Goal: Task Accomplishment & Management: Manage account settings

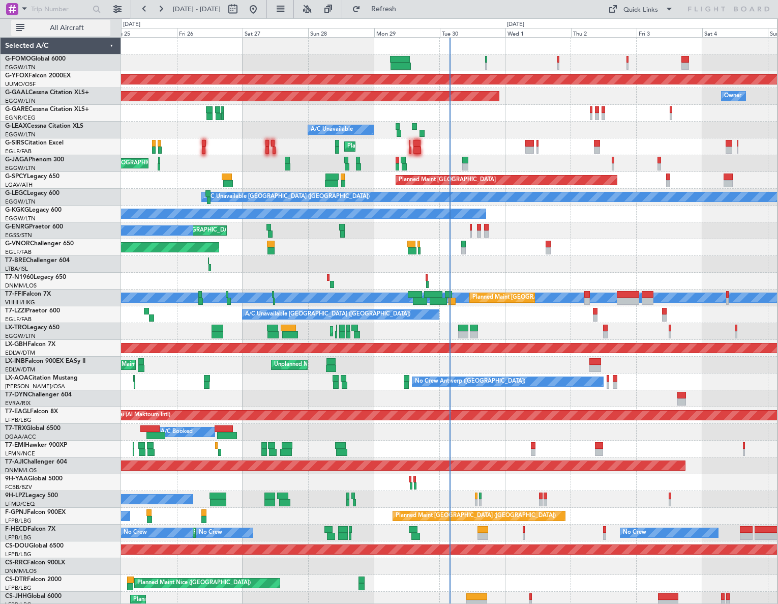
click at [73, 34] on button "All Aircraft" at bounding box center [60, 28] width 99 height 16
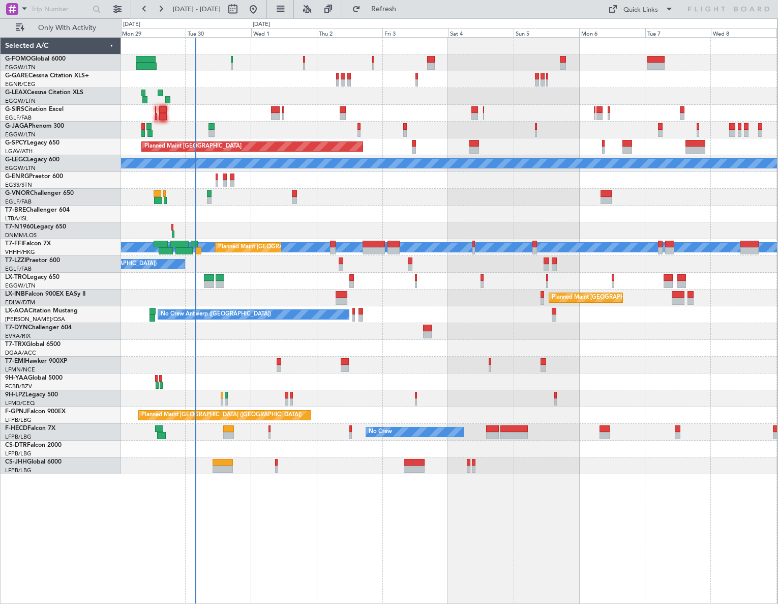
click at [286, 244] on div "A/C Unavailable Planned Maint London (Luton) Planned Maint Bremen A/C Unavailab…" at bounding box center [449, 256] width 656 height 436
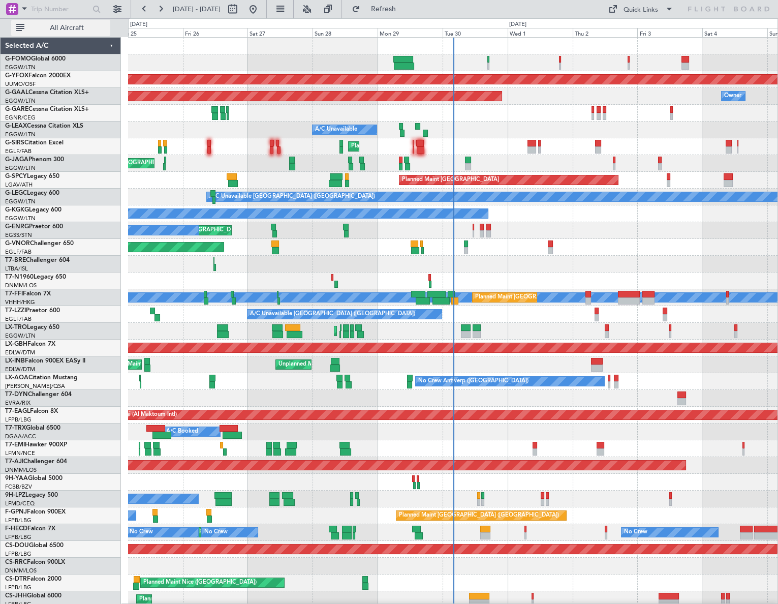
click at [72, 32] on span "All Aircraft" at bounding box center [66, 27] width 81 height 7
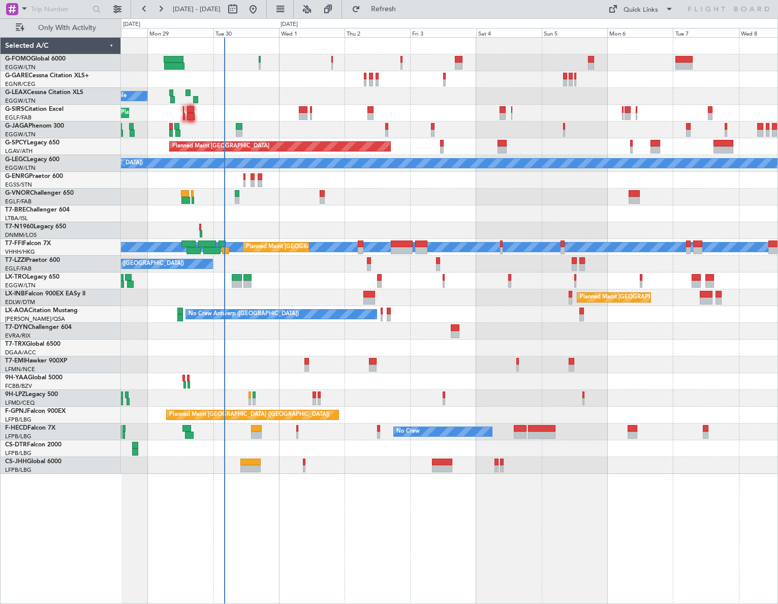
click at [336, 477] on div "A/C Unavailable Planned Maint [GEOGRAPHIC_DATA] ([GEOGRAPHIC_DATA]) Planned Mai…" at bounding box center [449, 320] width 657 height 567
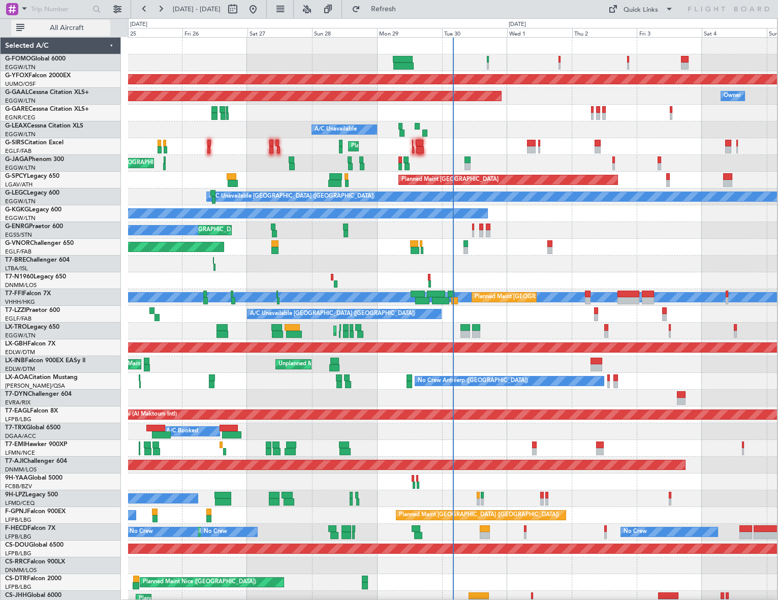
click at [81, 30] on span "All Aircraft" at bounding box center [66, 27] width 81 height 7
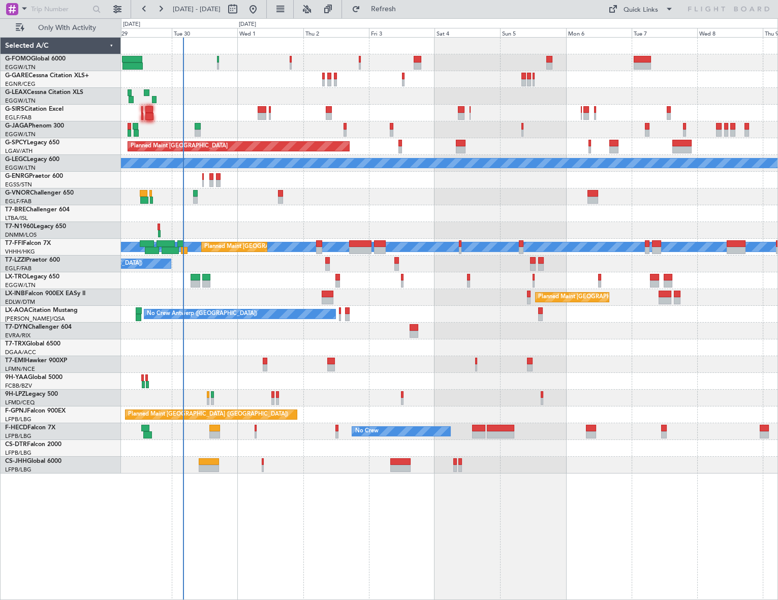
click at [352, 344] on div "A/C Unavailable Planned Maint London (Luton) Planned Maint Bremen A/C Unavailab…" at bounding box center [449, 256] width 657 height 436
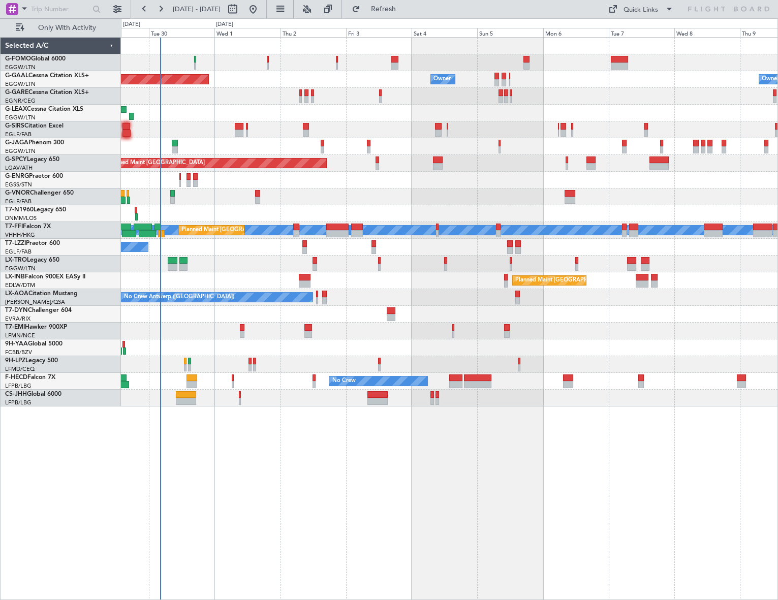
click at [348, 183] on div at bounding box center [449, 180] width 657 height 17
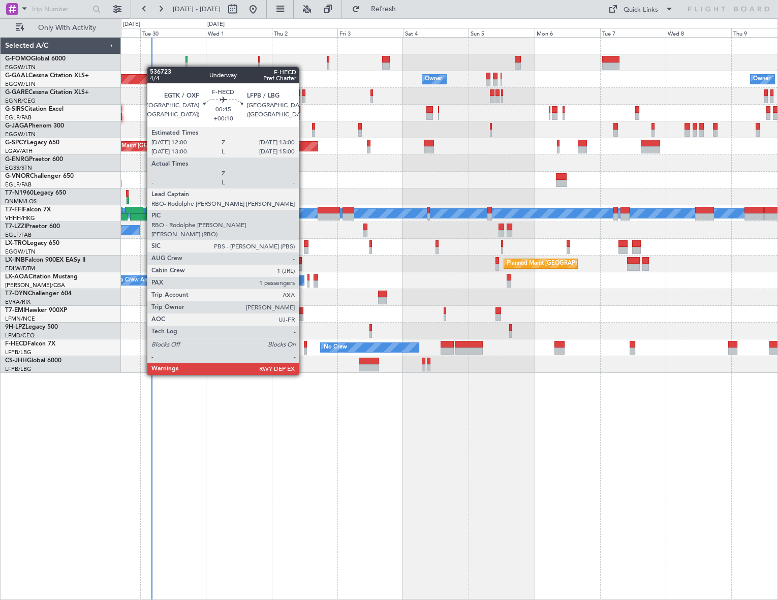
click at [304, 347] on div at bounding box center [305, 344] width 3 height 7
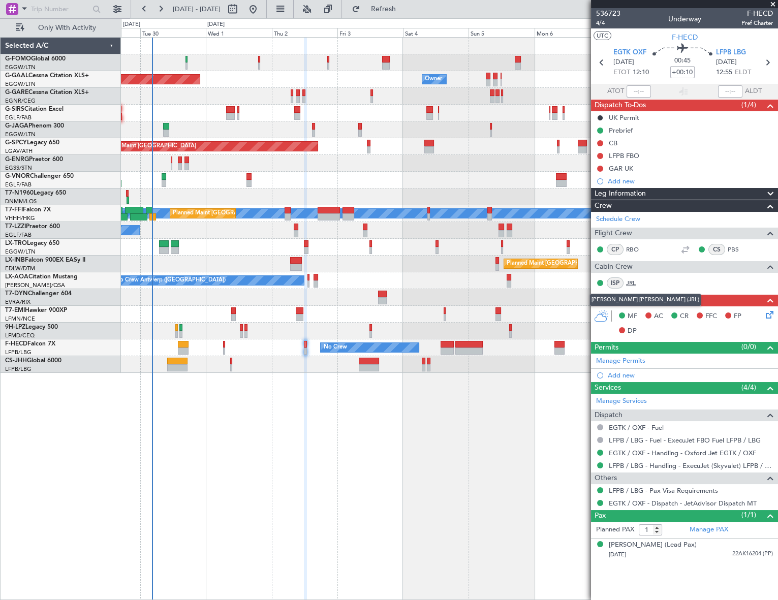
click at [630, 281] on link "JRL" at bounding box center [637, 283] width 23 height 9
click at [633, 281] on link "JRL" at bounding box center [637, 283] width 23 height 9
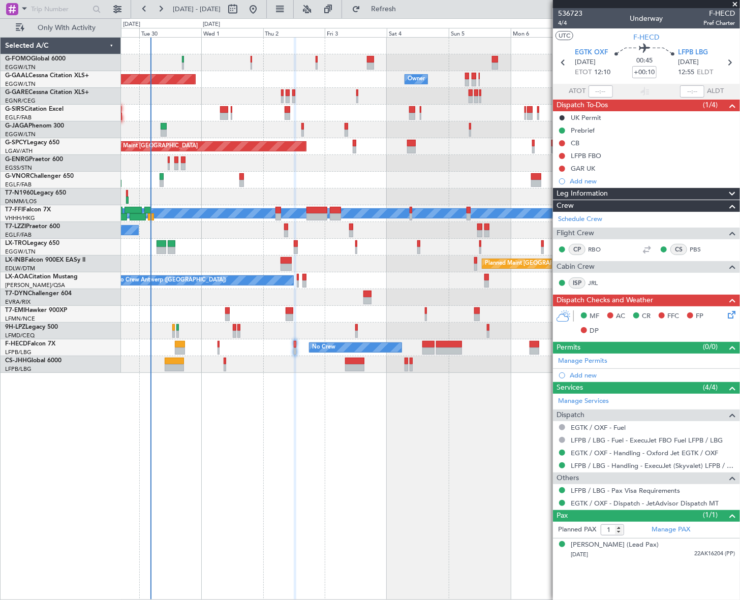
click at [646, 191] on div "Leg Information" at bounding box center [646, 194] width 187 height 12
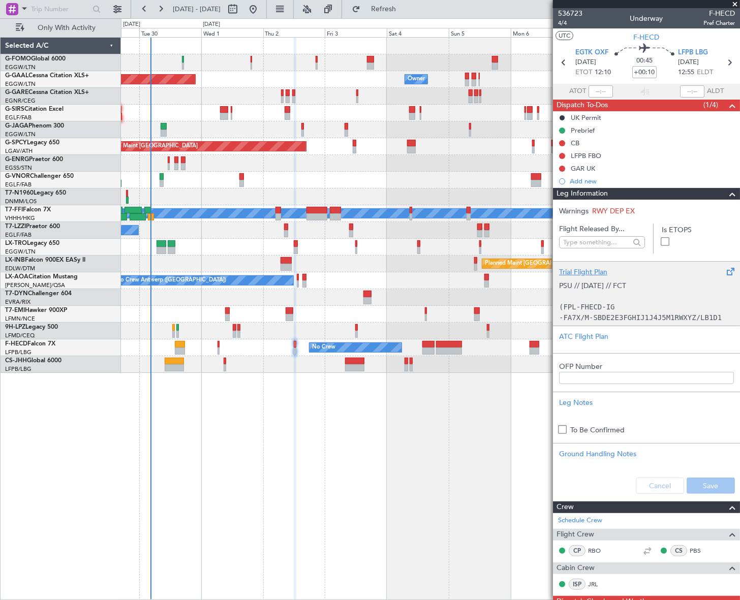
click at [598, 269] on div "Trial Flight Plan" at bounding box center [646, 272] width 175 height 11
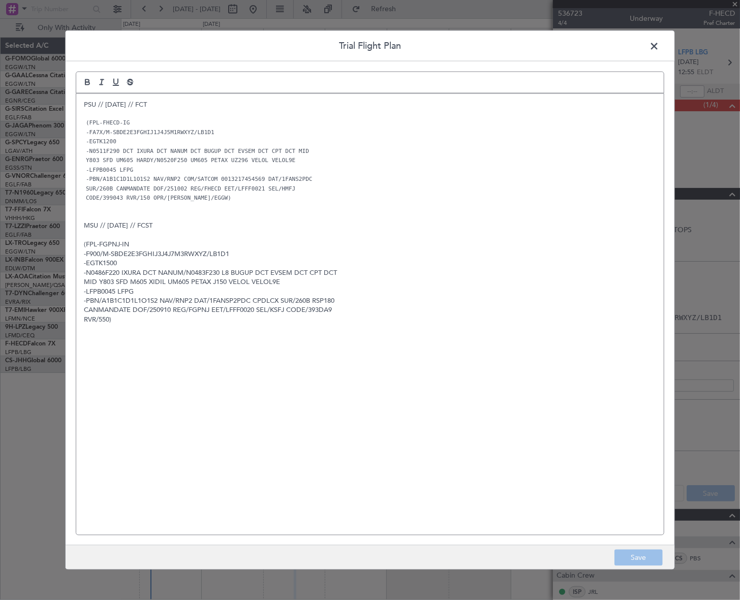
click at [82, 103] on div "PSU // 27SEP // FCT (FPL-FHECD-IG -FA7X/M-SBDE2E3FGHIJ1J4J5M1RWXYZ/LB1D1 -EGTK1…" at bounding box center [370, 315] width 588 height 442
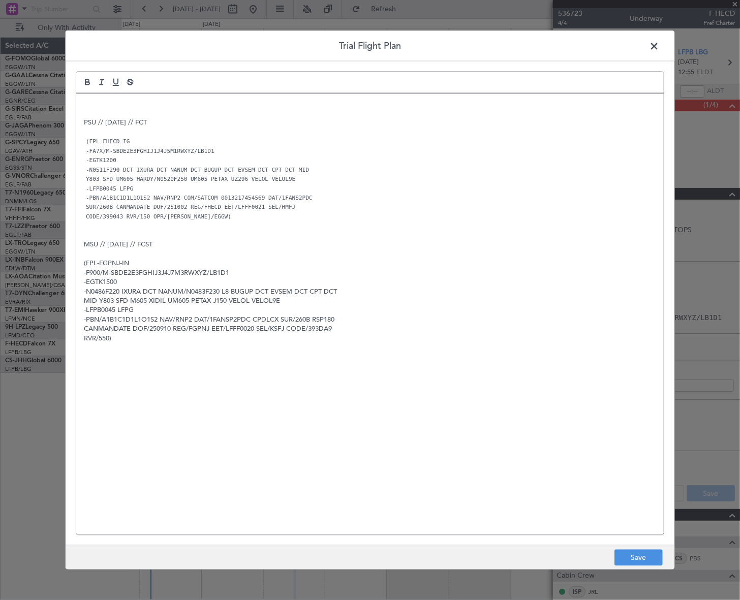
click at [93, 103] on p at bounding box center [370, 104] width 573 height 9
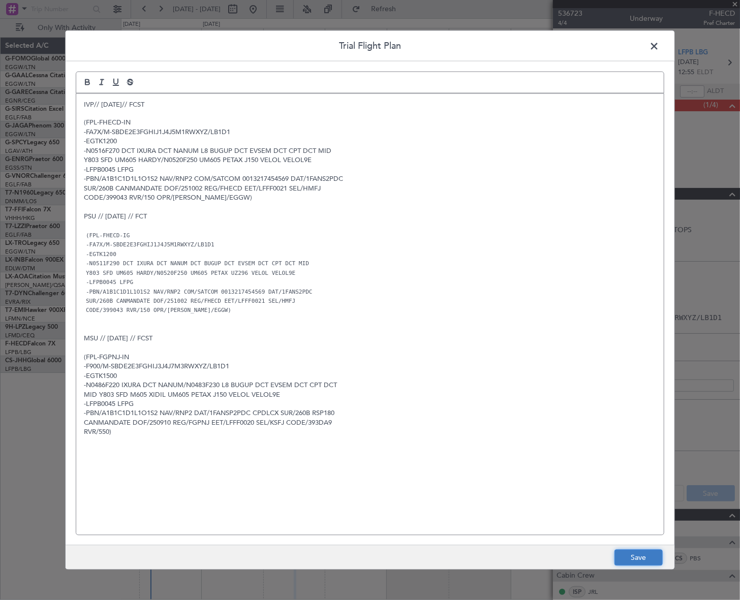
click at [634, 564] on button "Save" at bounding box center [639, 558] width 48 height 16
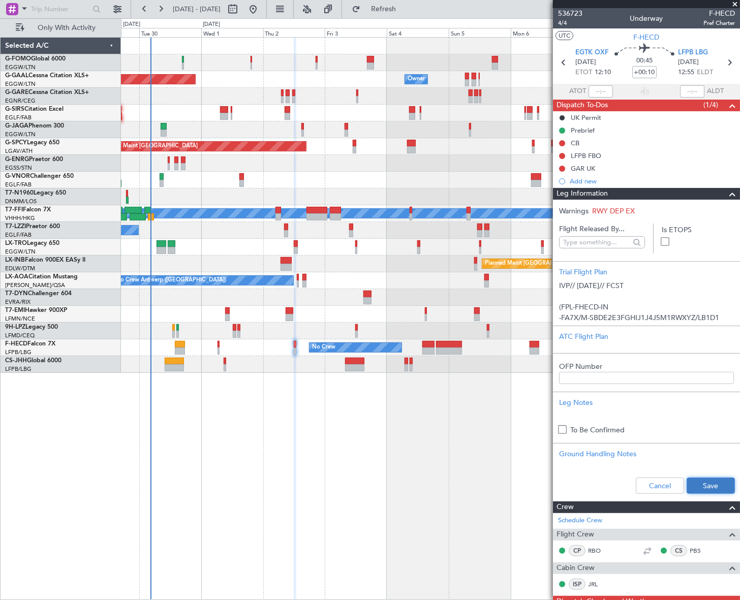
click at [717, 486] on button "Save" at bounding box center [711, 486] width 48 height 16
click at [562, 21] on span "4/4" at bounding box center [570, 23] width 24 height 9
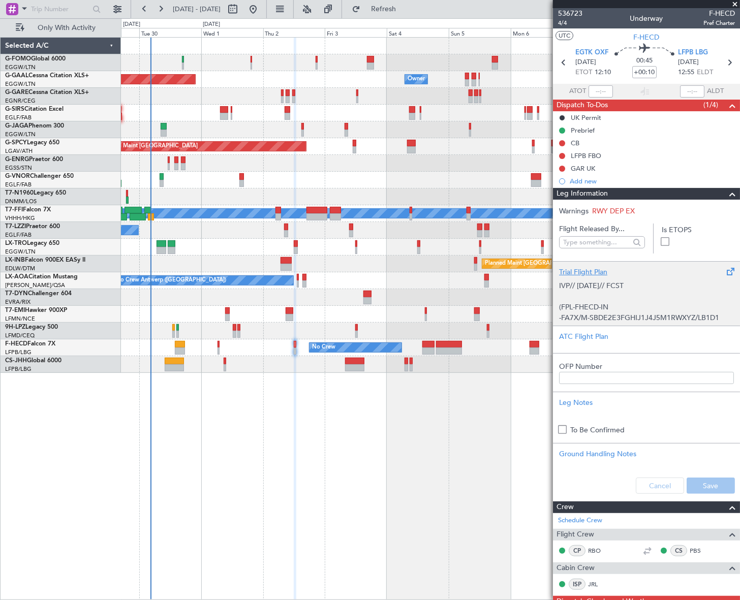
click at [626, 292] on p at bounding box center [646, 296] width 175 height 11
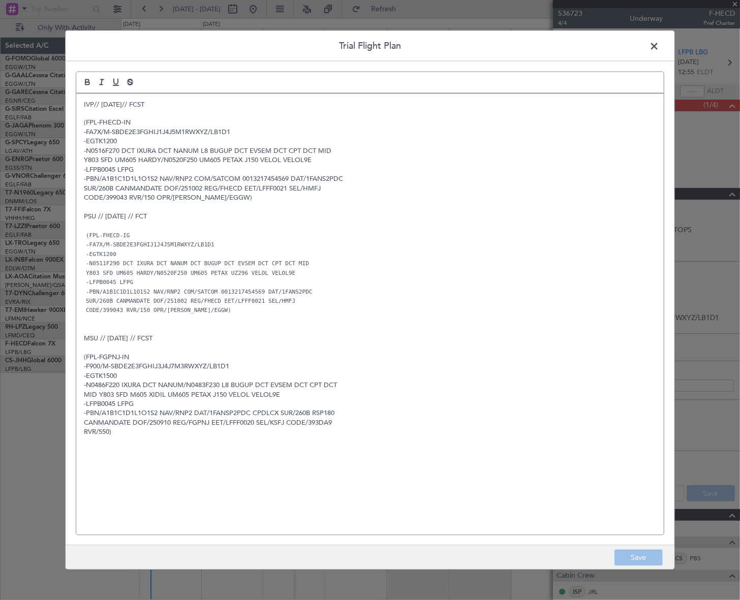
drag, startPoint x: 656, startPoint y: 47, endPoint x: 651, endPoint y: 48, distance: 5.2
click at [659, 47] on span at bounding box center [659, 48] width 0 height 20
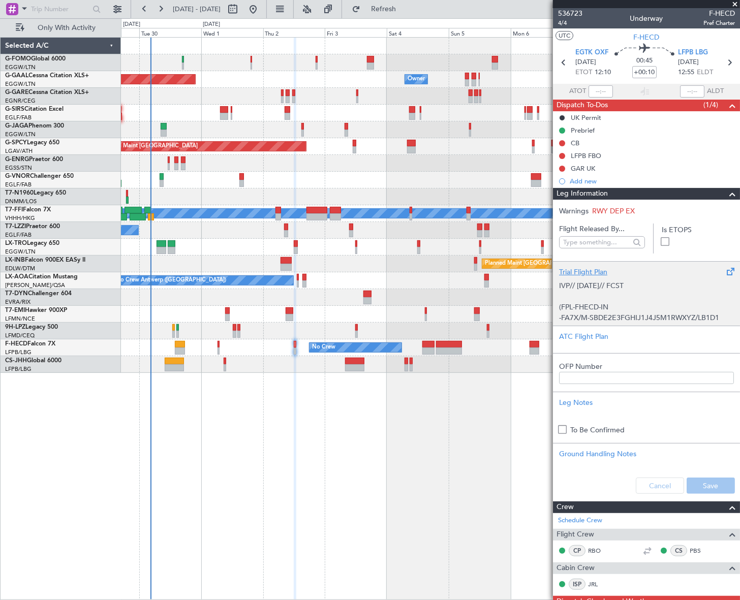
click at [614, 293] on p at bounding box center [646, 296] width 175 height 11
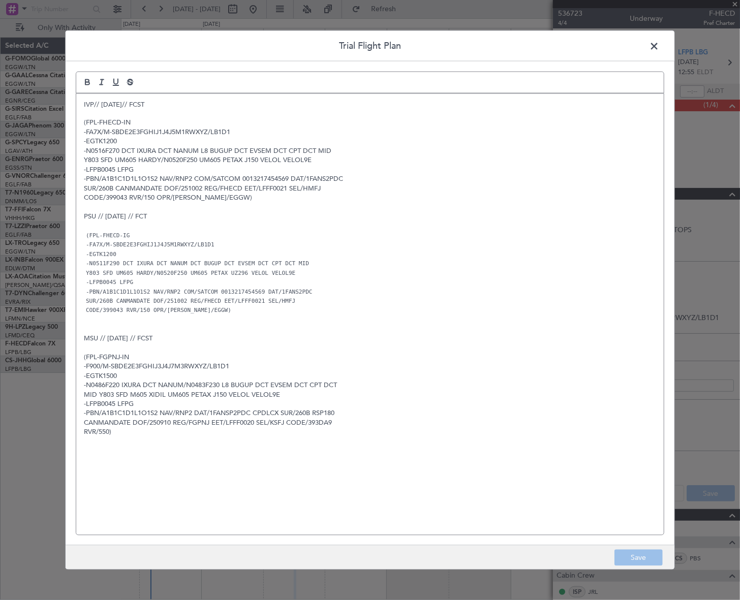
click at [135, 121] on p "(FPL-FHECD-IN" at bounding box center [370, 122] width 573 height 9
drag, startPoint x: 631, startPoint y: 557, endPoint x: 648, endPoint y: 539, distance: 24.4
click at [635, 551] on button "Save" at bounding box center [639, 558] width 48 height 16
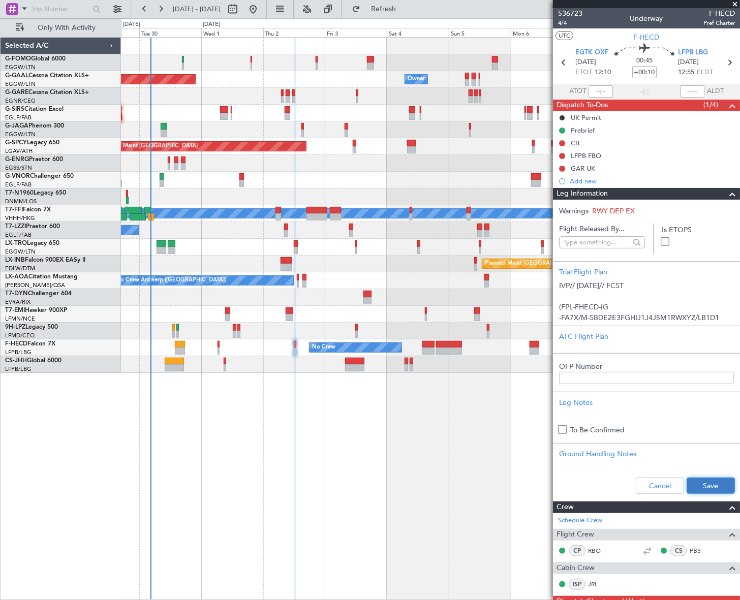
click at [717, 491] on button "Save" at bounding box center [711, 486] width 48 height 16
click at [561, 144] on button at bounding box center [562, 143] width 6 height 6
click at [560, 190] on span "Completed" at bounding box center [567, 188] width 34 height 10
click at [729, 193] on span at bounding box center [733, 194] width 12 height 12
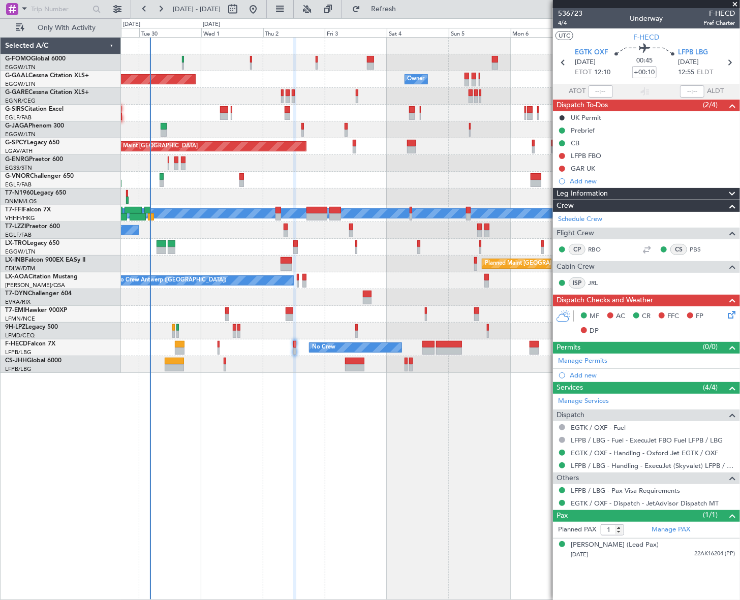
click at [732, 312] on icon at bounding box center [730, 313] width 8 height 8
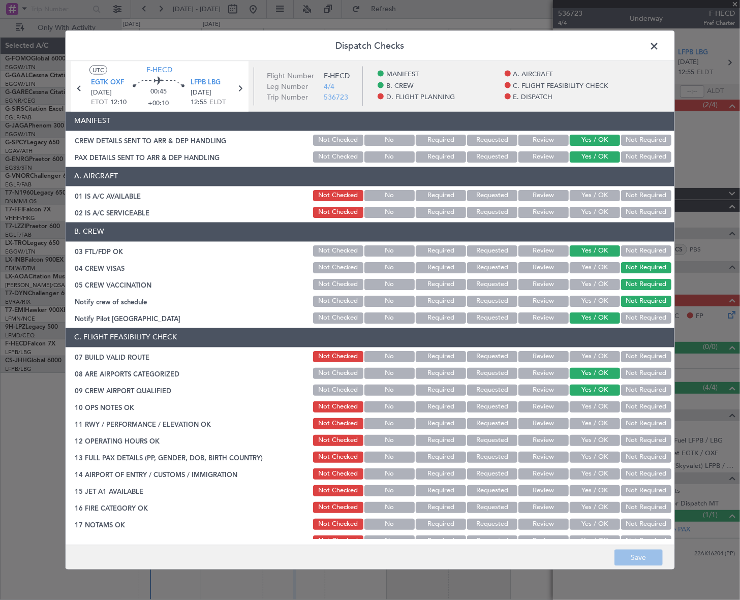
click at [600, 195] on button "Yes / OK" at bounding box center [595, 195] width 50 height 11
click at [601, 208] on button "Yes / OK" at bounding box center [595, 212] width 50 height 11
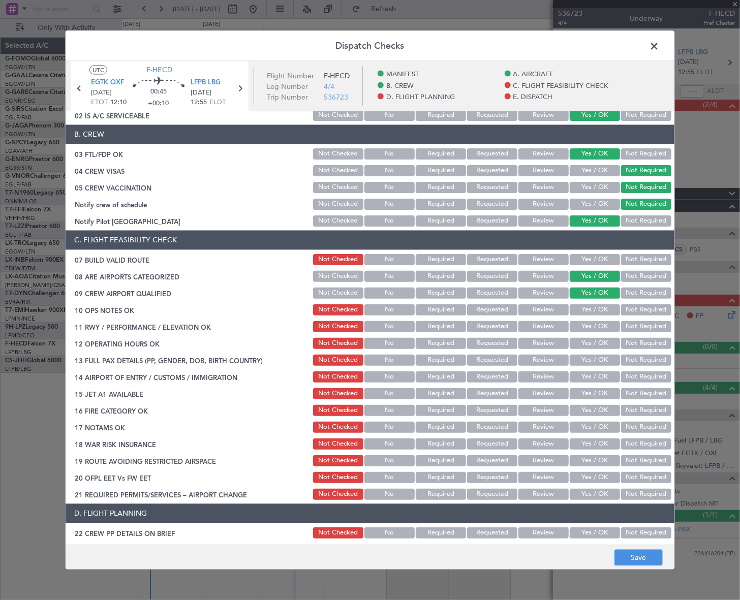
scroll to position [138, 0]
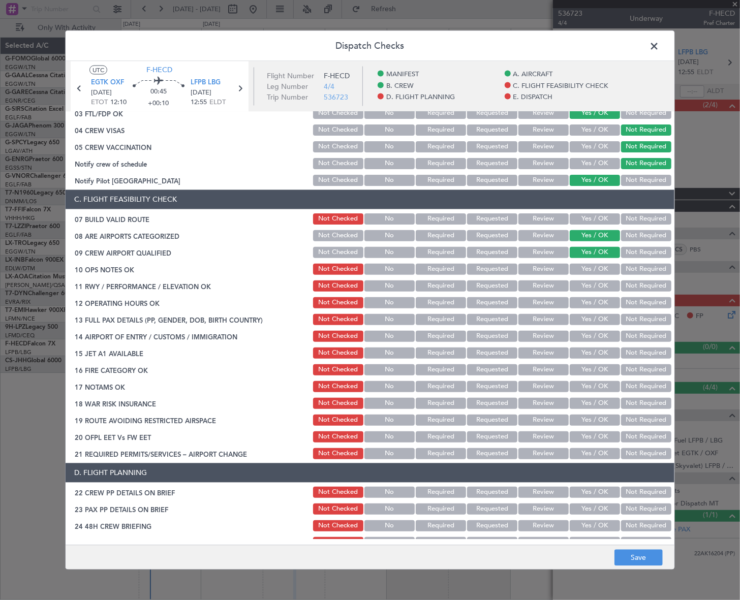
click at [602, 217] on button "Yes / OK" at bounding box center [595, 218] width 50 height 11
click at [593, 263] on button "Yes / OK" at bounding box center [595, 268] width 50 height 11
click at [599, 282] on button "Yes / OK" at bounding box center [595, 285] width 50 height 11
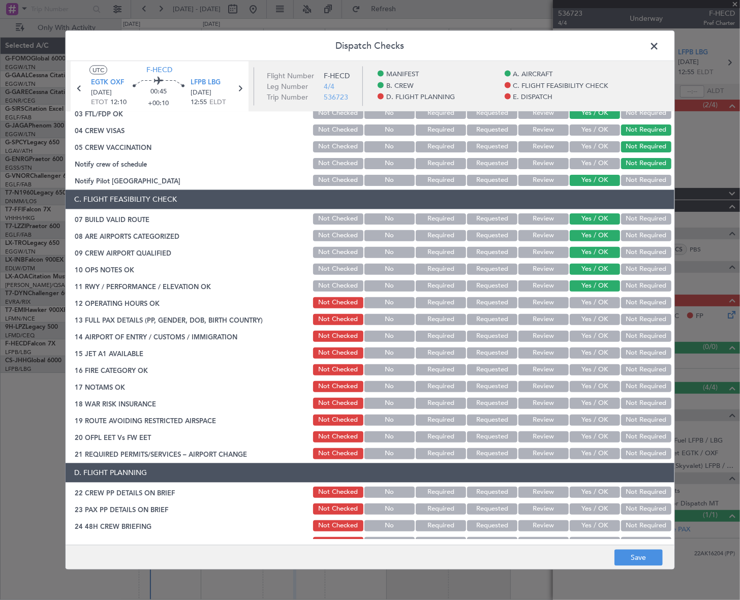
click at [602, 302] on button "Yes / OK" at bounding box center [595, 302] width 50 height 11
click at [604, 316] on button "Yes / OK" at bounding box center [595, 319] width 50 height 11
click at [602, 337] on button "Yes / OK" at bounding box center [595, 335] width 50 height 11
click at [602, 359] on section "C. FLIGHT FEASIBILITY CHECK 07 BUILD VALID ROUTE Not Checked No Required Reques…" at bounding box center [370, 325] width 609 height 271
click at [600, 354] on button "Yes / OK" at bounding box center [595, 352] width 50 height 11
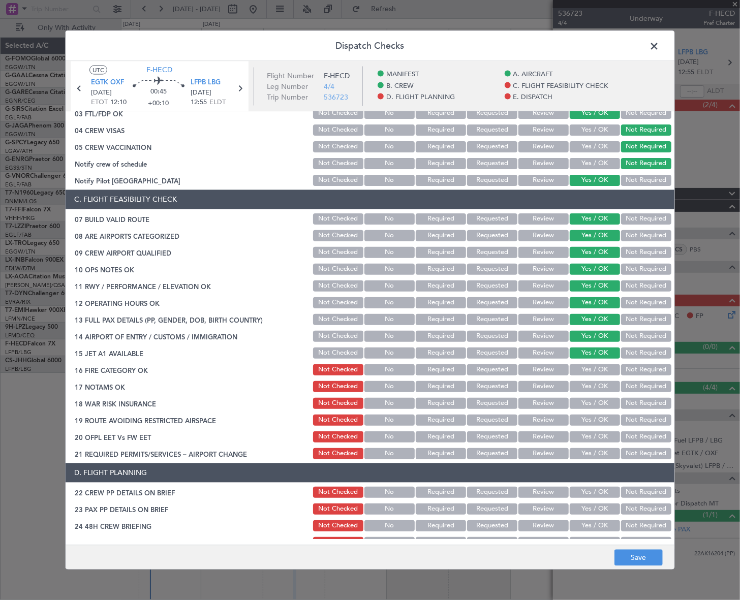
click at [599, 373] on button "Yes / OK" at bounding box center [595, 369] width 50 height 11
click at [600, 390] on button "Yes / OK" at bounding box center [595, 386] width 50 height 11
click at [602, 407] on button "Yes / OK" at bounding box center [595, 403] width 50 height 11
click at [638, 422] on button "Not Required" at bounding box center [646, 419] width 50 height 11
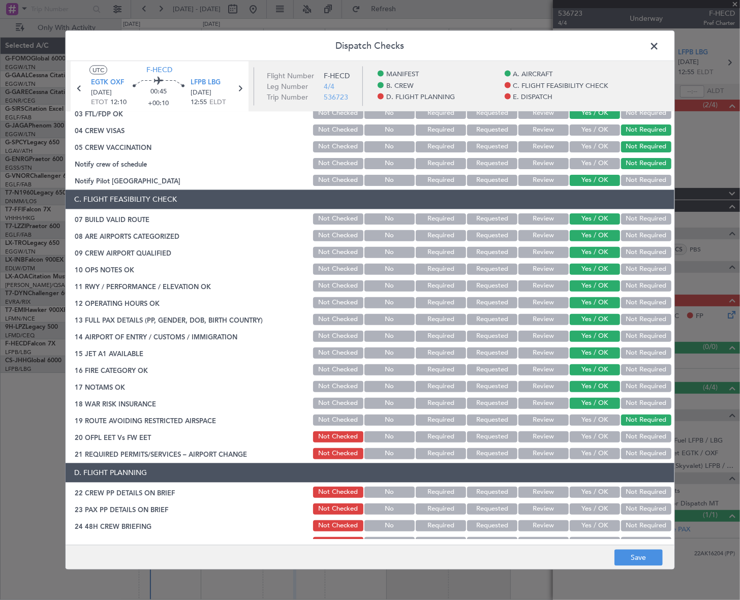
click at [606, 438] on button "Yes / OK" at bounding box center [595, 436] width 50 height 11
click at [604, 453] on button "Yes / OK" at bounding box center [595, 453] width 50 height 11
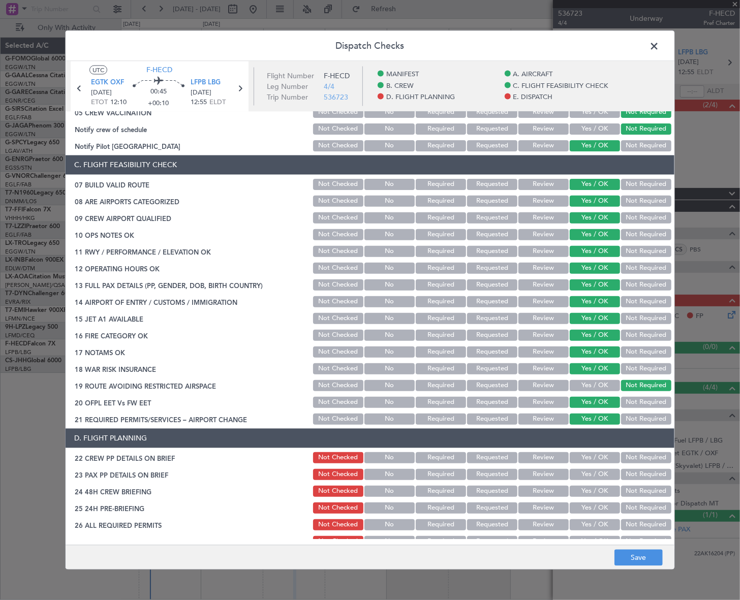
scroll to position [277, 0]
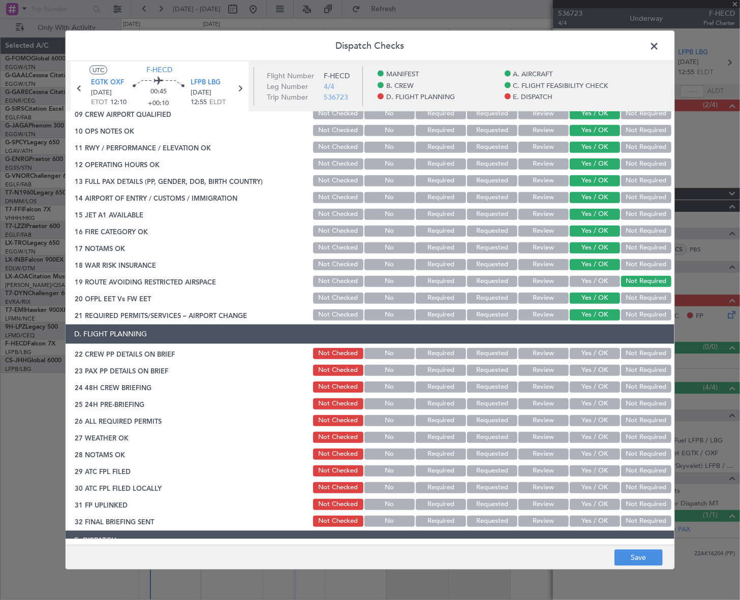
drag, startPoint x: 598, startPoint y: 354, endPoint x: 598, endPoint y: 371, distance: 17.3
click at [597, 354] on button "Yes / OK" at bounding box center [595, 353] width 50 height 11
click at [598, 370] on button "Yes / OK" at bounding box center [595, 370] width 50 height 11
click at [600, 386] on button "Yes / OK" at bounding box center [595, 386] width 50 height 11
click at [635, 402] on button "Not Required" at bounding box center [646, 403] width 50 height 11
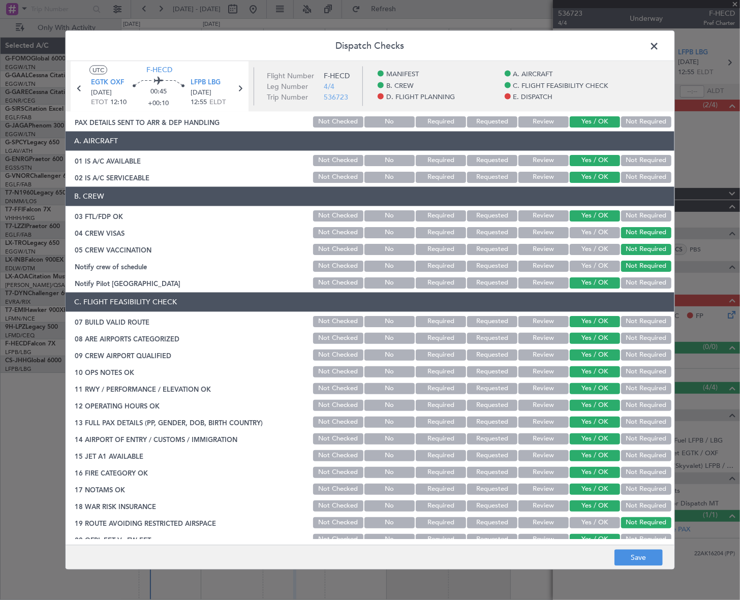
scroll to position [0, 0]
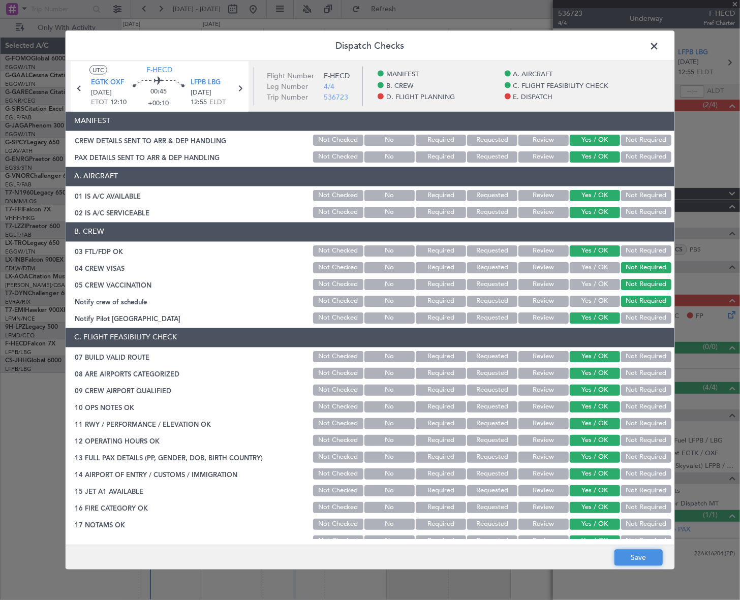
click at [645, 555] on button "Save" at bounding box center [639, 558] width 48 height 16
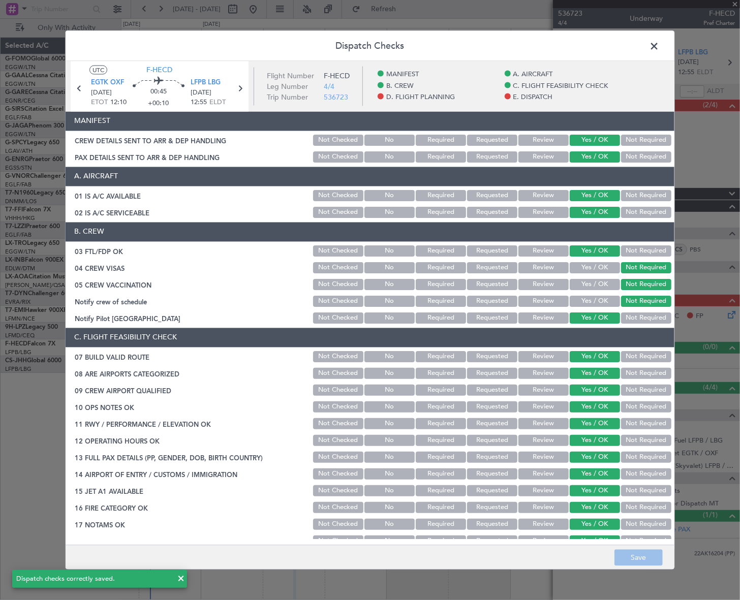
click at [659, 47] on span at bounding box center [659, 48] width 0 height 20
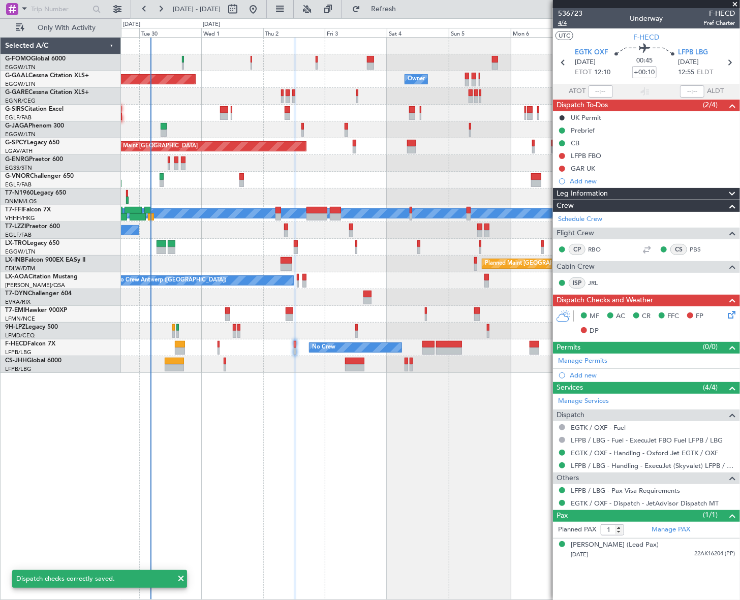
click at [564, 22] on span "4/4" at bounding box center [570, 23] width 24 height 9
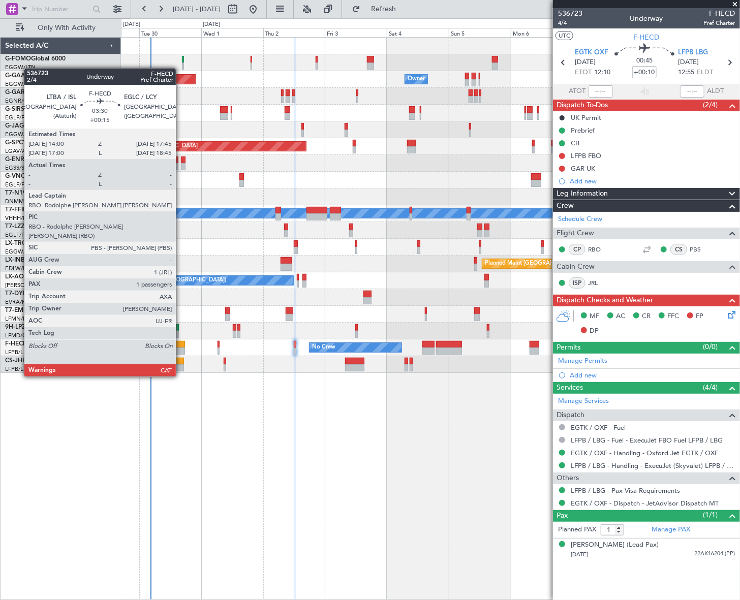
click at [181, 348] on div at bounding box center [180, 351] width 10 height 7
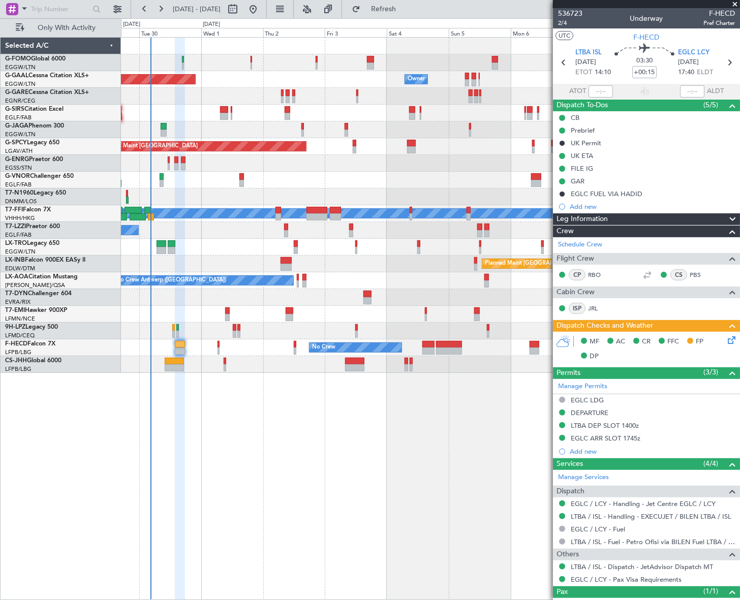
click at [726, 338] on icon at bounding box center [730, 339] width 8 height 8
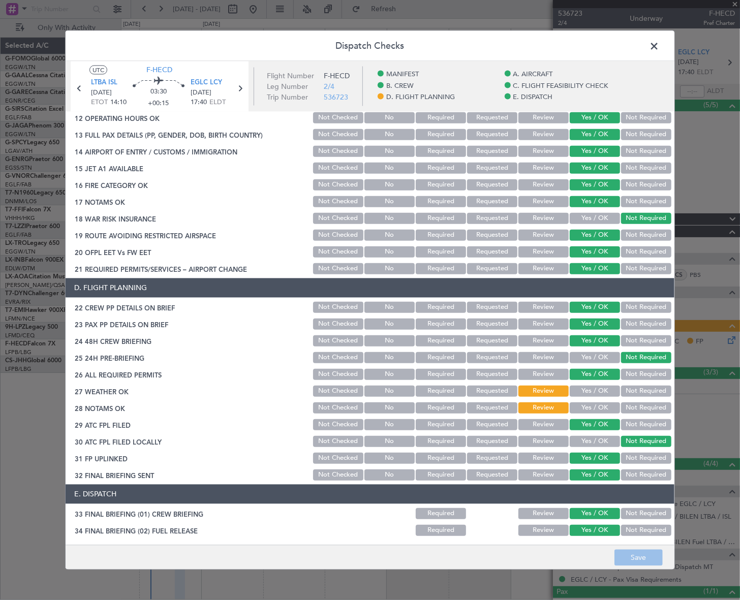
scroll to position [492, 0]
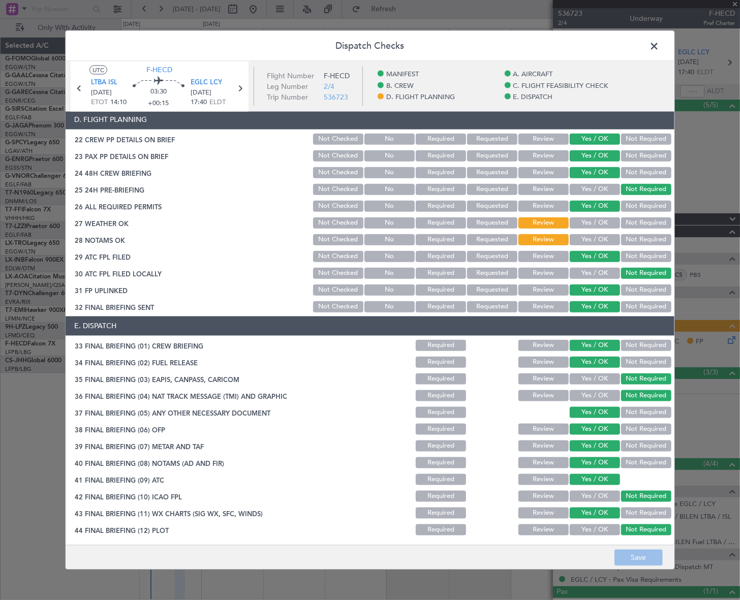
click at [659, 45] on span at bounding box center [659, 48] width 0 height 20
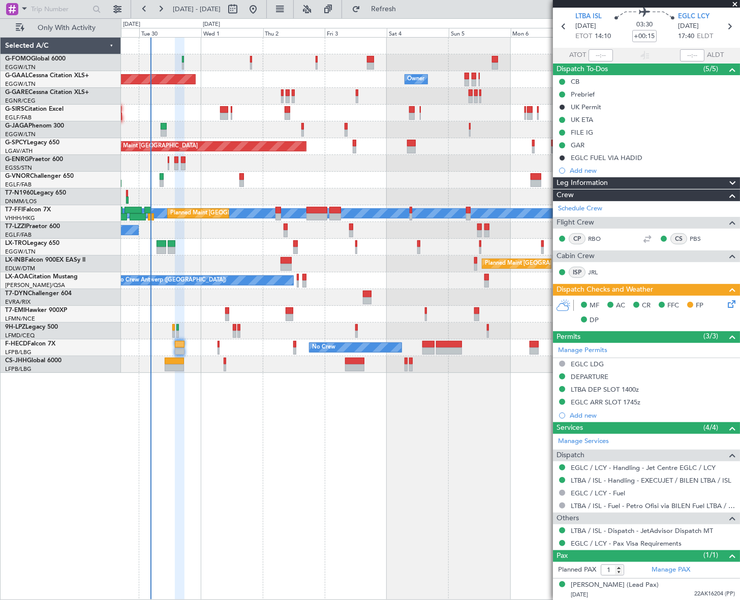
scroll to position [0, 0]
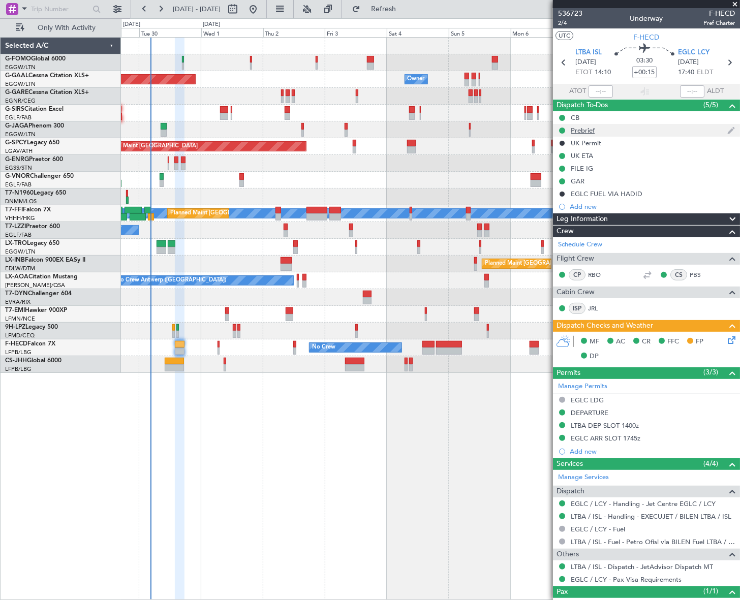
click at [591, 133] on div "Prebrief" at bounding box center [583, 130] width 24 height 9
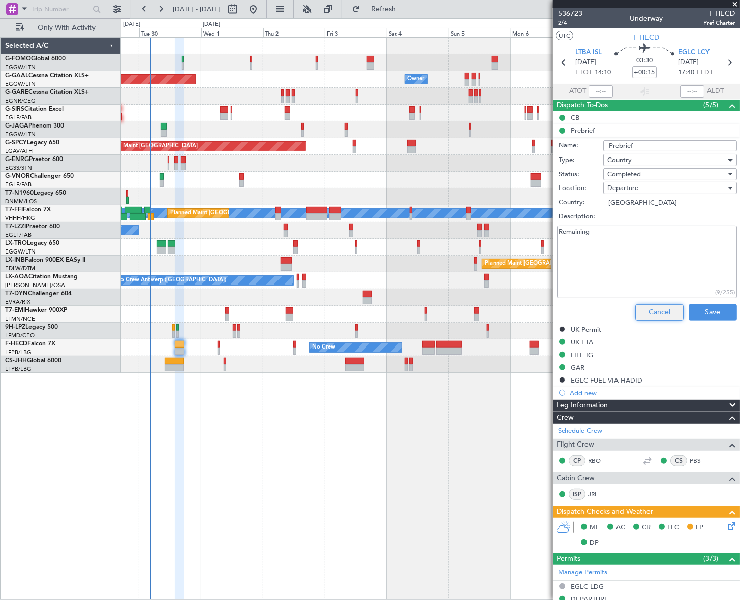
click at [661, 315] on button "Cancel" at bounding box center [660, 313] width 48 height 16
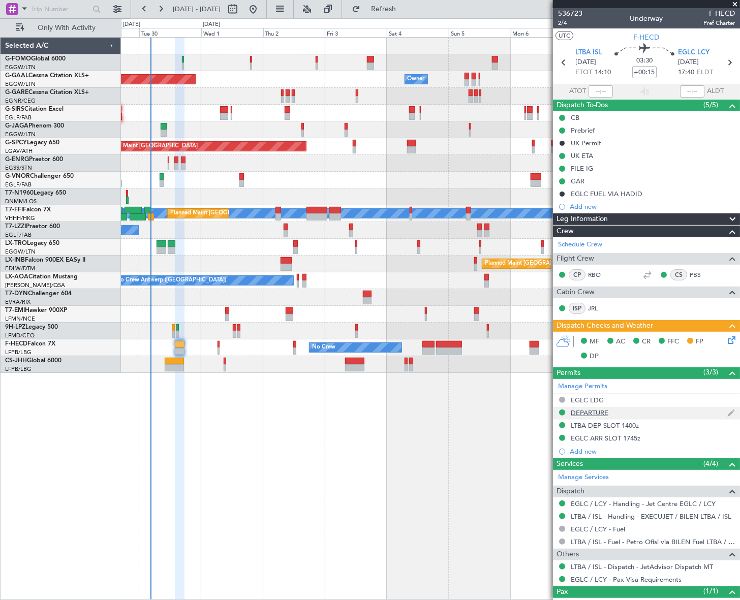
click at [597, 412] on div "DEPARTURE" at bounding box center [590, 413] width 38 height 9
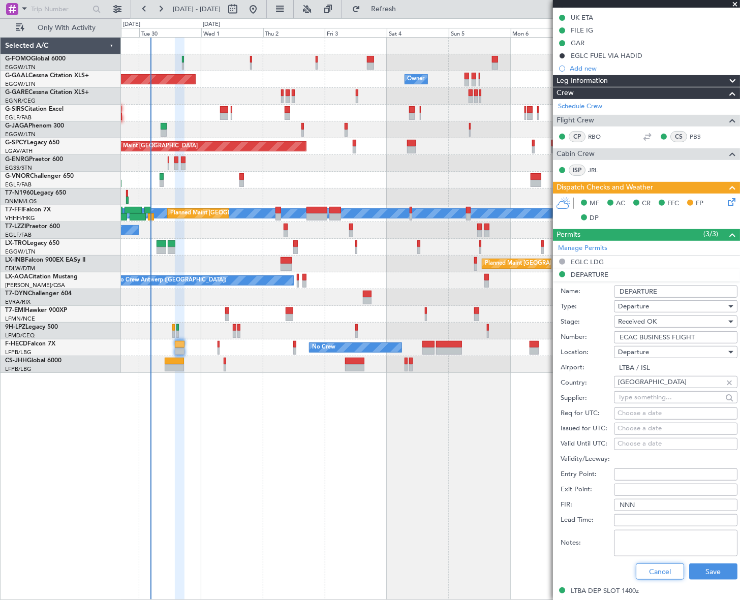
click at [656, 564] on button "Cancel" at bounding box center [660, 572] width 48 height 16
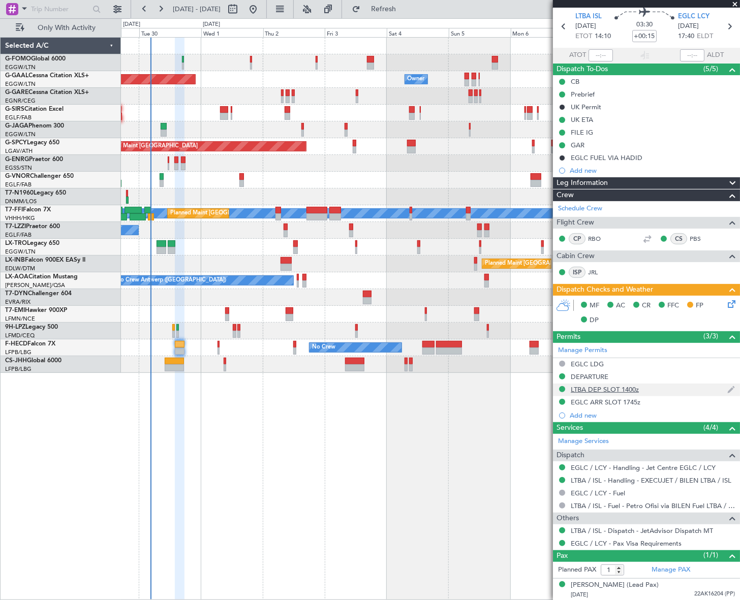
click at [607, 389] on div "LTBA DEP SLOT 1400z" at bounding box center [605, 389] width 68 height 9
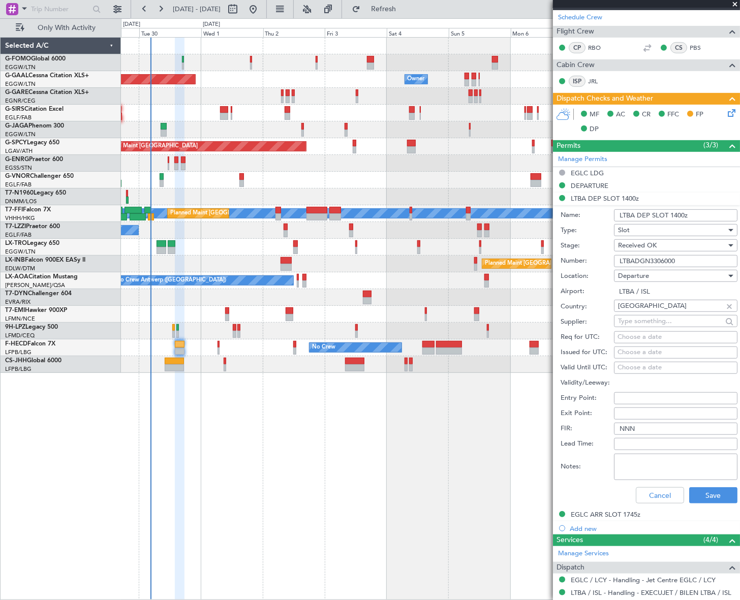
scroll to position [340, 0]
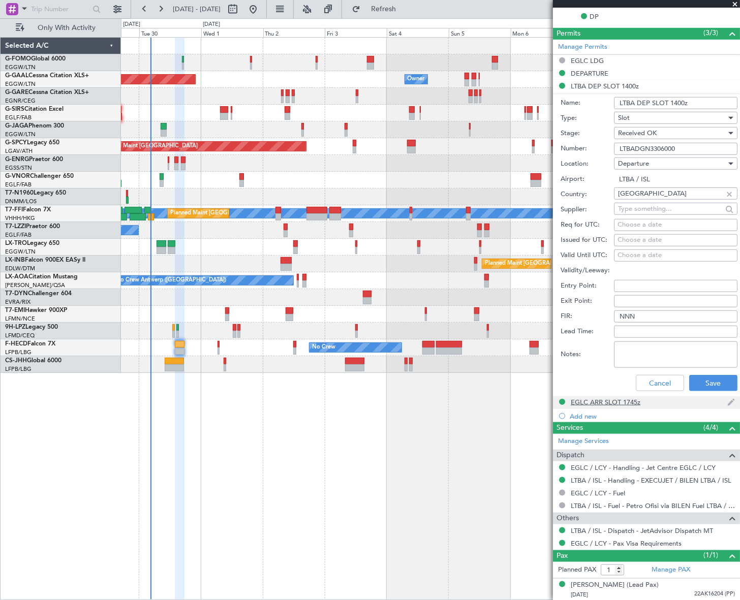
click at [602, 398] on div "EGLC ARR SLOT 1745z" at bounding box center [606, 402] width 70 height 9
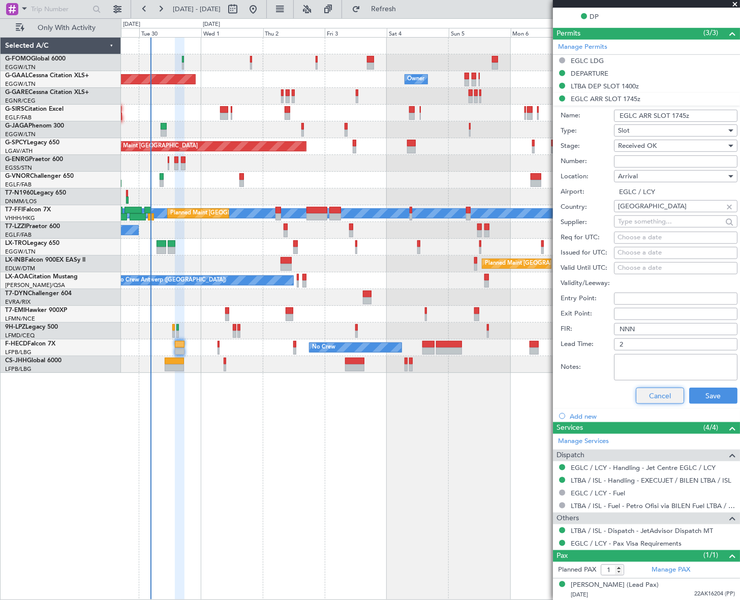
click at [660, 393] on button "Cancel" at bounding box center [660, 396] width 48 height 16
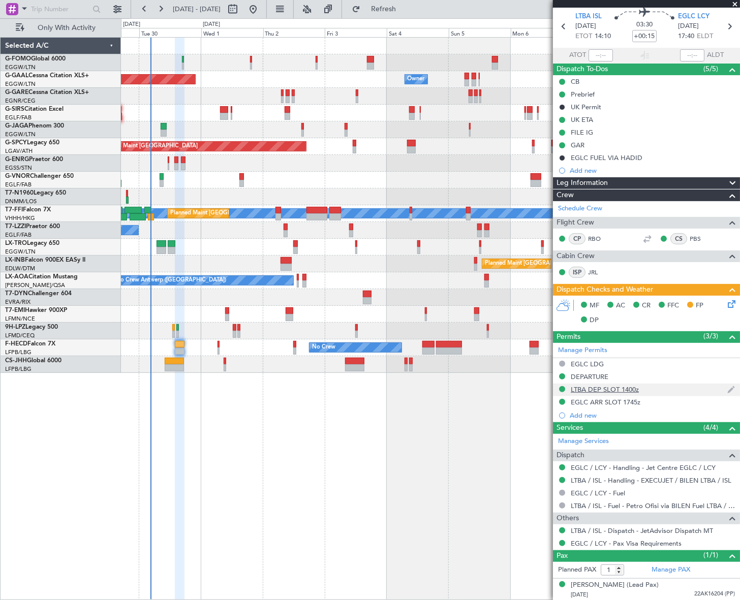
scroll to position [0, 0]
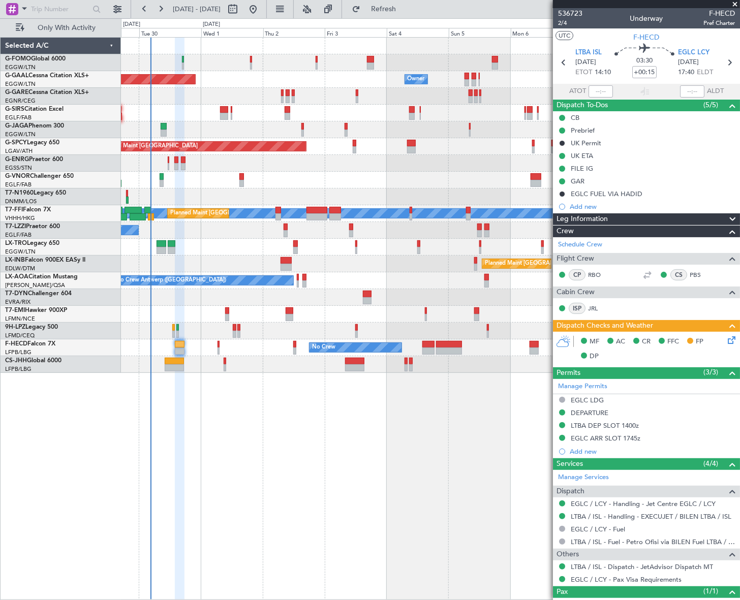
click at [678, 223] on div "Leg Information" at bounding box center [646, 220] width 187 height 12
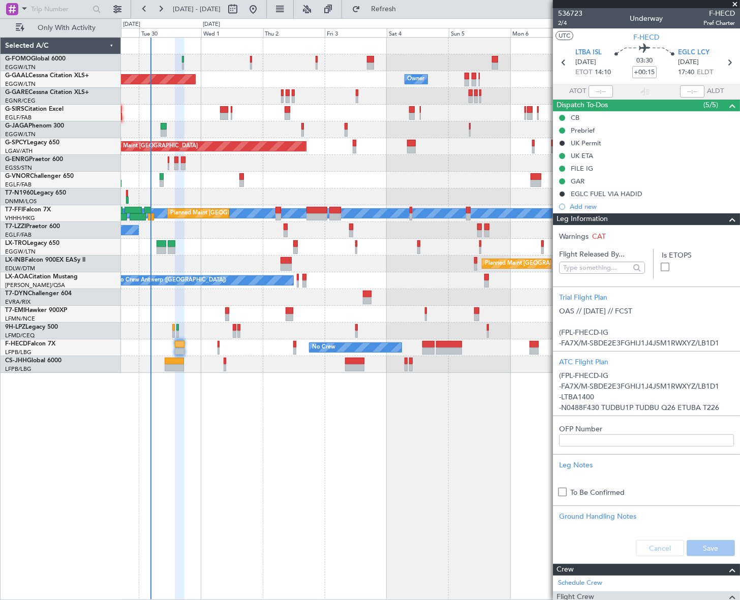
click at [727, 220] on span at bounding box center [733, 220] width 12 height 12
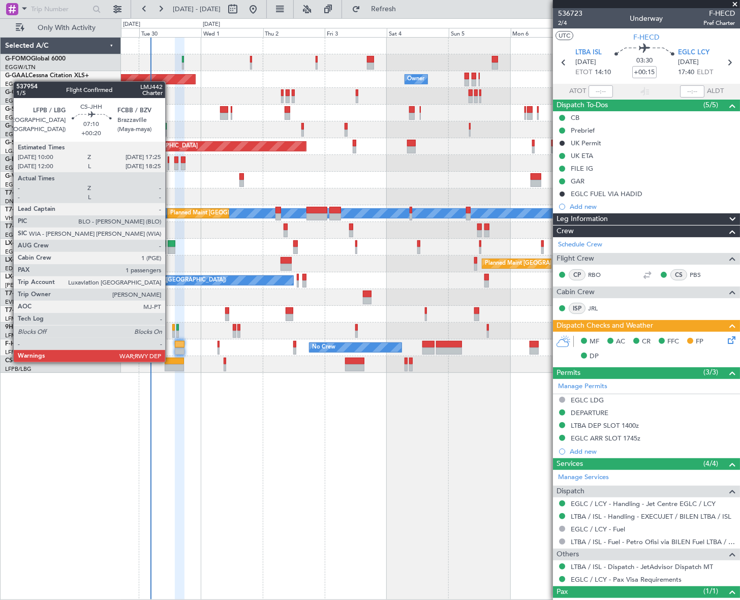
click at [170, 362] on div at bounding box center [174, 361] width 19 height 7
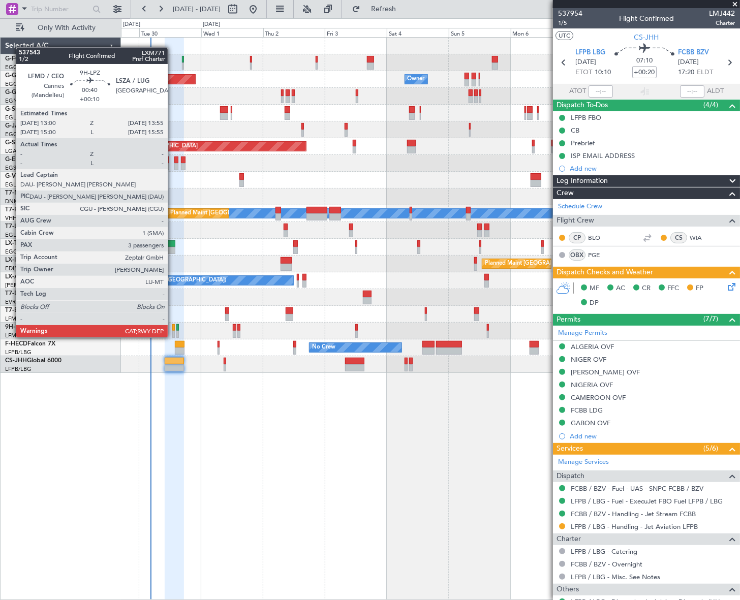
click at [172, 327] on div at bounding box center [173, 327] width 3 height 7
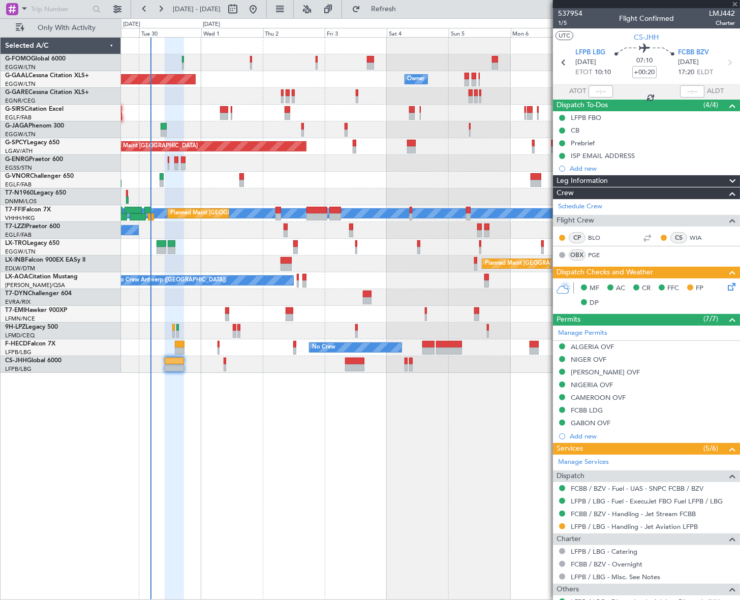
type input "+00:10"
type input "3"
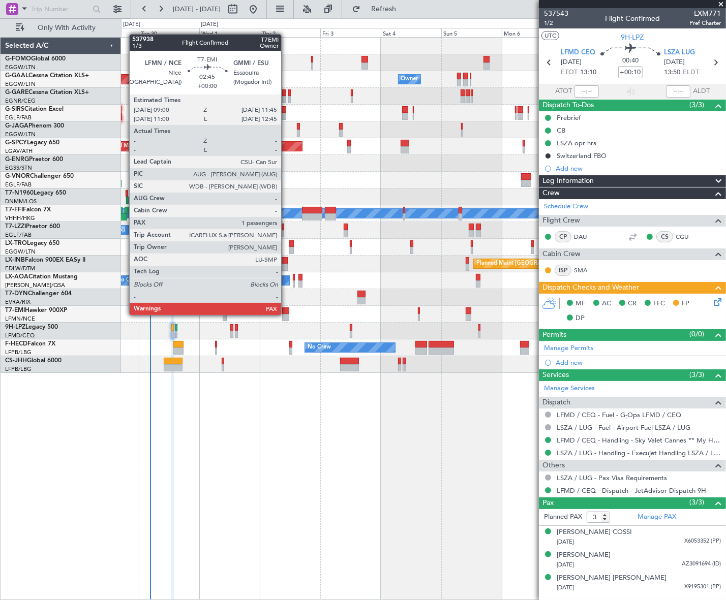
click at [286, 314] on div at bounding box center [285, 317] width 7 height 7
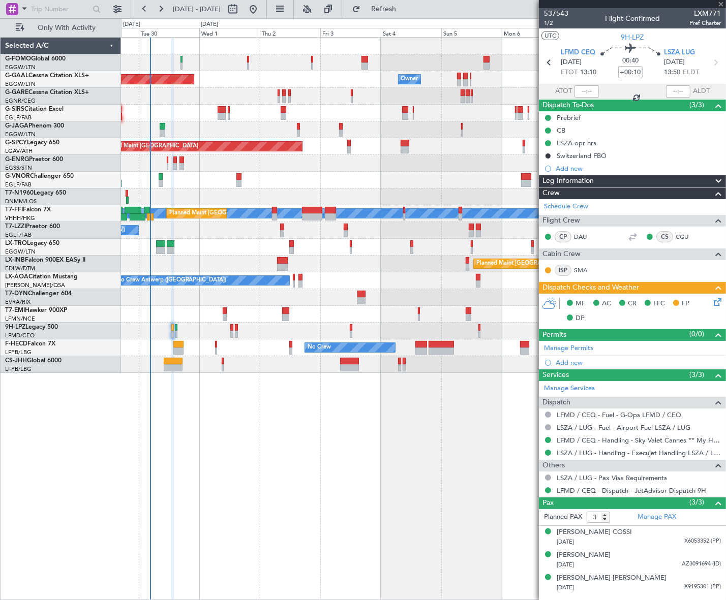
type input "1"
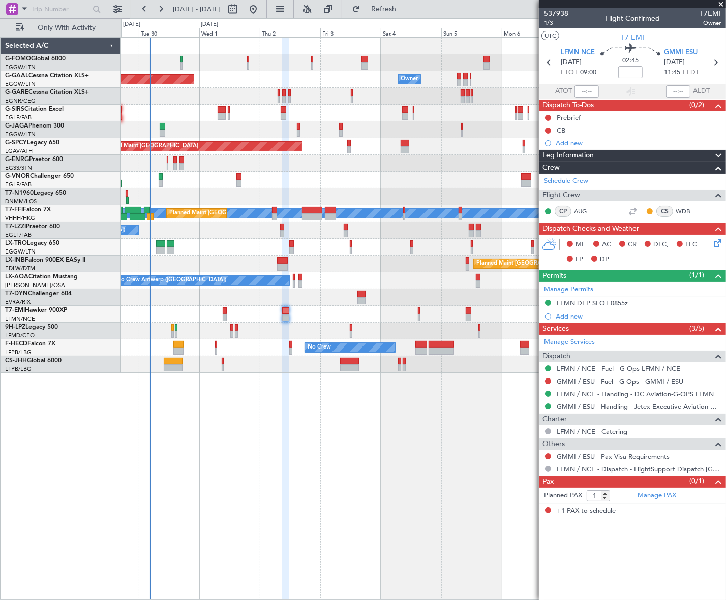
click at [608, 157] on div "Leg Information" at bounding box center [632, 156] width 187 height 12
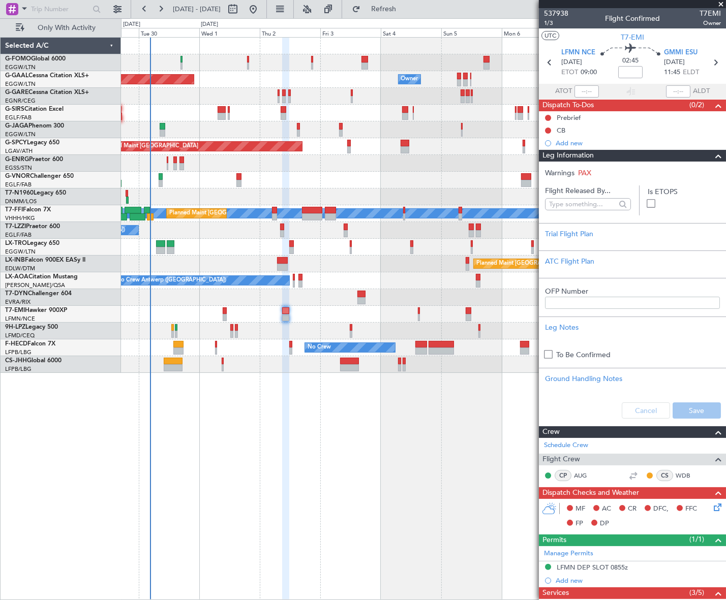
click at [608, 157] on div "Leg Information" at bounding box center [632, 156] width 187 height 12
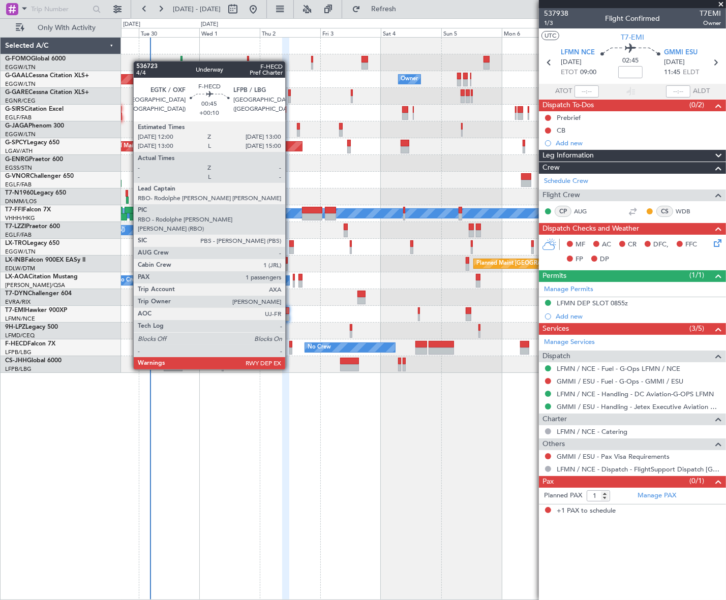
click at [290, 341] on div at bounding box center [290, 344] width 3 height 7
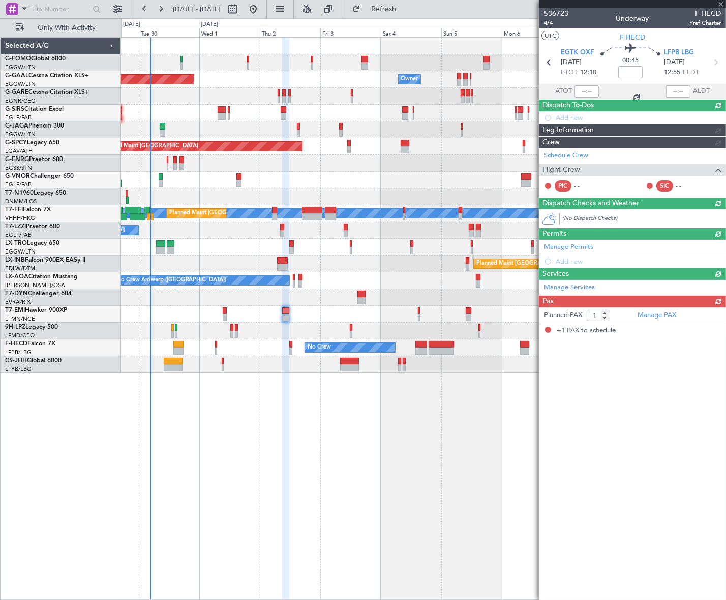
type input "+00:10"
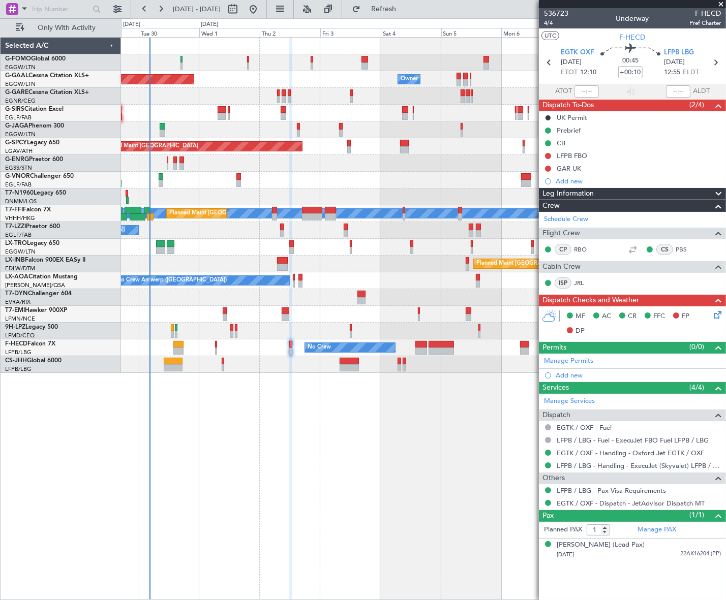
click at [717, 314] on icon at bounding box center [716, 313] width 8 height 8
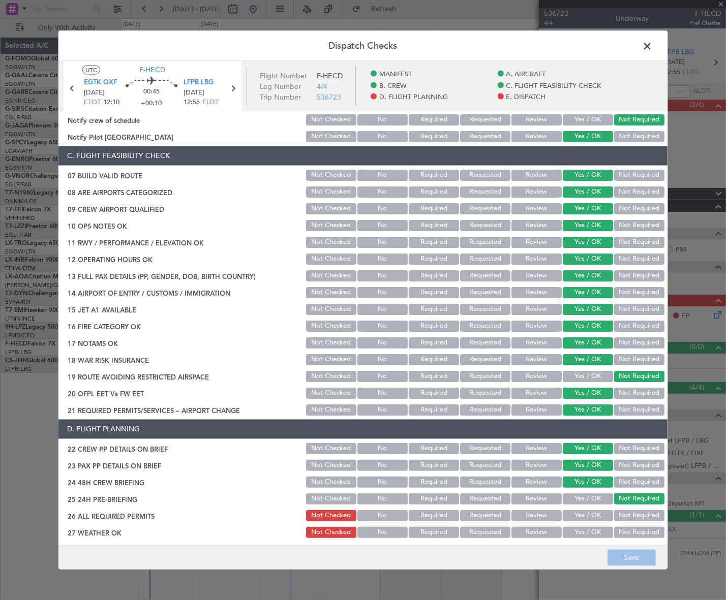
scroll to position [370, 0]
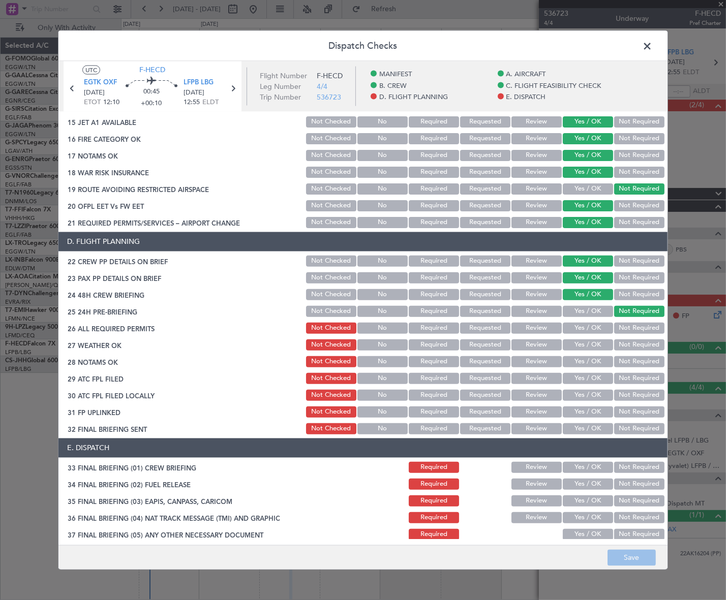
click at [652, 46] on span at bounding box center [652, 48] width 0 height 20
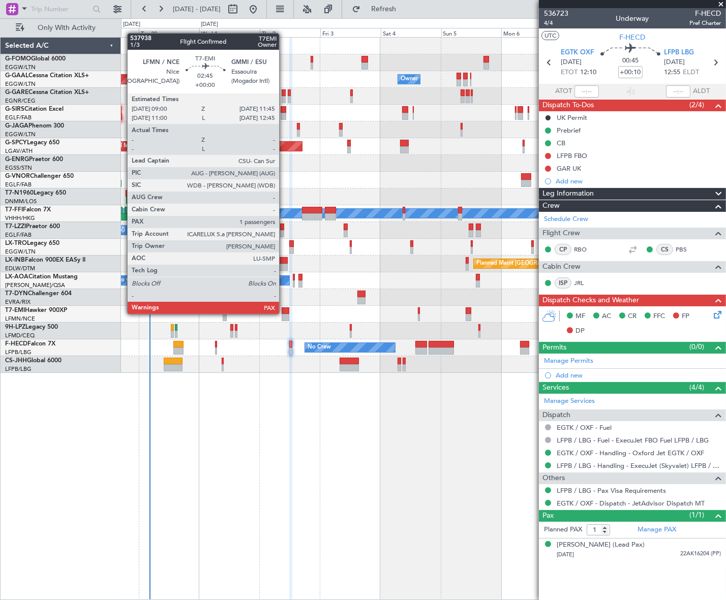
click at [284, 313] on div at bounding box center [285, 311] width 7 height 7
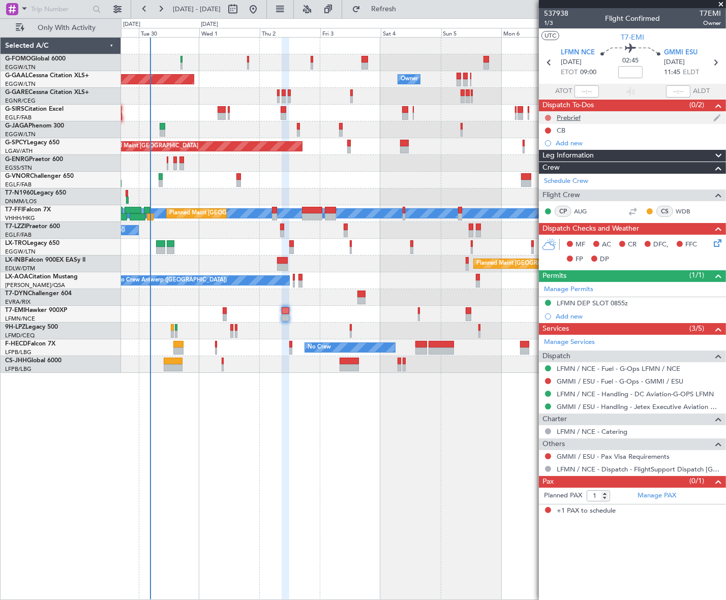
click at [549, 115] on button at bounding box center [548, 118] width 6 height 6
click at [540, 147] on span "In Progress" at bounding box center [553, 147] width 35 height 10
click at [548, 129] on button at bounding box center [548, 131] width 6 height 6
click at [546, 174] on span "Completed" at bounding box center [553, 175] width 34 height 10
click at [497, 445] on div "Planned Maint Dusseldorf Owner Owner Owner Planned Maint London (Luton) Planned…" at bounding box center [423, 318] width 605 height 563
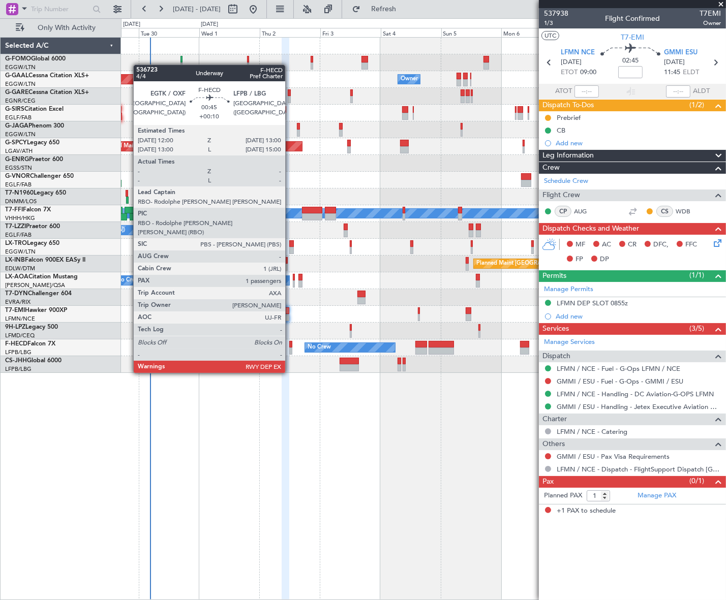
click at [290, 345] on div at bounding box center [290, 344] width 3 height 7
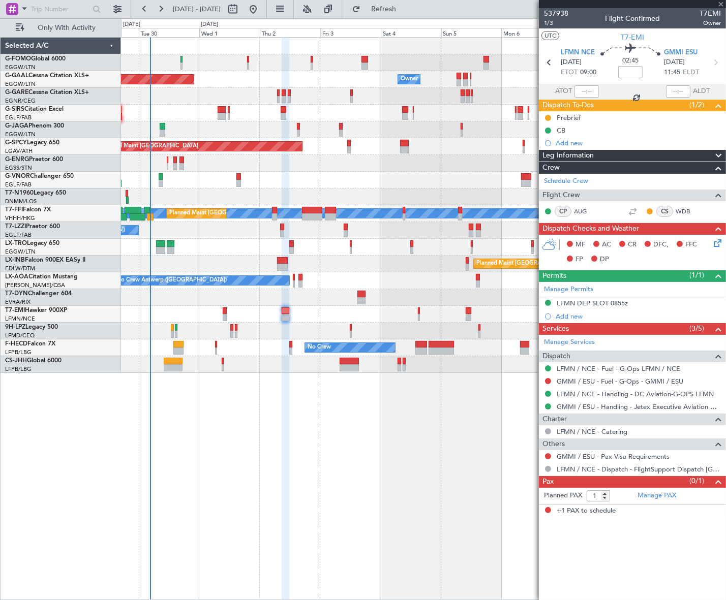
type input "+00:10"
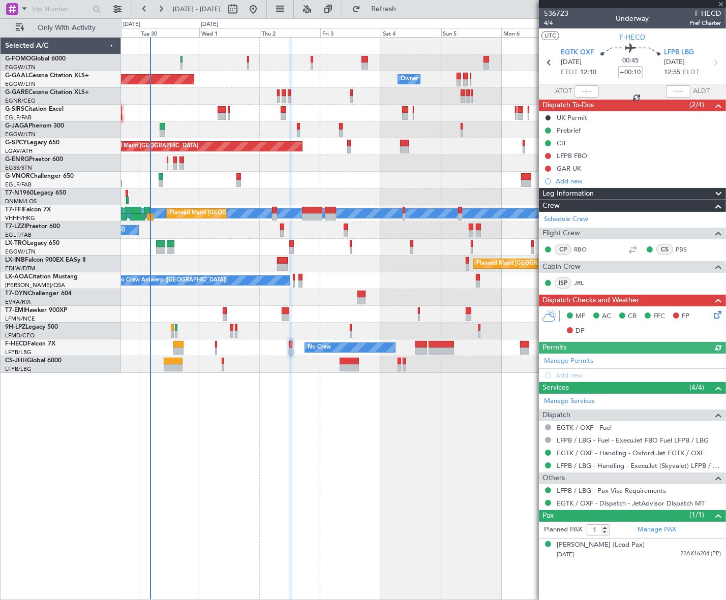
click at [607, 191] on div "Leg Information" at bounding box center [632, 194] width 187 height 12
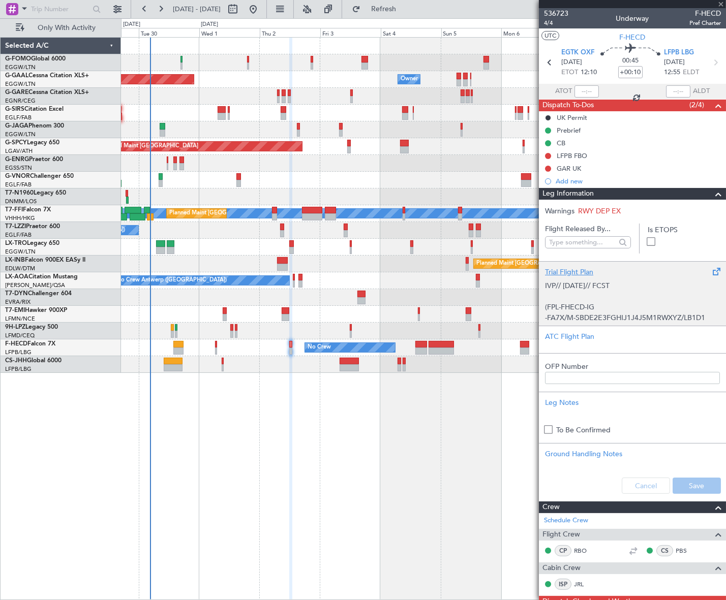
click at [601, 296] on p at bounding box center [632, 296] width 175 height 11
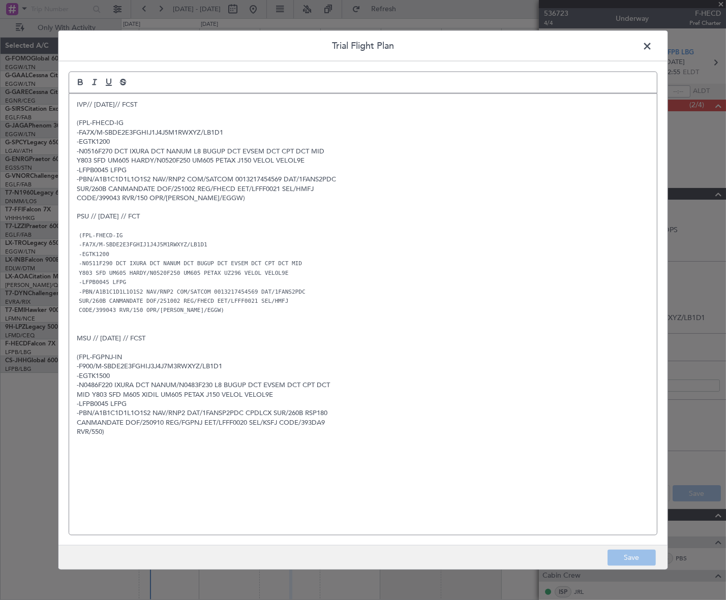
click at [652, 44] on span at bounding box center [652, 48] width 0 height 20
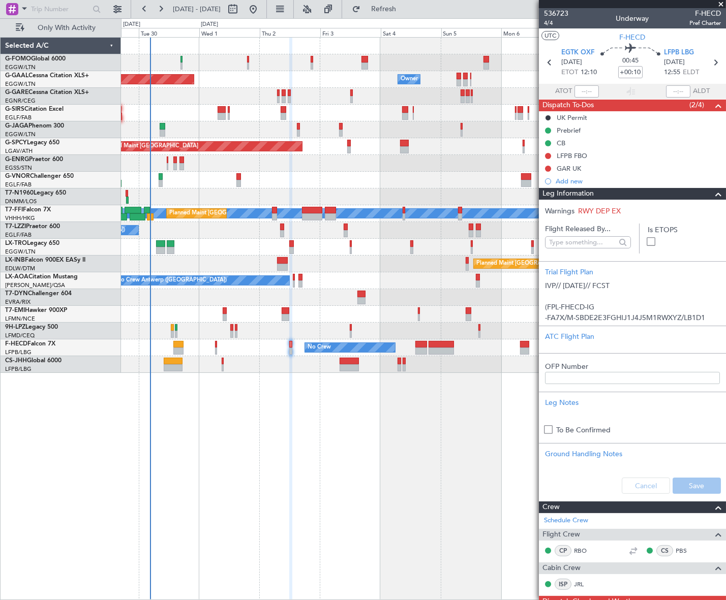
click at [712, 194] on span at bounding box center [718, 194] width 12 height 12
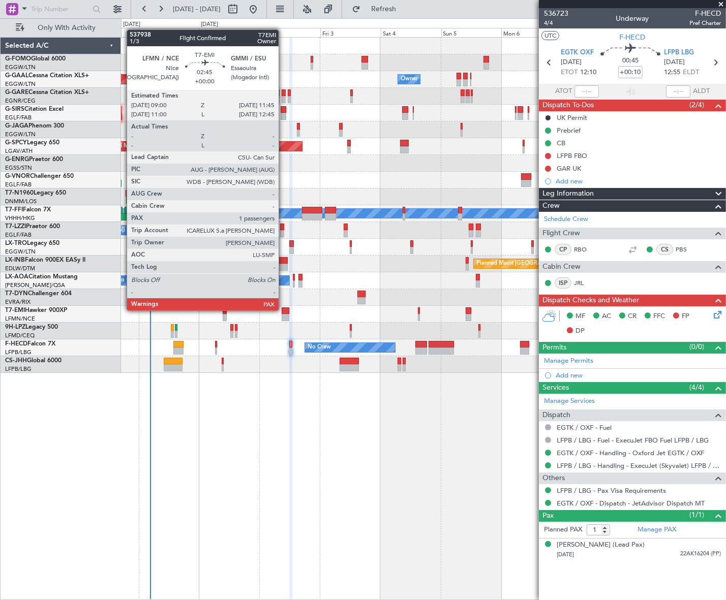
click at [284, 311] on div at bounding box center [285, 311] width 7 height 7
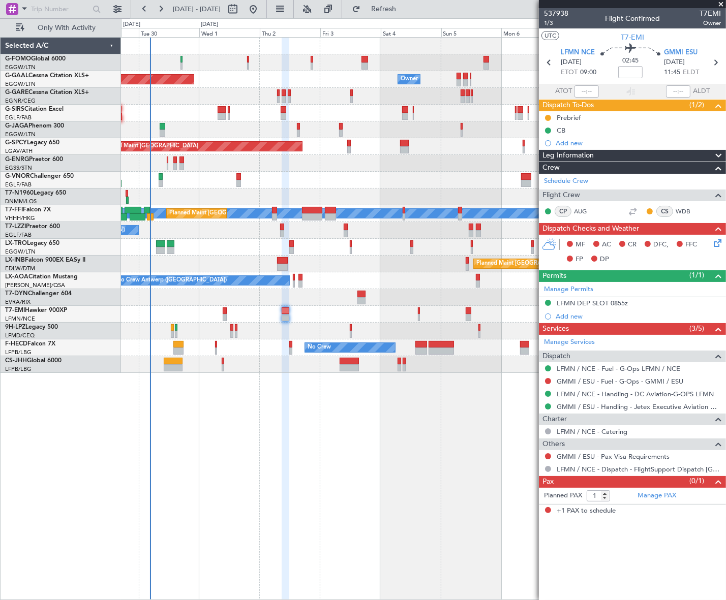
click at [587, 153] on span "Leg Information" at bounding box center [568, 156] width 51 height 12
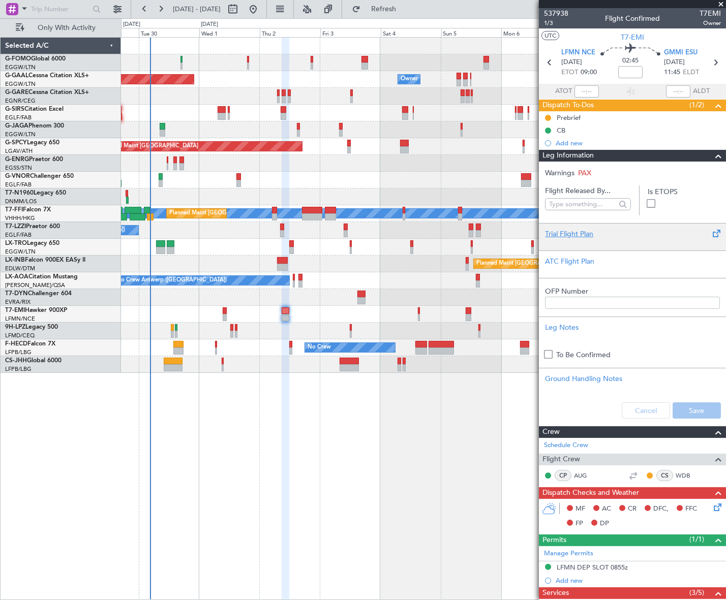
click at [581, 233] on div "Trial Flight Plan" at bounding box center [632, 234] width 175 height 11
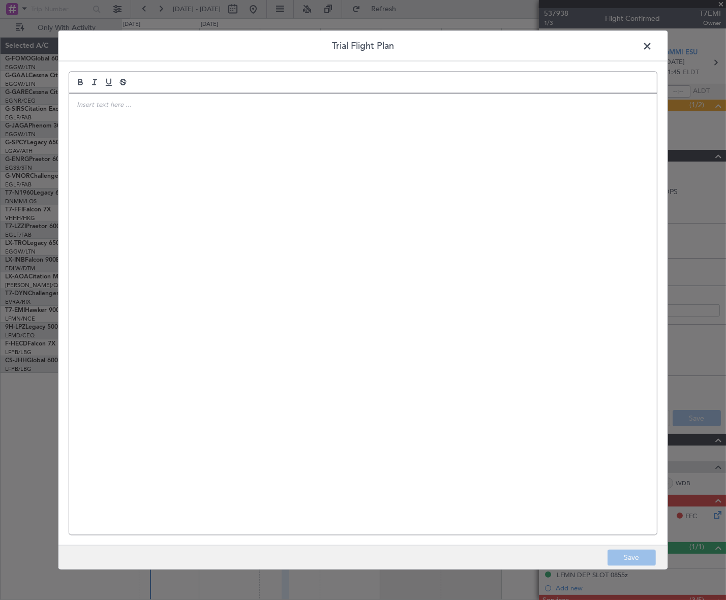
drag, startPoint x: 247, startPoint y: 184, endPoint x: 247, endPoint y: 175, distance: 8.6
click at [244, 182] on div at bounding box center [363, 315] width 588 height 442
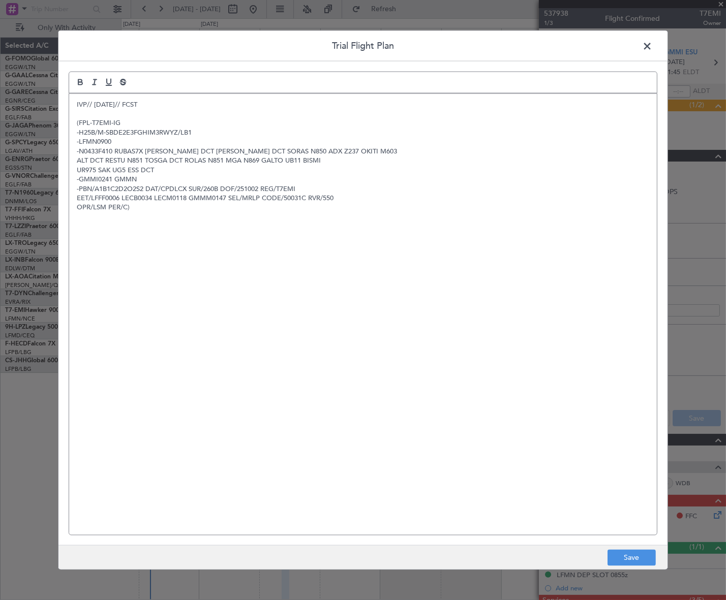
scroll to position [0, 0]
click at [646, 559] on button "Save" at bounding box center [632, 558] width 48 height 16
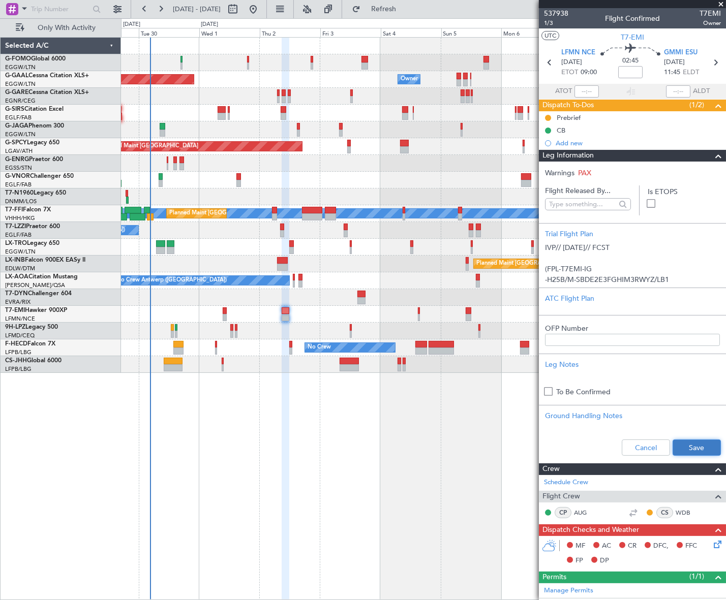
click at [699, 446] on button "Save" at bounding box center [697, 448] width 48 height 16
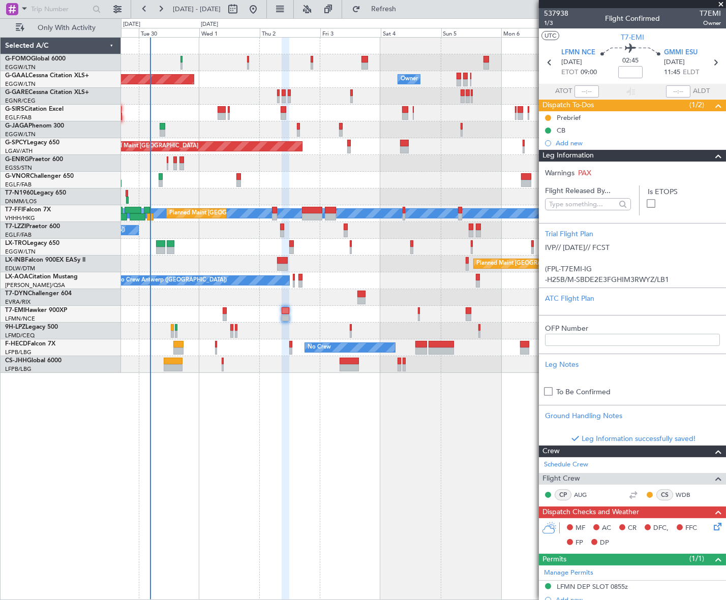
click at [714, 155] on span at bounding box center [718, 156] width 12 height 12
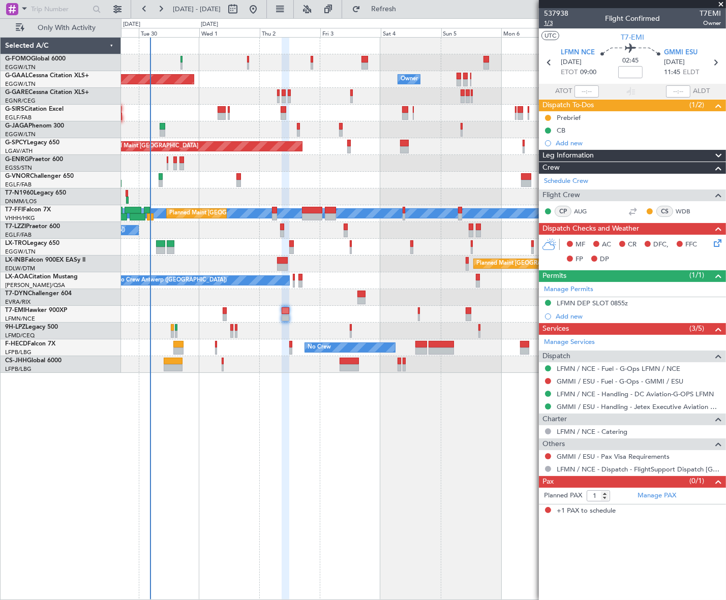
click at [549, 23] on span "1/3" at bounding box center [556, 23] width 24 height 9
click at [718, 243] on icon at bounding box center [716, 241] width 8 height 8
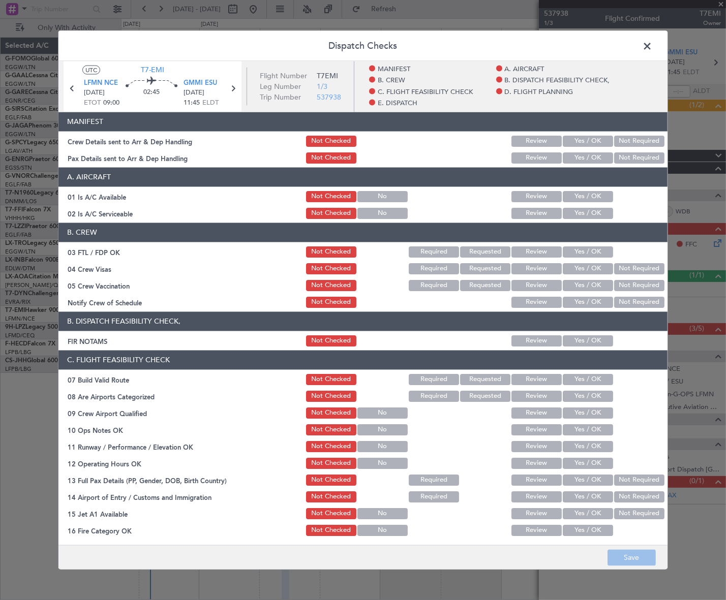
click at [575, 193] on button "Yes / OK" at bounding box center [588, 196] width 50 height 11
click at [580, 214] on button "Yes / OK" at bounding box center [588, 212] width 50 height 11
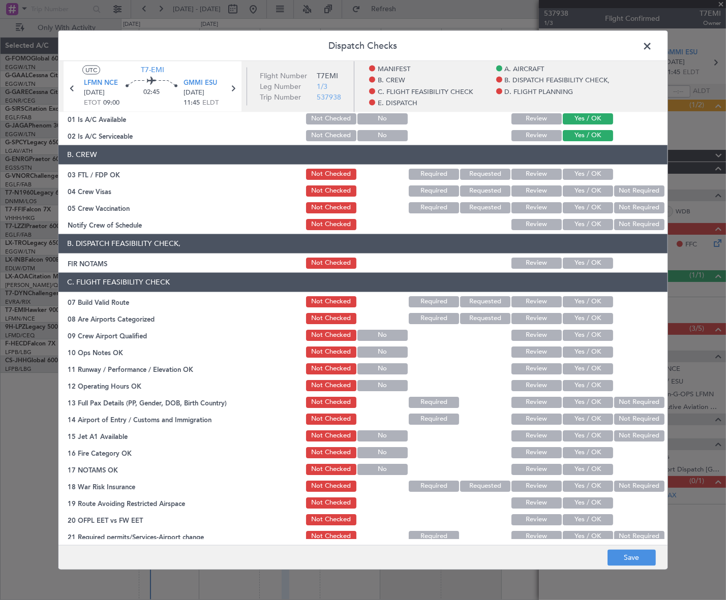
scroll to position [138, 0]
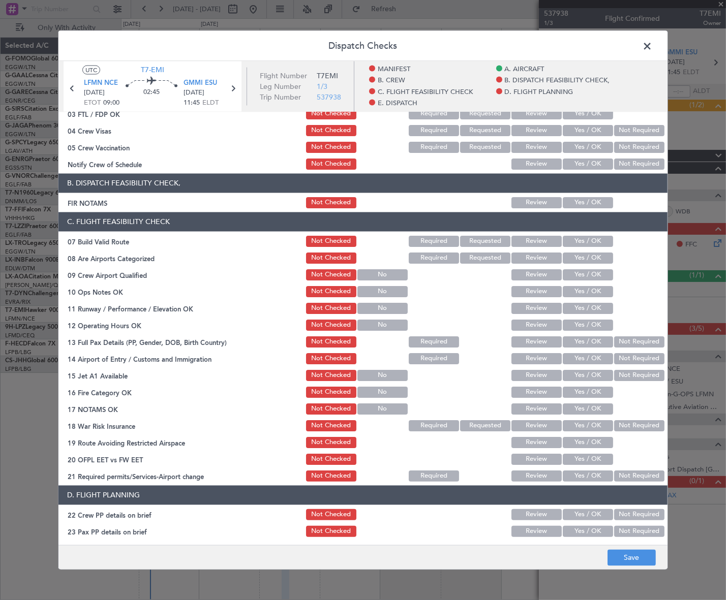
click at [590, 203] on button "Yes / OK" at bounding box center [588, 202] width 50 height 11
click at [594, 239] on button "Yes / OK" at bounding box center [588, 240] width 50 height 11
click at [591, 288] on button "Yes / OK" at bounding box center [588, 291] width 50 height 11
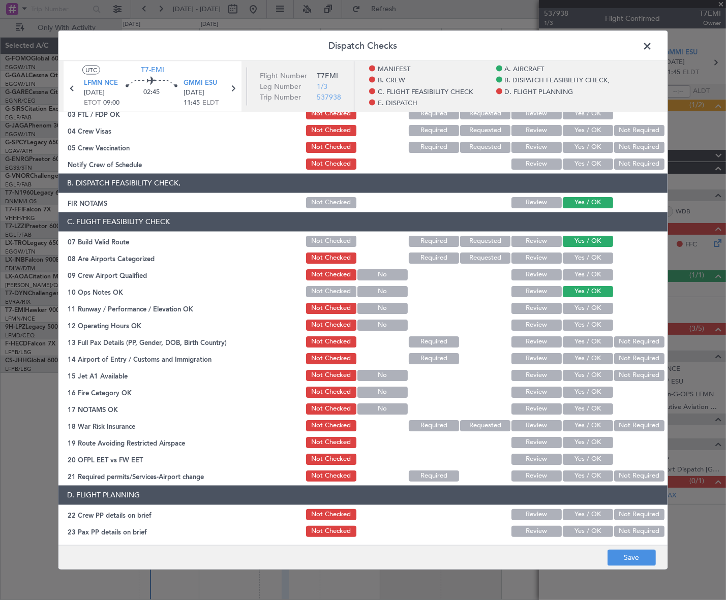
click at [600, 308] on button "Yes / OK" at bounding box center [588, 308] width 50 height 11
click at [600, 324] on button "Yes / OK" at bounding box center [588, 324] width 50 height 11
click at [596, 337] on button "Yes / OK" at bounding box center [588, 341] width 50 height 11
drag, startPoint x: 596, startPoint y: 352, endPoint x: 596, endPoint y: 357, distance: 5.1
click at [596, 353] on button "Yes / OK" at bounding box center [588, 358] width 50 height 11
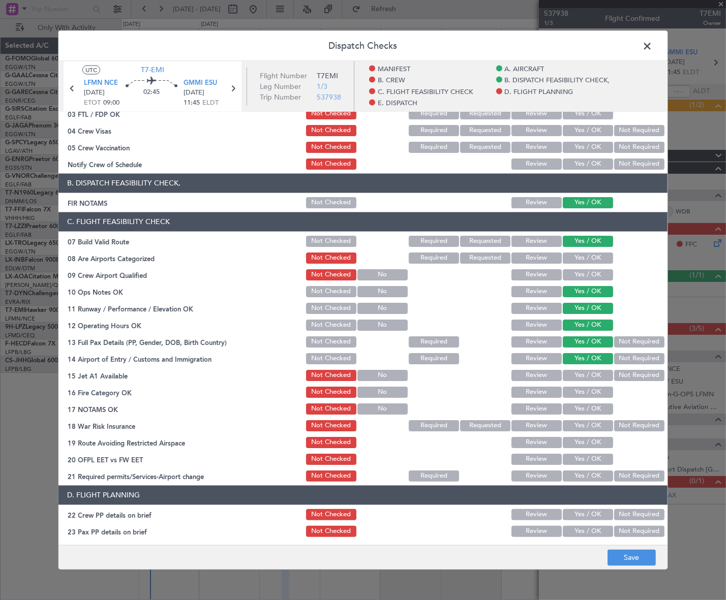
click at [594, 375] on button "Yes / OK" at bounding box center [588, 375] width 50 height 11
click at [595, 396] on button "Yes / OK" at bounding box center [588, 391] width 50 height 11
click at [597, 409] on button "Yes / OK" at bounding box center [588, 408] width 50 height 11
click at [620, 424] on button "Not Required" at bounding box center [639, 425] width 50 height 11
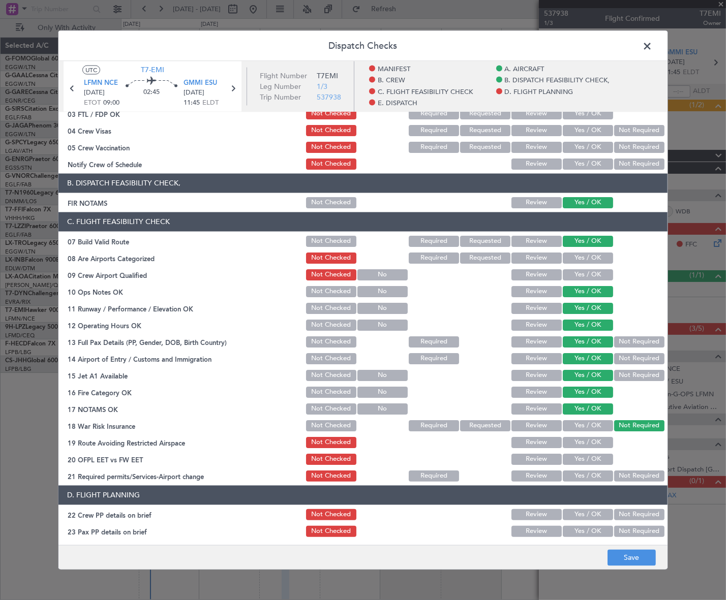
click at [584, 435] on div "Yes / OK" at bounding box center [586, 442] width 51 height 14
click at [588, 439] on button "Yes / OK" at bounding box center [588, 442] width 50 height 11
click at [588, 457] on button "Yes / OK" at bounding box center [588, 459] width 50 height 11
click at [587, 481] on div "Yes / OK" at bounding box center [586, 476] width 51 height 14
drag, startPoint x: 589, startPoint y: 475, endPoint x: 590, endPoint y: 466, distance: 9.2
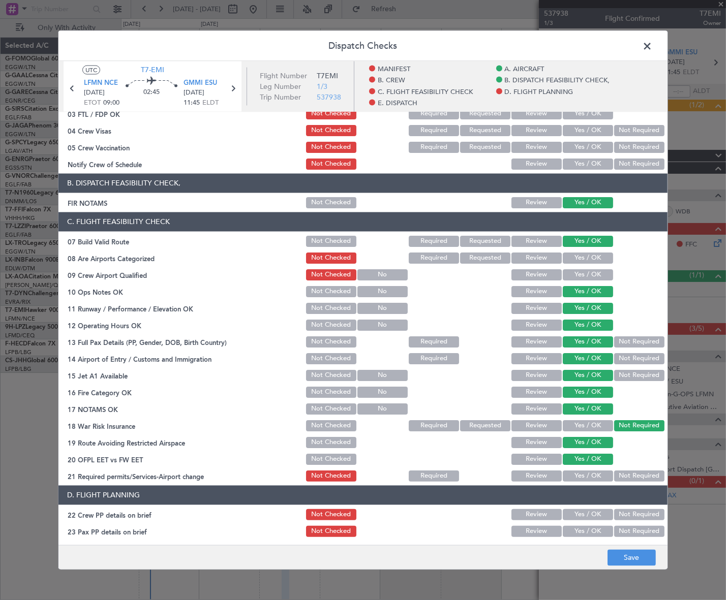
click at [589, 475] on button "Yes / OK" at bounding box center [588, 475] width 50 height 11
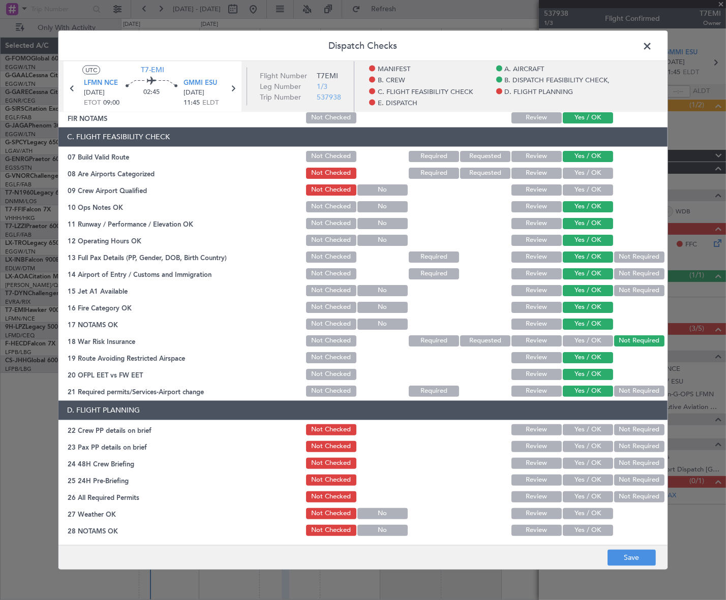
scroll to position [323, 0]
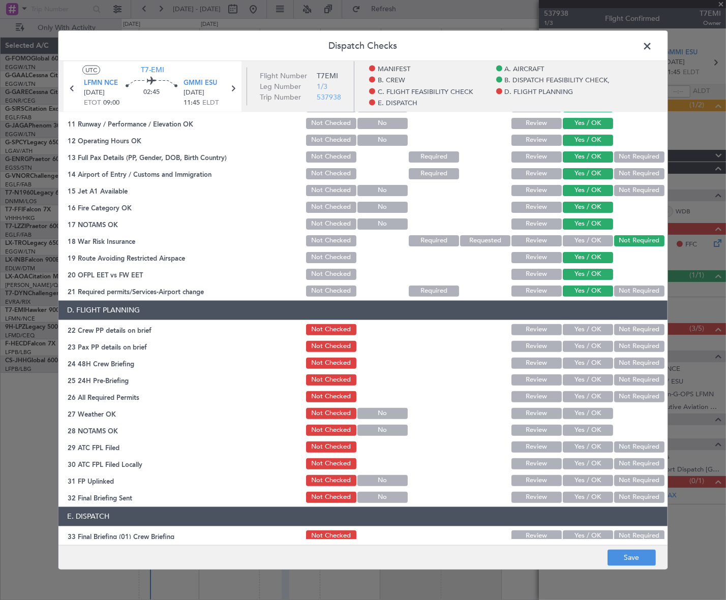
click at [596, 326] on button "Yes / OK" at bounding box center [588, 329] width 50 height 11
click at [596, 343] on button "Yes / OK" at bounding box center [588, 346] width 50 height 11
drag, startPoint x: 596, startPoint y: 360, endPoint x: 622, endPoint y: 376, distance: 29.9
click at [597, 361] on button "Yes / OK" at bounding box center [588, 362] width 50 height 11
click at [626, 379] on button "Not Required" at bounding box center [639, 379] width 50 height 11
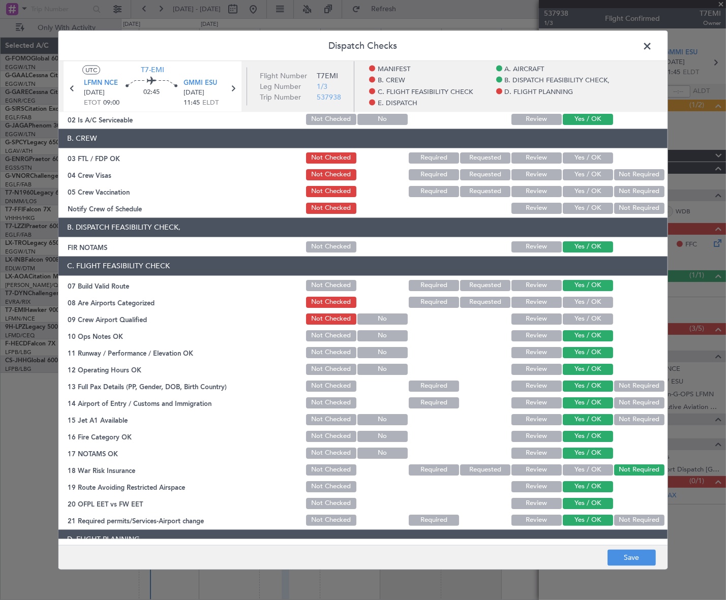
scroll to position [0, 0]
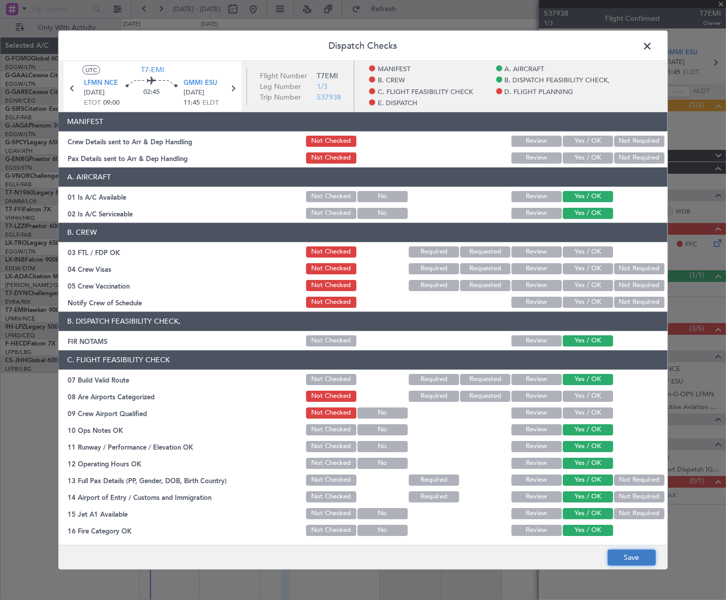
click at [644, 556] on button "Save" at bounding box center [632, 558] width 48 height 16
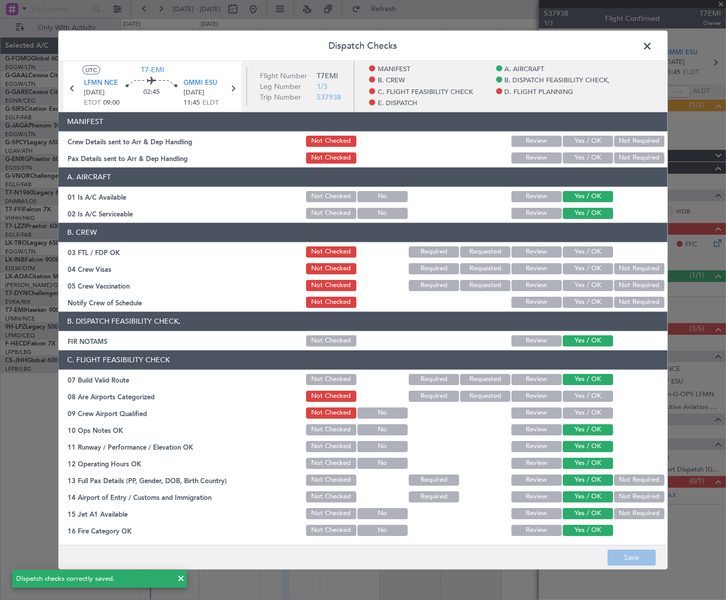
click at [652, 39] on span at bounding box center [652, 48] width 0 height 20
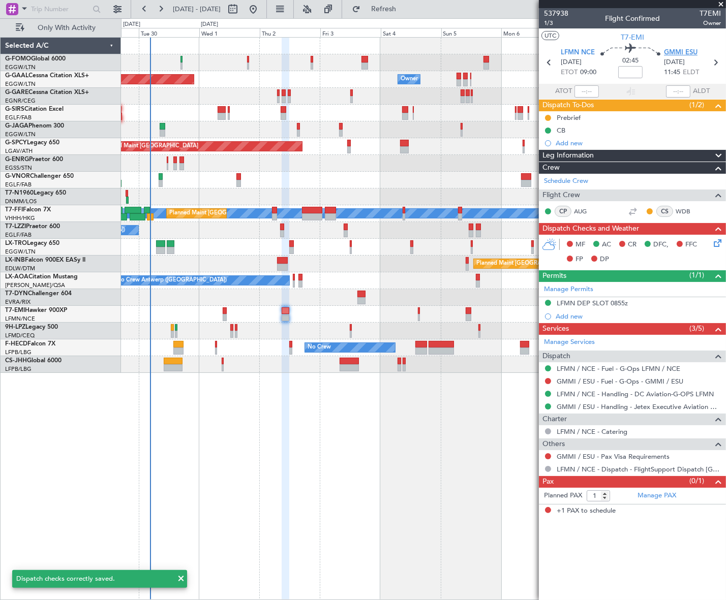
click at [684, 52] on span "GMMI ESU" at bounding box center [681, 53] width 34 height 10
click at [717, 240] on icon at bounding box center [716, 241] width 8 height 8
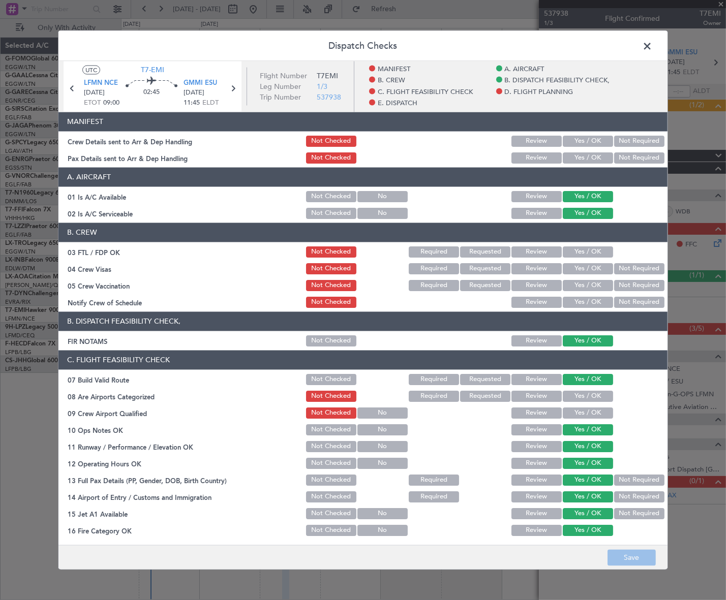
click at [652, 40] on span at bounding box center [652, 48] width 0 height 20
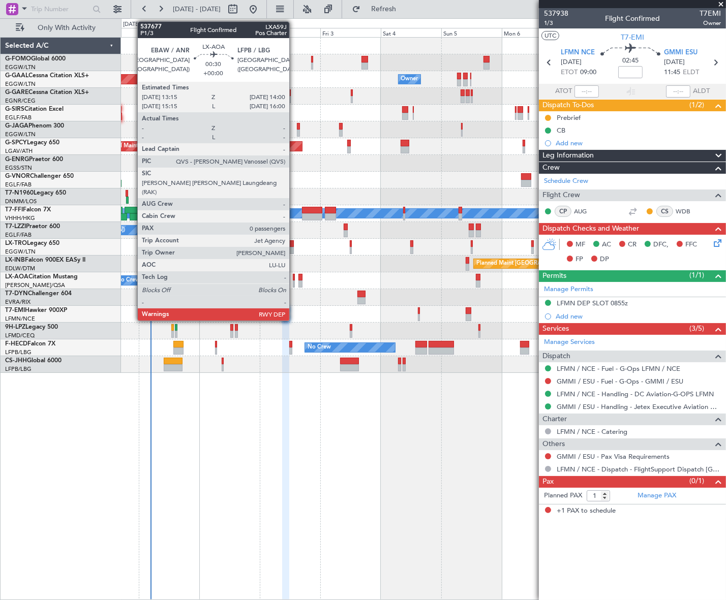
click at [294, 277] on div at bounding box center [294, 277] width 2 height 7
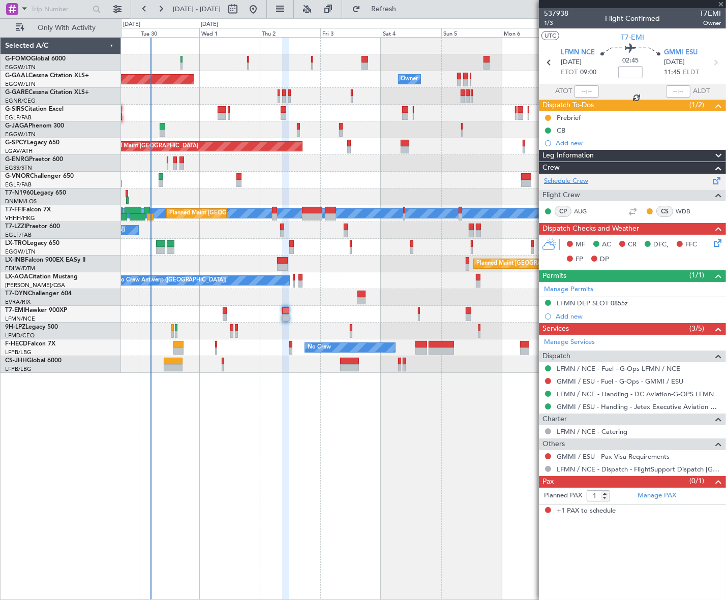
type input "0"
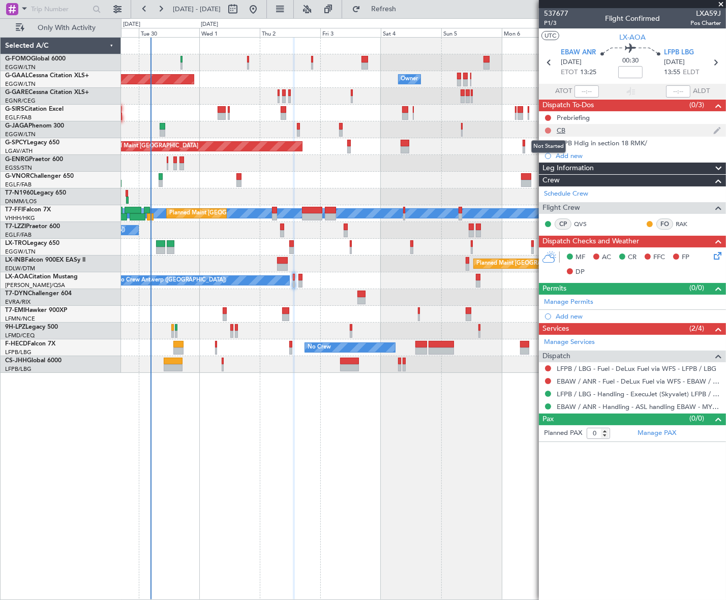
click at [548, 129] on button at bounding box center [548, 131] width 6 height 6
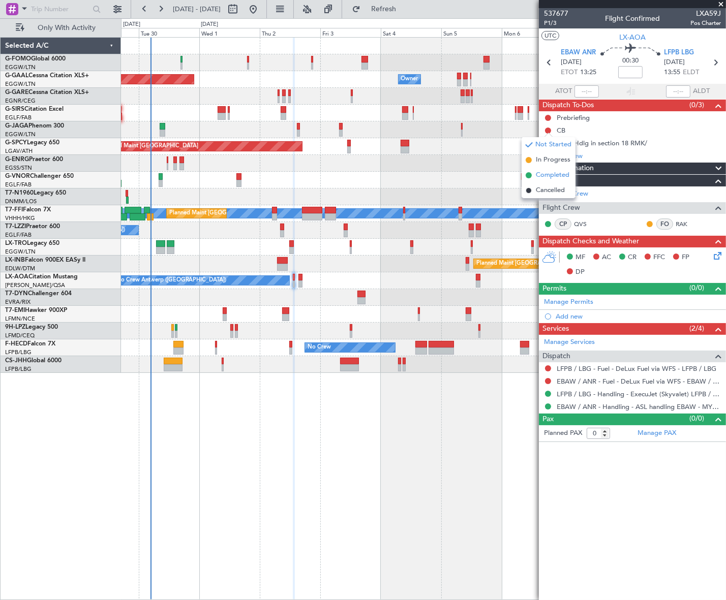
click at [537, 174] on span "Completed" at bounding box center [553, 175] width 34 height 10
click at [546, 116] on button at bounding box center [548, 118] width 6 height 6
click at [548, 147] on span "In Progress" at bounding box center [553, 147] width 35 height 10
click at [633, 72] on input at bounding box center [630, 72] width 24 height 12
type input "+00:10"
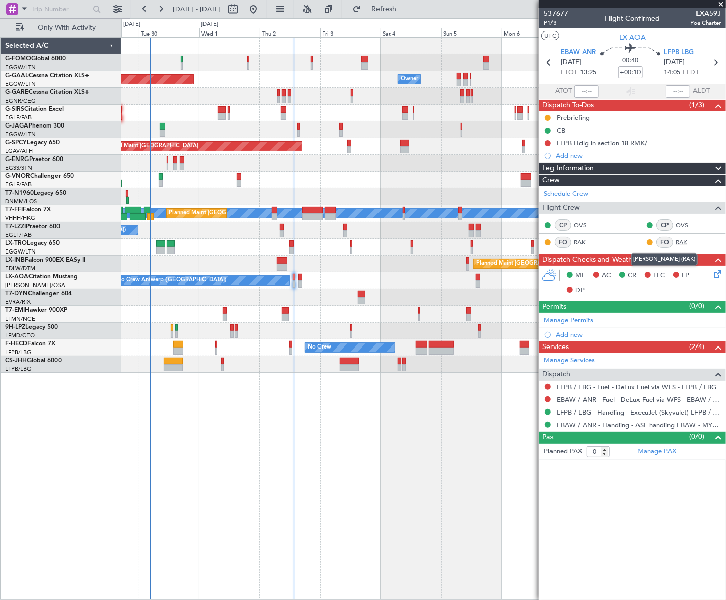
click at [682, 243] on link "RAK" at bounding box center [686, 242] width 23 height 9
click at [618, 166] on div "Leg Information" at bounding box center [631, 169] width 187 height 12
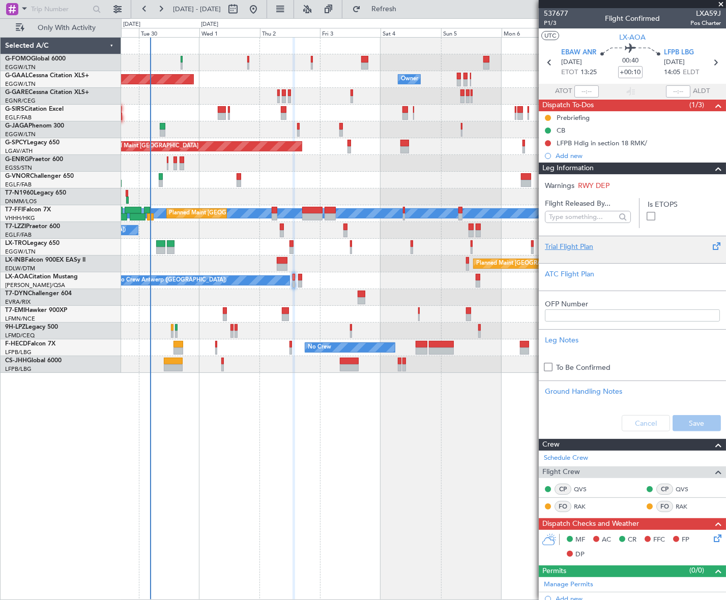
click at [585, 245] on div "Trial Flight Plan" at bounding box center [632, 247] width 175 height 11
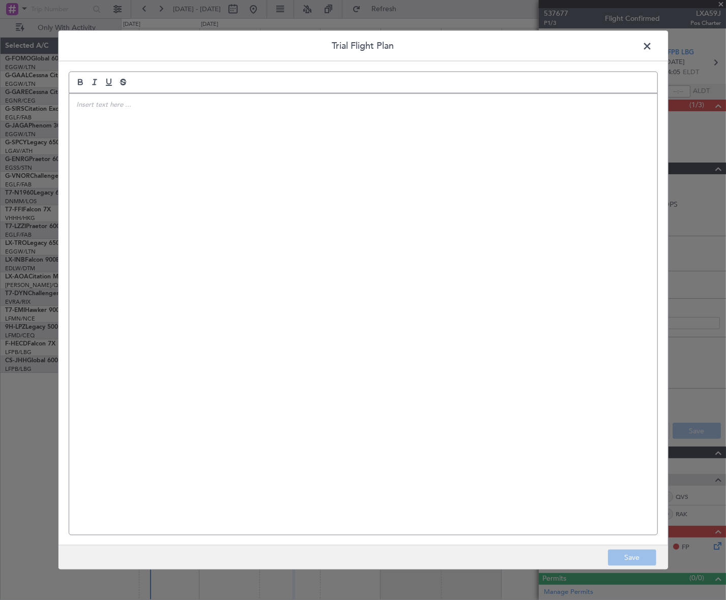
click at [423, 230] on div at bounding box center [363, 315] width 588 height 442
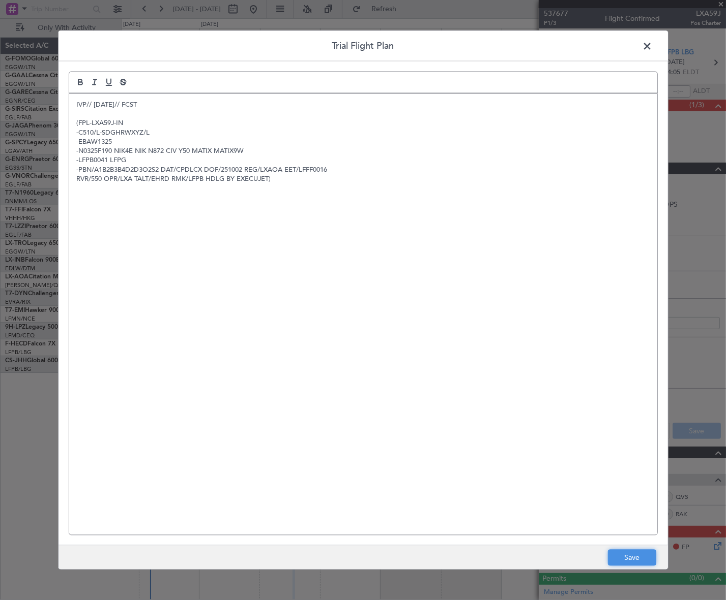
click at [636, 557] on button "Save" at bounding box center [632, 558] width 48 height 16
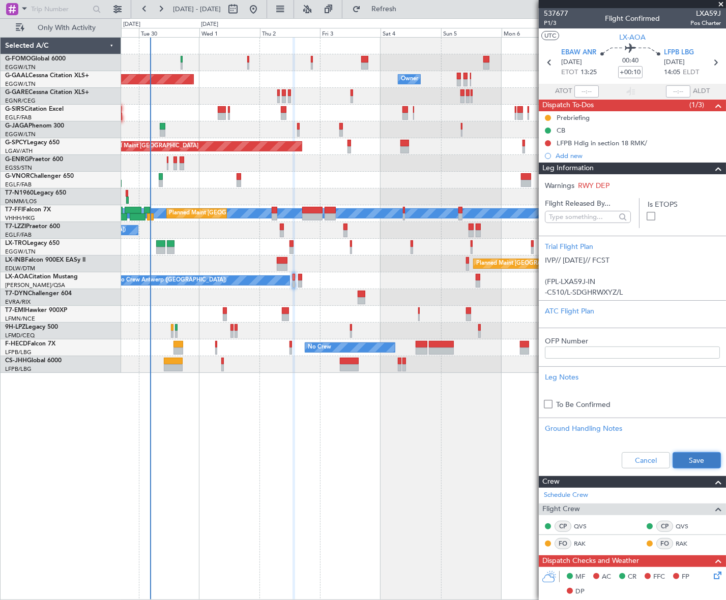
click at [698, 460] on button "Save" at bounding box center [696, 461] width 48 height 16
click at [712, 165] on span at bounding box center [718, 169] width 12 height 12
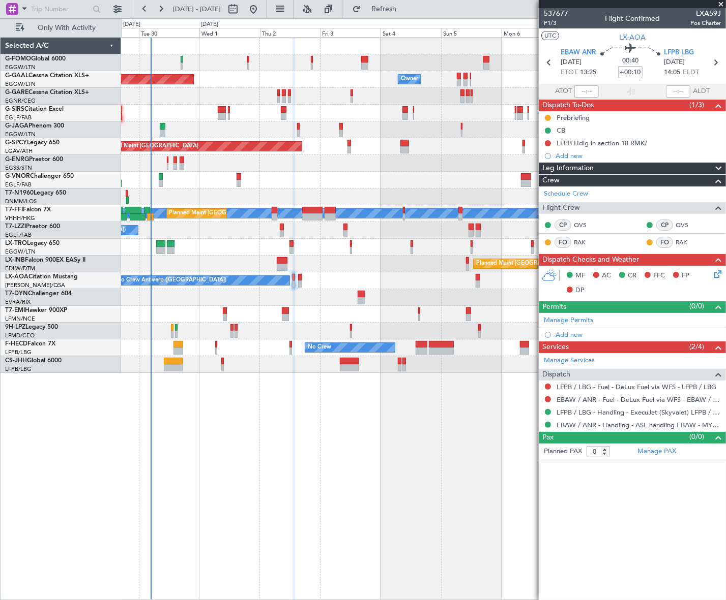
click at [717, 277] on icon at bounding box center [715, 272] width 8 height 8
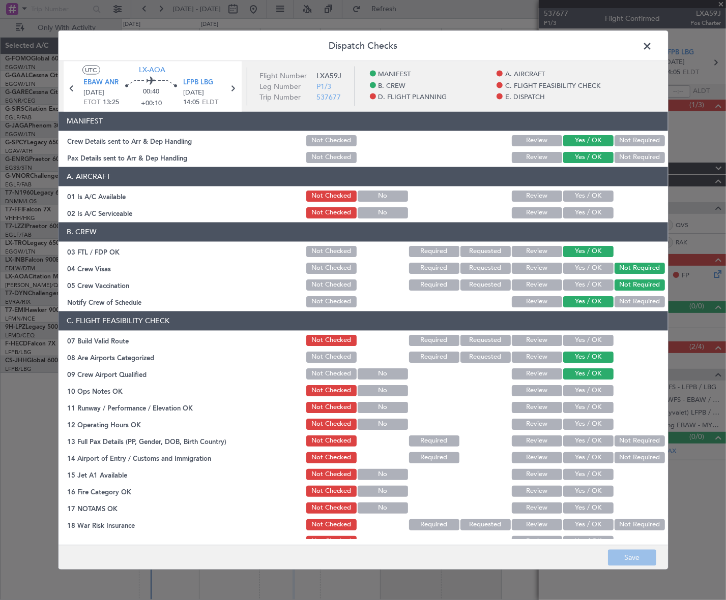
click at [589, 201] on div "Yes / OK" at bounding box center [586, 196] width 51 height 14
click at [589, 194] on button "Yes / OK" at bounding box center [588, 195] width 50 height 11
click at [589, 208] on button "Yes / OK" at bounding box center [588, 212] width 50 height 11
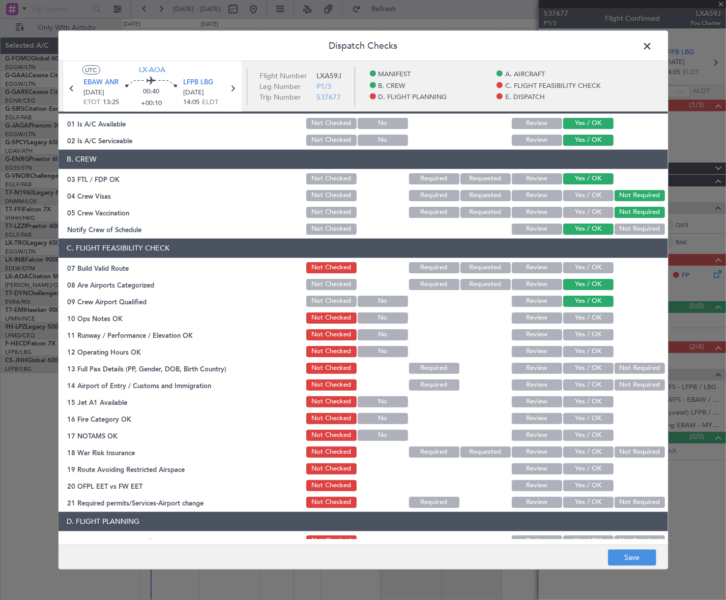
scroll to position [92, 0]
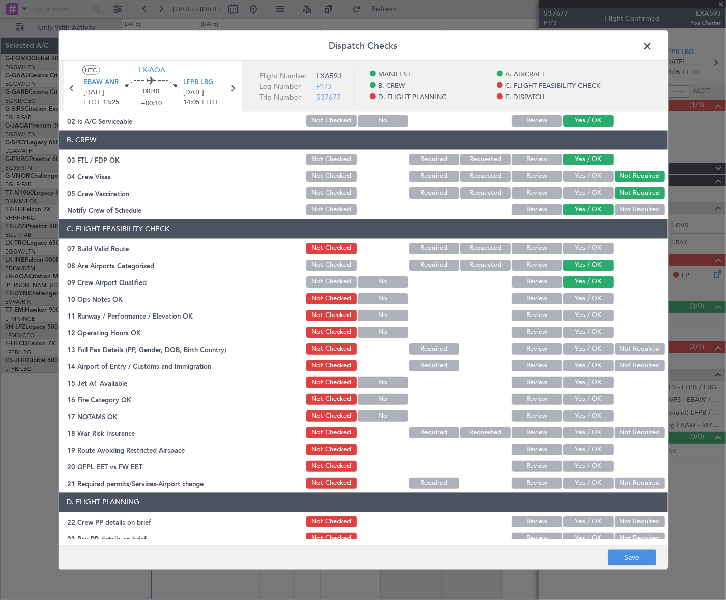
click at [594, 245] on button "Yes / OK" at bounding box center [588, 248] width 50 height 11
click at [593, 298] on button "Yes / OK" at bounding box center [588, 298] width 50 height 11
click at [596, 317] on button "Yes / OK" at bounding box center [588, 315] width 50 height 11
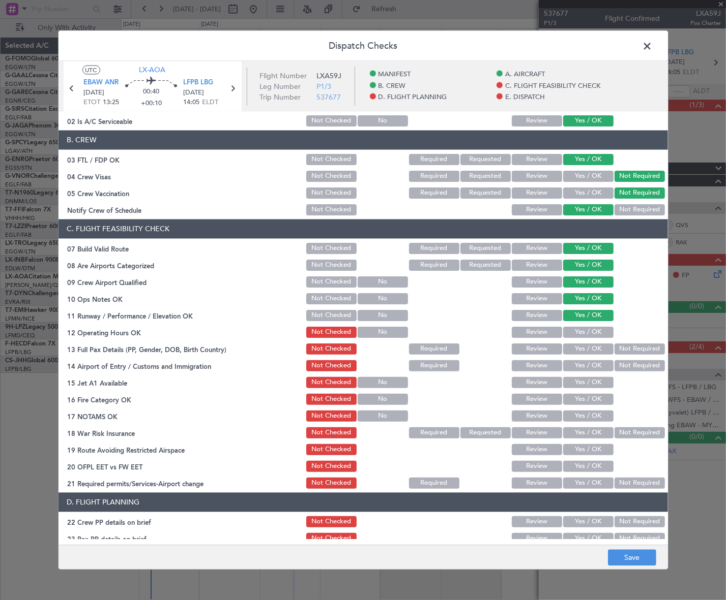
click at [597, 333] on button "Yes / OK" at bounding box center [588, 331] width 50 height 11
click at [598, 349] on button "Yes / OK" at bounding box center [588, 348] width 50 height 11
drag, startPoint x: 598, startPoint y: 369, endPoint x: 598, endPoint y: 386, distance: 17.3
click at [598, 370] on button "Yes / OK" at bounding box center [588, 365] width 50 height 11
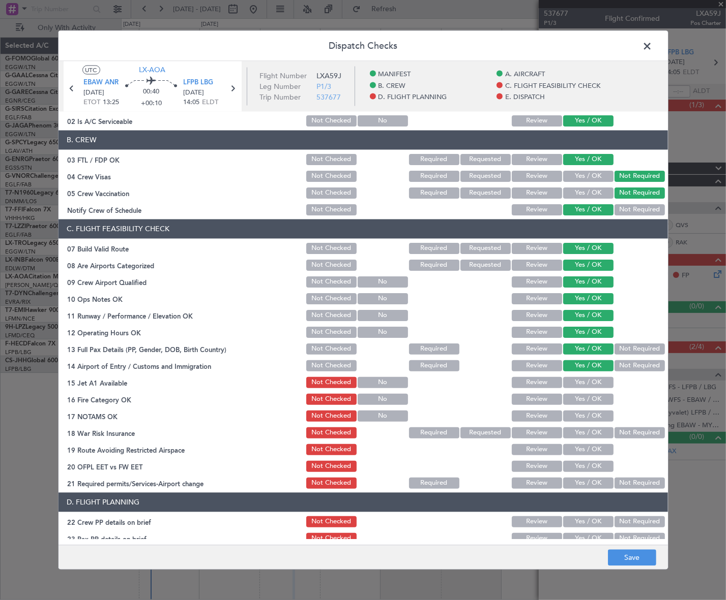
click at [598, 388] on div "Yes / OK" at bounding box center [586, 382] width 51 height 14
click at [599, 379] on button "Yes / OK" at bounding box center [588, 382] width 50 height 11
click at [598, 399] on button "Yes / OK" at bounding box center [588, 399] width 50 height 11
click at [595, 422] on section "C. FLIGHT FEASIBILITY CHECK 07 Build Valid Route Not Checked Required Requested…" at bounding box center [362, 354] width 609 height 271
drag, startPoint x: 595, startPoint y: 422, endPoint x: 598, endPoint y: 415, distance: 7.7
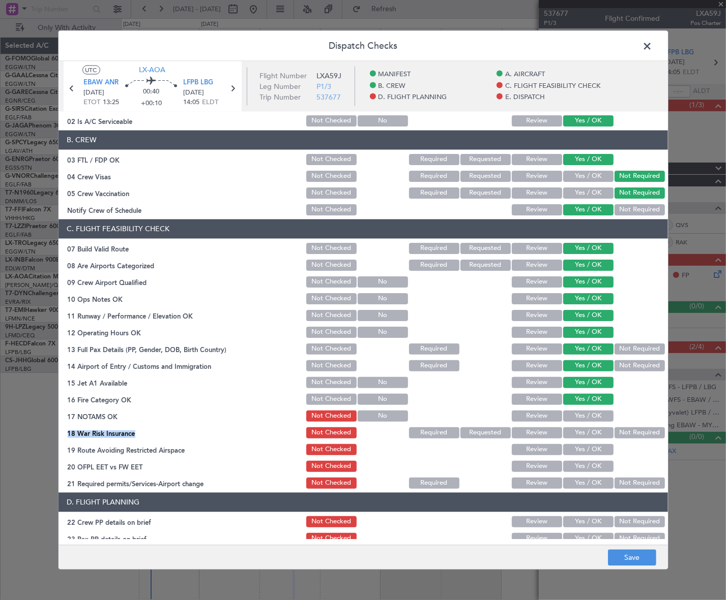
click at [598, 415] on button "Yes / OK" at bounding box center [588, 415] width 50 height 11
click at [626, 428] on button "Not Required" at bounding box center [639, 432] width 50 height 11
click at [590, 451] on button "Yes / OK" at bounding box center [588, 449] width 50 height 11
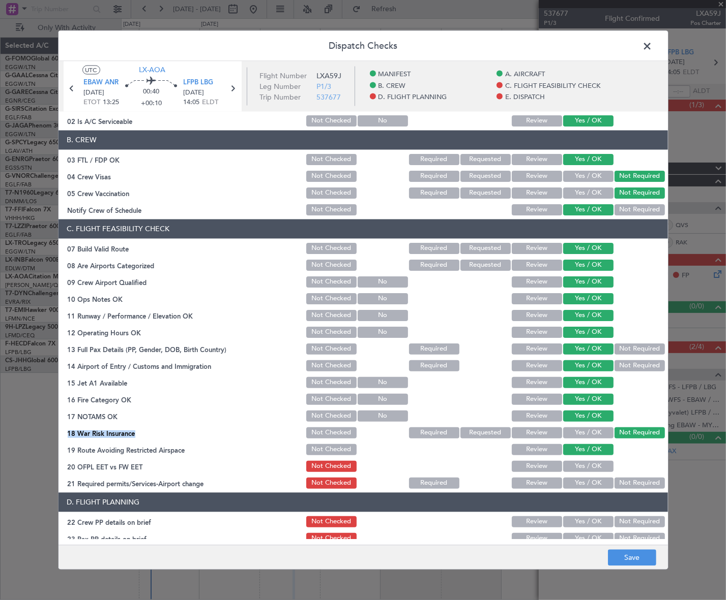
click at [594, 467] on button "Yes / OK" at bounding box center [588, 466] width 50 height 11
click at [594, 481] on button "Yes / OK" at bounding box center [588, 482] width 50 height 11
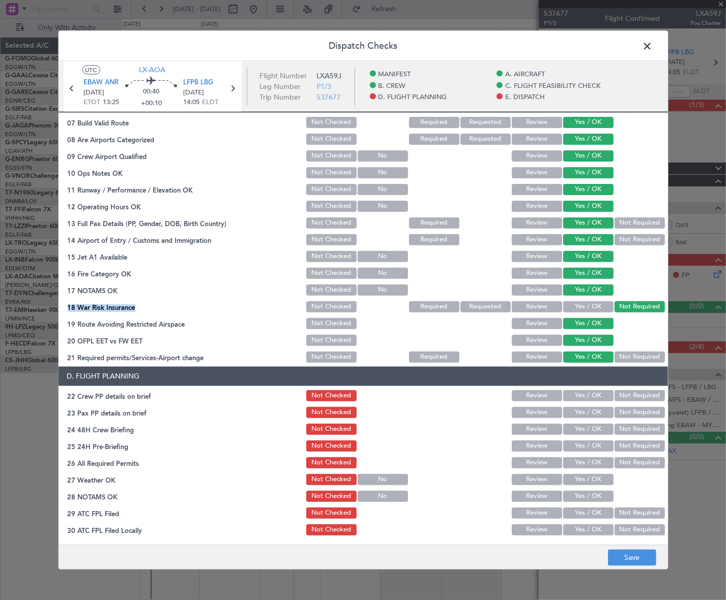
scroll to position [323, 0]
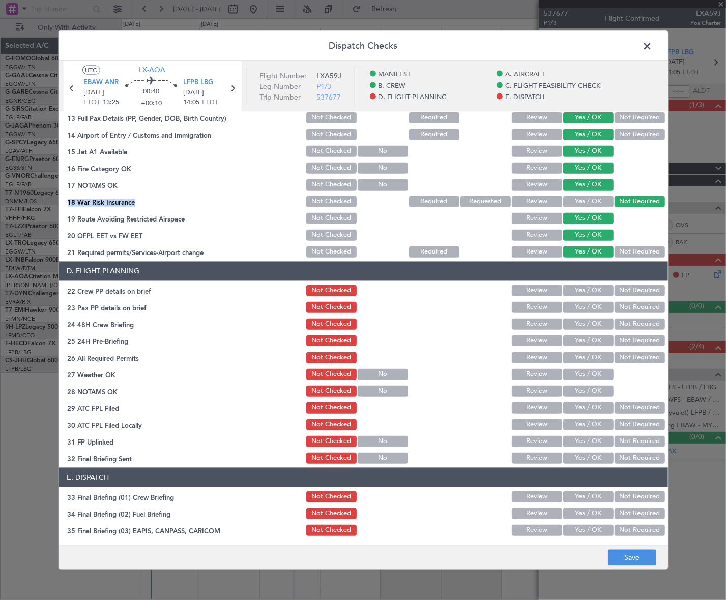
click at [596, 289] on button "Yes / OK" at bounding box center [588, 290] width 50 height 11
click at [591, 308] on button "Yes / OK" at bounding box center [588, 307] width 50 height 11
click at [595, 322] on button "Yes / OK" at bounding box center [588, 323] width 50 height 11
click at [634, 340] on button "Not Required" at bounding box center [639, 340] width 50 height 11
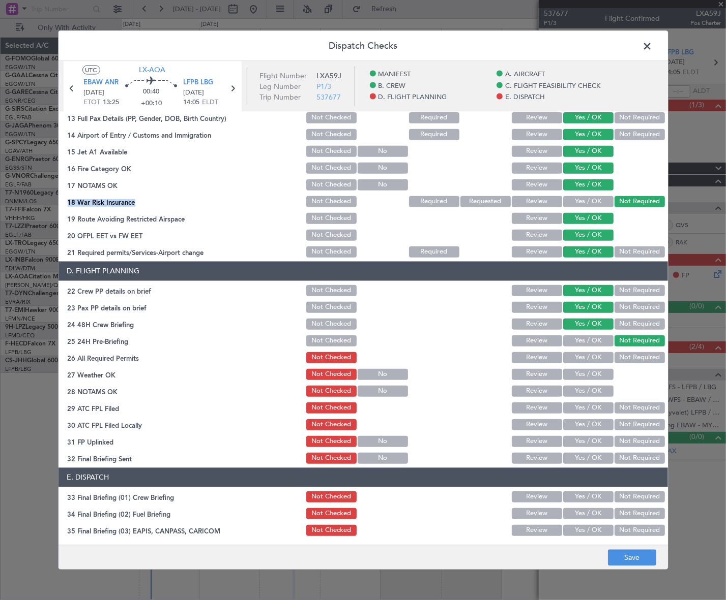
scroll to position [0, 0]
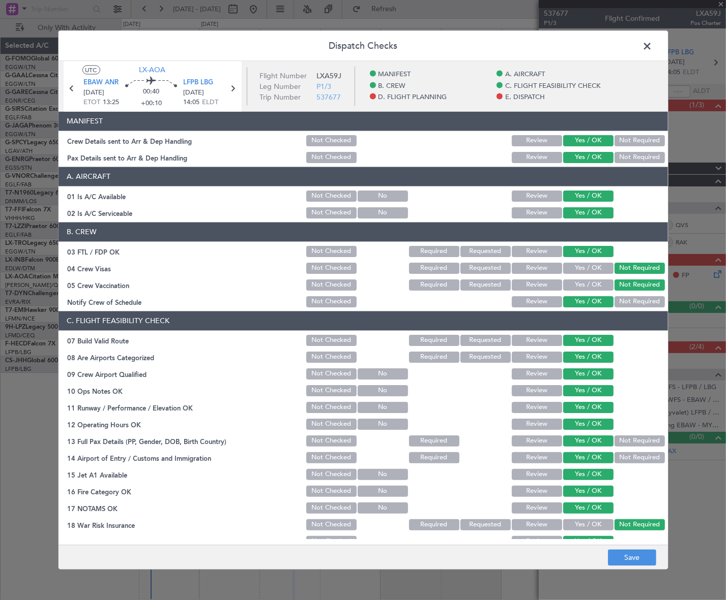
click at [630, 568] on footer "Save" at bounding box center [362, 558] width 609 height 24
click at [639, 557] on button "Save" at bounding box center [632, 558] width 48 height 16
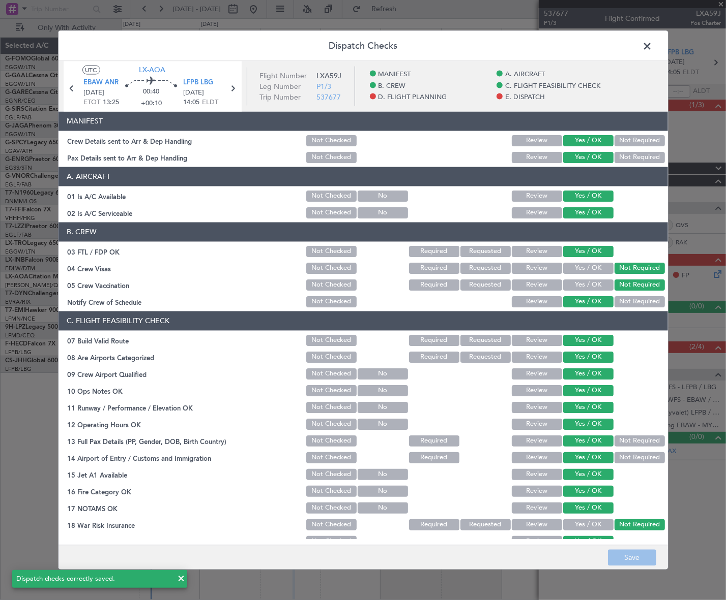
click at [652, 43] on span at bounding box center [652, 48] width 0 height 20
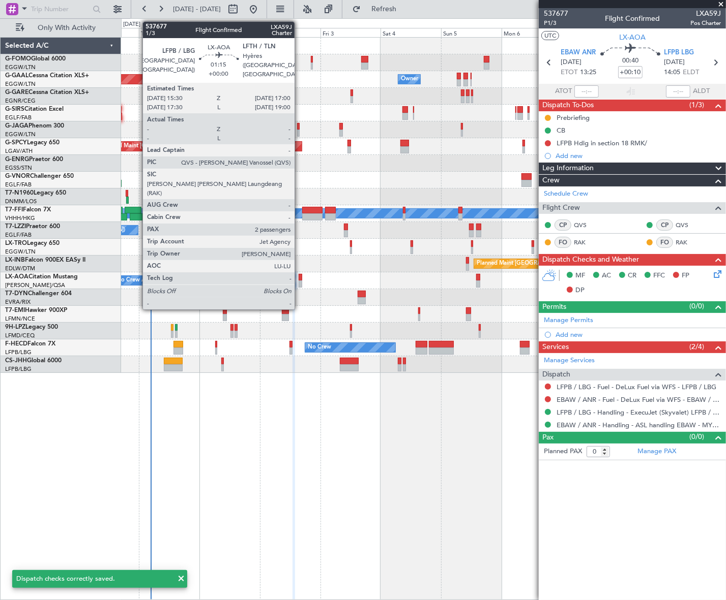
click at [299, 282] on div at bounding box center [300, 284] width 4 height 7
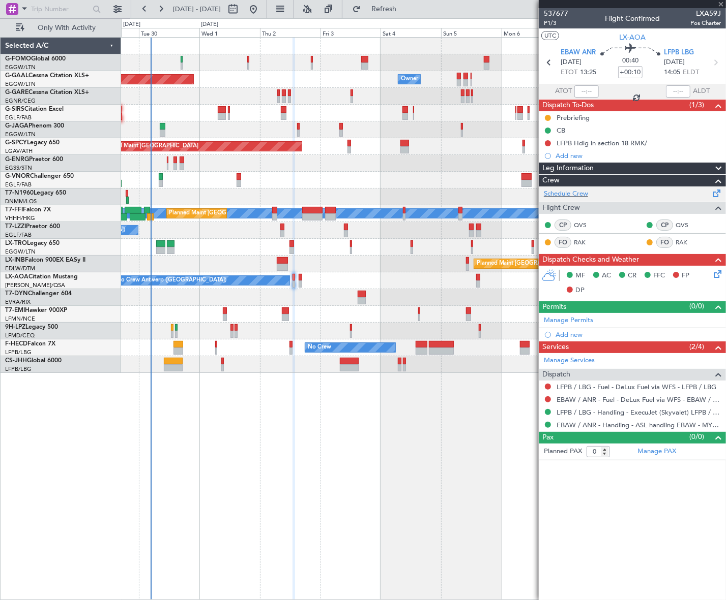
type input "2"
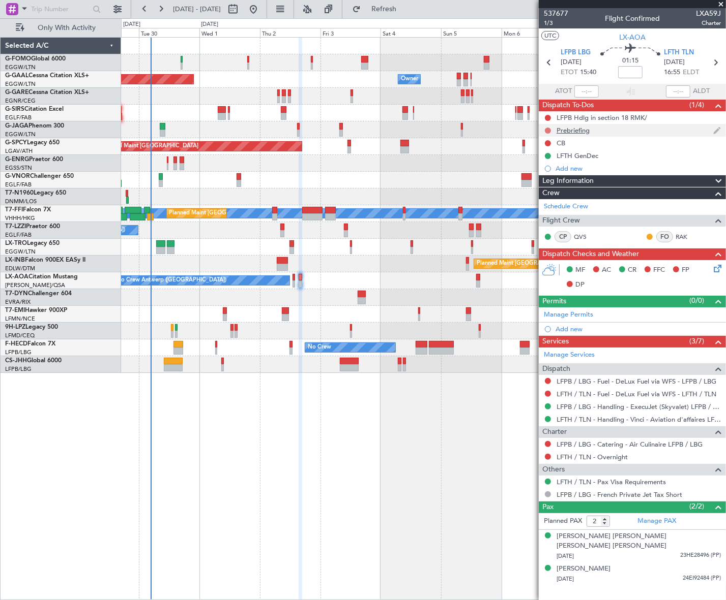
click at [547, 128] on button at bounding box center [548, 131] width 6 height 6
click at [536, 157] on span "In Progress" at bounding box center [552, 160] width 35 height 10
click at [547, 142] on button at bounding box center [548, 143] width 6 height 6
click at [548, 185] on span "Completed" at bounding box center [552, 188] width 34 height 10
click at [638, 177] on div "Leg Information" at bounding box center [631, 181] width 187 height 12
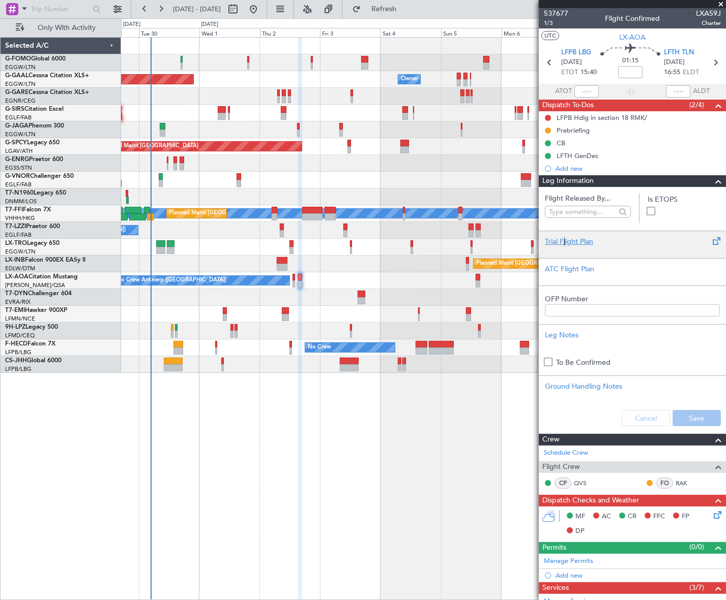
click at [561, 239] on div "Trial Flight Plan" at bounding box center [632, 241] width 175 height 11
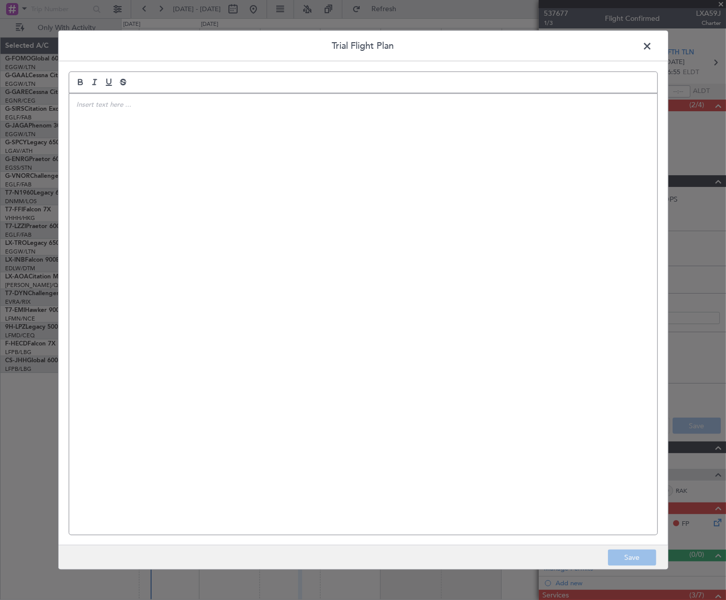
drag, startPoint x: 561, startPoint y: 239, endPoint x: 350, endPoint y: 185, distance: 217.5
click at [350, 185] on div at bounding box center [363, 315] width 588 height 442
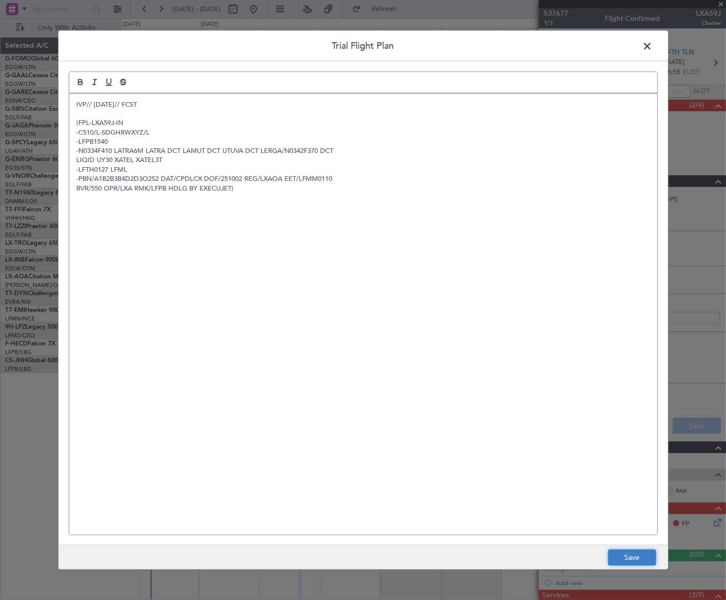
click at [640, 555] on button "Save" at bounding box center [632, 558] width 48 height 16
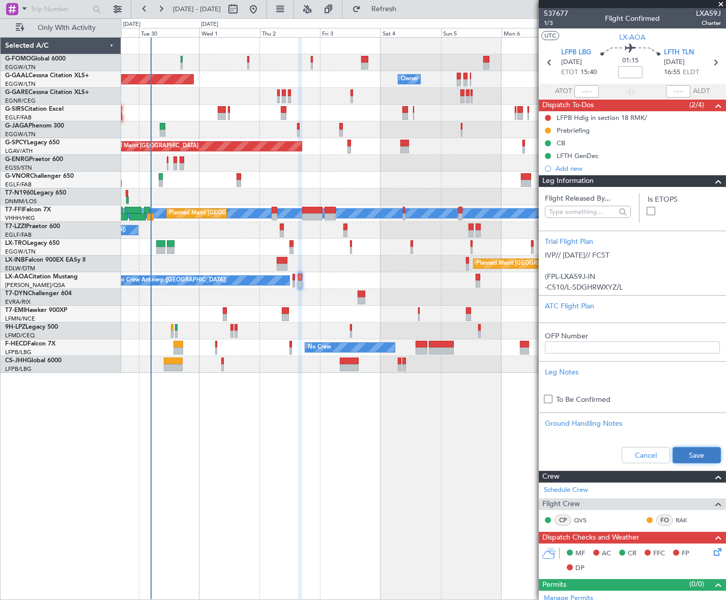
click at [694, 452] on button "Save" at bounding box center [696, 455] width 48 height 16
click at [547, 20] on span "1/3" at bounding box center [556, 23] width 24 height 9
click at [712, 182] on span at bounding box center [718, 181] width 12 height 12
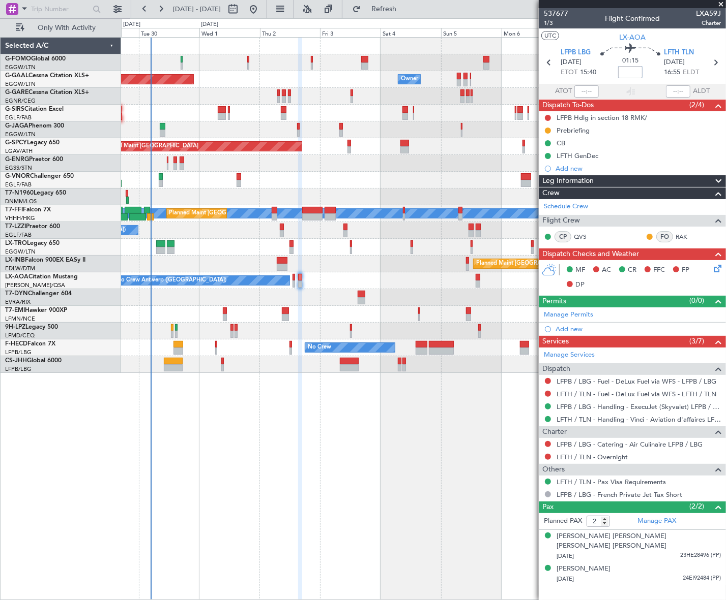
click at [630, 71] on input at bounding box center [630, 72] width 24 height 12
click at [478, 420] on div "Planned Maint Dusseldorf Owner Owner Owner Planned Maint London (Luton) Planned…" at bounding box center [423, 318] width 604 height 563
type input "+00:15"
click at [717, 269] on icon at bounding box center [715, 267] width 8 height 8
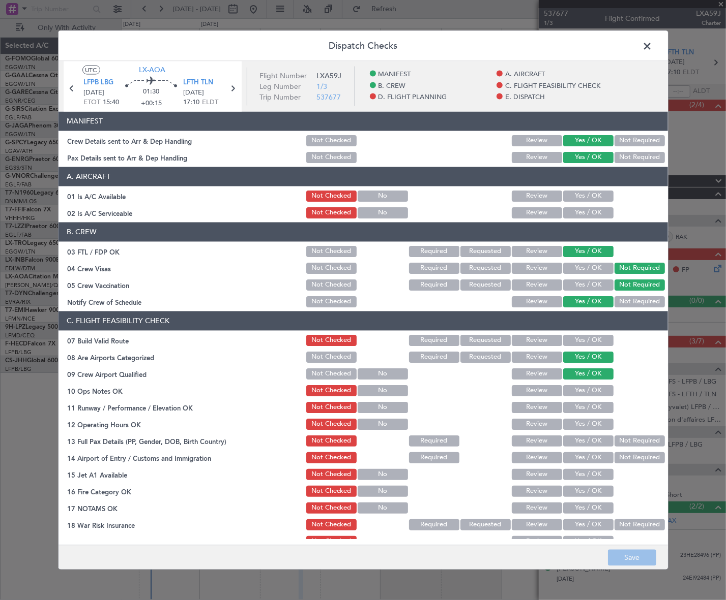
click at [585, 191] on button "Yes / OK" at bounding box center [588, 195] width 50 height 11
click at [585, 213] on button "Yes / OK" at bounding box center [588, 212] width 50 height 11
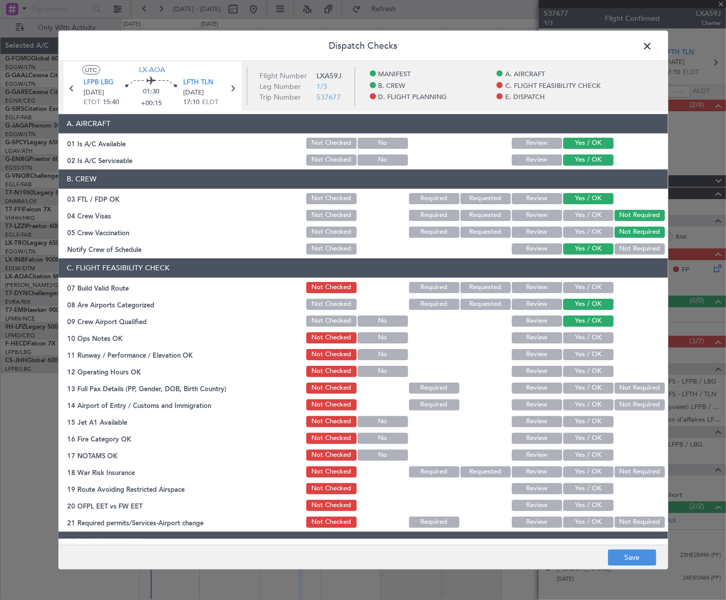
scroll to position [92, 0]
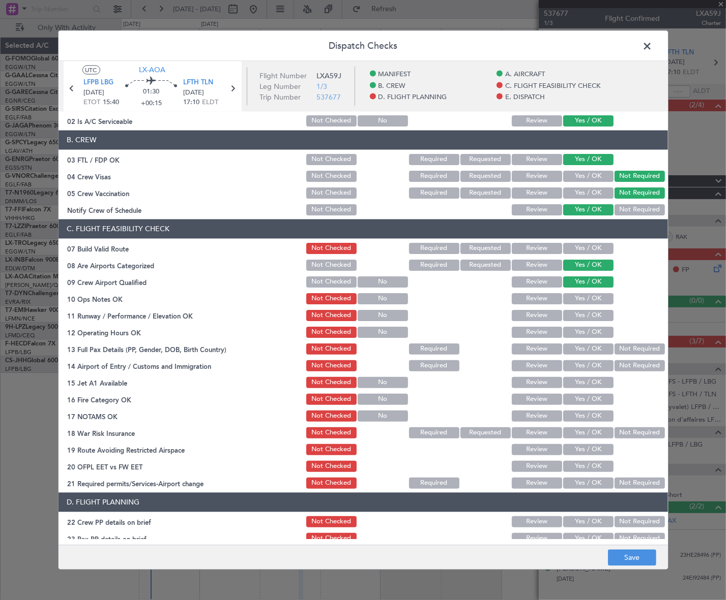
click at [597, 245] on button "Yes / OK" at bounding box center [588, 248] width 50 height 11
click at [588, 300] on button "Yes / OK" at bounding box center [588, 298] width 50 height 11
click at [587, 315] on button "Yes / OK" at bounding box center [588, 315] width 50 height 11
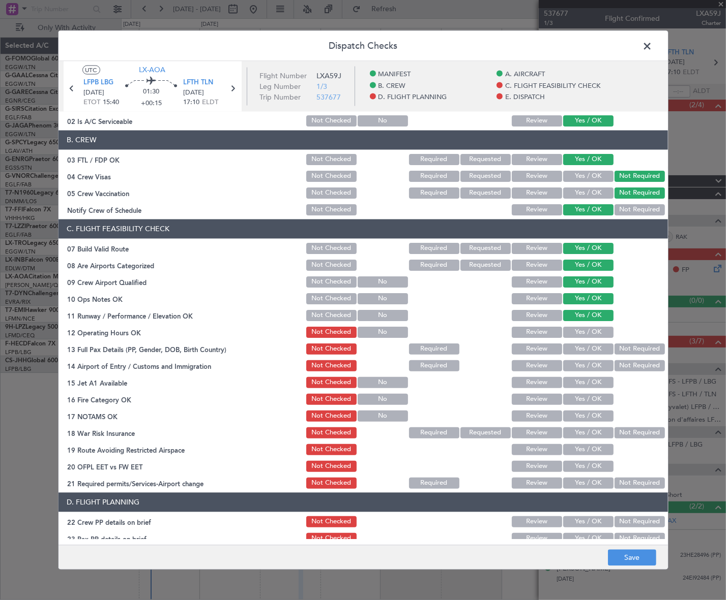
click at [589, 333] on button "Yes / OK" at bounding box center [588, 331] width 50 height 11
click at [588, 348] on button "Yes / OK" at bounding box center [588, 348] width 50 height 11
drag, startPoint x: 591, startPoint y: 369, endPoint x: 592, endPoint y: 382, distance: 12.7
click at [591, 370] on button "Yes / OK" at bounding box center [588, 365] width 50 height 11
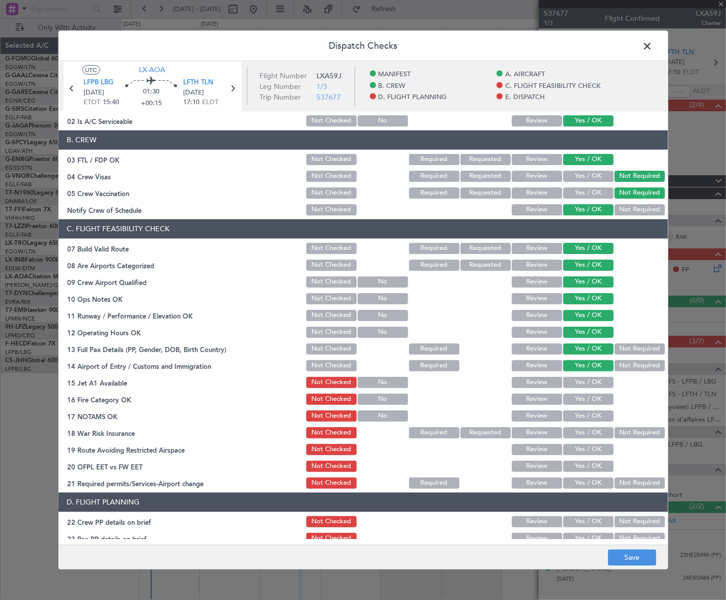
click at [593, 386] on button "Yes / OK" at bounding box center [588, 382] width 50 height 11
click at [594, 403] on button "Yes / OK" at bounding box center [588, 399] width 50 height 11
click at [597, 417] on button "Yes / OK" at bounding box center [588, 415] width 50 height 11
click at [624, 432] on button "Not Required" at bounding box center [639, 432] width 50 height 11
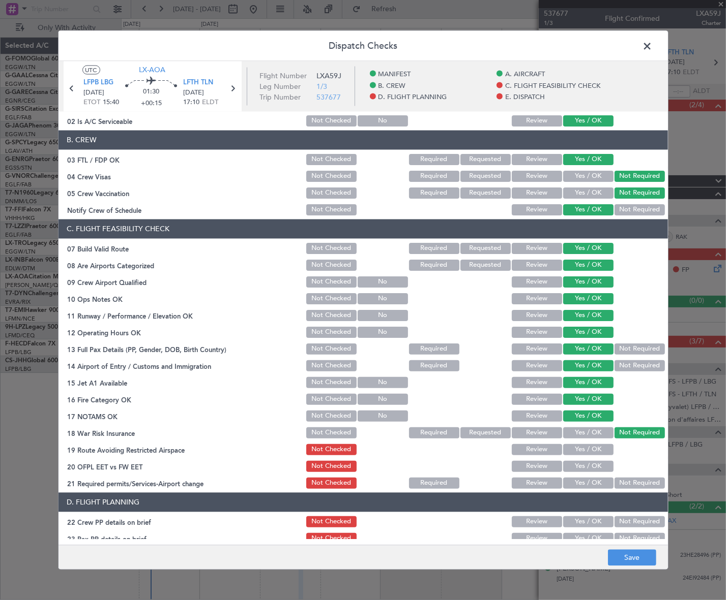
click at [597, 447] on button "Yes / OK" at bounding box center [588, 449] width 50 height 11
click at [595, 469] on button "Yes / OK" at bounding box center [588, 466] width 50 height 11
click at [589, 484] on button "Yes / OK" at bounding box center [588, 482] width 50 height 11
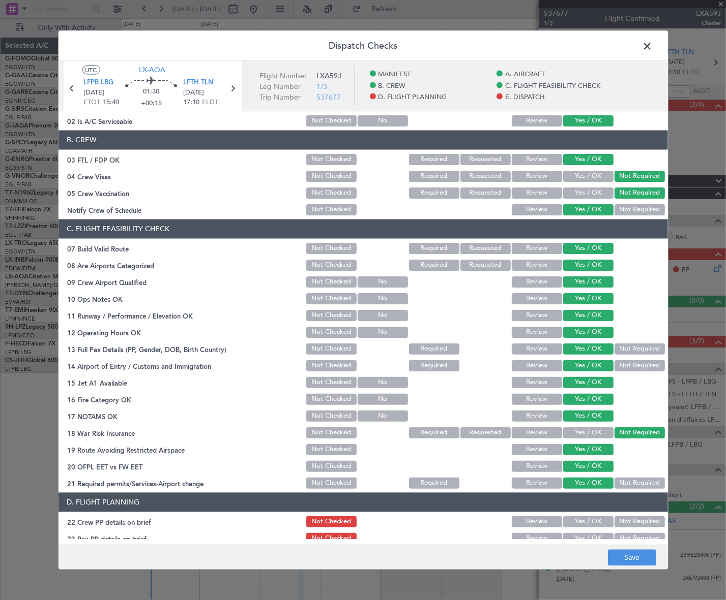
scroll to position [277, 0]
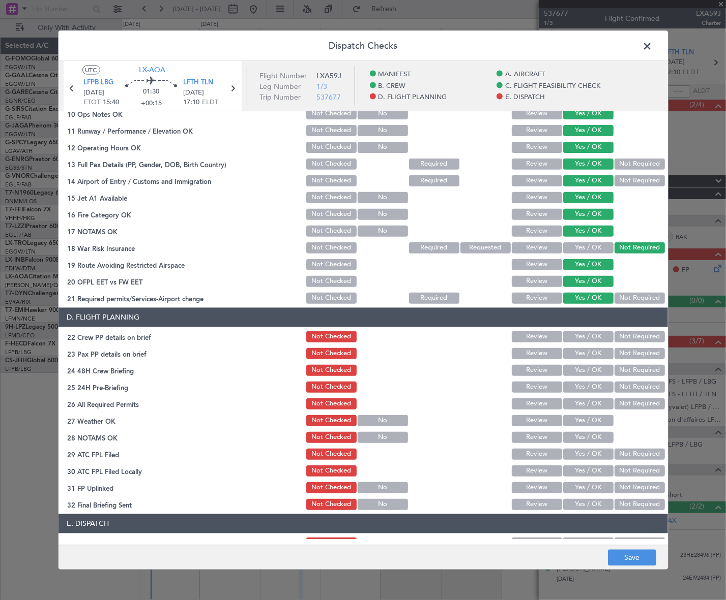
click at [592, 332] on button "Yes / OK" at bounding box center [588, 336] width 50 height 11
drag, startPoint x: 590, startPoint y: 349, endPoint x: 588, endPoint y: 365, distance: 15.9
click at [590, 349] on button "Yes / OK" at bounding box center [588, 353] width 50 height 11
drag, startPoint x: 588, startPoint y: 367, endPoint x: 615, endPoint y: 386, distance: 33.6
click at [588, 367] on button "Yes / OK" at bounding box center [588, 370] width 50 height 11
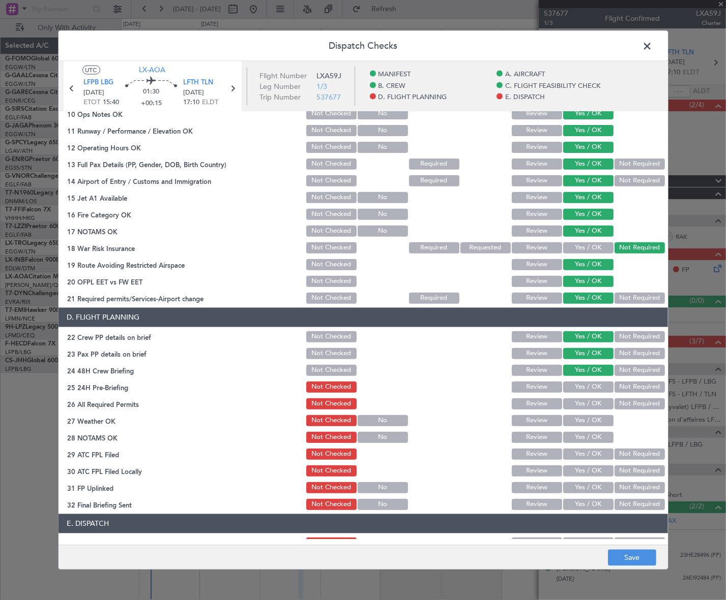
click at [627, 388] on button "Not Required" at bounding box center [639, 386] width 50 height 11
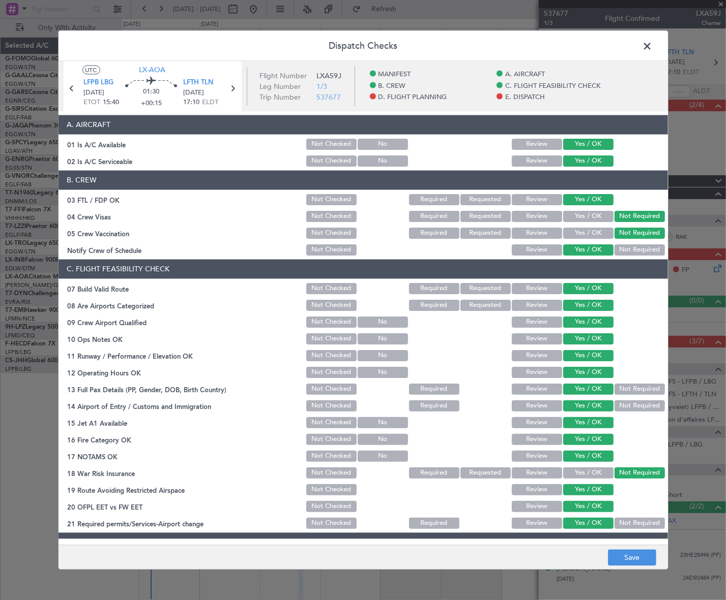
scroll to position [0, 0]
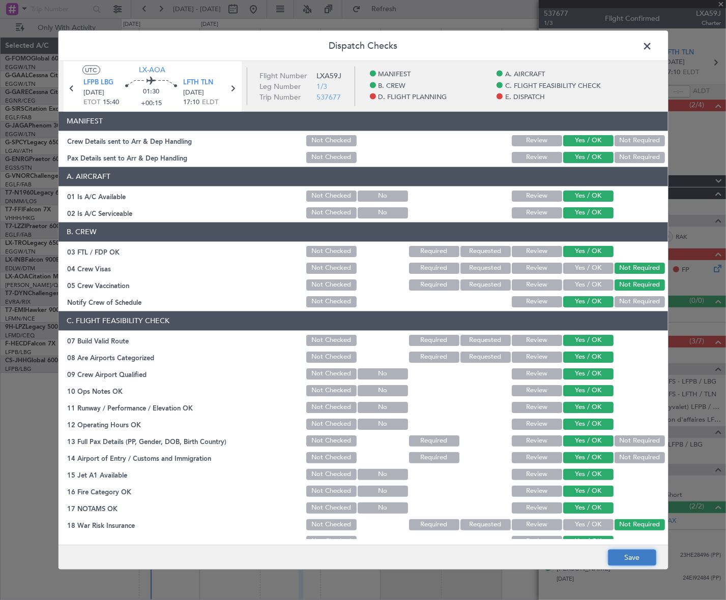
click at [634, 564] on button "Save" at bounding box center [632, 558] width 48 height 16
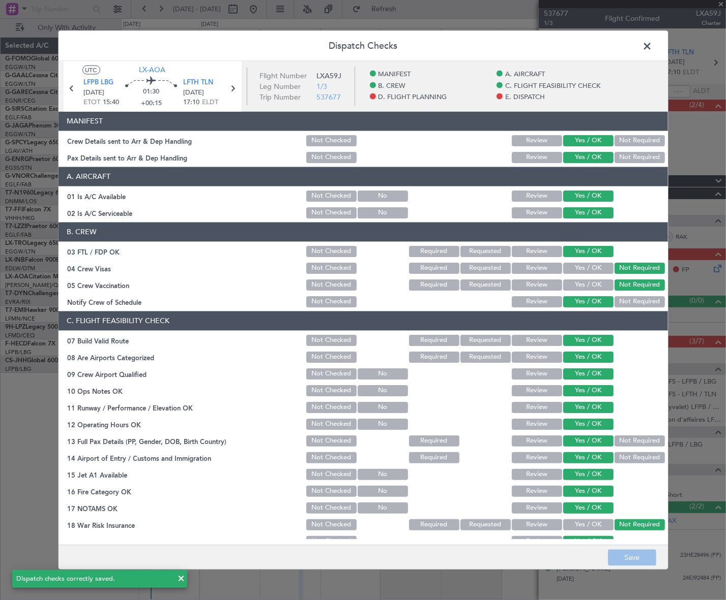
click at [652, 45] on span at bounding box center [652, 48] width 0 height 20
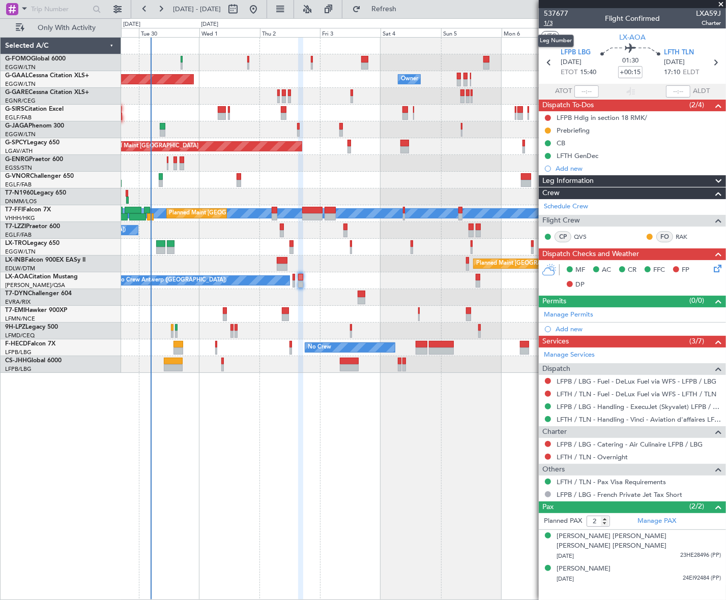
click at [548, 24] on span "1/3" at bounding box center [556, 23] width 24 height 9
click at [714, 267] on icon at bounding box center [715, 267] width 8 height 8
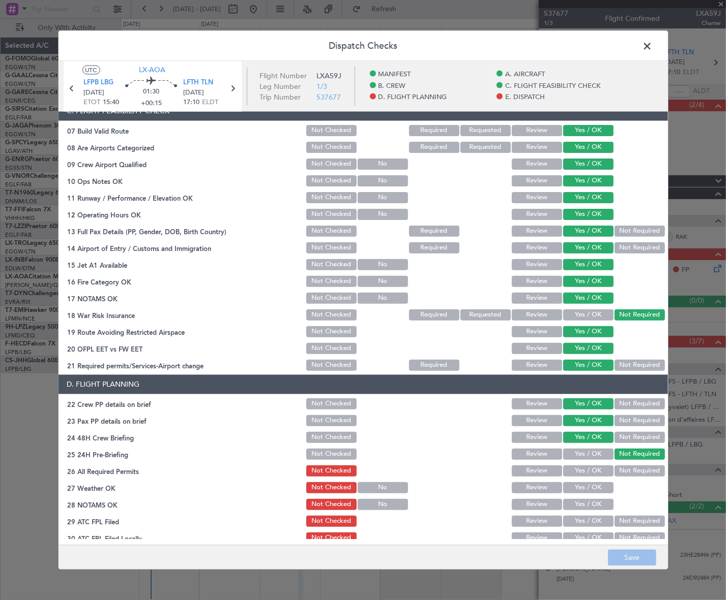
scroll to position [323, 0]
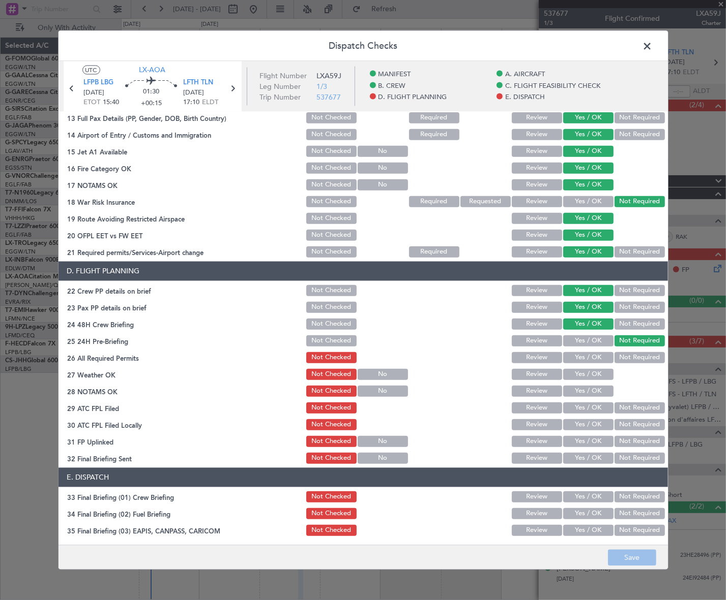
click at [652, 46] on span at bounding box center [652, 48] width 0 height 20
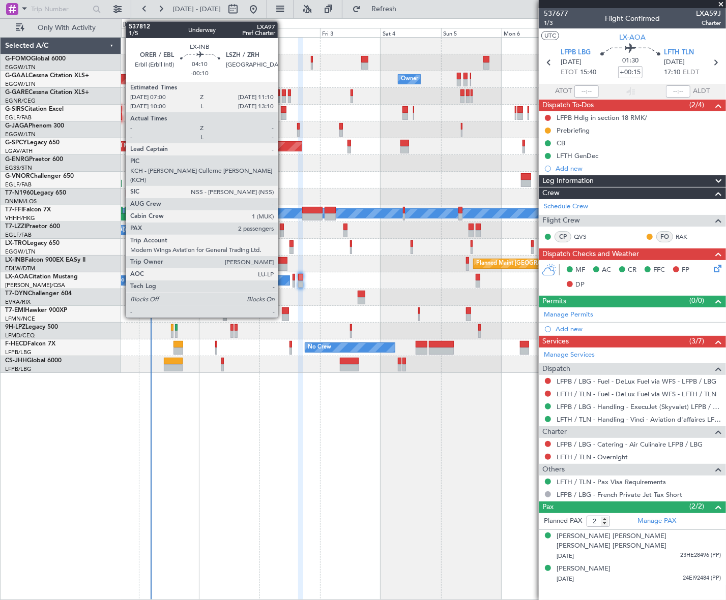
click at [282, 263] on div at bounding box center [282, 260] width 11 height 7
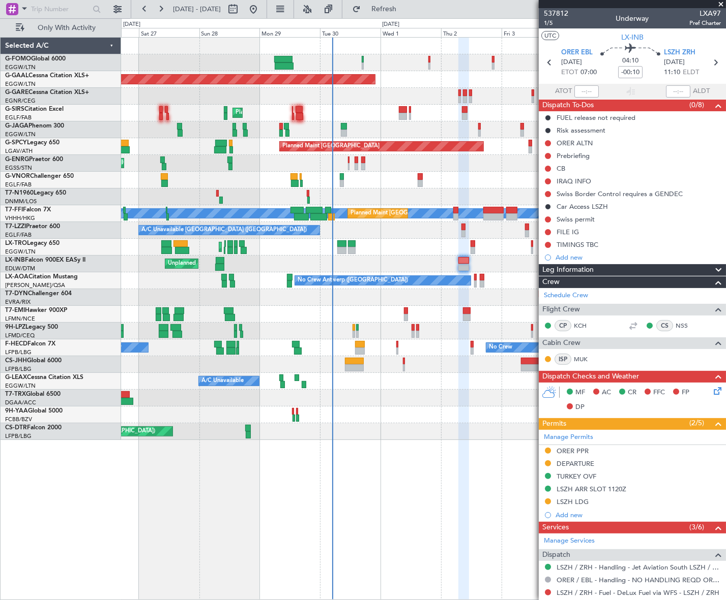
click at [377, 269] on div "Planned Maint London (Farnborough) Unplanned Maint Roma (Ciampino) Planned Main…" at bounding box center [423, 264] width 604 height 17
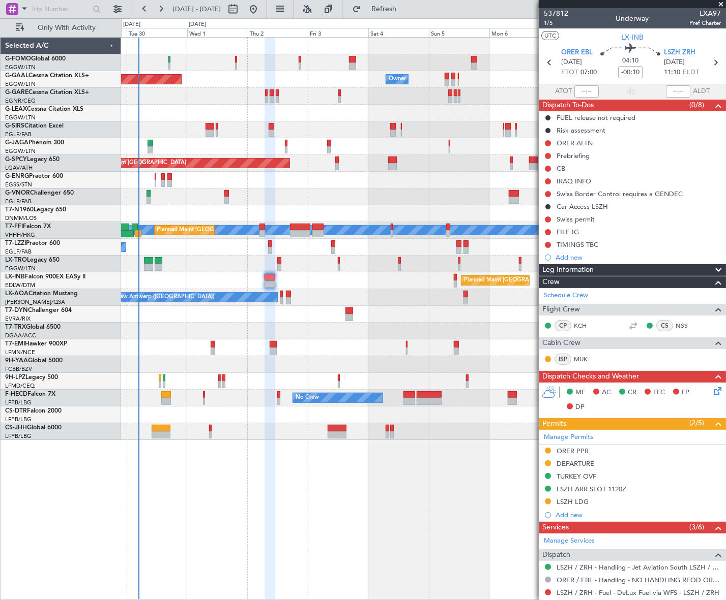
click at [285, 333] on div "Planned Maint Dusseldorf Owner Owner Owner A/C Unavailable Planned Maint London…" at bounding box center [423, 239] width 604 height 403
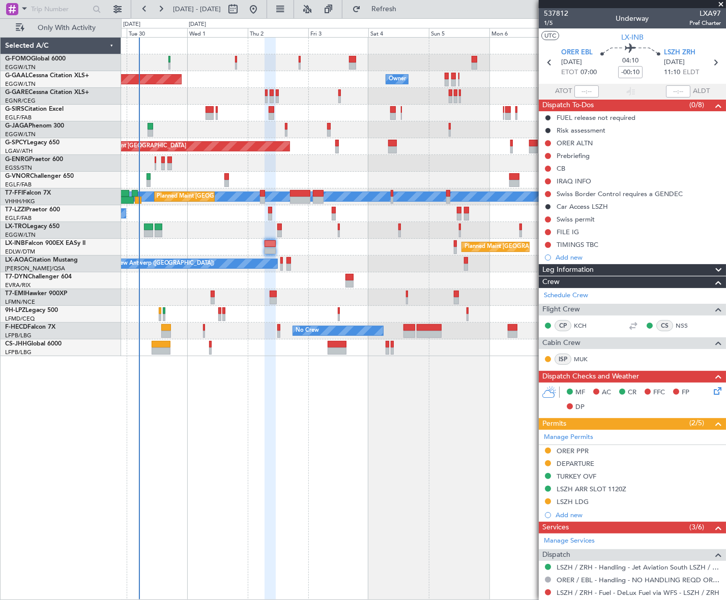
click at [672, 269] on div "Leg Information" at bounding box center [631, 270] width 187 height 12
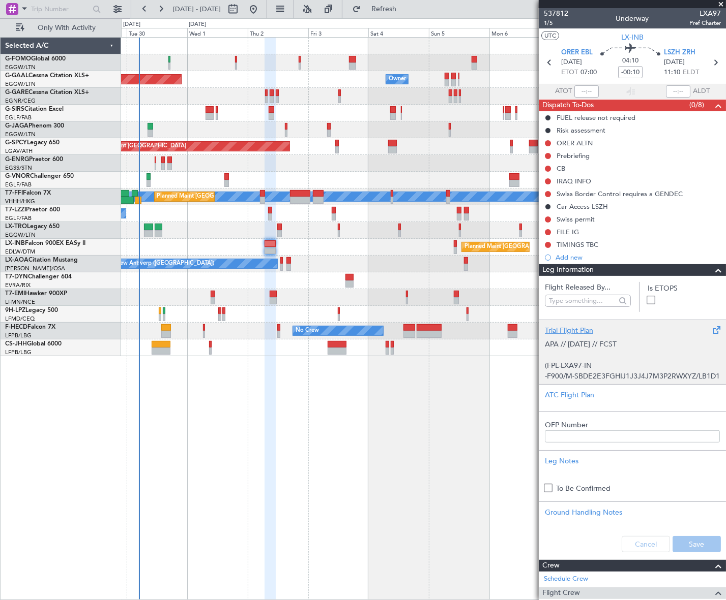
click at [635, 344] on p "APA // [DATE] // FCST" at bounding box center [632, 344] width 175 height 11
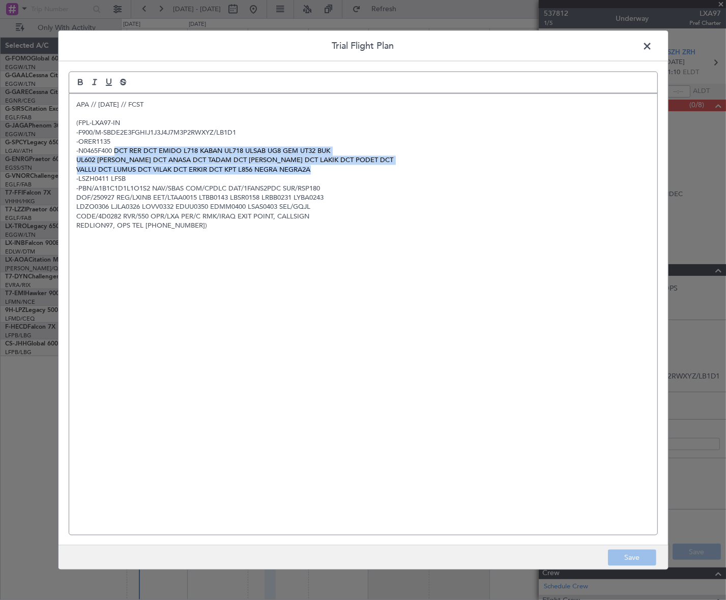
drag, startPoint x: 114, startPoint y: 149, endPoint x: 311, endPoint y: 168, distance: 197.2
click at [311, 168] on div "APA // 26SEP // FCST (FPL-LXA97-IN -F900/M-SBDE2E3FGHIJ1J3J4J7M3P2RWXYZ/LB1D1 -…" at bounding box center [363, 315] width 588 height 442
copy div "DCT RER DCT EMIDO L718 KABAN UL718 ULSAB UG8 GEM UT32 BUK UL602 MAKOL DCT ANASA…"
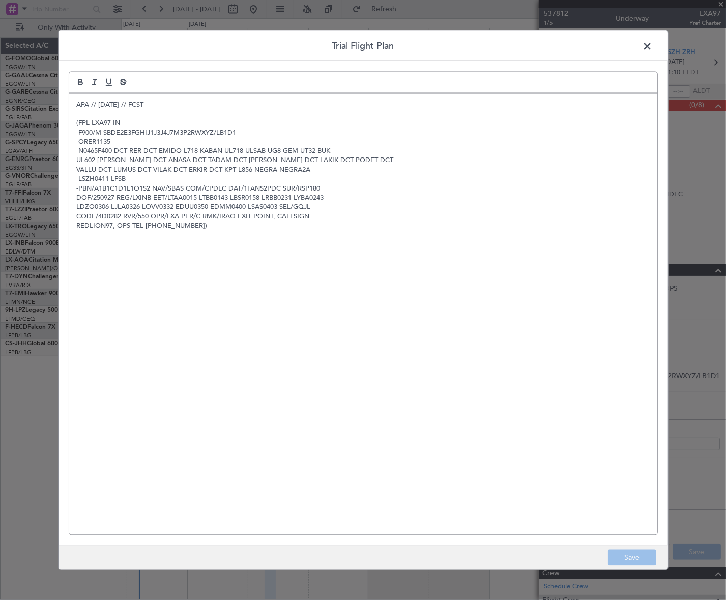
drag, startPoint x: 650, startPoint y: 41, endPoint x: 655, endPoint y: 71, distance: 29.8
click at [652, 41] on span at bounding box center [652, 48] width 0 height 20
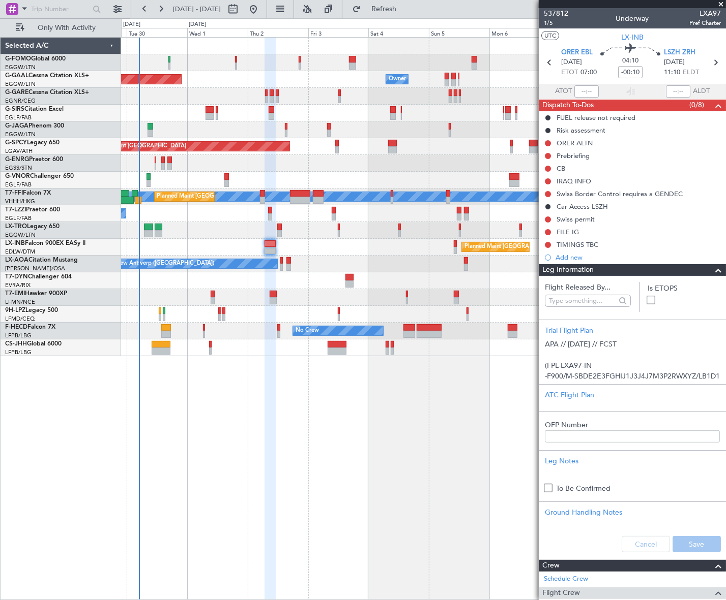
click at [712, 272] on span at bounding box center [718, 270] width 12 height 12
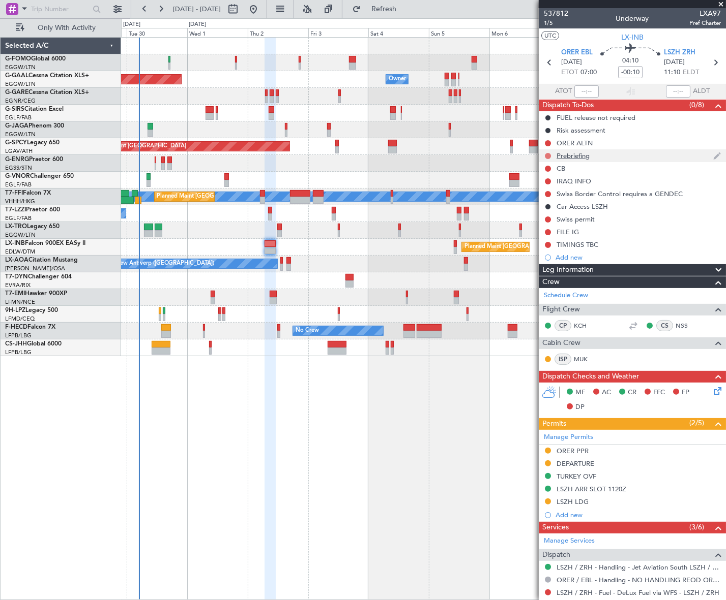
click at [547, 154] on button at bounding box center [548, 156] width 6 height 6
click at [548, 184] on span "In Progress" at bounding box center [552, 186] width 35 height 10
click at [546, 169] on button at bounding box center [548, 169] width 6 height 6
click at [548, 213] on span "Completed" at bounding box center [552, 213] width 34 height 10
click at [570, 145] on div "ORER ALTN" at bounding box center [574, 143] width 36 height 9
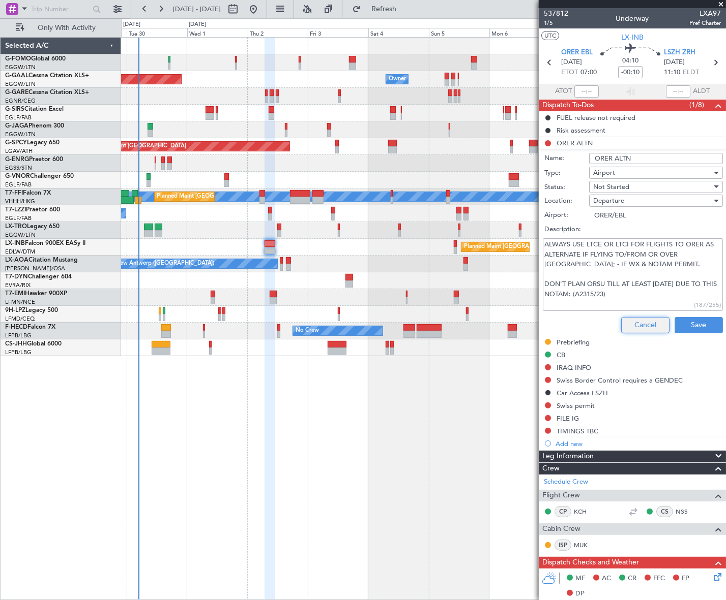
click at [638, 325] on button "Cancel" at bounding box center [645, 325] width 48 height 16
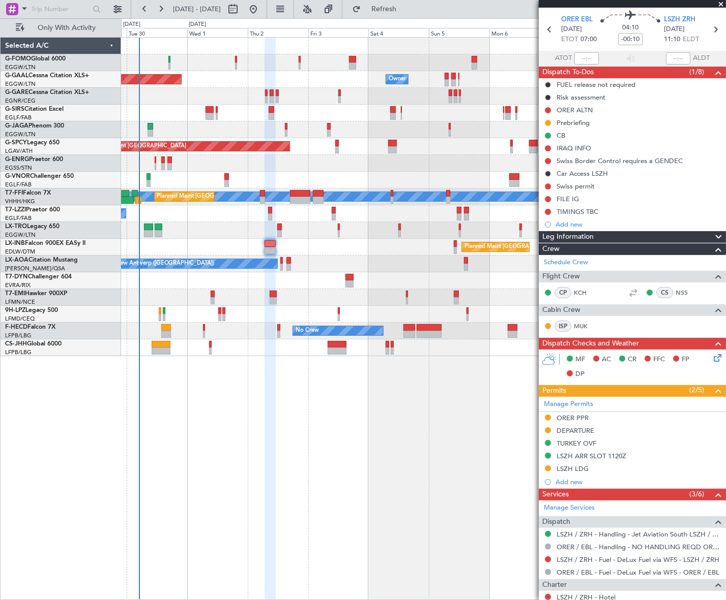
scroll to position [0, 0]
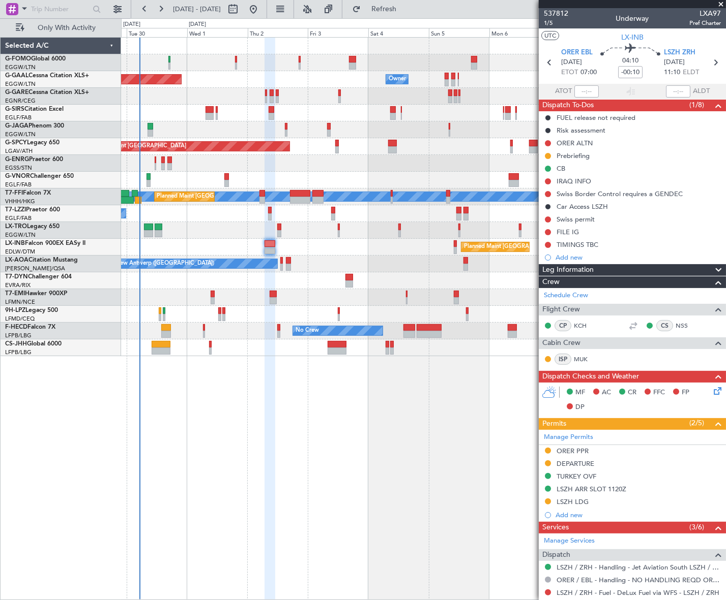
click at [594, 266] on div "Leg Information" at bounding box center [631, 270] width 187 height 12
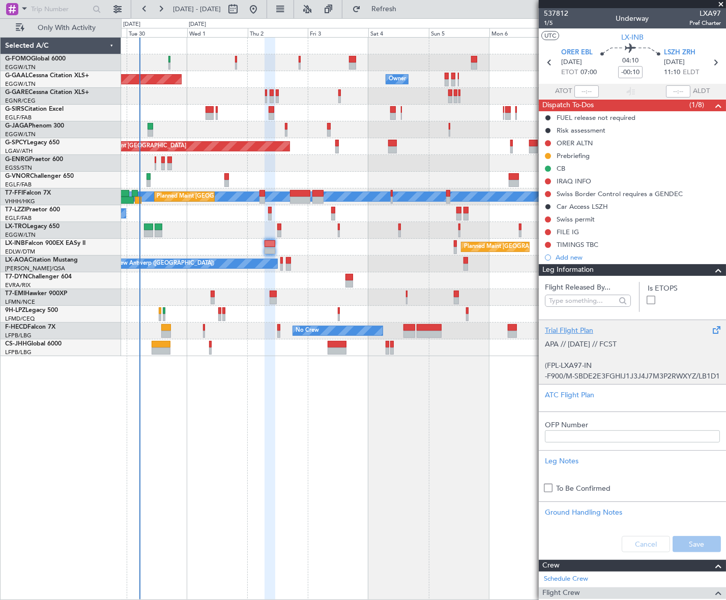
click at [584, 366] on p "(FPL-LXA97-IN" at bounding box center [632, 365] width 175 height 11
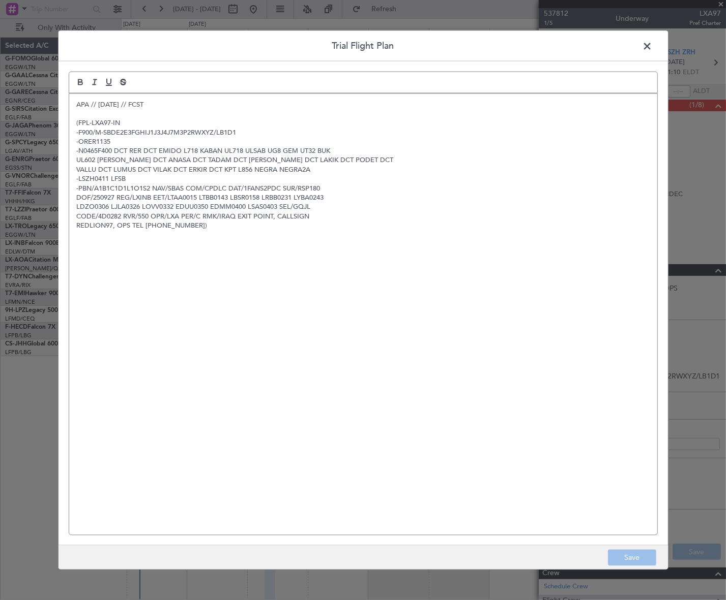
click at [652, 44] on span at bounding box center [652, 48] width 0 height 20
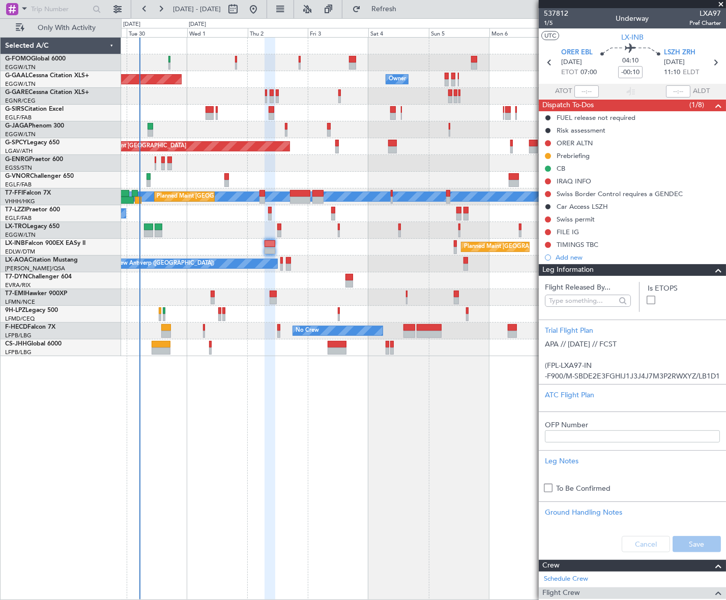
click at [712, 274] on span at bounding box center [718, 270] width 12 height 12
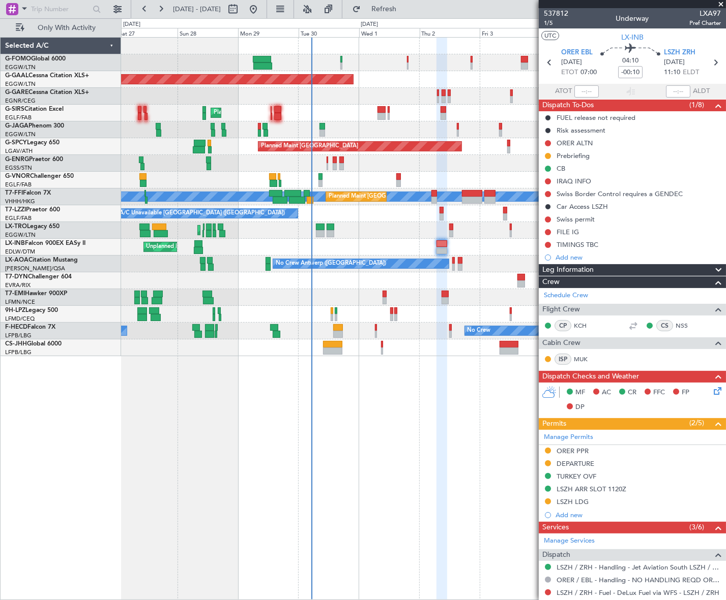
click at [443, 394] on div "Planned Maint London (Luton) Owner Planned Maint Dusseldorf Owner Planned Maint…" at bounding box center [423, 318] width 604 height 563
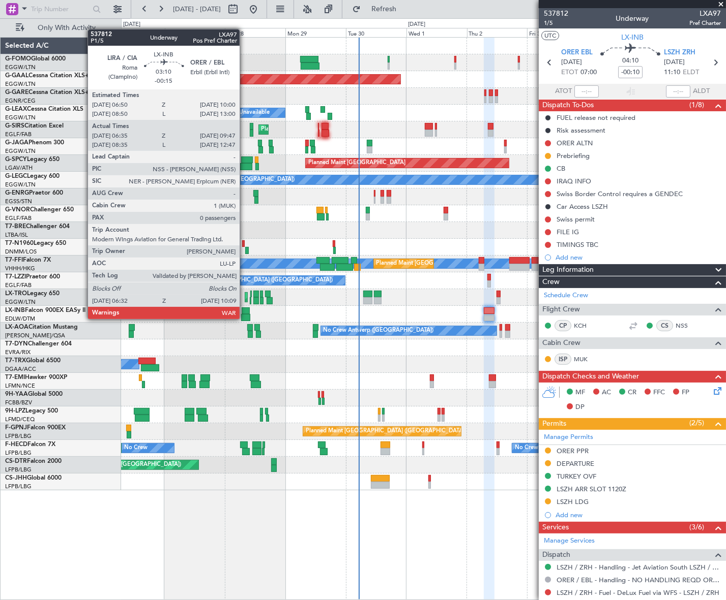
click at [244, 318] on div at bounding box center [245, 317] width 9 height 7
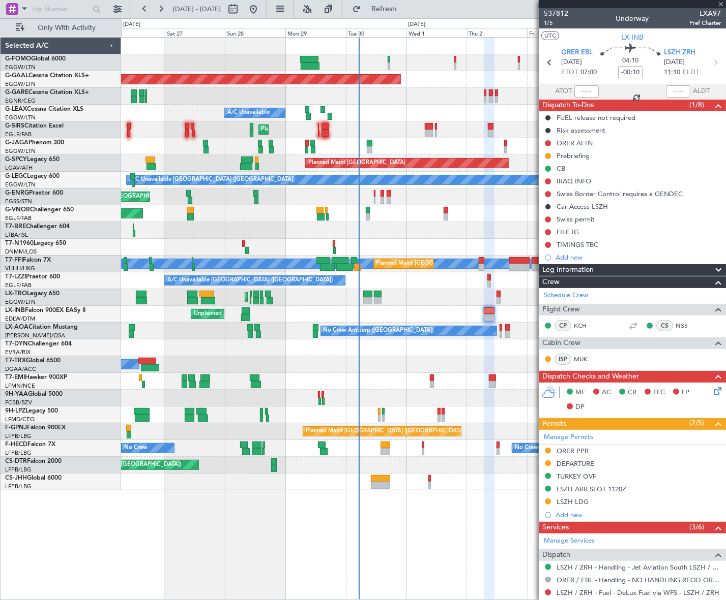
type input "-00:15"
type input "06:35"
type input "09:47"
type input "0"
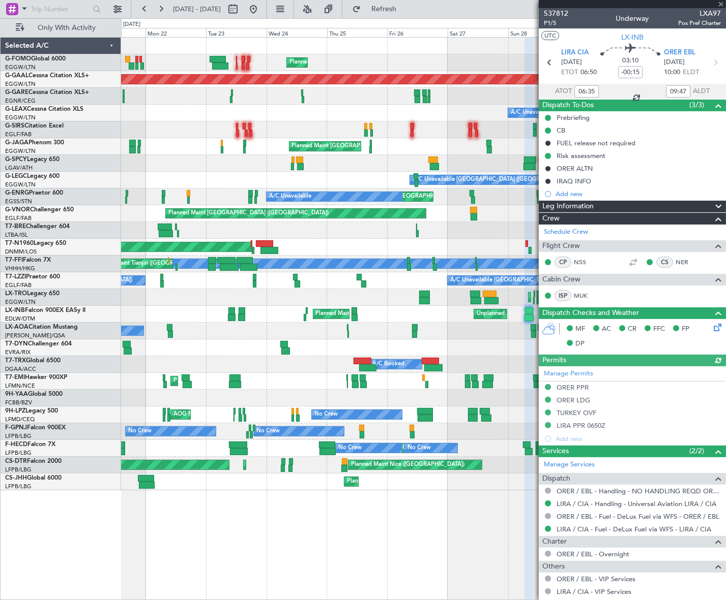
click at [487, 351] on div at bounding box center [423, 348] width 604 height 17
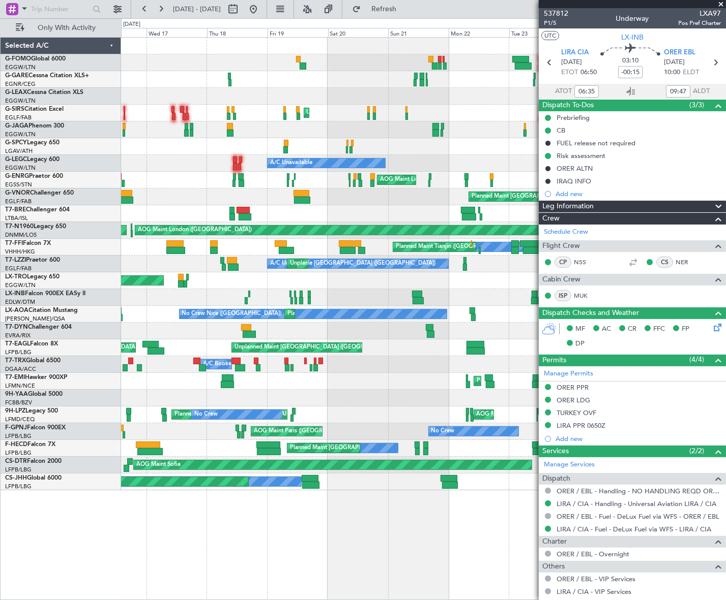
click at [508, 301] on div "Planned Maint London (Farnborough) Unplanned Maint Roma (Ciampino)" at bounding box center [423, 297] width 604 height 17
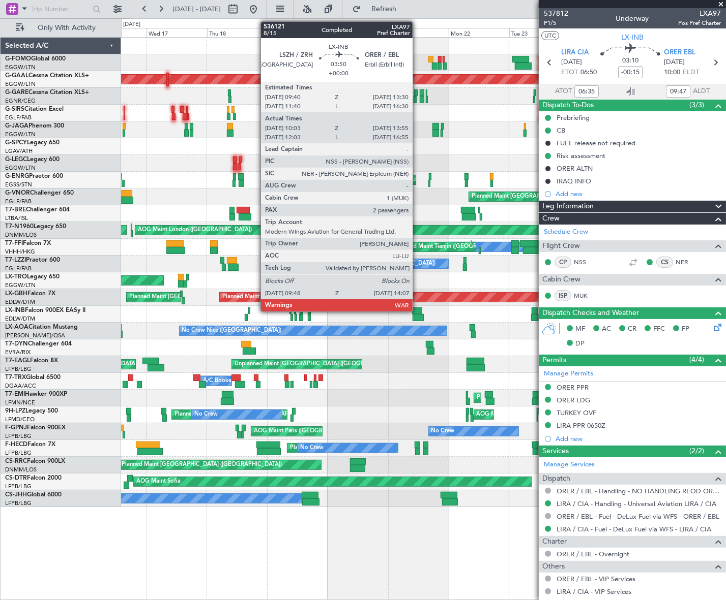
click at [417, 310] on div at bounding box center [417, 311] width 10 height 7
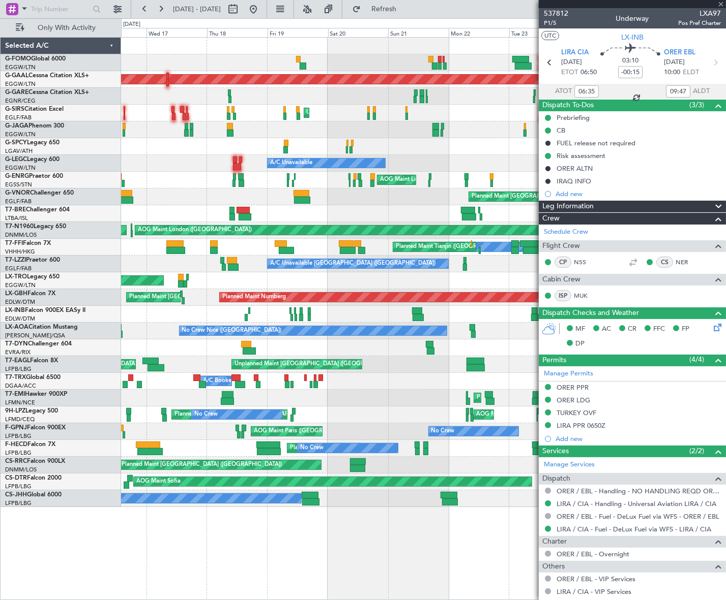
type input "10:03"
type input "13:55"
type input "2"
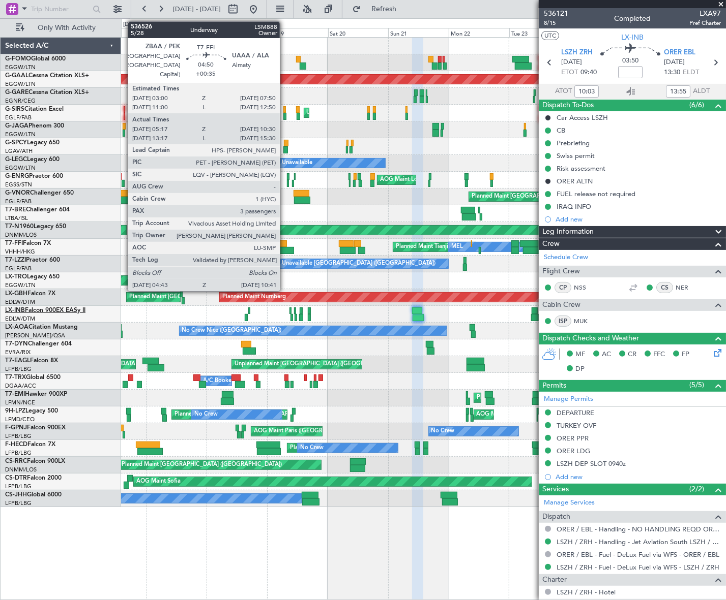
click at [82, 304] on div "Planned Maint London (Luton) Planned Maint Dusseldorf Unplanned Maint London (L…" at bounding box center [363, 309] width 726 height 582
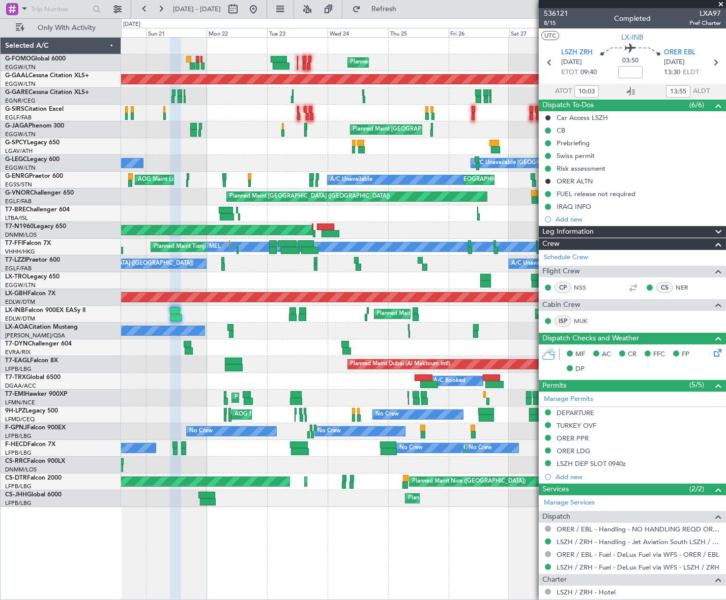
click at [182, 295] on div "Planned Maint London (Luton) Planned Maint Dusseldorf Planned Maint London (Lut…" at bounding box center [423, 273] width 604 height 470
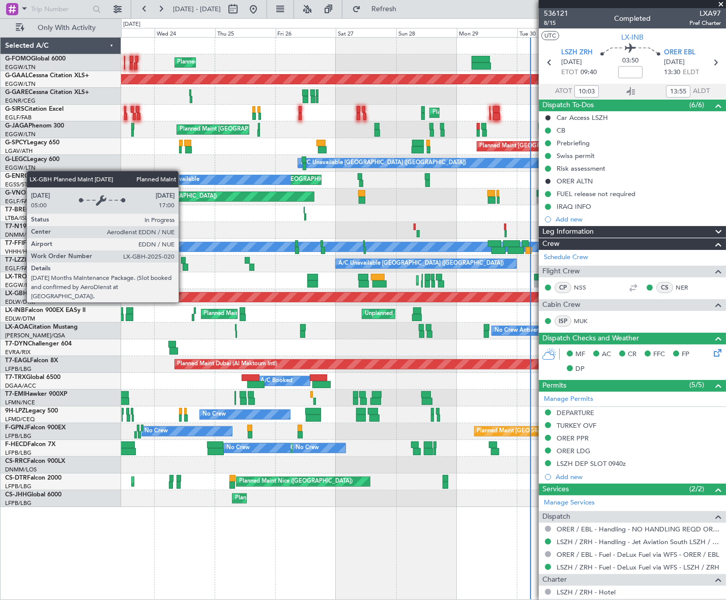
click at [153, 295] on div "Planned Maint London (Luton) Planned Maint Dusseldorf Owner Planned Maint Londo…" at bounding box center [423, 273] width 604 height 470
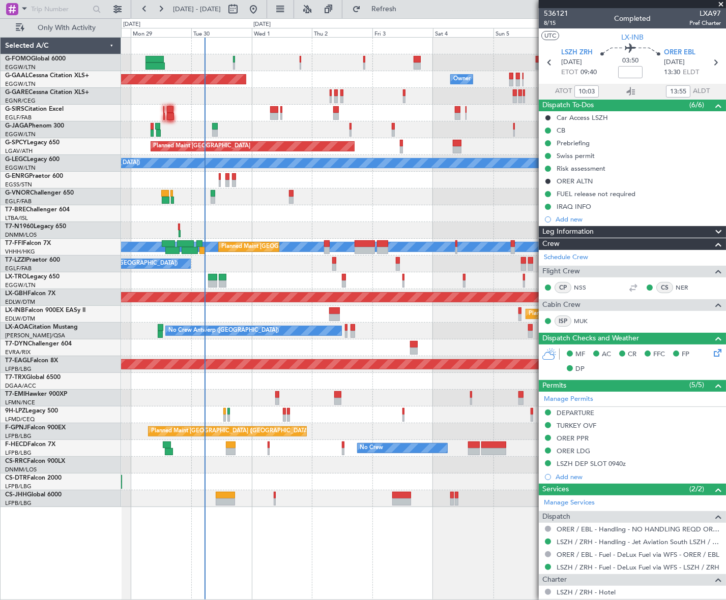
click at [326, 273] on div "Planned Maint Dusseldorf Owner Owner Owner Planned Maint London (Luton) Planned…" at bounding box center [423, 273] width 604 height 470
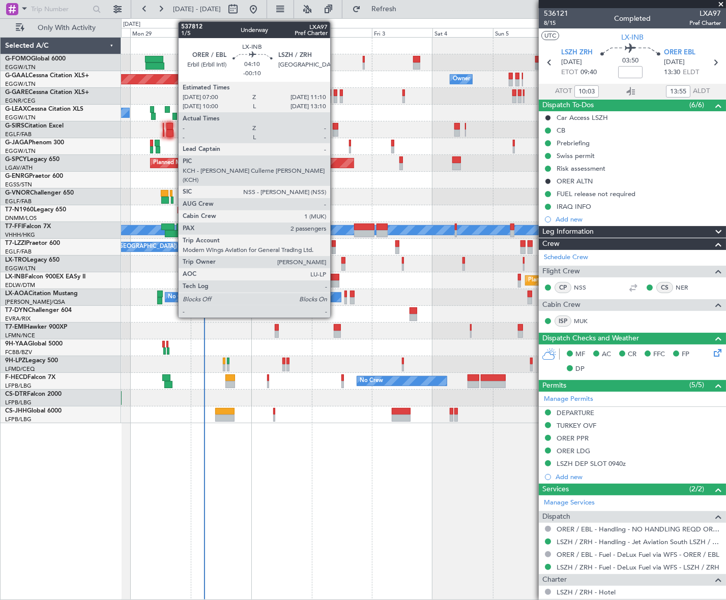
click at [335, 278] on div at bounding box center [333, 277] width 11 height 7
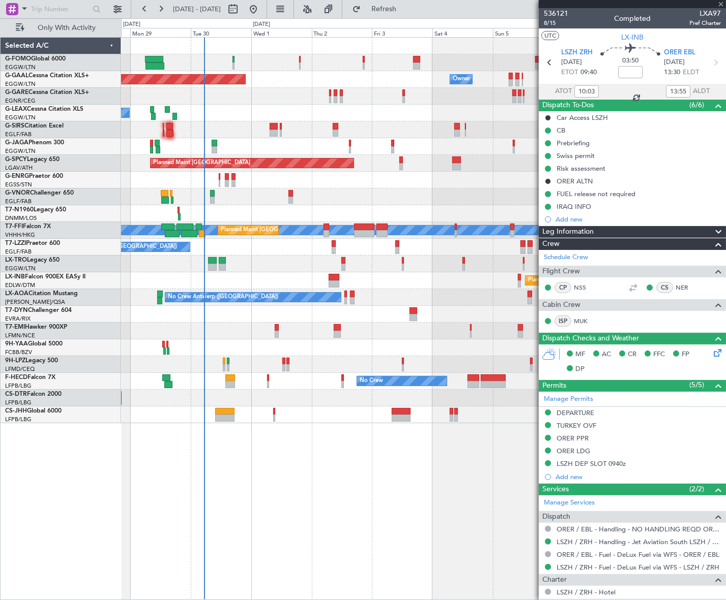
type input "-00:10"
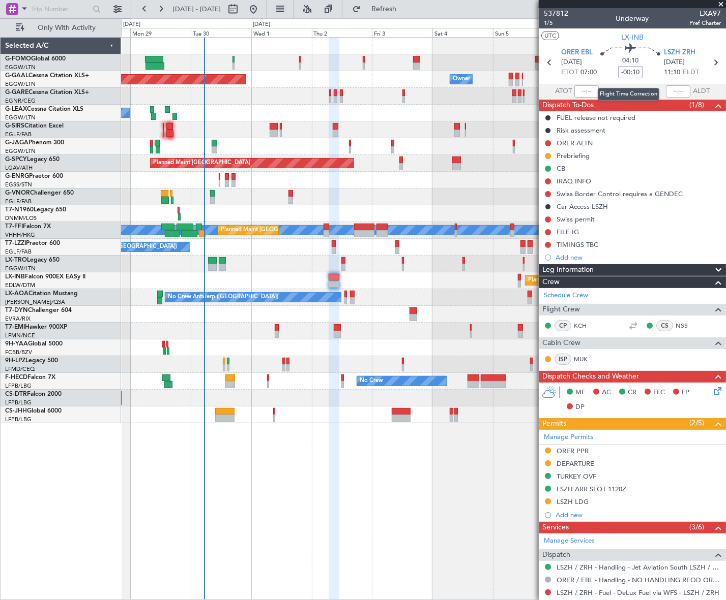
click at [637, 71] on input "-00:10" at bounding box center [630, 72] width 24 height 12
click at [466, 457] on div "Planned Maint Dusseldorf Owner Owner Owner A/C Unavailable Planned Maint London…" at bounding box center [423, 318] width 605 height 563
type input "+00:00"
click at [621, 268] on div "Leg Information" at bounding box center [631, 270] width 187 height 12
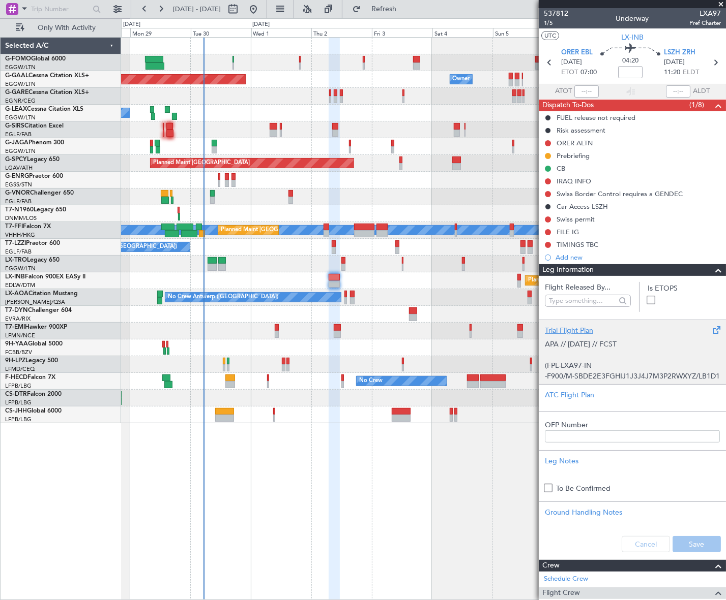
click at [606, 341] on p "APA // [DATE] // FCST" at bounding box center [632, 344] width 175 height 11
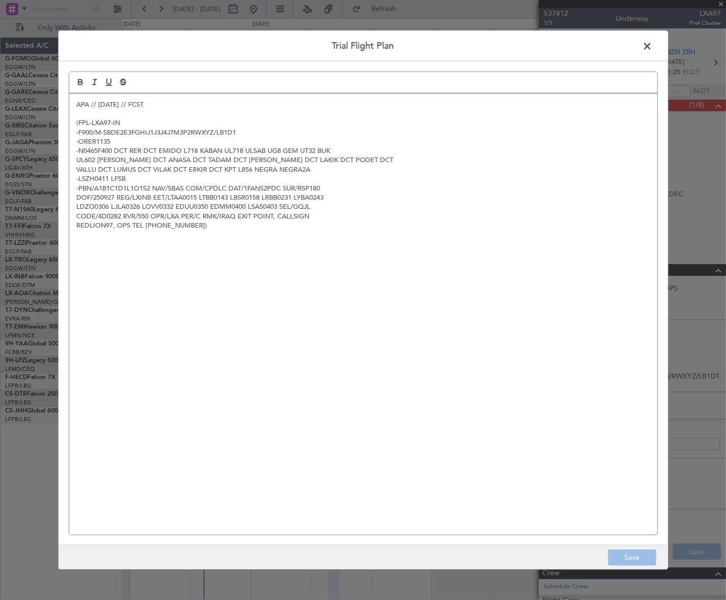
click at [77, 103] on p "APA // [DATE] // FCST" at bounding box center [363, 104] width 573 height 9
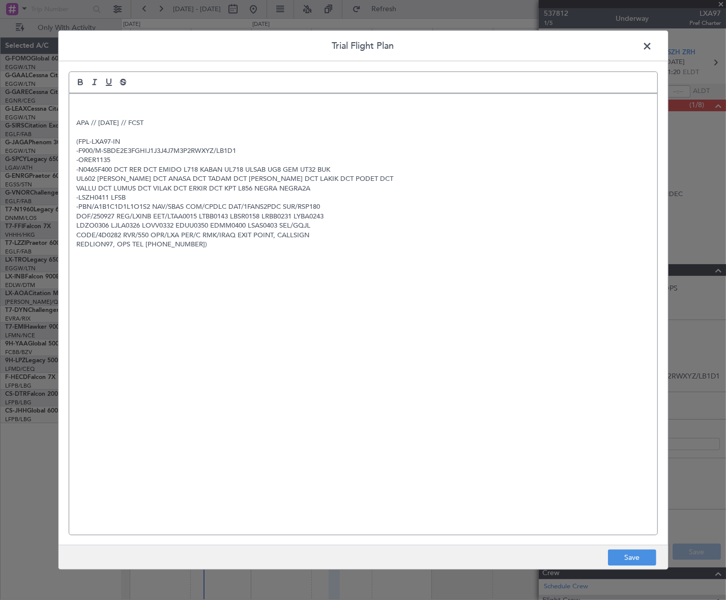
click at [77, 103] on p at bounding box center [363, 104] width 573 height 9
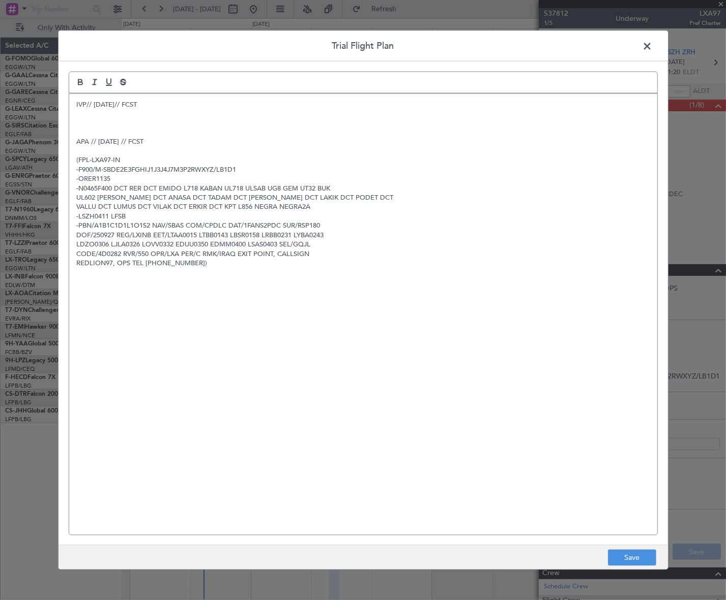
click at [89, 119] on p at bounding box center [363, 122] width 573 height 9
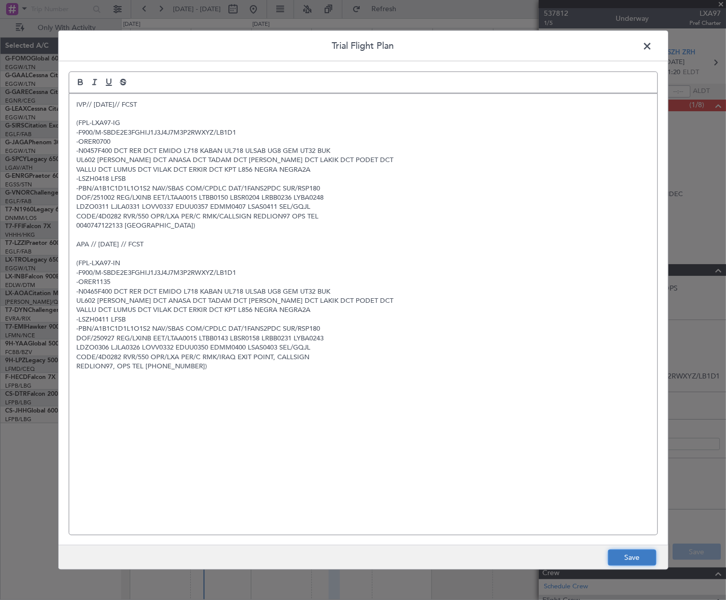
click at [641, 559] on button "Save" at bounding box center [632, 558] width 48 height 16
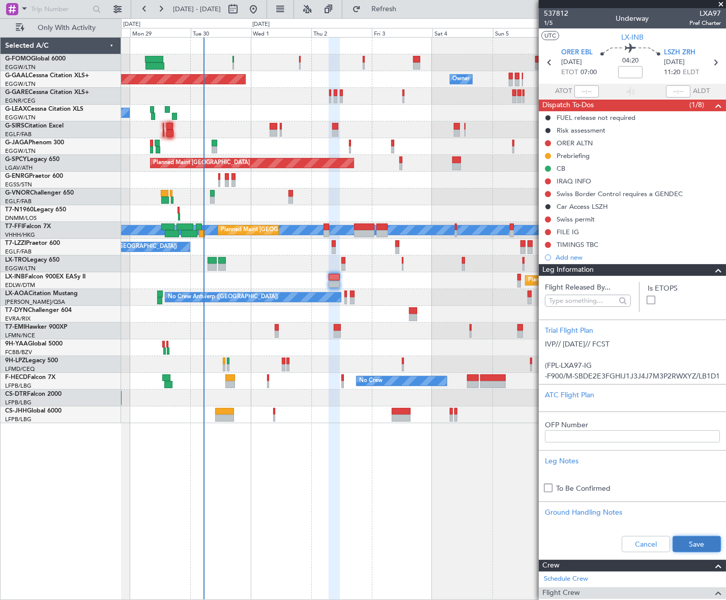
click at [711, 540] on button "Save" at bounding box center [696, 544] width 48 height 16
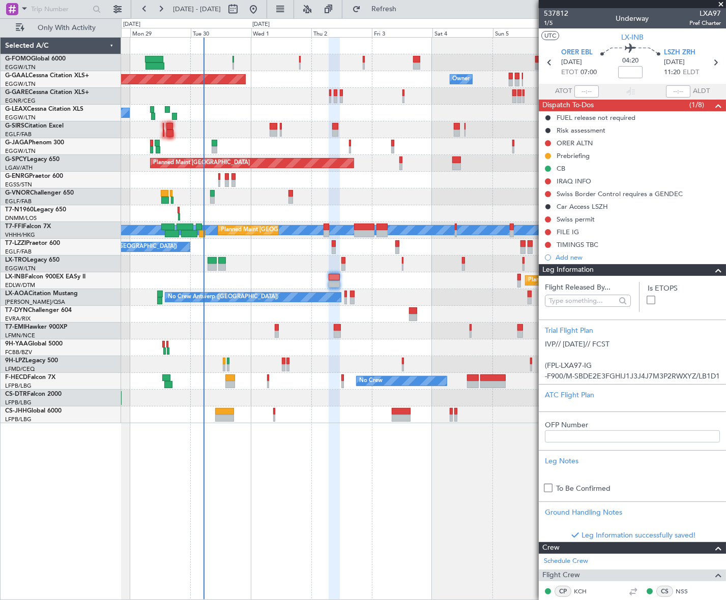
click at [712, 273] on span at bounding box center [718, 270] width 12 height 12
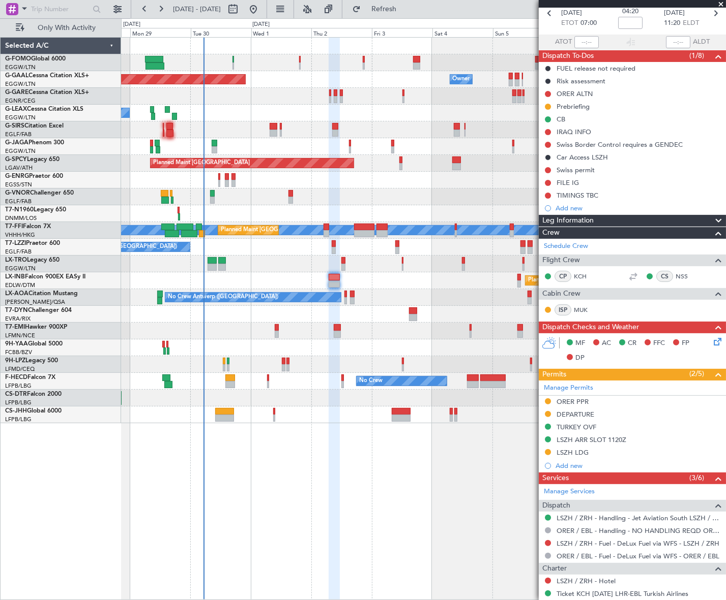
scroll to position [92, 0]
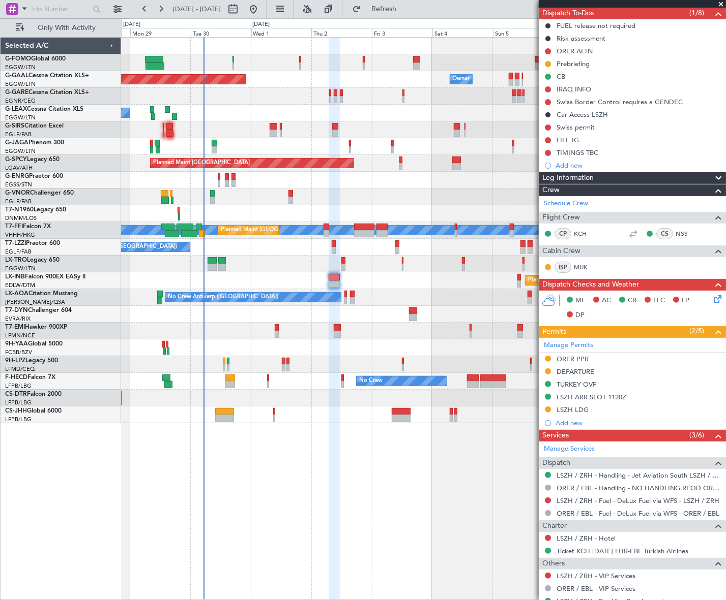
click at [711, 301] on icon at bounding box center [715, 297] width 8 height 8
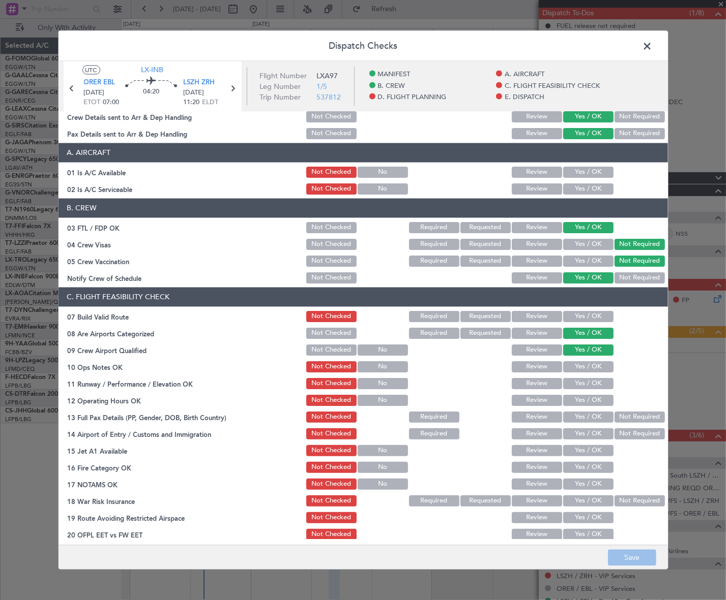
scroll to position [46, 0]
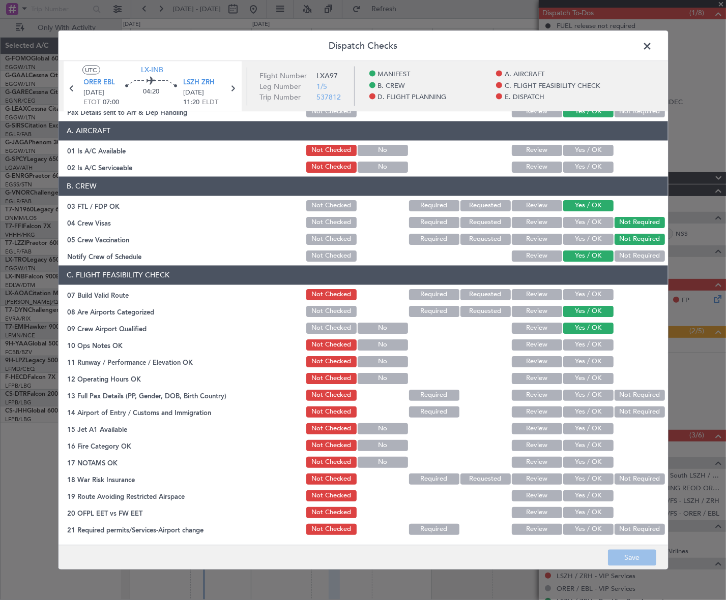
drag, startPoint x: 596, startPoint y: 153, endPoint x: 591, endPoint y: 168, distance: 16.1
click at [596, 153] on button "Yes / OK" at bounding box center [588, 149] width 50 height 11
click at [590, 165] on button "Yes / OK" at bounding box center [588, 166] width 50 height 11
click at [586, 292] on button "Yes / OK" at bounding box center [588, 294] width 50 height 11
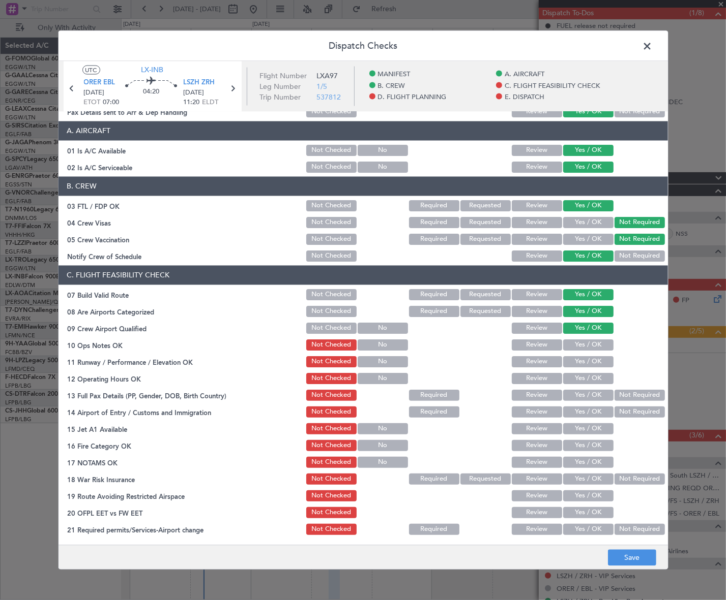
drag, startPoint x: 590, startPoint y: 339, endPoint x: 589, endPoint y: 356, distance: 17.3
click at [590, 340] on button "Yes / OK" at bounding box center [588, 344] width 50 height 11
click at [589, 356] on button "Yes / OK" at bounding box center [588, 361] width 50 height 11
drag, startPoint x: 595, startPoint y: 377, endPoint x: 595, endPoint y: 385, distance: 8.1
click at [595, 377] on button "Yes / OK" at bounding box center [588, 378] width 50 height 11
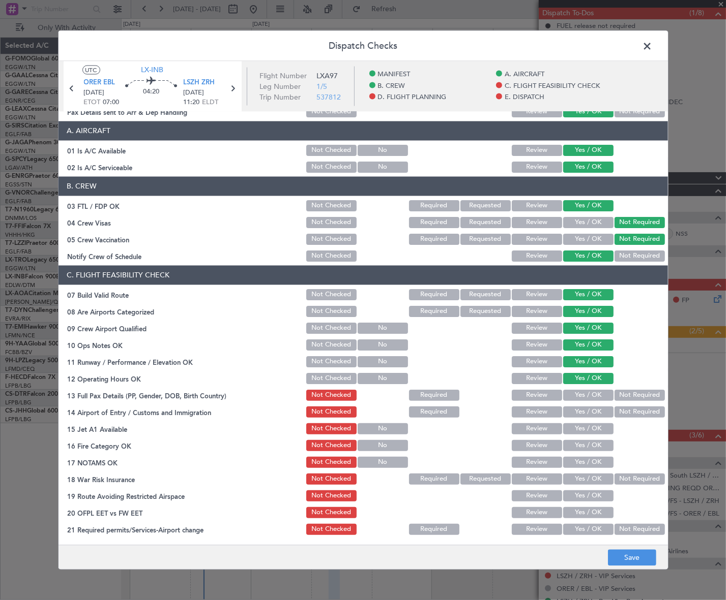
click at [595, 397] on button "Yes / OK" at bounding box center [588, 394] width 50 height 11
click at [596, 415] on button "Yes / OK" at bounding box center [588, 411] width 50 height 11
click at [596, 431] on button "Yes / OK" at bounding box center [588, 428] width 50 height 11
click at [597, 446] on button "Yes / OK" at bounding box center [588, 445] width 50 height 11
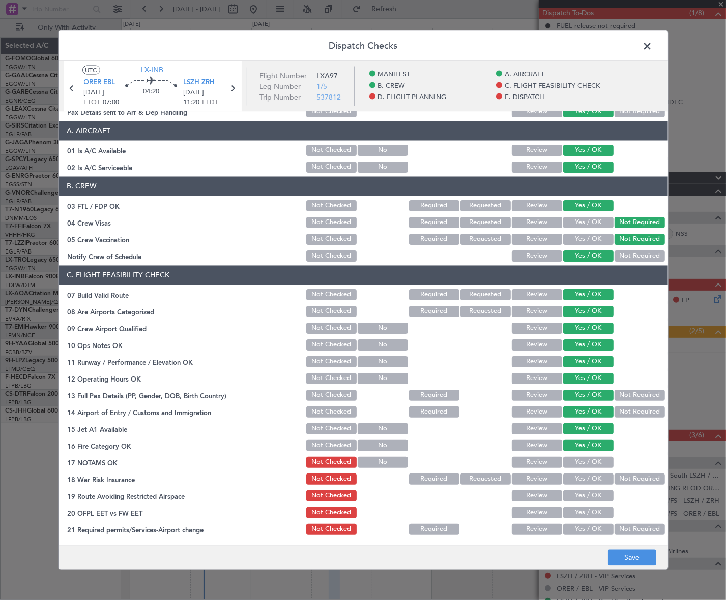
click at [598, 462] on button "Yes / OK" at bounding box center [588, 462] width 50 height 11
click at [623, 480] on button "Not Required" at bounding box center [639, 478] width 50 height 11
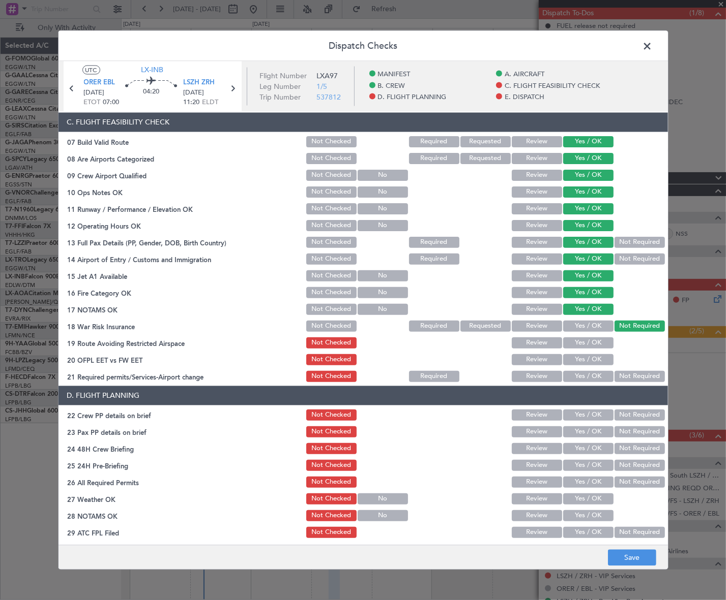
scroll to position [277, 0]
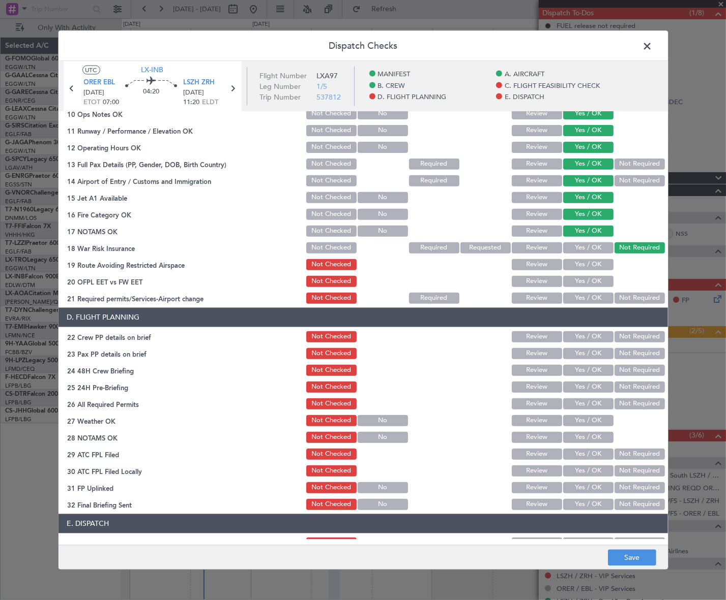
drag, startPoint x: 590, startPoint y: 255, endPoint x: 589, endPoint y: 262, distance: 7.2
click at [590, 256] on section "C. FLIGHT FEASIBILITY CHECK 07 Build Valid Route Not Checked Required Requested…" at bounding box center [362, 169] width 609 height 271
click at [589, 262] on button "Yes / OK" at bounding box center [588, 264] width 50 height 11
drag, startPoint x: 599, startPoint y: 284, endPoint x: 598, endPoint y: 290, distance: 5.7
click at [599, 285] on button "Yes / OK" at bounding box center [588, 281] width 50 height 11
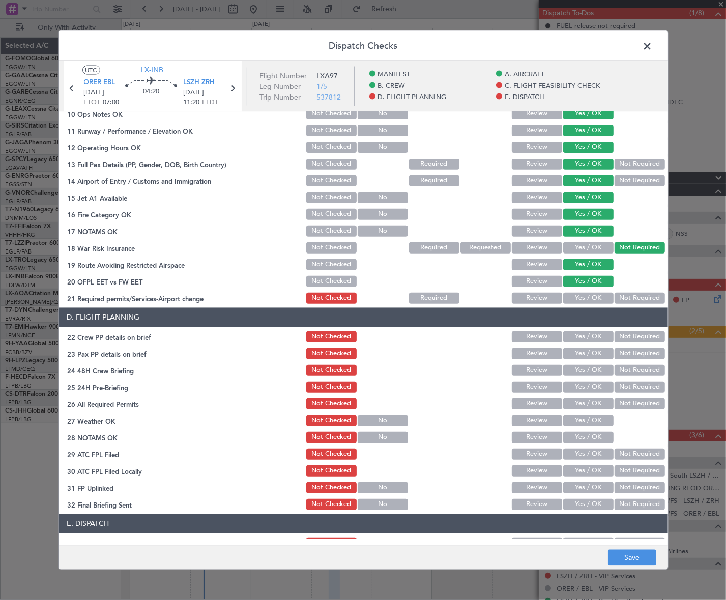
click at [597, 298] on button "Yes / OK" at bounding box center [588, 297] width 50 height 11
click at [600, 334] on button "Yes / OK" at bounding box center [588, 336] width 50 height 11
click at [594, 354] on button "Yes / OK" at bounding box center [588, 353] width 50 height 11
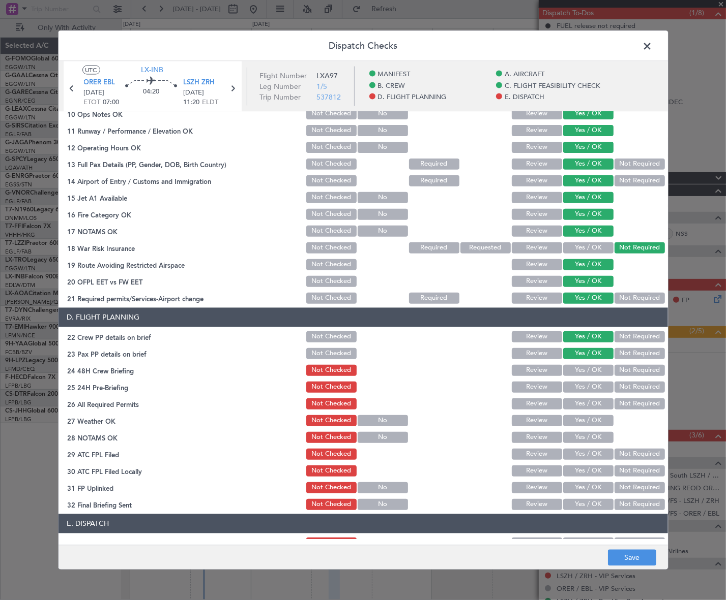
click at [595, 370] on button "Yes / OK" at bounding box center [588, 370] width 50 height 11
click at [624, 386] on button "Not Required" at bounding box center [639, 386] width 50 height 11
drag, startPoint x: 629, startPoint y: 561, endPoint x: 725, endPoint y: 492, distance: 117.3
click at [630, 559] on button "Save" at bounding box center [632, 558] width 48 height 16
click at [652, 47] on span at bounding box center [652, 48] width 0 height 20
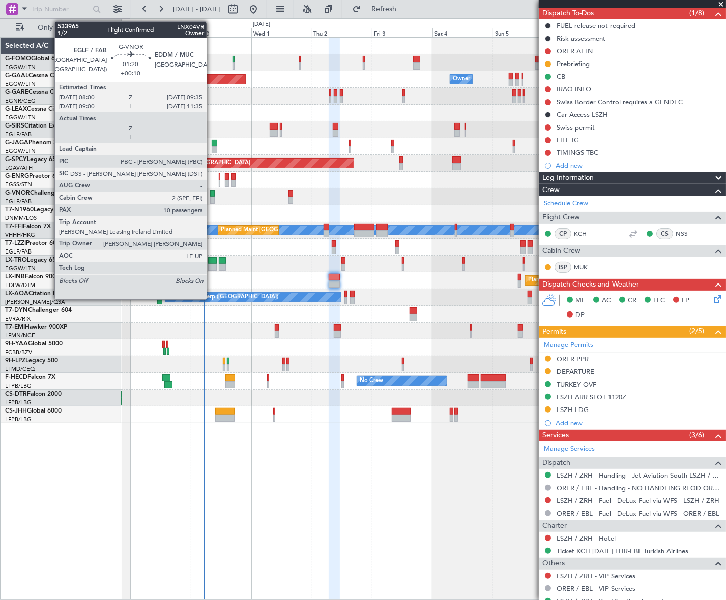
click at [211, 194] on div at bounding box center [212, 193] width 4 height 7
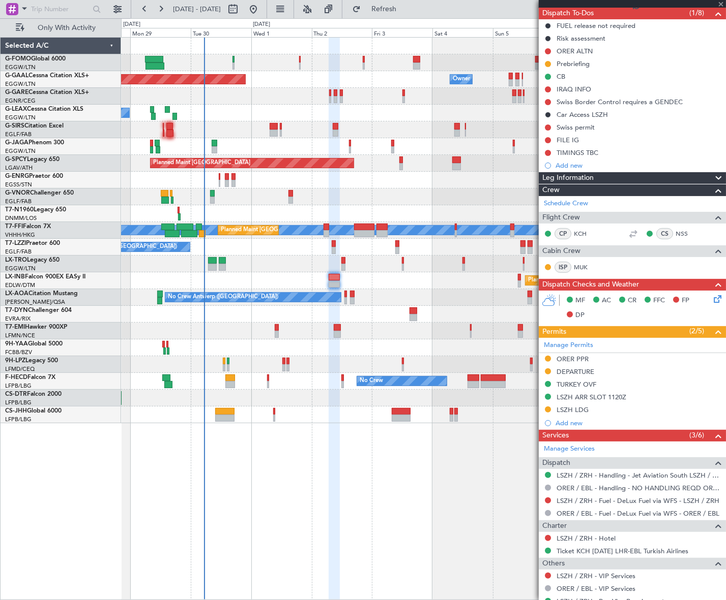
type input "+00:10"
type input "10"
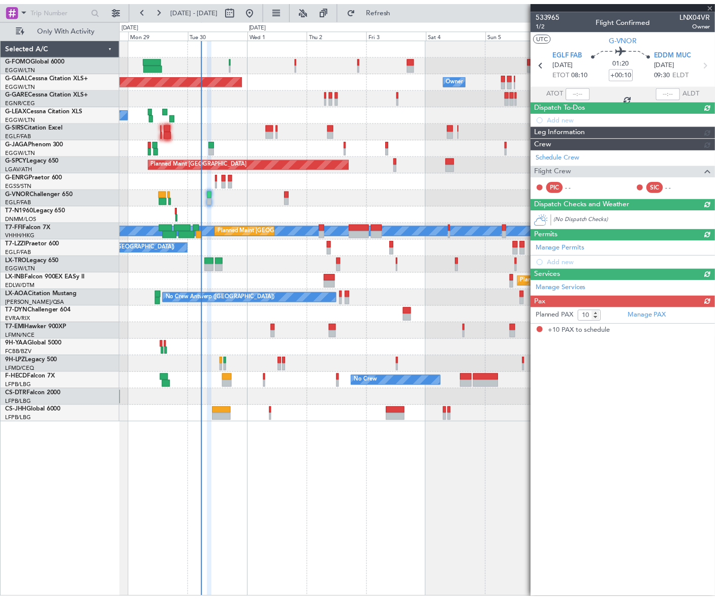
scroll to position [0, 0]
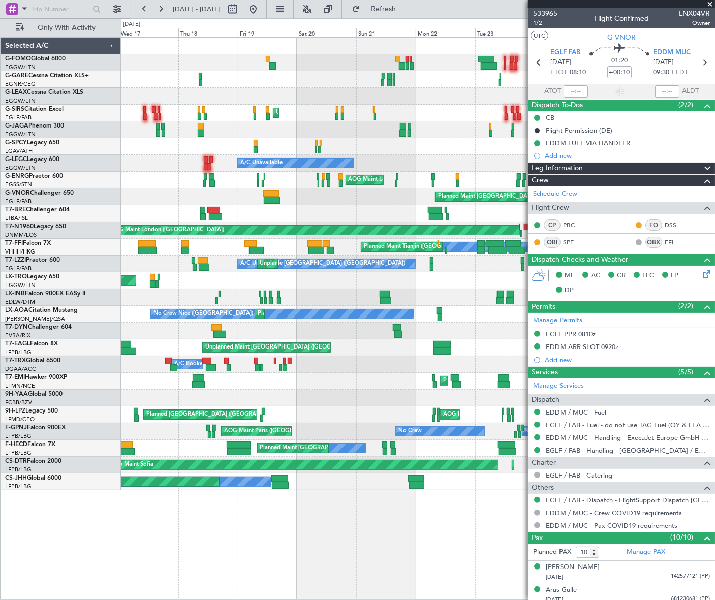
click at [531, 343] on fb-app "22 Sep 2025 - 02 Oct 2025 Refresh Quick Links Only With Activity Planned Maint …" at bounding box center [357, 304] width 715 height 593
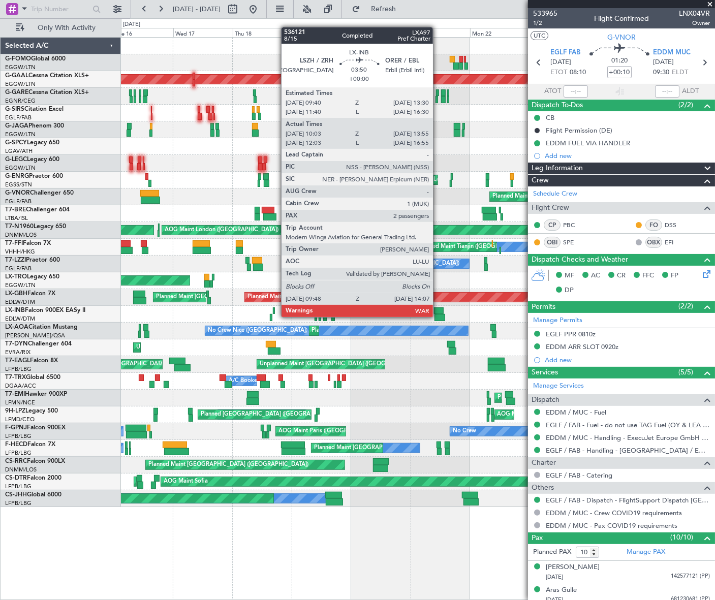
click at [438, 316] on div at bounding box center [440, 317] width 11 height 7
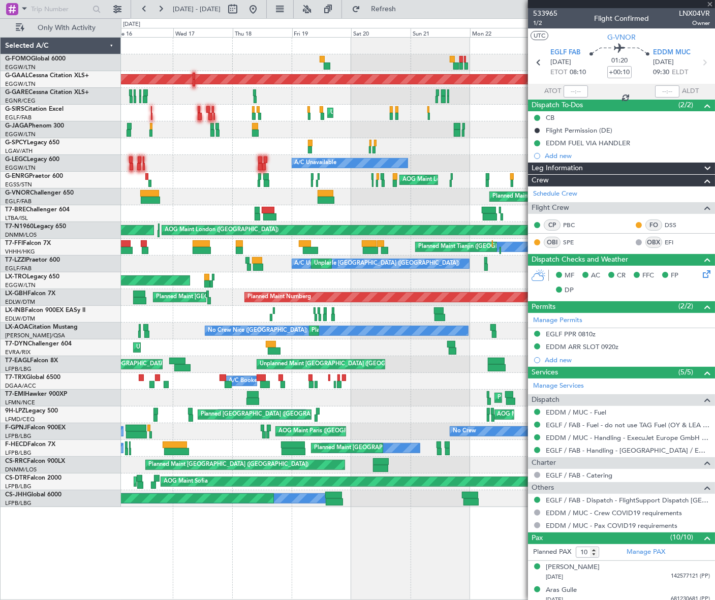
type input "10:03"
type input "13:55"
type input "2"
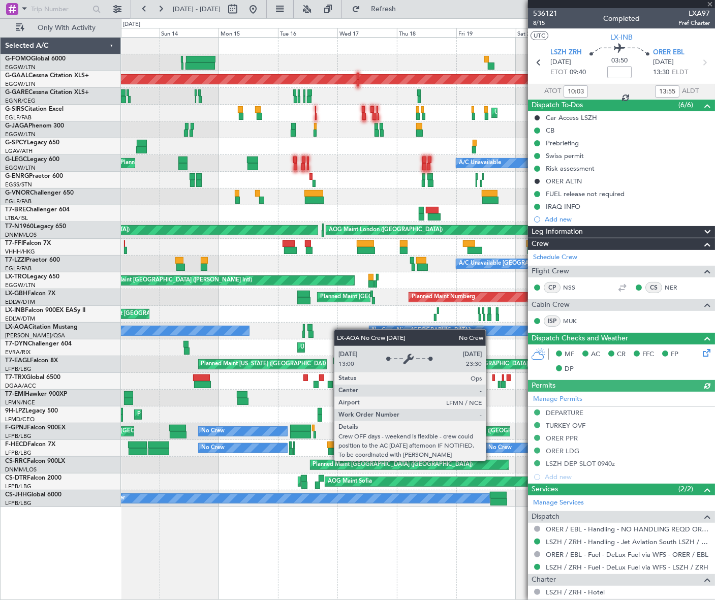
click at [591, 343] on fb-app "16 Sep 2025 - 26 Sep 2025 Refresh Quick Links Only With Activity Planned Maint …" at bounding box center [357, 304] width 715 height 593
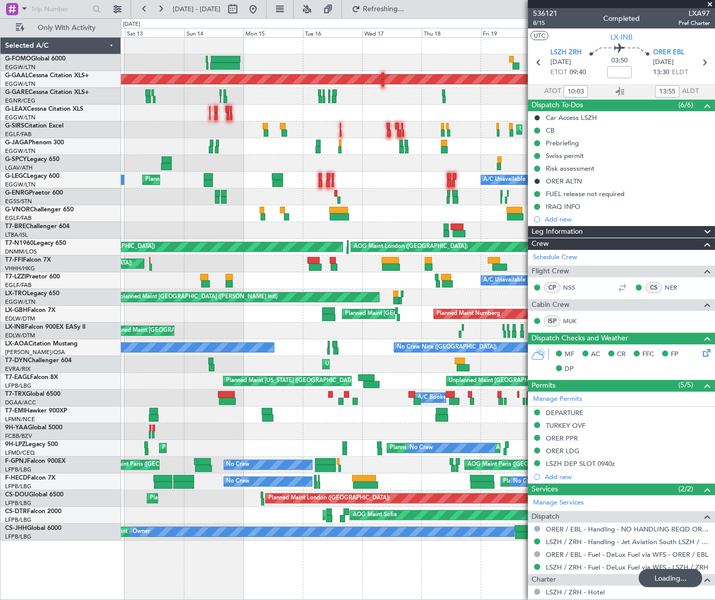
click at [241, 310] on div "Planned Maint Nurnberg Planned Maint Paris (Le Bourget)" at bounding box center [417, 314] width 593 height 17
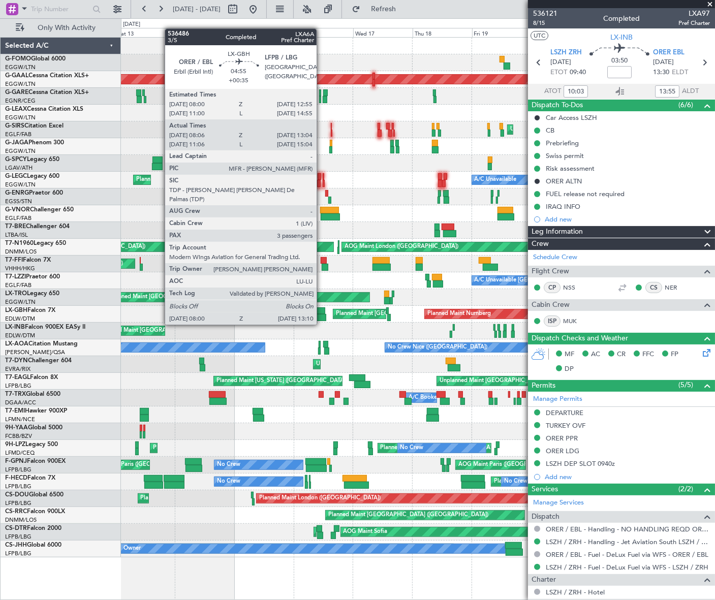
click at [321, 315] on div at bounding box center [319, 317] width 13 height 7
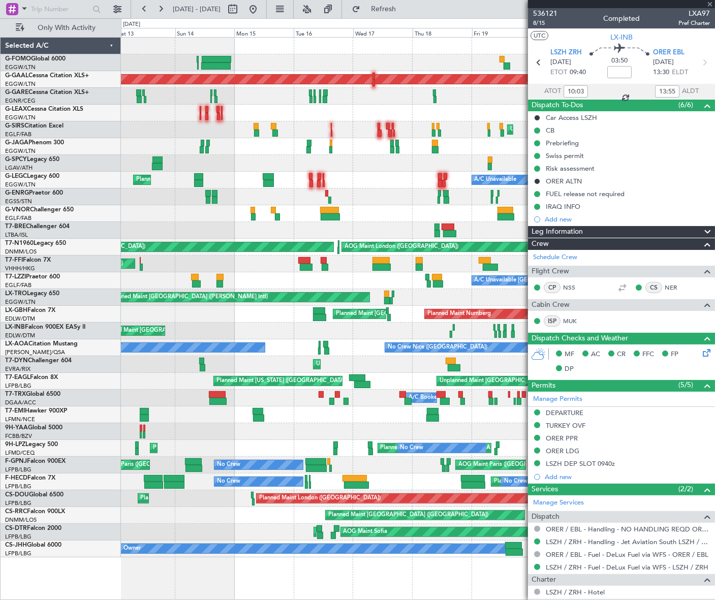
type input "+00:35"
type input "08:06"
type input "13:04"
type input "3"
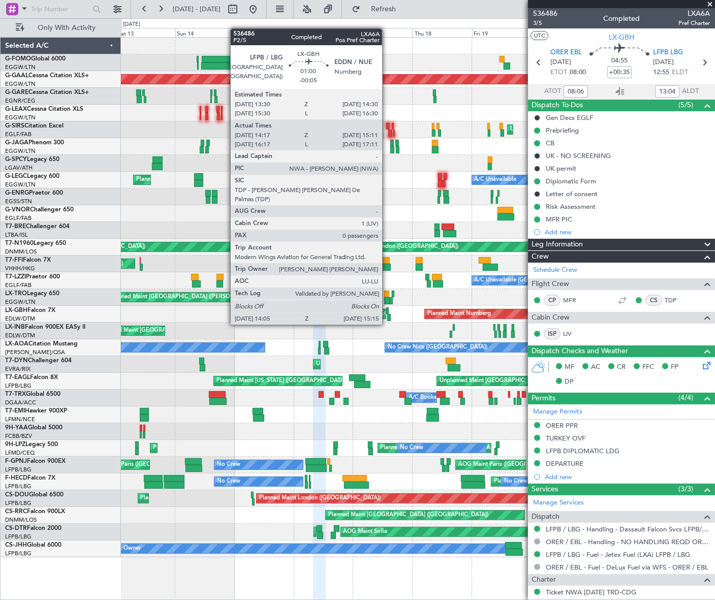
click at [0, 402] on html "13 Sep 2025 - 23 Sep 2025 Refresh Quick Links Only With Activity Planned Maint …" at bounding box center [357, 300] width 715 height 600
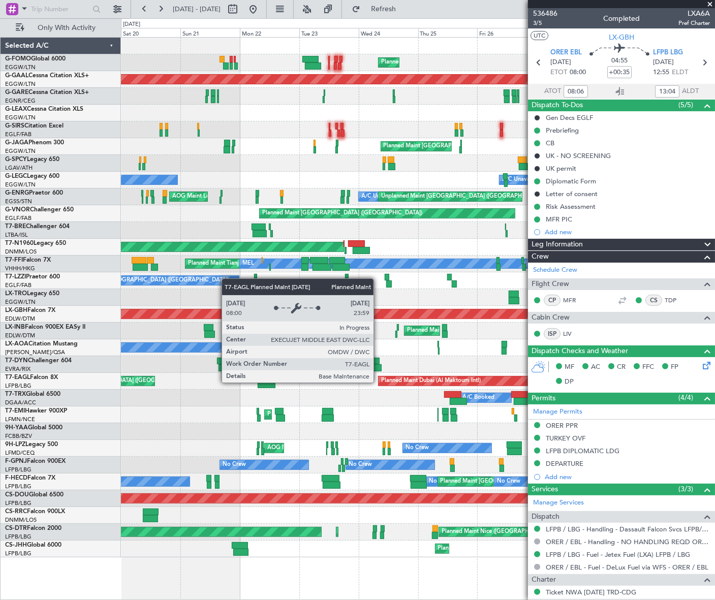
click at [0, 415] on html "13 Sep 2025 - 23 Sep 2025 Refresh Quick Links Only With Activity Planned Maint …" at bounding box center [357, 300] width 715 height 600
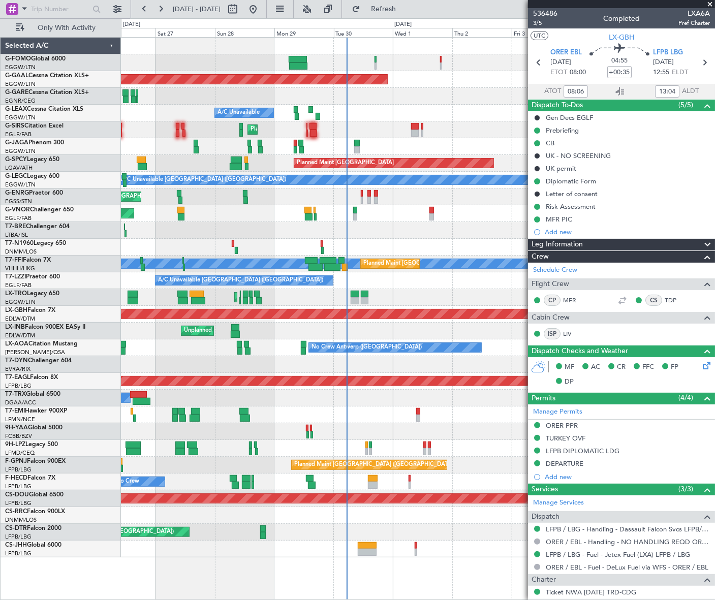
click at [406, 368] on div at bounding box center [417, 364] width 593 height 17
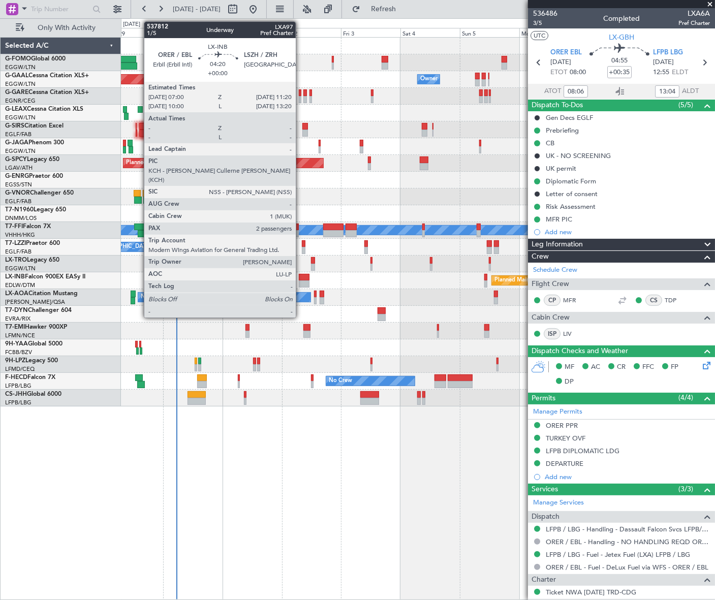
click at [300, 282] on div at bounding box center [304, 284] width 11 height 7
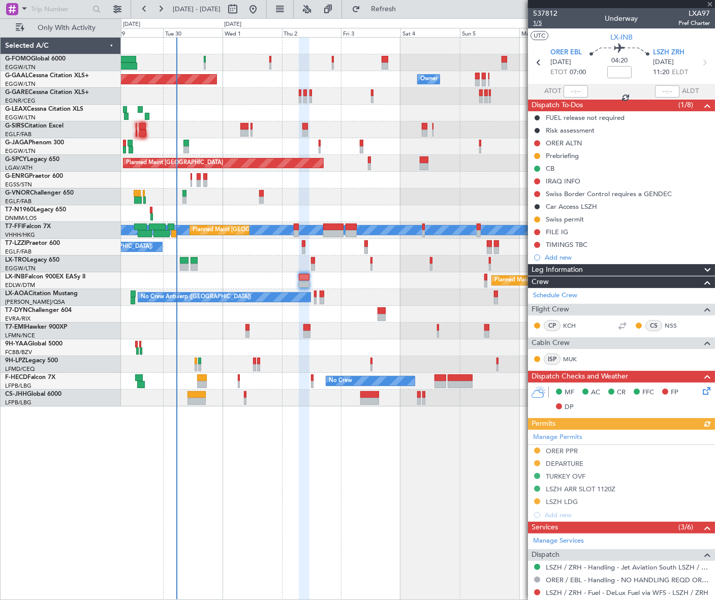
click at [538, 21] on span "1/5" at bounding box center [545, 23] width 24 height 9
click at [703, 392] on icon at bounding box center [705, 389] width 8 height 8
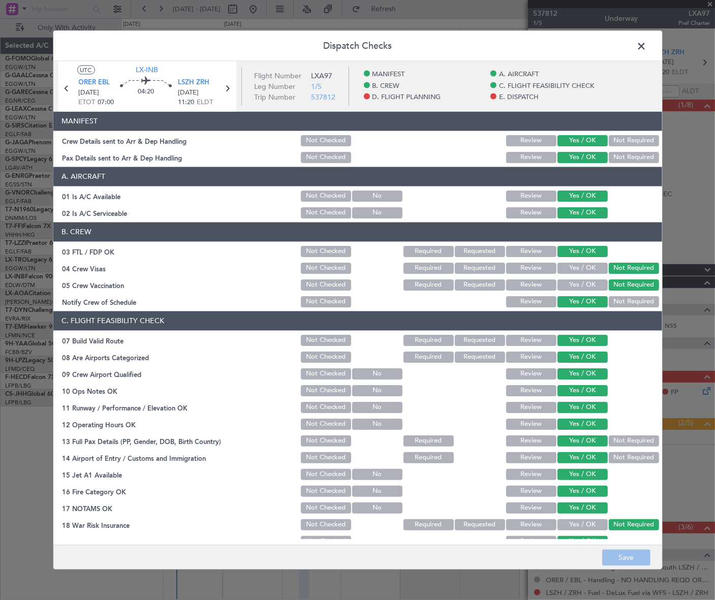
click at [647, 39] on span at bounding box center [647, 48] width 0 height 20
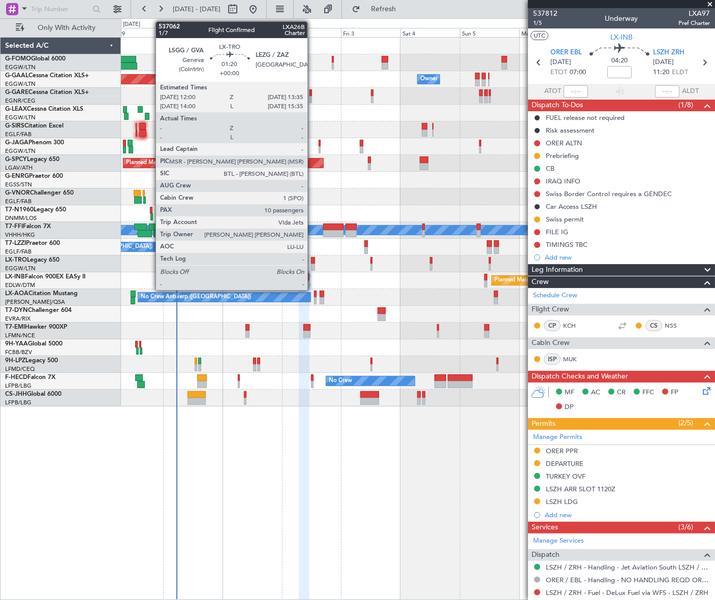
click at [312, 263] on div at bounding box center [313, 260] width 4 height 7
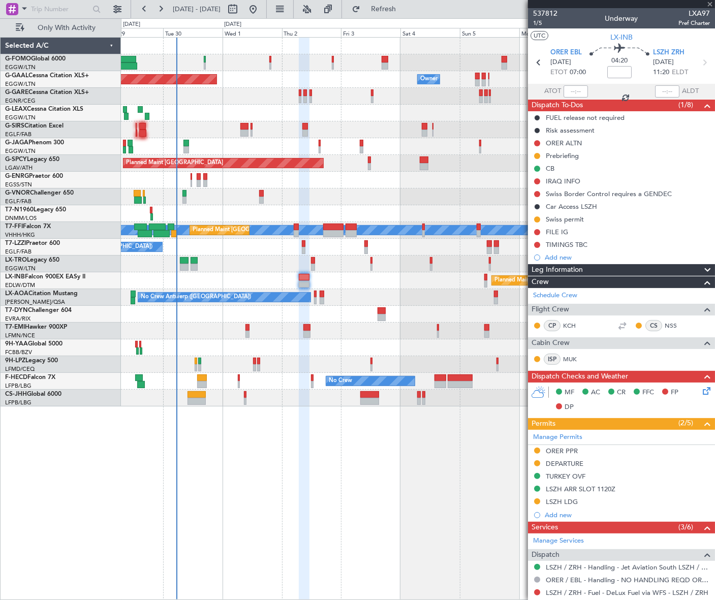
type input "10"
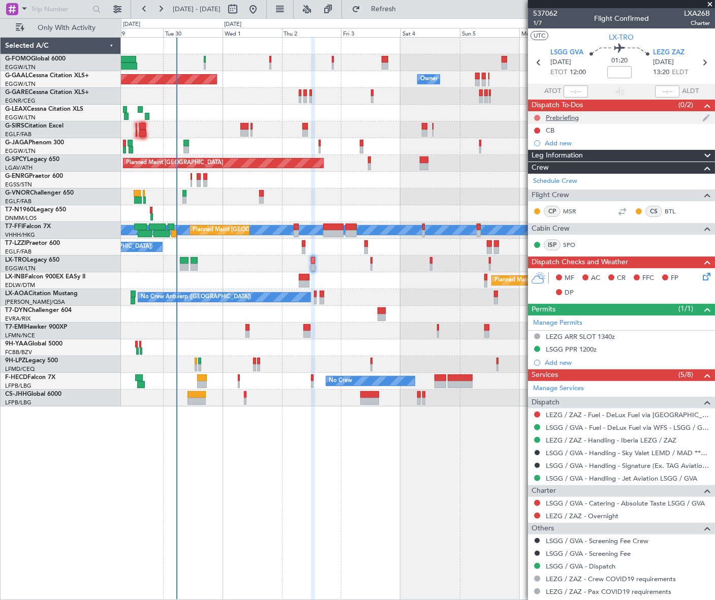
click at [537, 118] on button at bounding box center [537, 118] width 6 height 6
click at [532, 149] on span "In Progress" at bounding box center [542, 147] width 35 height 10
click at [536, 129] on button at bounding box center [537, 131] width 6 height 6
click at [539, 173] on span "Completed" at bounding box center [542, 175] width 34 height 10
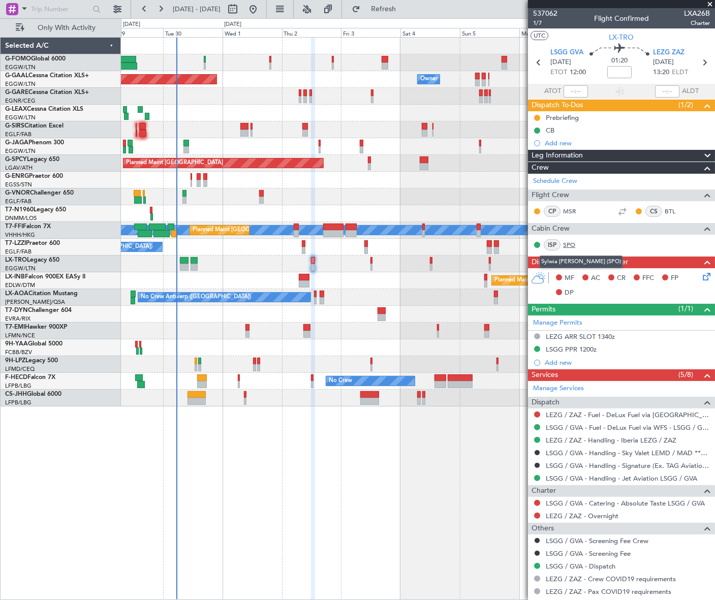
click at [568, 245] on link "SPO" at bounding box center [574, 244] width 23 height 9
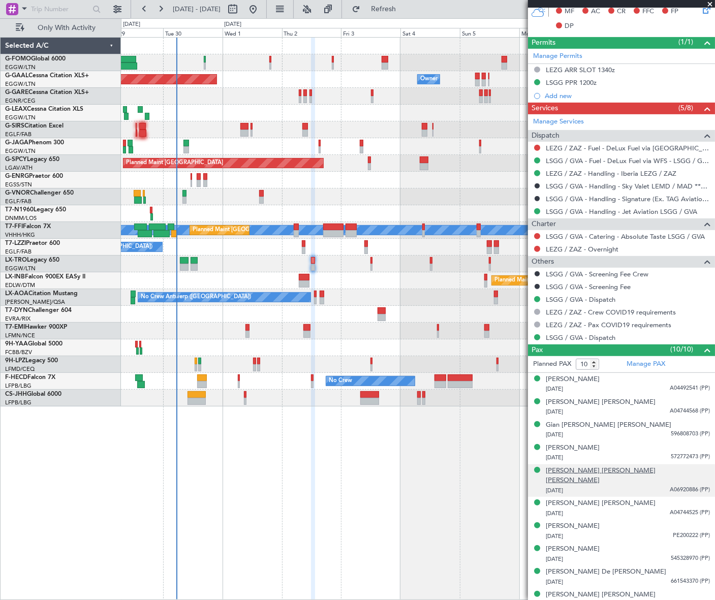
click at [585, 467] on div "Ivonne Andrea Lopez Rios" at bounding box center [628, 476] width 164 height 20
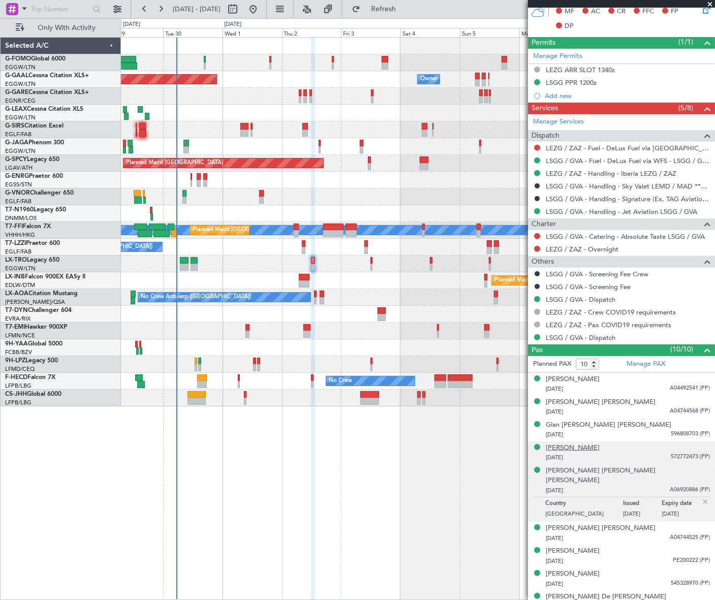
click at [567, 445] on div "Ilan Leisorek" at bounding box center [573, 448] width 54 height 10
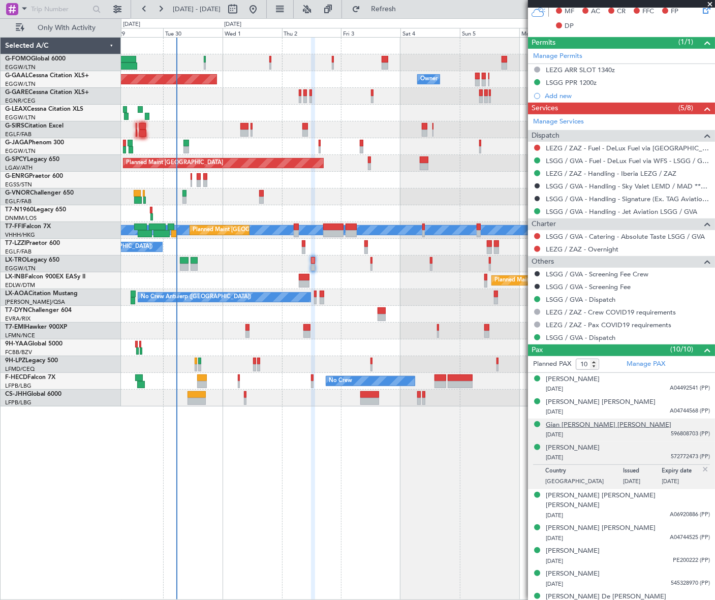
click at [575, 422] on div "Gian Carlos Rivera Amaral" at bounding box center [609, 425] width 126 height 10
click at [570, 473] on div "Ilan Leisorek" at bounding box center [573, 473] width 54 height 10
click at [572, 426] on div "Gian Carlos Rivera Amaral" at bounding box center [609, 425] width 126 height 10
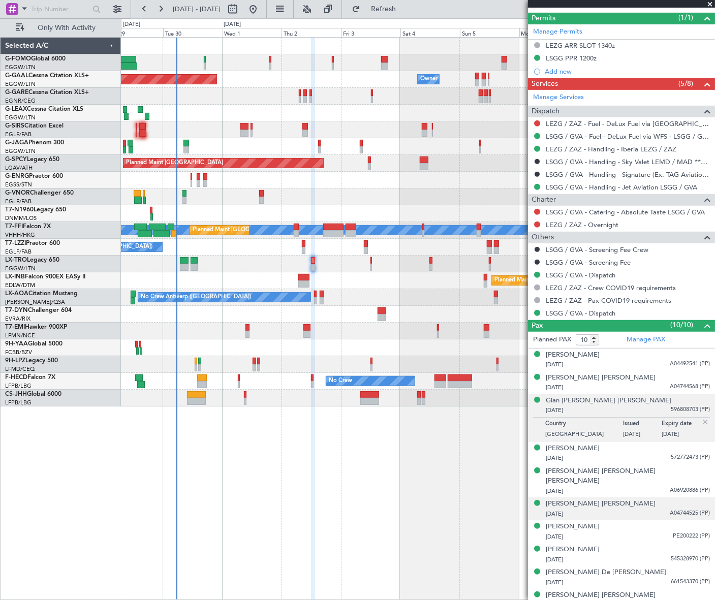
scroll to position [0, 0]
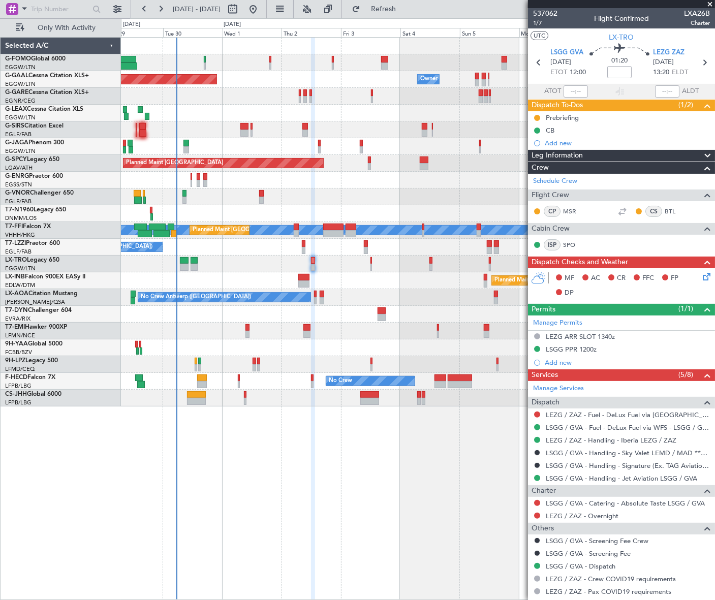
click at [591, 153] on div "Leg Information" at bounding box center [621, 156] width 187 height 12
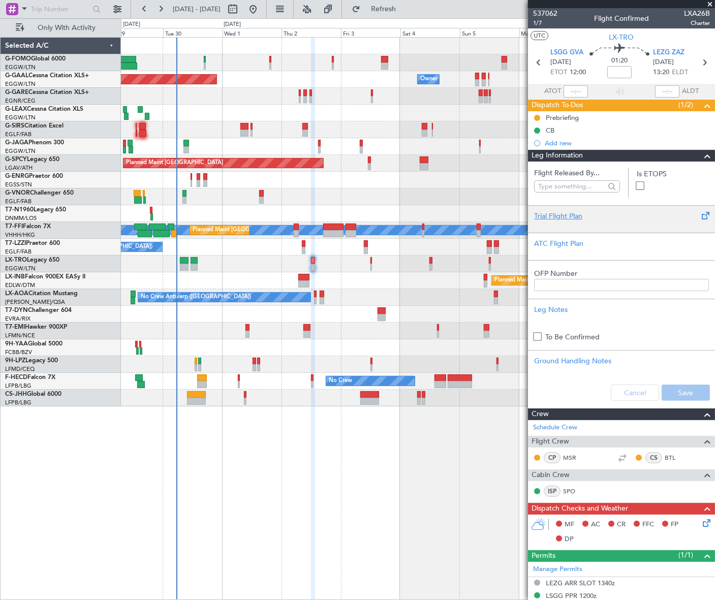
click at [557, 215] on div "Trial Flight Plan" at bounding box center [621, 216] width 175 height 11
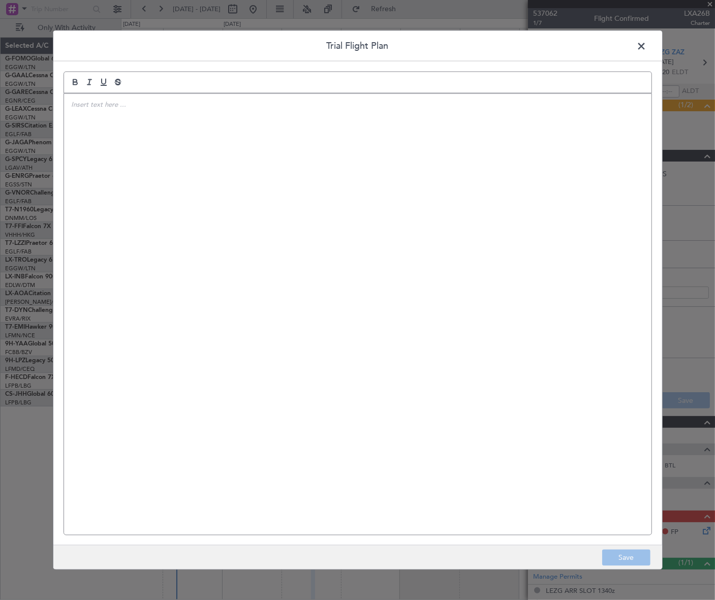
click at [123, 153] on div at bounding box center [358, 315] width 588 height 442
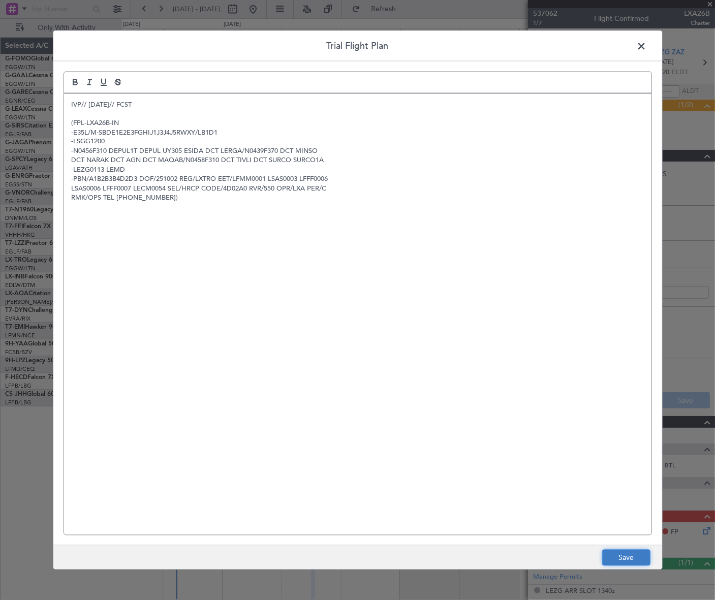
click at [616, 556] on button "Save" at bounding box center [627, 558] width 48 height 16
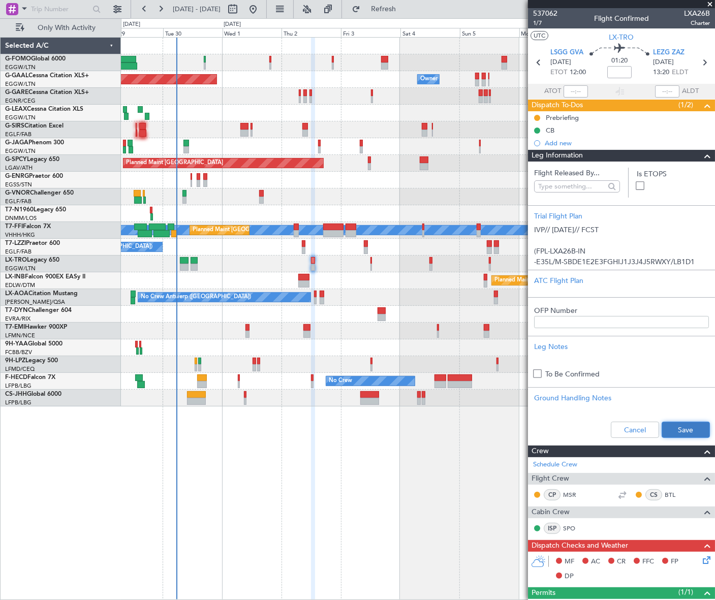
click at [685, 426] on button "Save" at bounding box center [686, 430] width 48 height 16
click at [702, 155] on span at bounding box center [708, 156] width 12 height 12
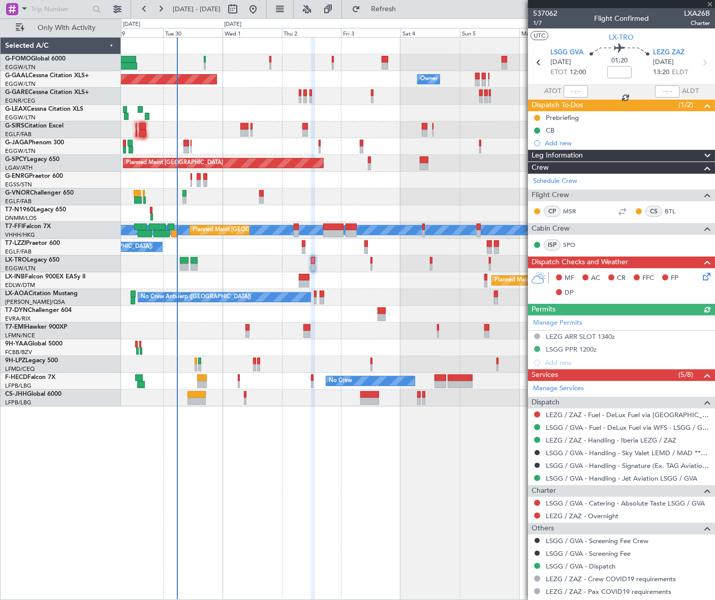
click at [682, 158] on div "Leg Information" at bounding box center [621, 156] width 187 height 12
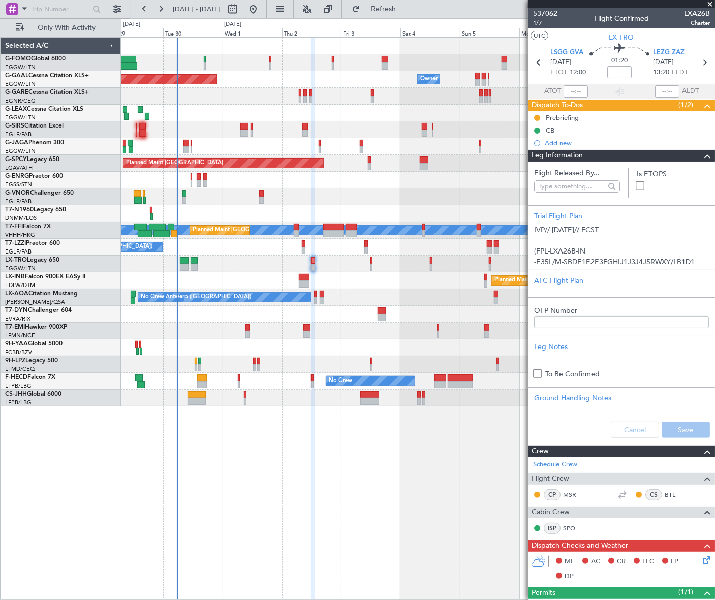
click at [682, 158] on div "Leg Information" at bounding box center [621, 156] width 187 height 12
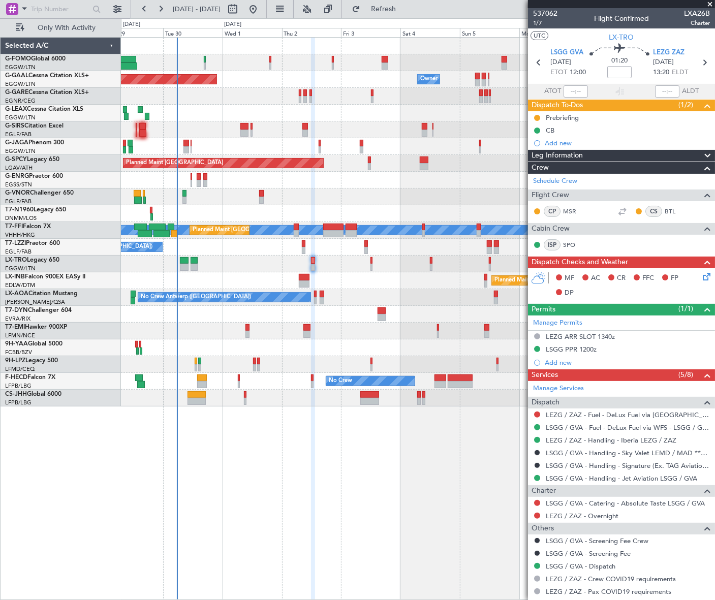
click at [617, 66] on mat-tooltip-component "Flight Time" at bounding box center [617, 79] width 47 height 27
click at [618, 71] on mat-tooltip-component "Flight Time" at bounding box center [617, 79] width 47 height 27
click at [620, 71] on input at bounding box center [620, 72] width 24 height 12
paste input "-0.05"
type input "-00:05"
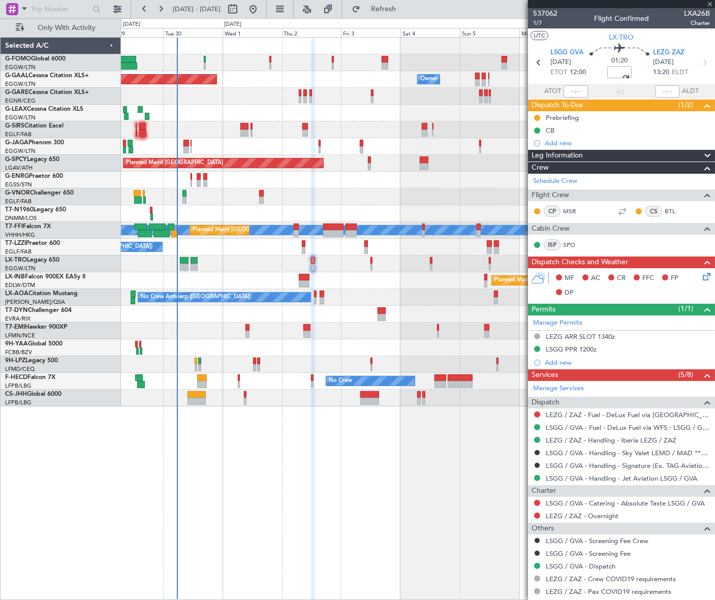
click at [701, 278] on icon at bounding box center [705, 275] width 8 height 8
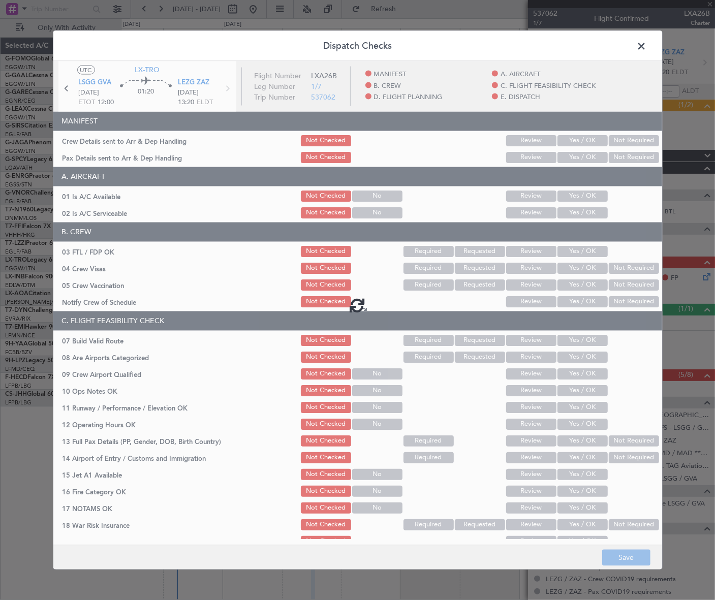
click at [647, 39] on span at bounding box center [647, 48] width 0 height 20
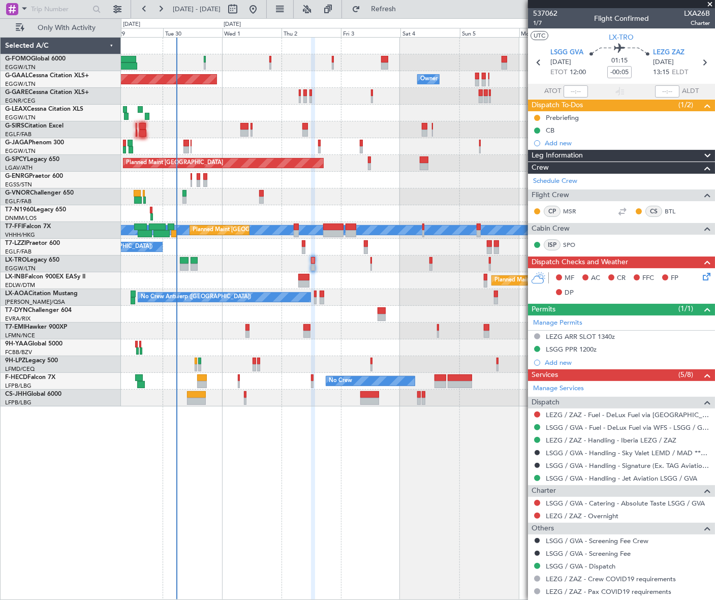
click at [701, 276] on icon at bounding box center [705, 275] width 8 height 8
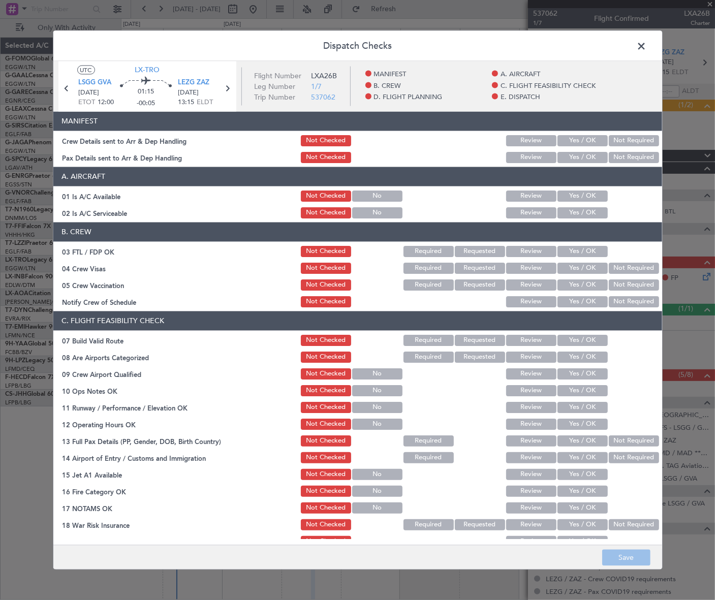
click at [574, 193] on button "Yes / OK" at bounding box center [583, 195] width 50 height 11
click at [571, 210] on button "Yes / OK" at bounding box center [583, 212] width 50 height 11
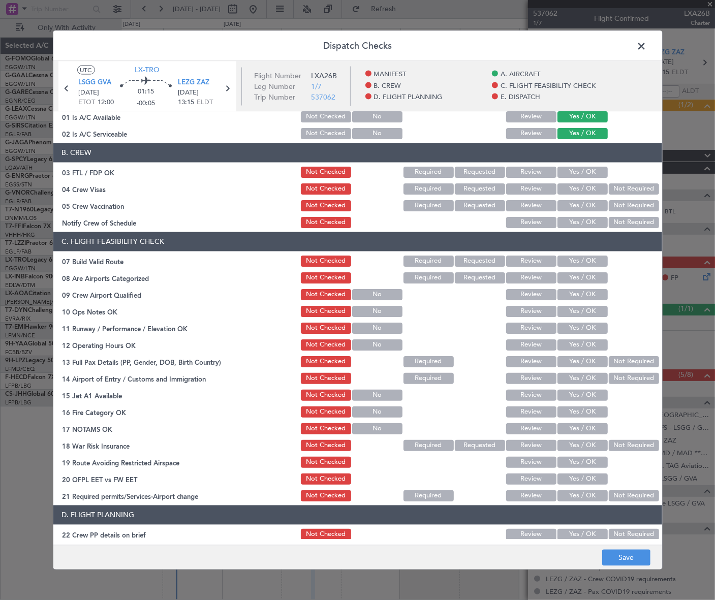
scroll to position [138, 0]
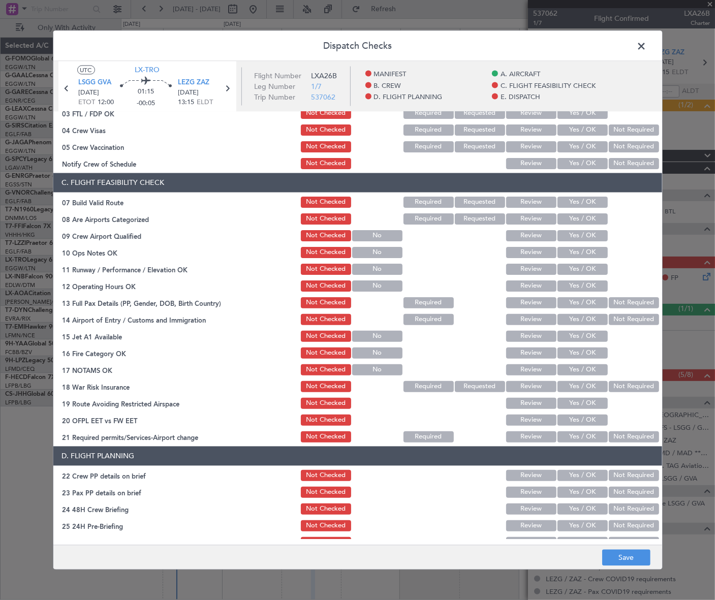
click at [584, 201] on button "Yes / OK" at bounding box center [583, 201] width 50 height 11
click at [589, 254] on button "Yes / OK" at bounding box center [583, 252] width 50 height 11
click at [590, 269] on button "Yes / OK" at bounding box center [583, 268] width 50 height 11
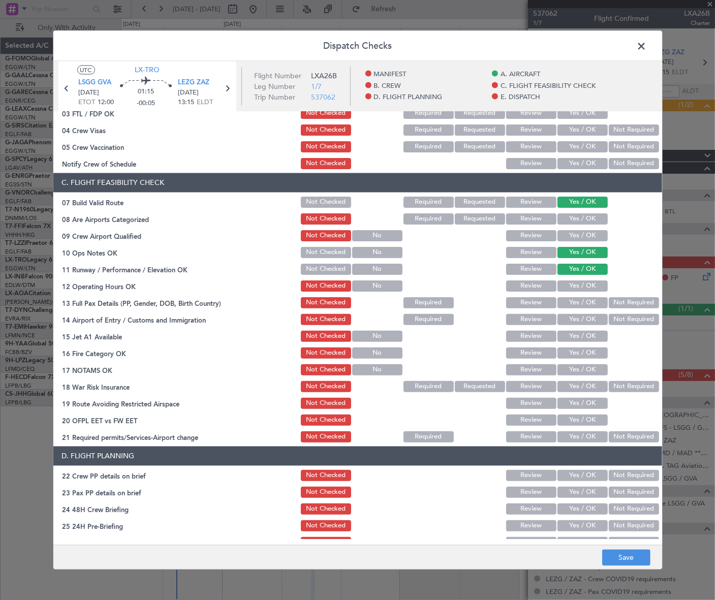
drag, startPoint x: 588, startPoint y: 281, endPoint x: 587, endPoint y: 290, distance: 8.7
click at [588, 283] on button "Yes / OK" at bounding box center [583, 285] width 50 height 11
click at [585, 299] on div "Yes / OK" at bounding box center [581, 302] width 51 height 14
click at [588, 305] on div "Yes / OK" at bounding box center [581, 302] width 51 height 14
click at [589, 306] on button "Yes / OK" at bounding box center [583, 302] width 50 height 11
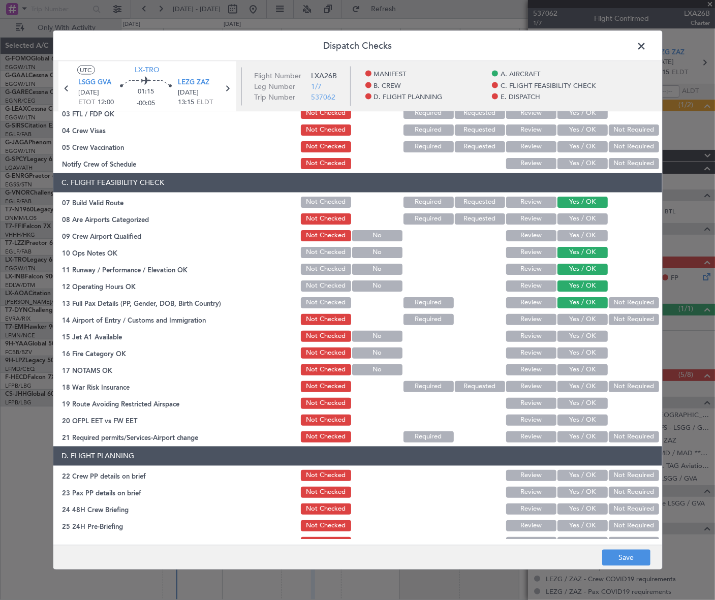
click at [581, 318] on button "Yes / OK" at bounding box center [583, 319] width 50 height 11
click at [578, 336] on button "Yes / OK" at bounding box center [583, 335] width 50 height 11
click at [575, 353] on button "Yes / OK" at bounding box center [583, 352] width 50 height 11
drag, startPoint x: 585, startPoint y: 366, endPoint x: 595, endPoint y: 373, distance: 12.7
click at [585, 367] on button "Yes / OK" at bounding box center [583, 369] width 50 height 11
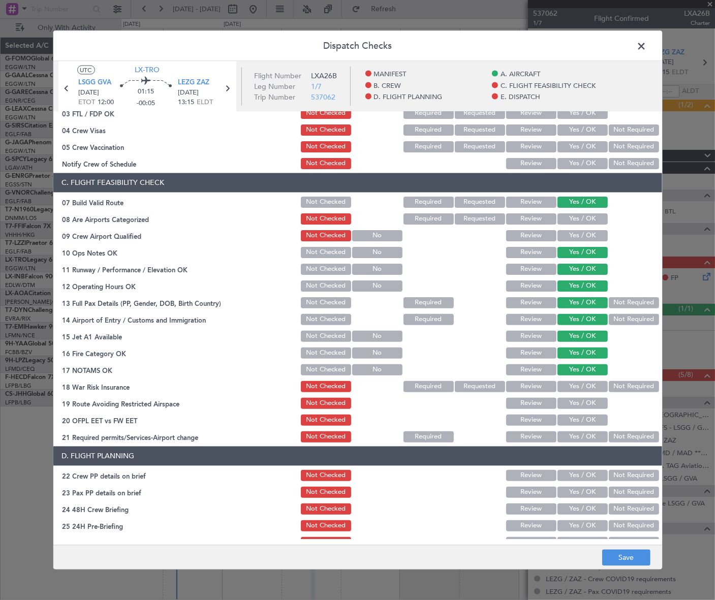
drag, startPoint x: 618, startPoint y: 388, endPoint x: 600, endPoint y: 401, distance: 22.2
click at [618, 389] on button "Not Required" at bounding box center [634, 386] width 50 height 11
click at [583, 402] on button "Yes / OK" at bounding box center [583, 403] width 50 height 11
click at [584, 420] on button "Yes / OK" at bounding box center [583, 419] width 50 height 11
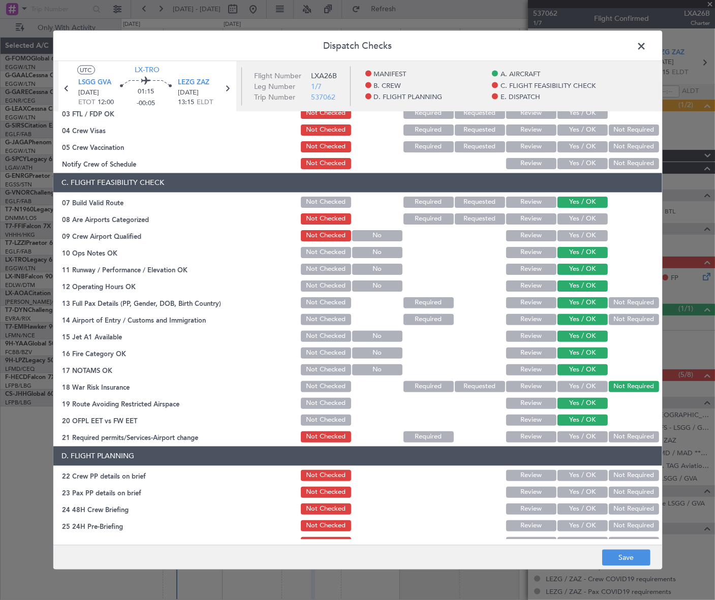
click at [582, 436] on button "Yes / OK" at bounding box center [583, 436] width 50 height 11
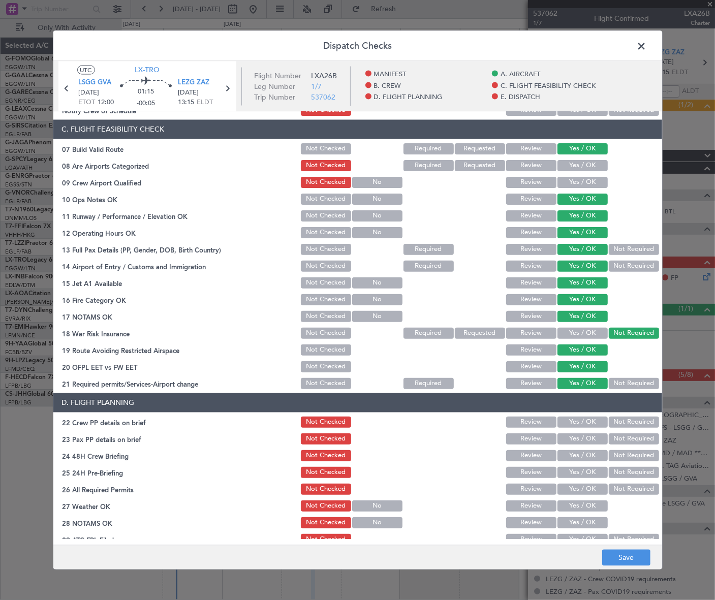
scroll to position [231, 0]
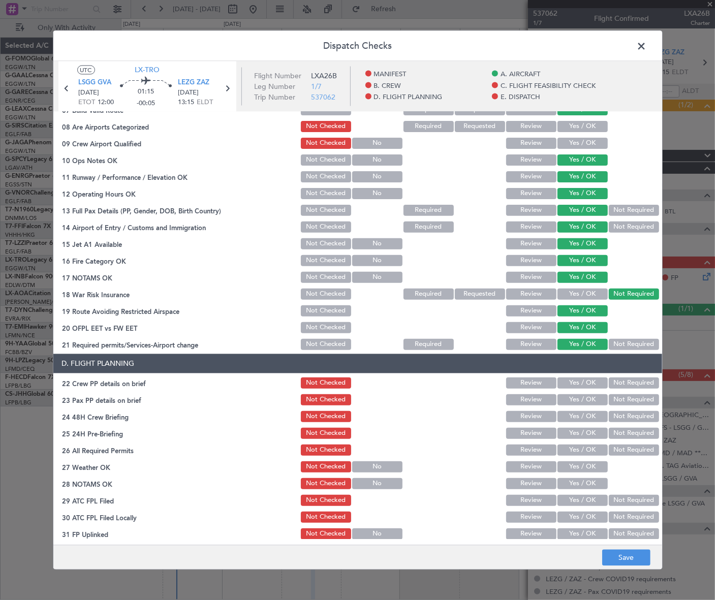
click at [583, 381] on button "Yes / OK" at bounding box center [583, 382] width 50 height 11
click at [585, 402] on button "Yes / OK" at bounding box center [583, 399] width 50 height 11
click at [586, 413] on button "Yes / OK" at bounding box center [583, 416] width 50 height 11
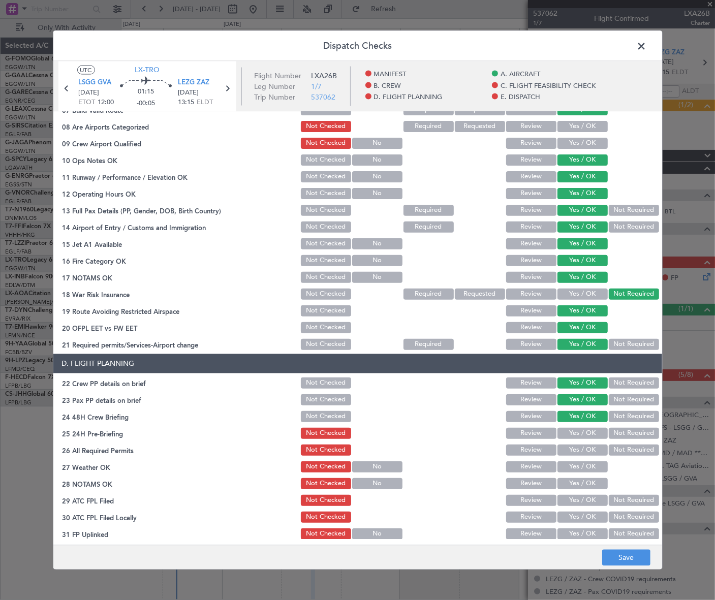
click at [613, 430] on button "Not Required" at bounding box center [634, 433] width 50 height 11
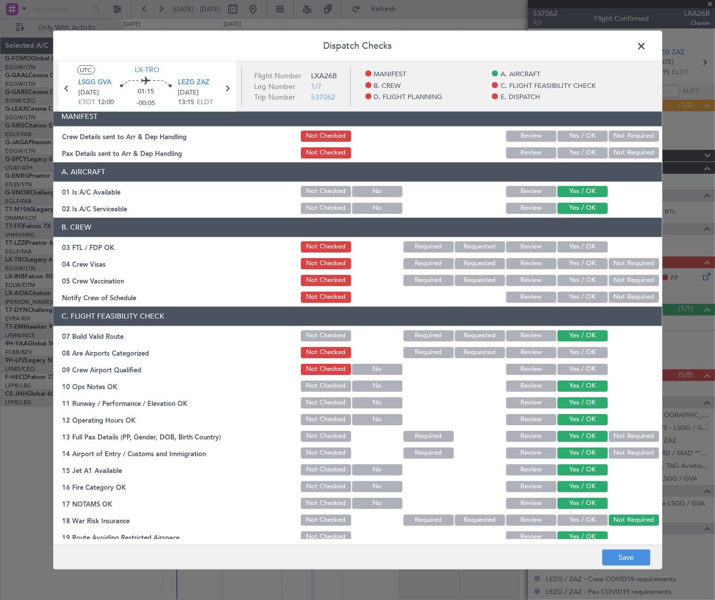
scroll to position [0, 0]
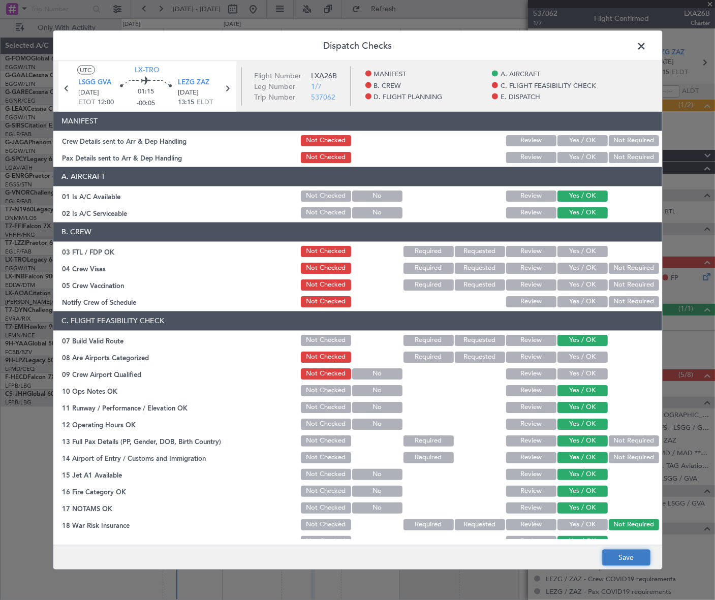
click at [633, 559] on button "Save" at bounding box center [627, 558] width 48 height 16
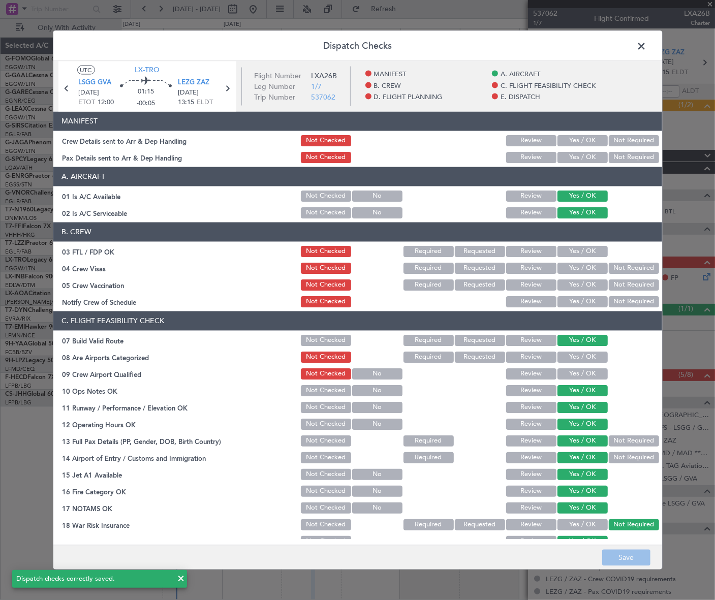
click at [647, 41] on span at bounding box center [647, 48] width 0 height 20
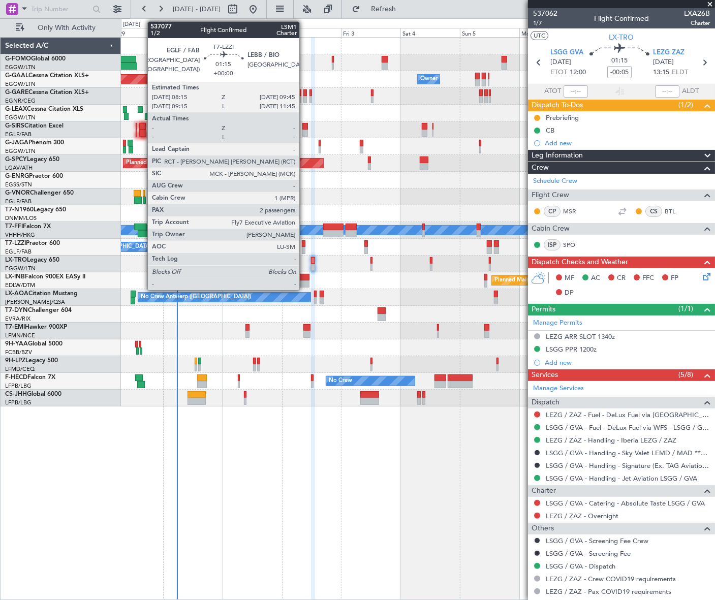
click at [304, 249] on div at bounding box center [304, 250] width 4 height 7
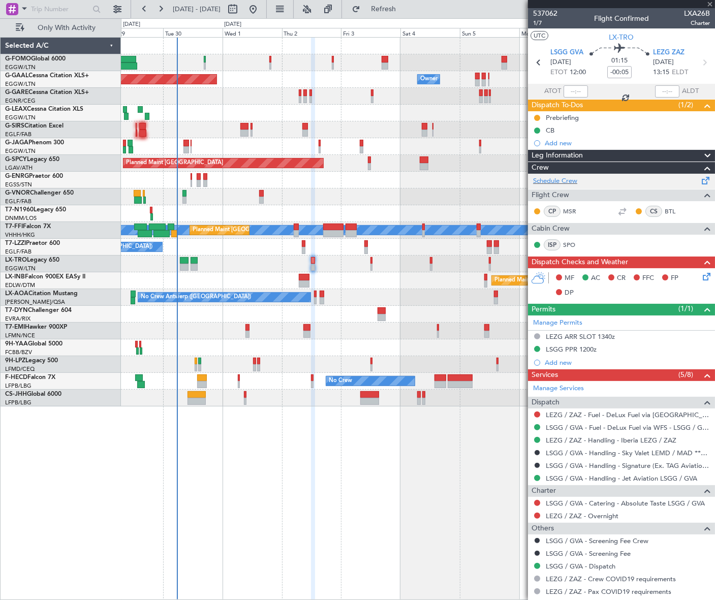
type input "2"
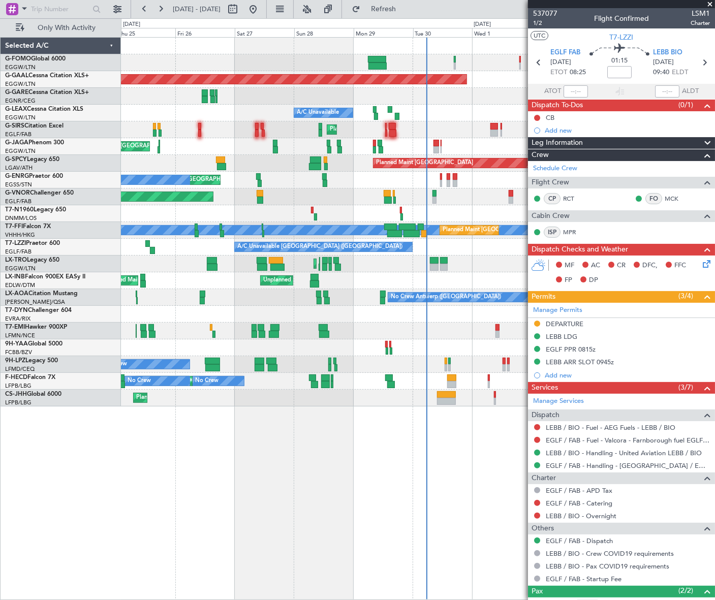
click at [475, 285] on div "Planned Maint London (Luton) Planned Maint Dusseldorf Owner A/C Unavailable Pla…" at bounding box center [417, 222] width 593 height 369
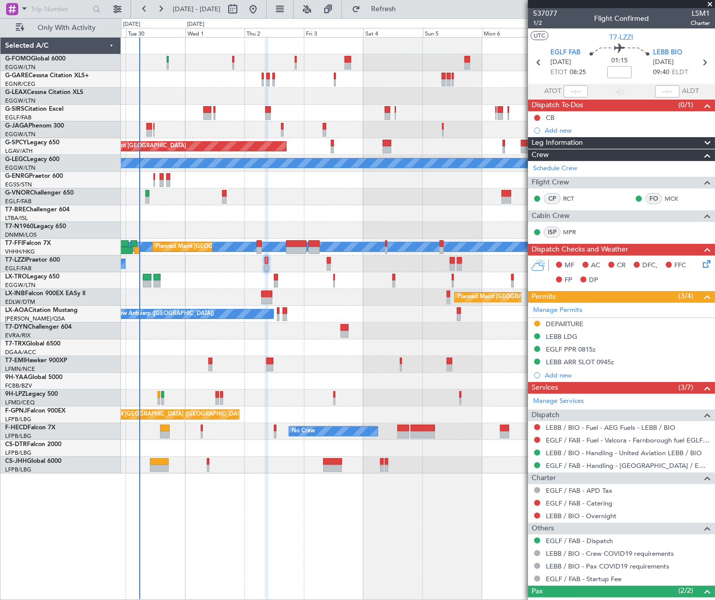
click at [146, 340] on div "A/C Unavailable Planned Maint London (Luton) Planned Maint Bremen A/C Unavailab…" at bounding box center [417, 256] width 593 height 436
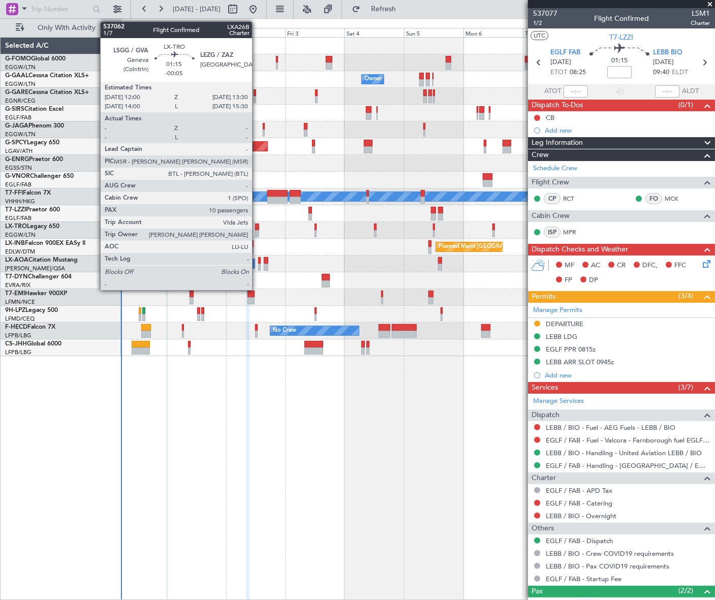
click at [257, 232] on div at bounding box center [257, 233] width 4 height 7
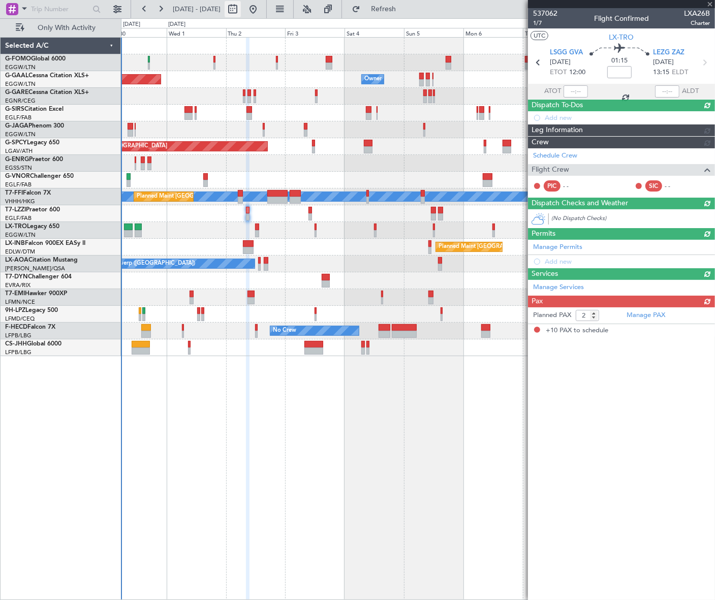
type input "-00:05"
type input "10"
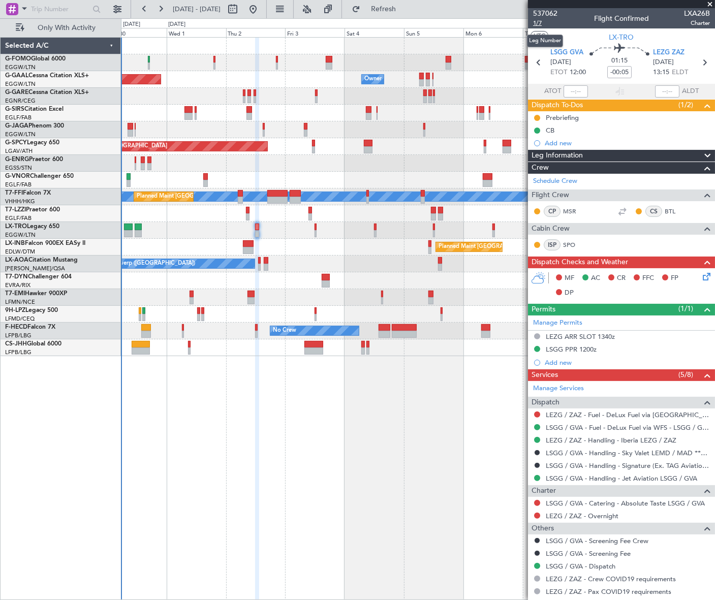
click at [537, 21] on span "1/7" at bounding box center [545, 23] width 24 height 9
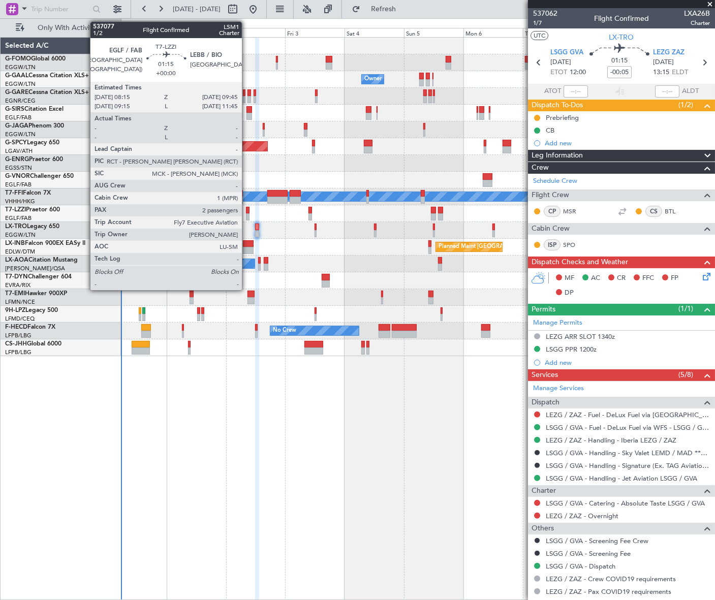
click at [247, 212] on div at bounding box center [248, 210] width 4 height 7
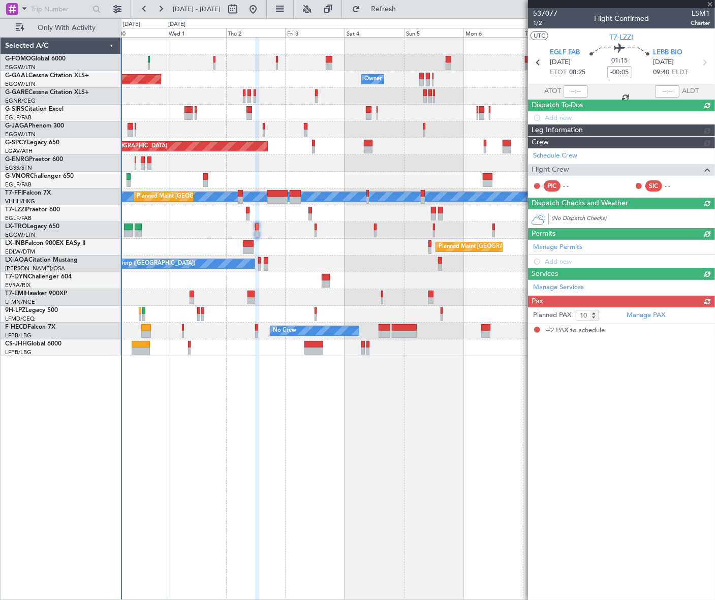
type input "2"
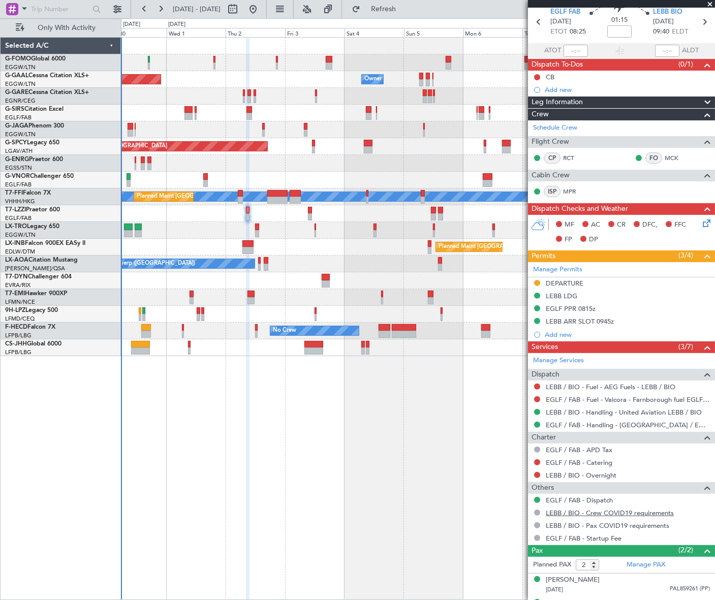
scroll to position [58, 0]
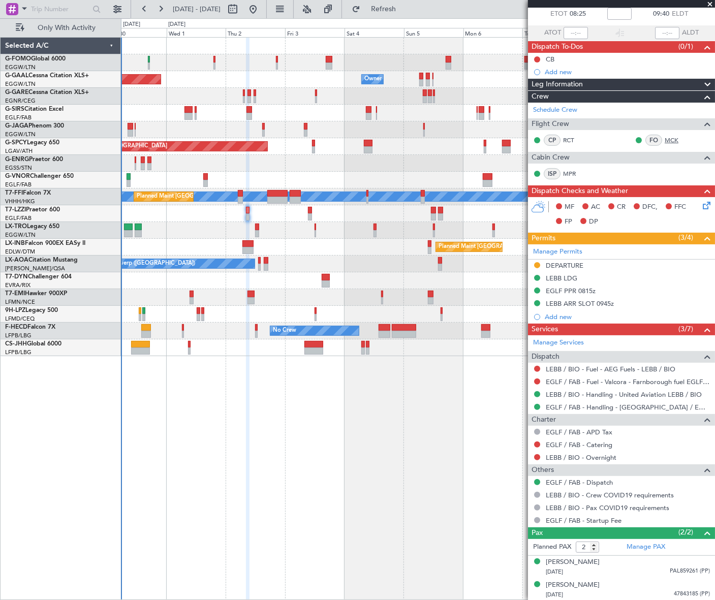
click at [669, 136] on link "MCK" at bounding box center [676, 140] width 23 height 9
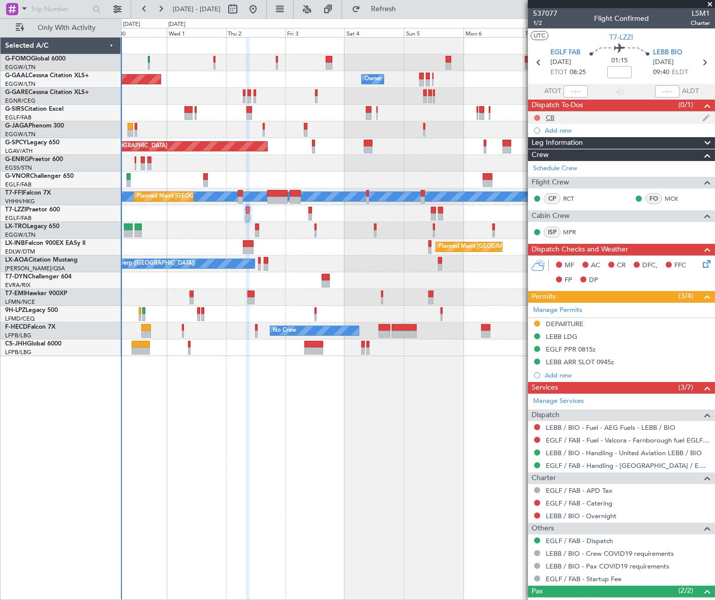
click at [536, 116] on button at bounding box center [537, 118] width 6 height 6
click at [530, 161] on span "Completed" at bounding box center [542, 163] width 34 height 10
click at [535, 25] on span "1/2" at bounding box center [545, 23] width 24 height 9
click at [619, 72] on input at bounding box center [620, 72] width 24 height 12
type input "+00:10"
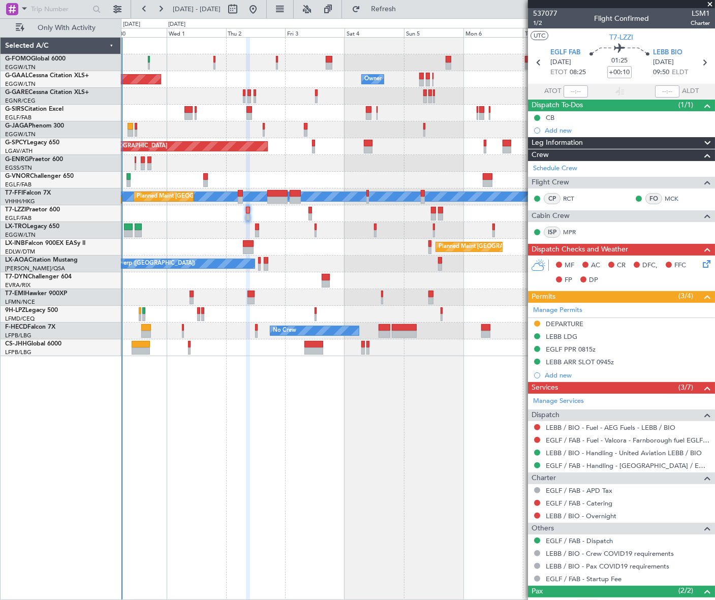
click at [637, 137] on div "Leg Information" at bounding box center [621, 143] width 187 height 12
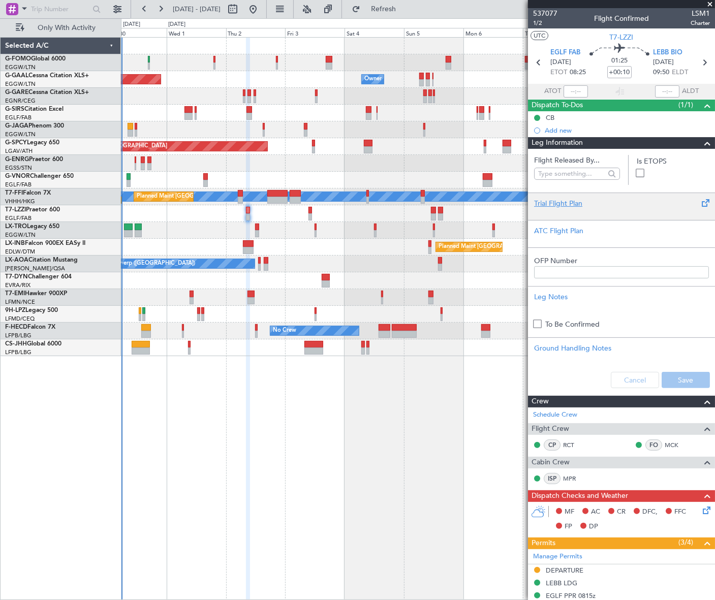
click at [561, 201] on div "Trial Flight Plan" at bounding box center [621, 203] width 175 height 11
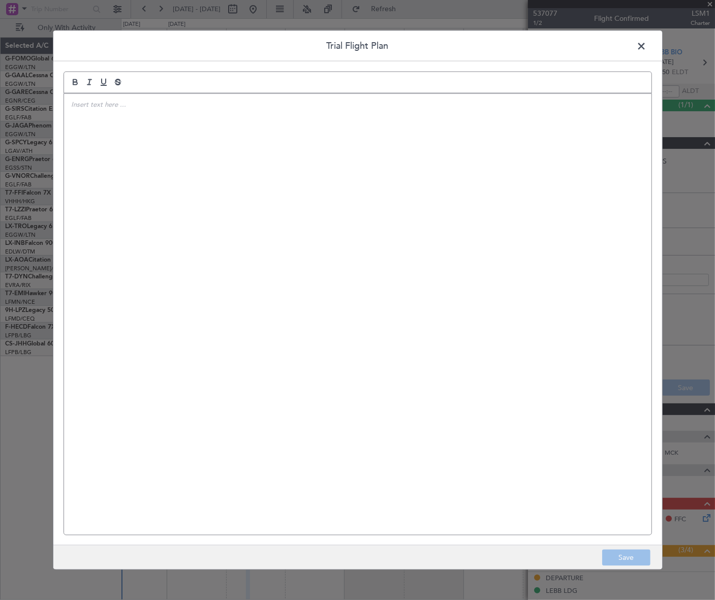
click at [501, 203] on div at bounding box center [358, 315] width 588 height 442
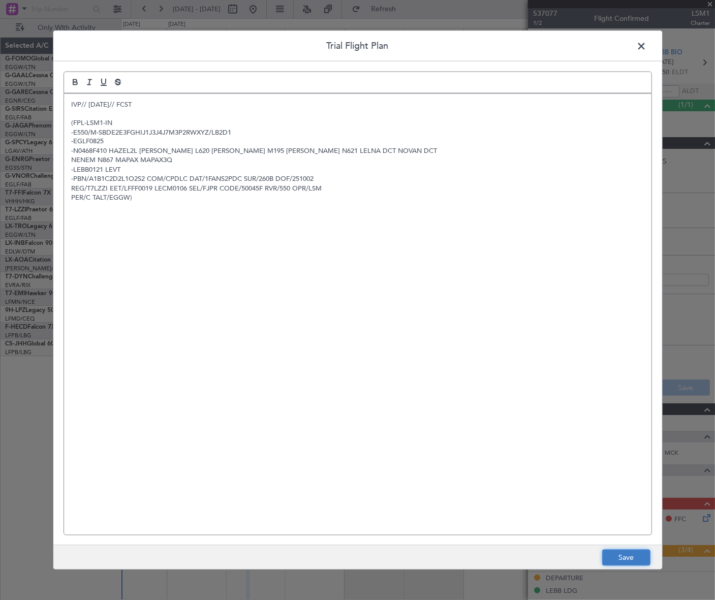
click at [645, 559] on button "Save" at bounding box center [627, 558] width 48 height 16
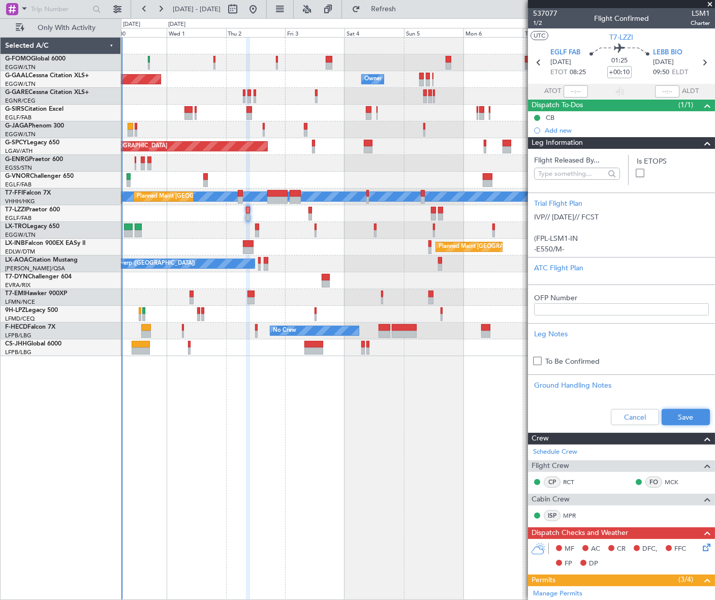
drag, startPoint x: 672, startPoint y: 417, endPoint x: 430, endPoint y: 496, distance: 254.0
click at [671, 416] on button "Save" at bounding box center [686, 417] width 48 height 16
click at [702, 142] on span at bounding box center [708, 143] width 12 height 12
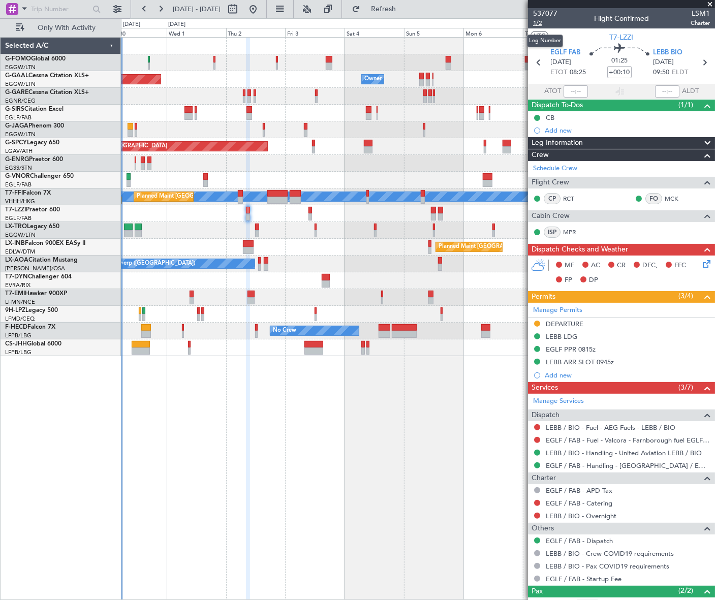
click at [539, 25] on span "1/2" at bounding box center [545, 23] width 24 height 9
click at [706, 264] on icon at bounding box center [705, 262] width 8 height 8
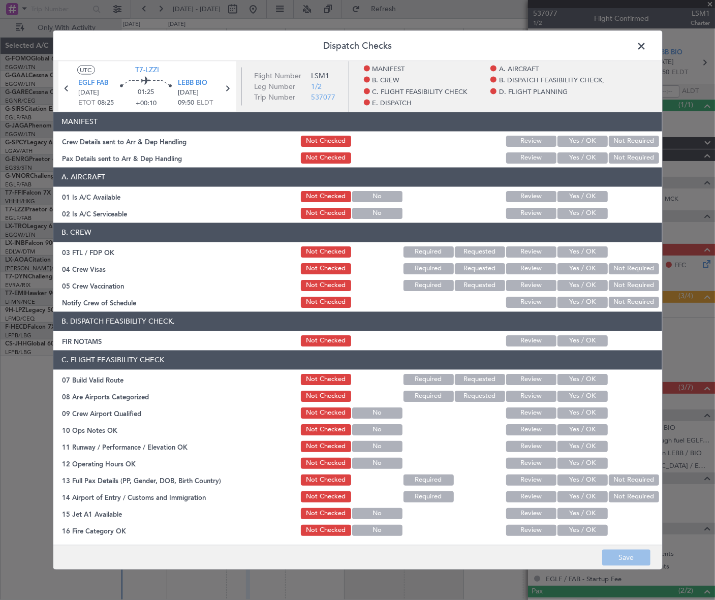
click at [584, 193] on button "Yes / OK" at bounding box center [583, 196] width 50 height 11
click at [584, 208] on button "Yes / OK" at bounding box center [583, 212] width 50 height 11
click at [593, 342] on button "Yes / OK" at bounding box center [583, 340] width 50 height 11
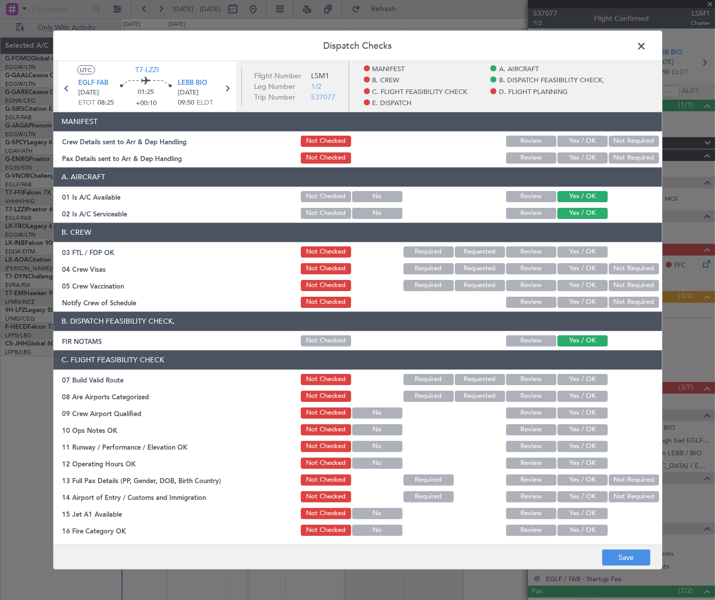
scroll to position [138, 0]
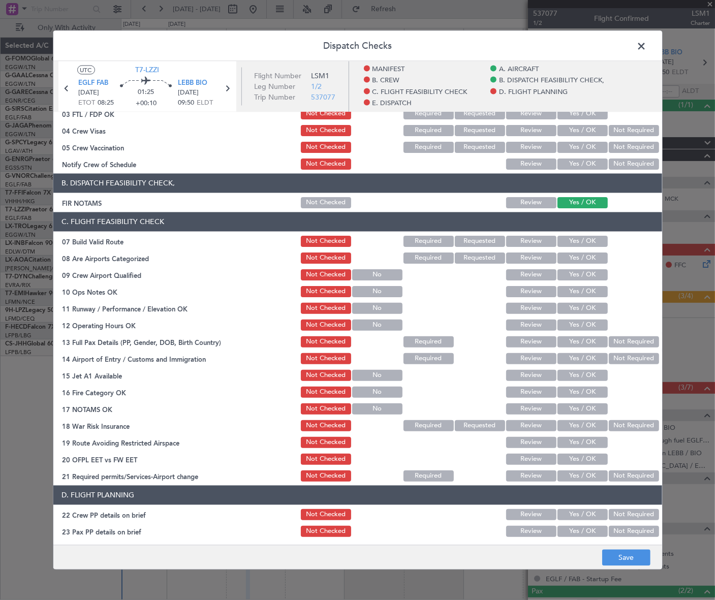
drag, startPoint x: 589, startPoint y: 243, endPoint x: 591, endPoint y: 260, distance: 17.4
click at [589, 242] on button "Yes / OK" at bounding box center [583, 240] width 50 height 11
click at [595, 280] on div "Yes / OK" at bounding box center [581, 274] width 51 height 14
click at [591, 290] on button "Yes / OK" at bounding box center [583, 291] width 50 height 11
click at [595, 305] on button "Yes / OK" at bounding box center [583, 308] width 50 height 11
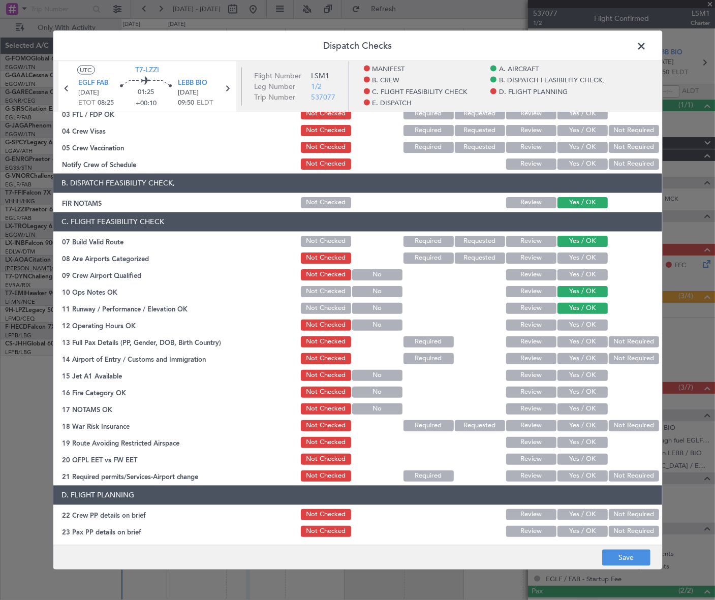
click at [596, 321] on button "Yes / OK" at bounding box center [583, 324] width 50 height 11
click at [593, 341] on button "Yes / OK" at bounding box center [583, 341] width 50 height 11
click at [593, 357] on button "Yes / OK" at bounding box center [583, 358] width 50 height 11
click at [592, 379] on button "Yes / OK" at bounding box center [583, 375] width 50 height 11
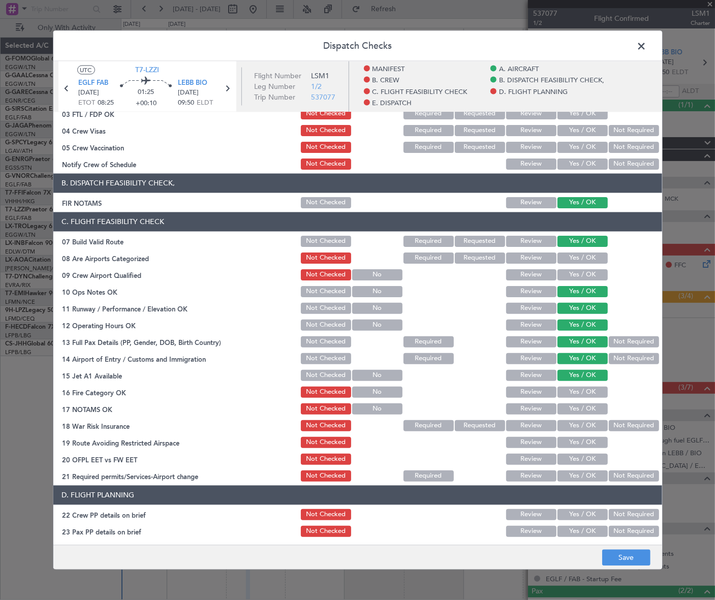
click at [589, 394] on button "Yes / OK" at bounding box center [583, 391] width 50 height 11
click at [591, 406] on button "Yes / OK" at bounding box center [583, 408] width 50 height 11
drag, startPoint x: 622, startPoint y: 426, endPoint x: 593, endPoint y: 443, distance: 33.7
click at [620, 427] on button "Not Required" at bounding box center [634, 425] width 50 height 11
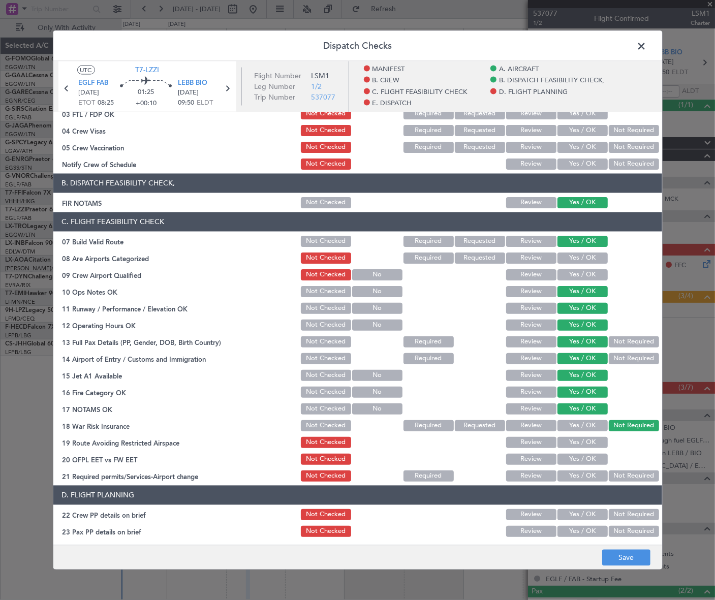
click at [586, 447] on button "Yes / OK" at bounding box center [583, 442] width 50 height 11
click at [587, 463] on button "Yes / OK" at bounding box center [583, 459] width 50 height 11
click at [590, 474] on button "Yes / OK" at bounding box center [583, 475] width 50 height 11
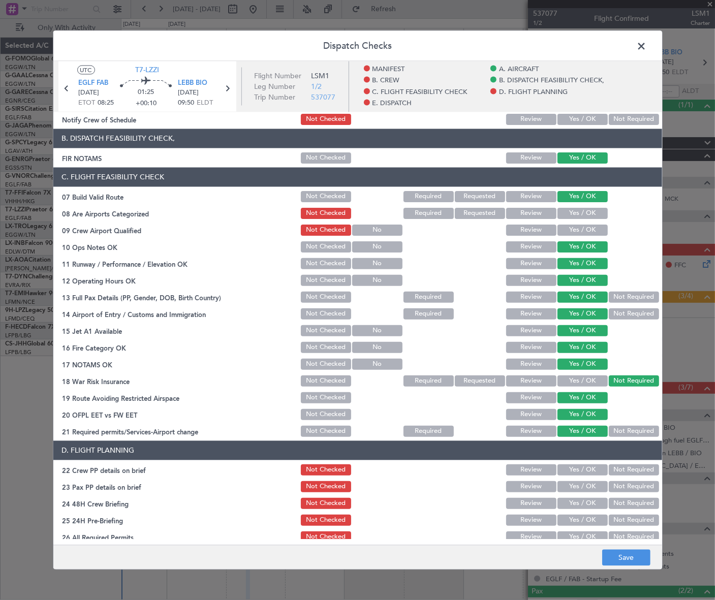
scroll to position [231, 0]
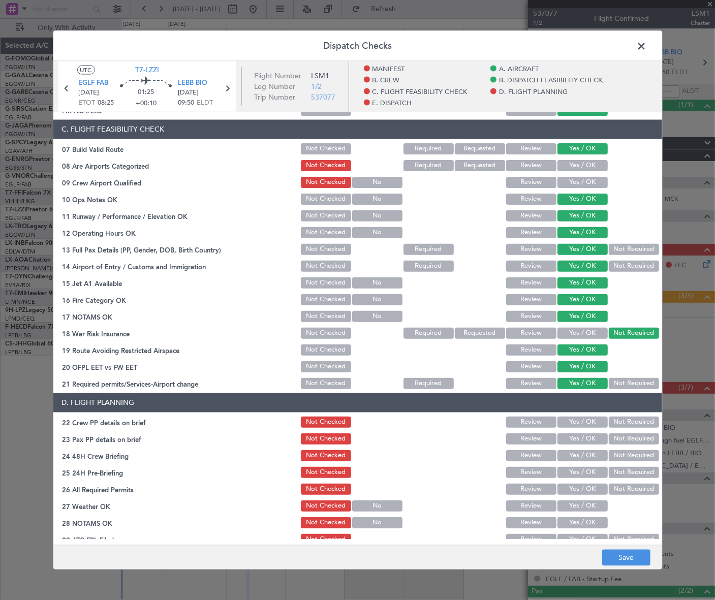
drag, startPoint x: 595, startPoint y: 425, endPoint x: 591, endPoint y: 442, distance: 17.4
click at [595, 425] on button "Yes / OK" at bounding box center [583, 421] width 50 height 11
click at [591, 440] on button "Yes / OK" at bounding box center [583, 438] width 50 height 11
click at [589, 454] on button "Yes / OK" at bounding box center [583, 455] width 50 height 11
click at [610, 472] on button "Not Required" at bounding box center [634, 472] width 50 height 11
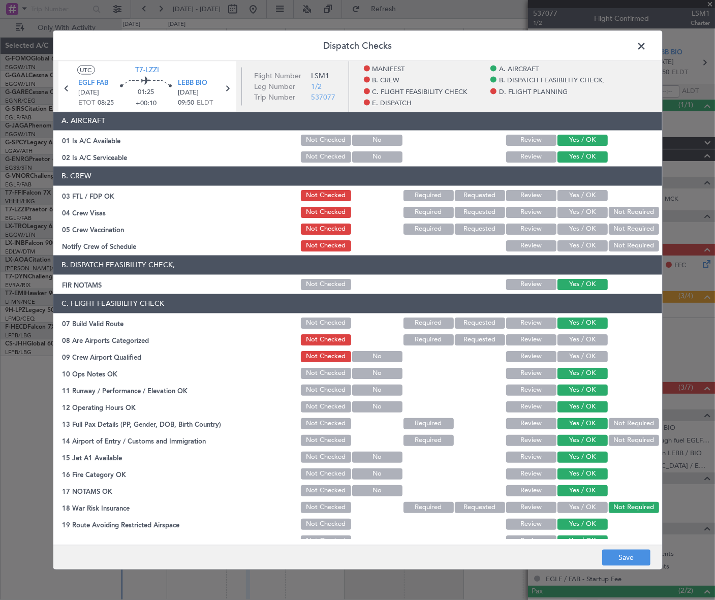
scroll to position [0, 0]
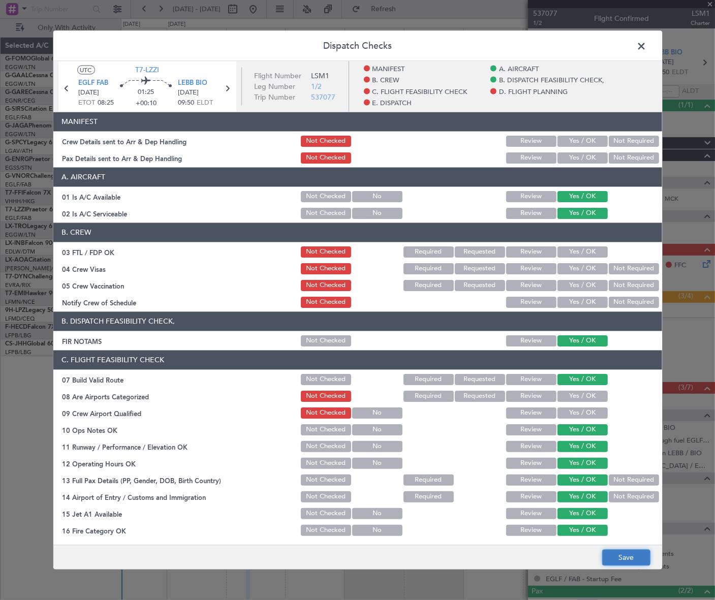
click at [613, 560] on button "Save" at bounding box center [627, 558] width 48 height 16
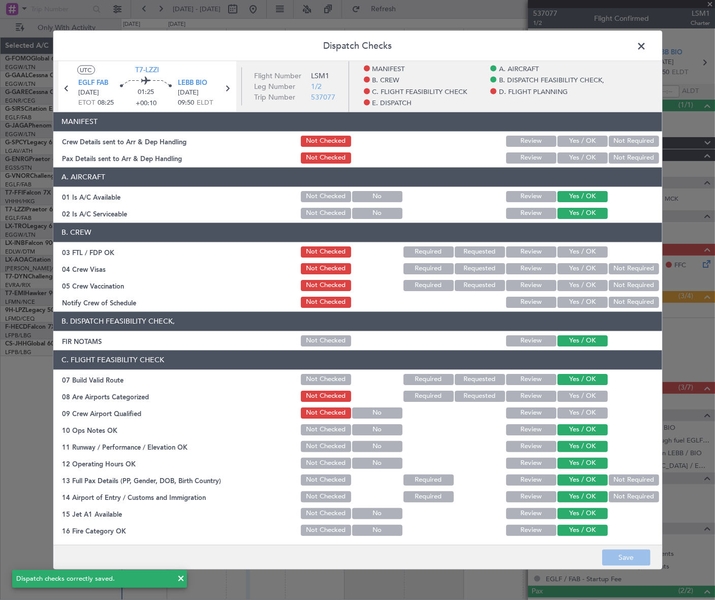
click at [647, 46] on span at bounding box center [647, 48] width 0 height 20
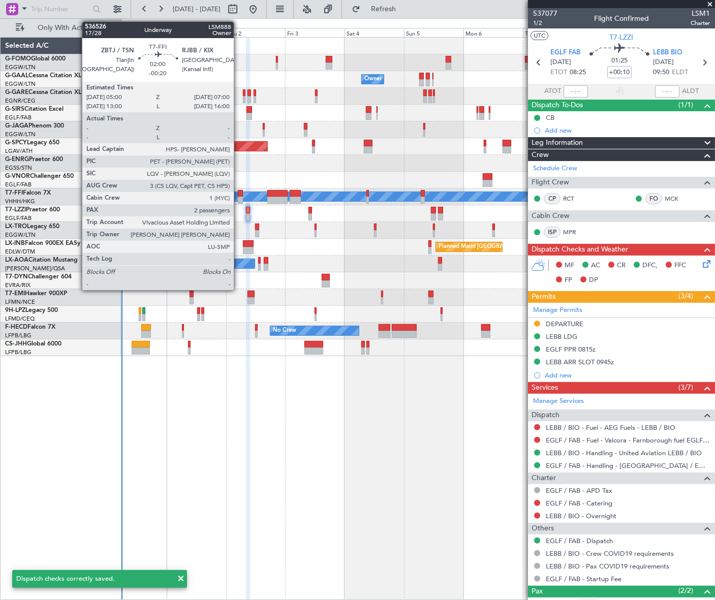
click at [238, 195] on div at bounding box center [240, 193] width 5 height 7
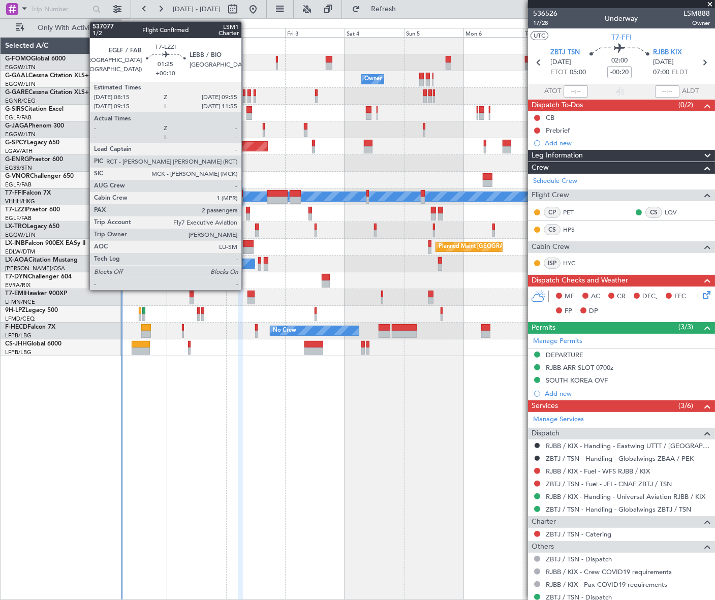
click at [246, 218] on div at bounding box center [248, 217] width 5 height 7
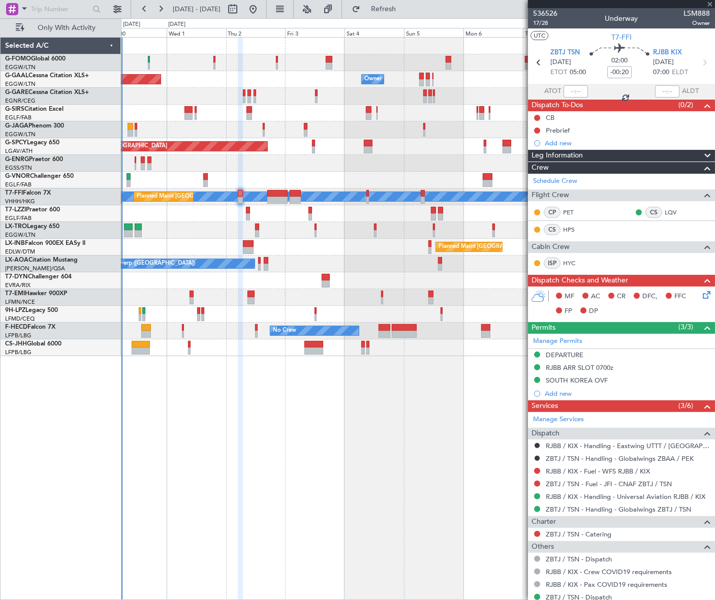
type input "+00:10"
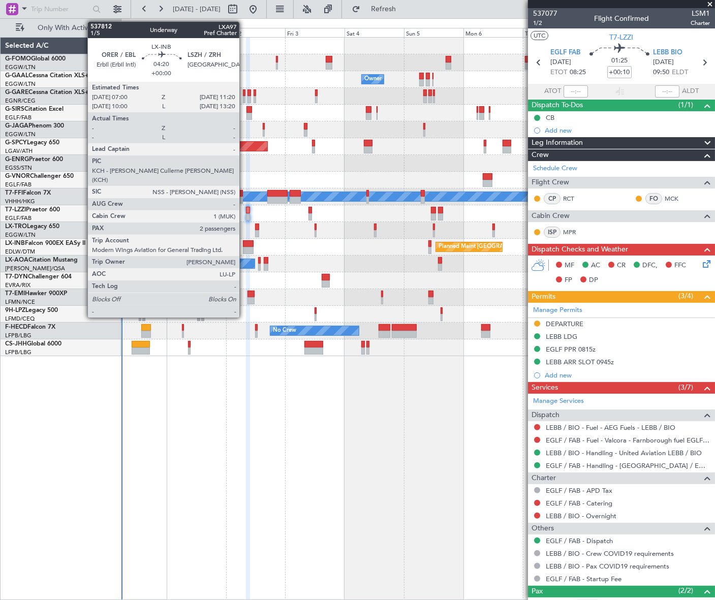
click at [244, 242] on div at bounding box center [248, 243] width 11 height 7
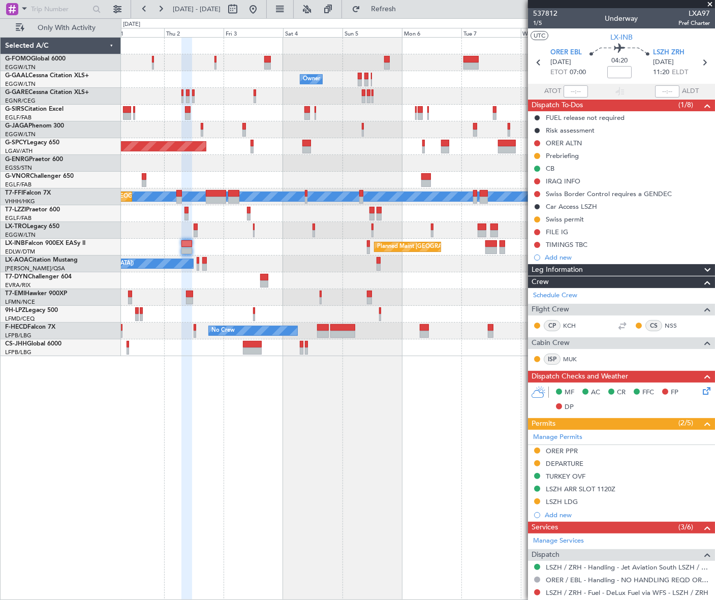
click at [209, 377] on div "Owner Owner Owner Planned Maint Dusseldorf Planned Maint Bremen MEL MEL Planned…" at bounding box center [418, 318] width 594 height 563
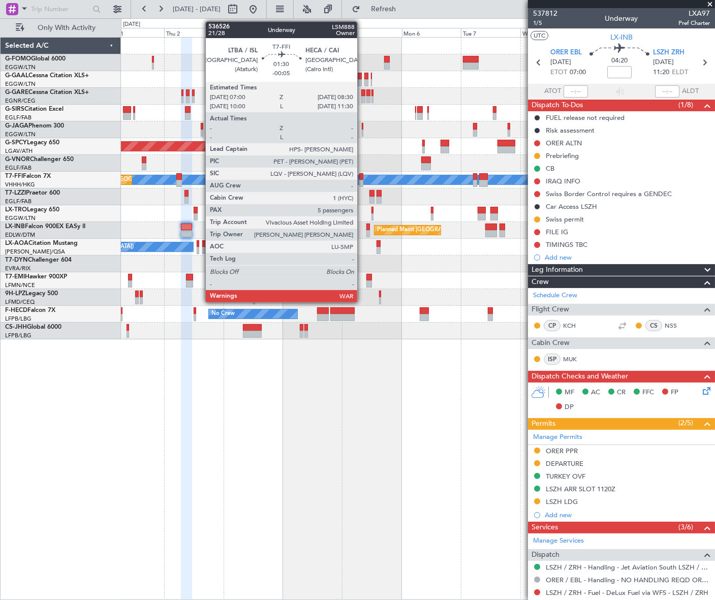
click at [362, 176] on div at bounding box center [361, 176] width 4 height 7
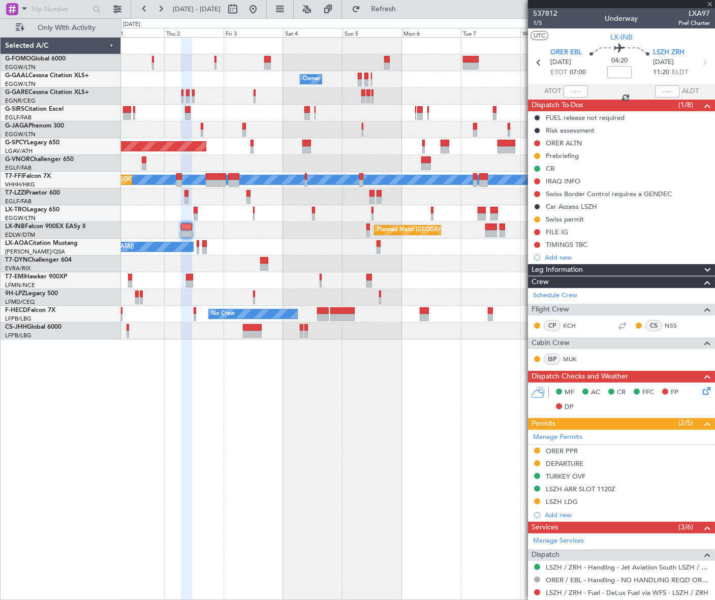
type input "-00:05"
type input "5"
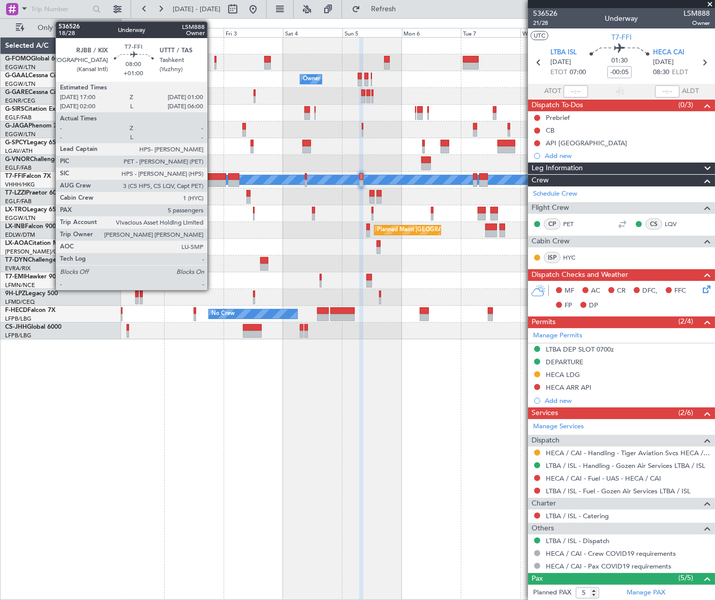
click at [212, 178] on div at bounding box center [216, 176] width 20 height 7
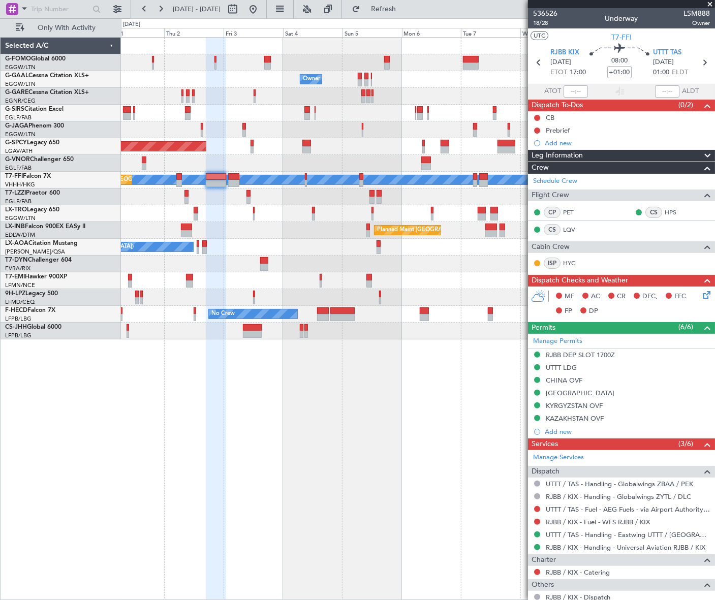
click at [568, 368] on div "UTTT LDG" at bounding box center [561, 368] width 31 height 9
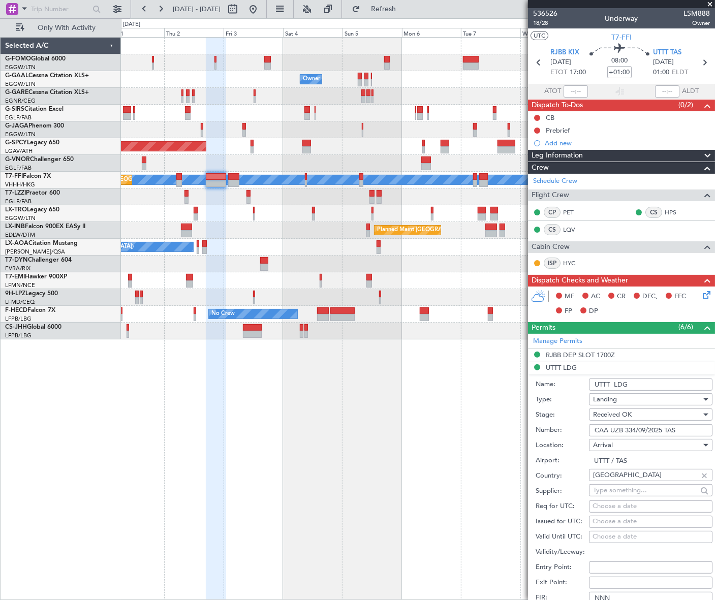
scroll to position [46, 0]
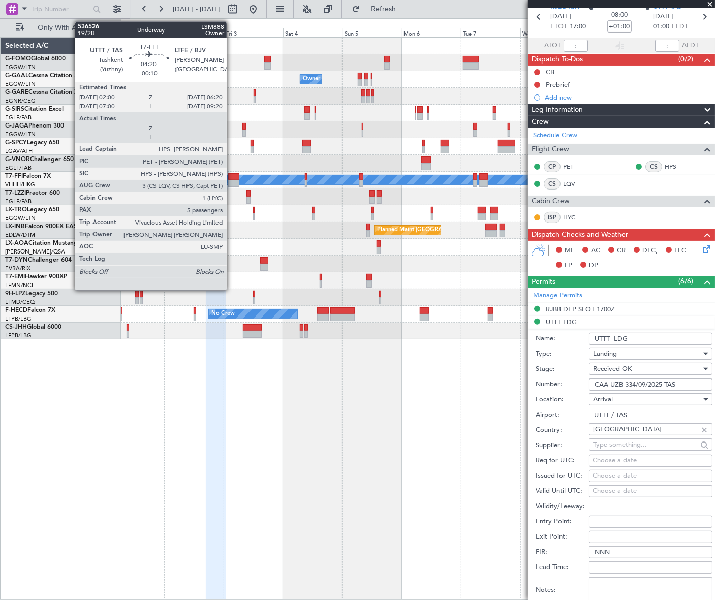
click at [232, 175] on div at bounding box center [233, 176] width 11 height 7
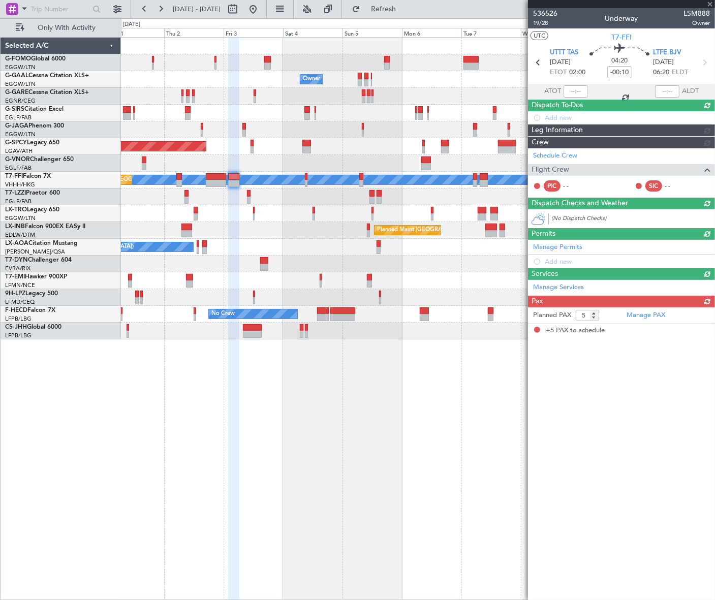
scroll to position [0, 0]
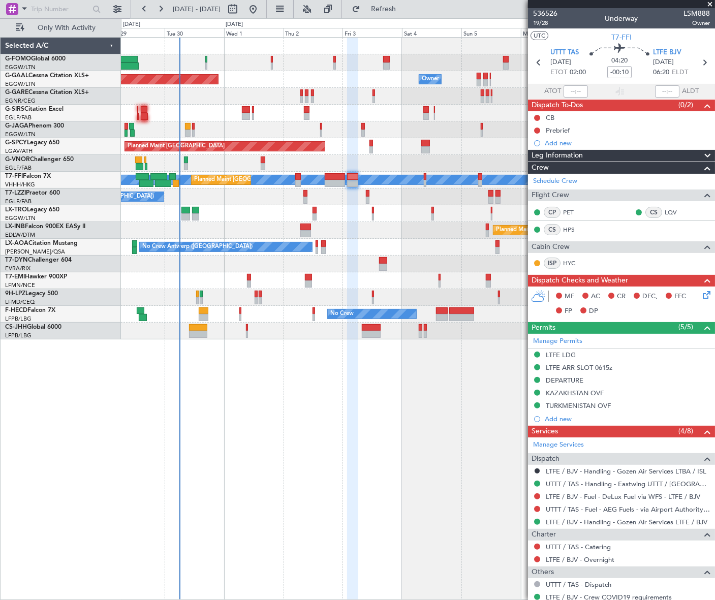
click at [347, 482] on div at bounding box center [352, 319] width 11 height 563
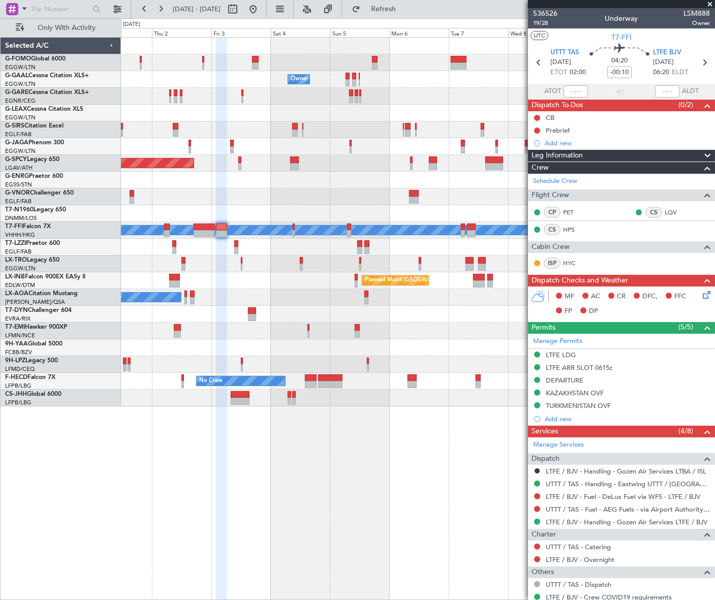
click at [223, 207] on div "Owner Owner Owner Planned Maint Dusseldorf A/C Unavailable Planned Maint Bremen…" at bounding box center [417, 222] width 593 height 369
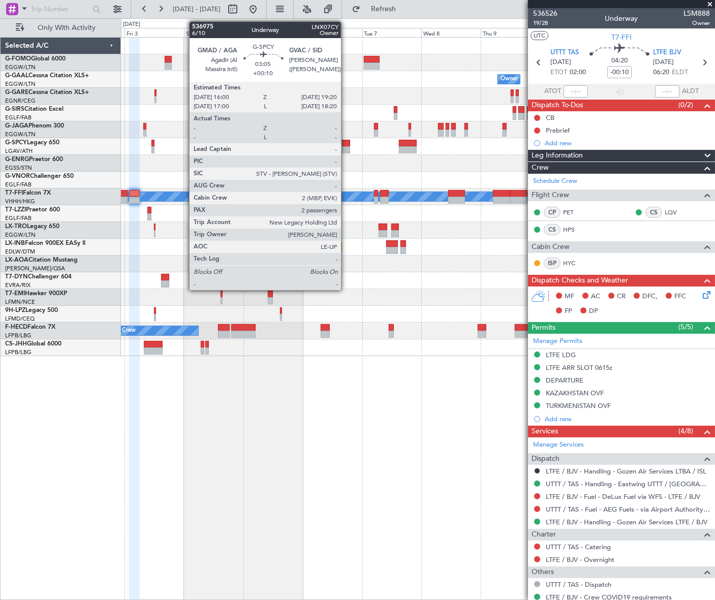
click at [346, 143] on div at bounding box center [346, 143] width 9 height 7
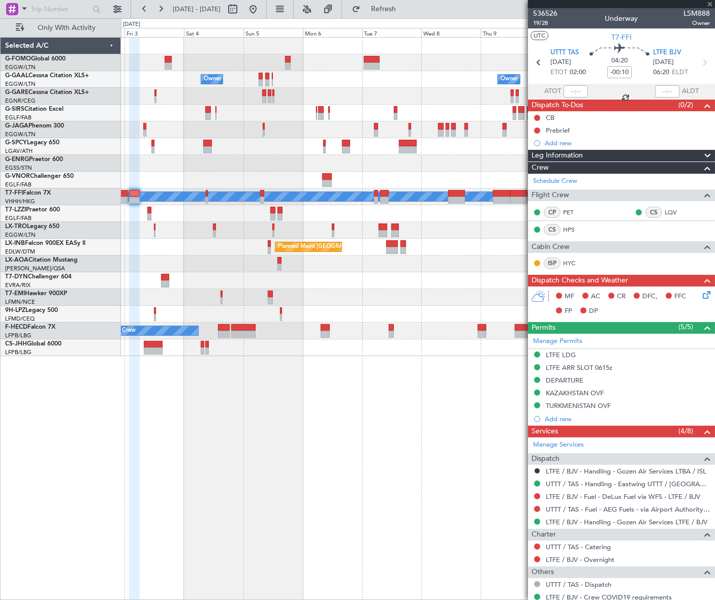
type input "+00:10"
type input "2"
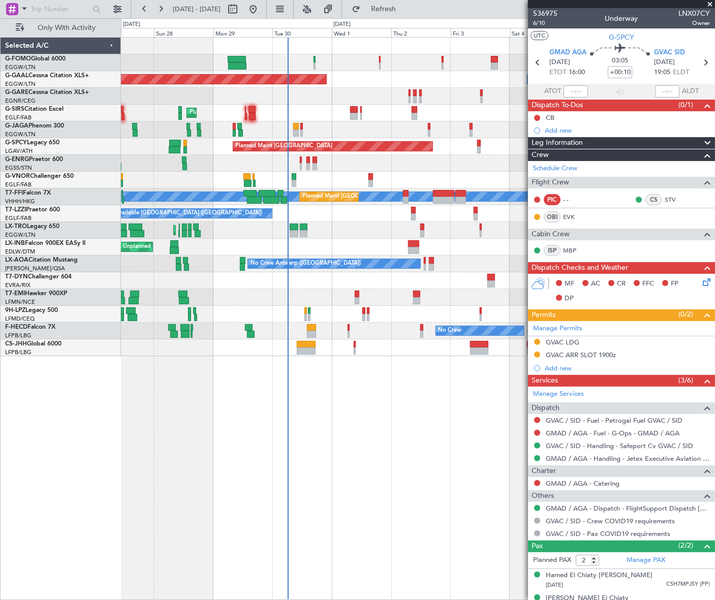
click at [602, 161] on fb-app "02 Oct 2025 - 12 Oct 2025 Refresh Quick Links Only With Activity Owner Planned …" at bounding box center [357, 304] width 715 height 593
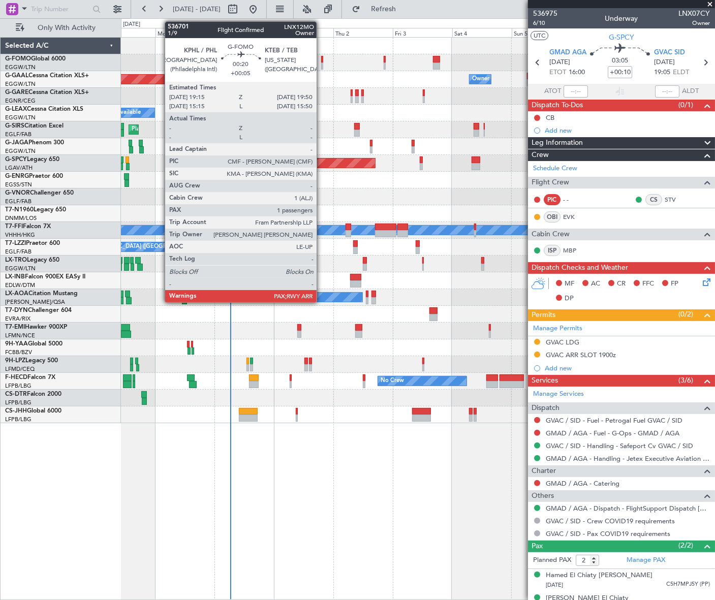
click at [321, 63] on div at bounding box center [322, 66] width 2 height 7
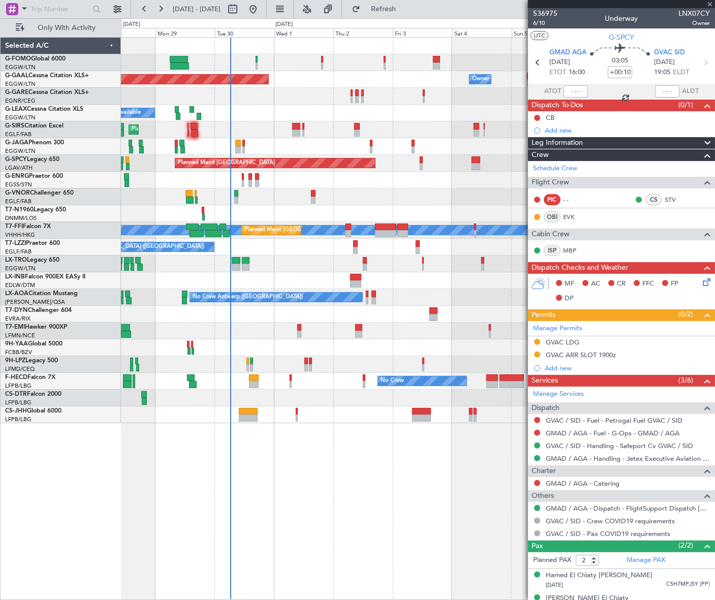
type input "+00:05"
type input "1"
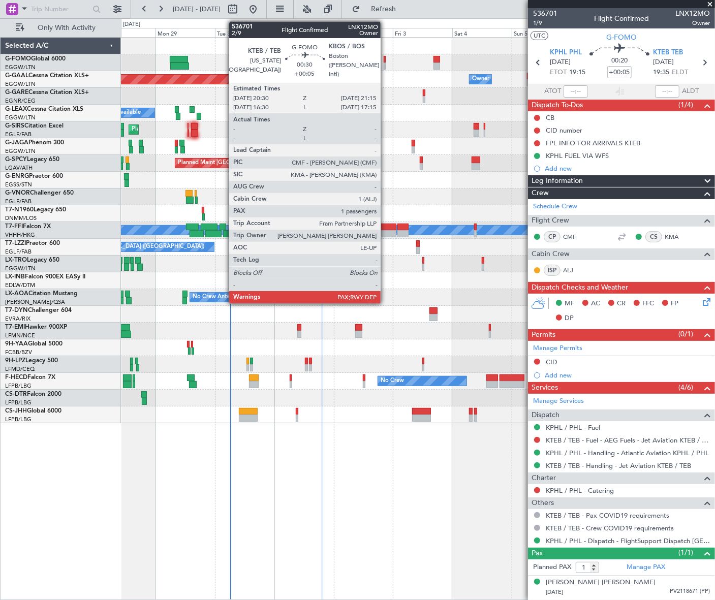
click at [385, 63] on div at bounding box center [385, 66] width 2 height 7
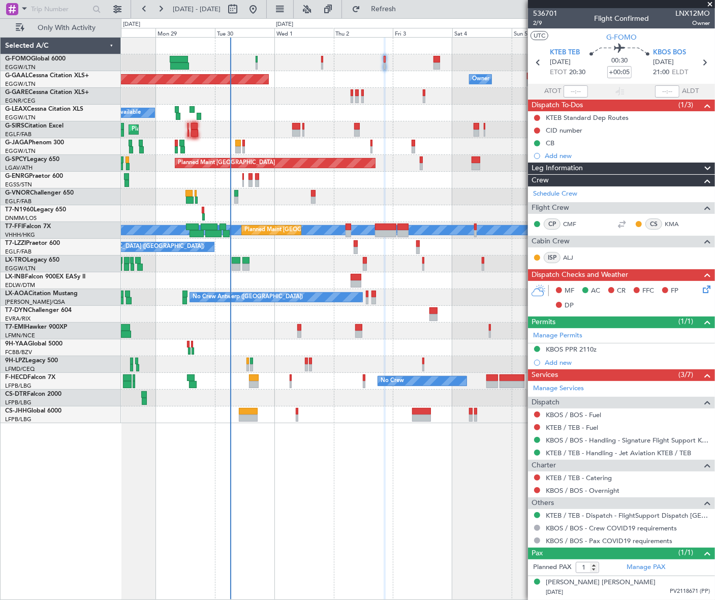
click at [638, 172] on div "Leg Information" at bounding box center [621, 169] width 187 height 12
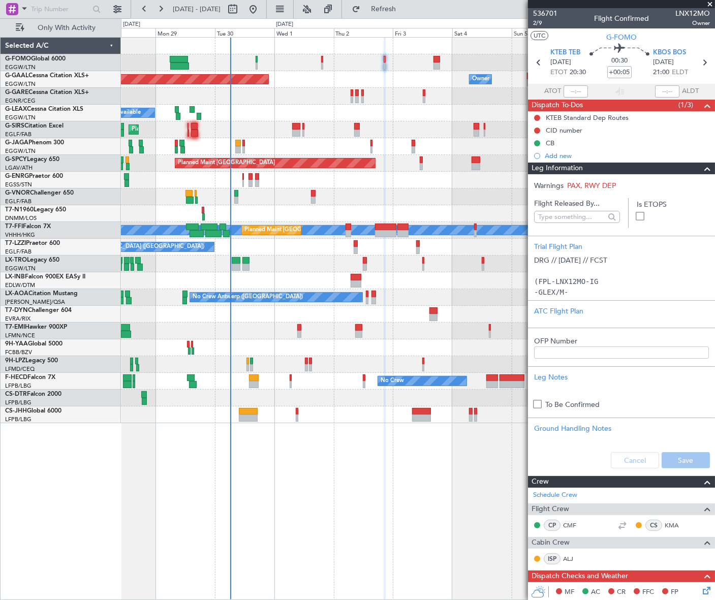
click at [638, 172] on div "Leg Information" at bounding box center [621, 169] width 187 height 12
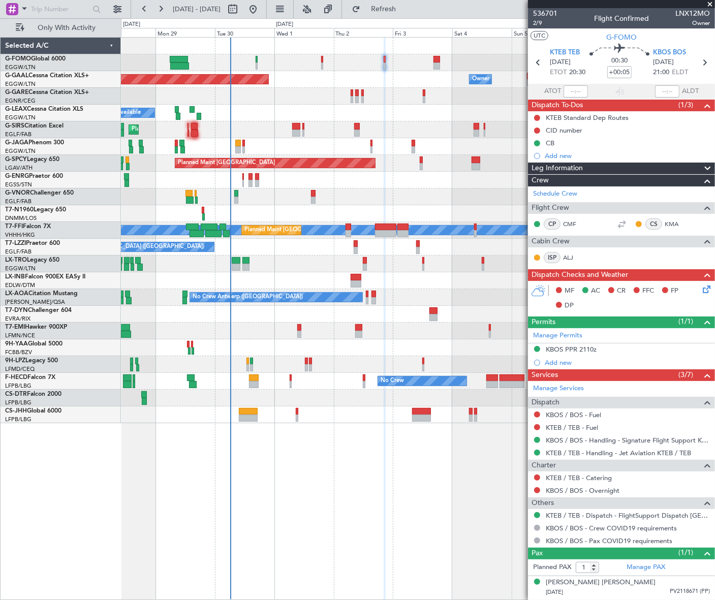
click at [709, 289] on icon at bounding box center [705, 288] width 8 height 8
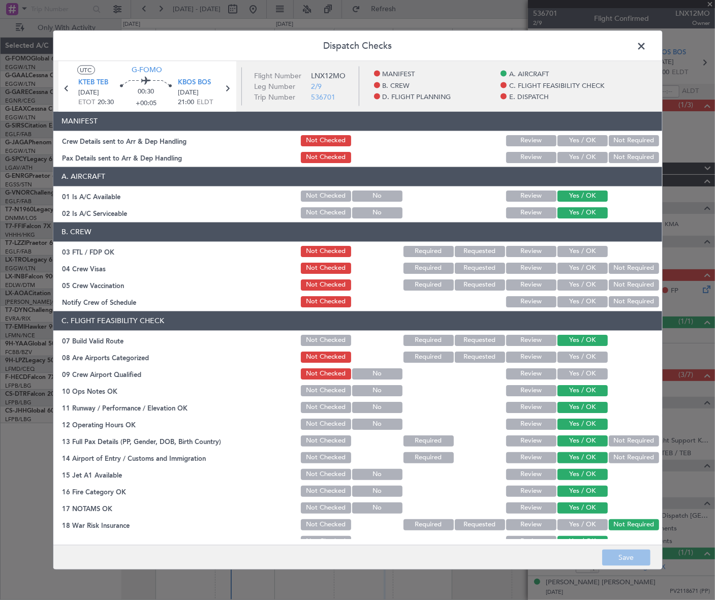
click at [647, 44] on span at bounding box center [647, 48] width 0 height 20
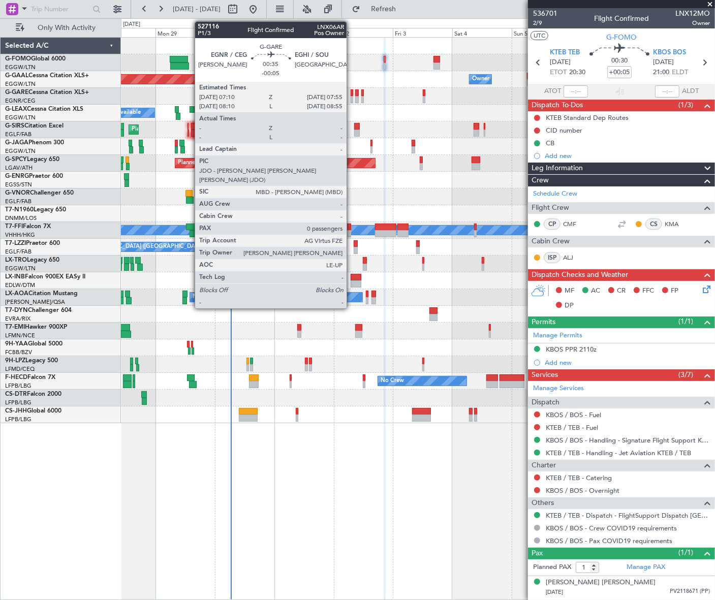
click at [351, 95] on div at bounding box center [352, 92] width 2 height 7
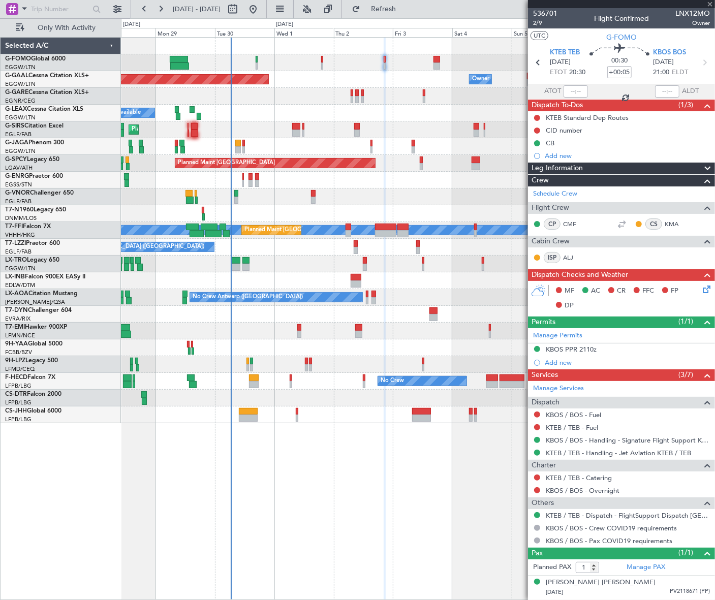
type input "-00:05"
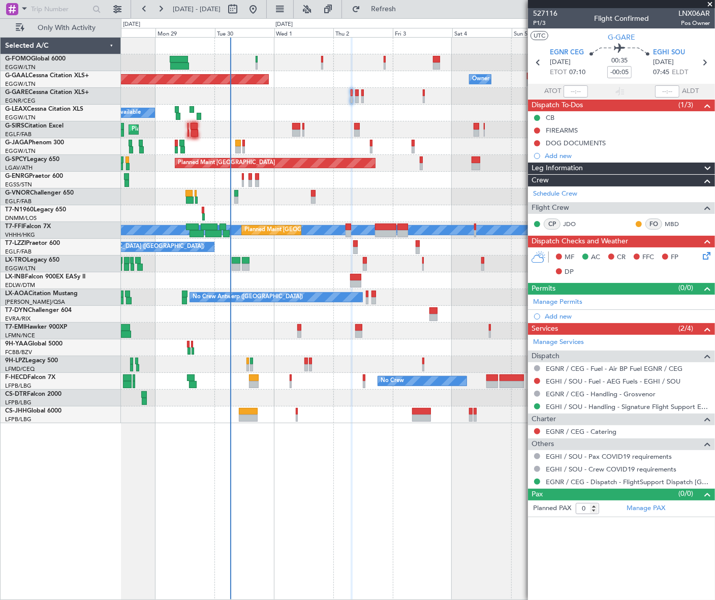
click at [596, 163] on div "Leg Information" at bounding box center [621, 169] width 187 height 12
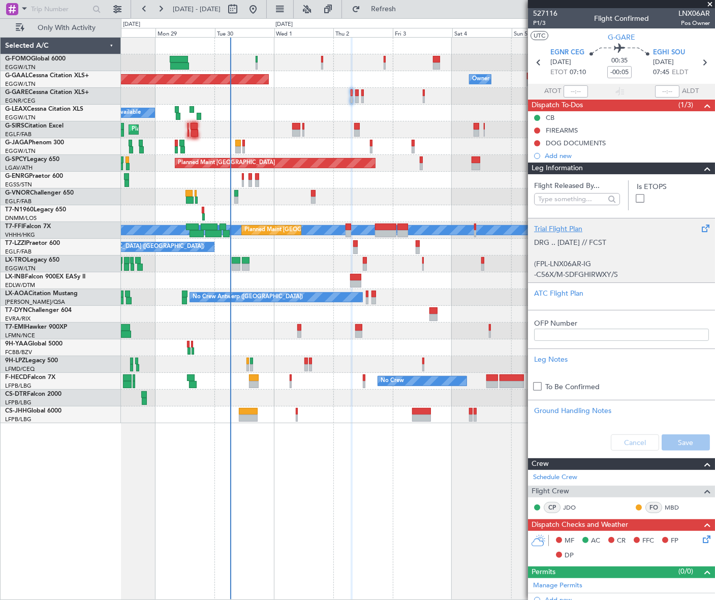
click at [588, 238] on p "DRG .. [DATE] // FCST" at bounding box center [621, 242] width 175 height 11
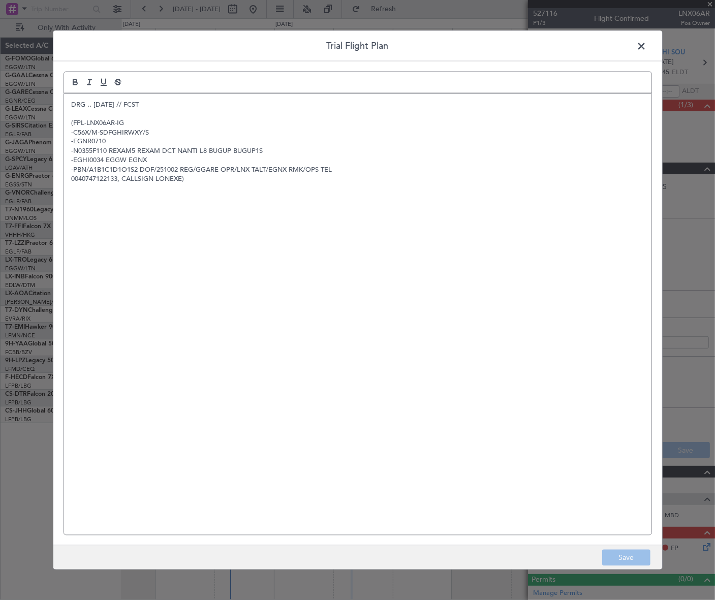
click at [647, 40] on span at bounding box center [647, 48] width 0 height 20
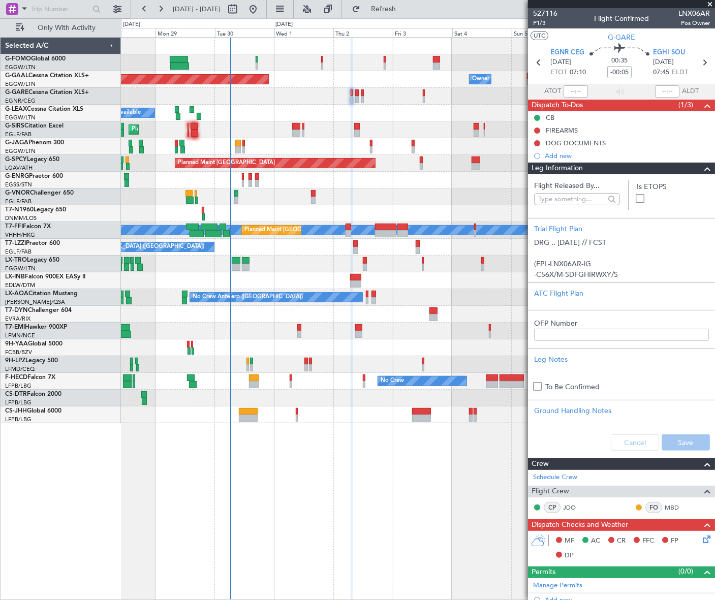
click at [702, 169] on span at bounding box center [708, 169] width 12 height 12
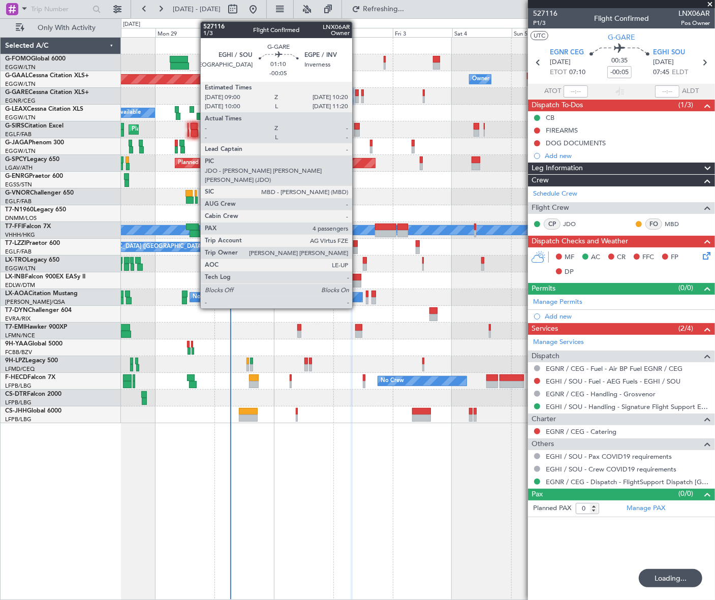
click at [357, 98] on div at bounding box center [357, 99] width 4 height 7
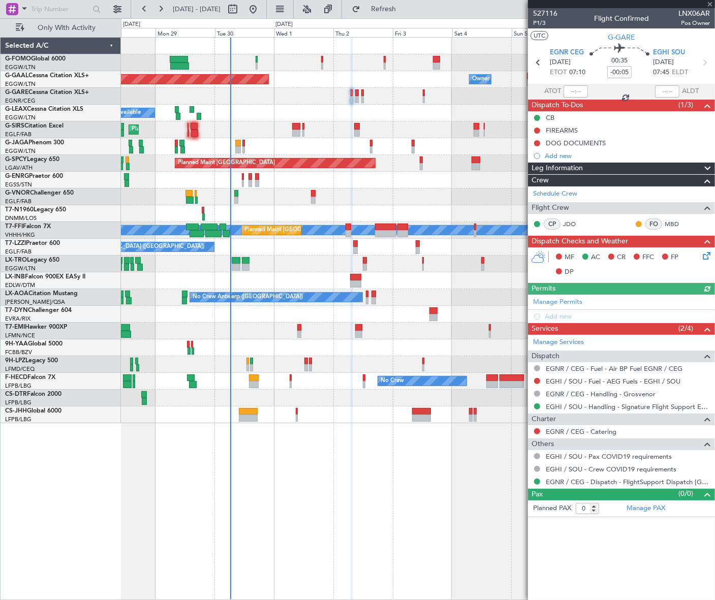
type input "4"
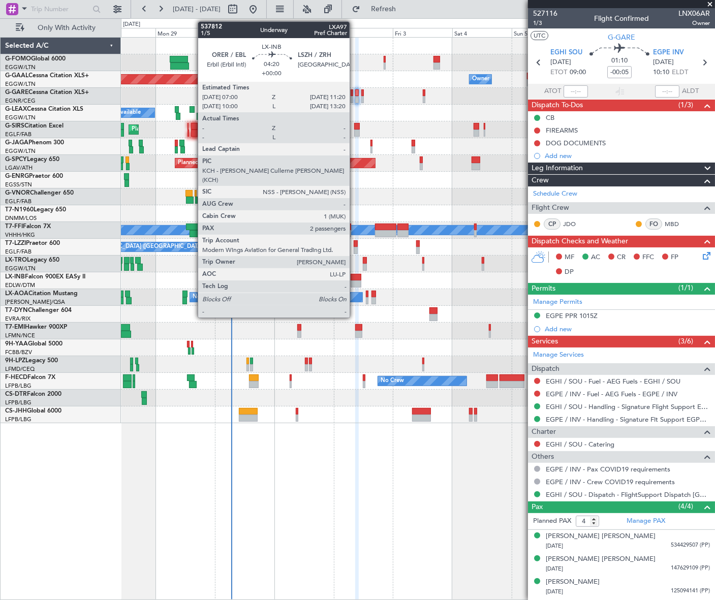
click at [354, 282] on div at bounding box center [356, 284] width 11 height 7
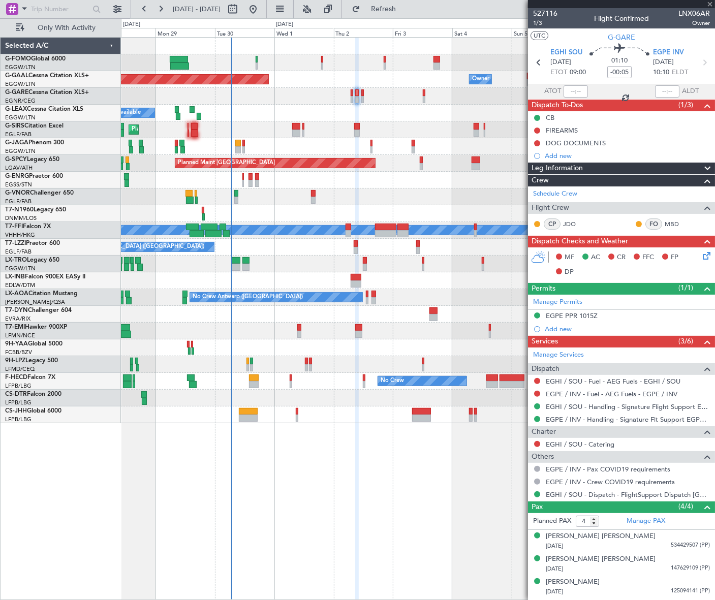
type input "2"
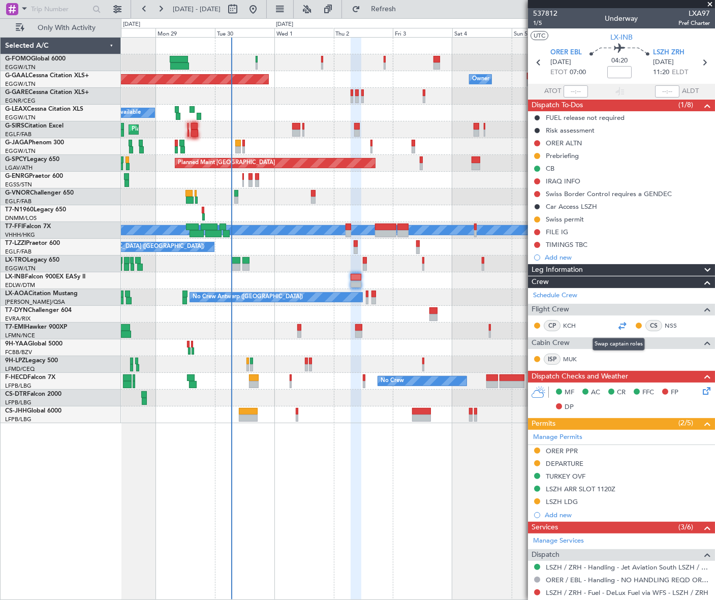
click at [616, 326] on div at bounding box center [622, 326] width 12 height 12
click at [569, 153] on mat-tooltip-component "ORER ALTN" at bounding box center [564, 160] width 49 height 27
click at [570, 158] on div "Prebriefing" at bounding box center [562, 156] width 33 height 9
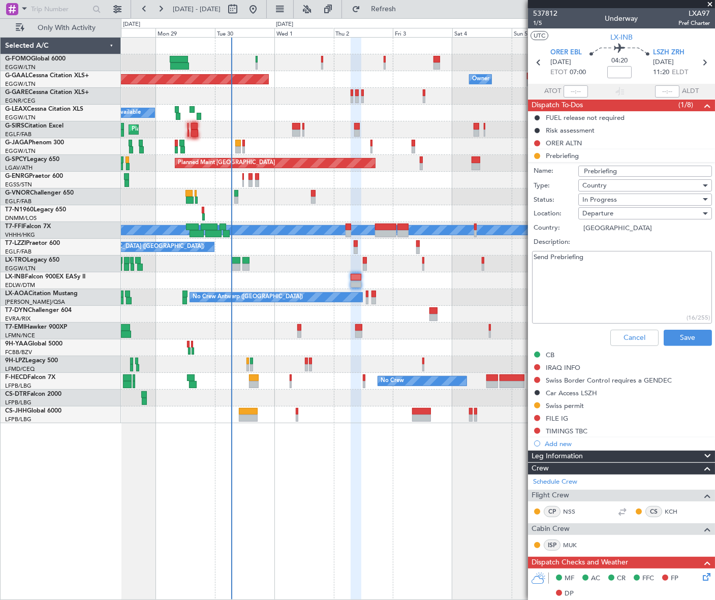
click at [618, 263] on textarea "Send Prebriefing" at bounding box center [622, 287] width 180 height 73
paste textarea "PIC NSS SIC KCH ISP MUK Speed 0.82 FL380 Fuel 15000lbs Pax 2 Cargo 200lbs"
type textarea "Send Prebriefing PIC NSS SIC KCH ISP MUK Speed 0.82 FL380 Fuel 15000lbs Pax 2 C…"
click at [691, 333] on button "Save" at bounding box center [688, 338] width 48 height 16
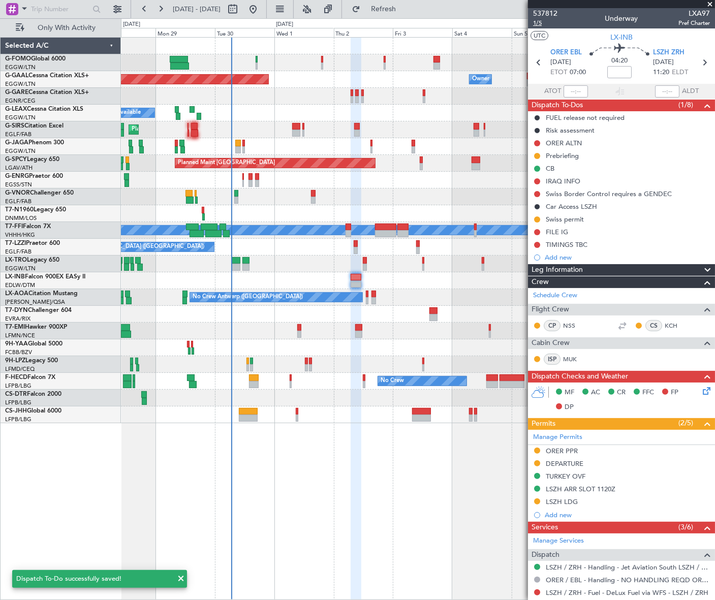
click at [537, 23] on span "1/5" at bounding box center [545, 23] width 24 height 9
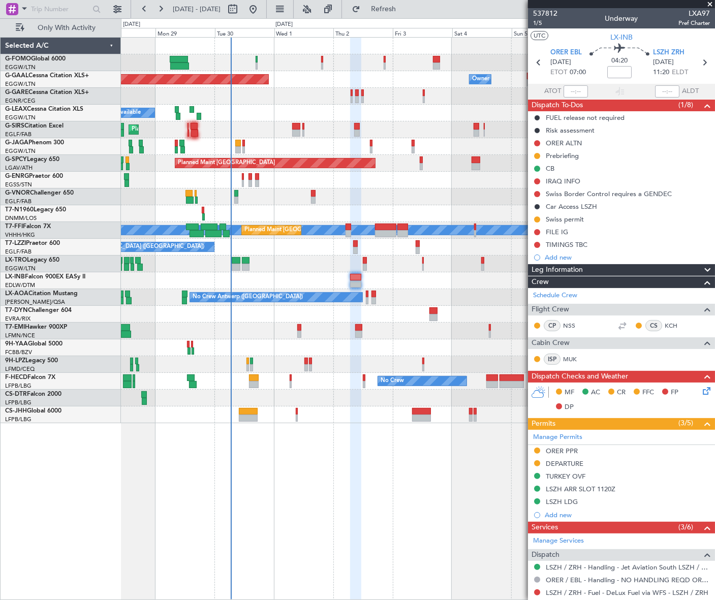
click at [701, 386] on icon at bounding box center [705, 389] width 8 height 8
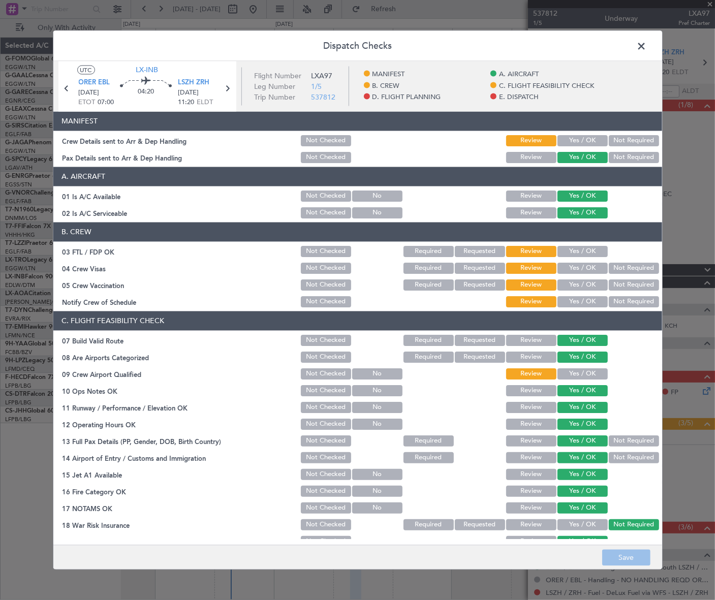
scroll to position [92, 0]
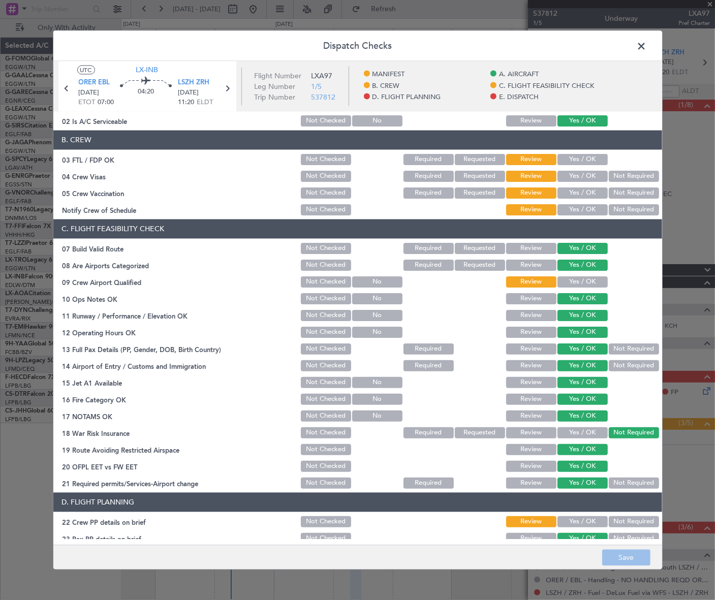
click at [580, 276] on button "Yes / OK" at bounding box center [583, 281] width 50 height 11
drag, startPoint x: 590, startPoint y: 155, endPoint x: 610, endPoint y: 181, distance: 33.0
click at [590, 156] on button "Yes / OK" at bounding box center [583, 159] width 50 height 11
drag, startPoint x: 617, startPoint y: 174, endPoint x: 620, endPoint y: 197, distance: 23.5
click at [617, 174] on button "Not Required" at bounding box center [634, 175] width 50 height 11
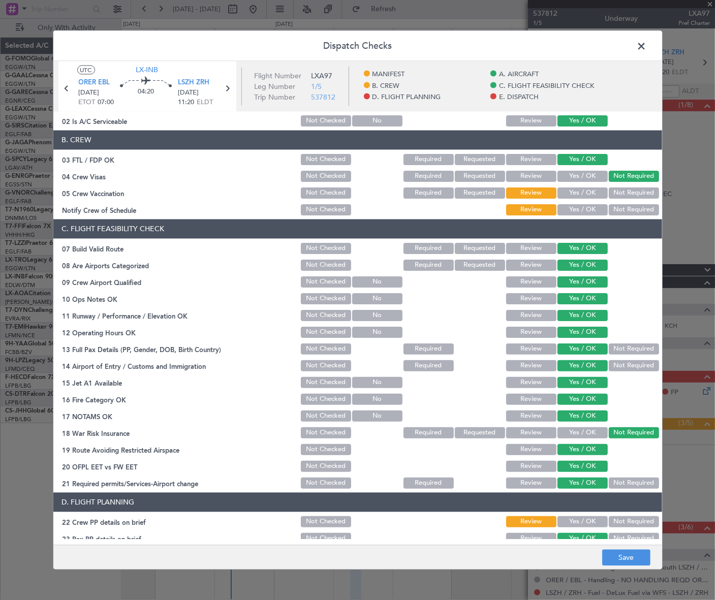
click at [620, 197] on button "Not Required" at bounding box center [634, 192] width 50 height 11
click at [585, 207] on button "Yes / OK" at bounding box center [583, 209] width 50 height 11
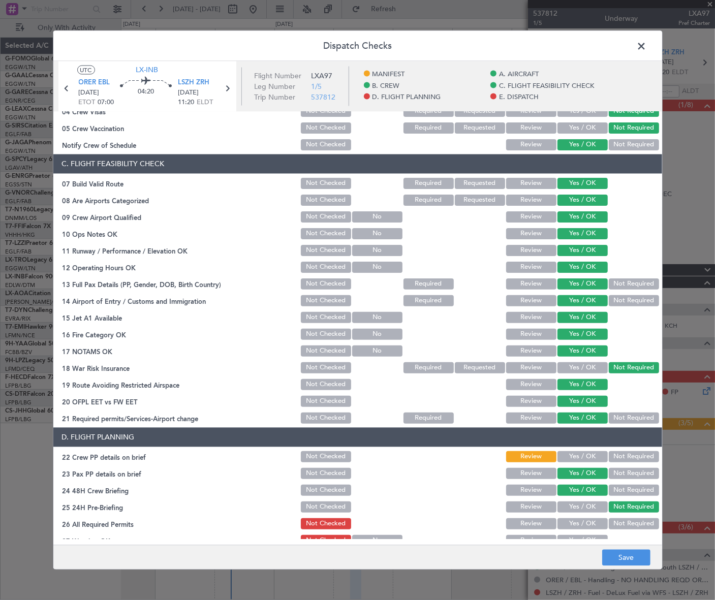
scroll to position [231, 0]
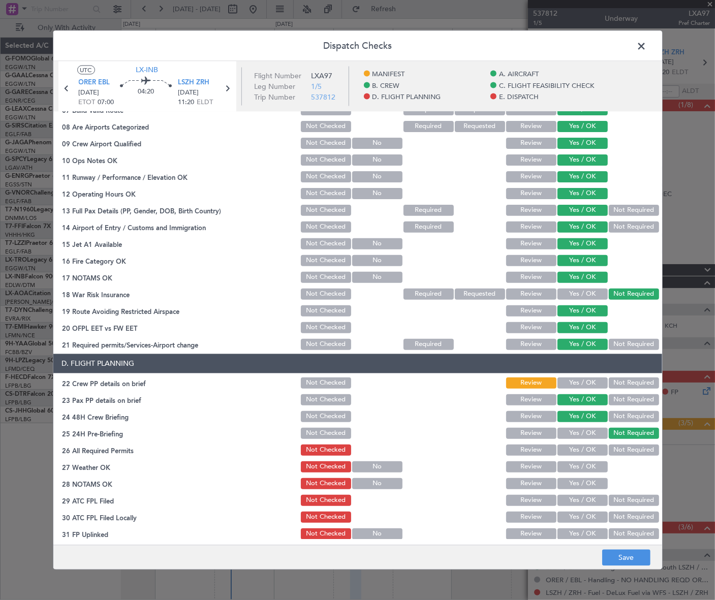
click at [581, 381] on button "Yes / OK" at bounding box center [583, 382] width 50 height 11
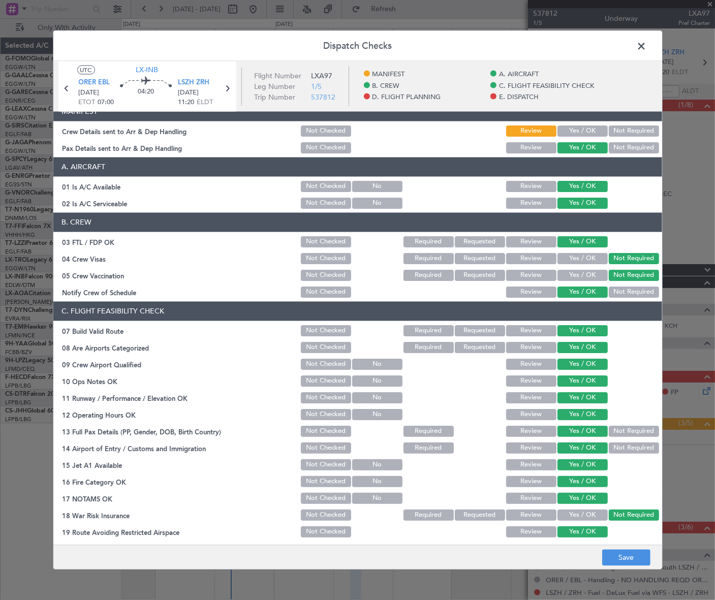
scroll to position [0, 0]
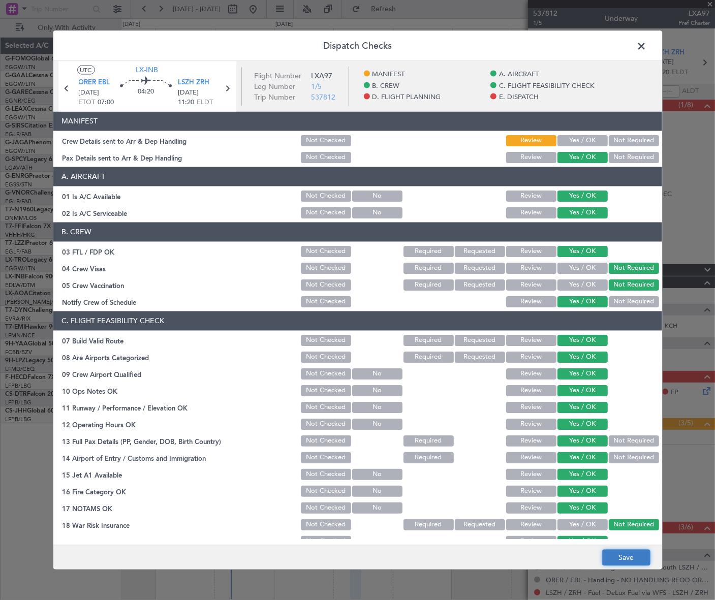
click at [626, 554] on button "Save" at bounding box center [627, 558] width 48 height 16
click at [647, 42] on span at bounding box center [647, 48] width 0 height 20
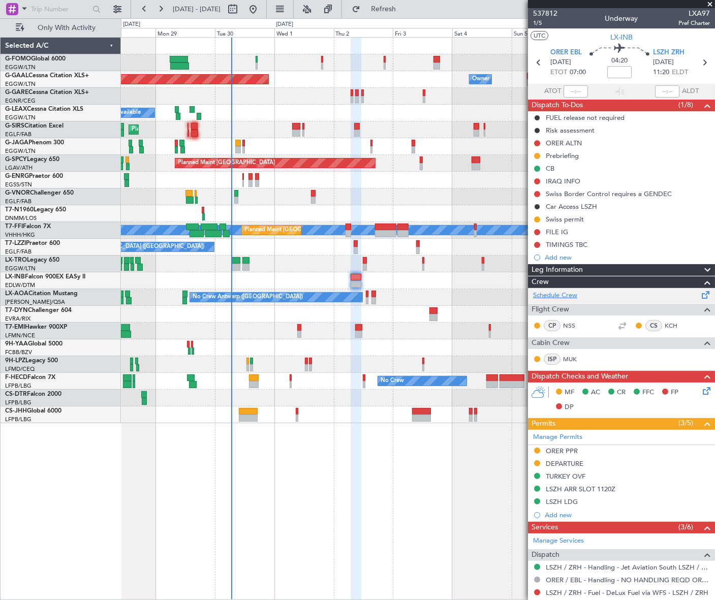
click at [560, 294] on link "Schedule Crew" at bounding box center [555, 296] width 44 height 10
click at [702, 101] on span at bounding box center [708, 106] width 12 height 12
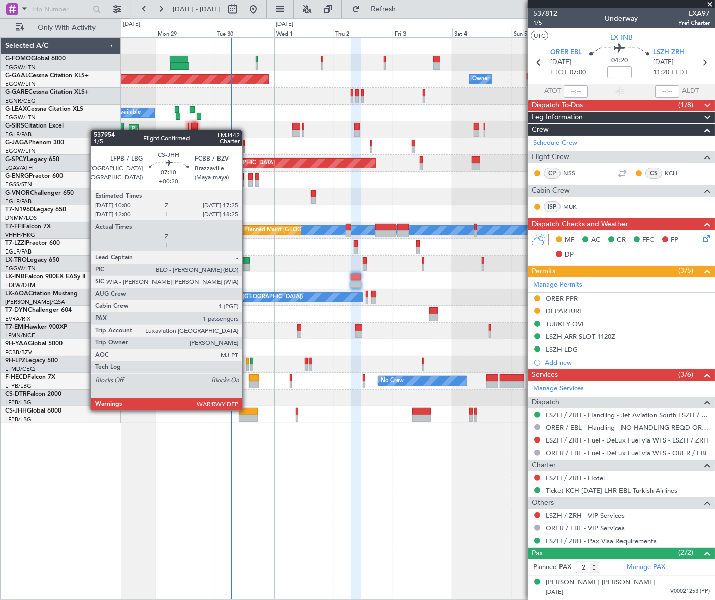
click at [247, 410] on div at bounding box center [248, 411] width 19 height 7
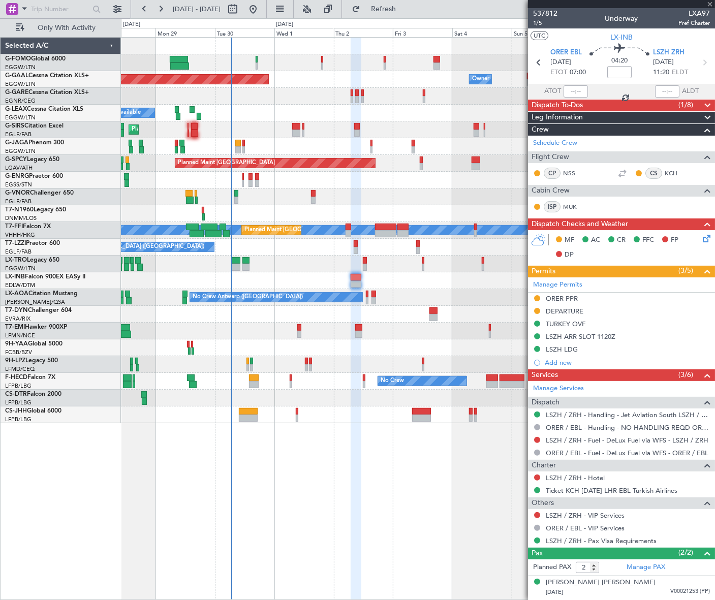
type input "+00:20"
type input "1"
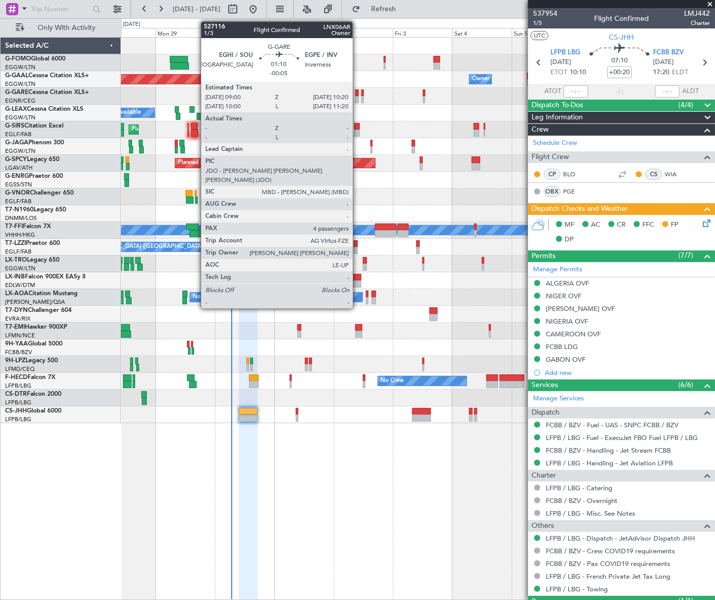
click at [357, 97] on div at bounding box center [357, 99] width 4 height 7
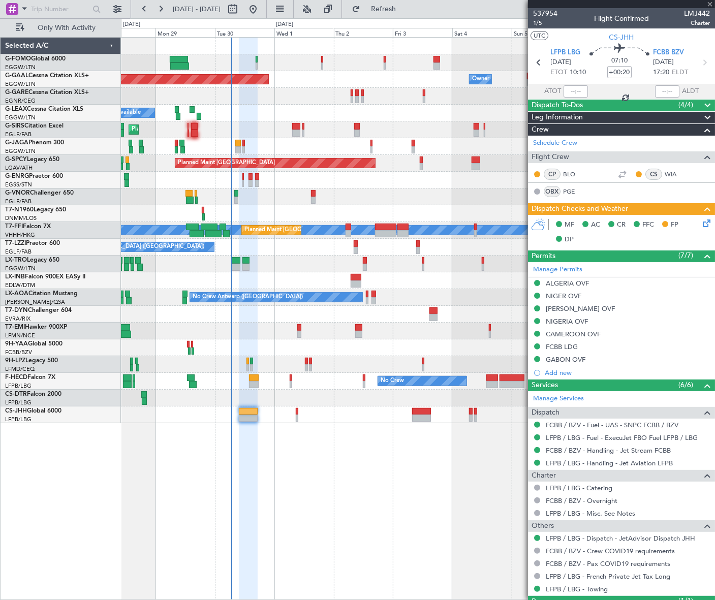
type input "-00:05"
type input "4"
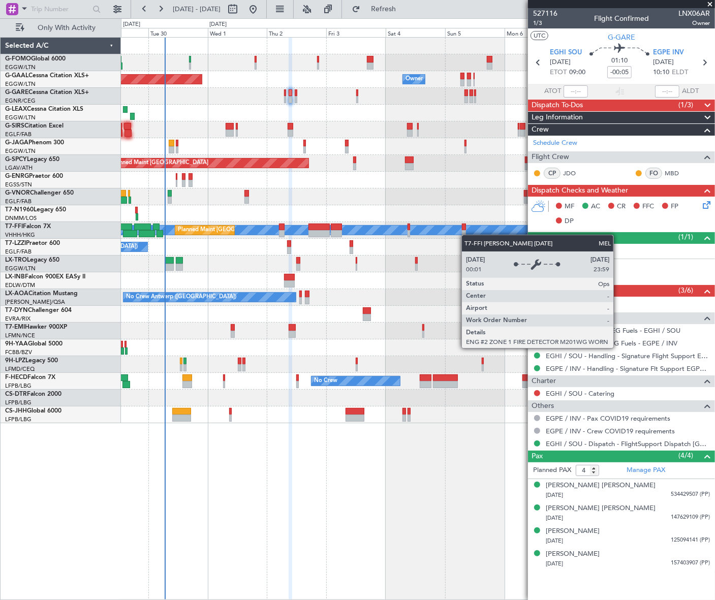
click at [422, 234] on div "Planned Maint Dusseldorf Owner Owner Owner A/C Unavailable Planned Maint [GEOGR…" at bounding box center [418, 231] width 594 height 386
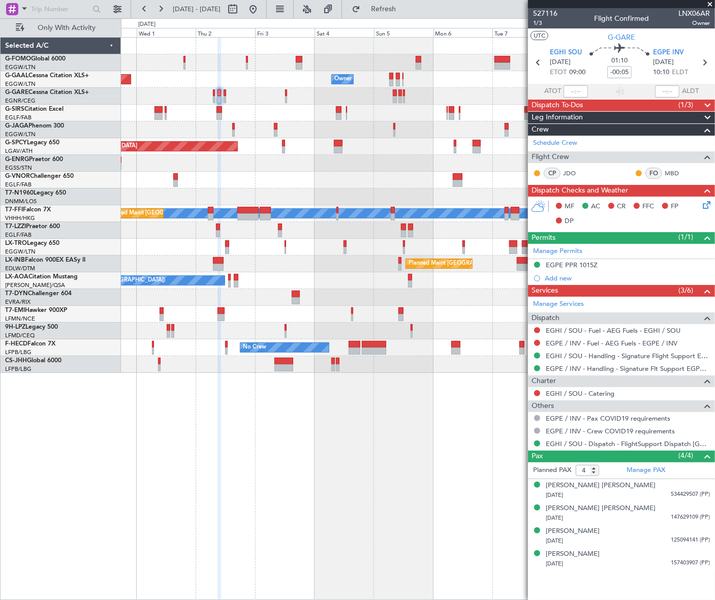
click at [435, 227] on div "A/C Unavailable [GEOGRAPHIC_DATA] ([GEOGRAPHIC_DATA])" at bounding box center [417, 230] width 593 height 17
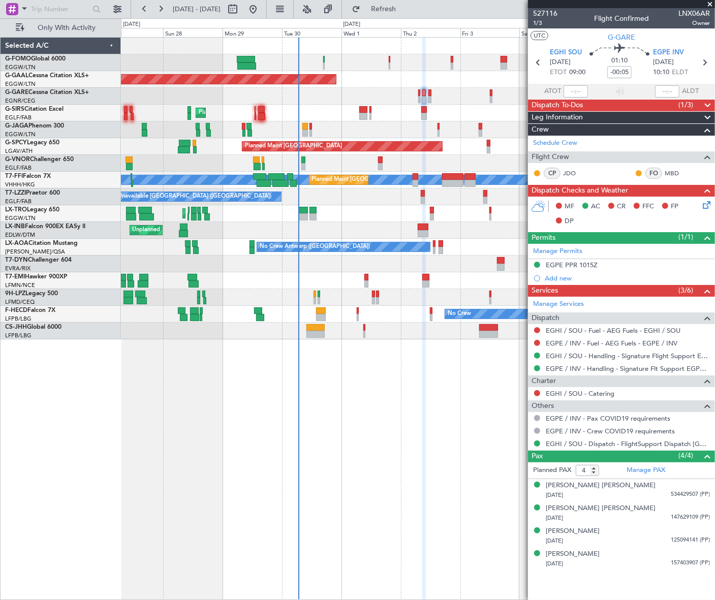
click at [498, 244] on div "Planned Maint Dusseldorf Owner Owner Planned Maint [GEOGRAPHIC_DATA] ([GEOGRAPH…" at bounding box center [418, 189] width 594 height 302
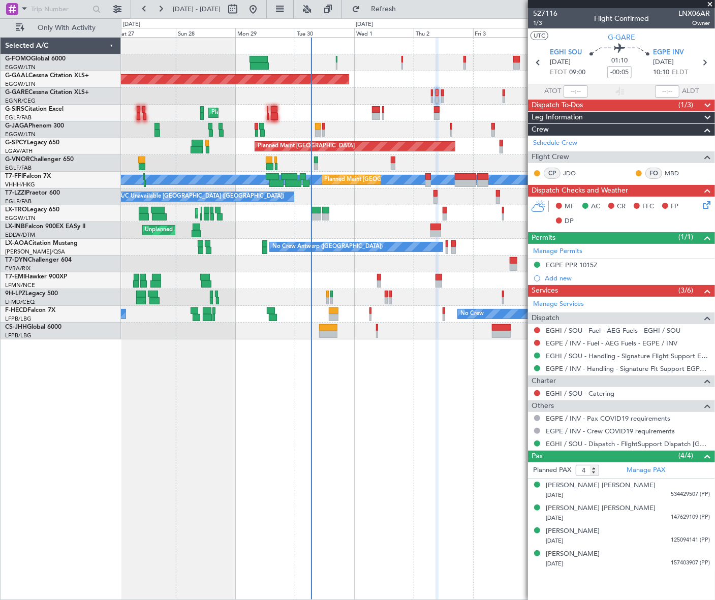
click at [437, 251] on div "No Crew Antwerp ([GEOGRAPHIC_DATA])" at bounding box center [418, 247] width 594 height 17
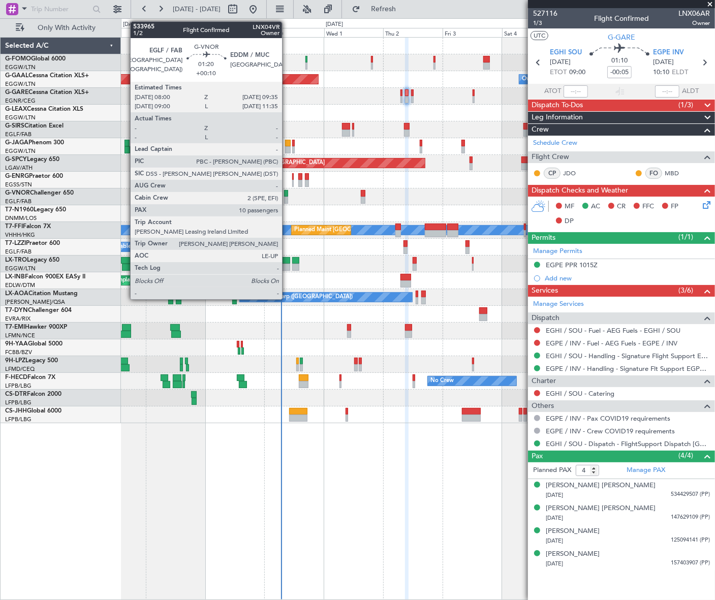
click at [287, 197] on div at bounding box center [286, 200] width 4 height 7
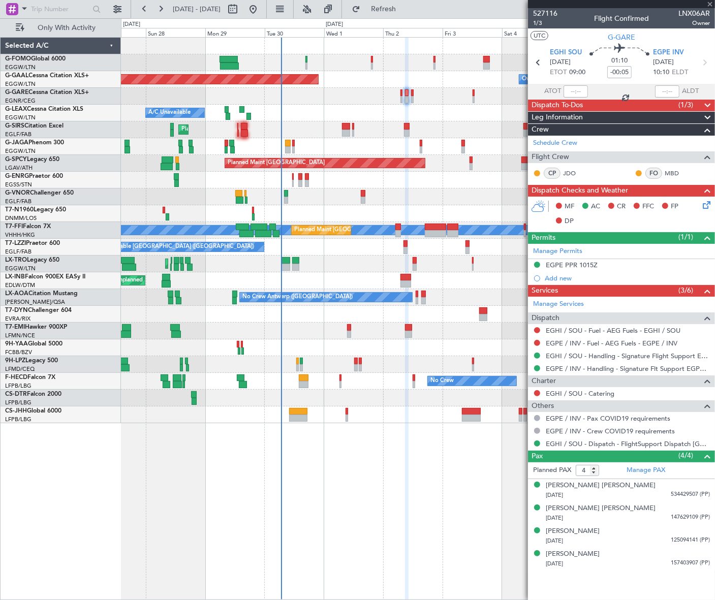
type input "+00:10"
type input "10"
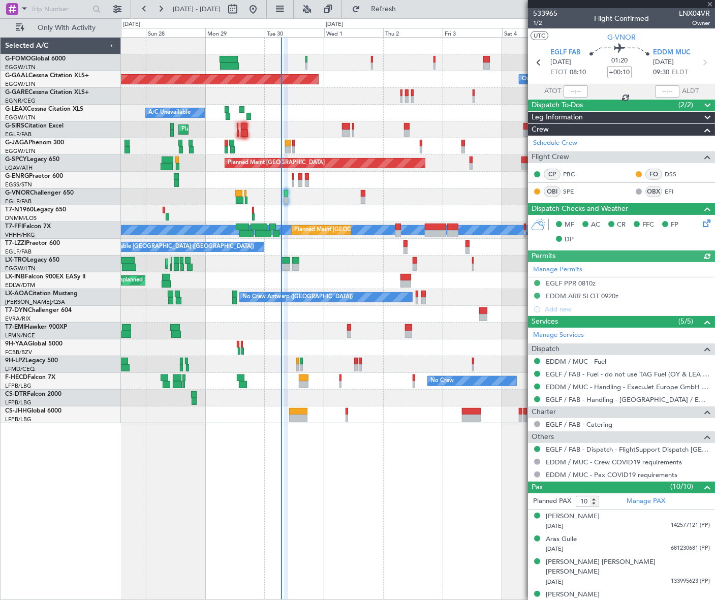
click at [683, 16] on span "LNX04VR" at bounding box center [694, 13] width 31 height 11
copy span "LNX04VR"
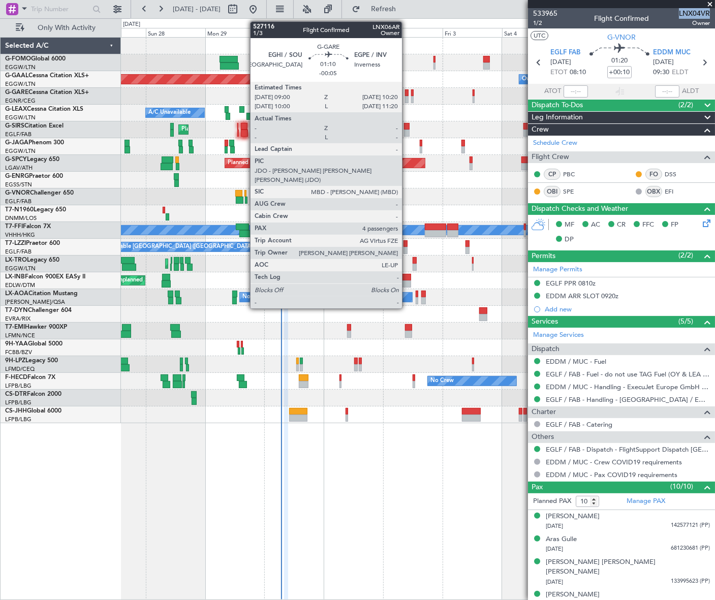
click at [407, 100] on div at bounding box center [407, 99] width 4 height 7
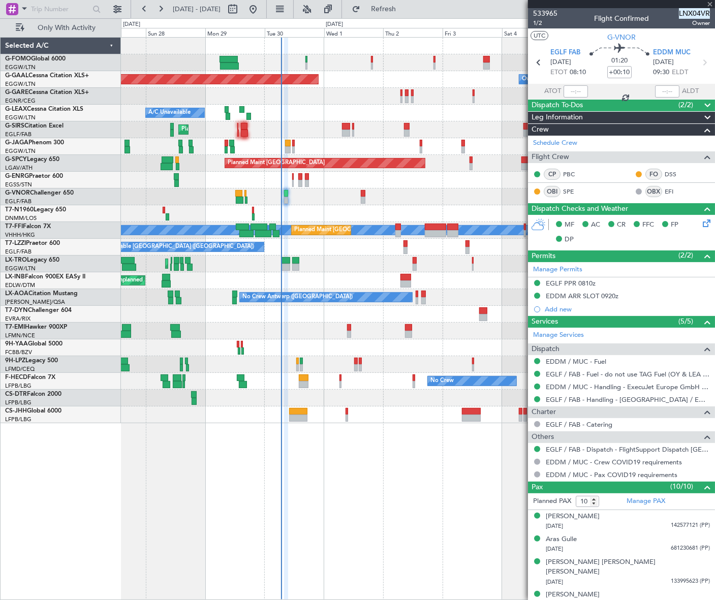
type input "-00:05"
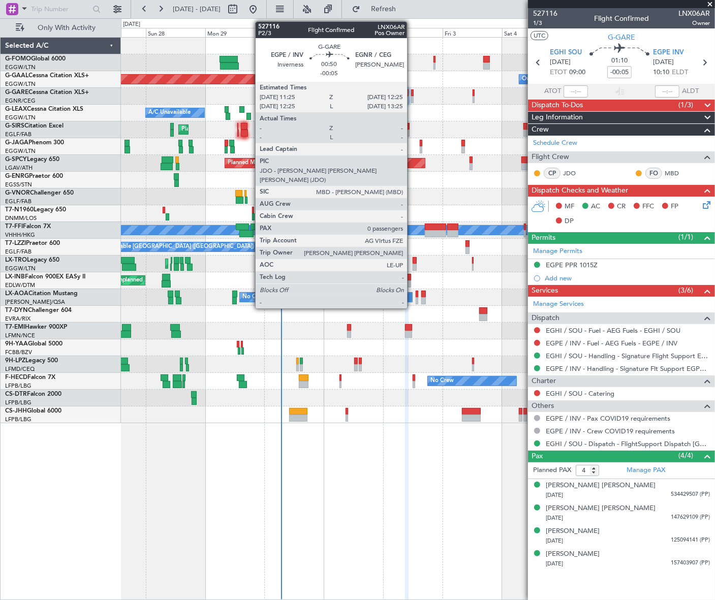
click at [412, 97] on div at bounding box center [412, 99] width 3 height 7
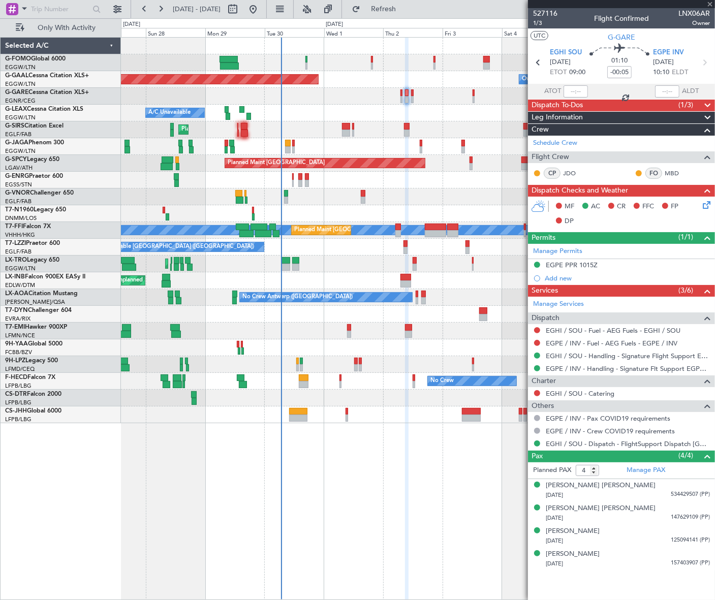
type input "0"
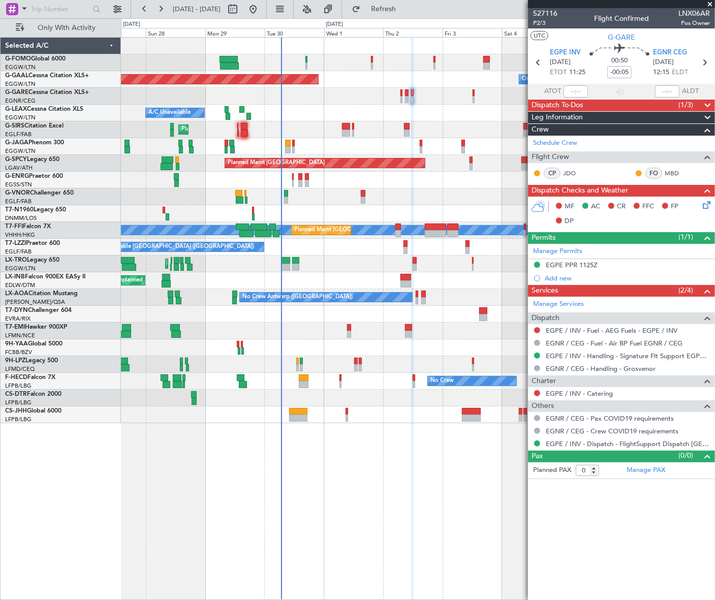
click at [709, 200] on icon at bounding box center [705, 203] width 8 height 8
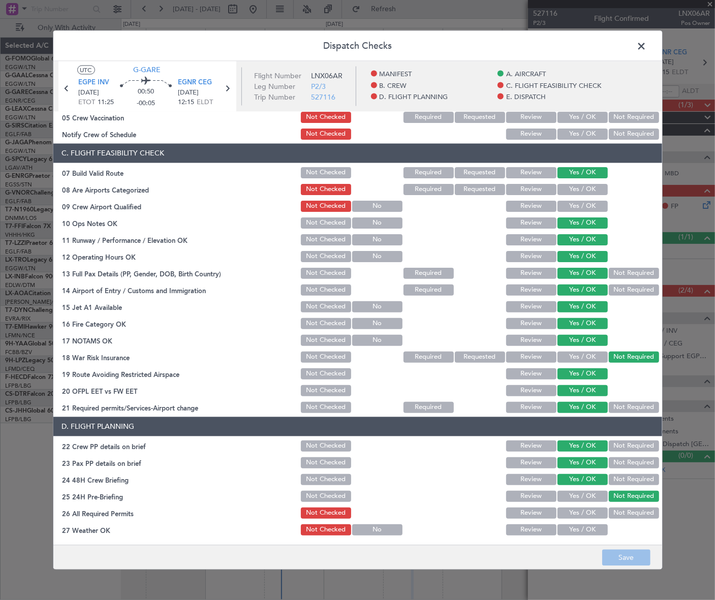
scroll to position [277, 0]
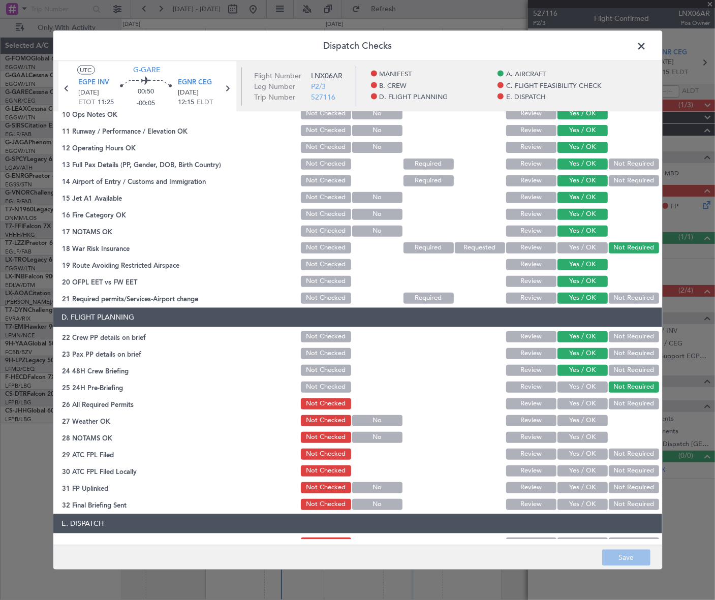
click at [647, 47] on span at bounding box center [647, 48] width 0 height 20
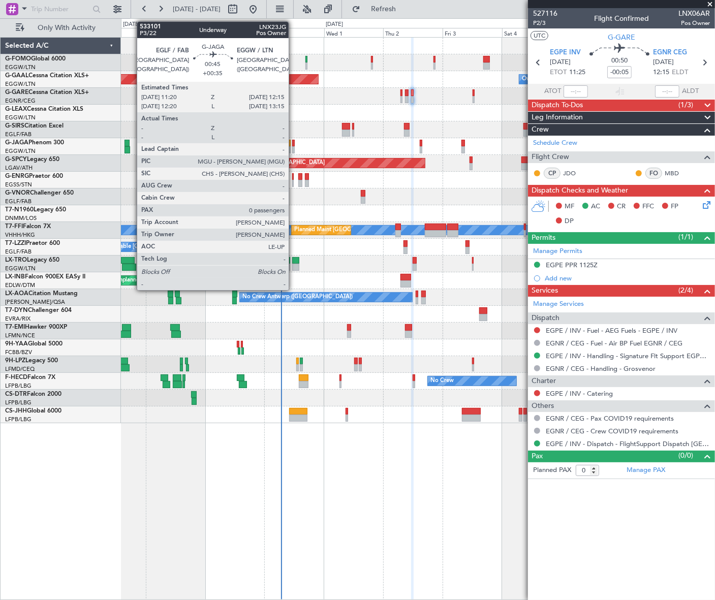
click at [293, 141] on div at bounding box center [293, 143] width 3 height 7
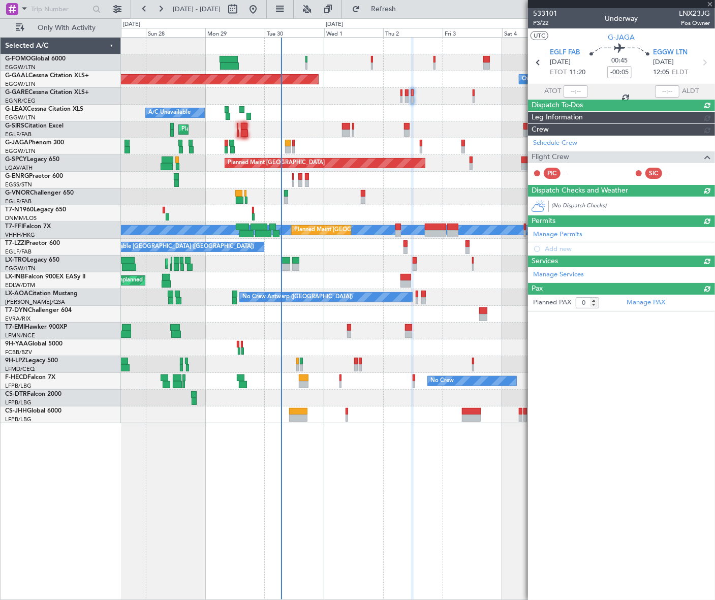
type input "+00:35"
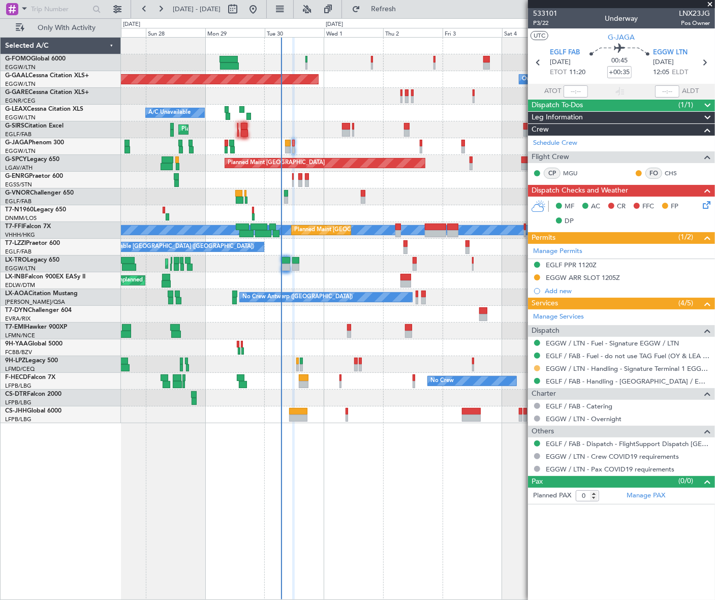
click at [537, 367] on button at bounding box center [537, 369] width 6 height 6
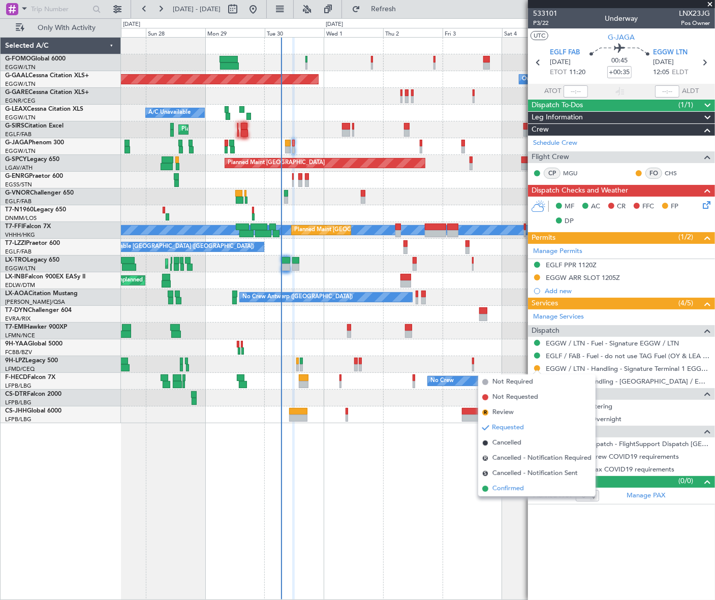
click at [512, 488] on span "Confirmed" at bounding box center [509, 489] width 32 height 10
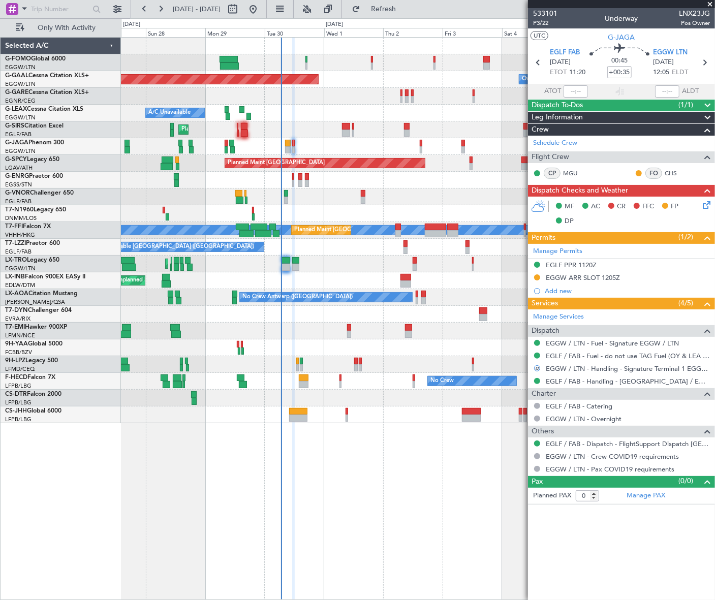
click at [597, 279] on div "EGGW ARR SLOT 1205Z" at bounding box center [583, 278] width 74 height 9
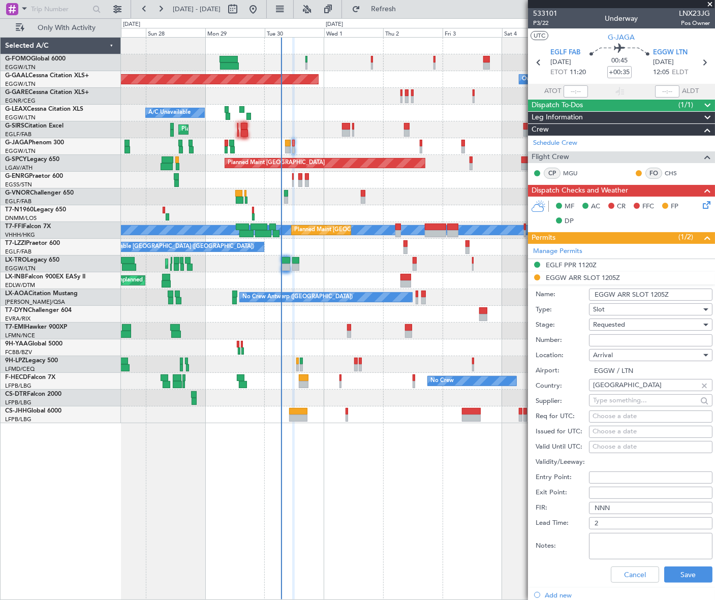
click at [660, 294] on input "EGGW ARR SLOT 1205Z" at bounding box center [651, 295] width 124 height 12
type input "EGGW ARR SLOT 1215Z"
click at [622, 329] on div "Requested" at bounding box center [647, 324] width 108 height 15
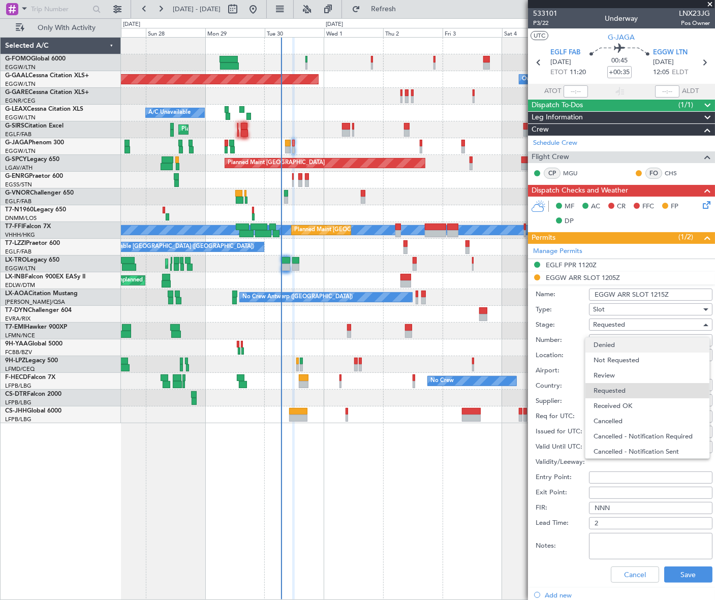
scroll to position [4, 0]
click at [616, 407] on span "Received OK" at bounding box center [648, 402] width 108 height 15
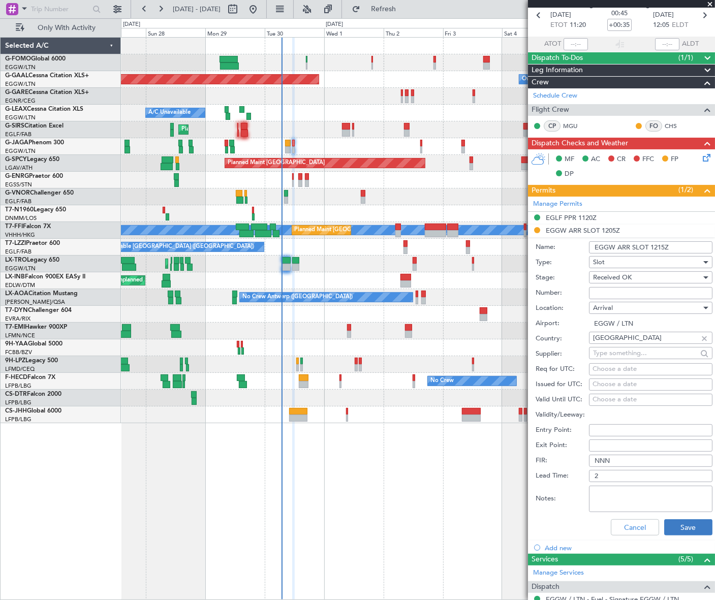
scroll to position [92, 0]
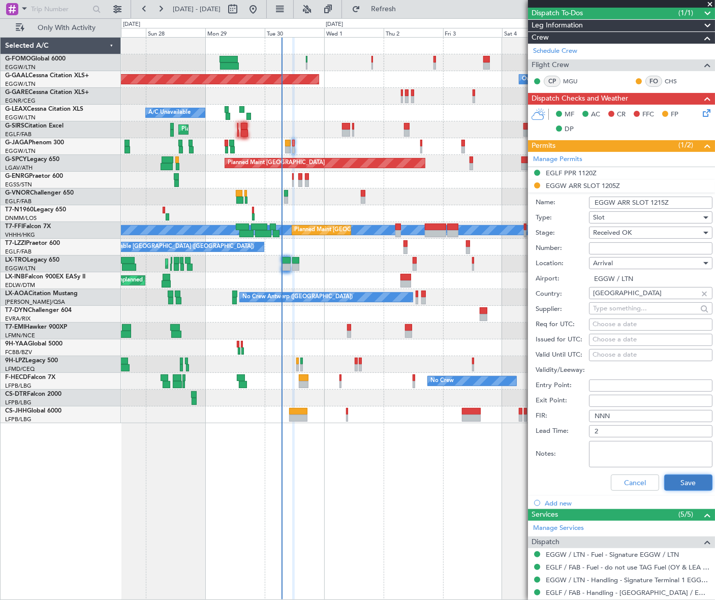
click at [693, 481] on button "Save" at bounding box center [689, 483] width 48 height 16
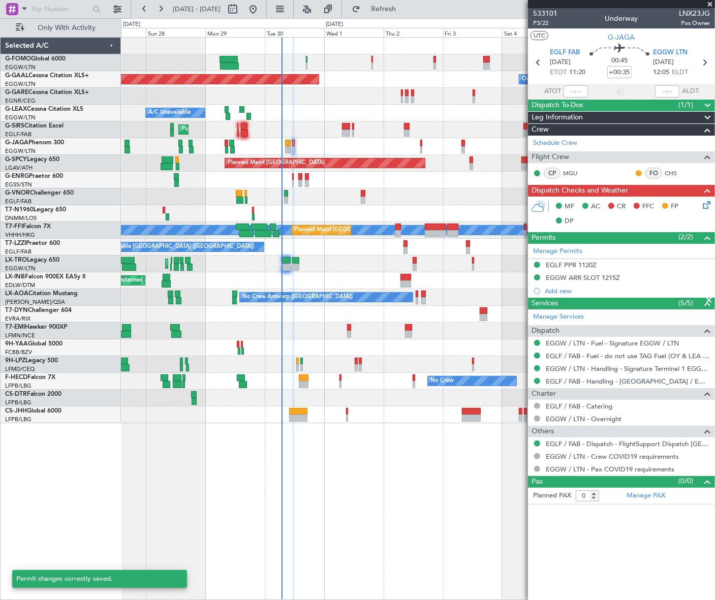
scroll to position [0, 0]
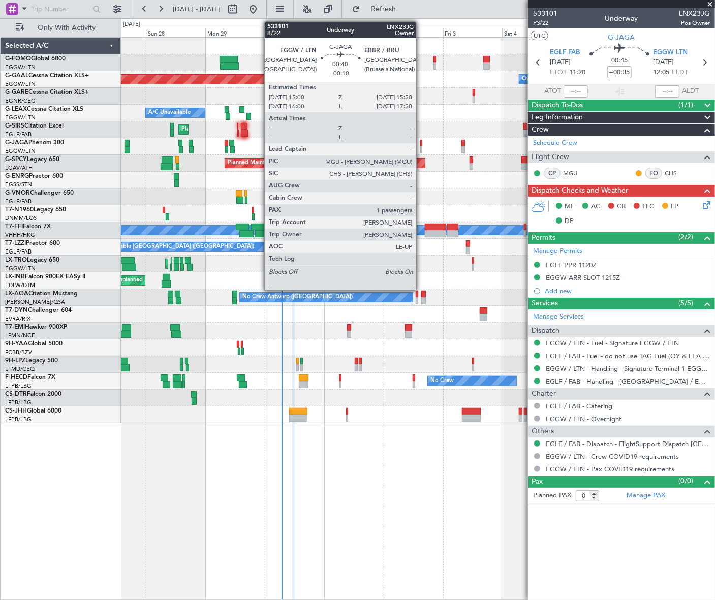
click at [421, 149] on div at bounding box center [421, 149] width 3 height 7
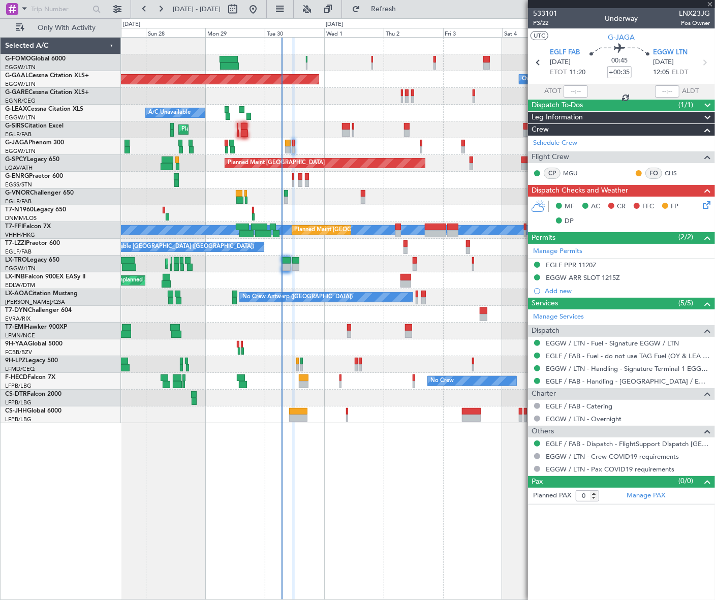
type input "-00:10"
type input "1"
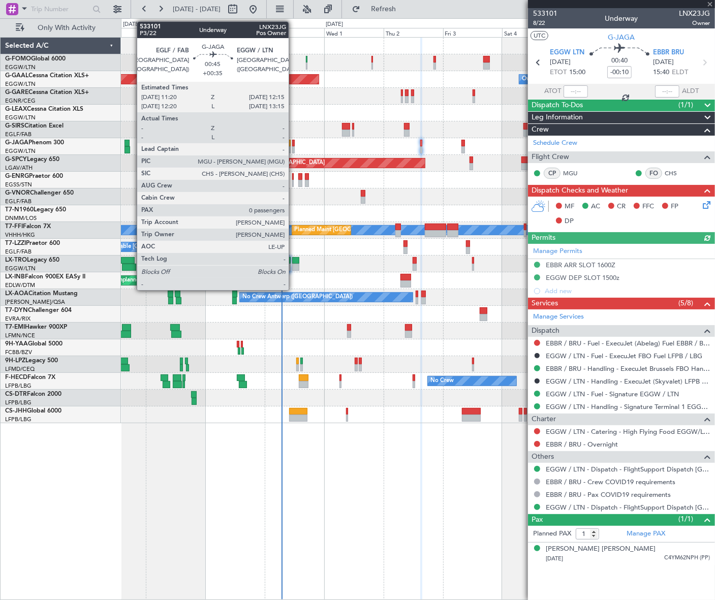
click at [293, 145] on div at bounding box center [293, 143] width 3 height 7
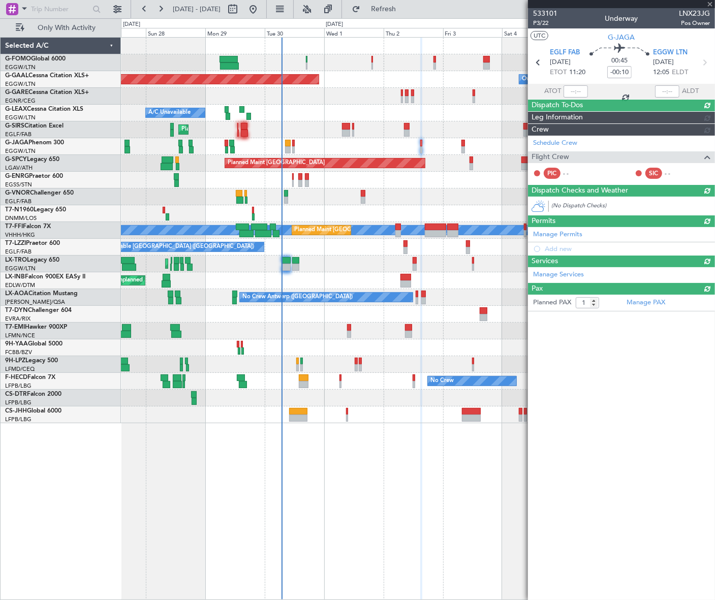
type input "+00:35"
type input "0"
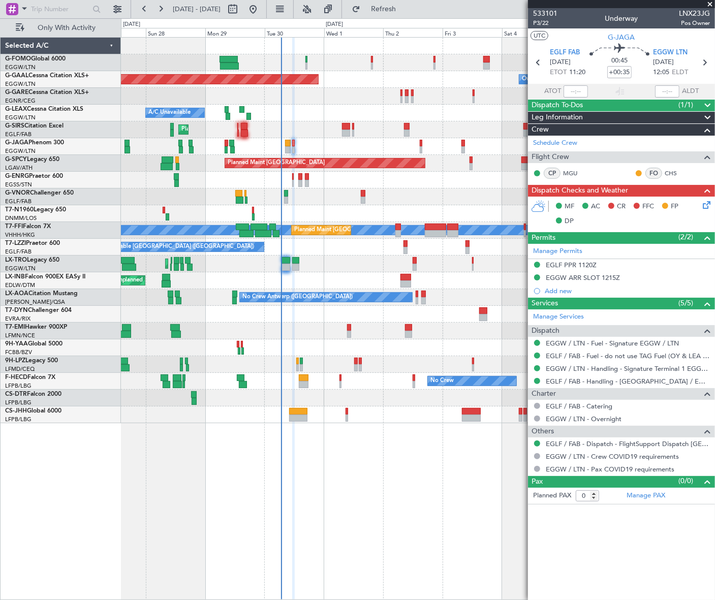
click at [706, 205] on icon at bounding box center [705, 203] width 8 height 8
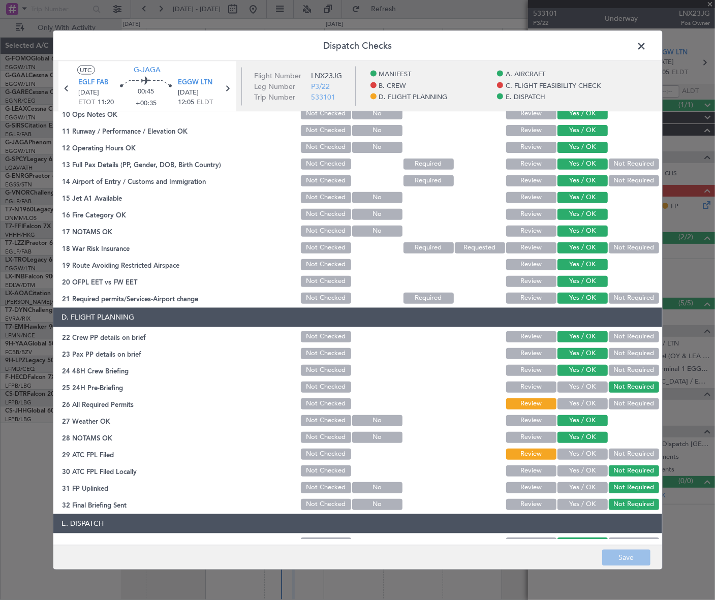
scroll to position [474, 0]
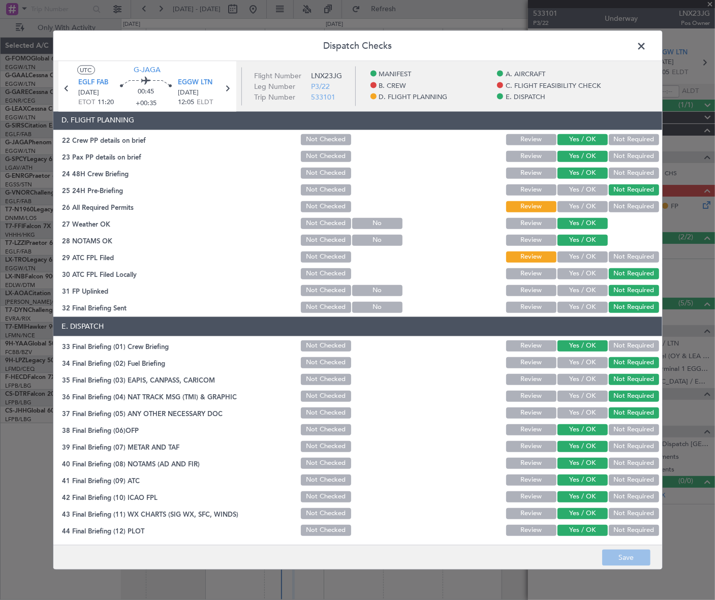
drag, startPoint x: 590, startPoint y: 209, endPoint x: 590, endPoint y: 203, distance: 6.1
click at [590, 203] on button "Yes / OK" at bounding box center [583, 206] width 50 height 11
click at [587, 261] on button "Yes / OK" at bounding box center [583, 256] width 50 height 11
click at [590, 286] on button "Yes / OK" at bounding box center [583, 290] width 50 height 11
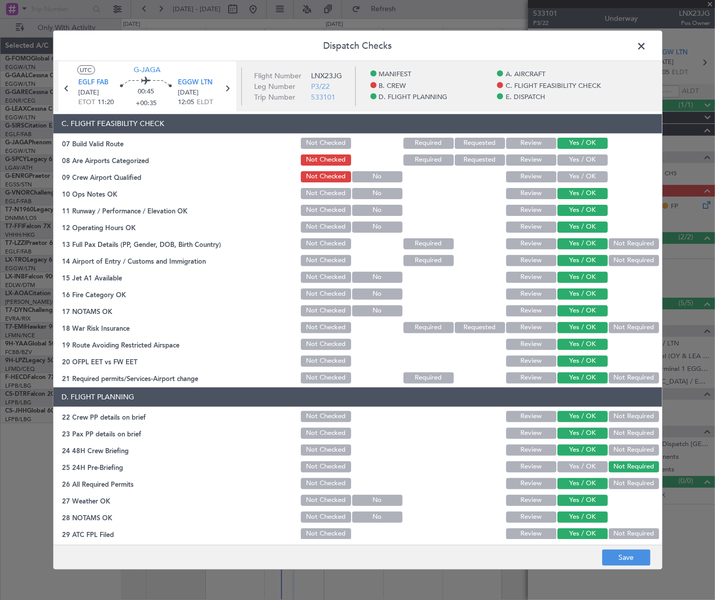
scroll to position [0, 0]
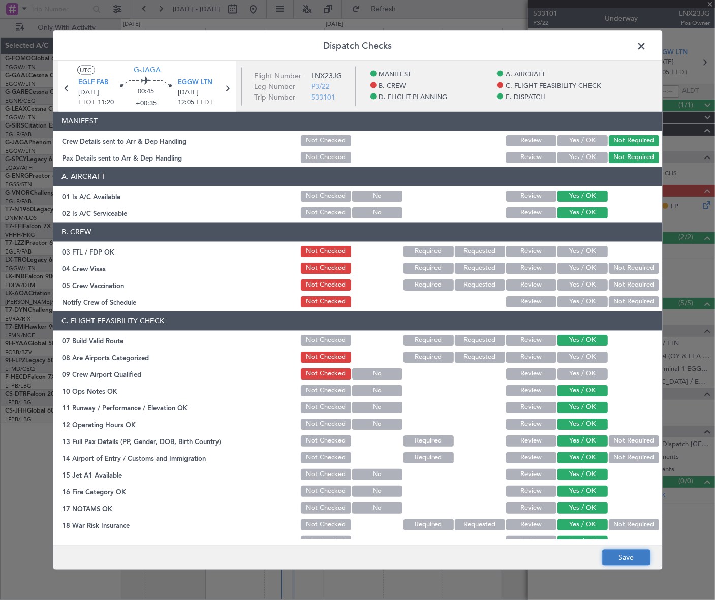
click at [613, 554] on button "Save" at bounding box center [627, 558] width 48 height 16
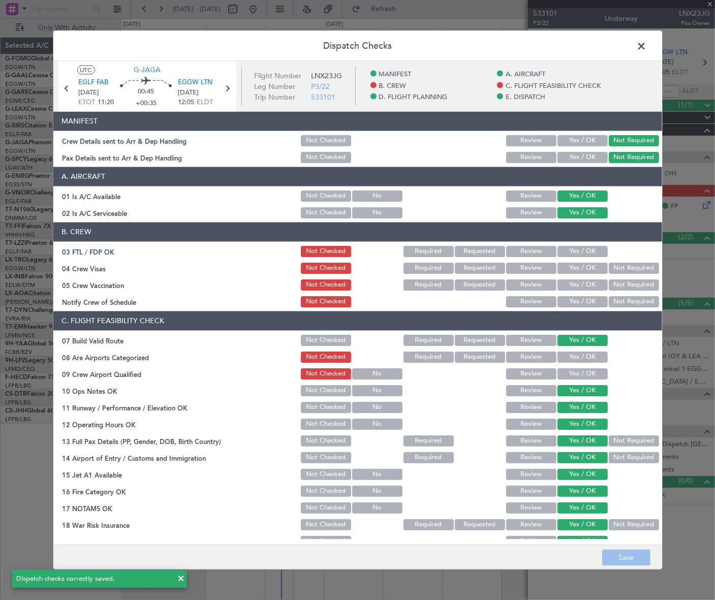
click at [647, 46] on span at bounding box center [647, 48] width 0 height 20
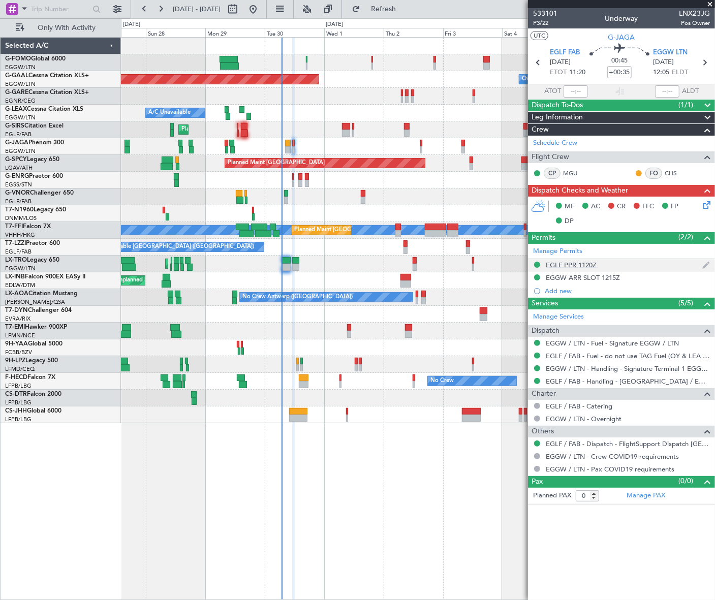
click at [583, 264] on div "EGLF PPR 1120Z" at bounding box center [571, 265] width 51 height 9
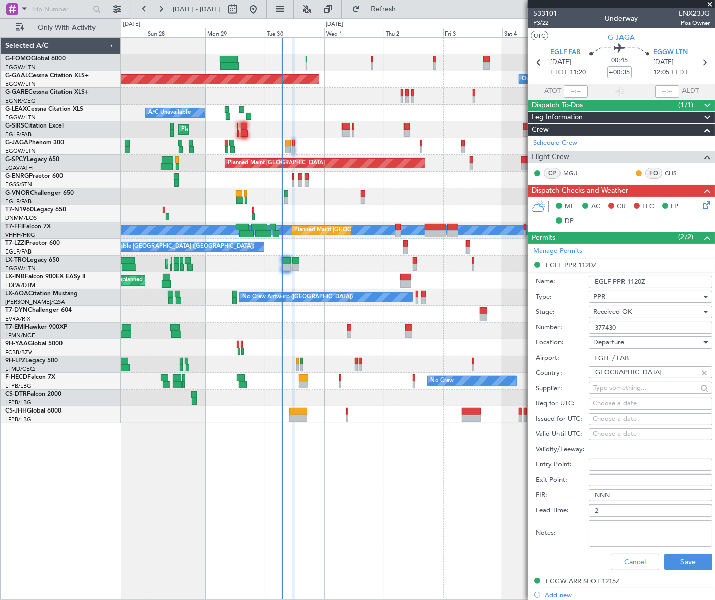
click at [605, 329] on input "377430" at bounding box center [651, 328] width 124 height 12
click at [605, 325] on input "377430" at bounding box center [651, 328] width 124 height 12
click at [641, 558] on button "Cancel" at bounding box center [635, 562] width 48 height 16
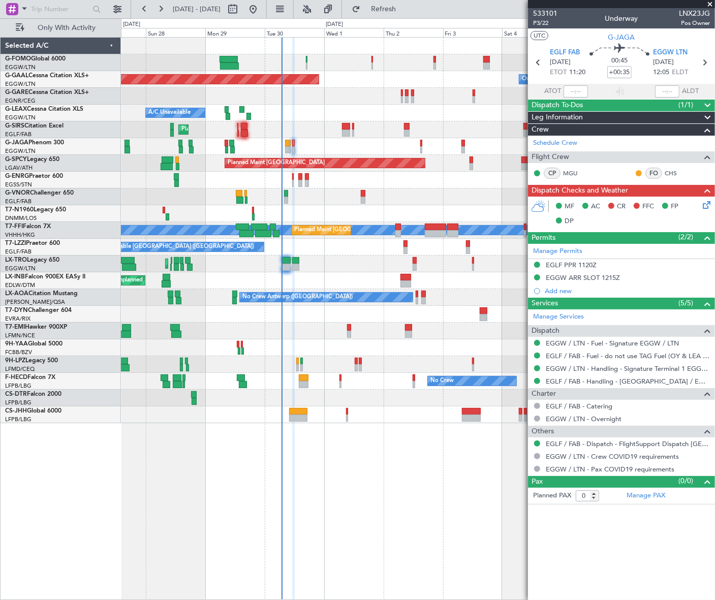
click at [595, 114] on div "Leg Information" at bounding box center [621, 118] width 187 height 12
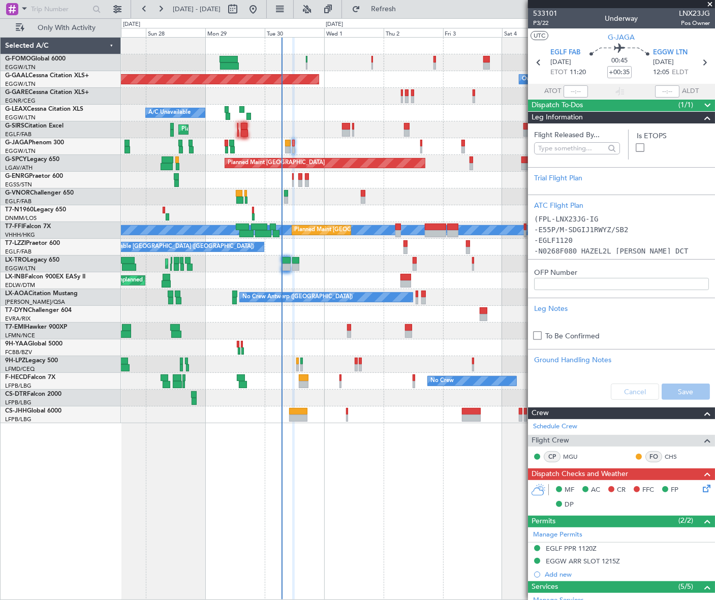
click at [595, 114] on div "Leg Information" at bounding box center [621, 118] width 187 height 12
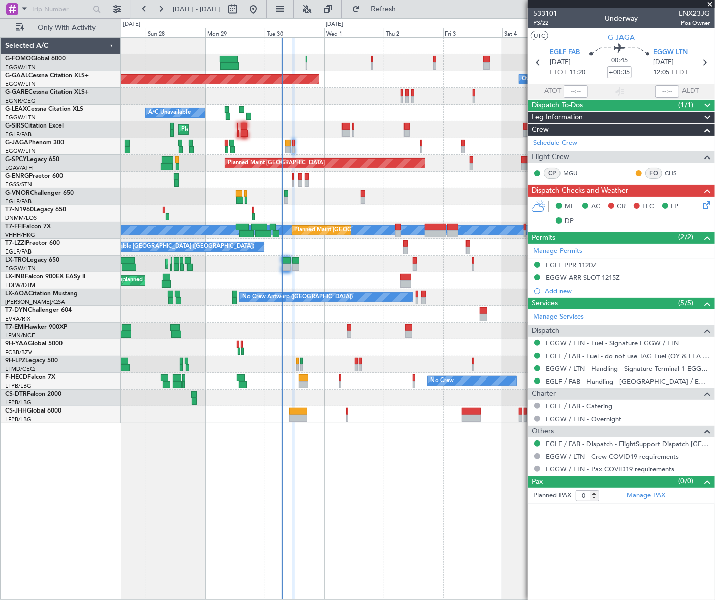
click at [706, 202] on icon at bounding box center [705, 203] width 8 height 8
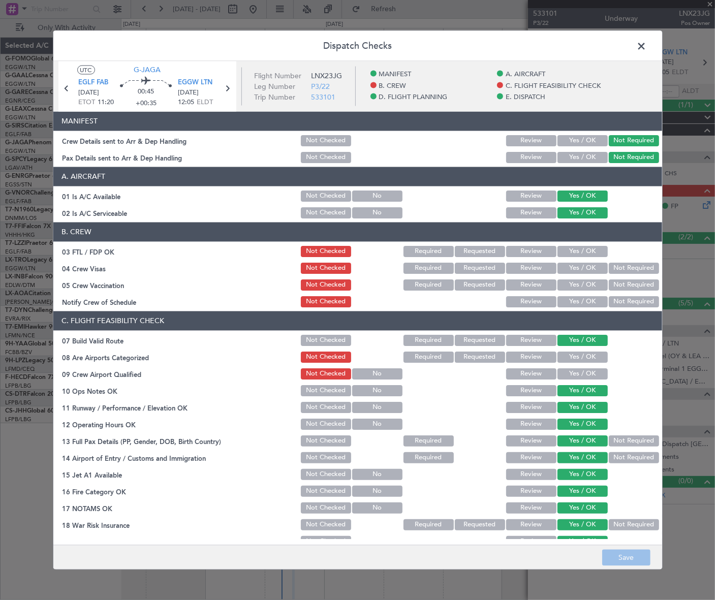
click at [647, 45] on span at bounding box center [647, 48] width 0 height 20
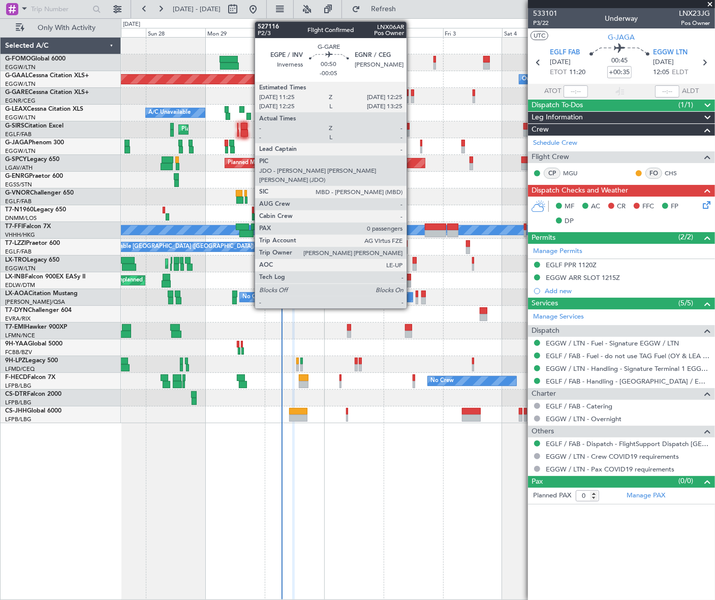
click at [411, 92] on div at bounding box center [412, 92] width 3 height 7
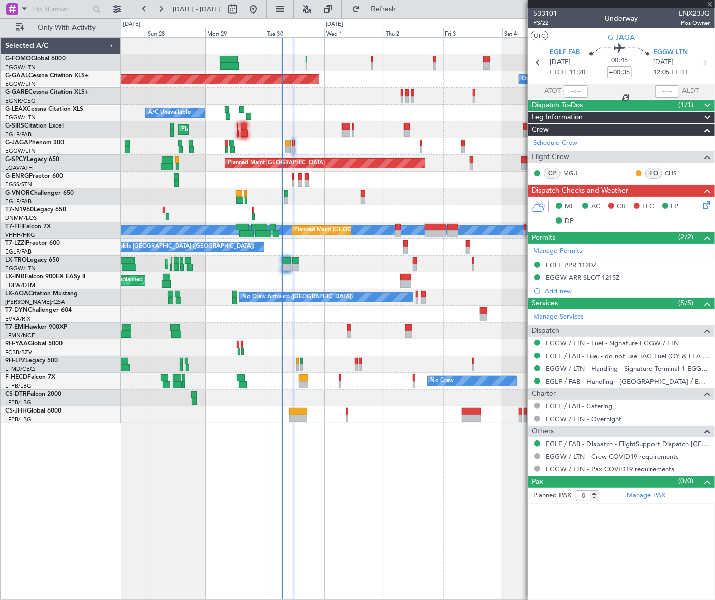
type input "-00:05"
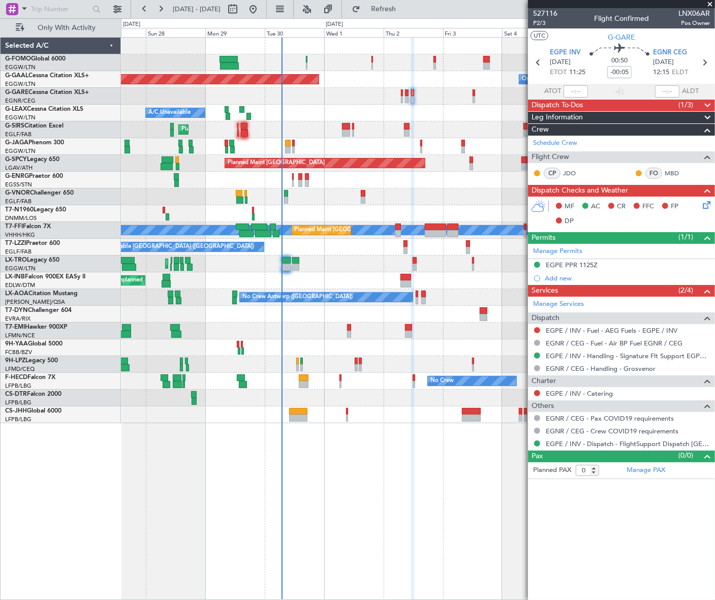
click at [705, 201] on icon at bounding box center [705, 203] width 8 height 8
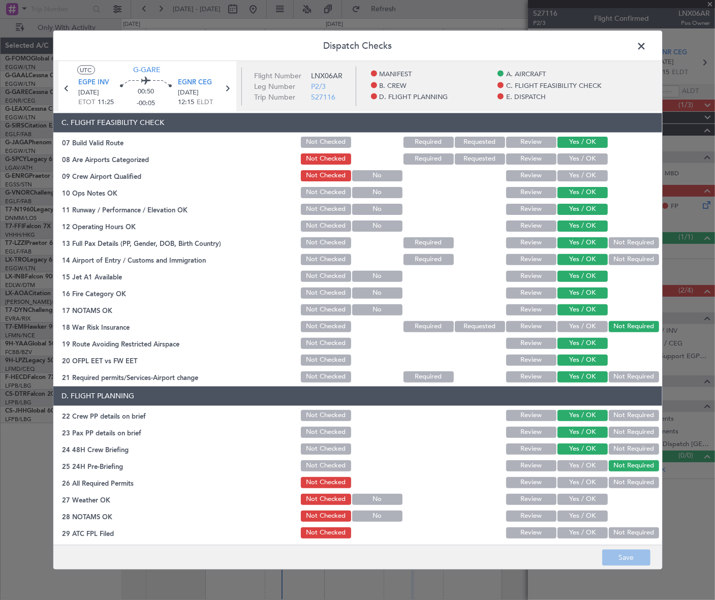
scroll to position [323, 0]
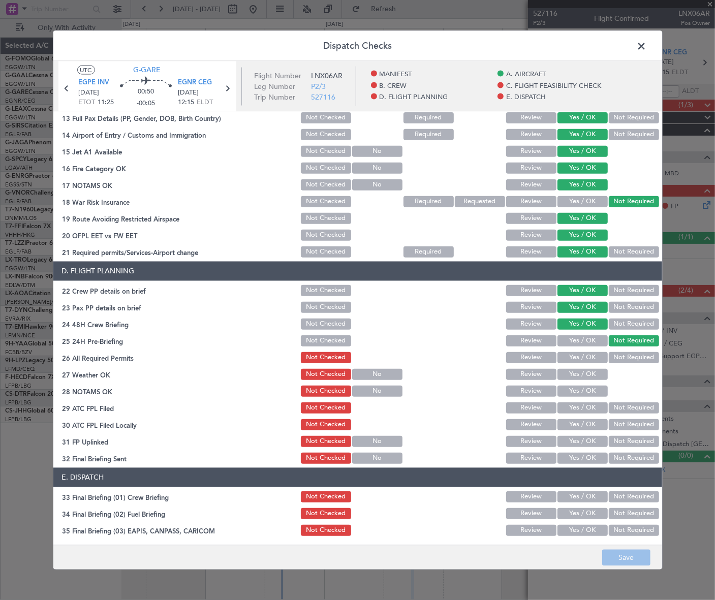
click at [647, 44] on span at bounding box center [647, 48] width 0 height 20
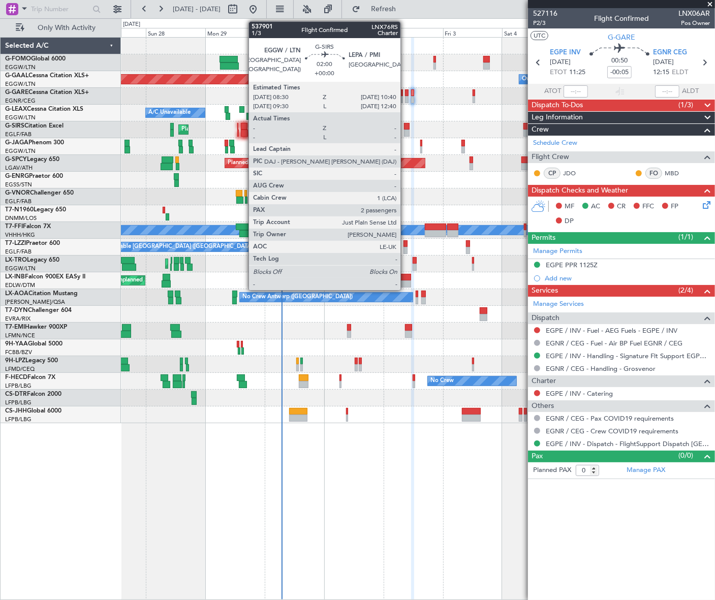
click at [405, 132] on div at bounding box center [407, 133] width 6 height 7
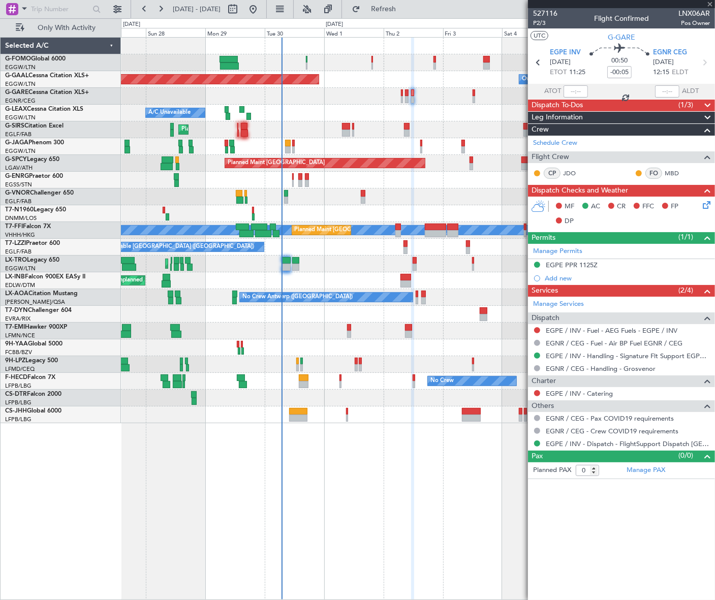
type input "2"
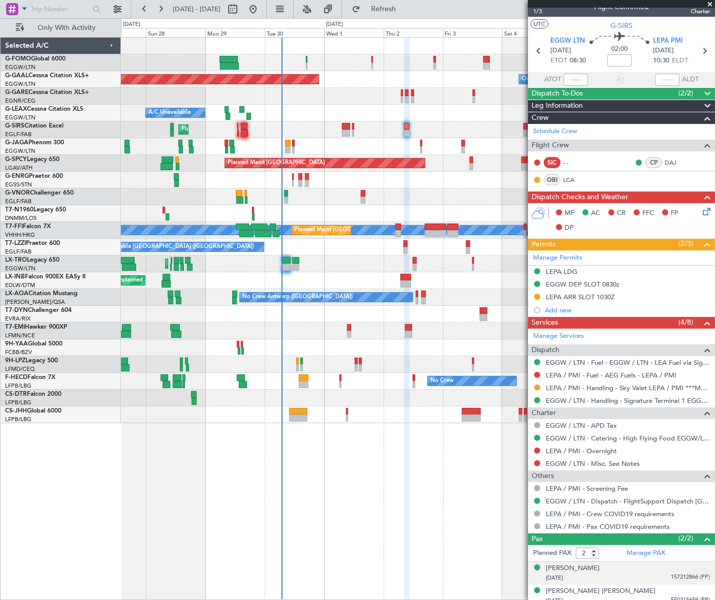
scroll to position [18, 0]
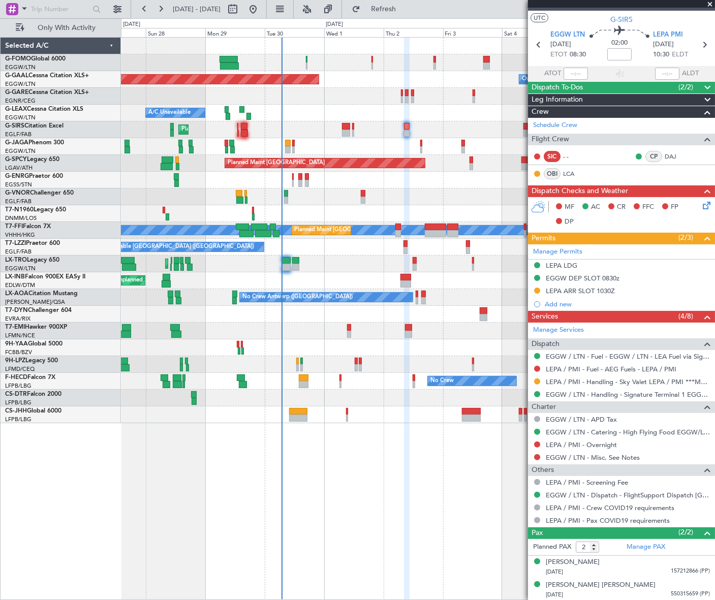
click at [0, 292] on html "27 Sep 2025 - 07 Oct 2025 Refresh Quick Links Only With Activity Planned Maint …" at bounding box center [357, 300] width 715 height 600
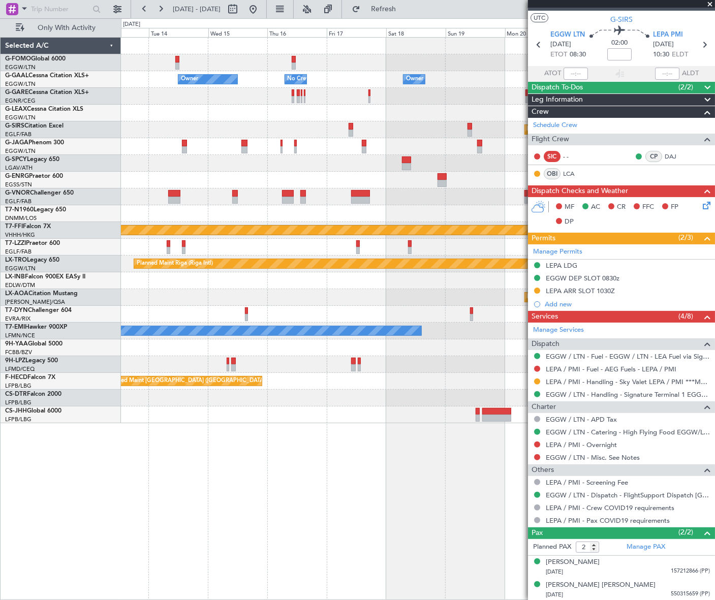
click at [0, 306] on html "27 Sep 2025 - 07 Oct 2025 Refresh Quick Links Only With Activity Owner Owner No…" at bounding box center [357, 300] width 715 height 600
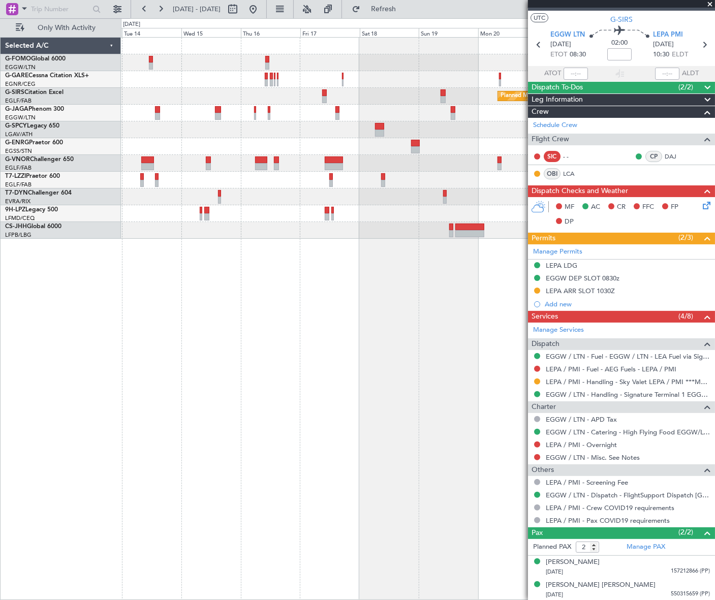
click at [375, 340] on div "Planned Maint Oxford (Kidlington) A/C Unavailable London (Luton)" at bounding box center [418, 318] width 594 height 563
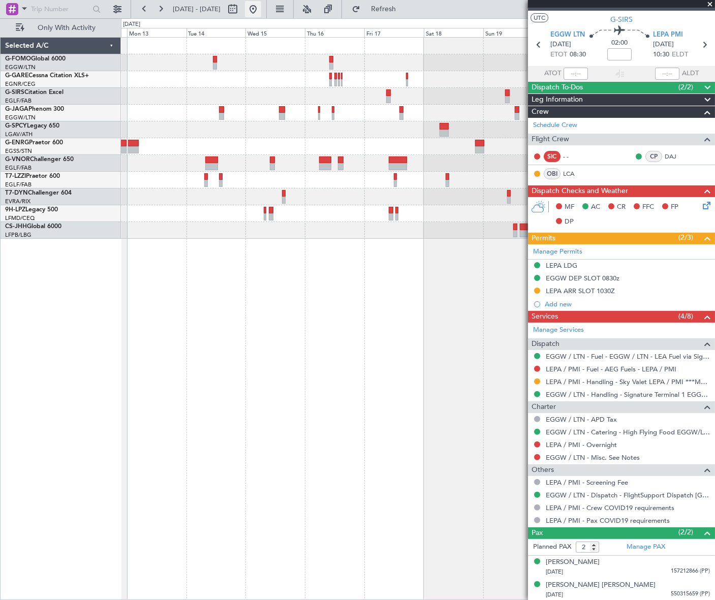
click at [261, 7] on button at bounding box center [253, 9] width 16 height 16
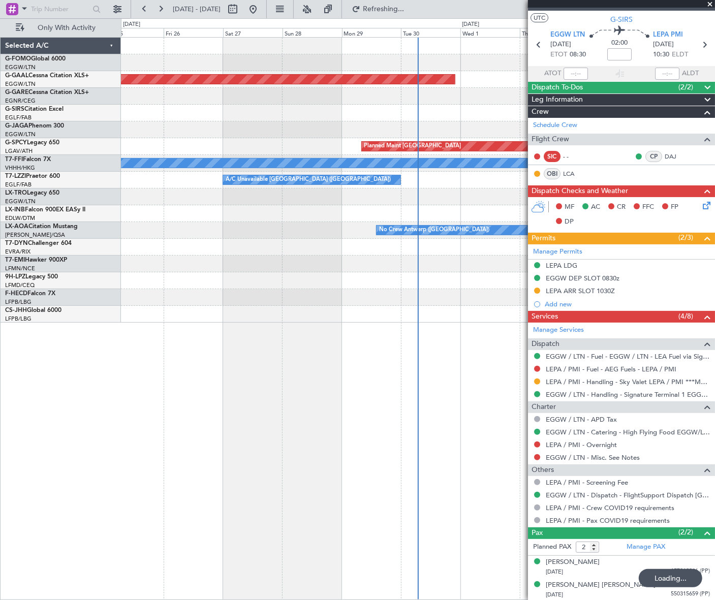
click at [223, 446] on div "Owner Planned Maint Dusseldorf Planned Maint Bremen MEL MEL A/C Unavailable Lon…" at bounding box center [418, 318] width 594 height 563
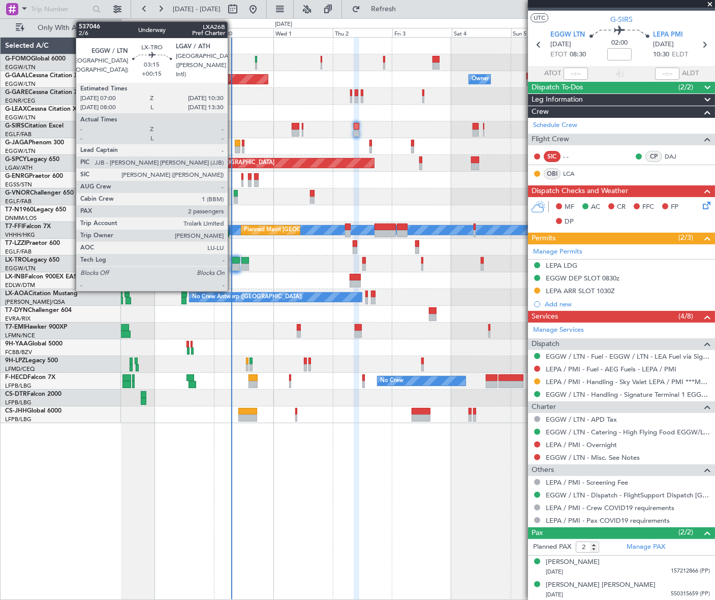
click at [232, 265] on div at bounding box center [235, 267] width 9 height 7
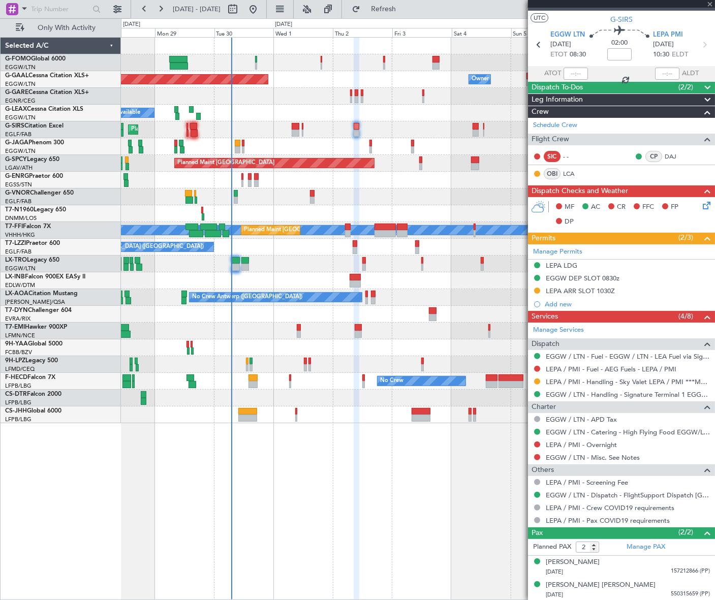
type input "+00:15"
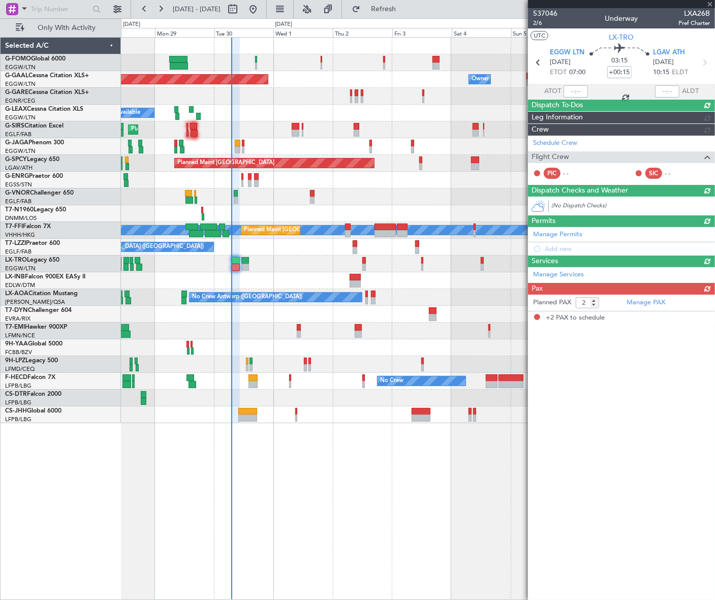
scroll to position [0, 0]
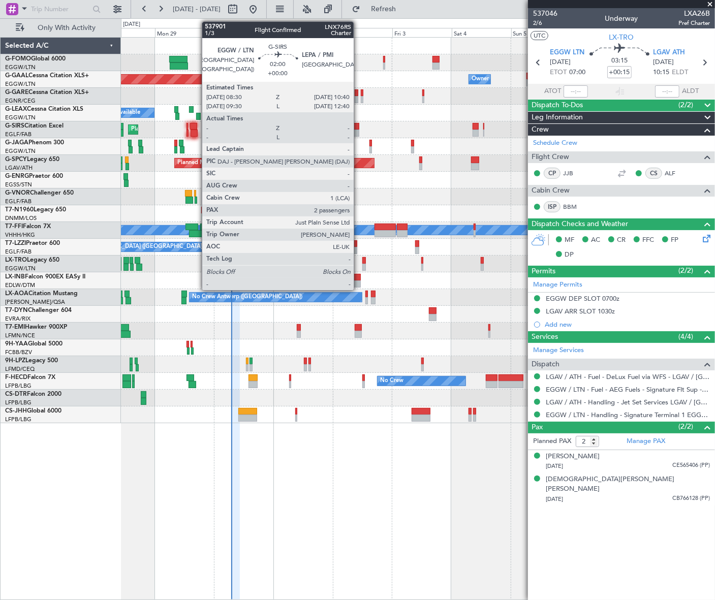
click at [358, 126] on div at bounding box center [357, 126] width 6 height 7
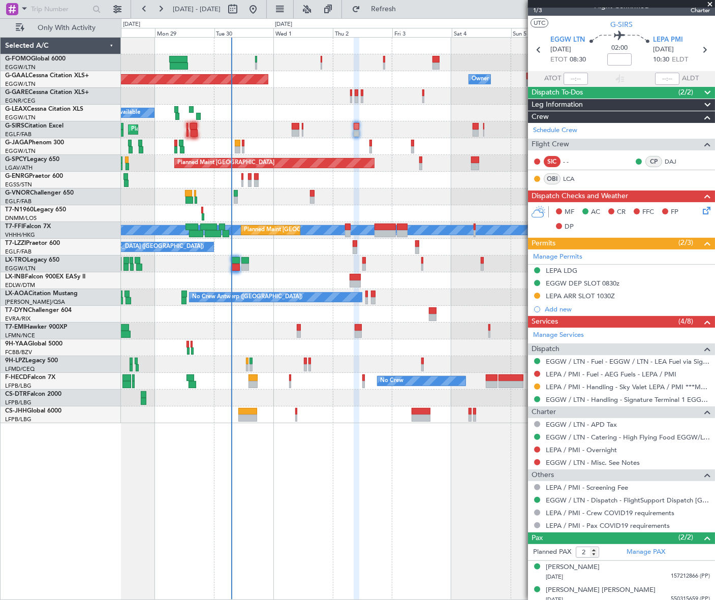
scroll to position [18, 0]
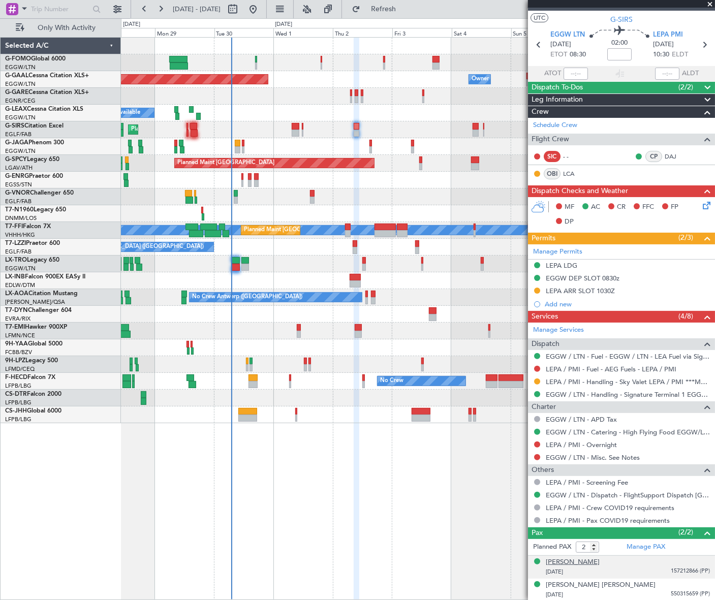
click at [580, 562] on div "[PERSON_NAME]" at bounding box center [573, 563] width 54 height 10
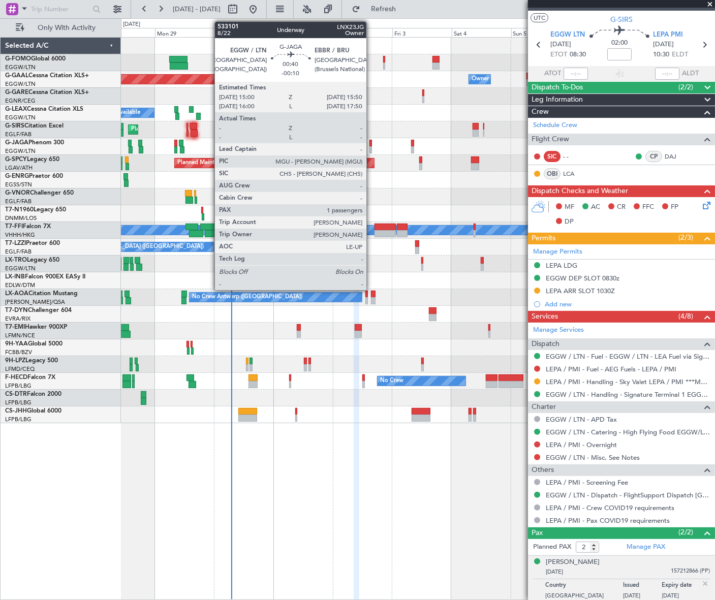
click at [371, 150] on div at bounding box center [371, 149] width 3 height 7
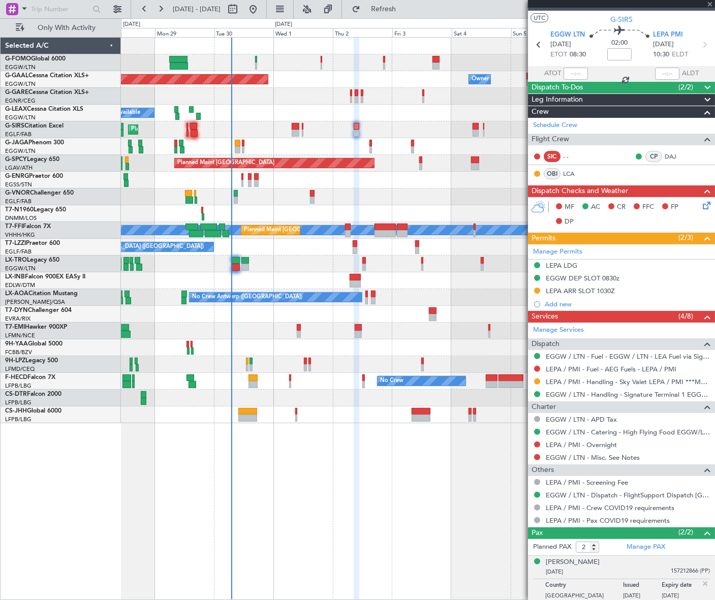
type input "-00:10"
type input "1"
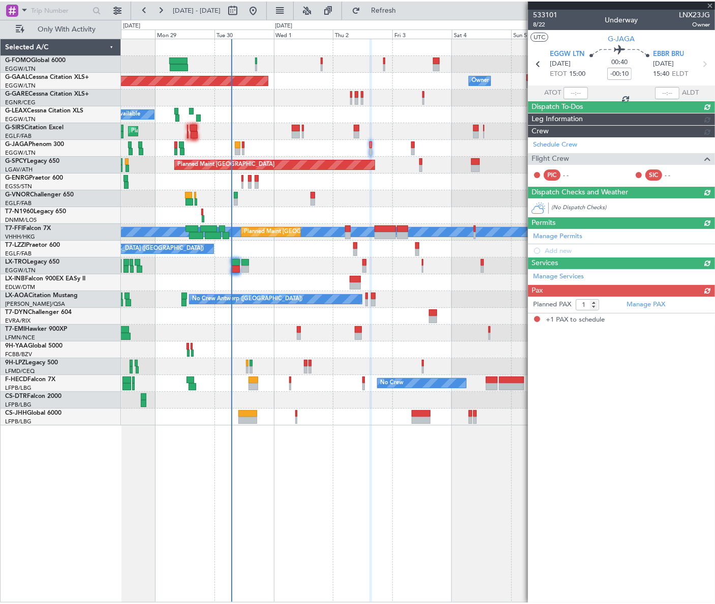
scroll to position [0, 0]
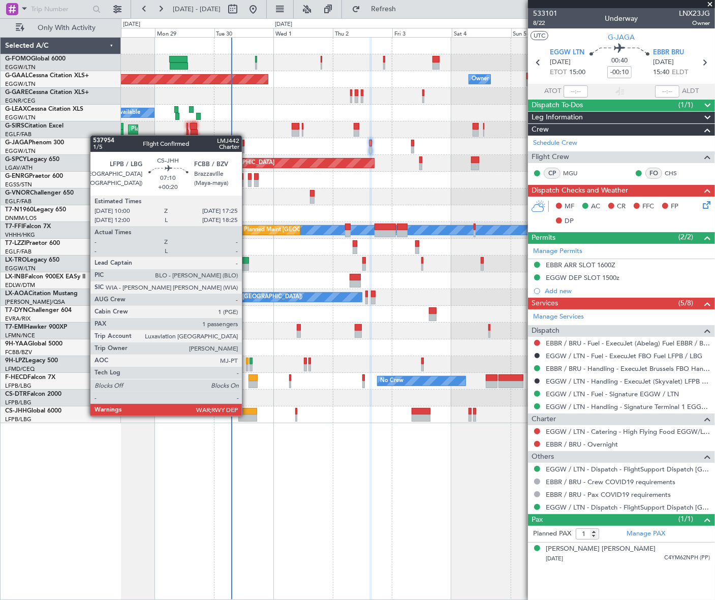
click at [245, 413] on div at bounding box center [247, 411] width 19 height 7
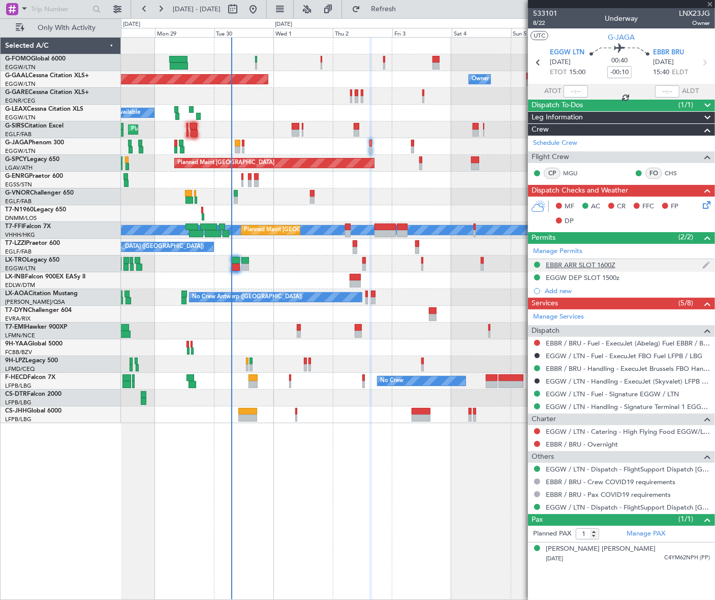
type input "+00:20"
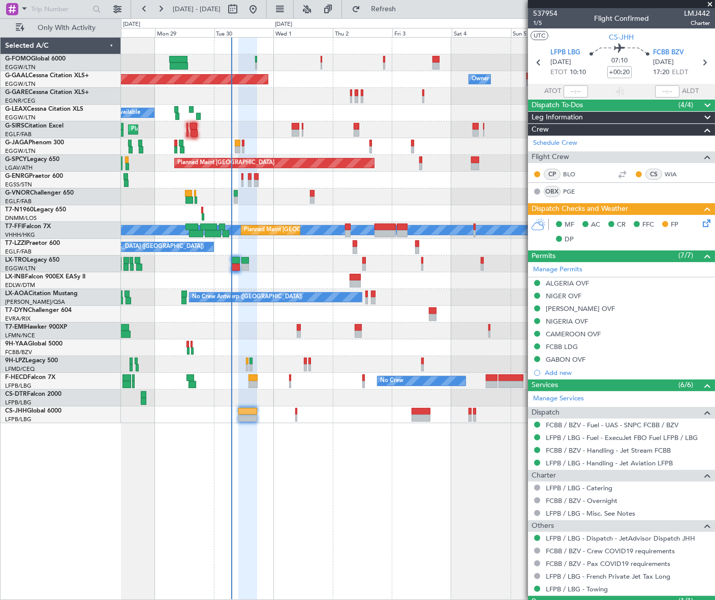
drag, startPoint x: 538, startPoint y: 23, endPoint x: 531, endPoint y: 27, distance: 7.8
click at [538, 23] on span "1/5" at bounding box center [545, 23] width 24 height 9
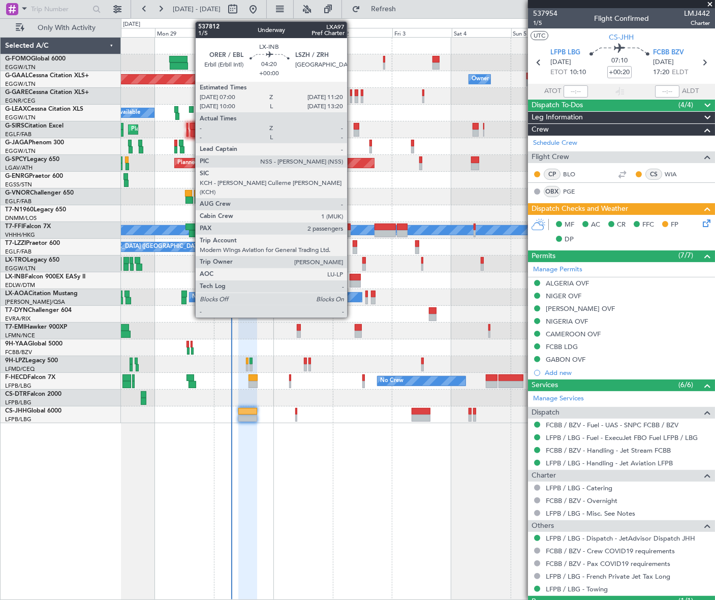
click at [352, 280] on div at bounding box center [355, 277] width 11 height 7
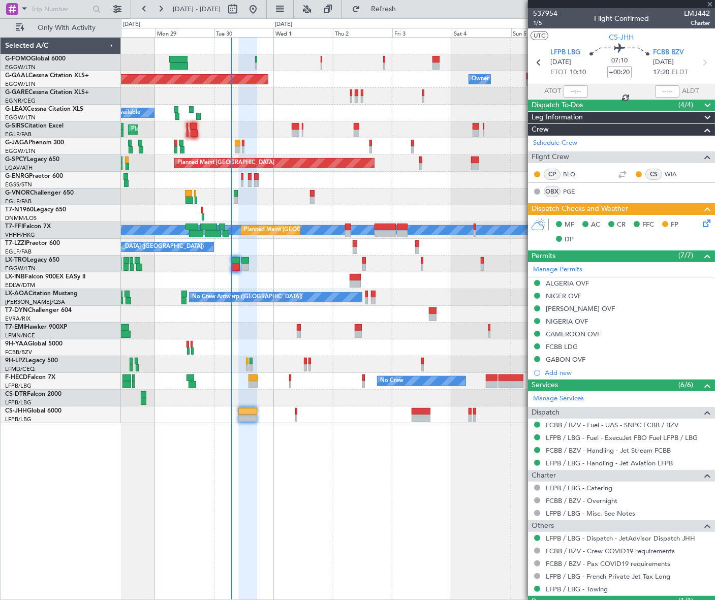
type input "2"
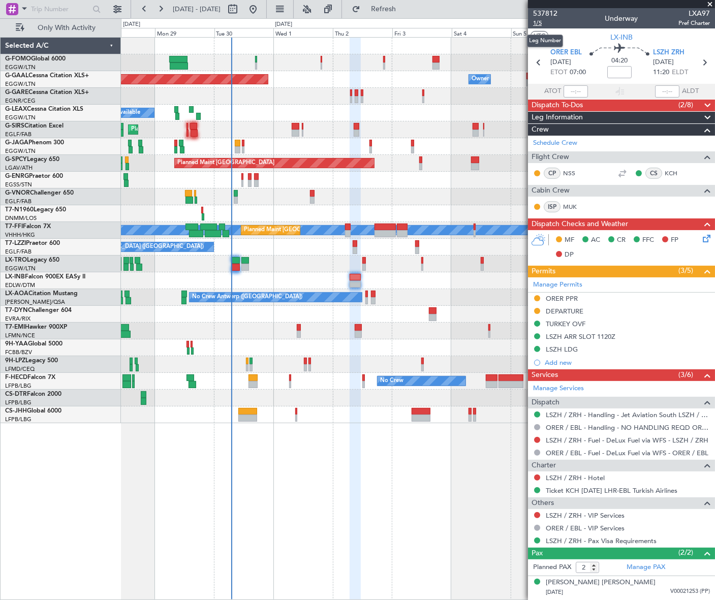
click at [534, 22] on span "1/5" at bounding box center [545, 23] width 24 height 9
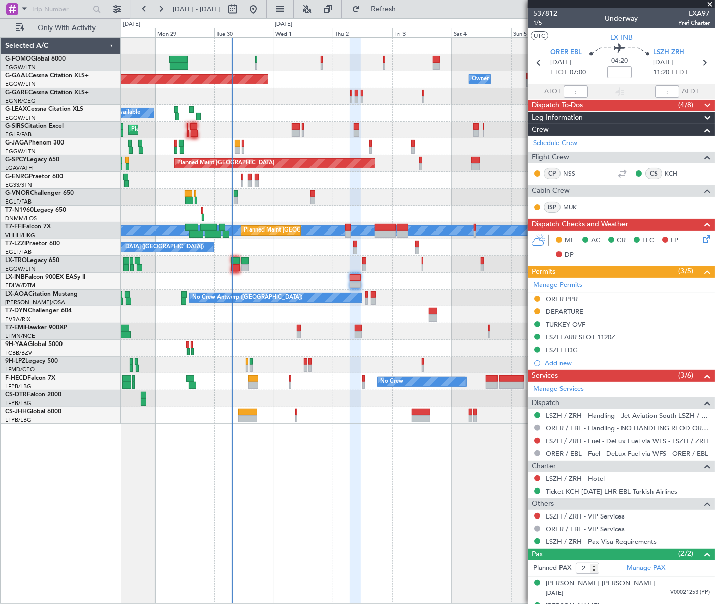
click at [259, 517] on div "Planned Maint Dusseldorf Owner Owner A/C Unavailable Planned Maint [GEOGRAPHIC_…" at bounding box center [418, 320] width 594 height 566
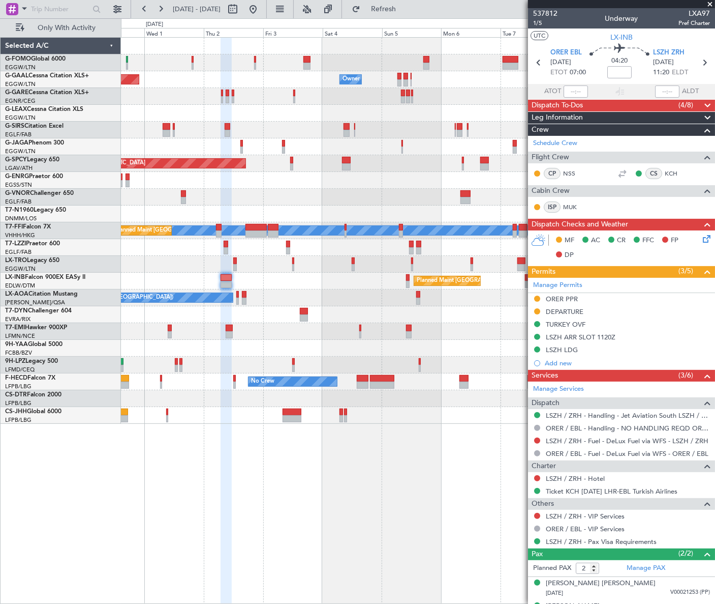
click at [243, 458] on div "Planned Maint Dusseldorf Owner Owner Owner A/C Unavailable Planned Maint [GEOGR…" at bounding box center [418, 320] width 594 height 566
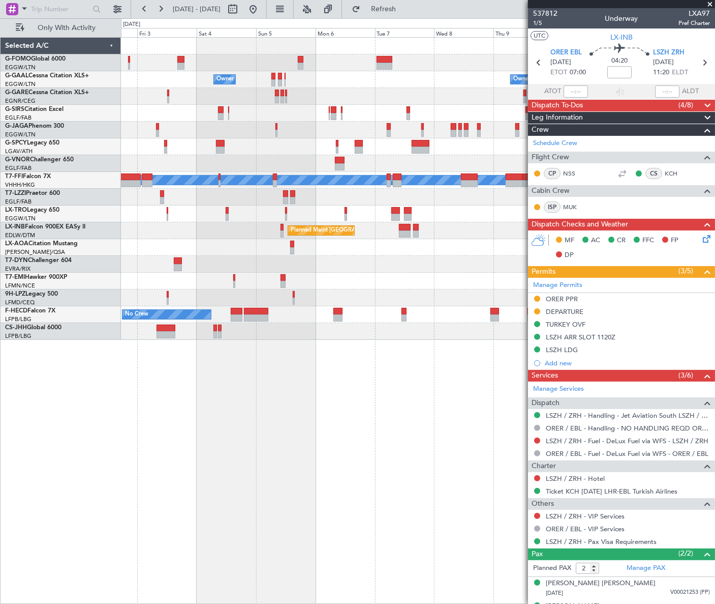
click at [303, 413] on div "Owner Owner Owner Owner Planned [GEOGRAPHIC_DATA] Planned Maint [GEOGRAPHIC_DAT…" at bounding box center [418, 320] width 594 height 566
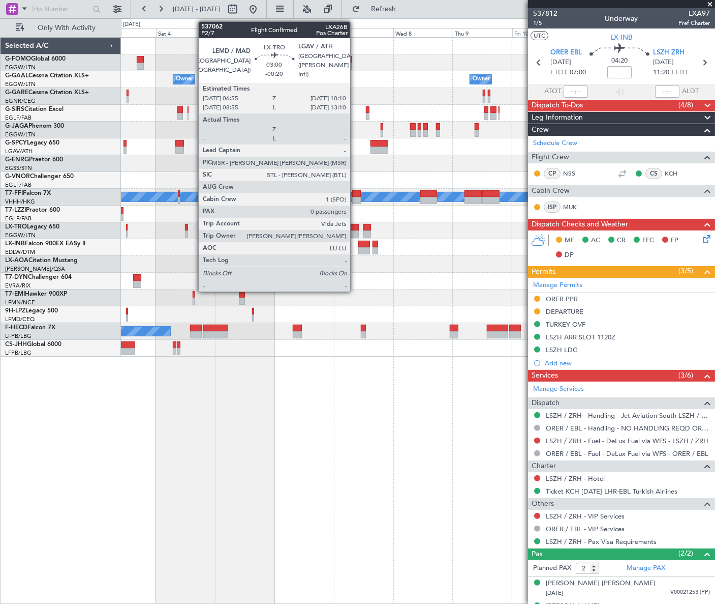
click at [355, 230] on div at bounding box center [355, 233] width 8 height 7
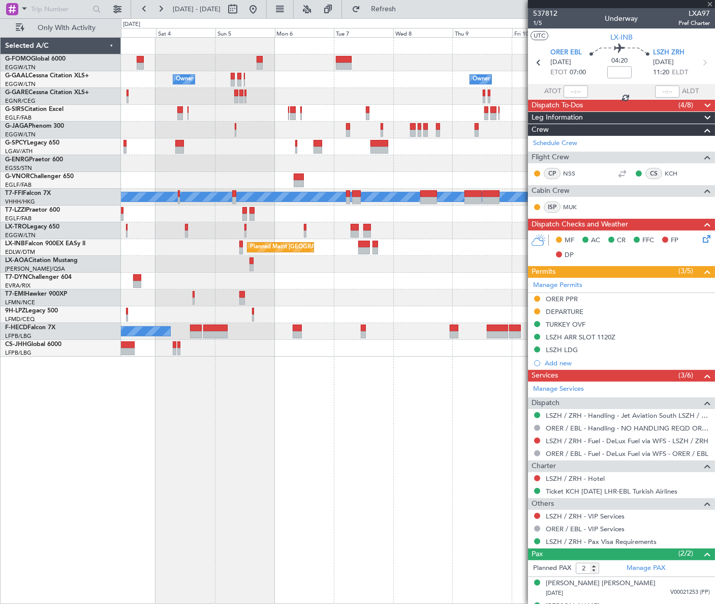
type input "-00:20"
type input "0"
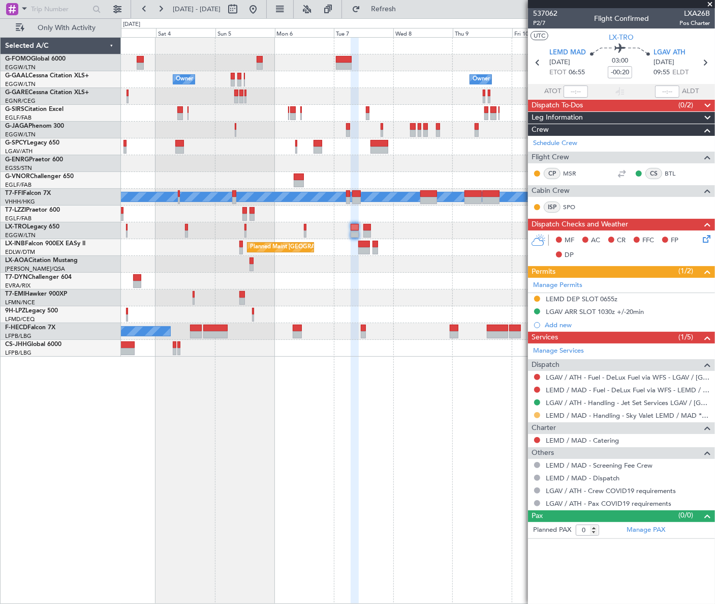
click at [537, 412] on button at bounding box center [537, 415] width 6 height 6
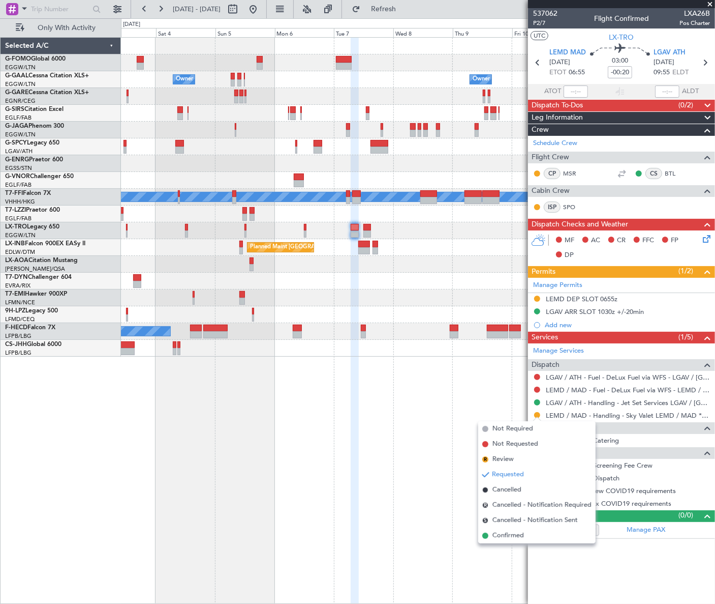
drag, startPoint x: 494, startPoint y: 538, endPoint x: 517, endPoint y: 466, distance: 76.2
click at [495, 538] on span "Confirmed" at bounding box center [509, 535] width 32 height 10
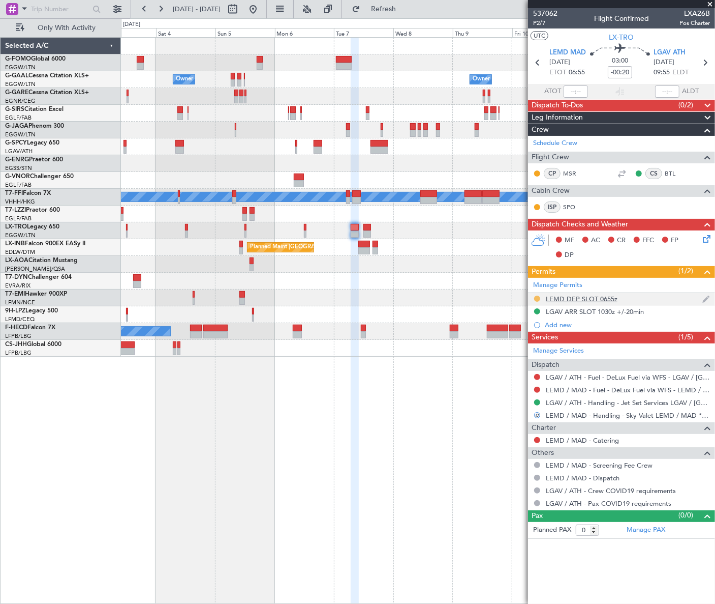
click at [537, 297] on button at bounding box center [537, 298] width 6 height 6
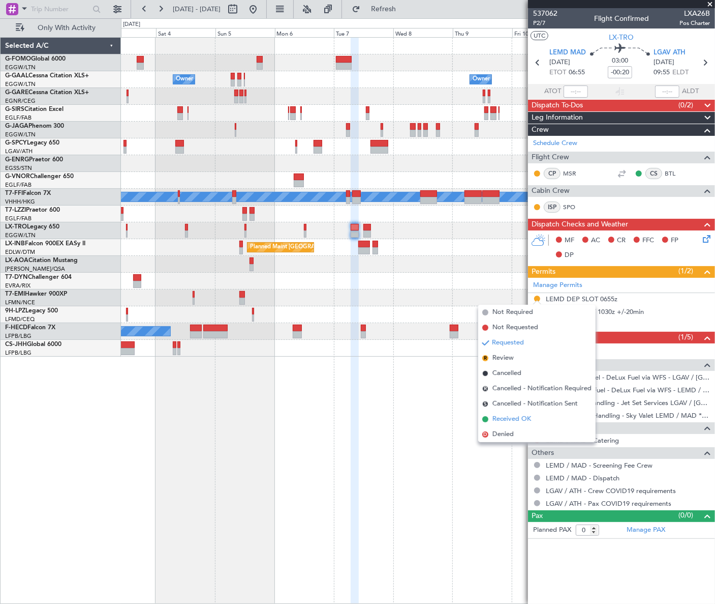
click at [516, 418] on span "Received OK" at bounding box center [512, 419] width 39 height 10
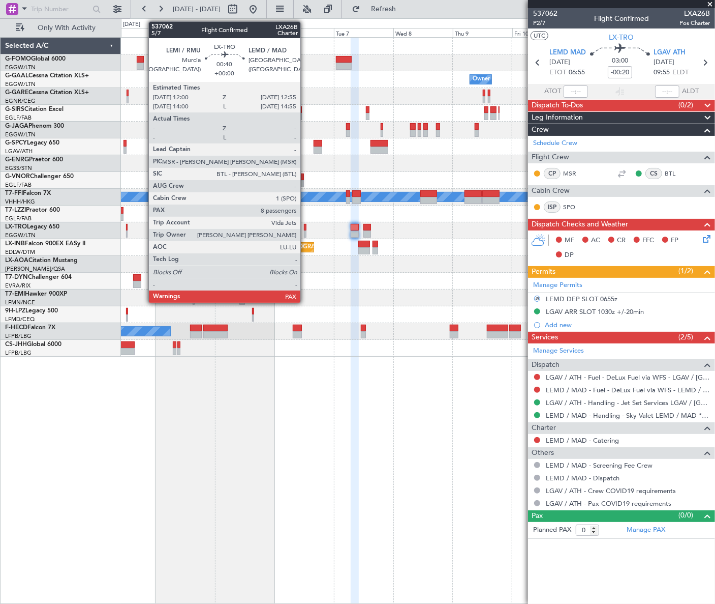
click at [305, 227] on div at bounding box center [305, 227] width 3 height 7
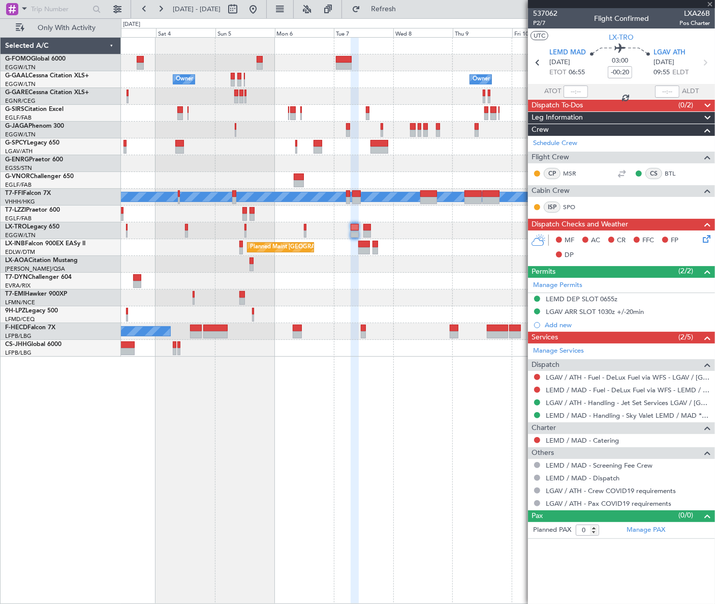
type input "8"
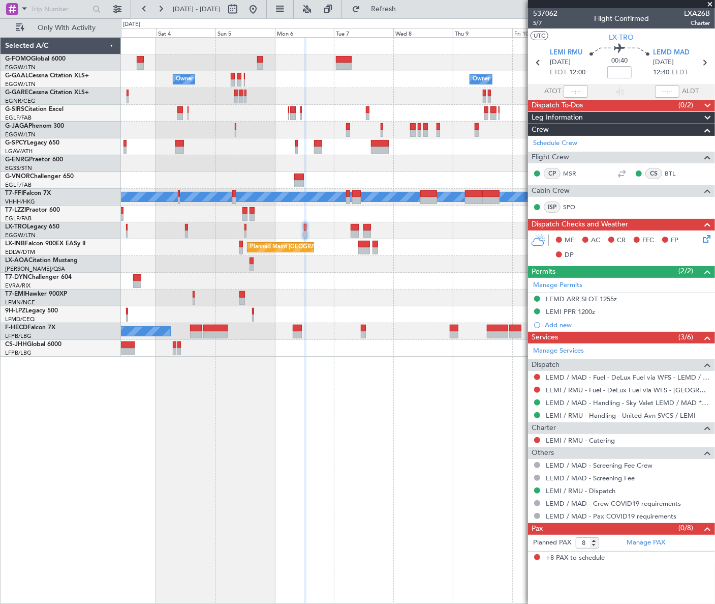
click at [374, 474] on div "Owner Owner Owner Owner Planned Maint [GEOGRAPHIC_DATA] [PERSON_NAME] [PERSON_N…" at bounding box center [418, 320] width 594 height 566
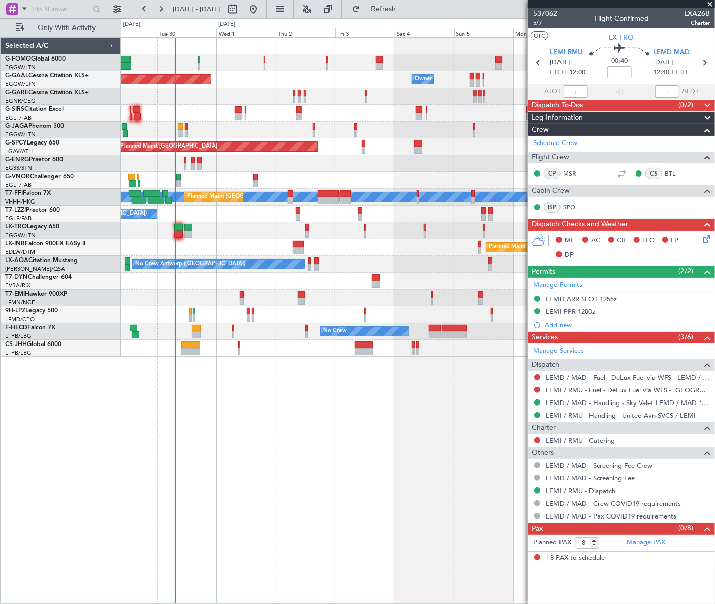
click at [432, 456] on div "Owner Owner Planned [GEOGRAPHIC_DATA] Owner Planned Maint [GEOGRAPHIC_DATA] ([G…" at bounding box center [418, 320] width 594 height 566
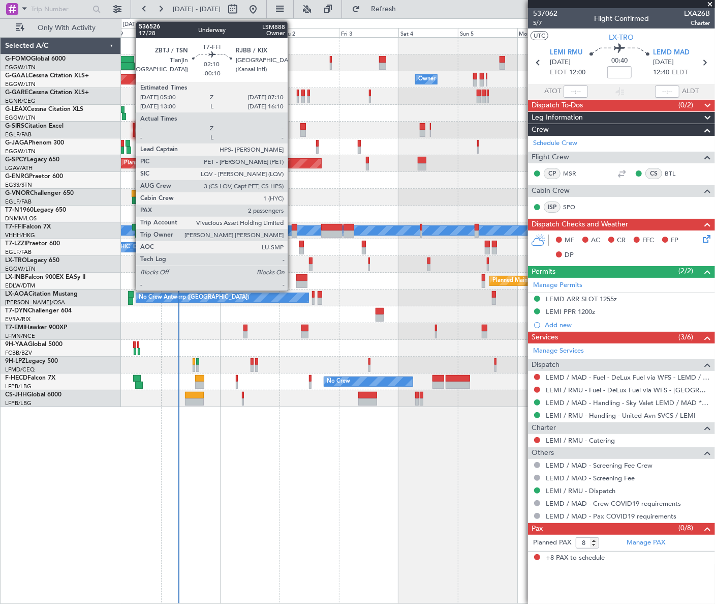
click at [292, 226] on div at bounding box center [295, 227] width 6 height 7
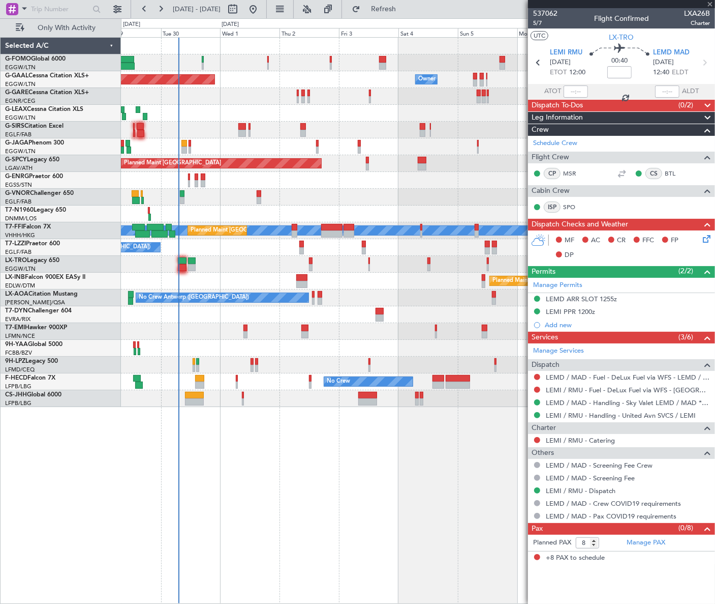
type input "-00:10"
type input "2"
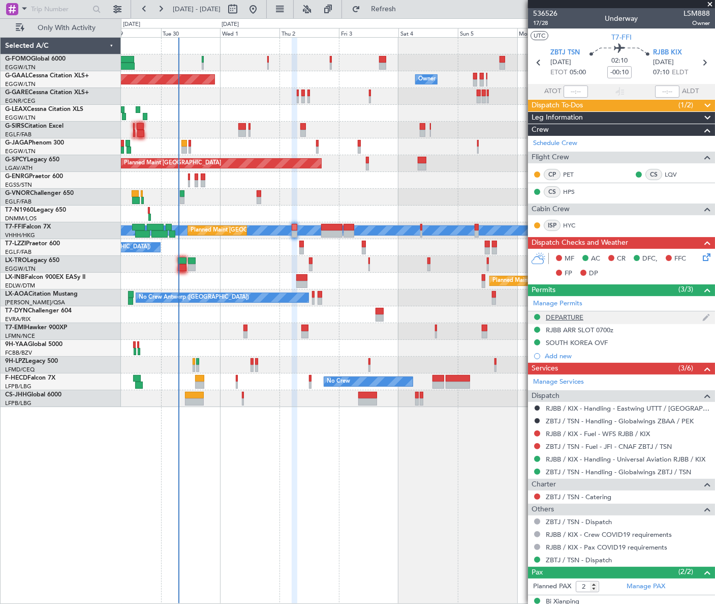
click at [579, 316] on div "DEPARTURE" at bounding box center [565, 317] width 38 height 9
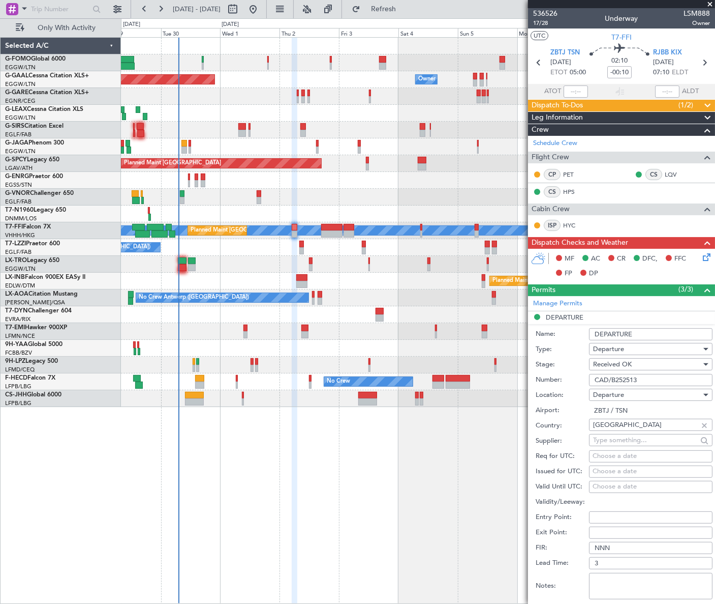
drag, startPoint x: 656, startPoint y: 381, endPoint x: 593, endPoint y: 381, distance: 62.5
click at [593, 381] on input "CAD/B252513" at bounding box center [651, 380] width 124 height 12
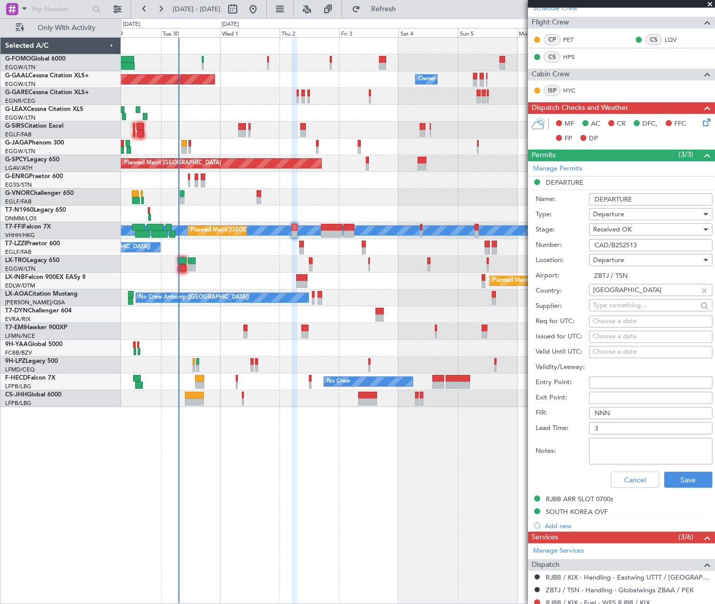
scroll to position [138, 0]
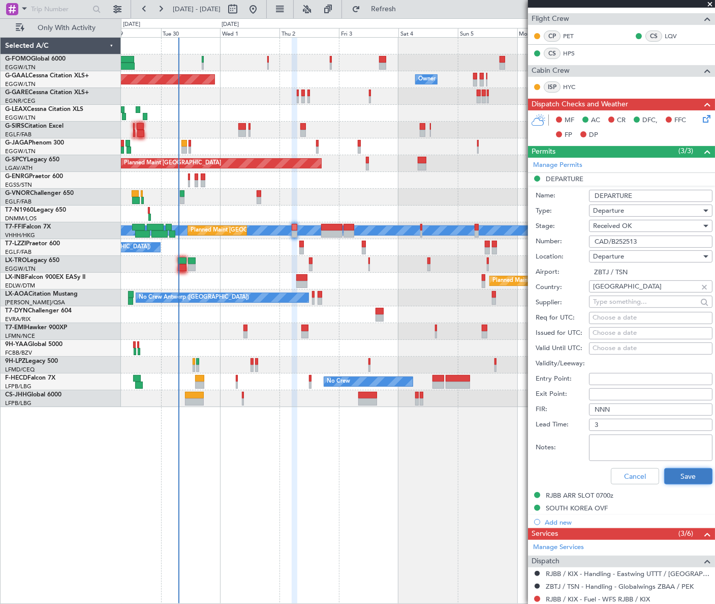
click at [676, 472] on button "Save" at bounding box center [689, 476] width 48 height 16
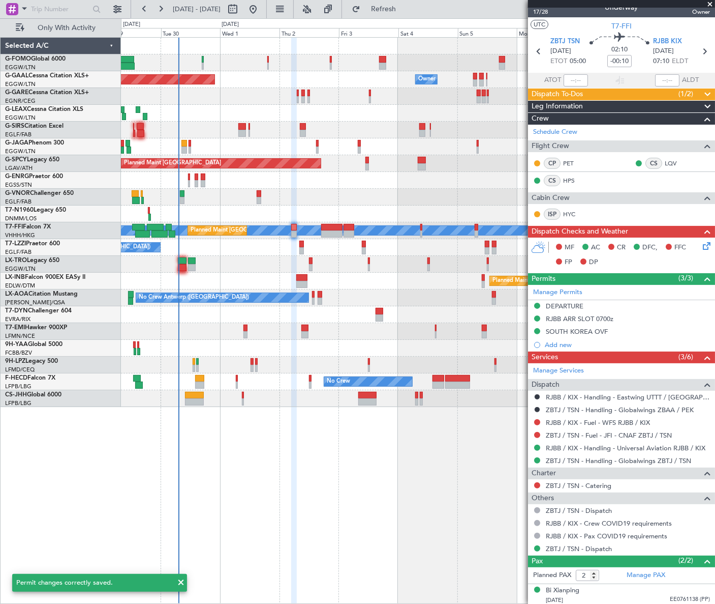
scroll to position [0, 0]
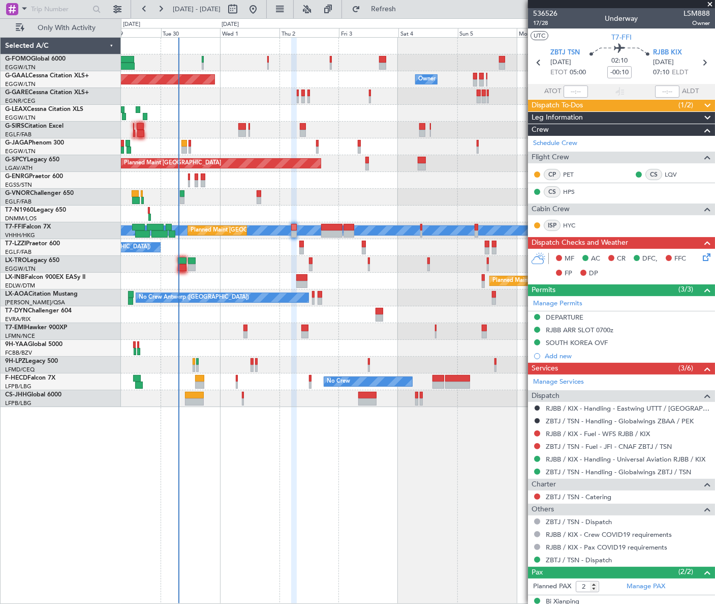
click at [590, 116] on div "Leg Information" at bounding box center [621, 118] width 187 height 12
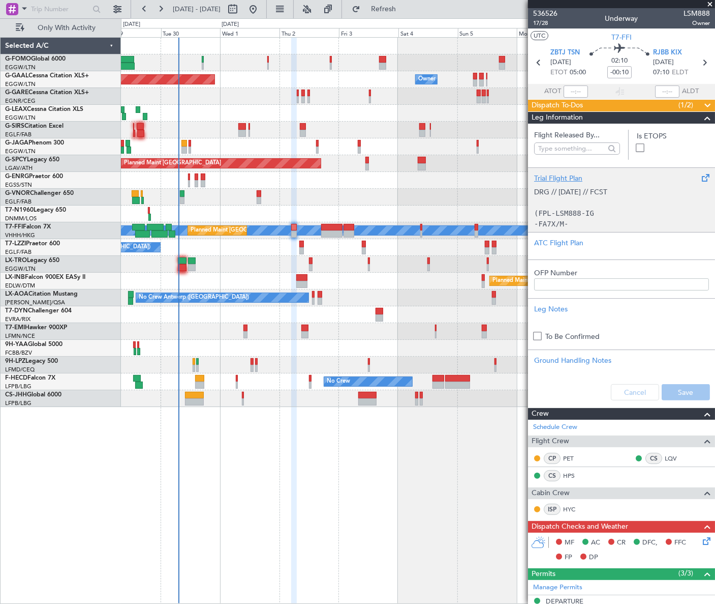
click at [576, 173] on div "Trial Flight Plan" at bounding box center [621, 178] width 175 height 11
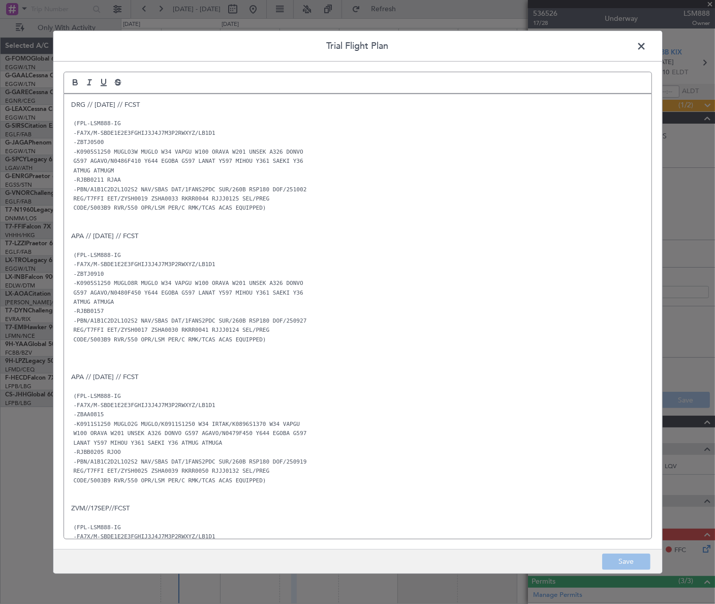
click at [71, 101] on div "DRG // [DATE] // FCST (FPL-LSM888-IG -FA7X/M-SBDE1E2E3FGHIJ3J4J7M3P2RWXYZ/LB1D1…" at bounding box center [358, 316] width 588 height 444
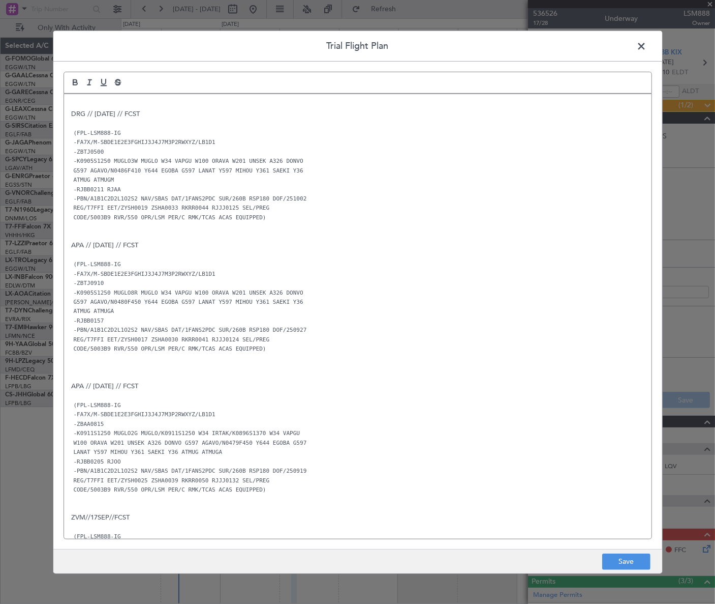
click at [71, 97] on div "DRG // 30SEP // FCST (FPL-LSM888-IG -FA7X/M-SBDE1E2E3FGHIJ3J4J7M3P2RWXYZ/LB1D1 …" at bounding box center [358, 316] width 588 height 444
click at [102, 103] on p "CAD/B252513" at bounding box center [358, 104] width 573 height 9
drag, startPoint x: 117, startPoint y: 105, endPoint x: 71, endPoint y: 107, distance: 45.8
click at [72, 107] on p "CAD/B252513" at bounding box center [358, 104] width 573 height 9
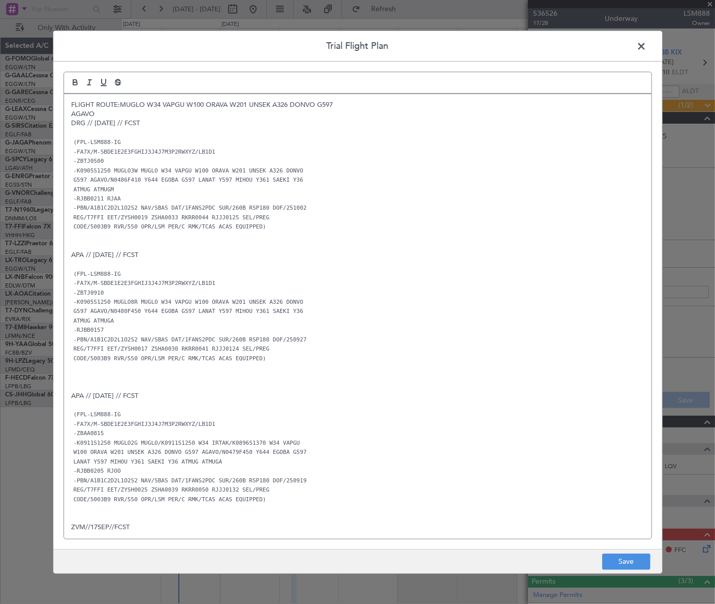
click at [102, 113] on p "AGAVO" at bounding box center [358, 113] width 573 height 9
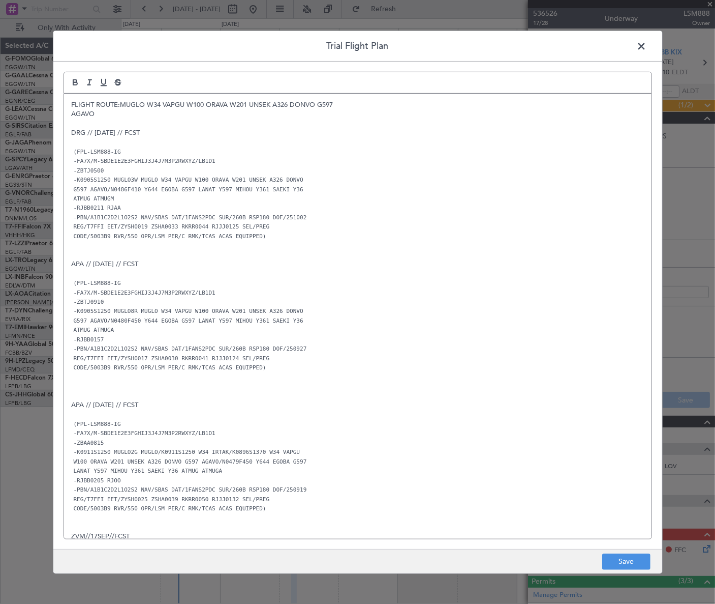
click at [73, 101] on p "FLIGHT ROUTE:MUGLO W34 VAPGU W100 ORAVA W201 UNSEK A326 DONVO G597" at bounding box center [358, 104] width 573 height 9
click at [624, 560] on button "Save" at bounding box center [627, 561] width 48 height 16
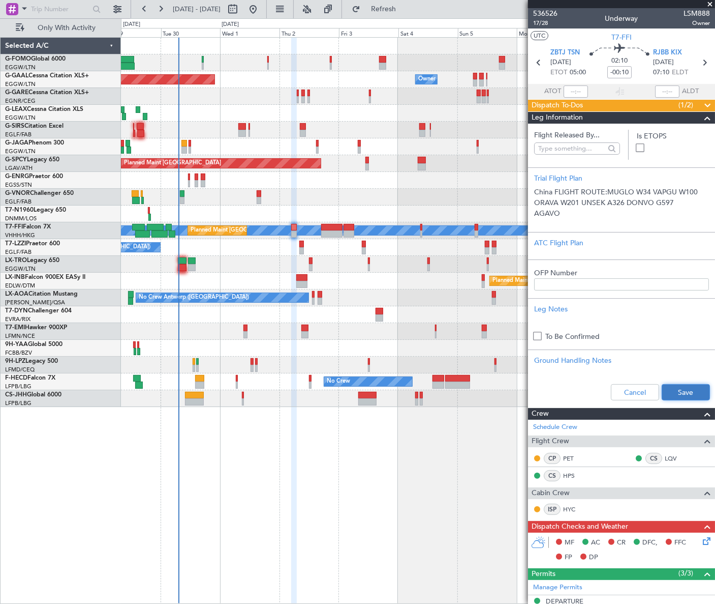
click at [666, 388] on button "Save" at bounding box center [686, 392] width 48 height 16
click at [702, 117] on span at bounding box center [708, 118] width 12 height 12
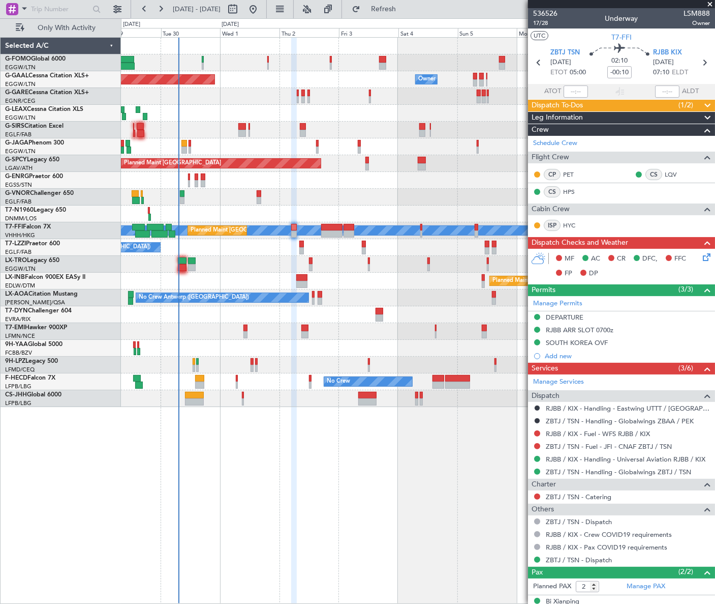
click at [702, 103] on span at bounding box center [708, 106] width 12 height 12
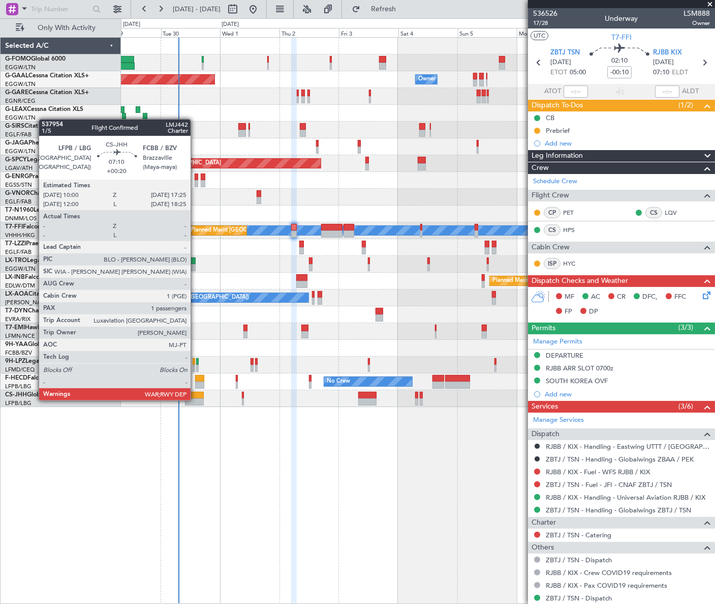
click at [195, 399] on div at bounding box center [194, 401] width 19 height 7
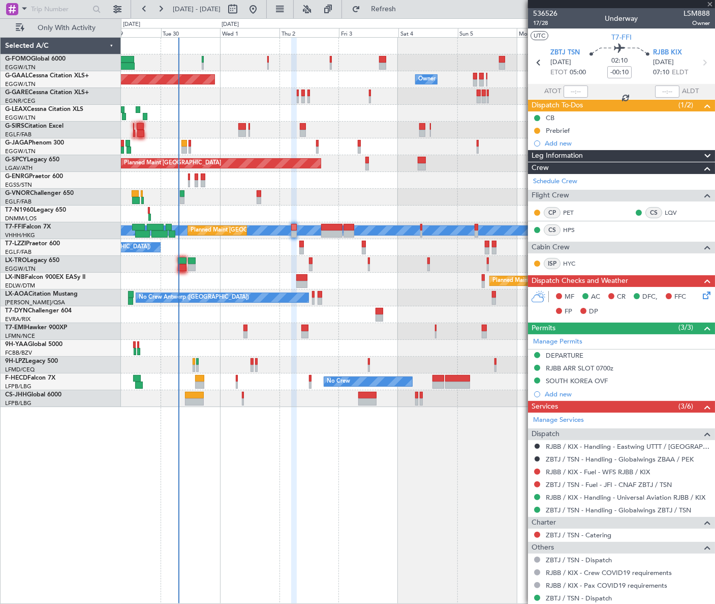
type input "+00:20"
type input "1"
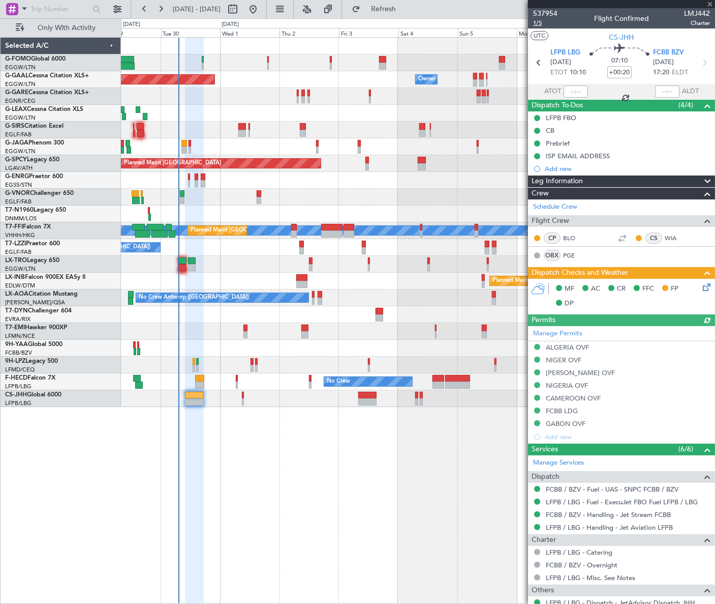
click at [542, 23] on span "1/5" at bounding box center [545, 23] width 24 height 9
click at [701, 287] on icon at bounding box center [705, 285] width 8 height 8
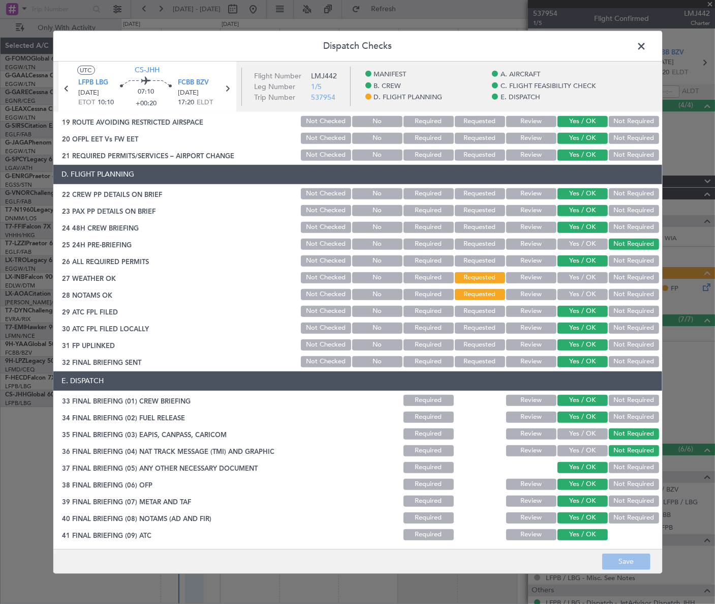
scroll to position [489, 0]
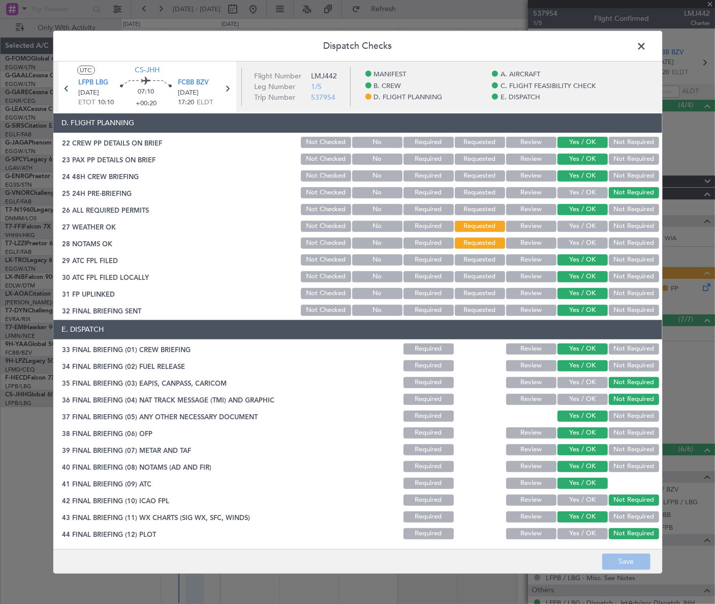
click at [592, 227] on button "Yes / OK" at bounding box center [583, 226] width 50 height 11
click at [592, 246] on button "Yes / OK" at bounding box center [583, 242] width 50 height 11
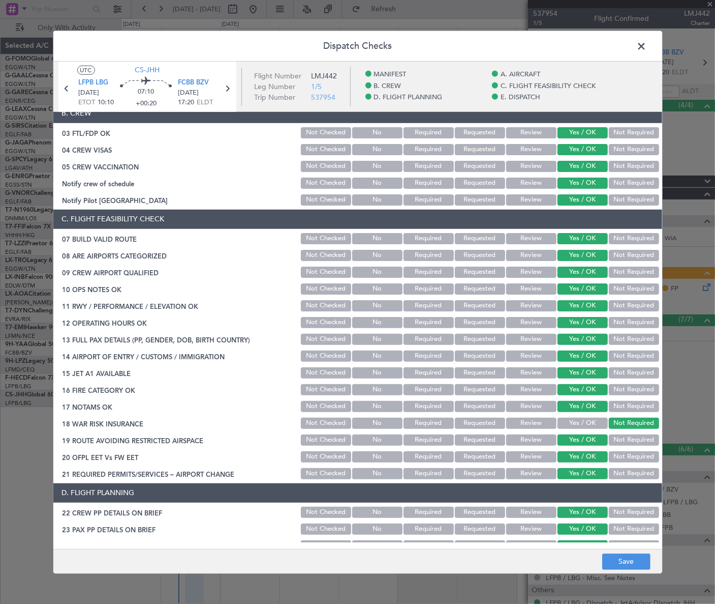
scroll to position [0, 0]
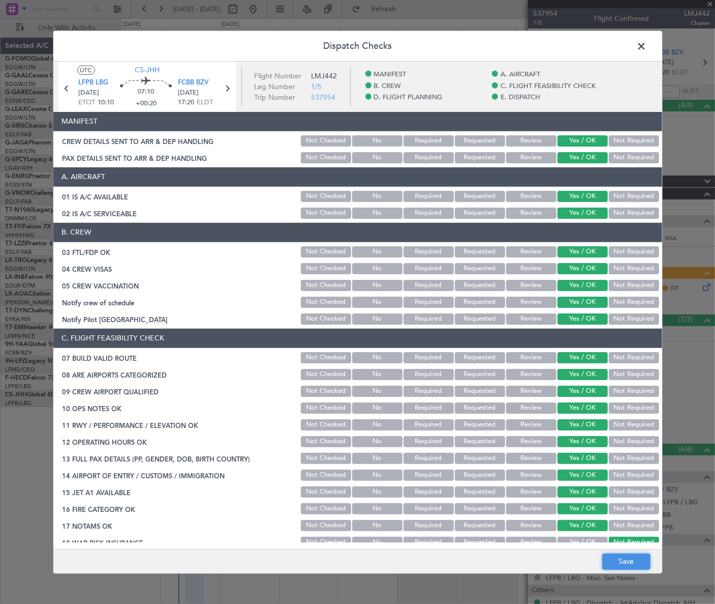
click at [641, 562] on button "Save" at bounding box center [627, 561] width 48 height 16
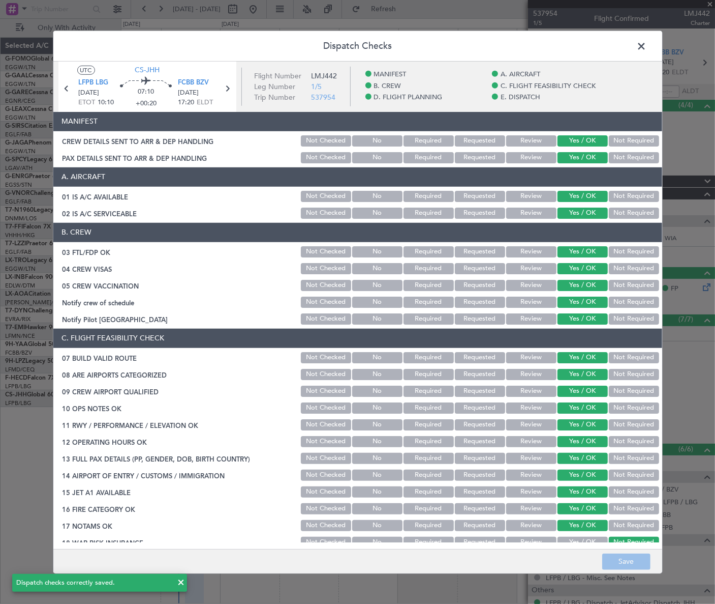
click at [647, 49] on span at bounding box center [647, 48] width 0 height 20
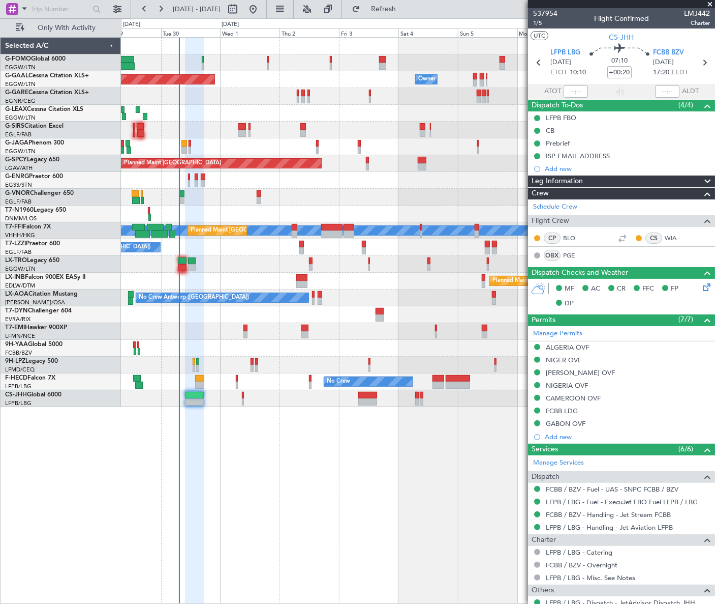
click at [153, 347] on div "Owner Owner Planned Maint Dusseldorf Owner A/C Unavailable Planned Maint London…" at bounding box center [418, 222] width 594 height 369
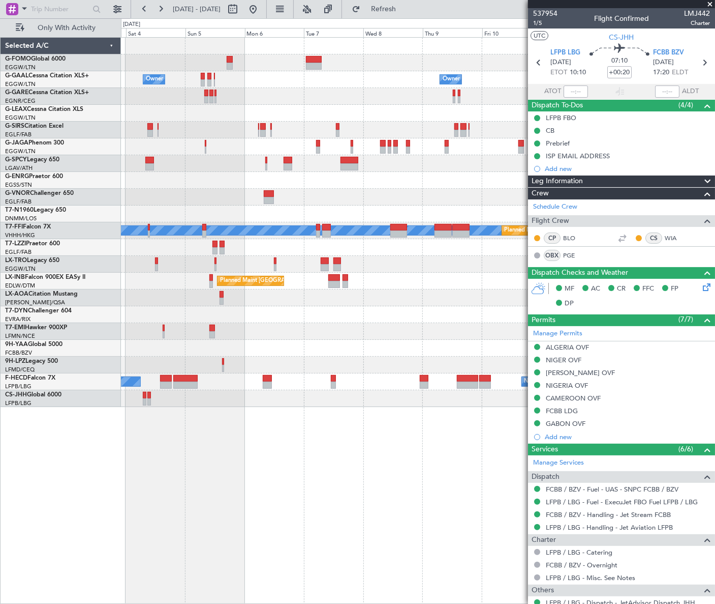
click at [237, 352] on div "Owner Owner Owner Owner Owner No Crew Planned Maint Bremen MEL MEL Planned Main…" at bounding box center [417, 222] width 593 height 369
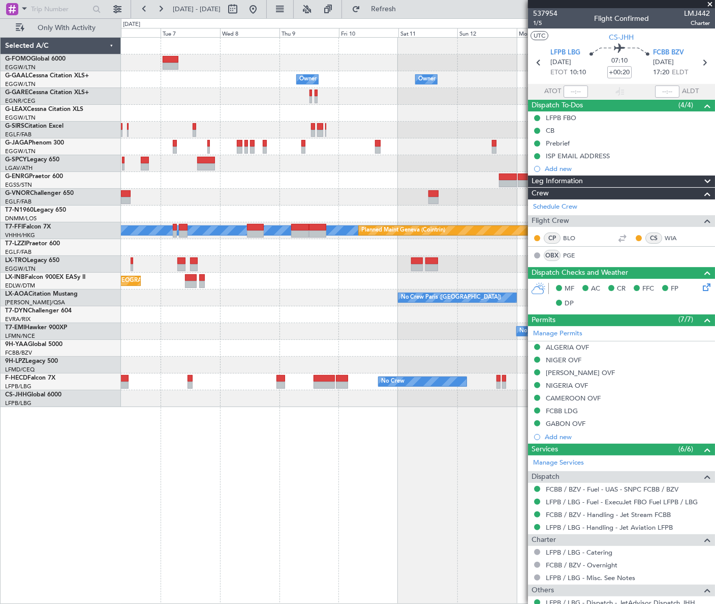
click at [316, 360] on div "Owner Owner Owner Owner No Crew Owner Owner MEL MEL Planned Maint Geneva (Coint…" at bounding box center [417, 222] width 593 height 369
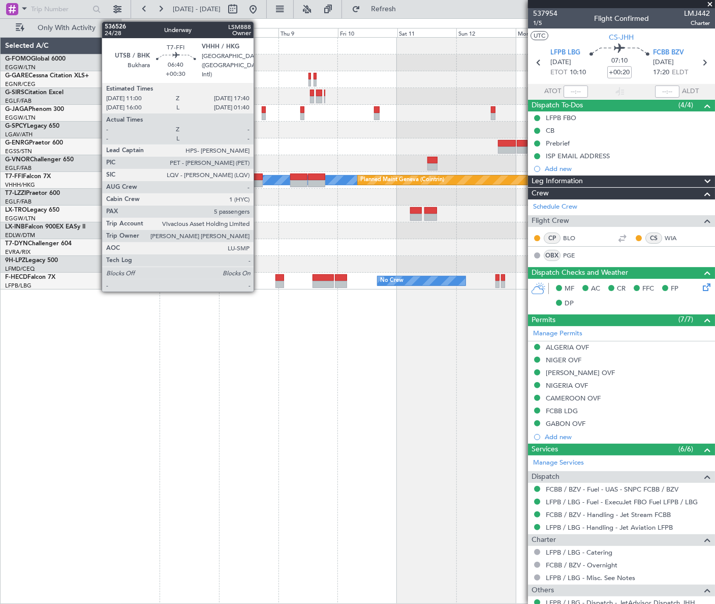
click at [258, 178] on div at bounding box center [254, 176] width 17 height 7
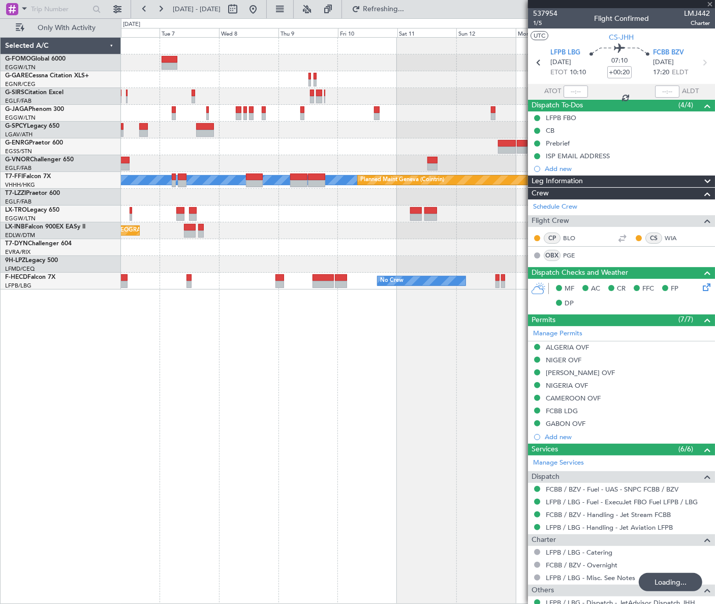
type input "+00:30"
type input "5"
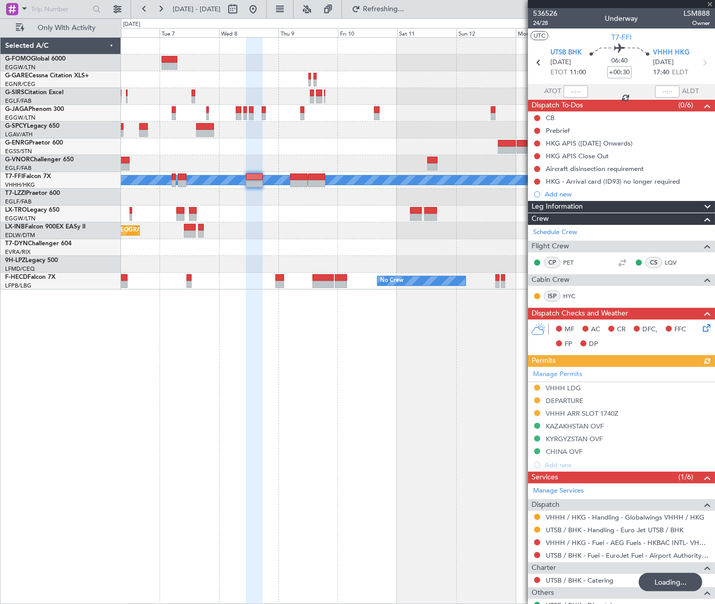
type input "+00:20"
type input "1"
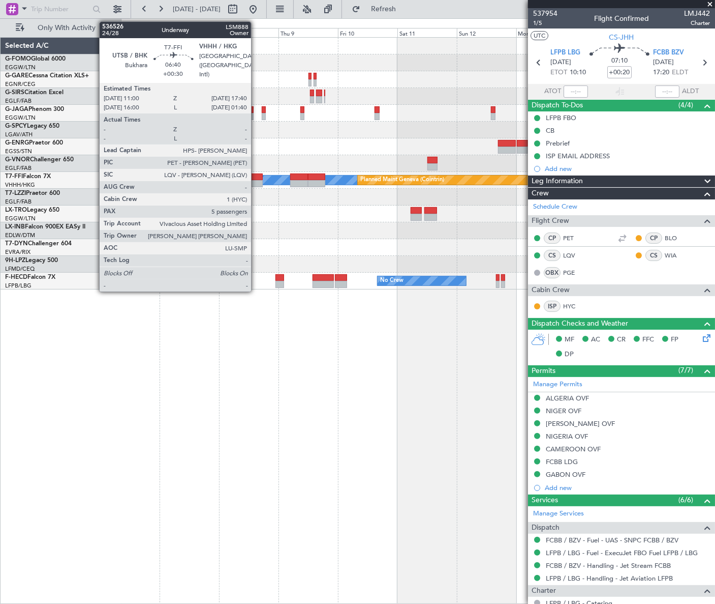
click at [256, 178] on div at bounding box center [254, 176] width 17 height 7
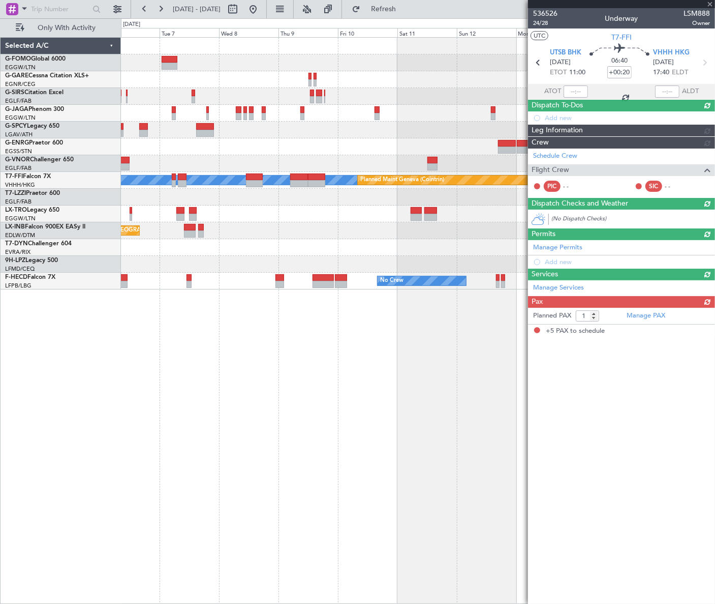
type input "+00:30"
type input "5"
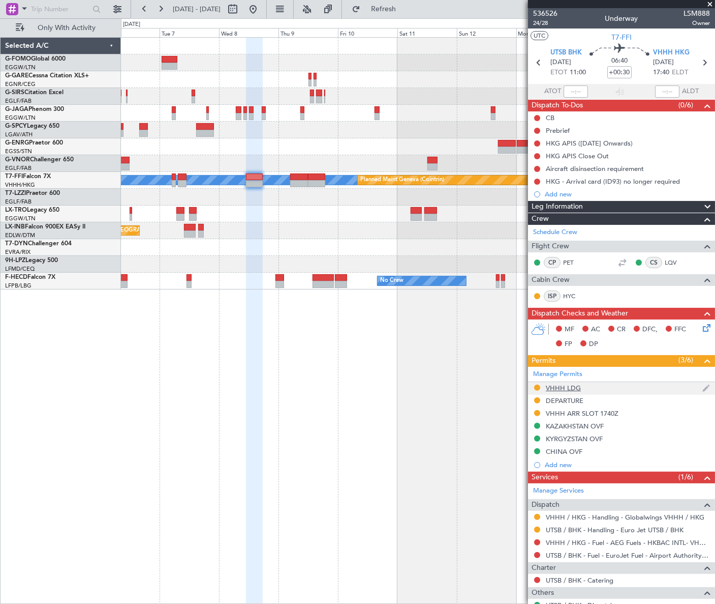
click at [556, 388] on div "VHHH LDG" at bounding box center [563, 387] width 35 height 9
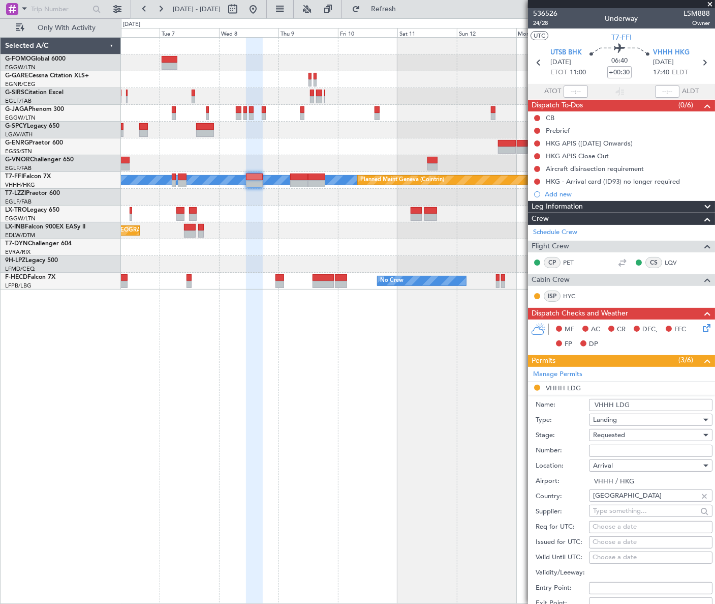
click at [598, 448] on input "Number:" at bounding box center [651, 450] width 124 height 12
paste input "CAD/B252568"
type input "CAD/B252568"
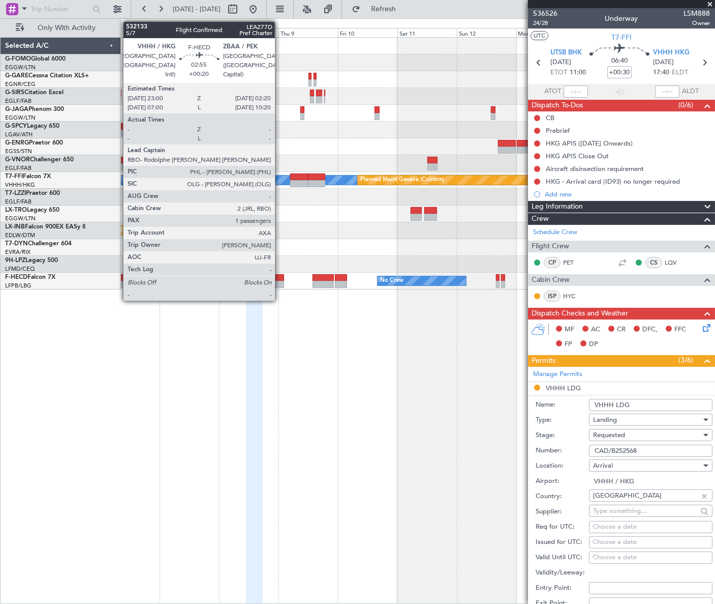
click at [280, 281] on div at bounding box center [280, 284] width 9 height 7
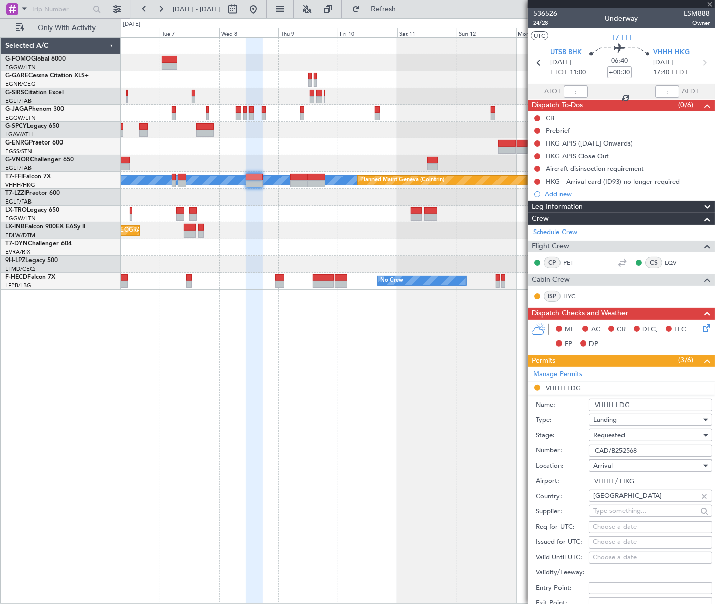
type input "+00:20"
type input "1"
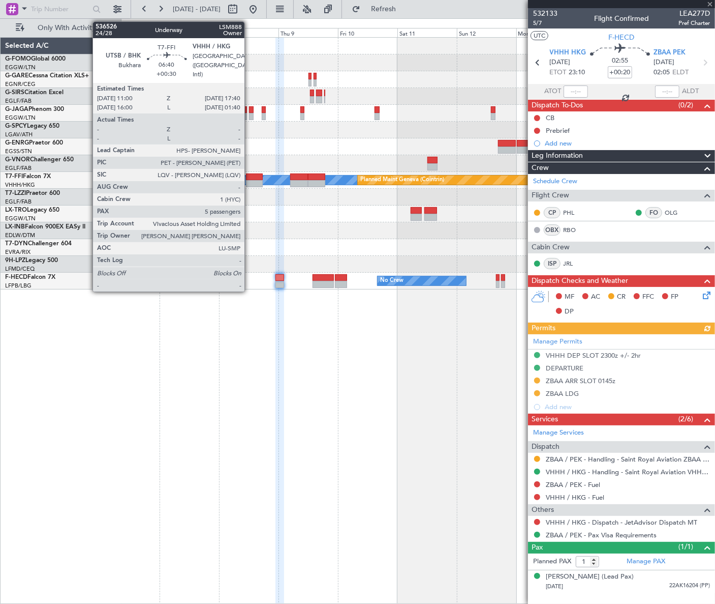
click at [249, 180] on div at bounding box center [254, 183] width 17 height 7
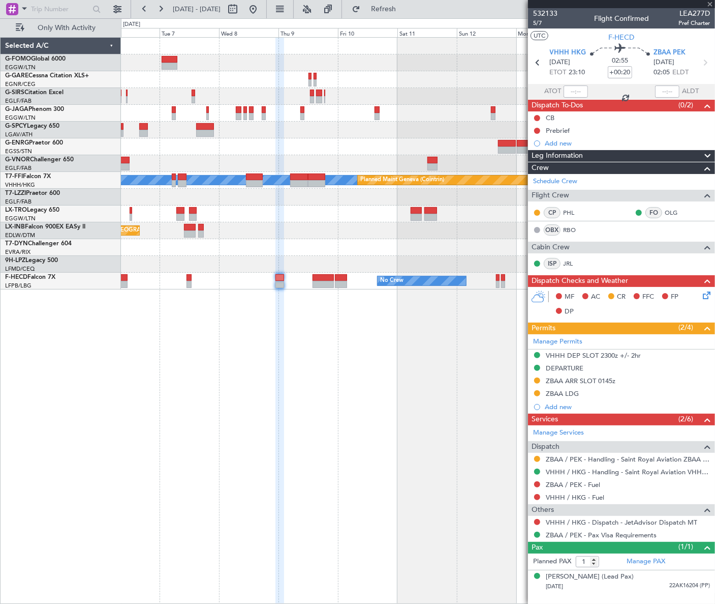
type input "+00:30"
type input "5"
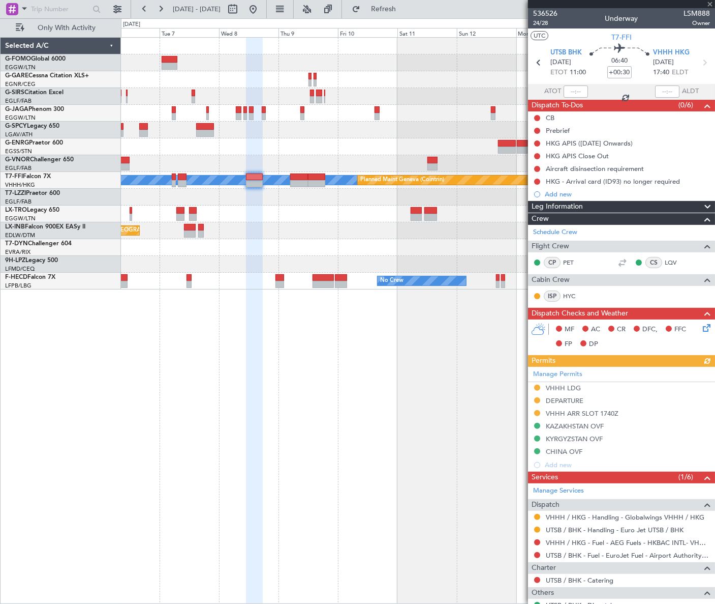
click at [570, 387] on div "Manage Permits VHHH LDG DEPARTURE VHHH ARR SLOT 1740Z KAZAKHSTAN OVF KYRGYZSTAN…" at bounding box center [621, 419] width 187 height 105
click at [575, 386] on div "VHHH LDG" at bounding box center [563, 387] width 35 height 9
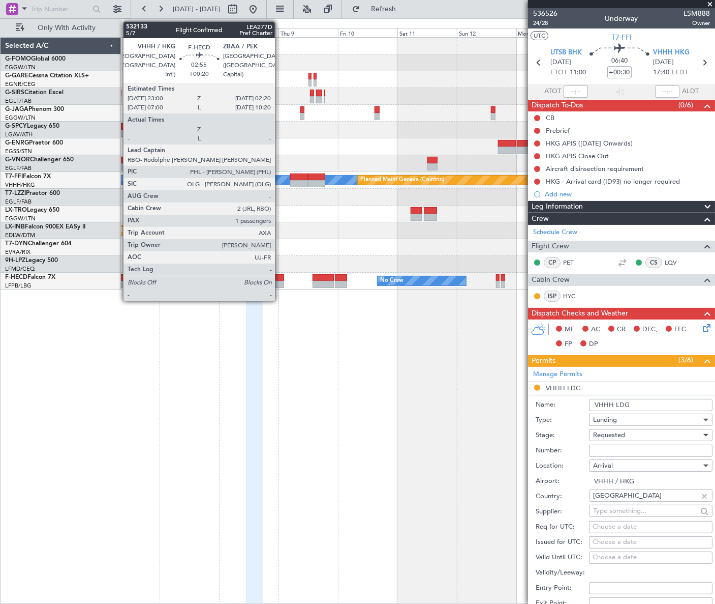
click at [280, 281] on div at bounding box center [280, 284] width 9 height 7
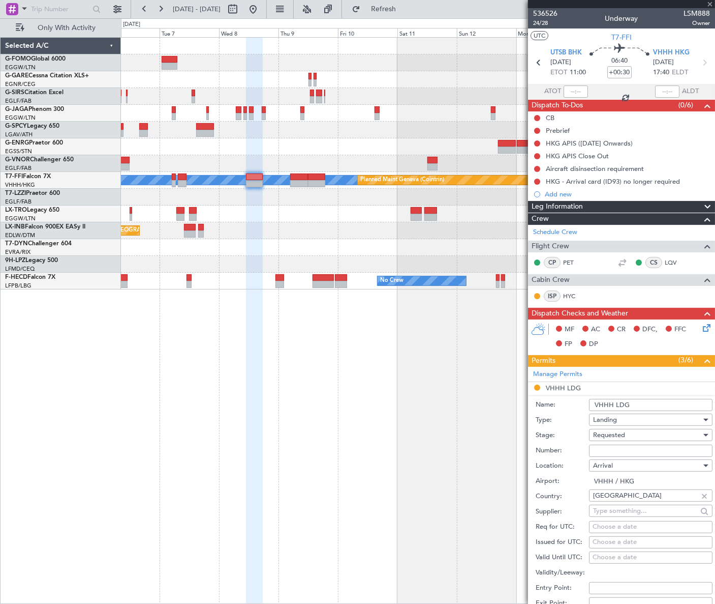
type input "+00:20"
type input "1"
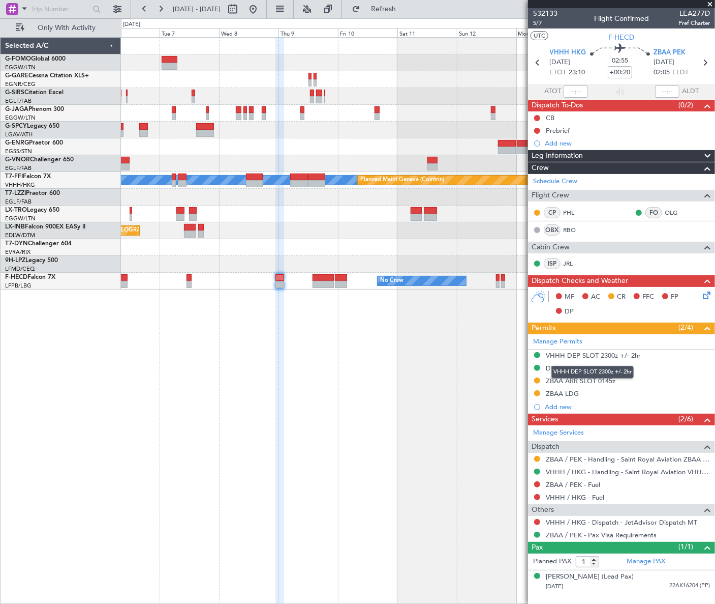
click at [571, 366] on div "VHHH DEP SLOT 2300z +/- 2hr" at bounding box center [593, 372] width 82 height 13
click at [536, 457] on button at bounding box center [537, 459] width 6 height 6
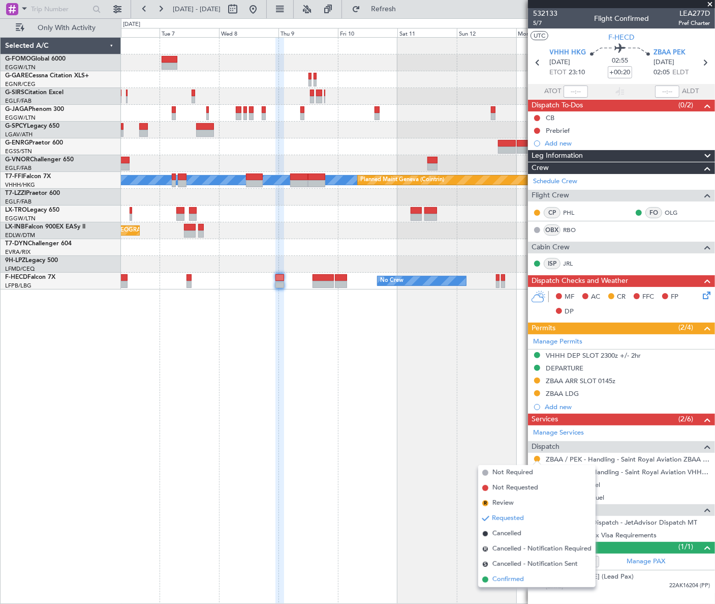
click at [512, 580] on span "Confirmed" at bounding box center [509, 579] width 32 height 10
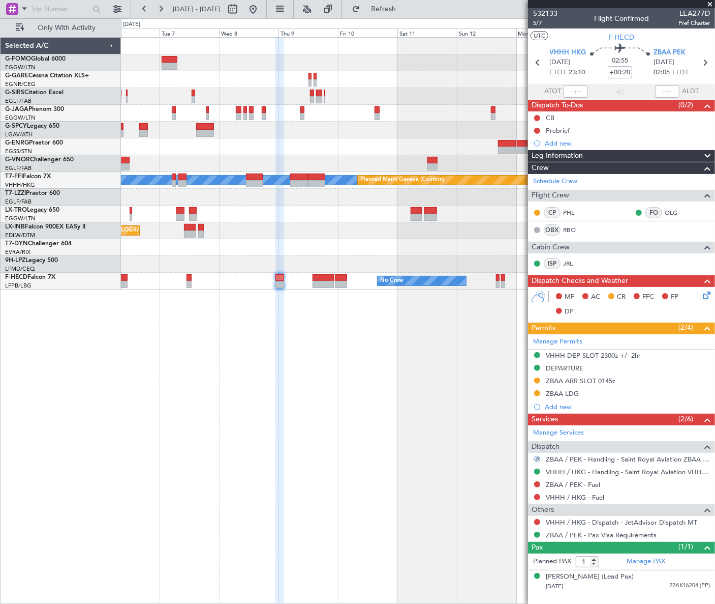
click at [593, 366] on div "VHHH DEP SLOT 2300z +/- 2hr" at bounding box center [593, 366] width 0 height 0
click at [579, 369] on div "DEPARTURE" at bounding box center [565, 368] width 38 height 9
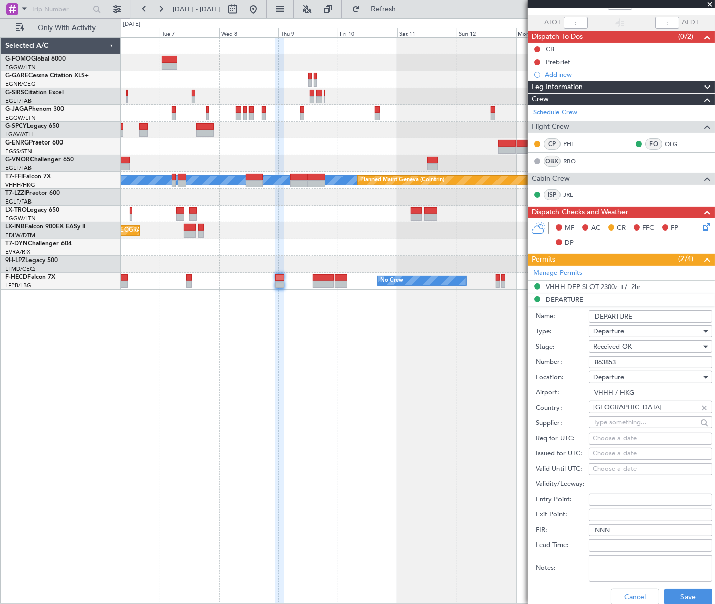
scroll to position [138, 0]
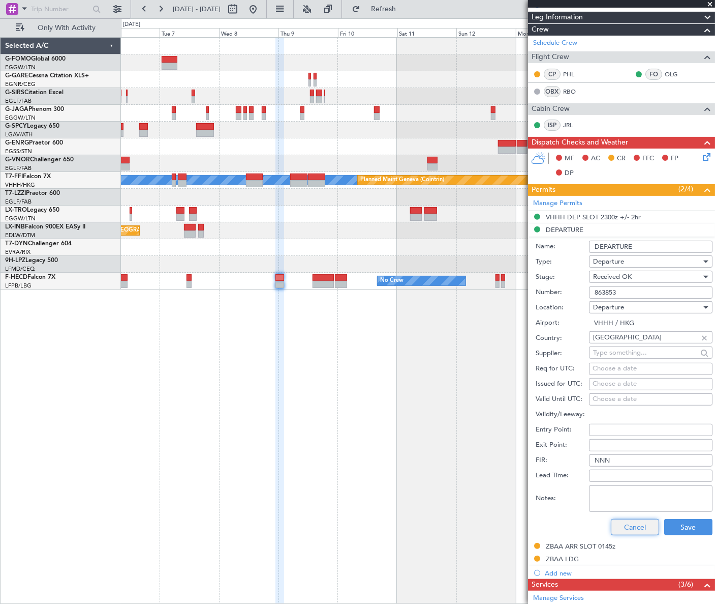
click at [637, 524] on button "Cancel" at bounding box center [635, 527] width 48 height 16
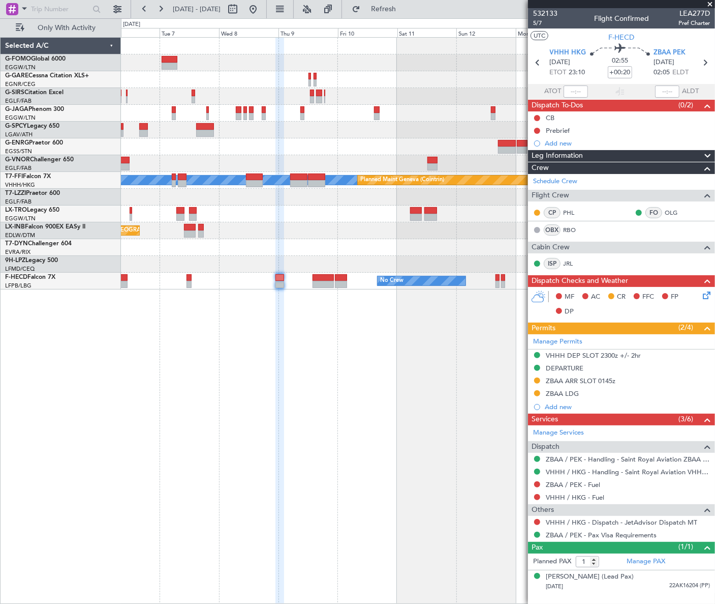
scroll to position [0, 0]
click at [566, 394] on div "ZBAA LDG" at bounding box center [562, 393] width 33 height 9
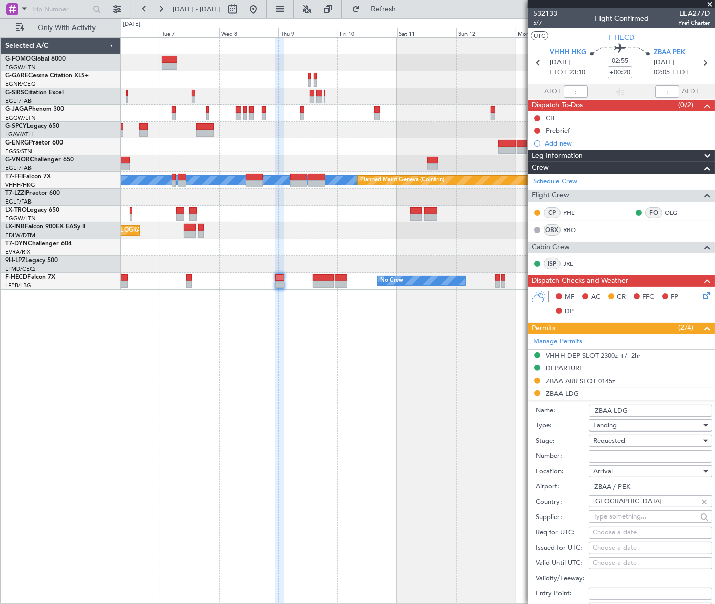
click at [607, 460] on input "Number:" at bounding box center [651, 456] width 124 height 12
paste input "CAD/B252568"
type input "CAD/B252568"
click at [618, 436] on span "Requested" at bounding box center [609, 440] width 32 height 9
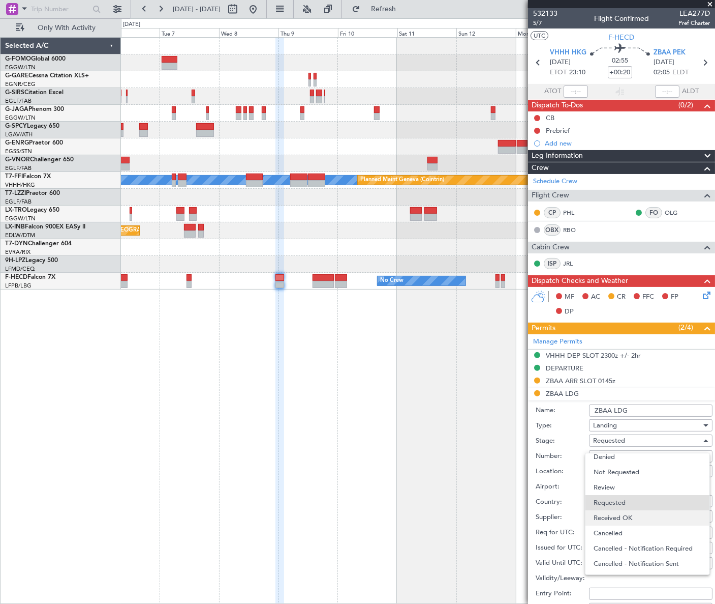
click at [625, 515] on span "Received OK" at bounding box center [648, 517] width 108 height 15
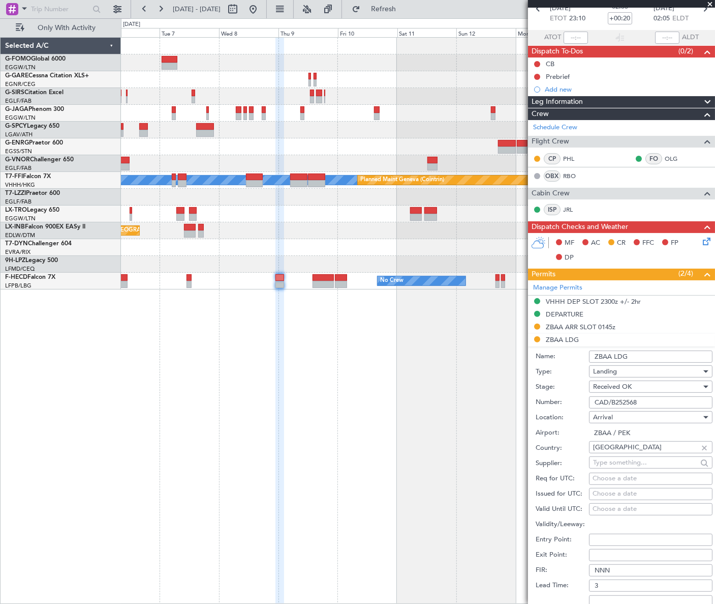
scroll to position [92, 0]
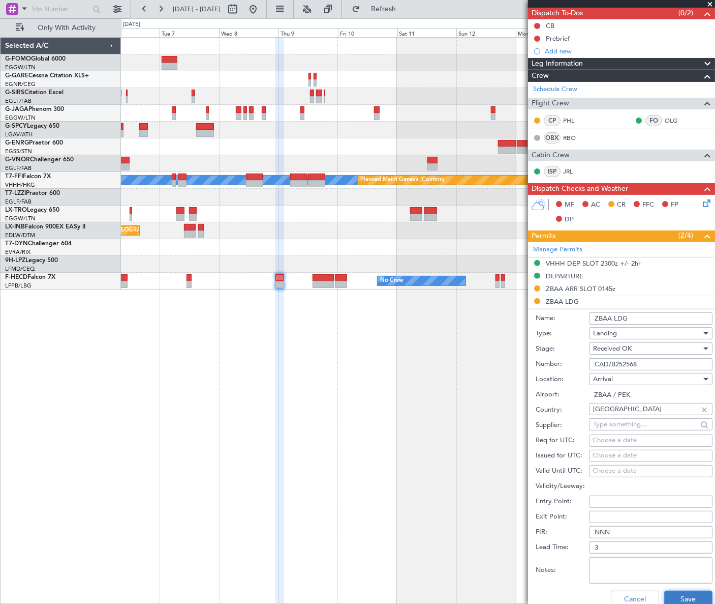
click at [678, 594] on button "Save" at bounding box center [689, 598] width 48 height 16
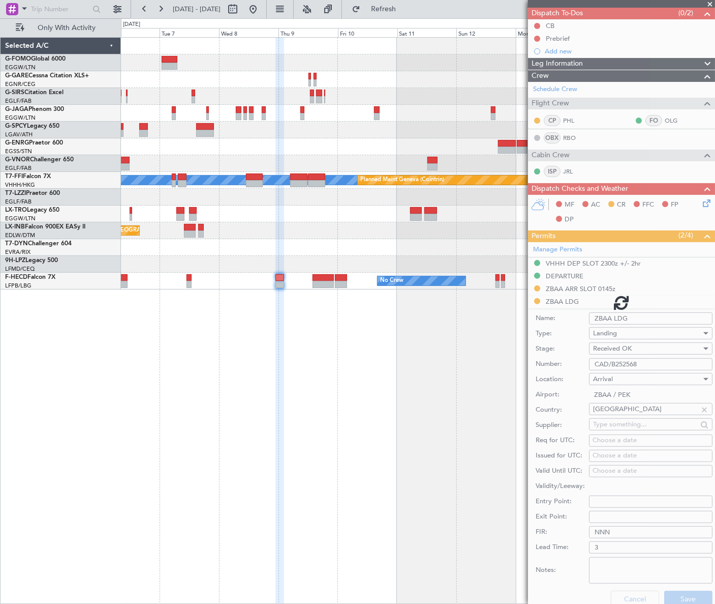
scroll to position [0, 0]
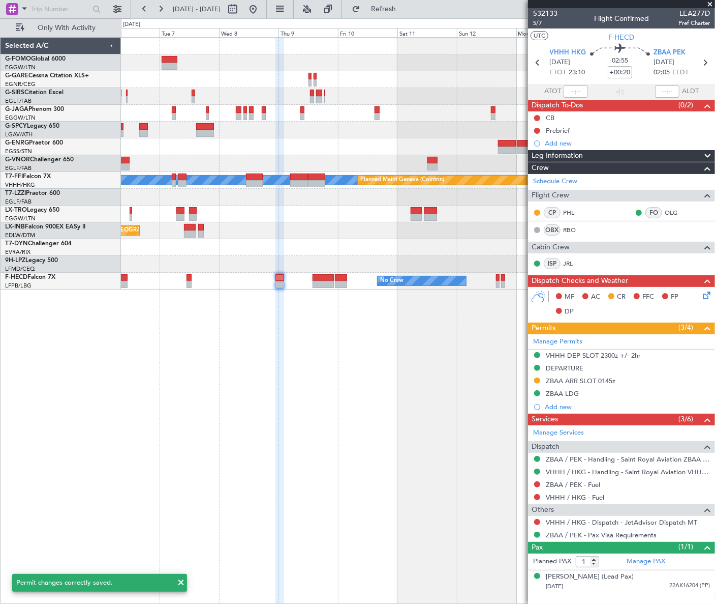
click at [581, 156] on span "Leg Information" at bounding box center [557, 156] width 51 height 12
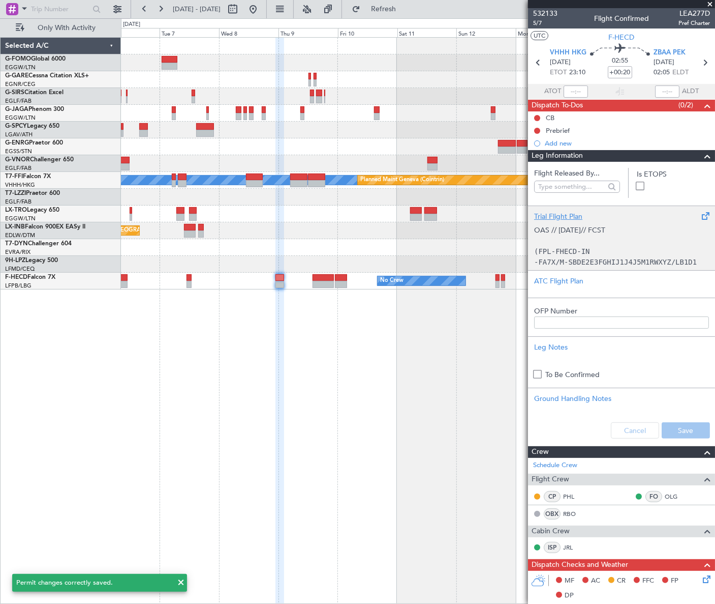
click at [568, 215] on div "Trial Flight Plan" at bounding box center [621, 216] width 175 height 11
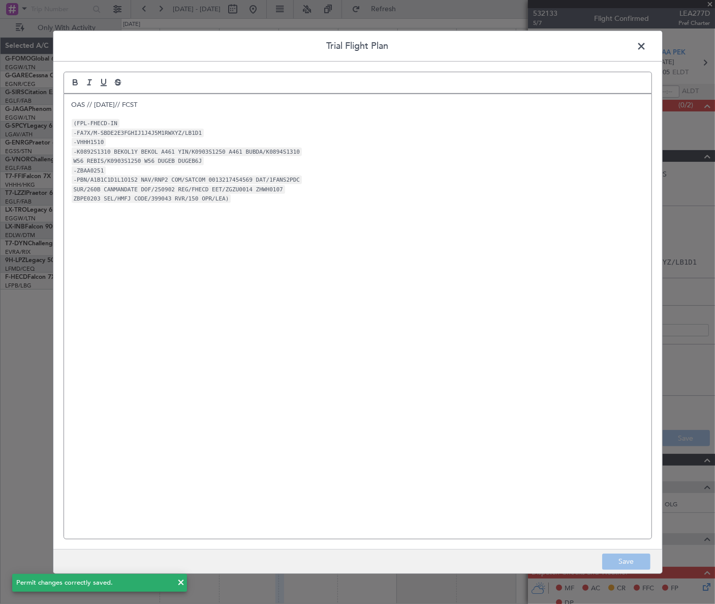
click at [72, 101] on p "OAS // 02SEP// FCST" at bounding box center [358, 104] width 573 height 9
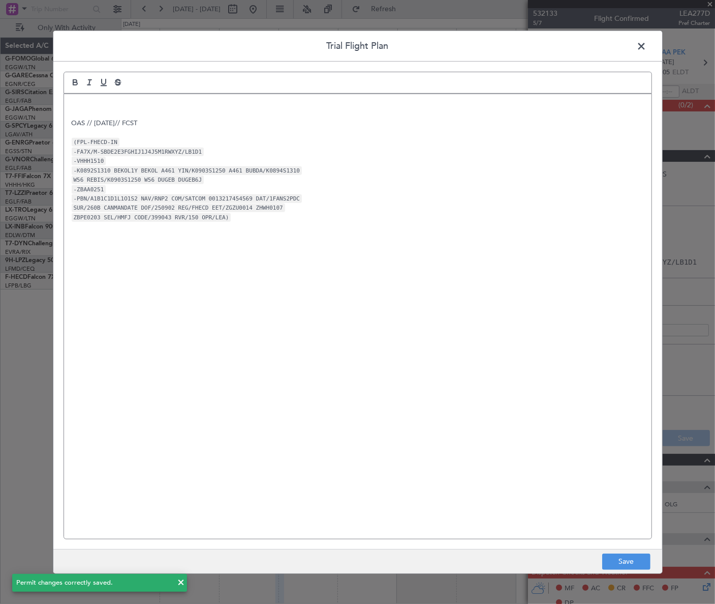
click at [72, 102] on p at bounding box center [358, 104] width 573 height 9
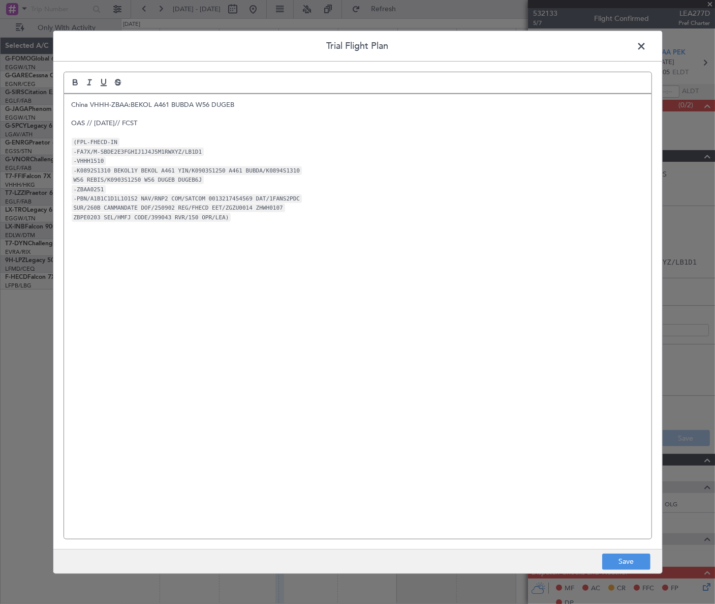
click at [88, 102] on p "China VHHH-ZBAA:BEKOL A461 BUBDA W56 DUGEB" at bounding box center [358, 104] width 573 height 9
click at [632, 563] on button "Save" at bounding box center [627, 561] width 48 height 16
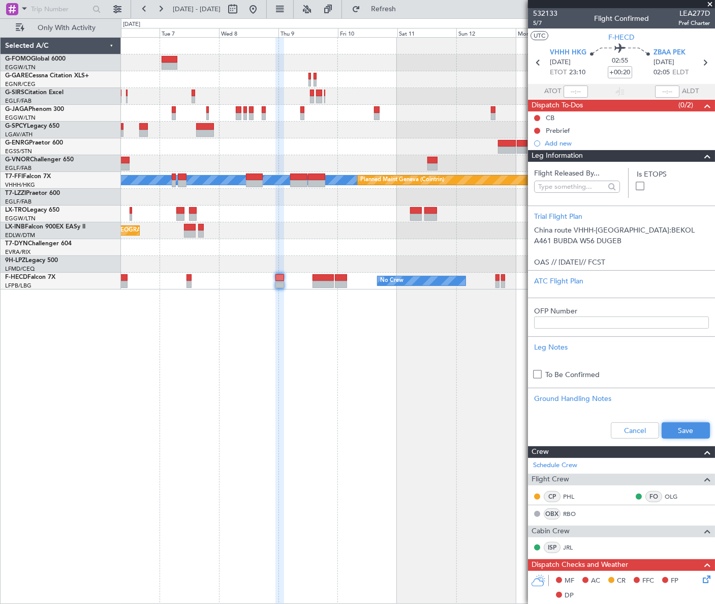
click at [692, 435] on button "Save" at bounding box center [686, 430] width 48 height 16
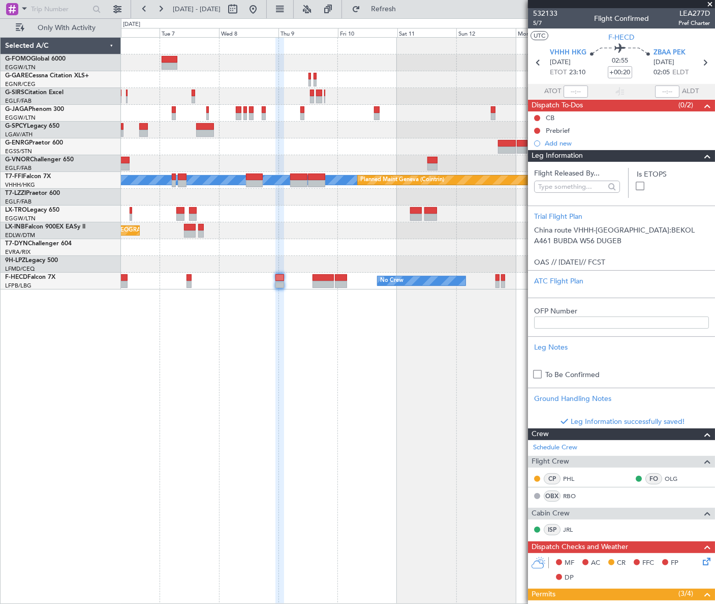
click at [702, 152] on span at bounding box center [708, 156] width 12 height 12
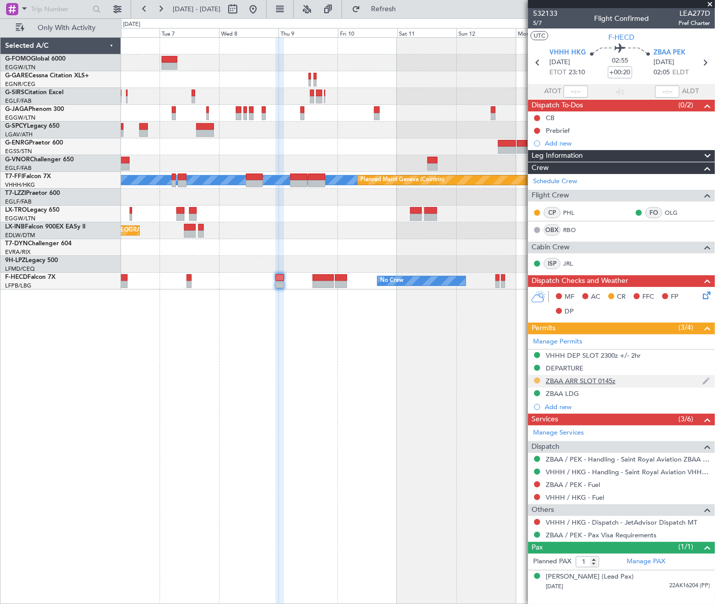
click at [537, 378] on button at bounding box center [537, 380] width 6 height 6
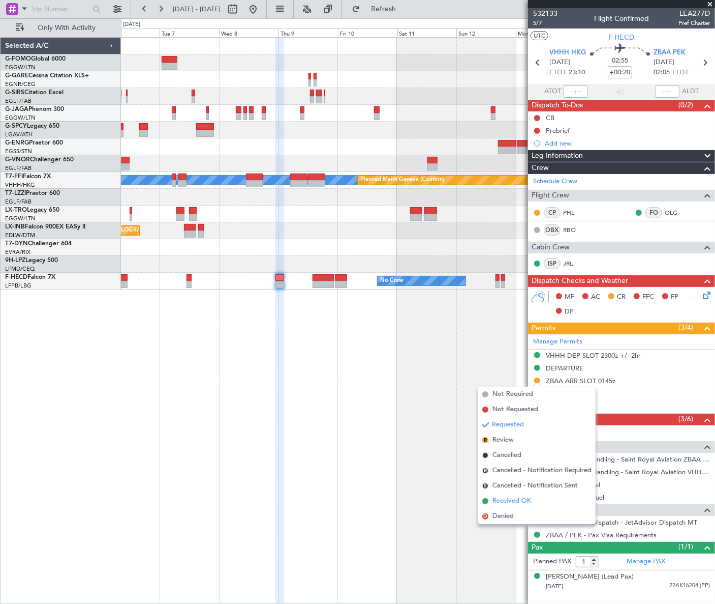
click at [517, 497] on span "Received OK" at bounding box center [512, 501] width 39 height 10
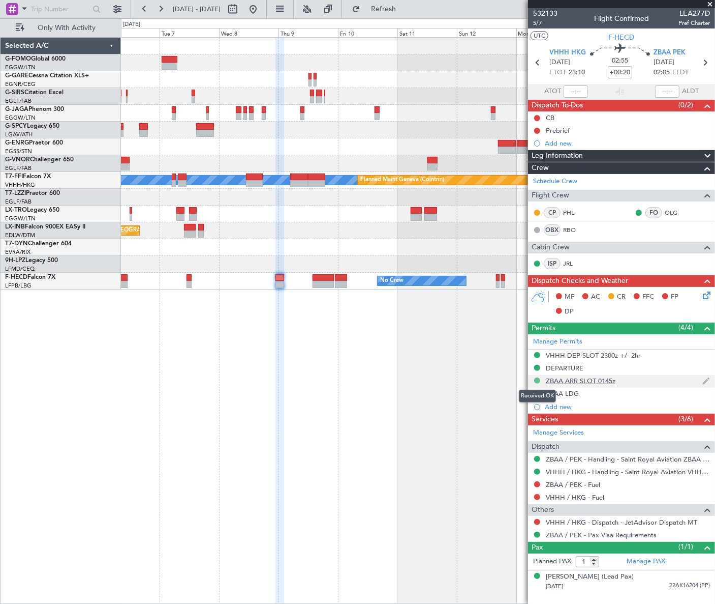
click at [538, 380] on button at bounding box center [537, 380] width 6 height 6
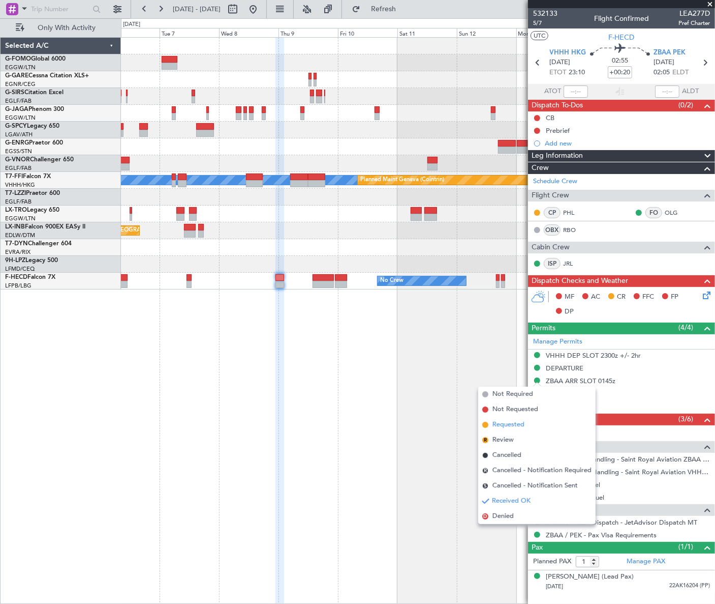
click at [503, 422] on span "Requested" at bounding box center [509, 424] width 32 height 10
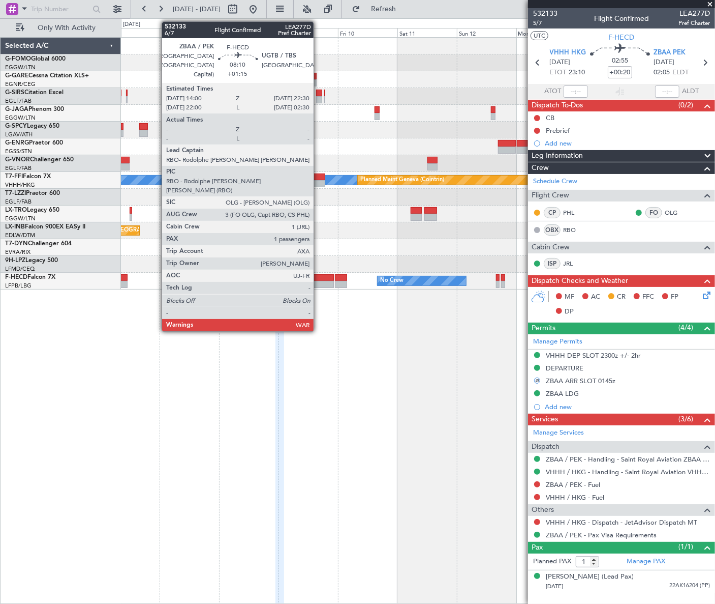
click at [318, 282] on div at bounding box center [323, 284] width 21 height 7
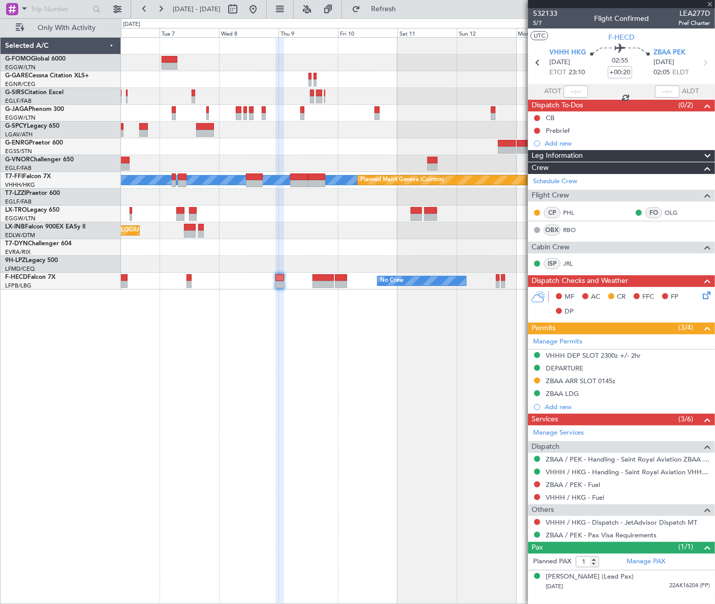
type input "+01:15"
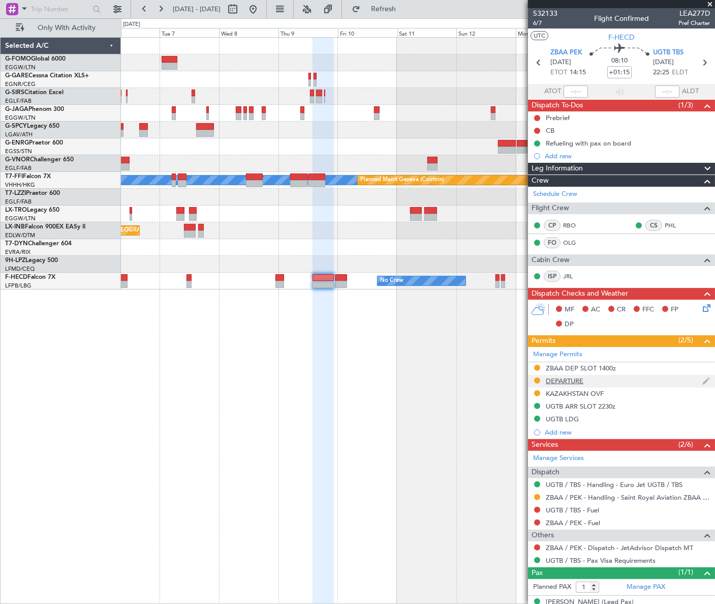
click at [566, 379] on div "DEPARTURE" at bounding box center [565, 380] width 38 height 9
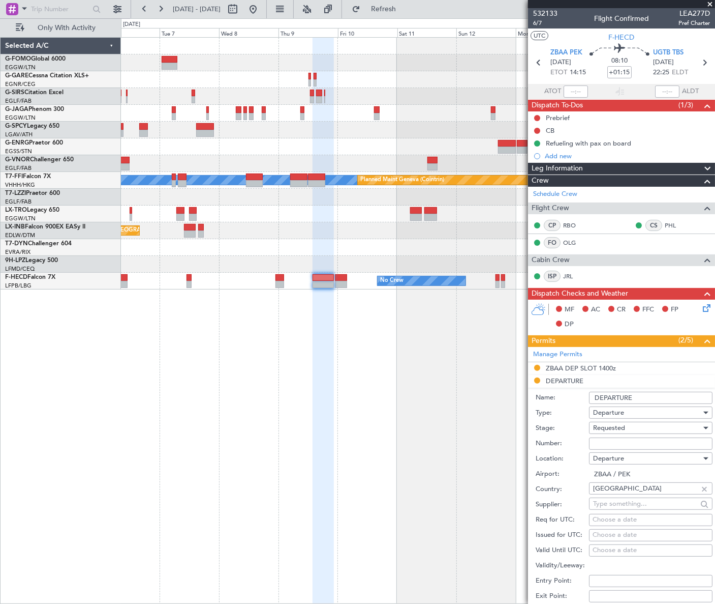
click at [636, 440] on input "Number:" at bounding box center [651, 443] width 124 height 12
click at [614, 438] on input "Number:" at bounding box center [651, 443] width 124 height 12
paste input "CAD/B252568"
type input "CAD/B252568"
click at [623, 430] on span "Requested" at bounding box center [609, 427] width 32 height 9
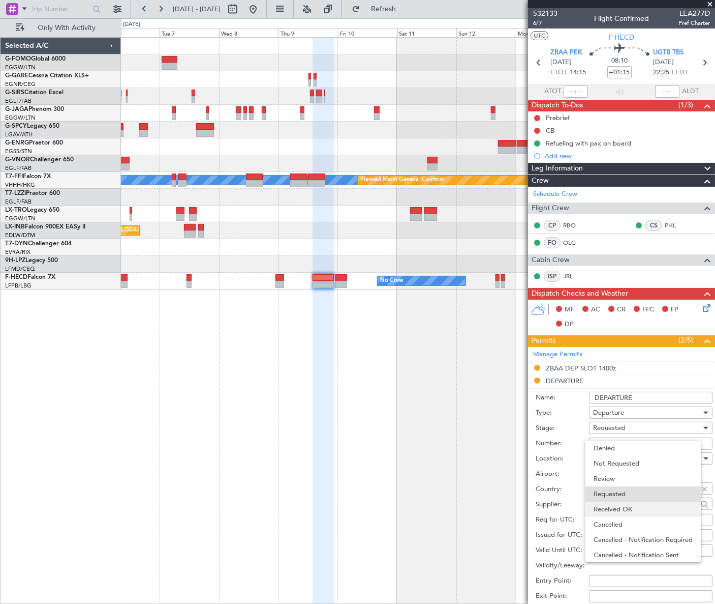
scroll to position [4, 0]
click at [628, 504] on span "Received OK" at bounding box center [648, 504] width 108 height 15
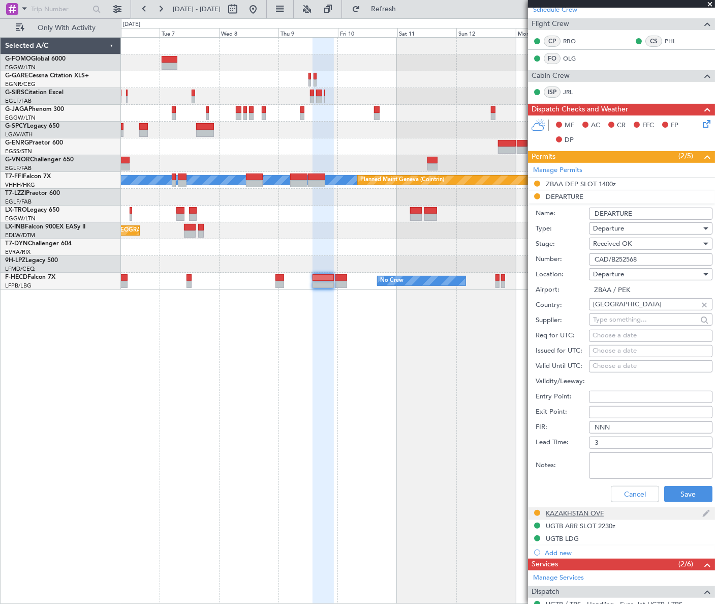
scroll to position [185, 0]
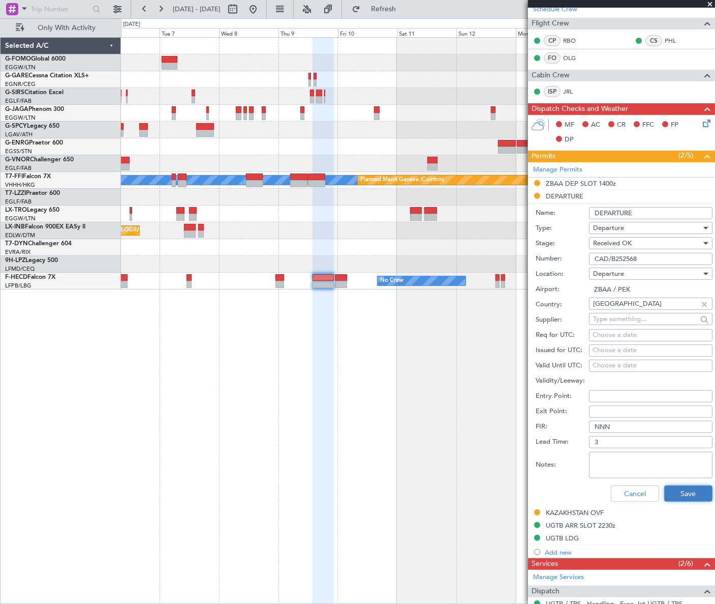
click at [685, 496] on button "Save" at bounding box center [689, 493] width 48 height 16
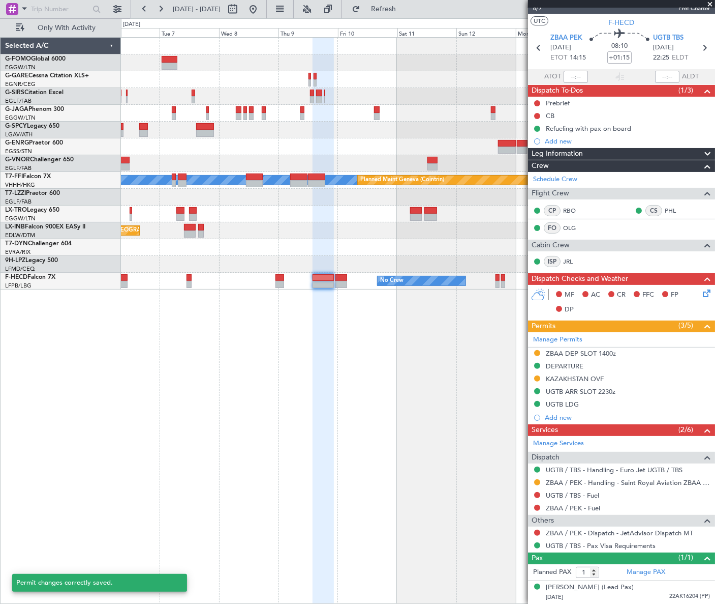
scroll to position [13, 0]
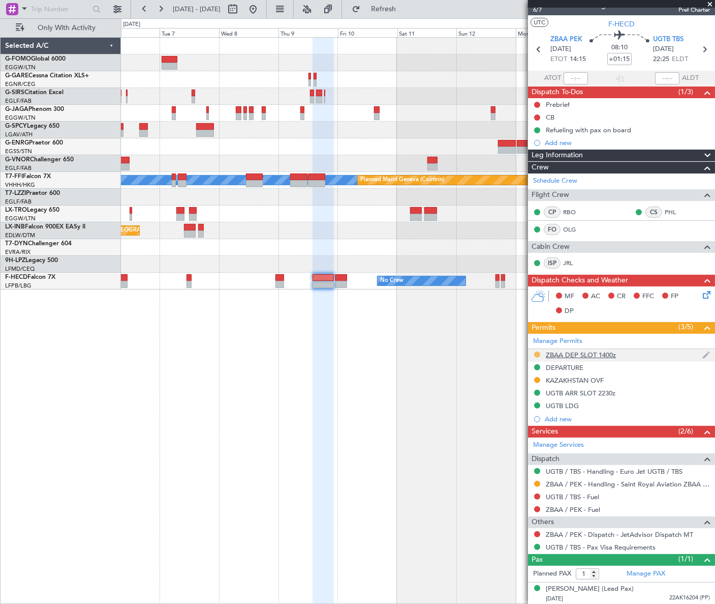
click at [539, 353] on button at bounding box center [537, 354] width 6 height 6
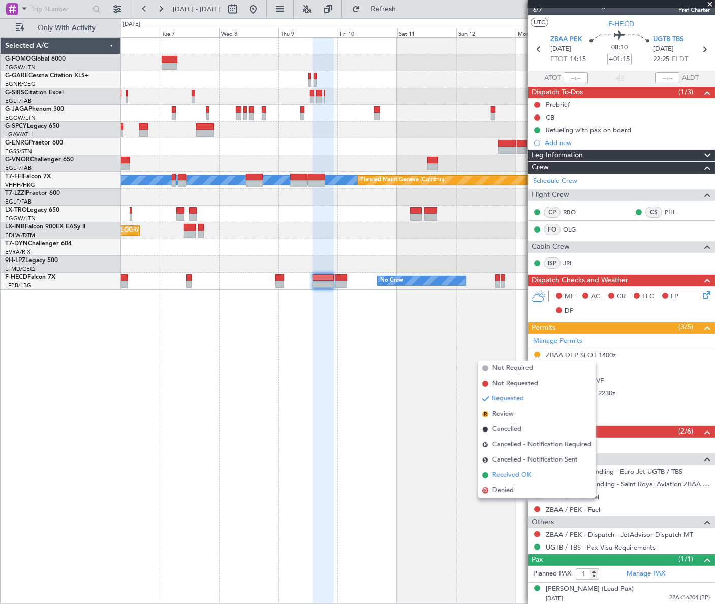
click at [512, 472] on span "Received OK" at bounding box center [512, 475] width 39 height 10
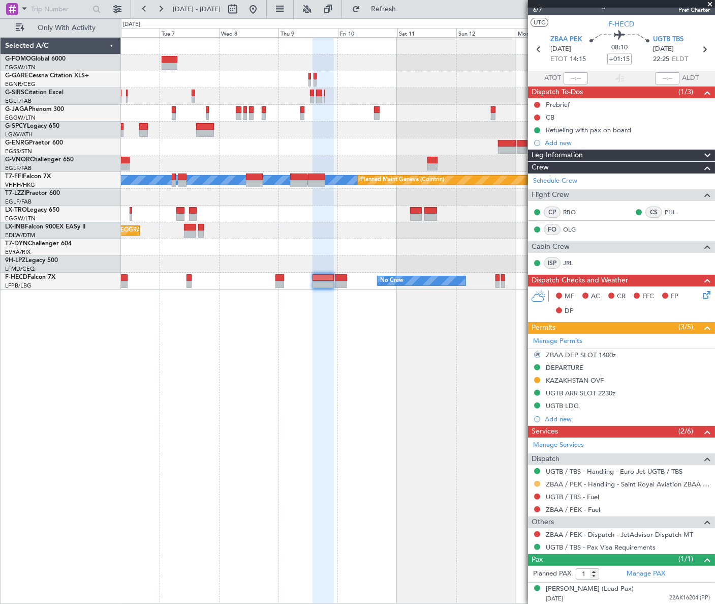
click at [537, 483] on button at bounding box center [537, 483] width 6 height 6
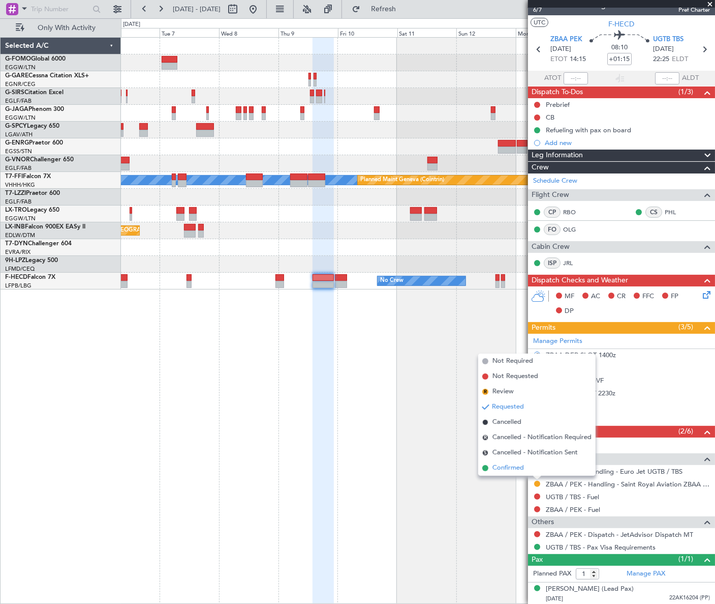
click at [504, 468] on span "Confirmed" at bounding box center [509, 468] width 32 height 10
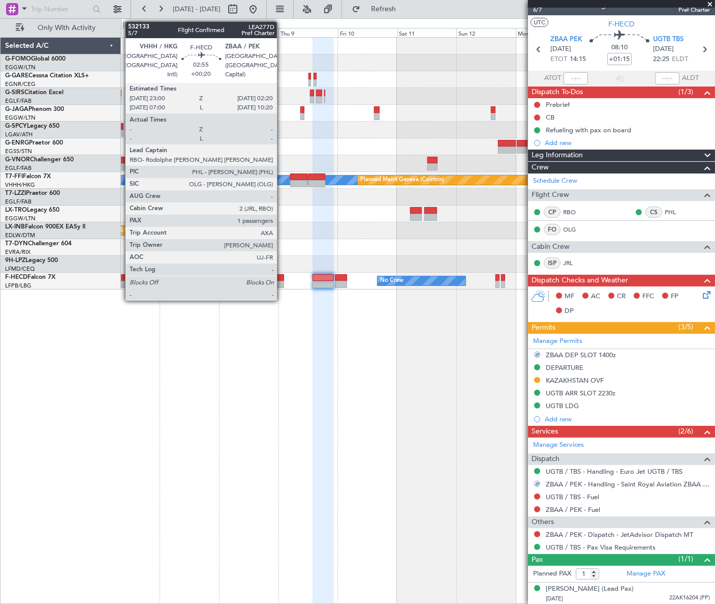
click at [281, 281] on div at bounding box center [280, 284] width 9 height 7
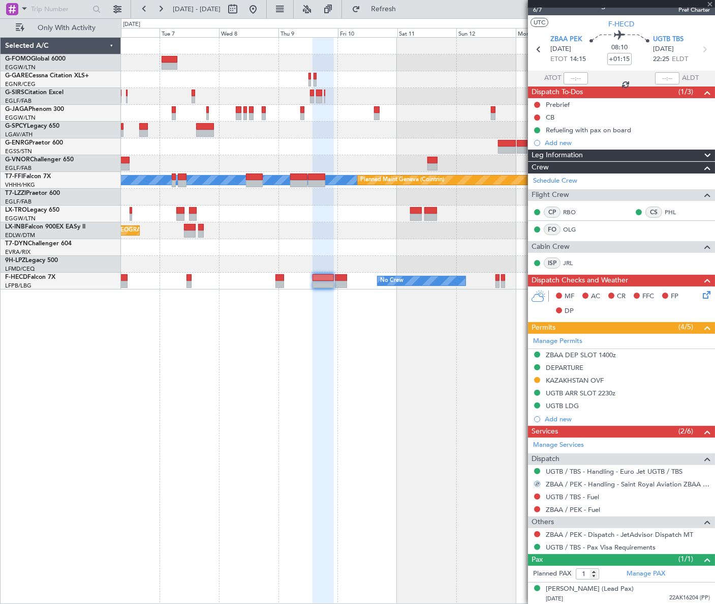
type input "+00:20"
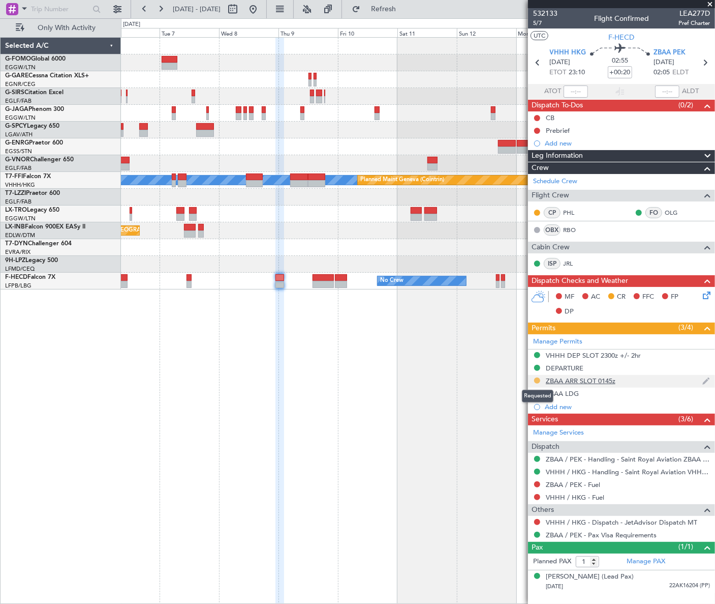
click at [536, 380] on button at bounding box center [537, 380] width 6 height 6
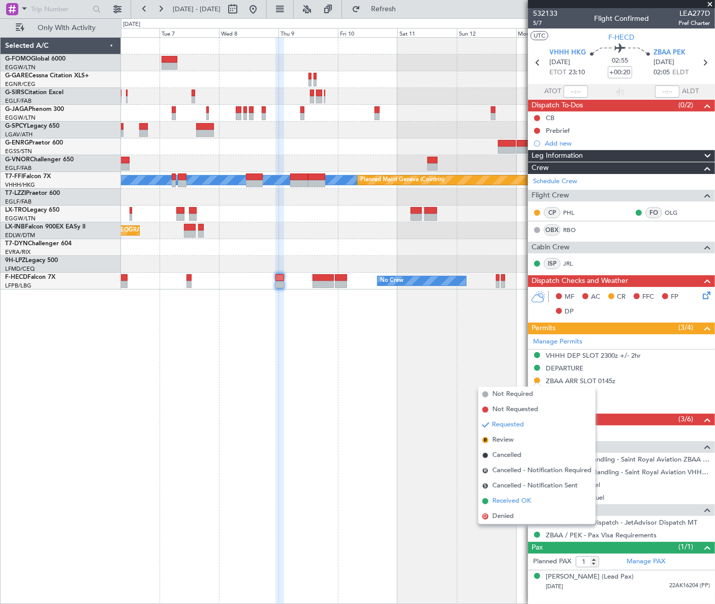
click at [518, 501] on span "Received OK" at bounding box center [512, 501] width 39 height 10
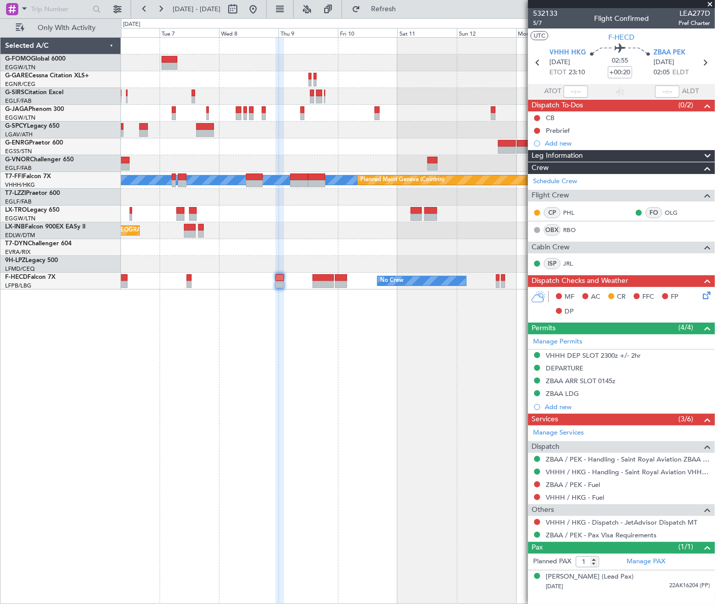
click at [715, 203] on html "06 Oct 2025 - 16 Oct 2025 Refresh Quick Links Only With Activity MEL MEL Planne…" at bounding box center [357, 302] width 715 height 604
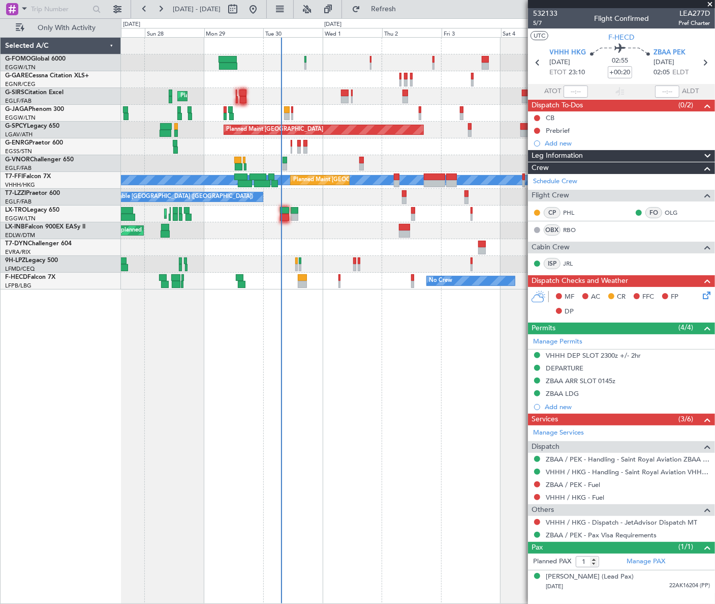
click at [320, 380] on div "Planned Maint London (Luton) Planned Maint London (Luton) Planned Maint Bremen …" at bounding box center [418, 320] width 594 height 566
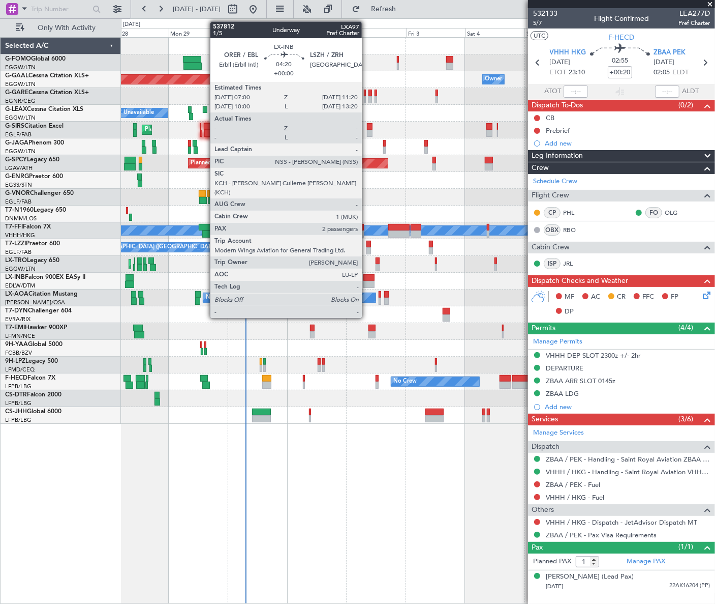
click at [367, 278] on div at bounding box center [369, 277] width 11 height 7
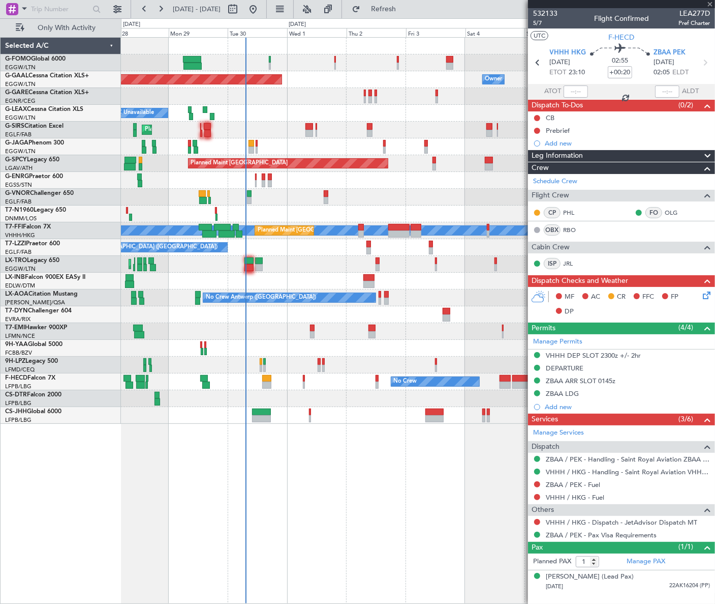
type input "2"
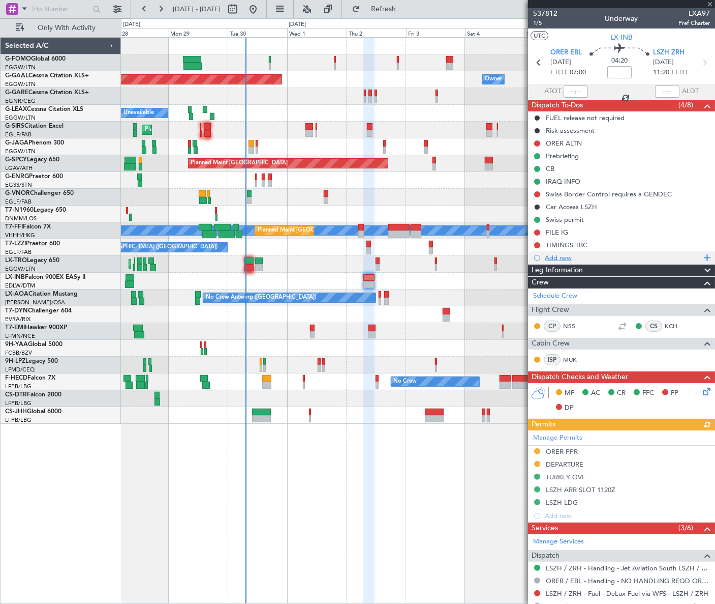
click at [559, 258] on div "Add new" at bounding box center [623, 257] width 156 height 9
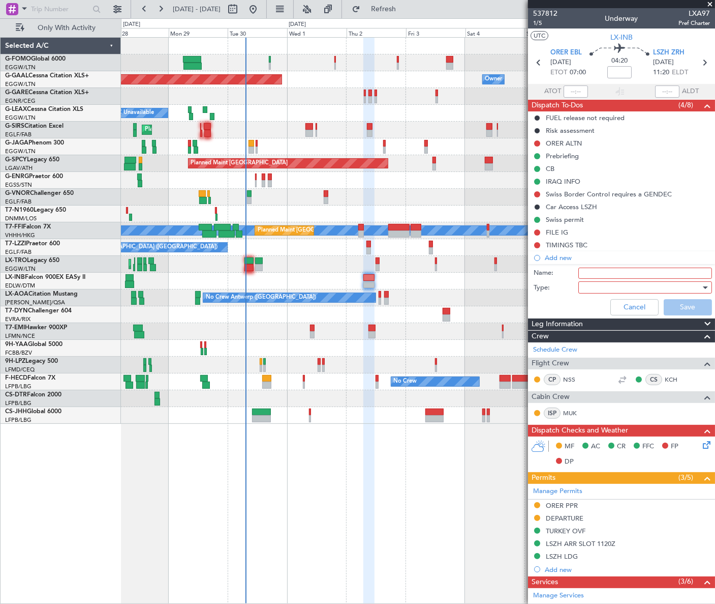
click at [634, 269] on input "Name:" at bounding box center [646, 272] width 134 height 11
type input "NER CB"
click at [689, 290] on div at bounding box center [642, 287] width 118 height 15
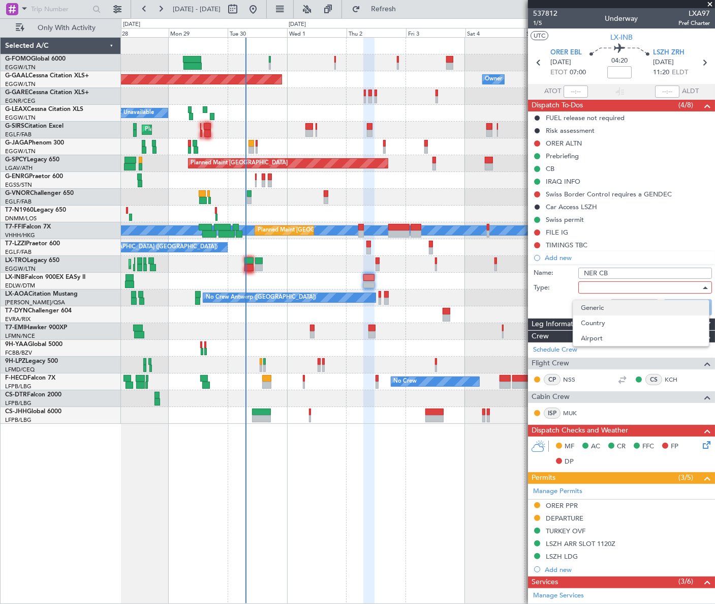
click at [606, 309] on span "Generic" at bounding box center [641, 307] width 119 height 15
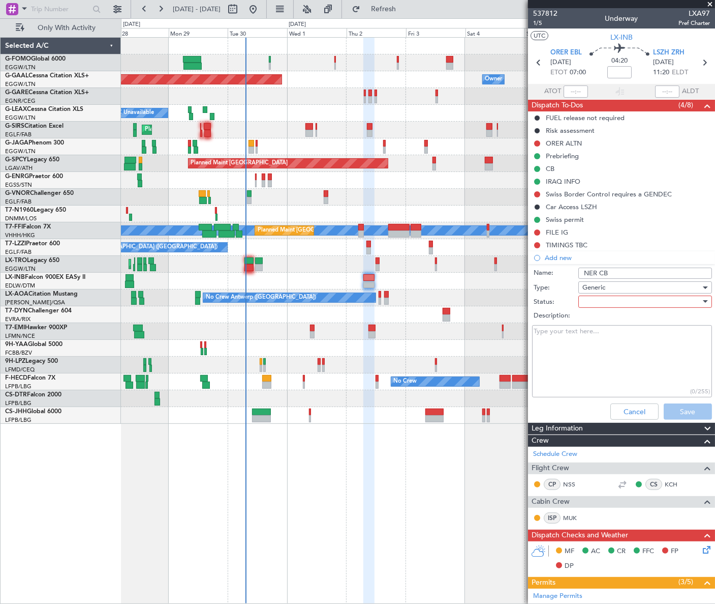
click at [627, 300] on div at bounding box center [642, 301] width 118 height 15
click at [620, 356] on span "Completed" at bounding box center [641, 352] width 119 height 15
click at [559, 340] on textarea "Description:" at bounding box center [622, 361] width 180 height 73
click at [598, 347] on textarea "Note from Carsten:" at bounding box center [622, 361] width 180 height 73
paste textarea "It's still unsure if Nico or I will do the flight, but please keep Nico in this…"
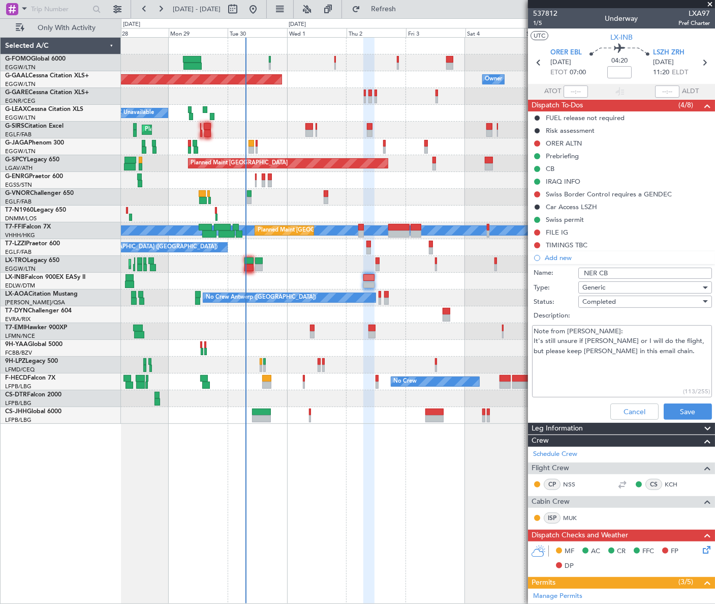
click at [533, 340] on textarea "Note from Carsten: It's still unsure if Nico or I will do the flight, but pleas…" at bounding box center [622, 361] width 180 height 73
click at [627, 348] on textarea "Note from Carsten: ''It's still unsure if Nico or I will do the flight, but ple…" at bounding box center [622, 361] width 180 height 73
type textarea "Note from Carsten: ''It's still unsure if Nico or I will do the flight, but ple…"
click at [599, 273] on input "NER CB" at bounding box center [646, 272] width 134 height 11
drag, startPoint x: 611, startPoint y: 276, endPoint x: 578, endPoint y: 274, distance: 33.1
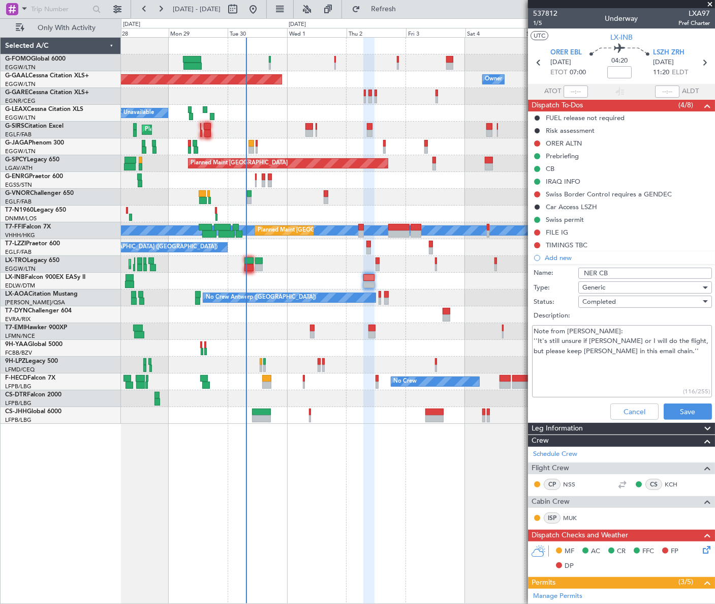
click at [579, 274] on input "NER CB" at bounding box center [646, 272] width 134 height 11
type input "CB to be sent to NER as well"
click at [687, 409] on button "Save" at bounding box center [688, 411] width 48 height 16
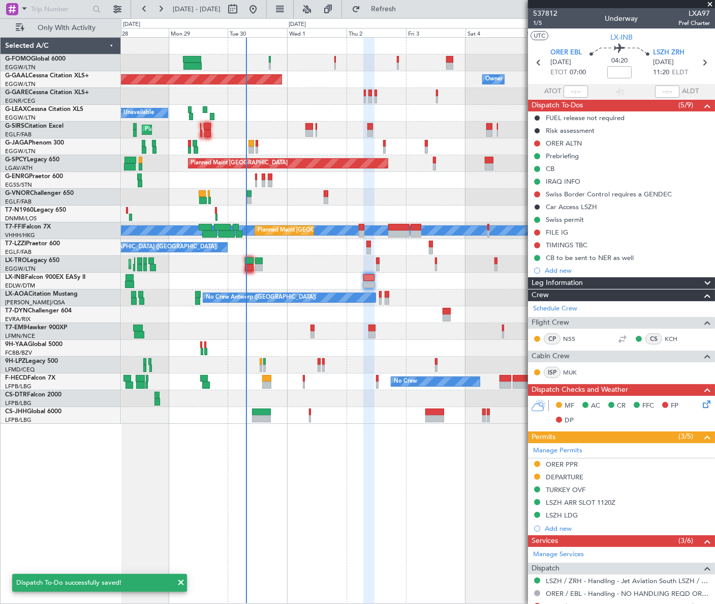
click at [701, 405] on icon at bounding box center [705, 402] width 8 height 8
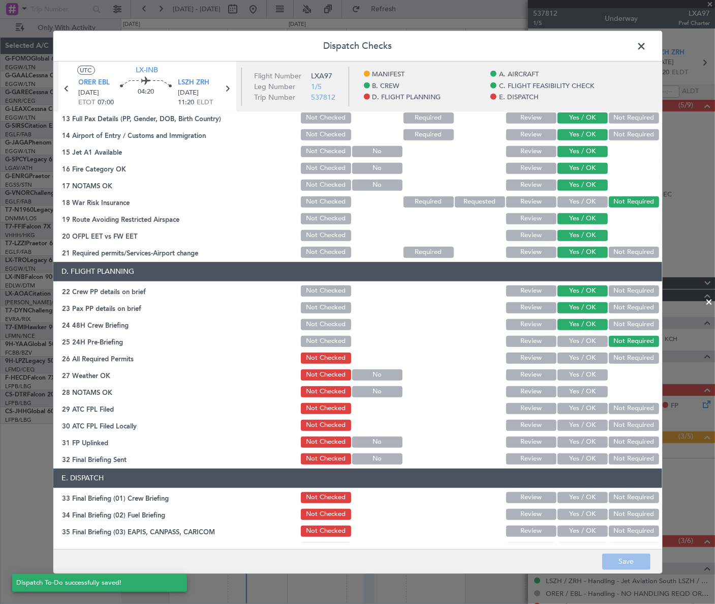
scroll to position [462, 0]
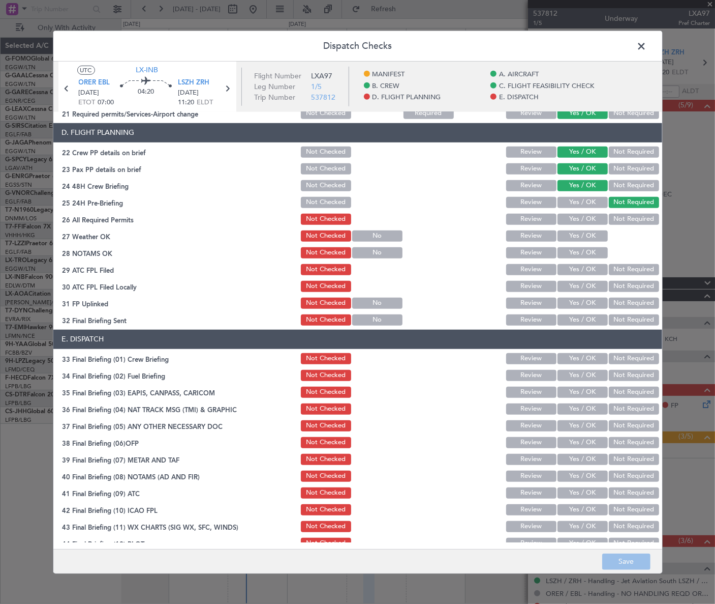
click at [647, 47] on span at bounding box center [647, 48] width 0 height 20
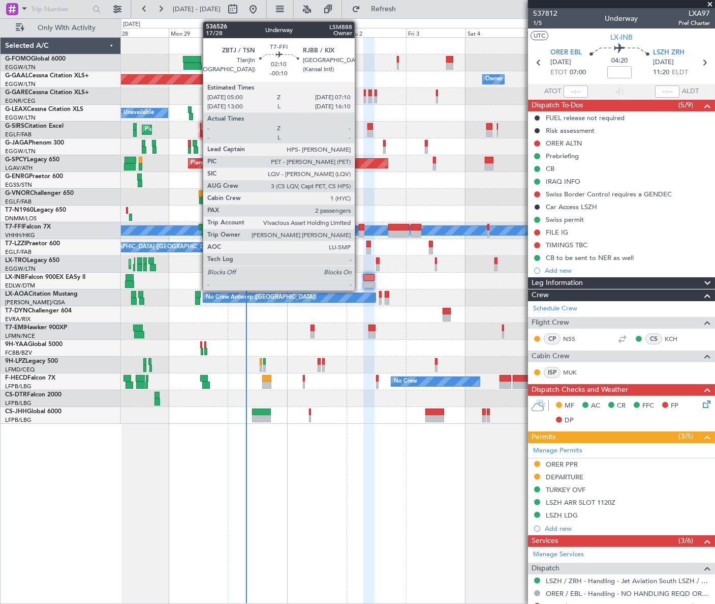
click at [359, 227] on div at bounding box center [362, 227] width 6 height 7
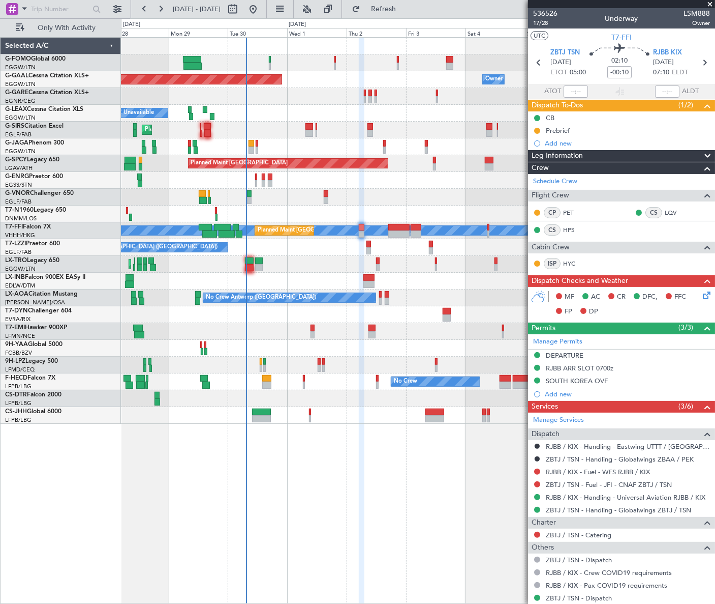
click at [585, 154] on div "Leg Information" at bounding box center [621, 156] width 187 height 12
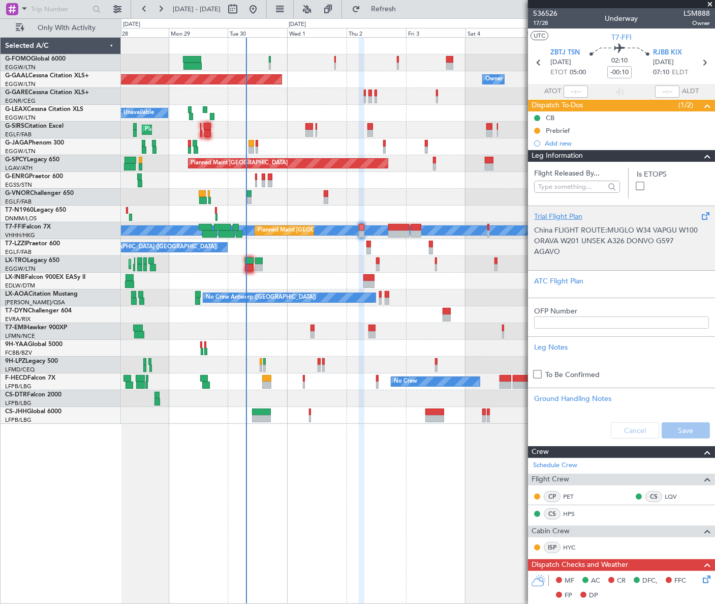
click at [618, 237] on p "China FLIGHT ROUTE:MUGLO W34 VAPGU W100 ORAVA W201 UNSEK A326 DONVO G597" at bounding box center [621, 235] width 175 height 21
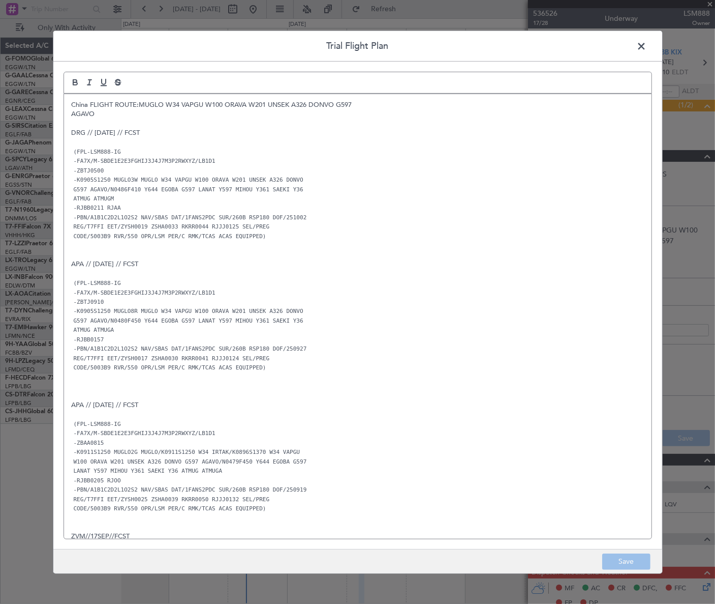
click at [647, 45] on span at bounding box center [647, 48] width 0 height 20
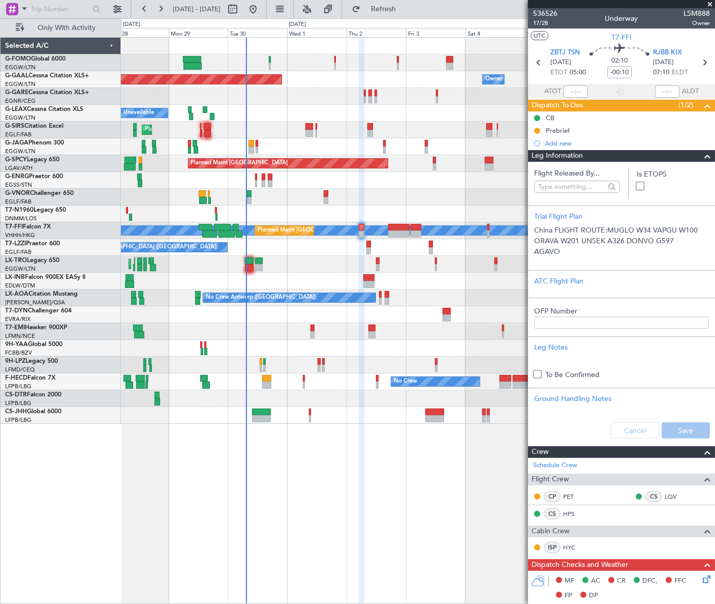
click at [702, 154] on span at bounding box center [708, 156] width 12 height 12
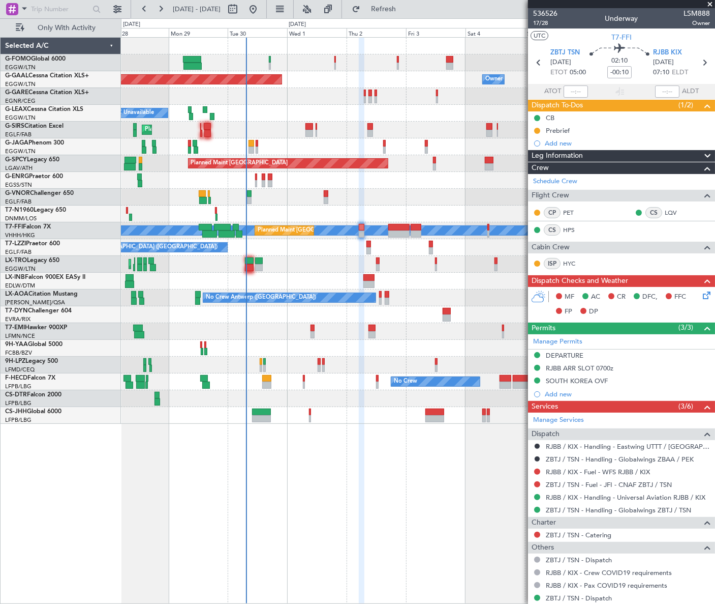
click at [701, 297] on icon at bounding box center [705, 293] width 8 height 8
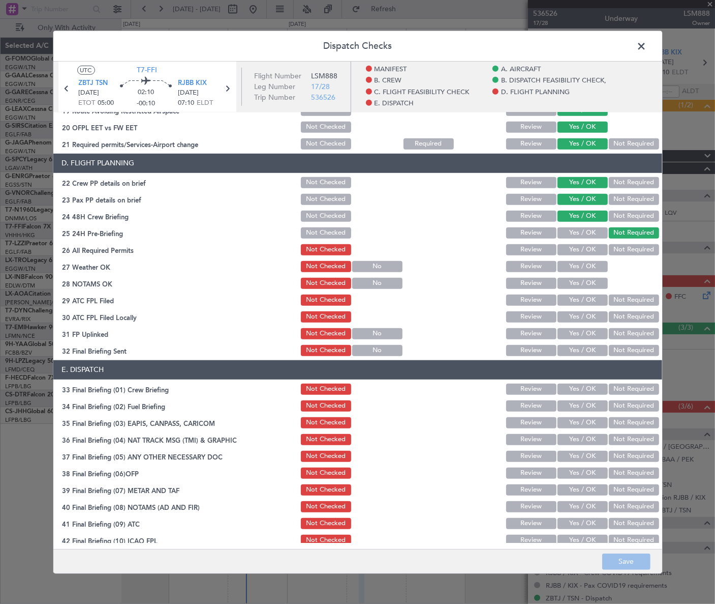
scroll to position [510, 0]
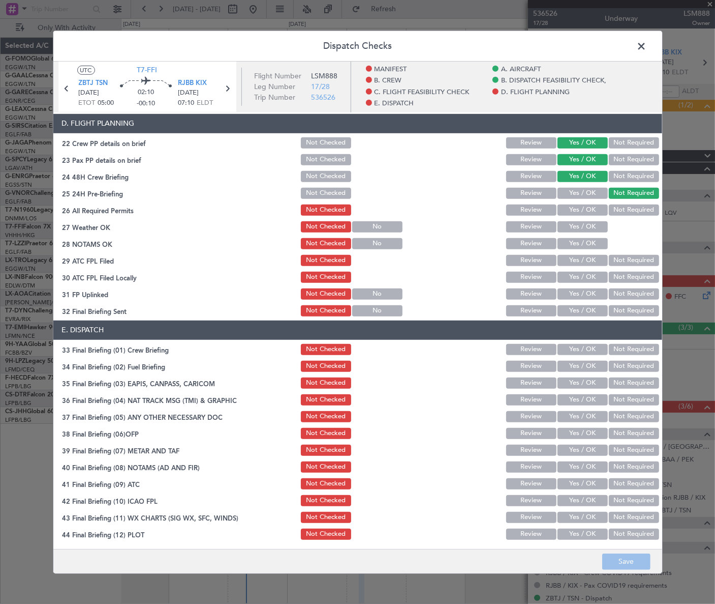
click at [647, 40] on span at bounding box center [647, 48] width 0 height 20
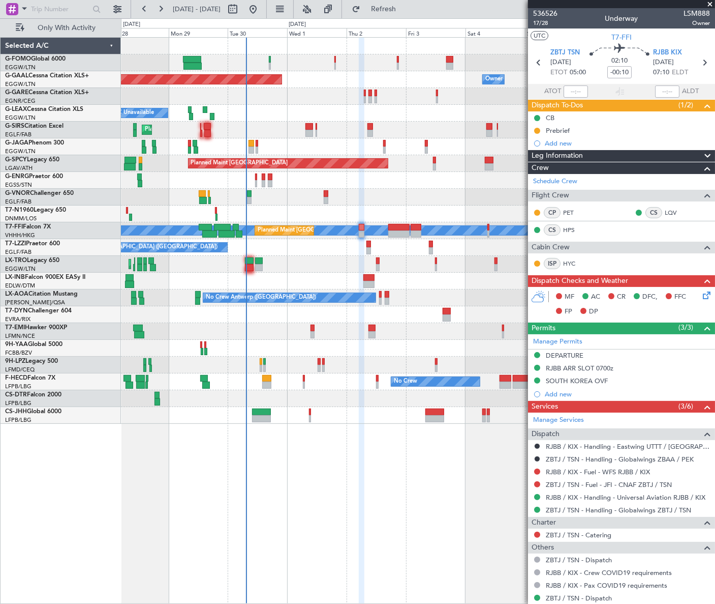
scroll to position [73, 0]
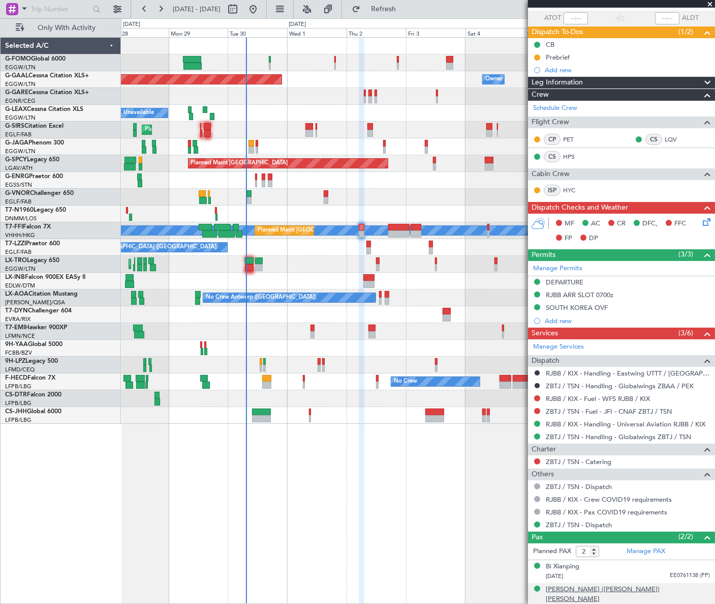
click at [594, 586] on div "Jia Qing (Brian) YUE" at bounding box center [628, 594] width 164 height 20
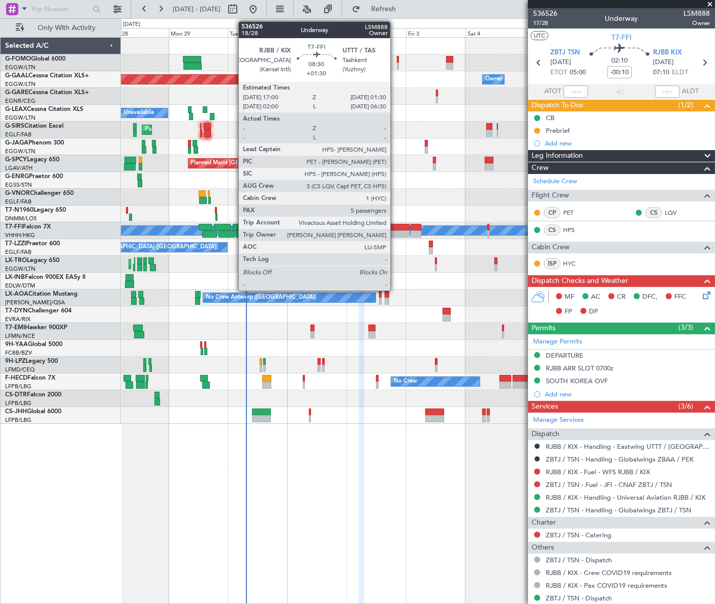
click at [395, 233] on div at bounding box center [398, 233] width 21 height 7
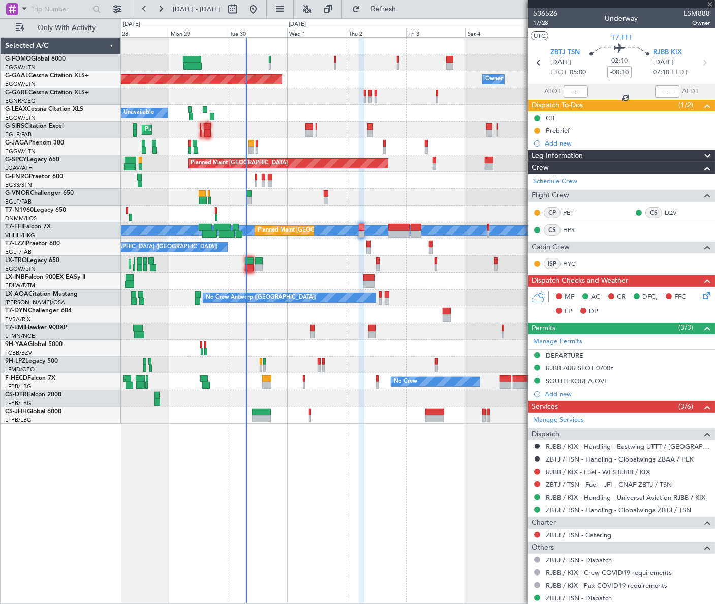
type input "+01:30"
type input "5"
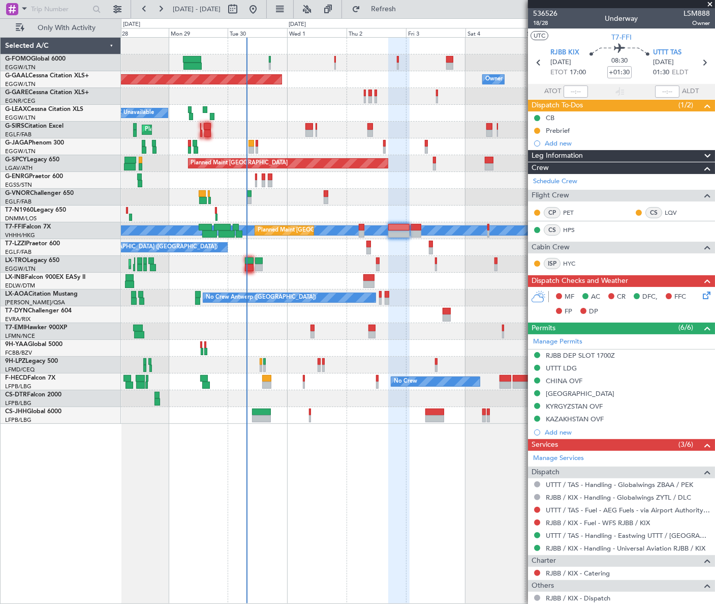
click at [640, 157] on div "Leg Information" at bounding box center [621, 156] width 187 height 12
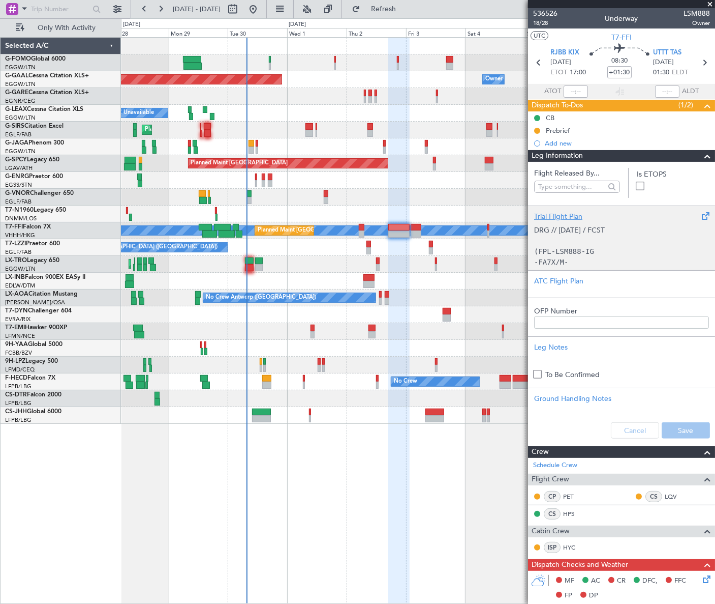
click at [598, 244] on p at bounding box center [621, 240] width 175 height 11
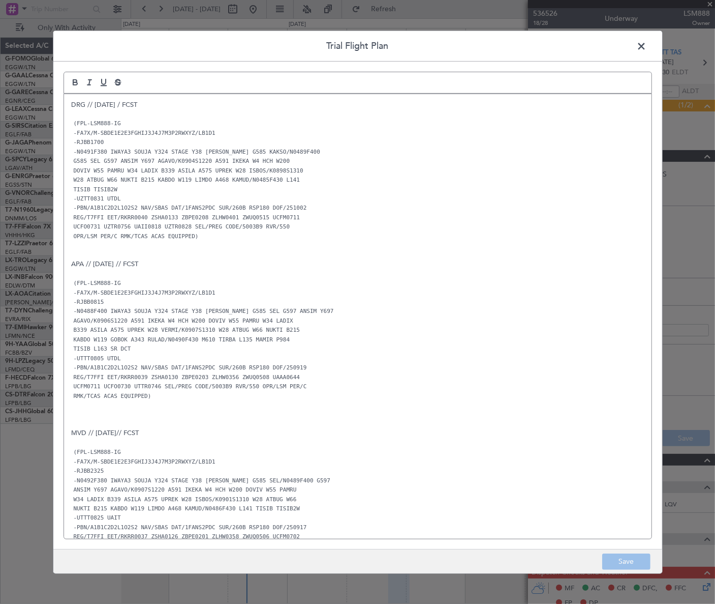
click at [647, 44] on span at bounding box center [647, 48] width 0 height 20
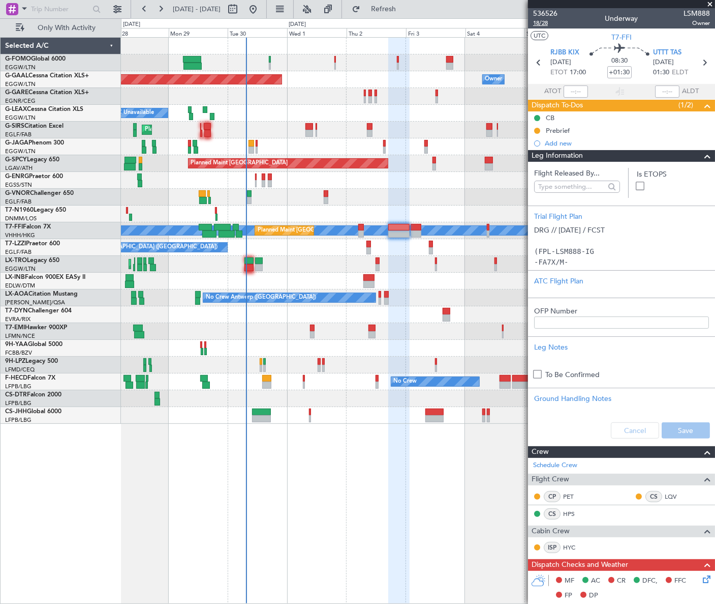
click at [544, 23] on span "18/28" at bounding box center [545, 23] width 24 height 9
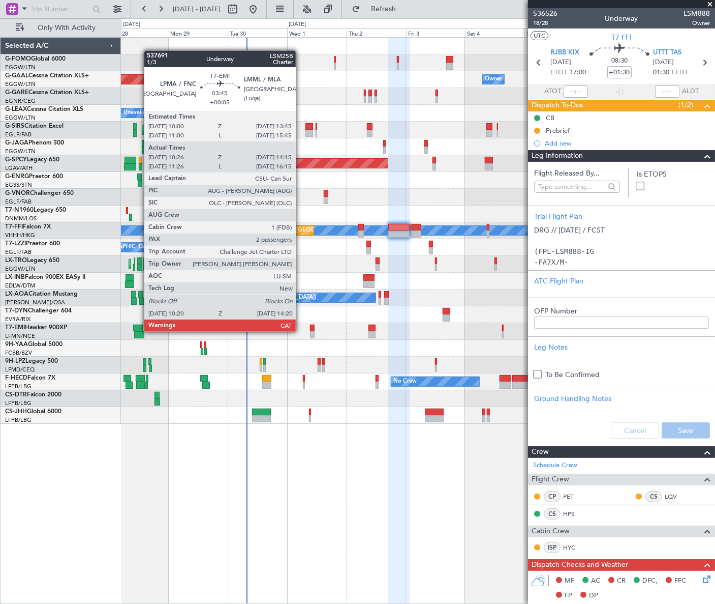
click at [139, 331] on div at bounding box center [139, 334] width 10 height 7
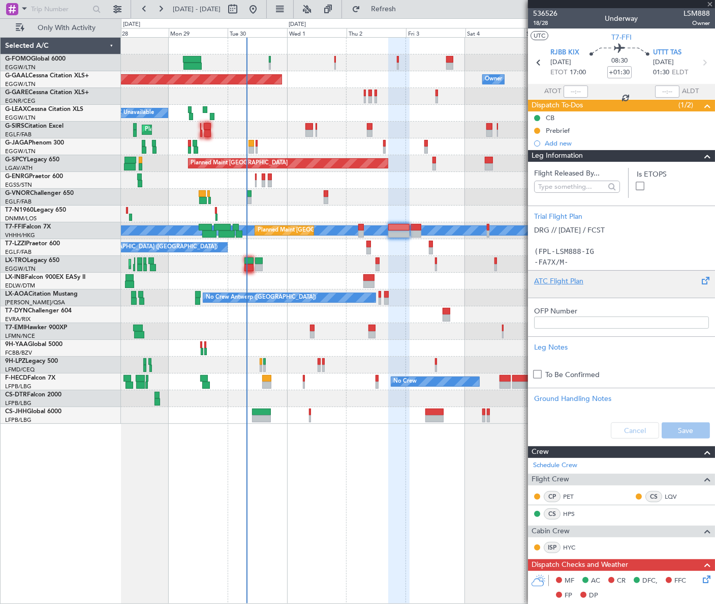
type input "+00:05"
type input "10:26"
type input "14:15"
type input "2"
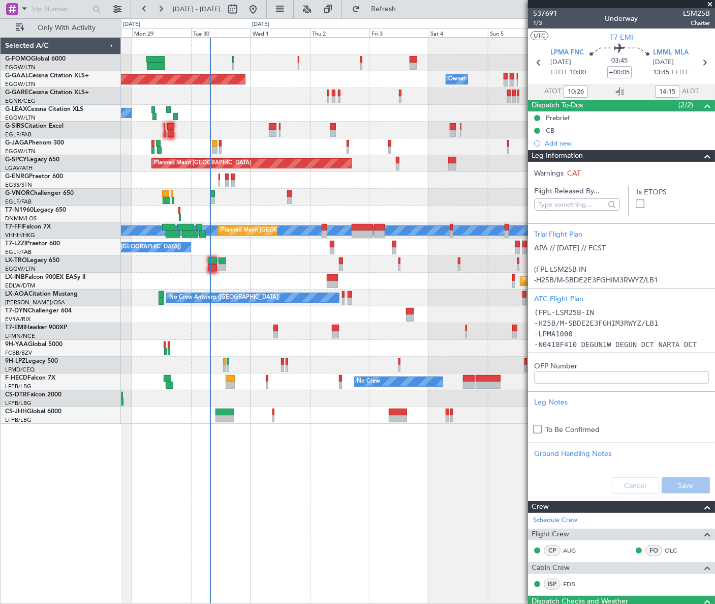
click at [401, 327] on div at bounding box center [417, 331] width 593 height 17
click at [702, 156] on span at bounding box center [708, 156] width 12 height 12
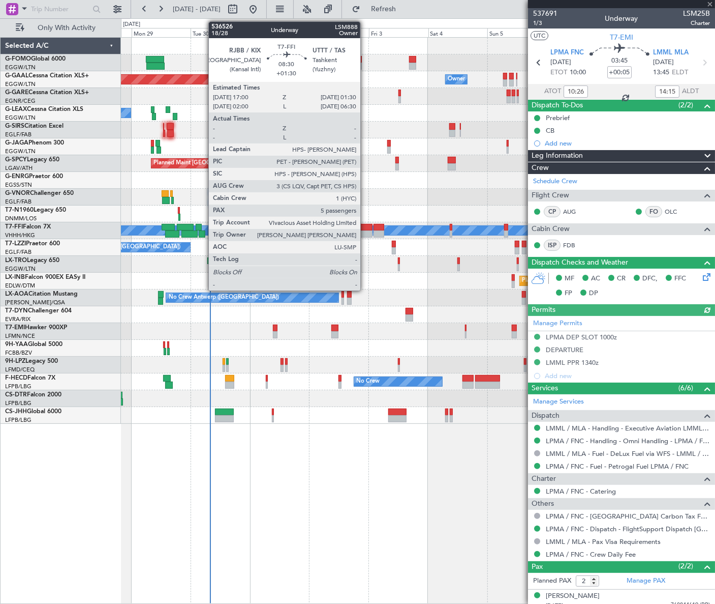
click at [365, 229] on div at bounding box center [361, 227] width 21 height 7
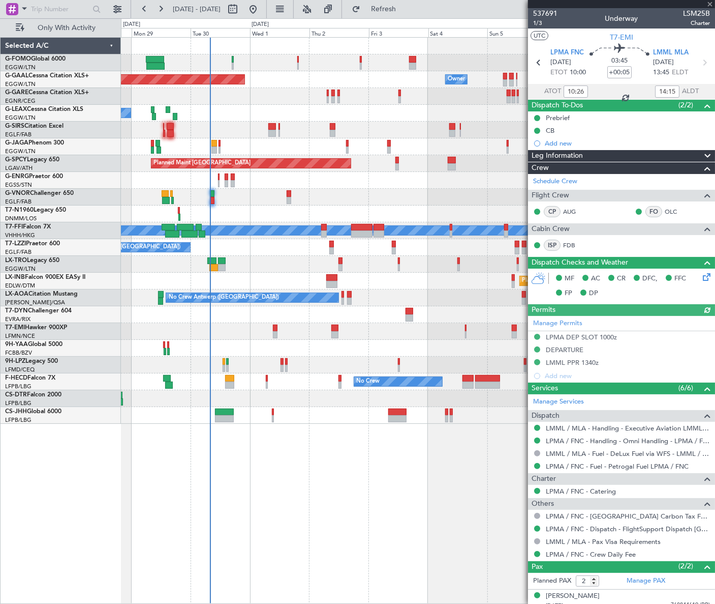
type input "+01:30"
type input "5"
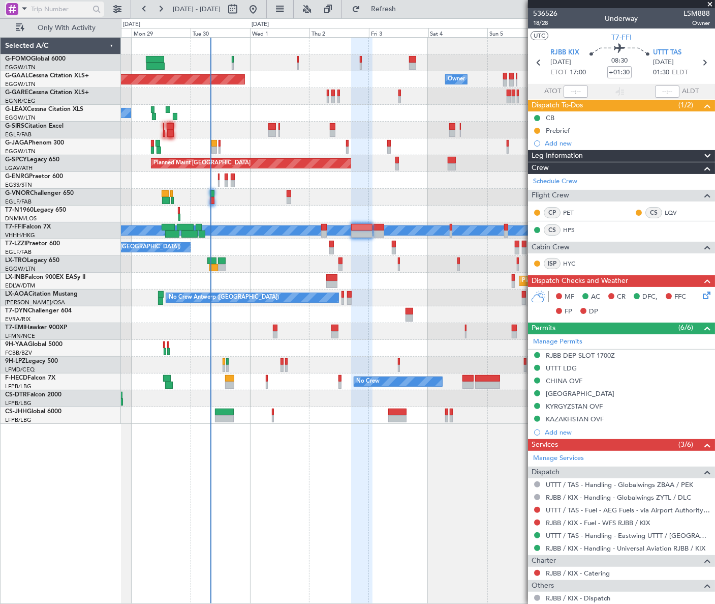
click at [21, 6] on span at bounding box center [24, 8] width 12 height 13
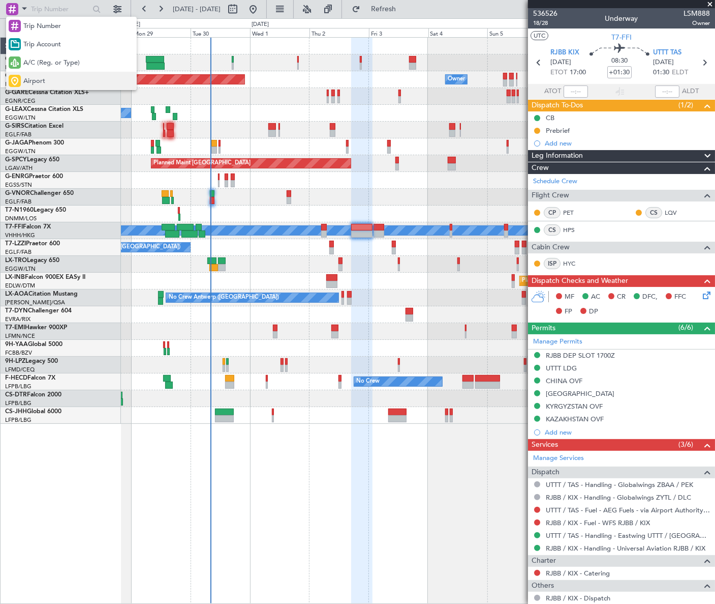
click at [29, 81] on span "Airport" at bounding box center [34, 81] width 22 height 10
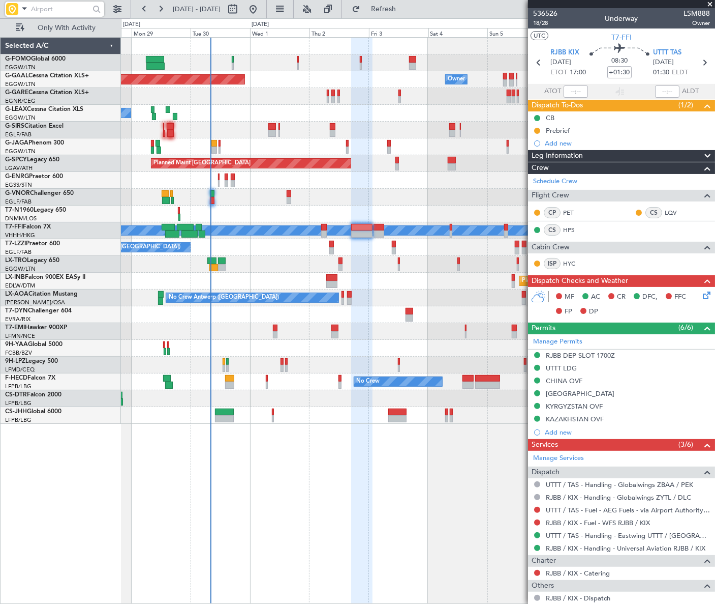
click at [49, 5] on input "text" at bounding box center [60, 9] width 58 height 15
type input "LE"
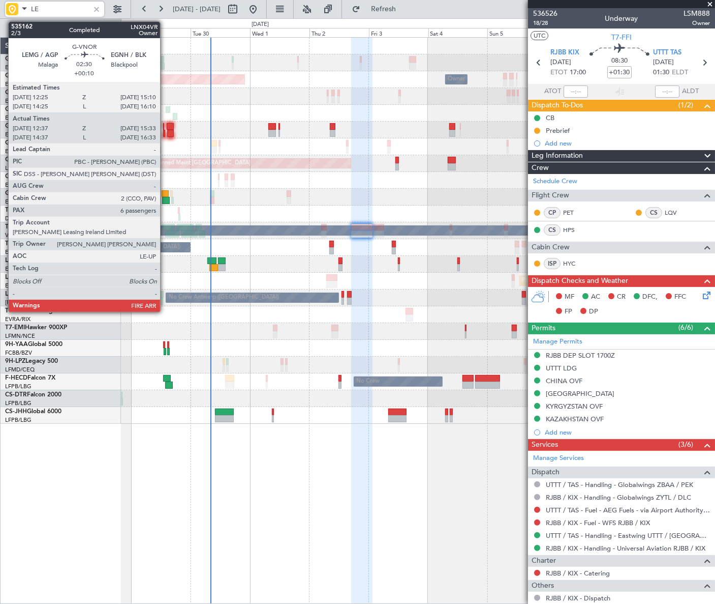
click at [165, 198] on div at bounding box center [166, 200] width 8 height 7
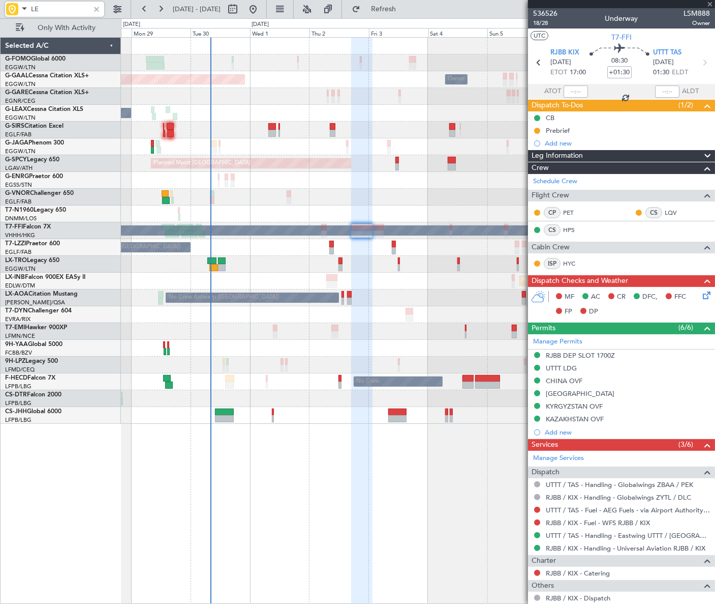
type input "+00:10"
type input "12:47"
type input "15:28"
type input "6"
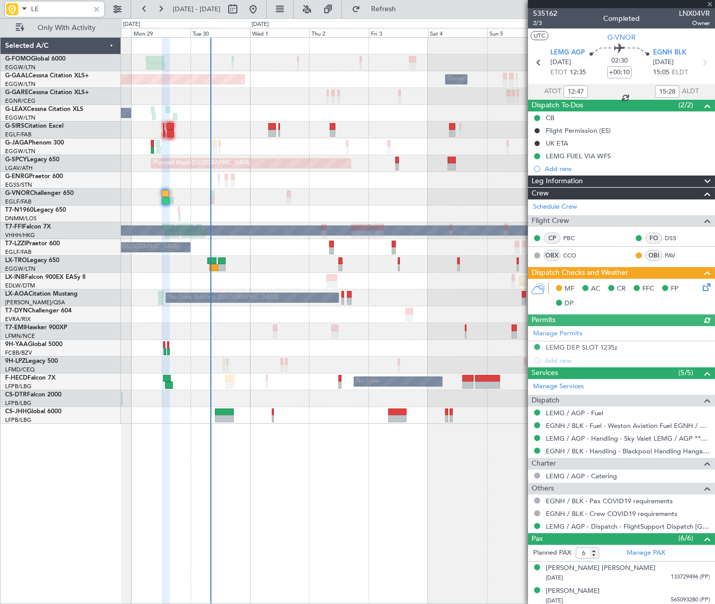
type input "14:47"
type input "16:28"
type input "12:47"
type input "15:28"
type input "14:47"
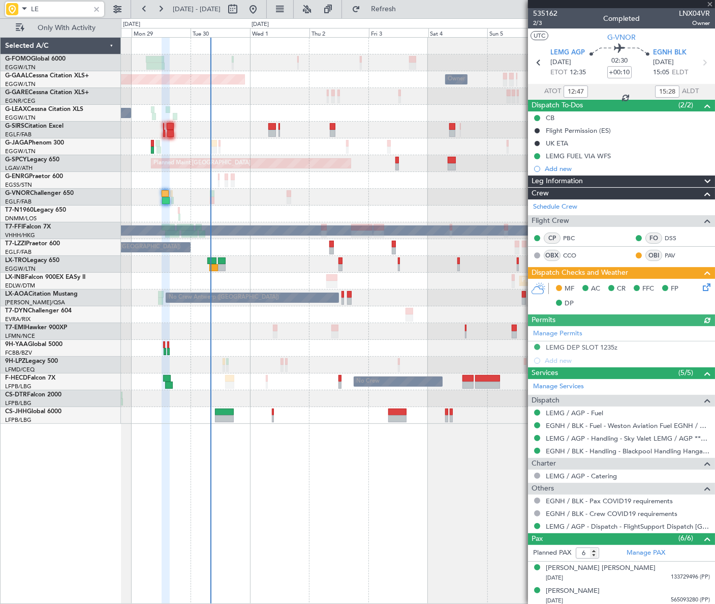
type input "16:28"
type input "12:47"
type input "15:28"
type input "LE"
click at [97, 7] on div at bounding box center [96, 9] width 11 height 11
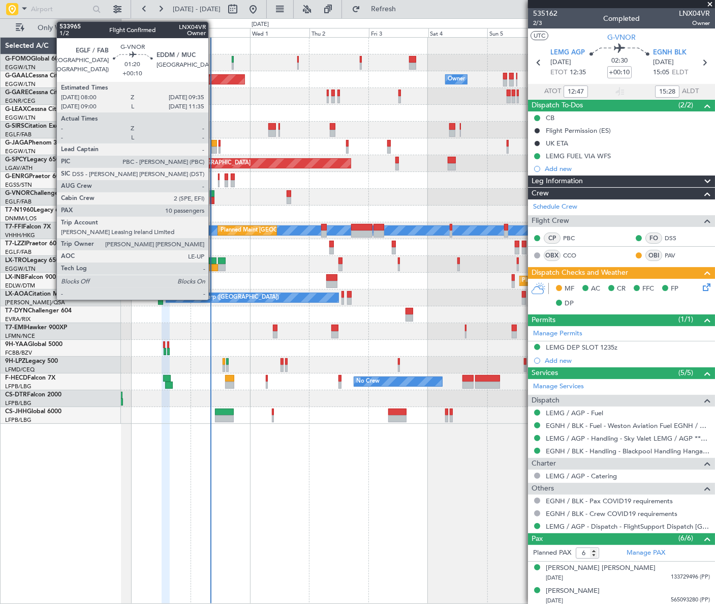
click at [213, 196] on div at bounding box center [212, 193] width 4 height 7
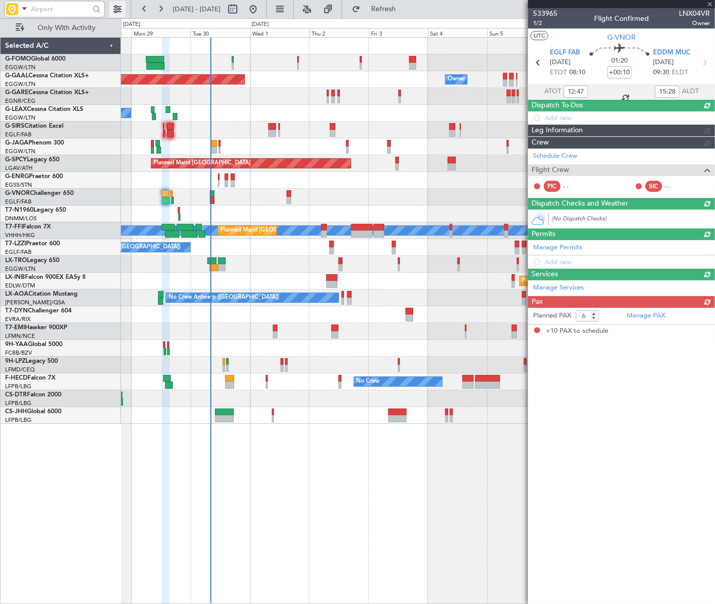
type input "10"
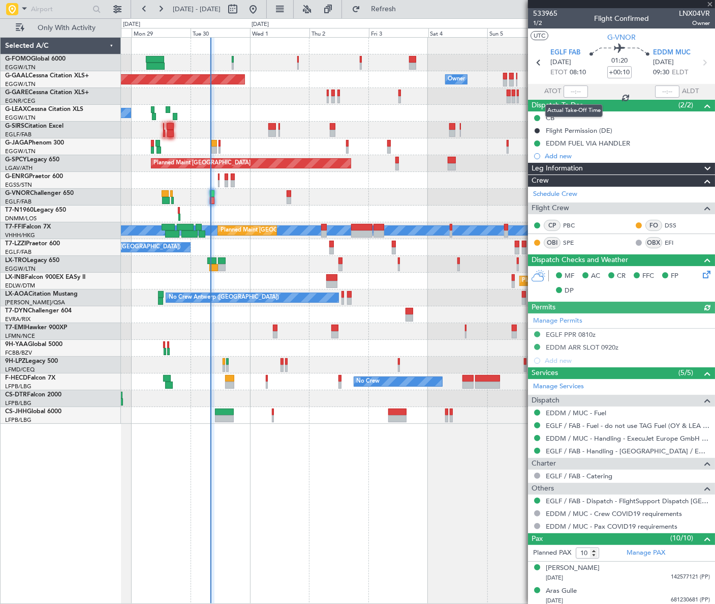
click at [574, 88] on div at bounding box center [576, 91] width 24 height 12
click at [578, 95] on input "text" at bounding box center [576, 91] width 24 height 12
click at [288, 486] on div "Planned Maint Dusseldorf Owner Owner Owner A/C Unavailable Planned Maint London…" at bounding box center [418, 320] width 594 height 566
type input "08:08"
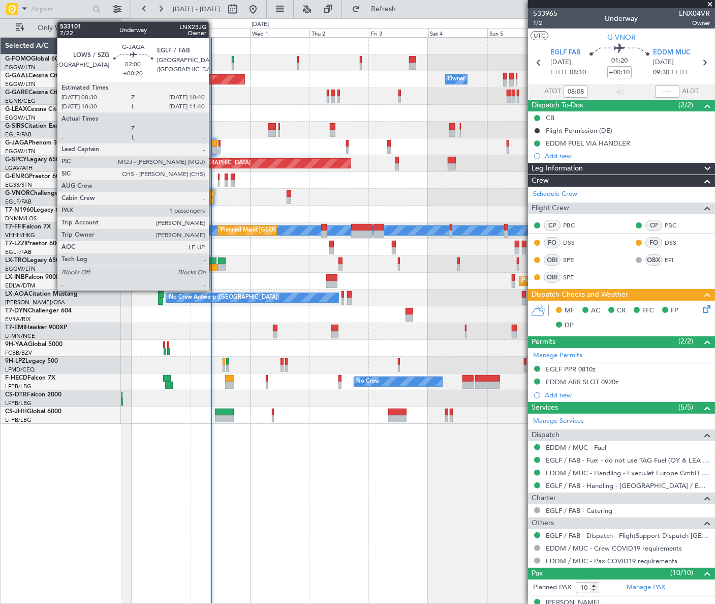
click at [214, 145] on div at bounding box center [215, 143] width 6 height 7
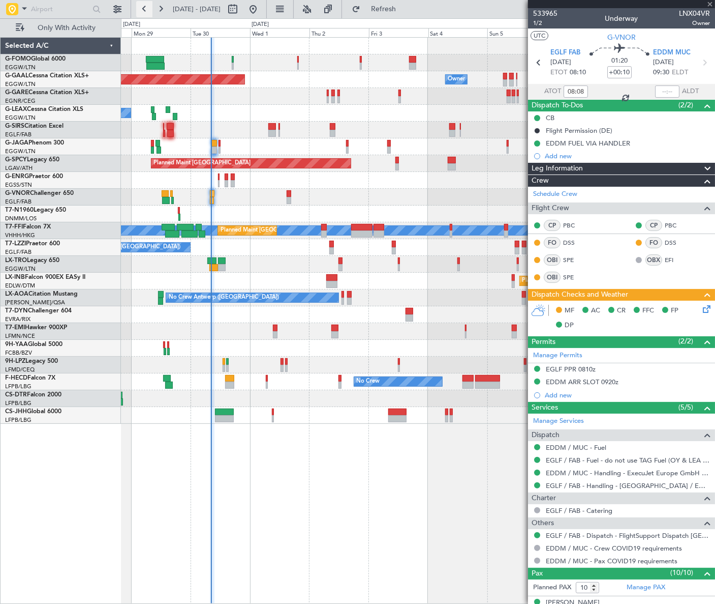
type input "+00:20"
type input "1"
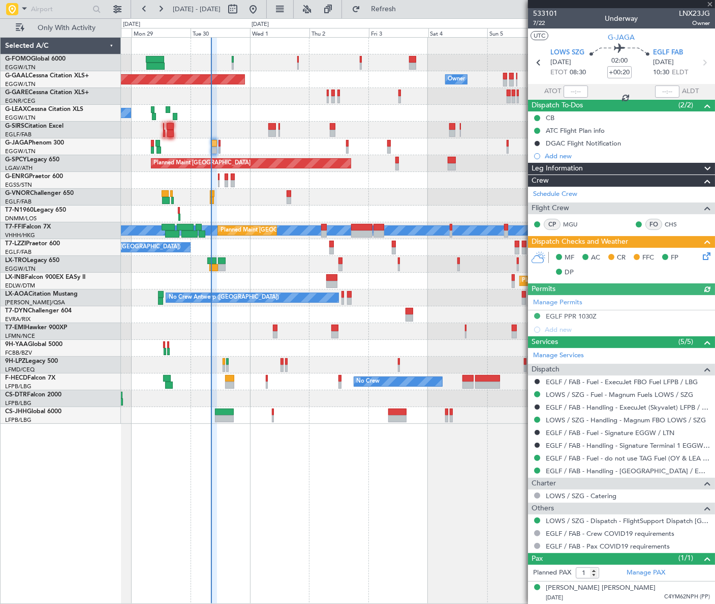
click at [580, 94] on div at bounding box center [576, 91] width 24 height 12
click at [579, 91] on div at bounding box center [576, 91] width 24 height 12
click at [577, 92] on input "text" at bounding box center [576, 91] width 24 height 12
click at [388, 540] on div "Planned Maint Dusseldorf Owner Owner Owner A/C Unavailable Planned Maint London…" at bounding box center [418, 320] width 594 height 566
type input "08:15"
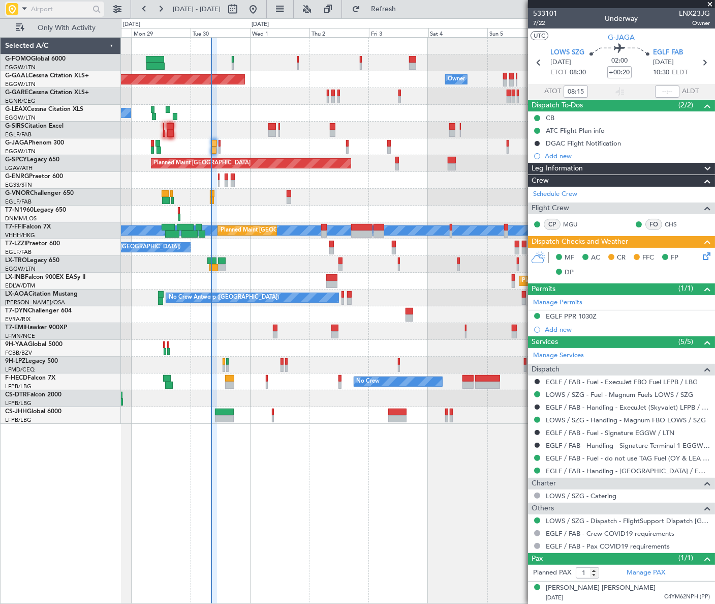
click at [41, 8] on input "text" at bounding box center [60, 9] width 58 height 15
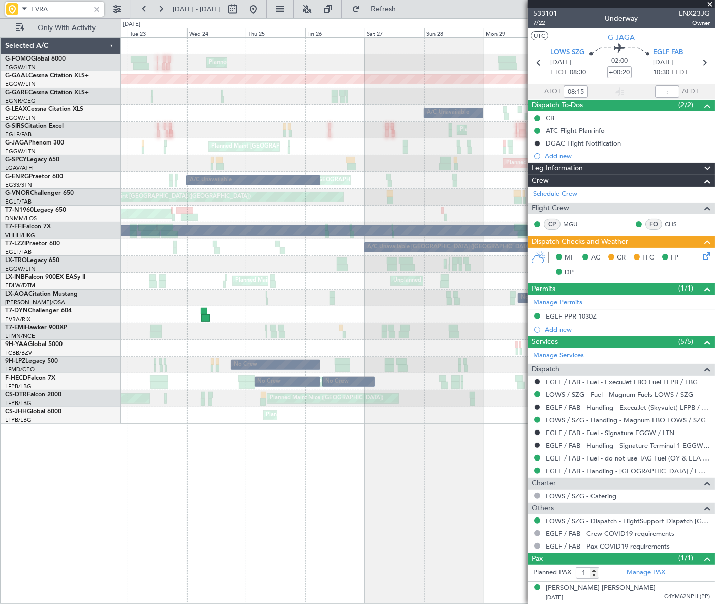
click at [544, 334] on fb-app "EVRA 28 Sep 2025 - 08 Oct 2025 Refresh Quick Links Only With Activity Planned M…" at bounding box center [357, 306] width 715 height 596
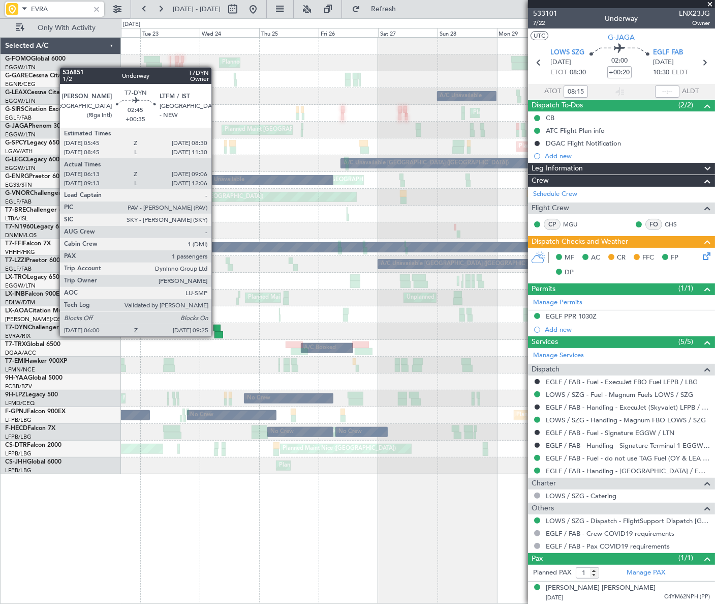
click at [216, 335] on div at bounding box center [219, 334] width 9 height 7
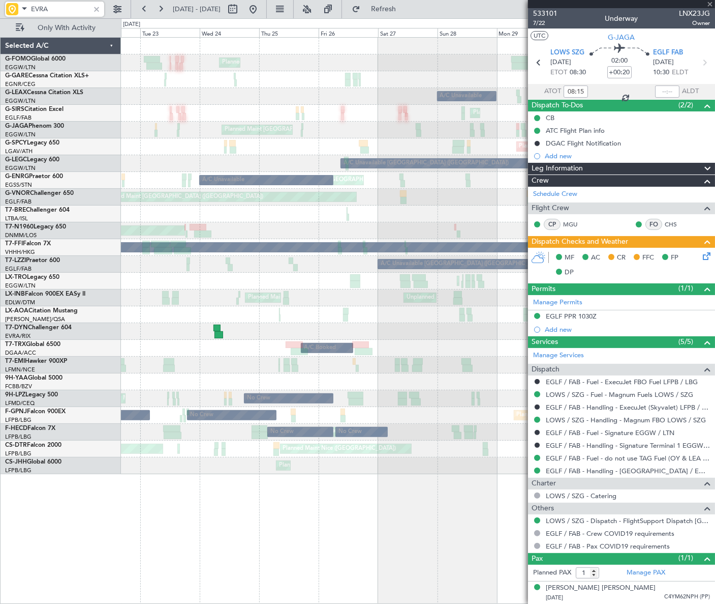
type input "EVRA"
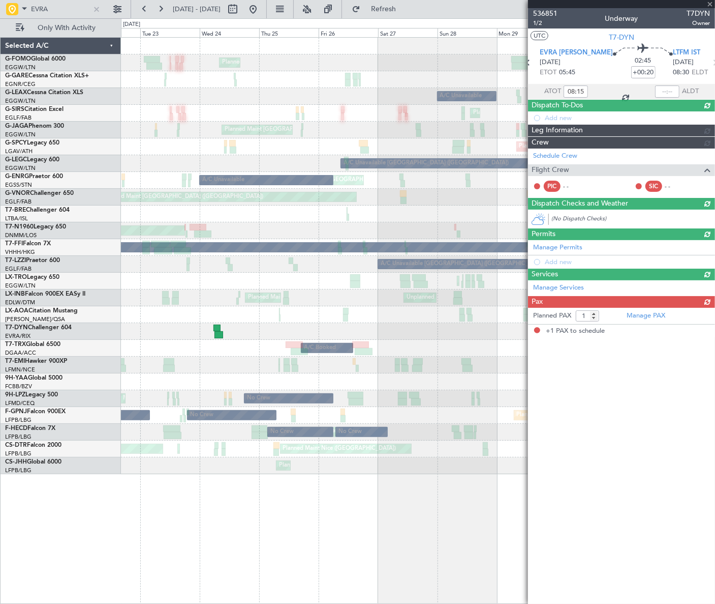
type input "+00:35"
type input "06:13"
type input "09:06"
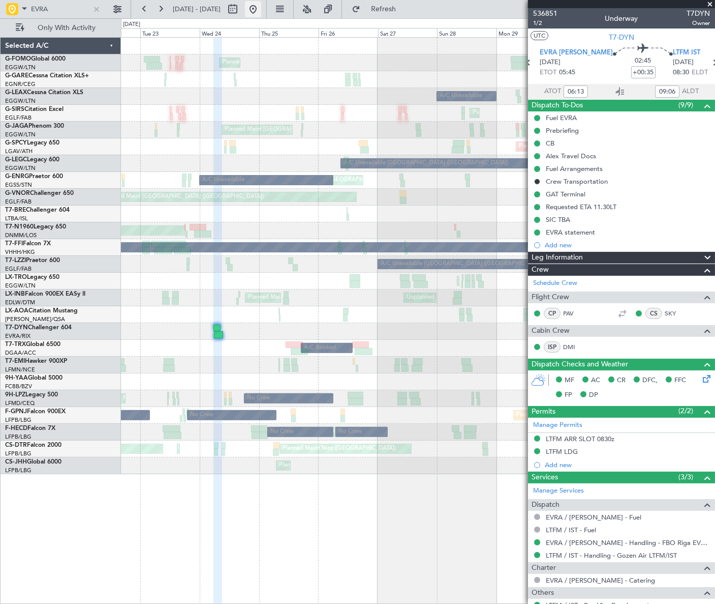
click at [261, 11] on button at bounding box center [253, 9] width 16 height 16
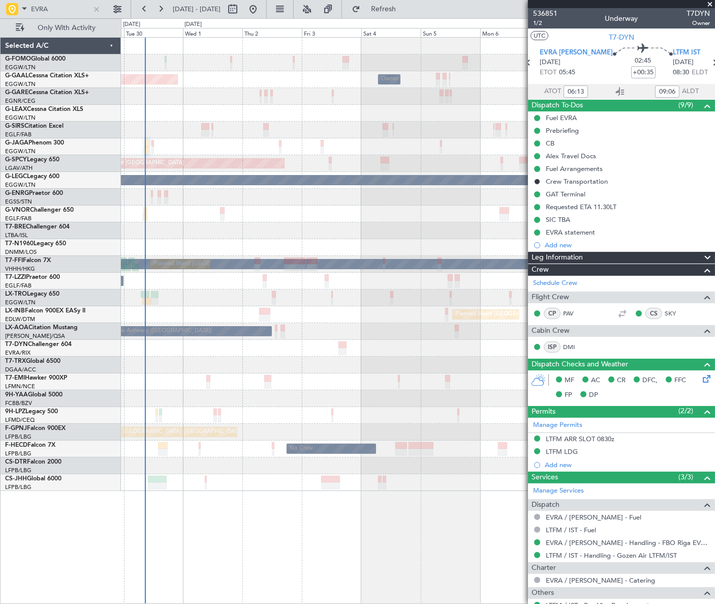
click at [213, 311] on div "Planned Maint Dusseldorf Owner Owner Owner A/C Unavailable Planned Maint London…" at bounding box center [418, 264] width 594 height 453
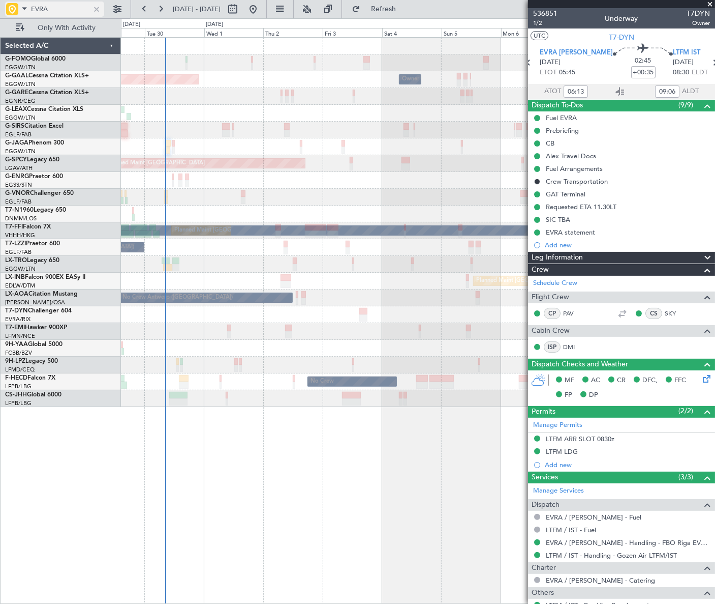
click at [96, 10] on div at bounding box center [96, 9] width 11 height 11
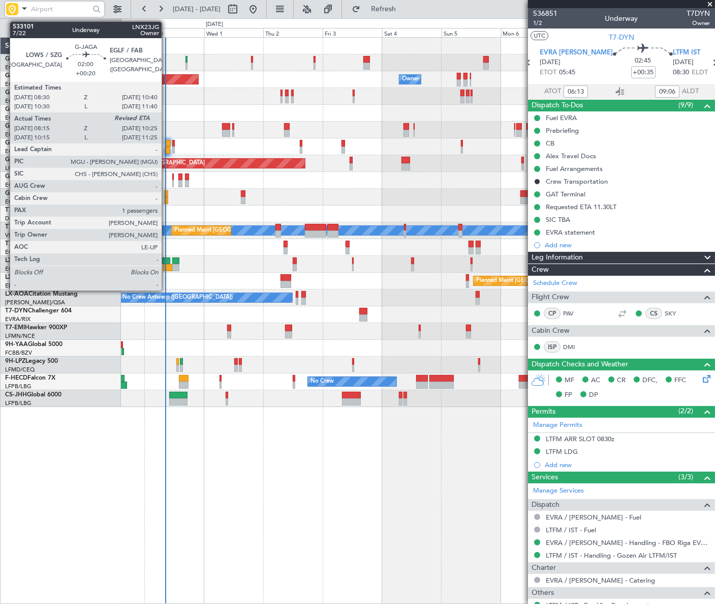
click at [166, 149] on div at bounding box center [168, 149] width 6 height 7
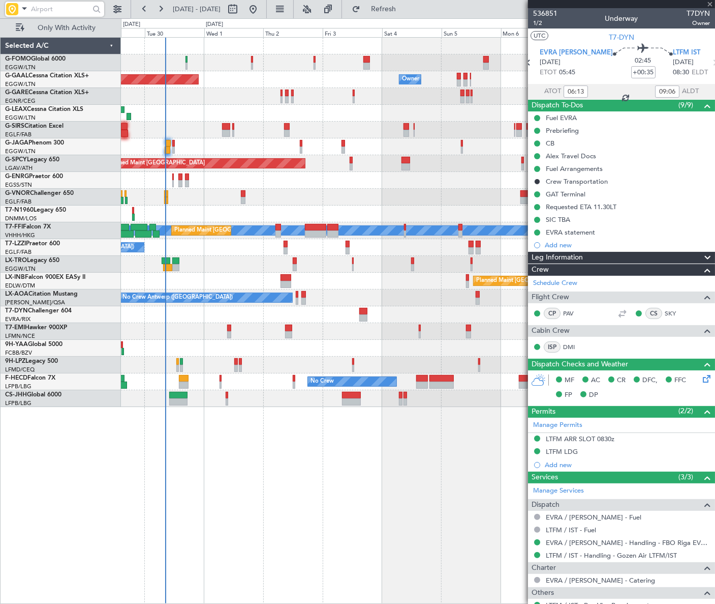
type input "+00:20"
type input "08:15"
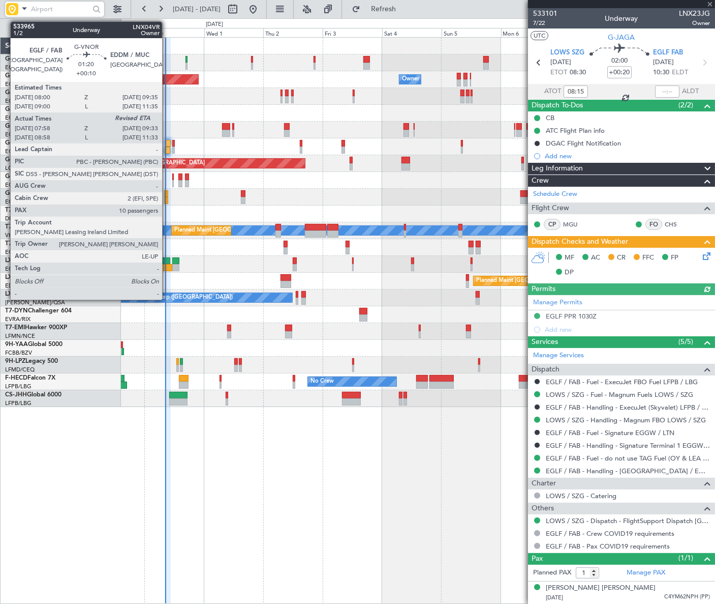
click at [167, 199] on div at bounding box center [166, 200] width 4 height 7
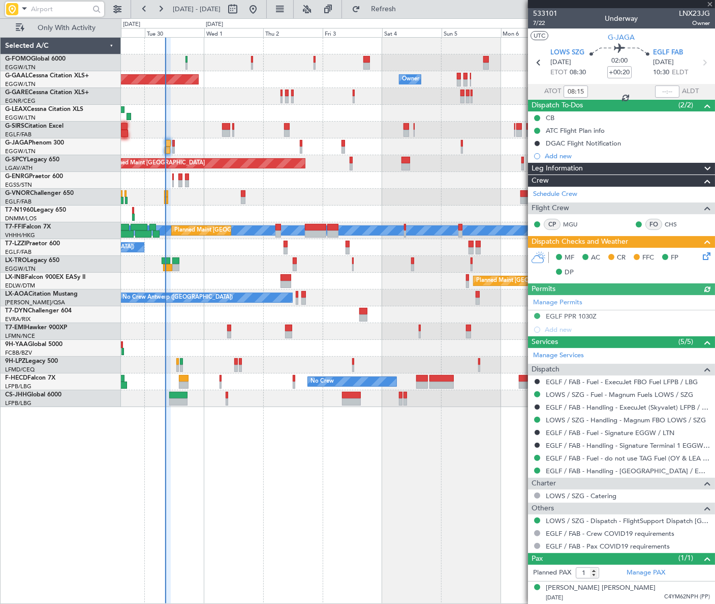
type input "+00:10"
type input "08:08"
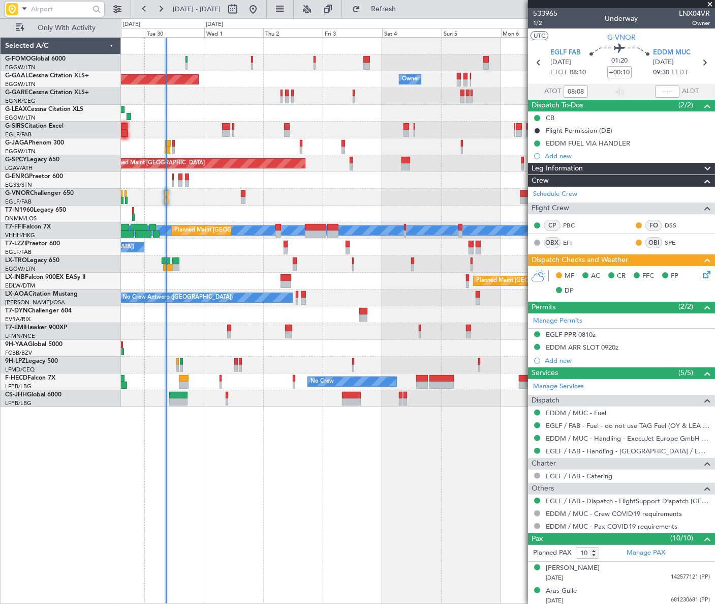
click at [715, 5] on span at bounding box center [710, 4] width 10 height 9
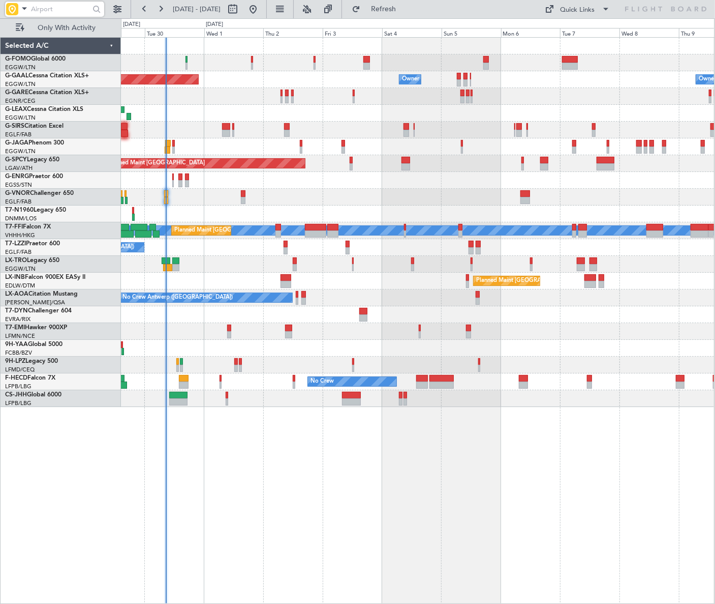
type input "0"
click at [568, 10] on div "Quick Links" at bounding box center [578, 10] width 35 height 10
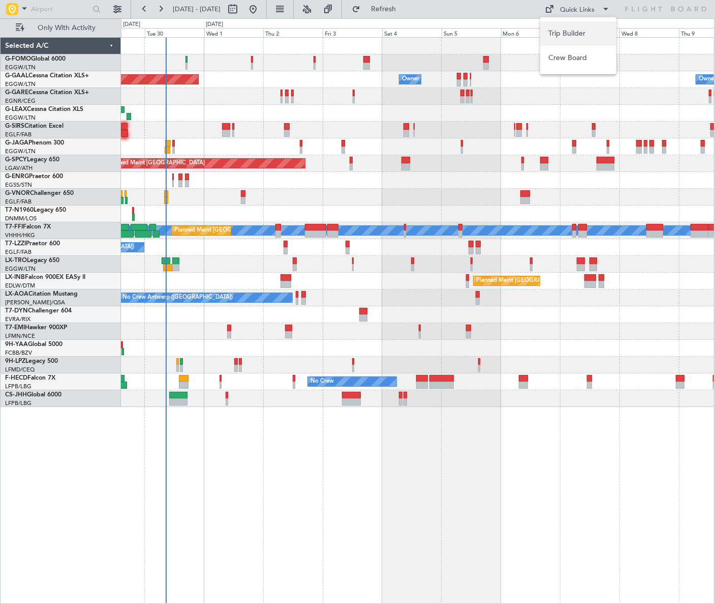
click at [560, 31] on button "Trip Builder" at bounding box center [578, 33] width 76 height 24
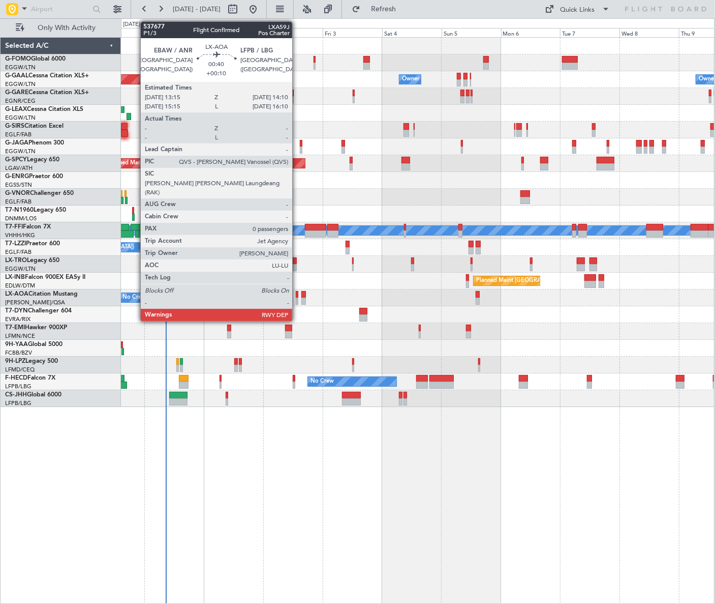
click at [297, 295] on div at bounding box center [297, 294] width 3 height 7
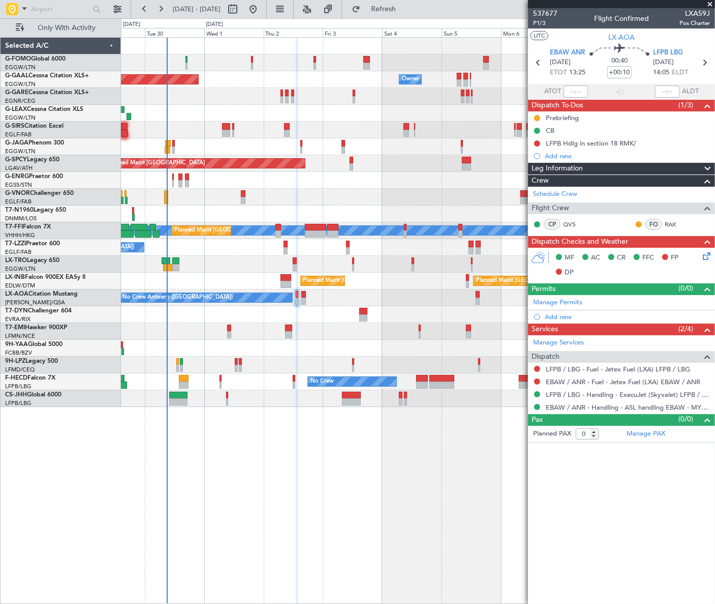
click at [259, 205] on div at bounding box center [418, 213] width 594 height 17
click at [139, 504] on div "Planned Maint Dusseldorf Owner Owner Owner A/C Unavailable Planned Maint London…" at bounding box center [418, 320] width 594 height 566
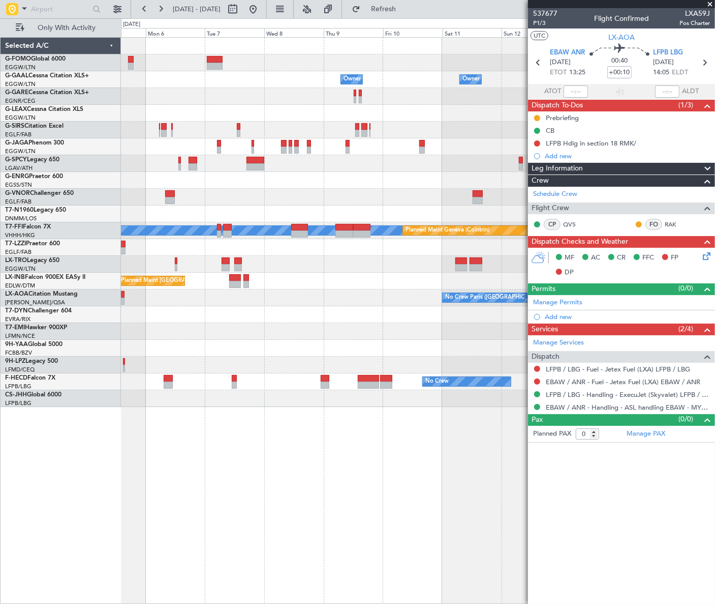
click at [340, 460] on div "Owner Owner Owner Owner Owner No Crew MEL MEL Planned Maint Geneva (Cointrin) P…" at bounding box center [418, 320] width 594 height 566
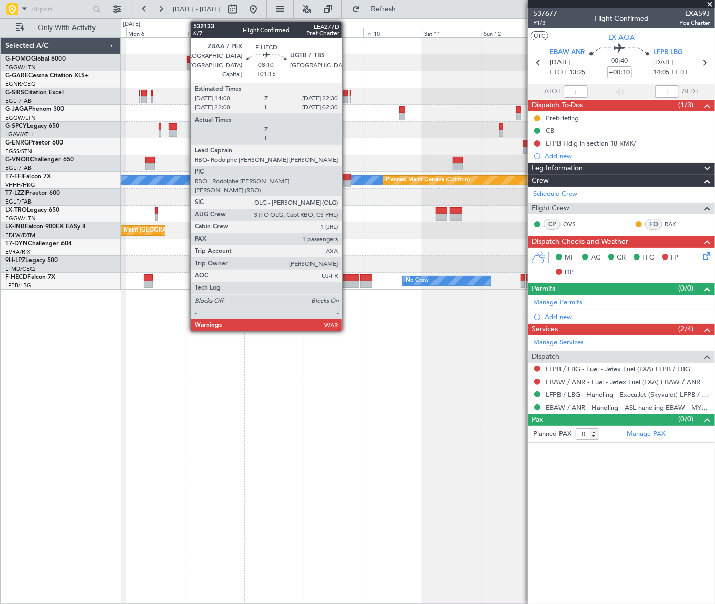
click at [347, 276] on div at bounding box center [348, 277] width 21 height 7
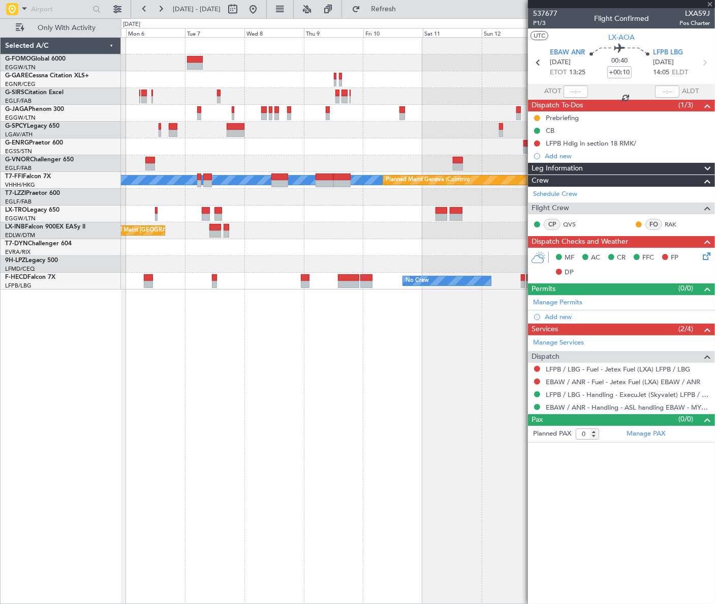
type input "+01:15"
type input "1"
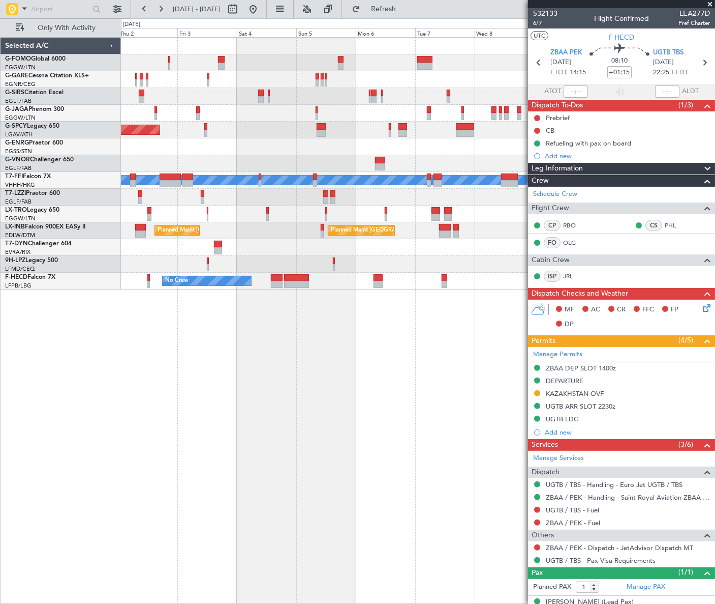
click at [501, 415] on div "Planned Maint Bremen MEL MEL Planned Maint Geneva (Cointrin) Planned Maint Beij…" at bounding box center [418, 320] width 594 height 566
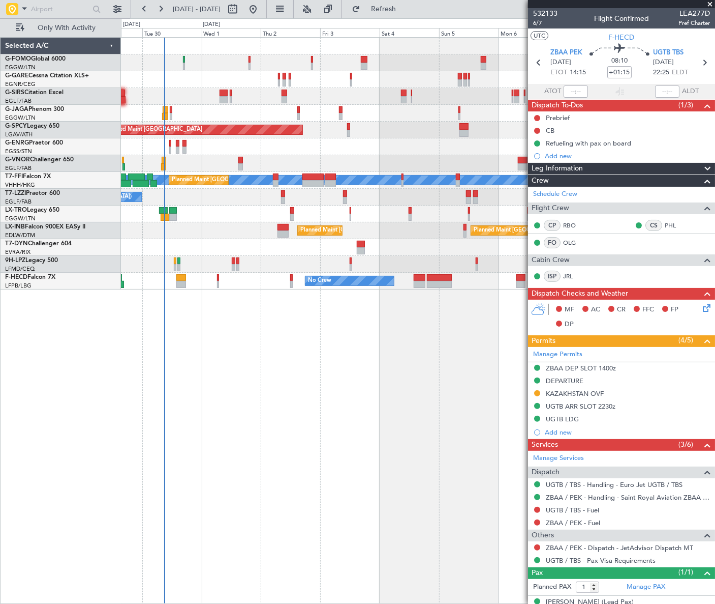
click at [447, 432] on div "Planned Maint London (Luton) Planned Maint Bremen MEL MEL Planned Maint Beijing…" at bounding box center [418, 320] width 594 height 566
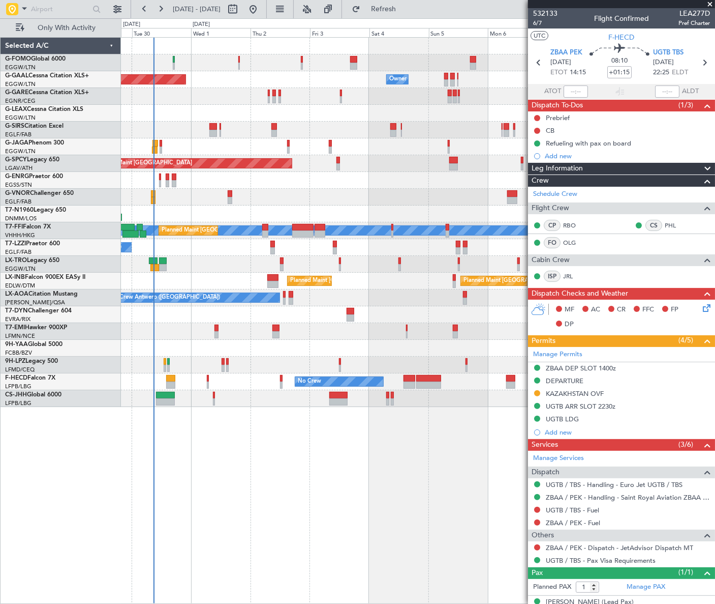
click at [356, 504] on div "Planned Maint Dusseldorf Owner Owner Owner A/C Unavailable Planned Maint London…" at bounding box center [418, 320] width 594 height 566
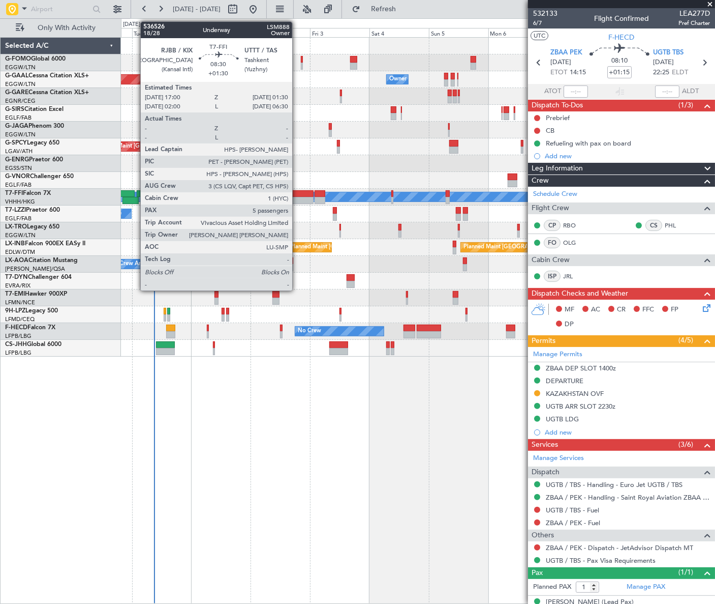
click at [296, 195] on div at bounding box center [302, 193] width 21 height 7
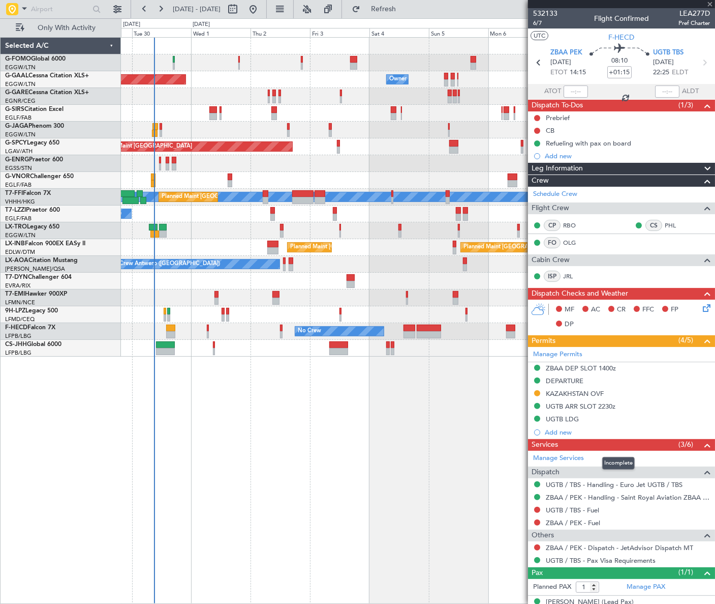
type input "+01:30"
type input "5"
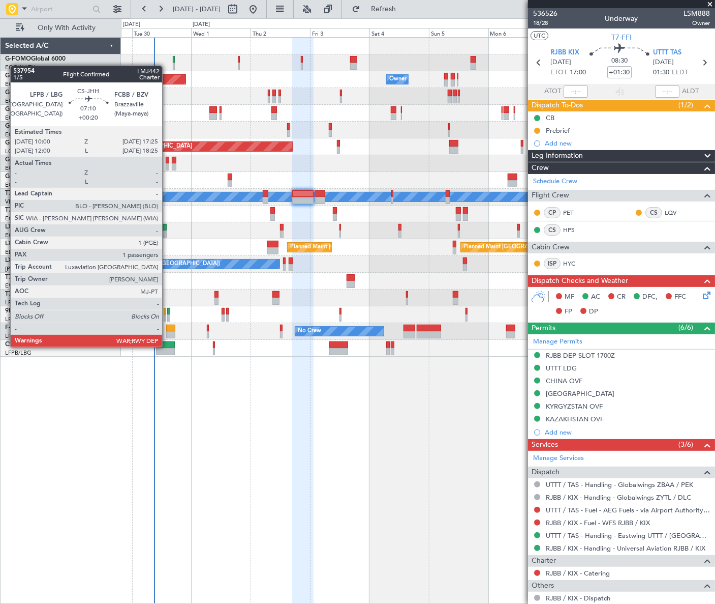
click at [167, 346] on div at bounding box center [165, 344] width 19 height 7
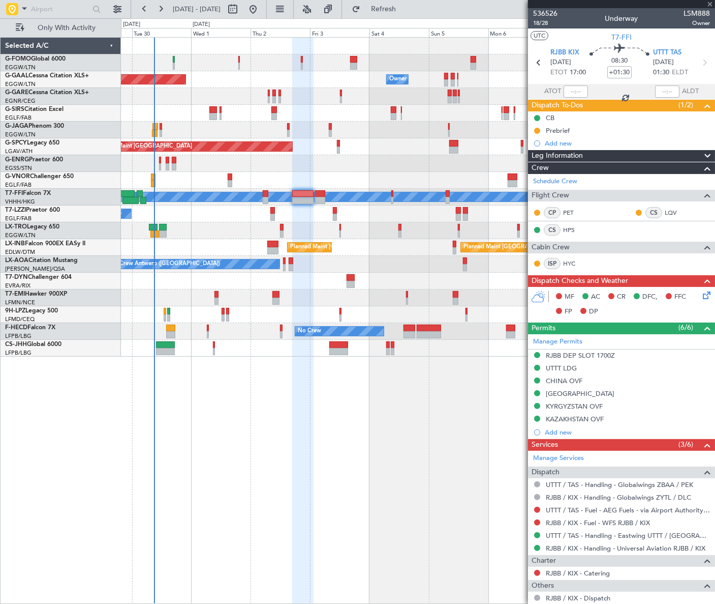
type input "+00:20"
type input "1"
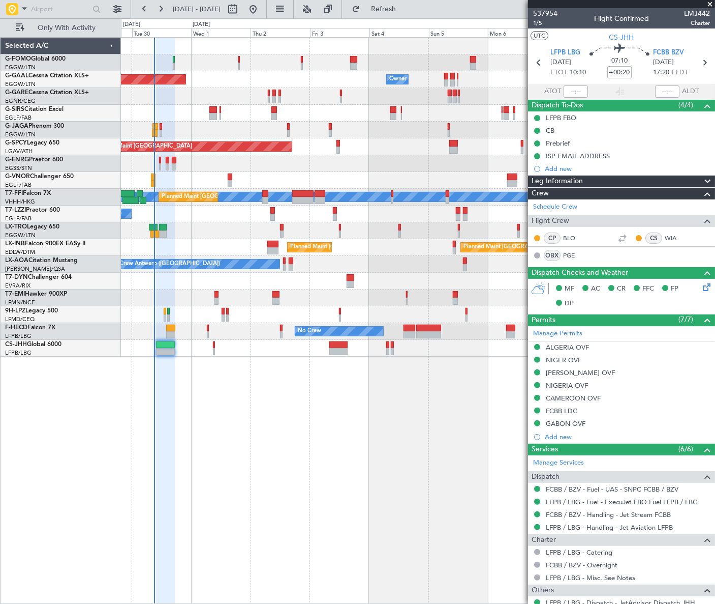
click at [219, 472] on div "Owner Planned [GEOGRAPHIC_DATA] Owner Owner Planned Maint [GEOGRAPHIC_DATA] ([G…" at bounding box center [418, 320] width 594 height 566
click at [323, 536] on div "Owner Planned [GEOGRAPHIC_DATA] Owner Owner Planned Maint [GEOGRAPHIC_DATA] ([G…" at bounding box center [418, 320] width 594 height 566
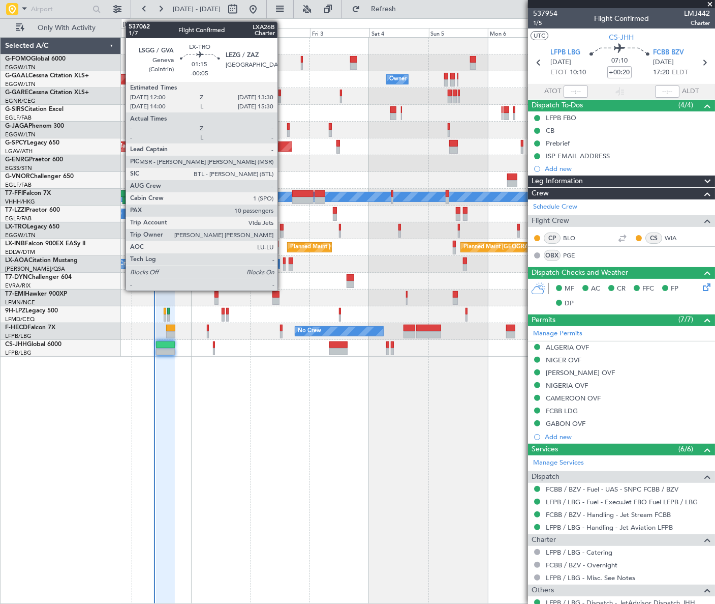
click at [282, 228] on div at bounding box center [282, 227] width 4 height 7
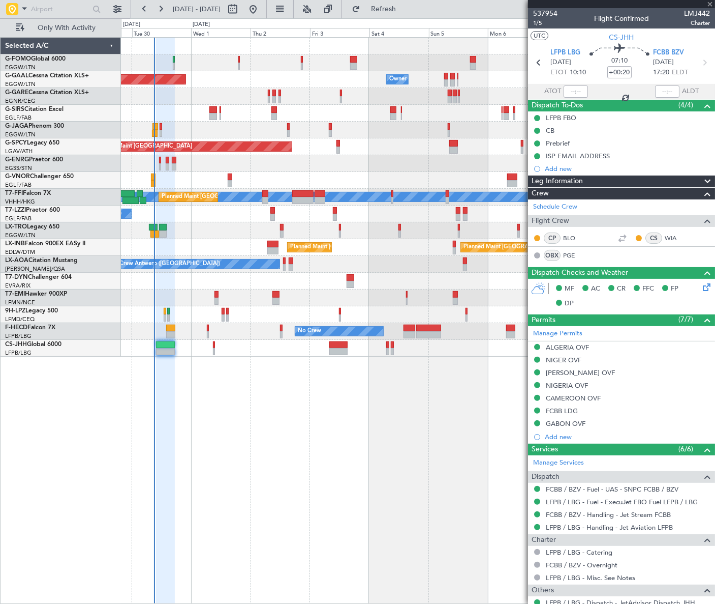
type input "-00:05"
type input "10"
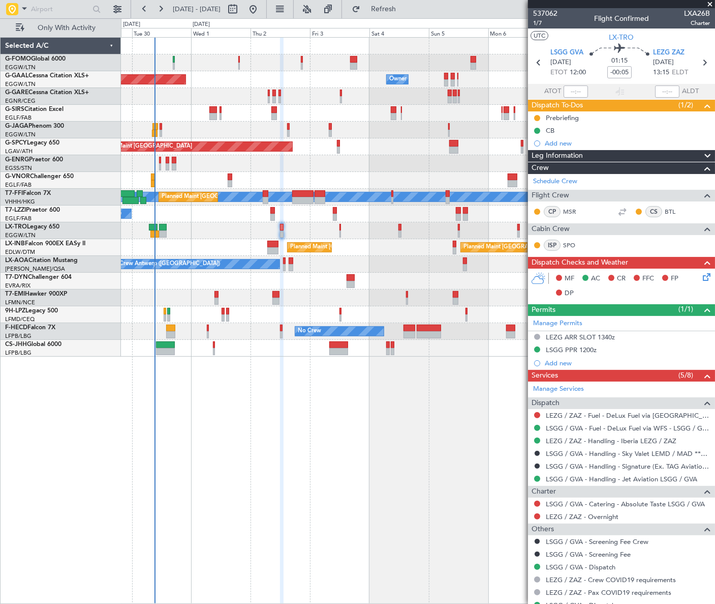
click at [166, 261] on div "Planned Maint Dusseldorf Owner Owner Owner Planned Maint [GEOGRAPHIC_DATA] ([GE…" at bounding box center [418, 197] width 594 height 319
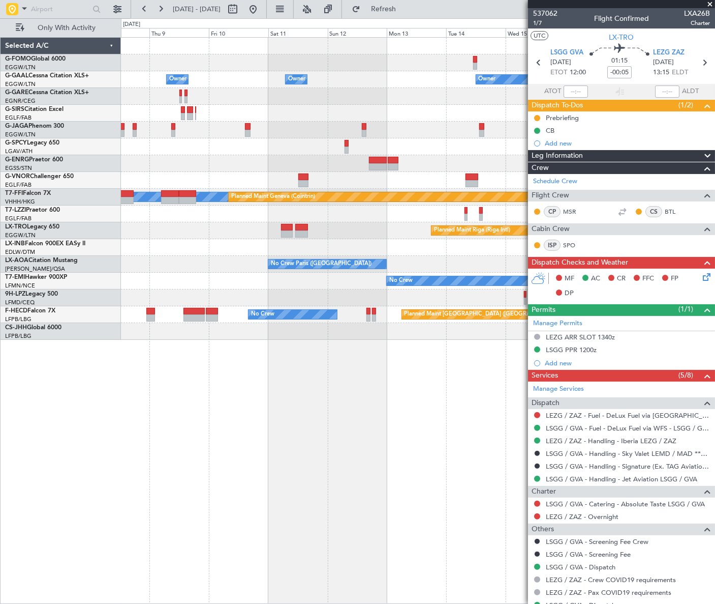
click at [156, 305] on div "Owner Owner Owner Owner No Crew Owner Planned Maint [GEOGRAPHIC_DATA] ([GEOGRAP…" at bounding box center [418, 189] width 594 height 302
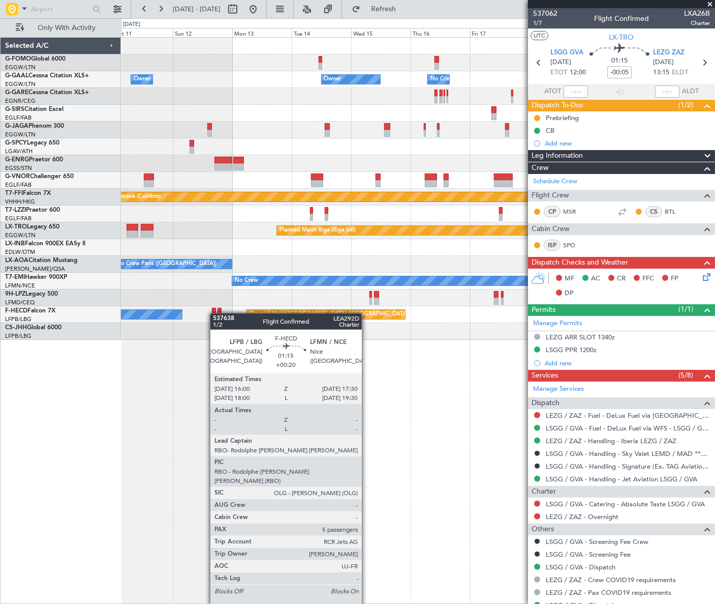
click at [215, 313] on div "Owner Owner Owner No Crew Owner Owner Planned Maint [GEOGRAPHIC_DATA] ([GEOGRAP…" at bounding box center [418, 189] width 594 height 302
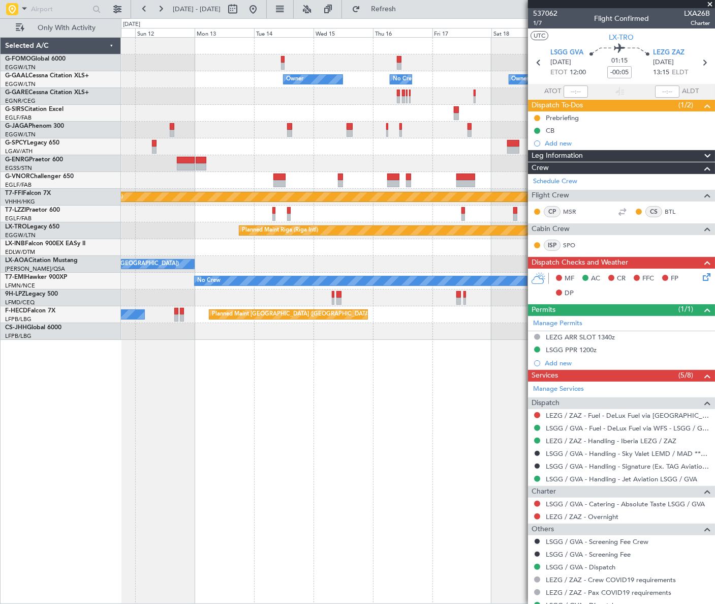
click at [245, 332] on div "Owner Owner No Crew Owner Owner Owner Planned Maint [GEOGRAPHIC_DATA] ([GEOGRAP…" at bounding box center [418, 189] width 594 height 302
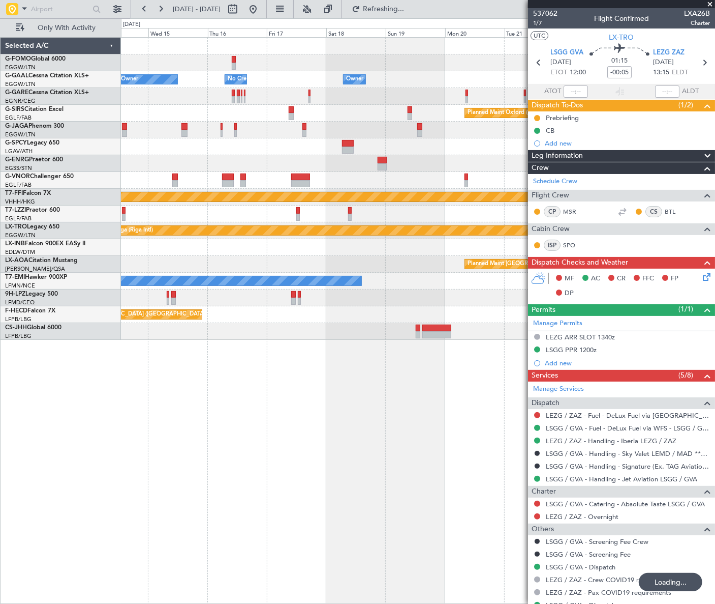
click at [295, 324] on div "Owner Owner No Crew Owner Planned Maint [GEOGRAPHIC_DATA] ([GEOGRAPHIC_DATA]) […" at bounding box center [417, 189] width 593 height 302
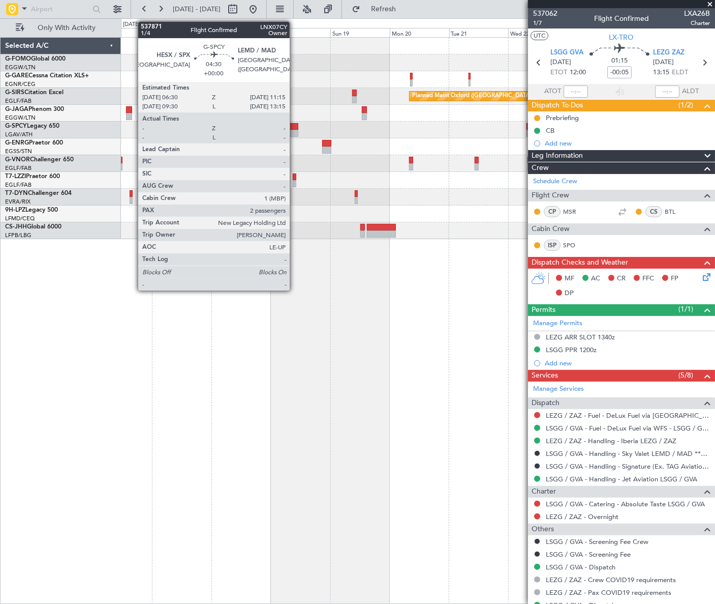
click at [294, 128] on div at bounding box center [293, 126] width 12 height 7
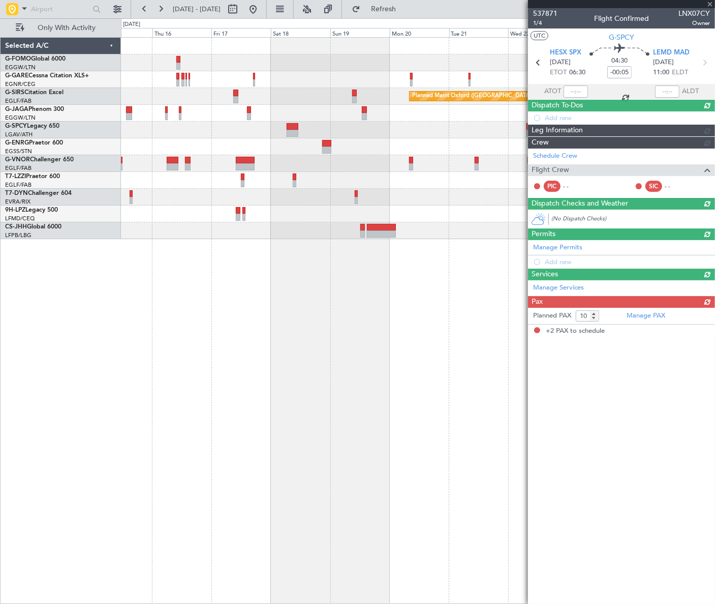
type input "2"
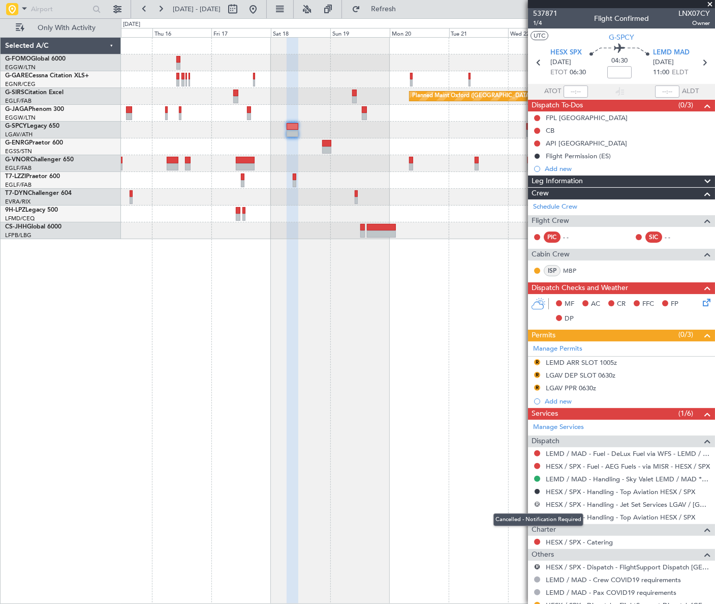
click at [539, 502] on button "R" at bounding box center [537, 504] width 6 height 6
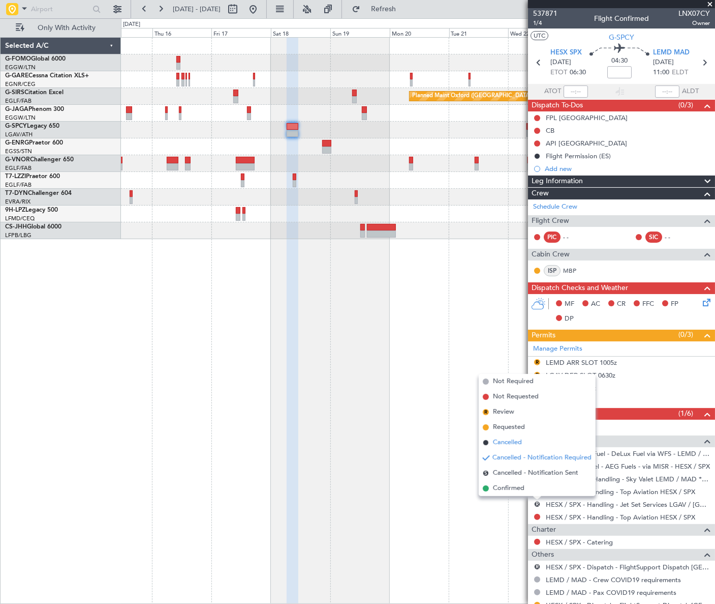
click at [511, 445] on span "Cancelled" at bounding box center [507, 442] width 29 height 10
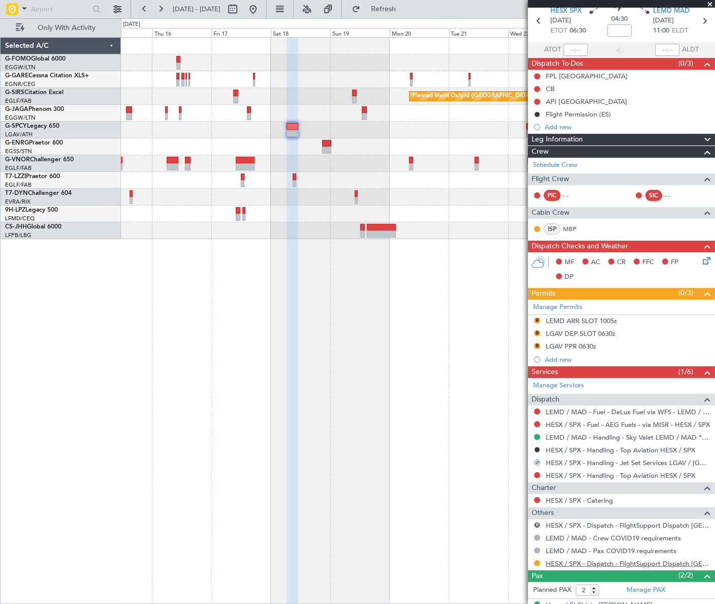
scroll to position [81, 0]
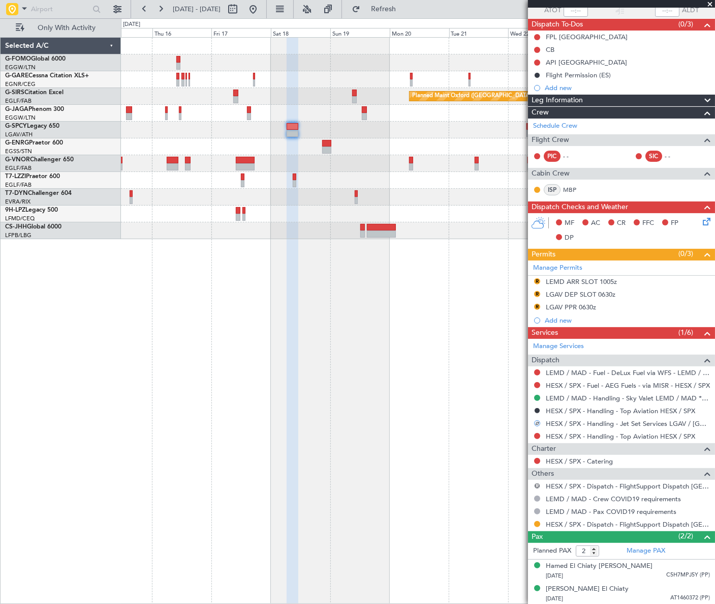
click at [535, 483] on button "R" at bounding box center [537, 486] width 6 height 6
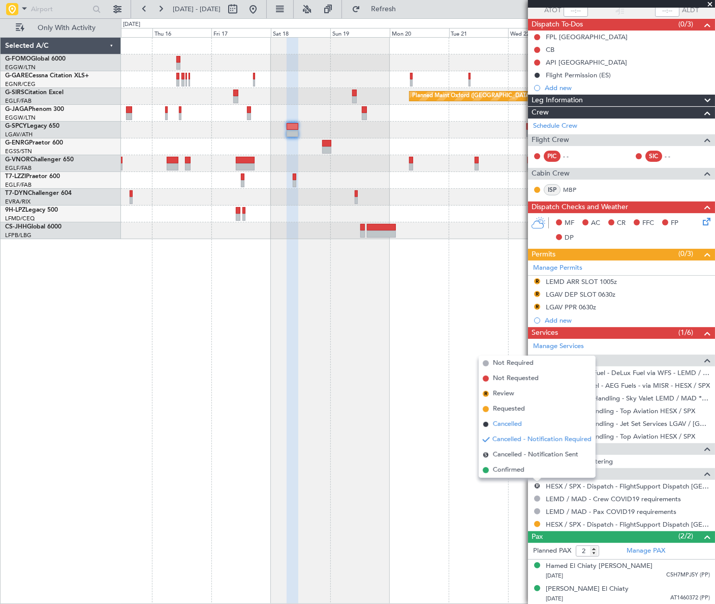
click at [498, 424] on span "Cancelled" at bounding box center [507, 424] width 29 height 10
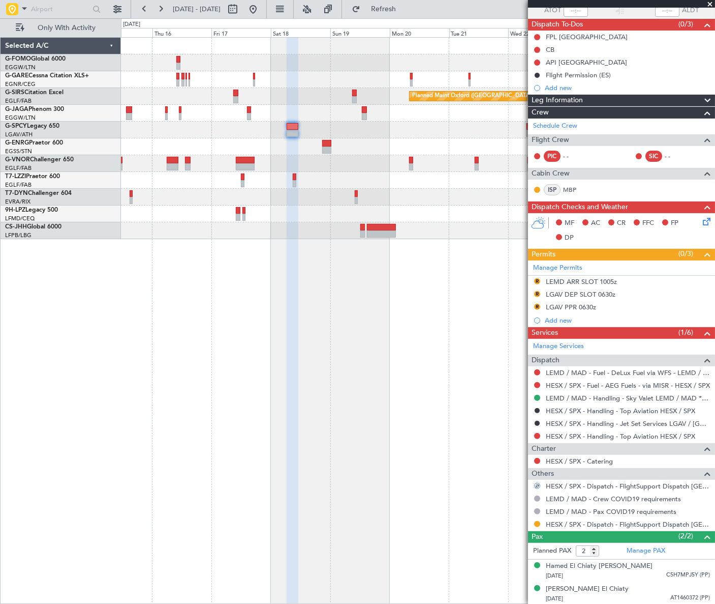
click at [538, 524] on mat-tooltip-component "Not Required" at bounding box center [538, 513] width 53 height 27
click at [534, 521] on button at bounding box center [537, 524] width 6 height 6
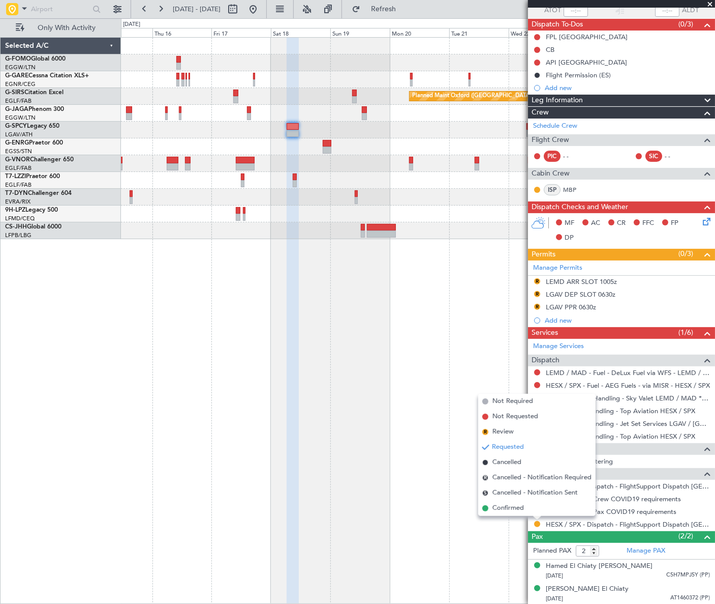
drag, startPoint x: 523, startPoint y: 509, endPoint x: 524, endPoint y: 502, distance: 6.7
click at [522, 509] on span "Confirmed" at bounding box center [509, 508] width 32 height 10
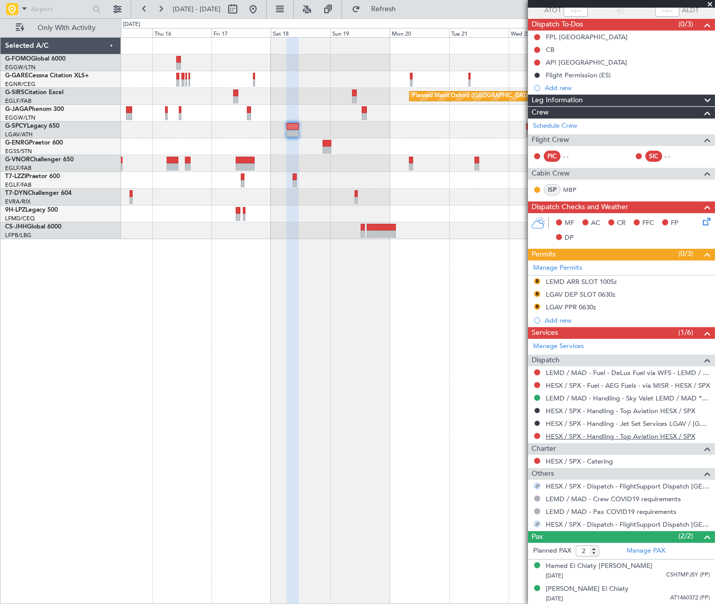
click at [656, 433] on link "HESX / SPX - Handling - Top Aviation HESX / SPX" at bounding box center [620, 436] width 149 height 9
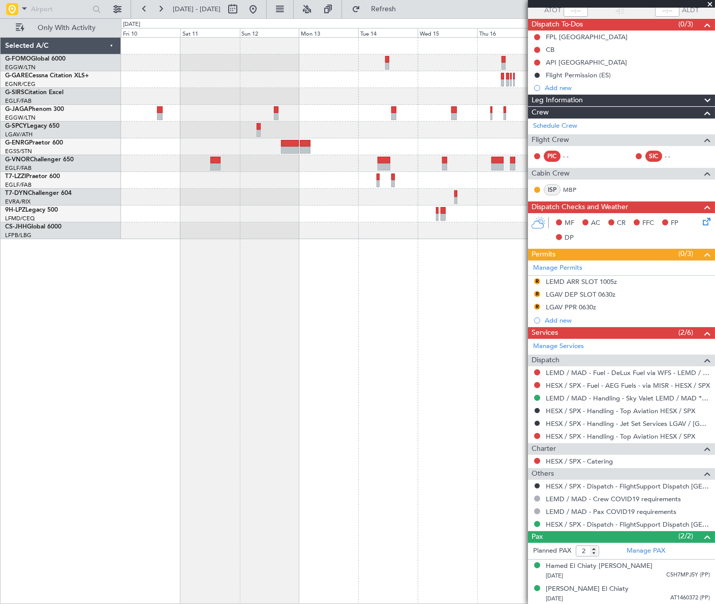
click at [524, 286] on div "Planned Maint Oxford ([GEOGRAPHIC_DATA])" at bounding box center [418, 320] width 594 height 566
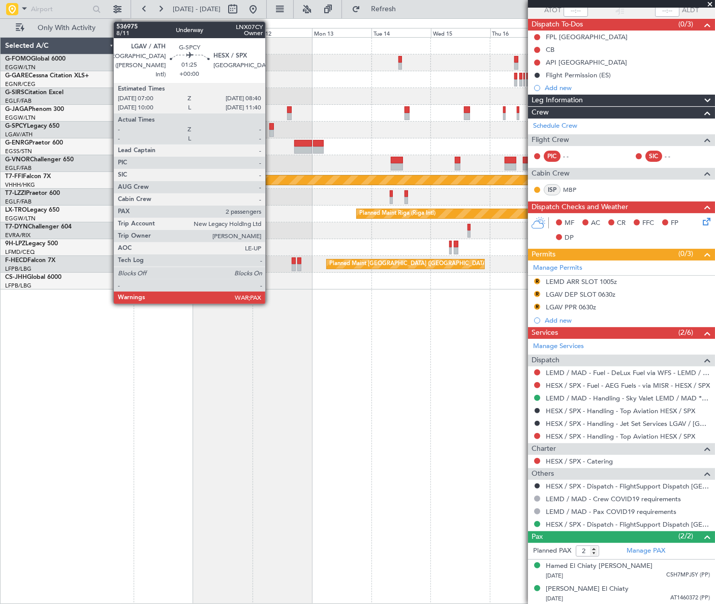
click at [270, 132] on div at bounding box center [271, 133] width 5 height 7
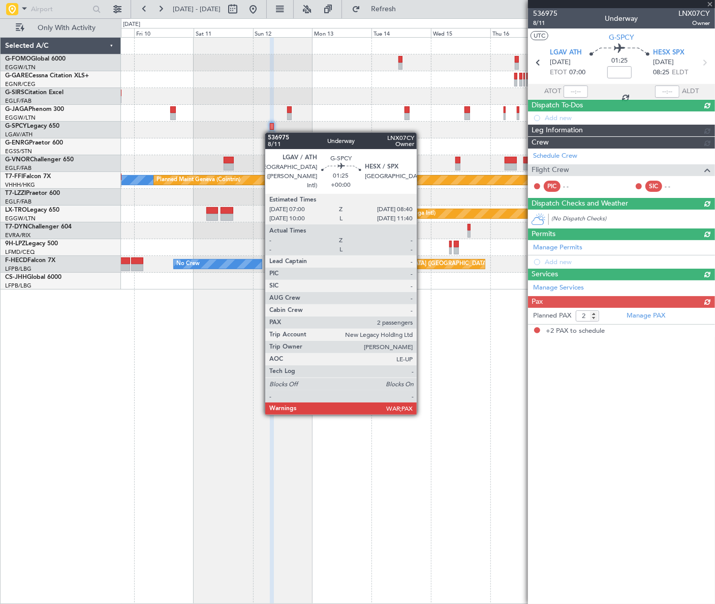
scroll to position [0, 0]
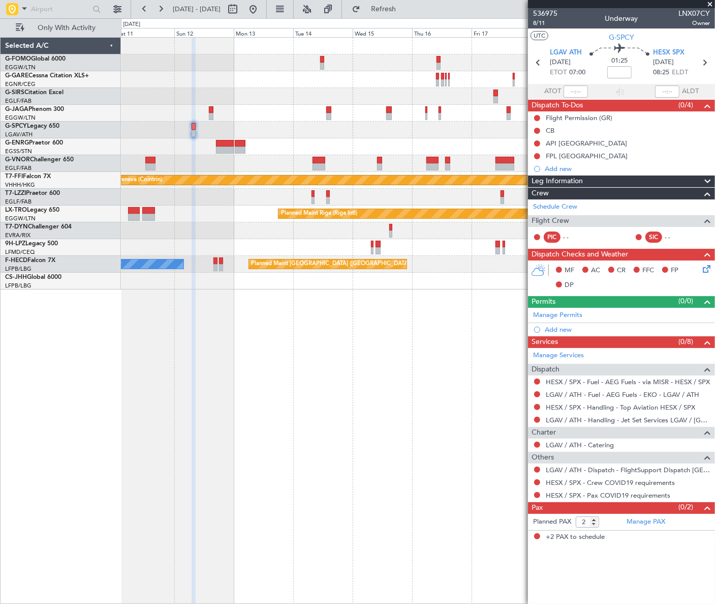
click at [319, 452] on div "Planned Maint Oxford ([GEOGRAPHIC_DATA]) [PERSON_NAME] [PERSON_NAME] Planned Ma…" at bounding box center [418, 320] width 594 height 566
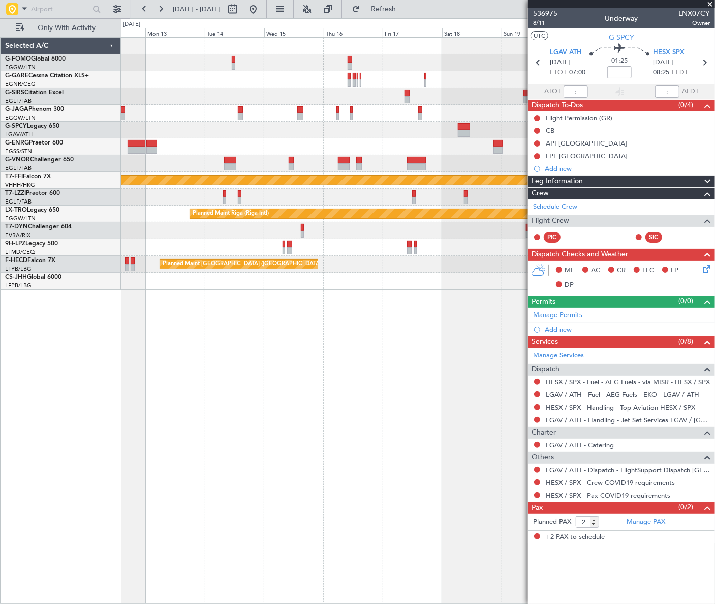
click at [261, 432] on div "Planned Maint Oxford ([GEOGRAPHIC_DATA]) [PERSON_NAME] [PERSON_NAME] Planned Ma…" at bounding box center [418, 320] width 594 height 566
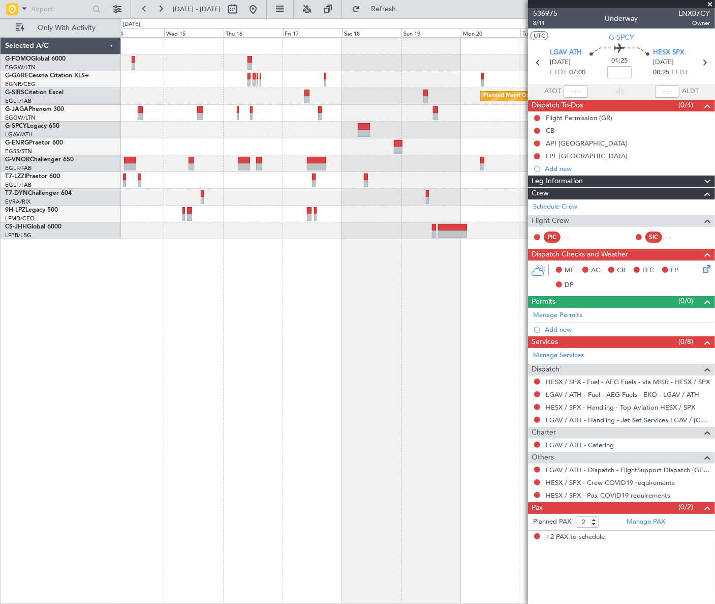
click at [385, 392] on div "Planned Maint Oxford ([GEOGRAPHIC_DATA]) A/C Unavailable [GEOGRAPHIC_DATA] ([GE…" at bounding box center [418, 320] width 594 height 566
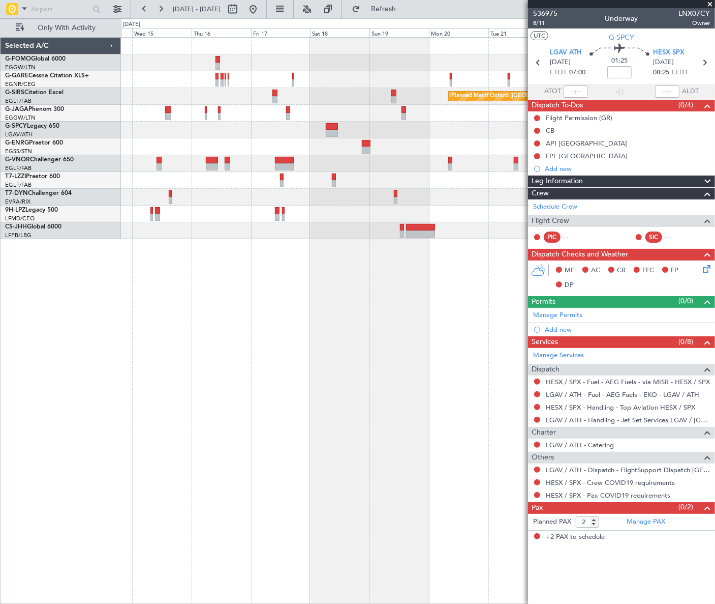
click at [332, 385] on div "Planned Maint Oxford ([GEOGRAPHIC_DATA]) A/C Unavailable [GEOGRAPHIC_DATA] ([GE…" at bounding box center [418, 320] width 594 height 566
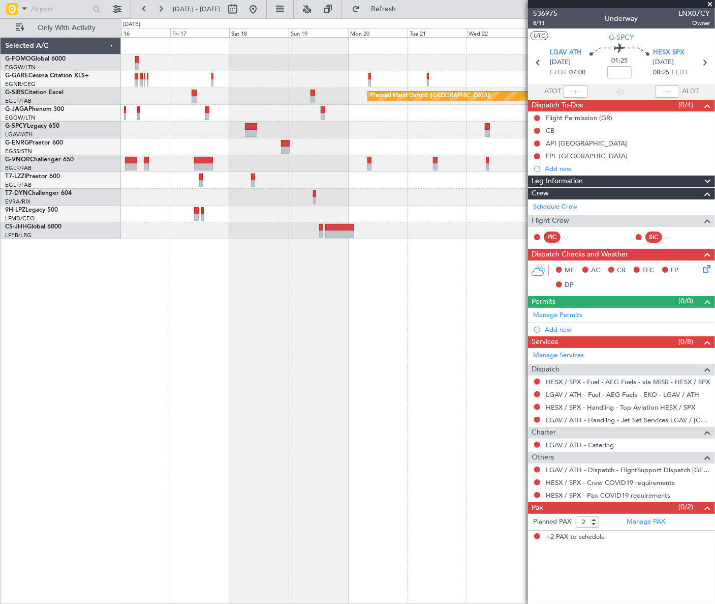
click at [341, 279] on div "Planned Maint Oxford ([GEOGRAPHIC_DATA]) A/C Unavailable [GEOGRAPHIC_DATA] ([GE…" at bounding box center [418, 320] width 594 height 566
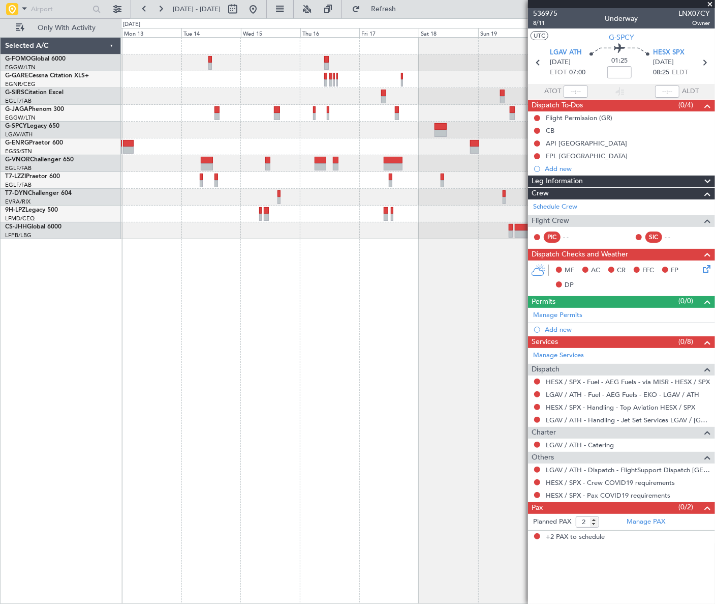
click at [412, 321] on div "Planned Maint Oxford ([GEOGRAPHIC_DATA]) A/C Unavailable [GEOGRAPHIC_DATA] ([GE…" at bounding box center [418, 320] width 594 height 566
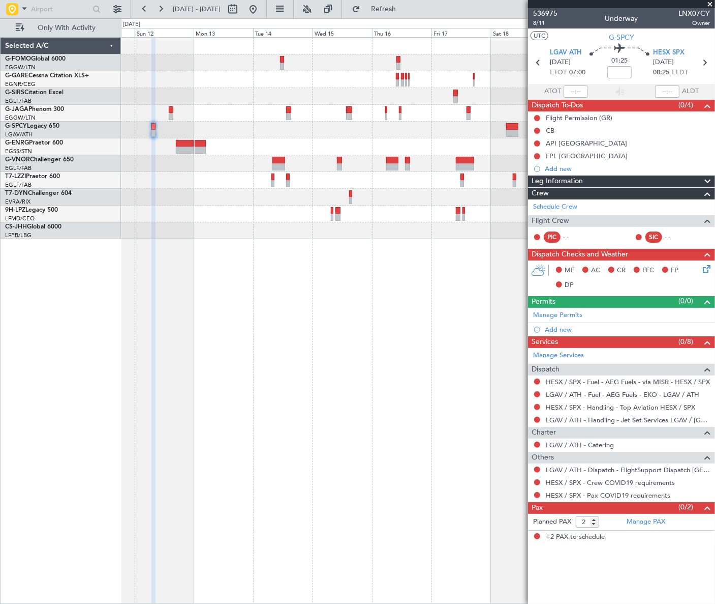
click at [315, 151] on div at bounding box center [418, 146] width 594 height 17
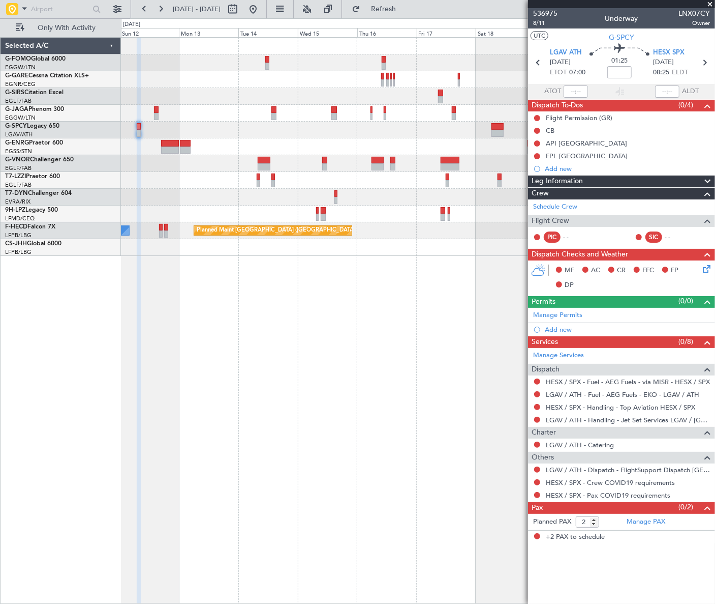
click at [229, 154] on div at bounding box center [417, 146] width 593 height 17
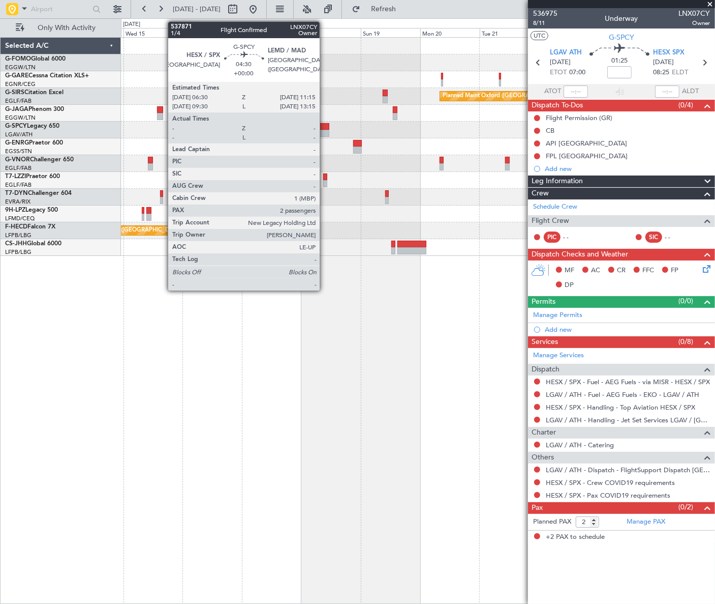
click at [324, 127] on div at bounding box center [323, 126] width 12 height 7
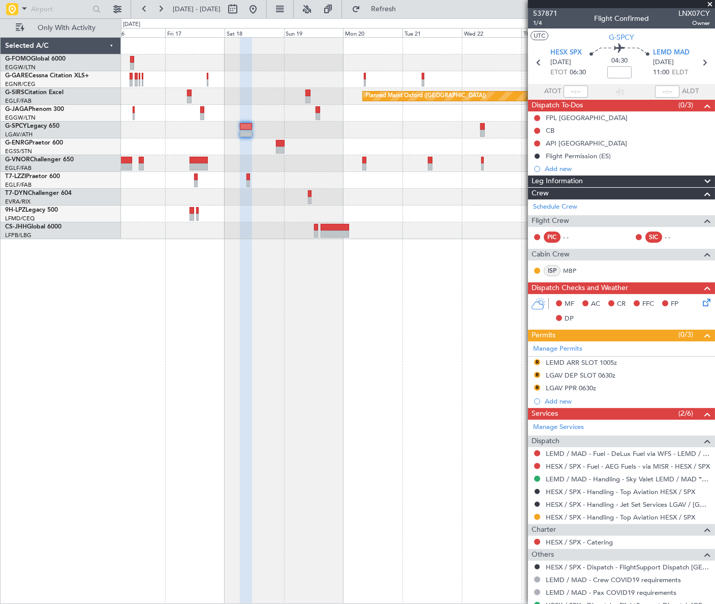
click at [315, 188] on div "Planned Maint Oxford ([GEOGRAPHIC_DATA]) A/C Unavailable [GEOGRAPHIC_DATA] ([GE…" at bounding box center [418, 138] width 594 height 201
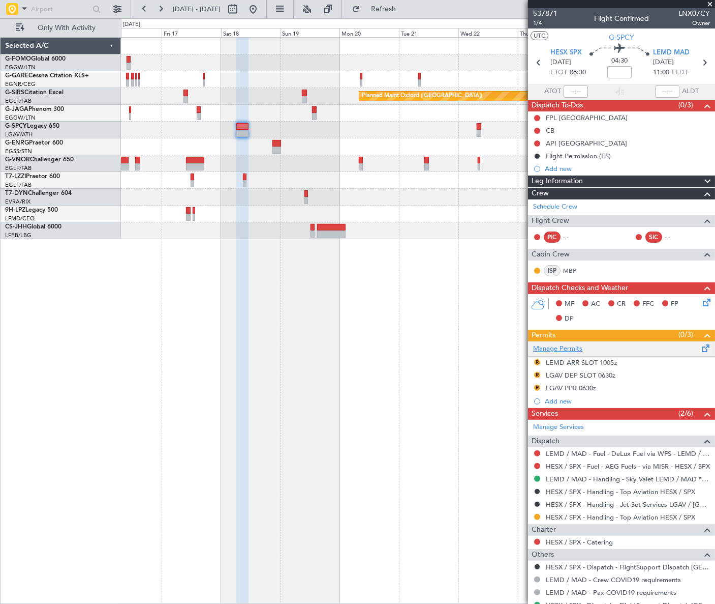
click at [573, 350] on link "Manage Permits" at bounding box center [557, 349] width 49 height 10
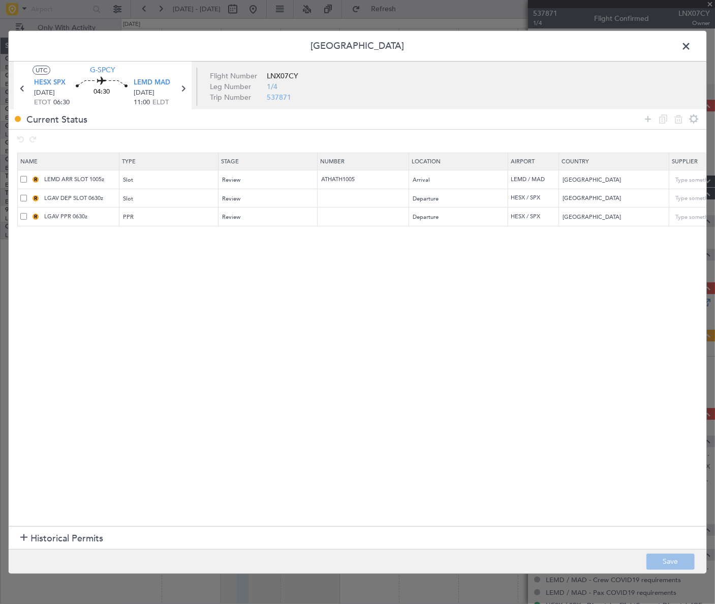
click at [22, 197] on span at bounding box center [23, 197] width 7 height 7
click at [27, 194] on input "checkbox" at bounding box center [27, 194] width 0 height 0
click at [21, 216] on span at bounding box center [23, 216] width 7 height 7
click at [27, 213] on input "checkbox" at bounding box center [27, 213] width 0 height 0
click at [679, 119] on icon at bounding box center [679, 119] width 12 height 12
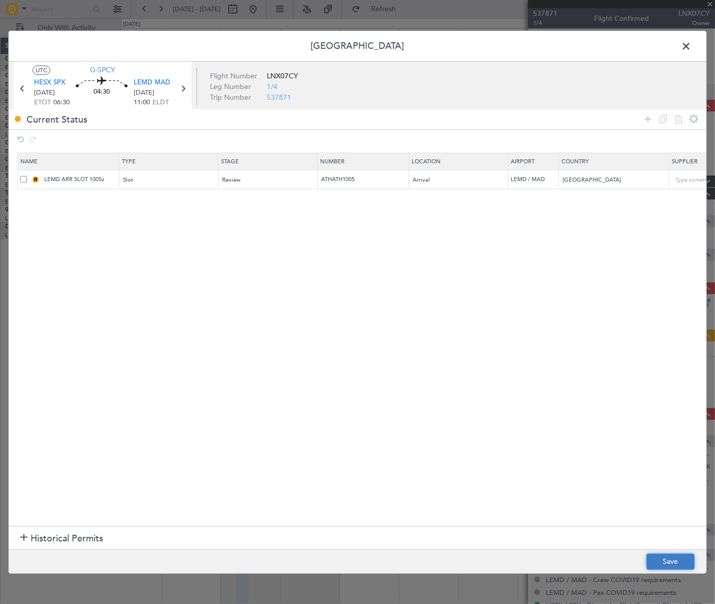
click at [689, 555] on button "Save" at bounding box center [671, 561] width 48 height 16
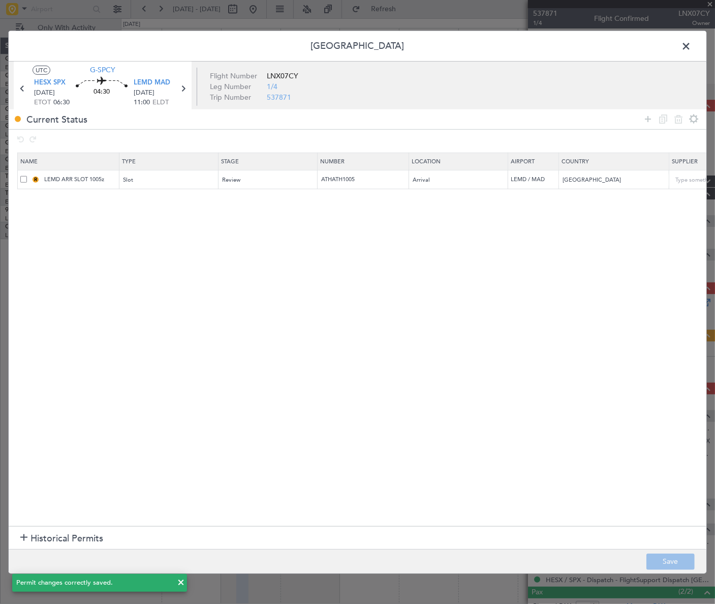
click at [691, 46] on span at bounding box center [691, 48] width 0 height 20
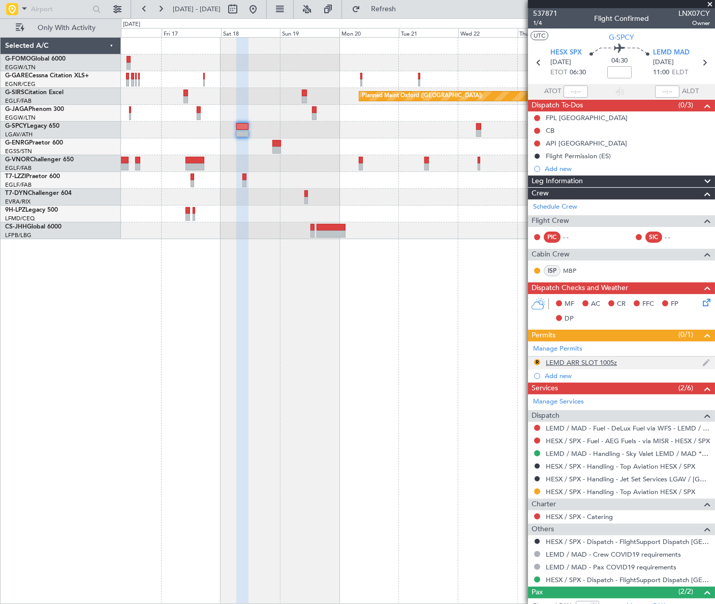
click at [557, 361] on div "LEMD ARR SLOT 1005z" at bounding box center [581, 362] width 71 height 9
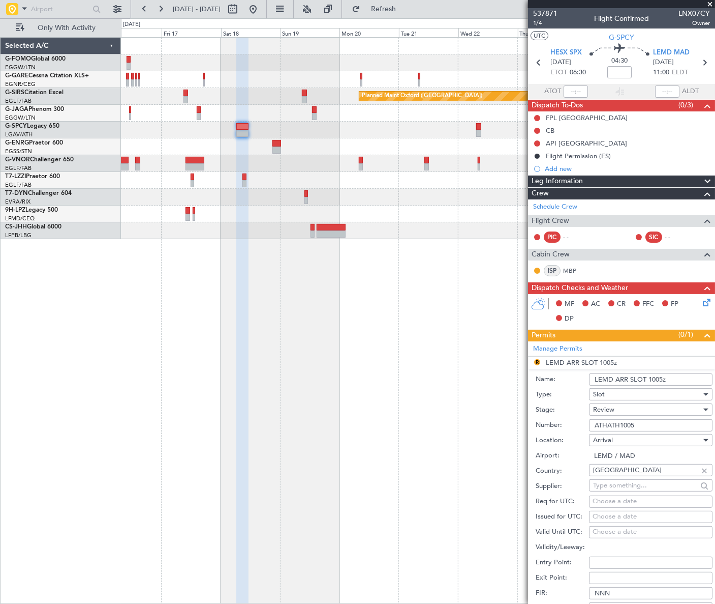
drag, startPoint x: 671, startPoint y: 379, endPoint x: 649, endPoint y: 385, distance: 23.3
click at [649, 385] on div "Name: LEMD ARR SLOT 1005z" at bounding box center [624, 379] width 177 height 15
type input "LEMD ARR SLOT 1100Z"
click at [648, 407] on div "Review" at bounding box center [647, 409] width 108 height 15
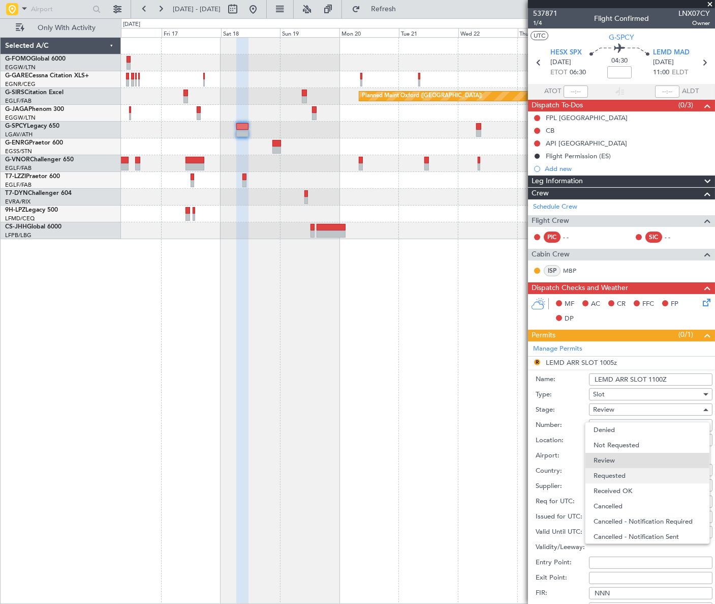
click at [629, 477] on span "Requested" at bounding box center [648, 475] width 108 height 15
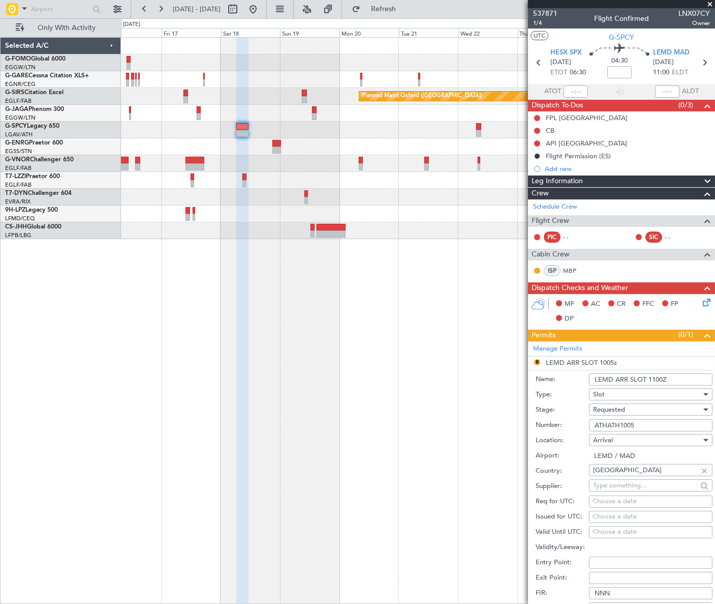
click at [621, 426] on input "ATHATH1005" at bounding box center [651, 425] width 124 height 12
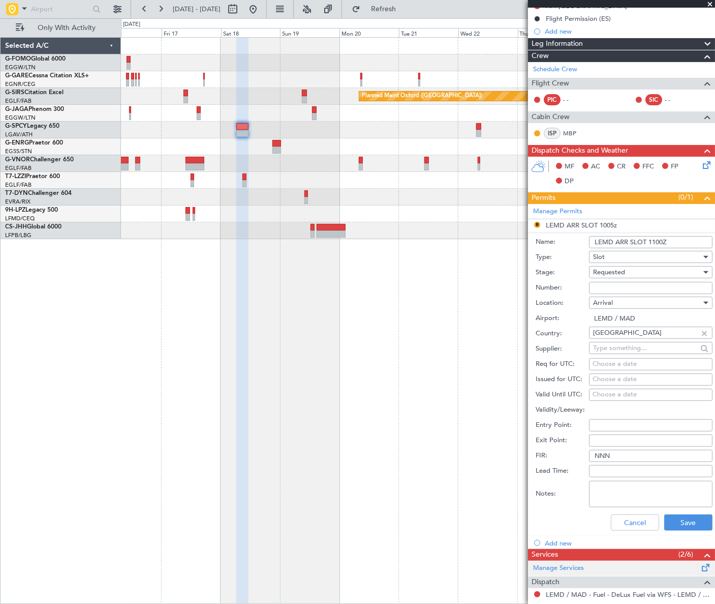
scroll to position [277, 0]
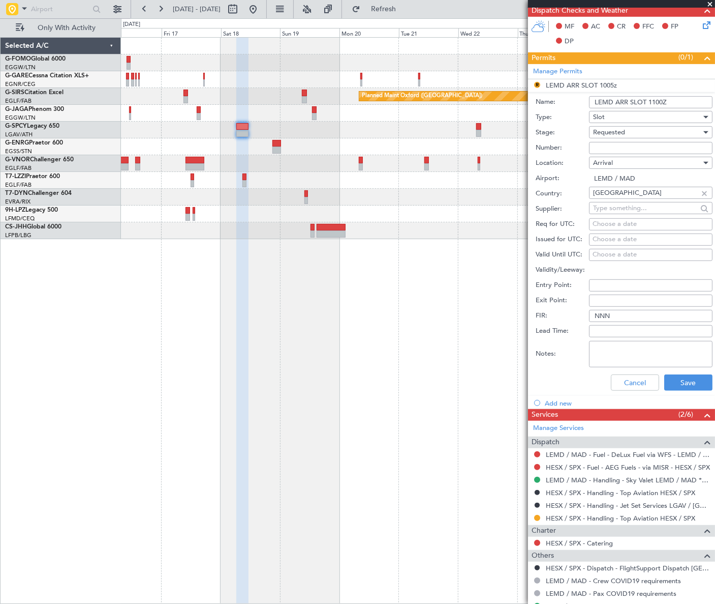
click at [607, 132] on span "Requested" at bounding box center [609, 132] width 32 height 9
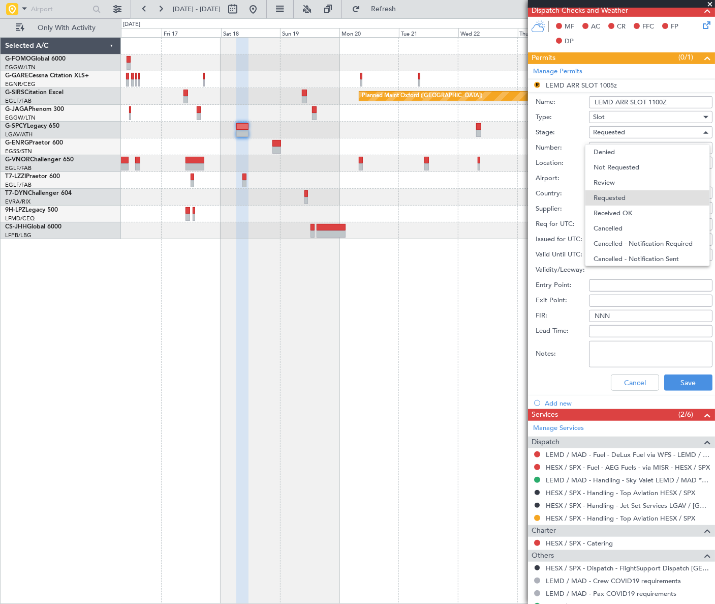
click at [615, 170] on span "Not Requested" at bounding box center [648, 167] width 108 height 15
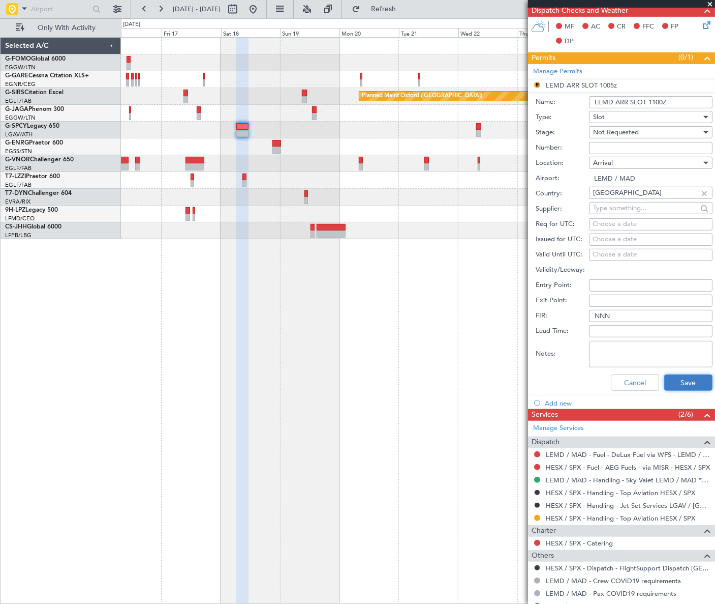
click at [693, 382] on button "Save" at bounding box center [689, 382] width 48 height 16
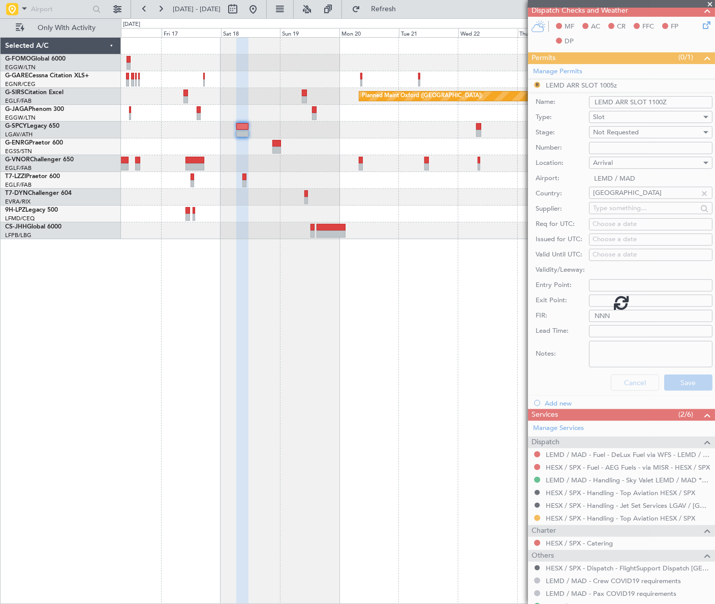
scroll to position [55, 0]
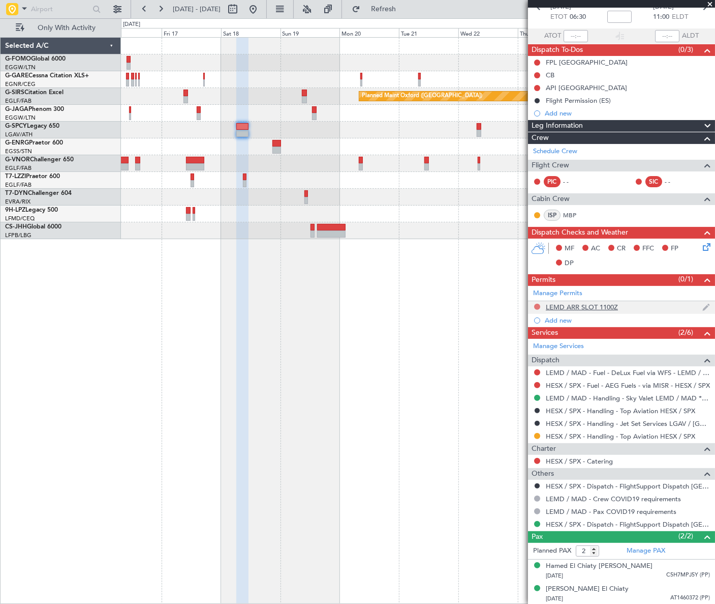
click at [536, 306] on button at bounding box center [537, 307] width 6 height 6
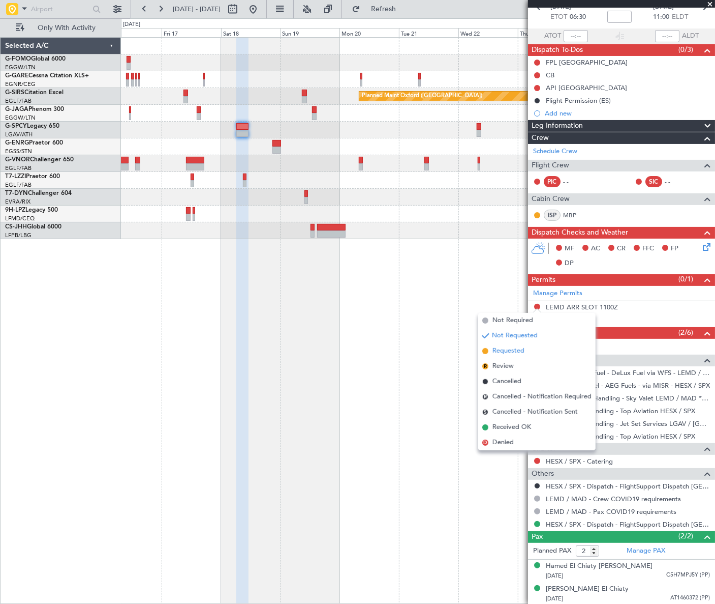
click at [512, 346] on span "Requested" at bounding box center [509, 351] width 32 height 10
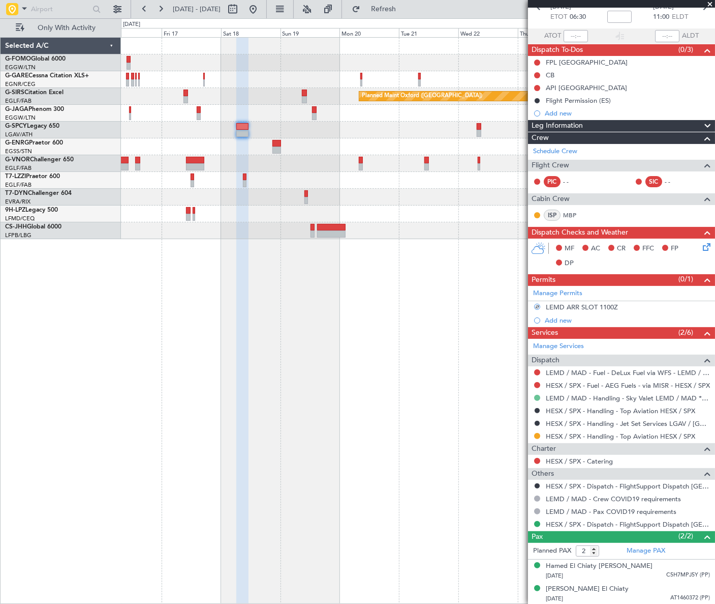
click at [537, 397] on button at bounding box center [537, 398] width 6 height 6
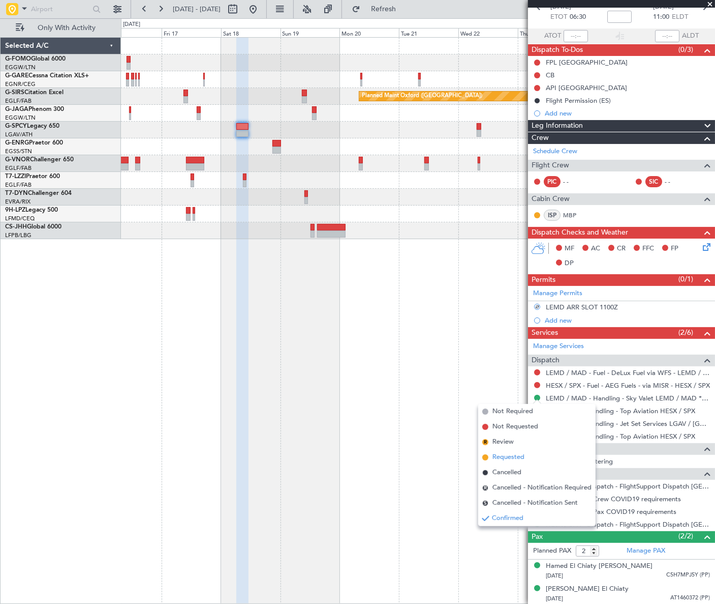
click at [511, 462] on span "Requested" at bounding box center [509, 457] width 32 height 10
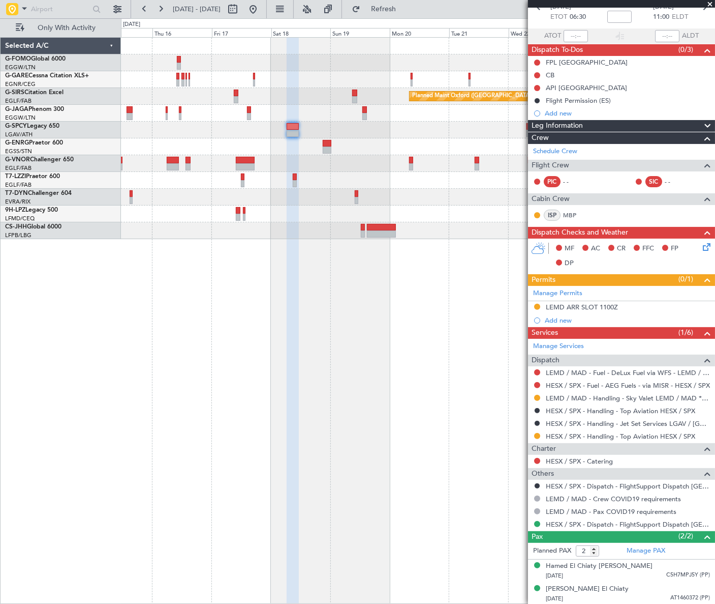
click at [303, 223] on div "Planned Maint Oxford ([GEOGRAPHIC_DATA]) A/C Unavailable [GEOGRAPHIC_DATA] ([GE…" at bounding box center [417, 138] width 593 height 201
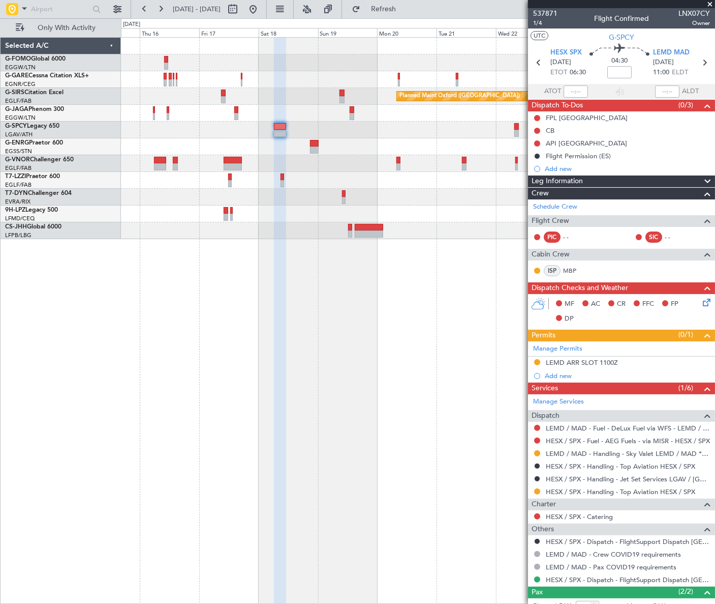
click at [372, 429] on div "Planned Maint Oxford ([GEOGRAPHIC_DATA]) A/C Unavailable [GEOGRAPHIC_DATA] ([GE…" at bounding box center [418, 320] width 594 height 566
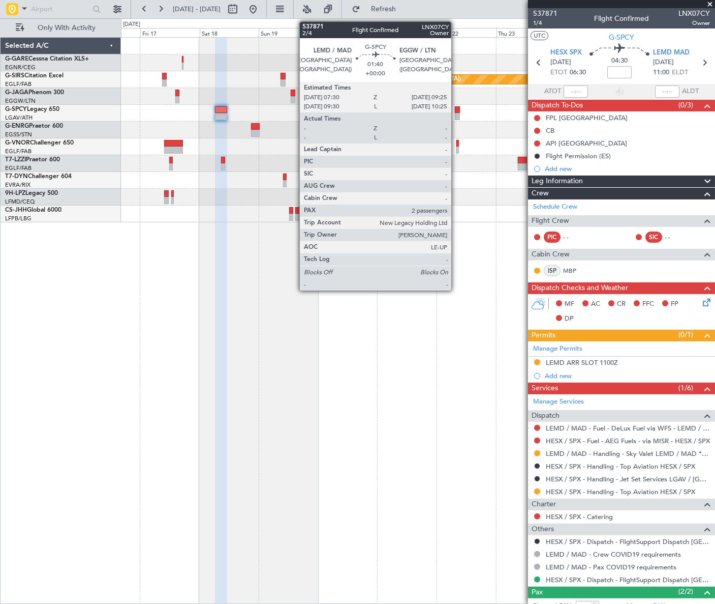
click at [456, 116] on div at bounding box center [457, 116] width 5 height 7
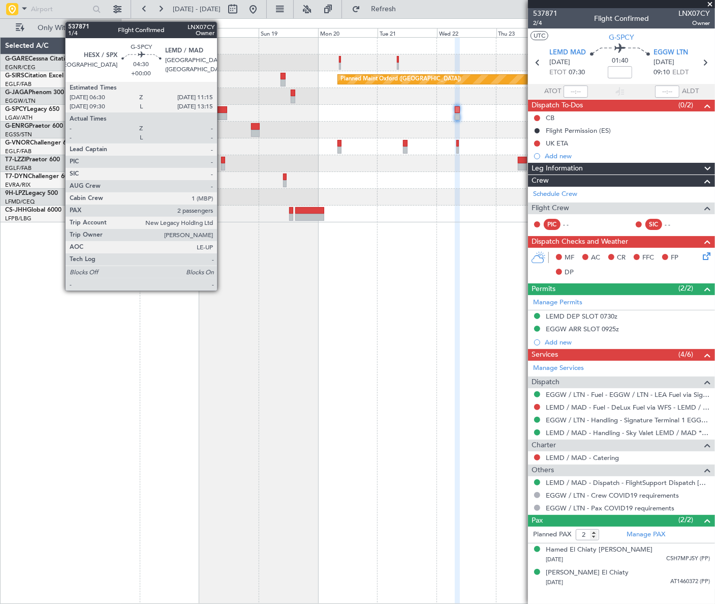
click at [222, 110] on div at bounding box center [221, 109] width 12 height 7
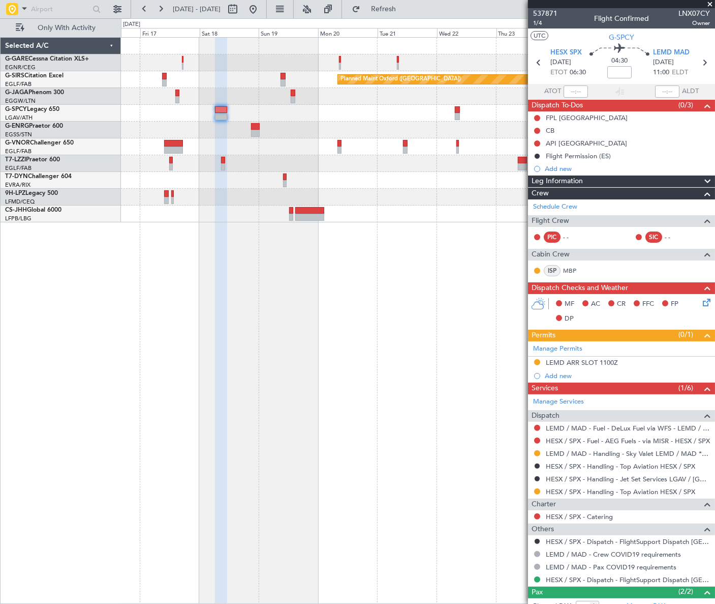
click at [679, 10] on span "LNX07CY" at bounding box center [695, 13] width 32 height 11
copy span "LNX07CY"
click at [261, 5] on button at bounding box center [253, 9] width 16 height 16
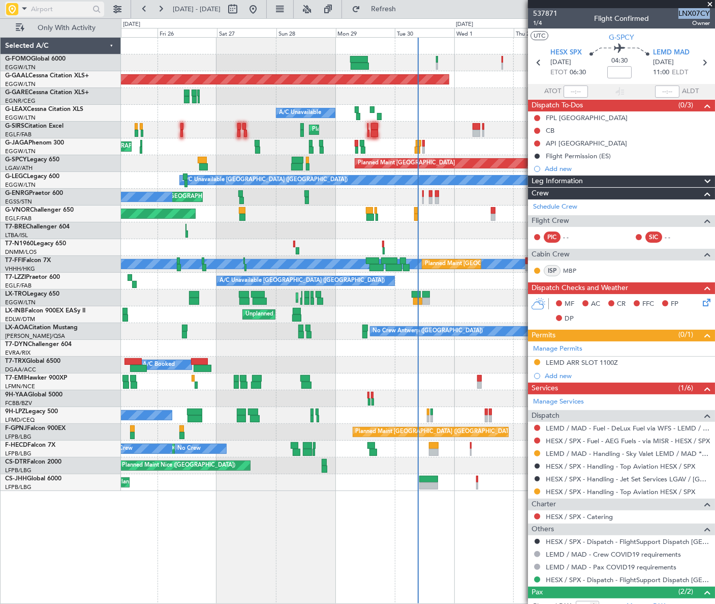
click at [41, 13] on input "text" at bounding box center [60, 9] width 58 height 15
type input "HESX"
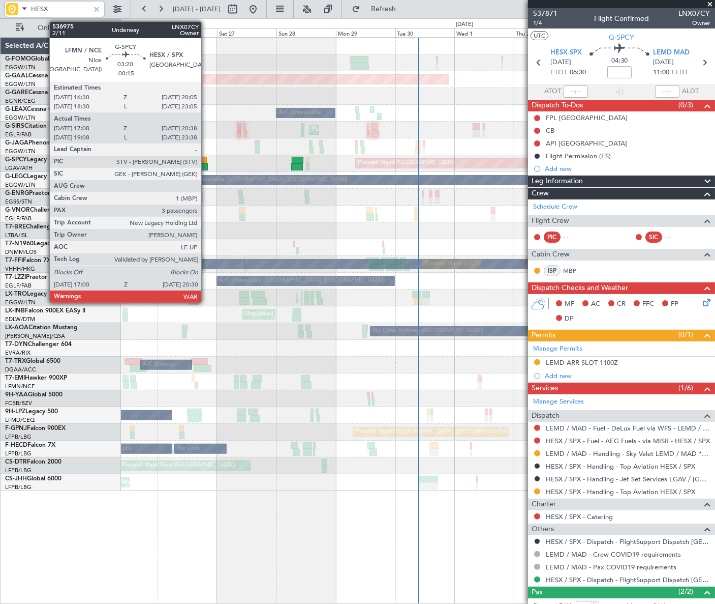
click at [206, 165] on div at bounding box center [203, 166] width 9 height 7
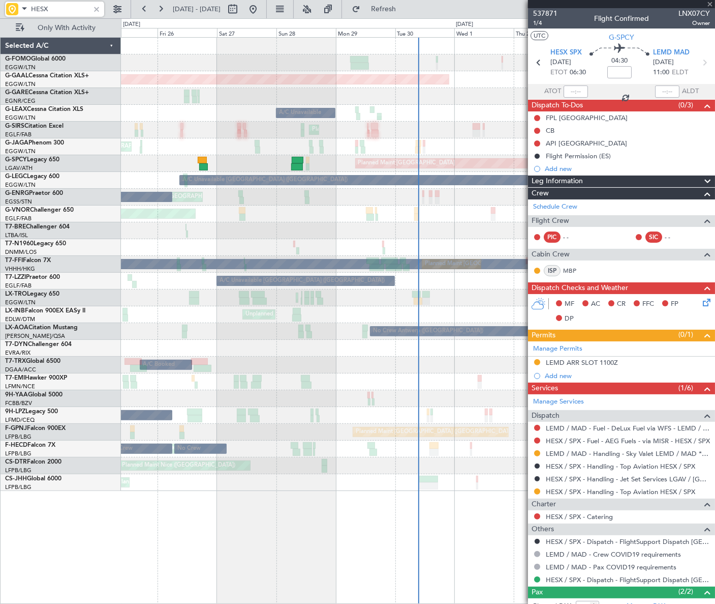
type input "-00:15"
type input "17:08"
type input "20:23"
type input "3"
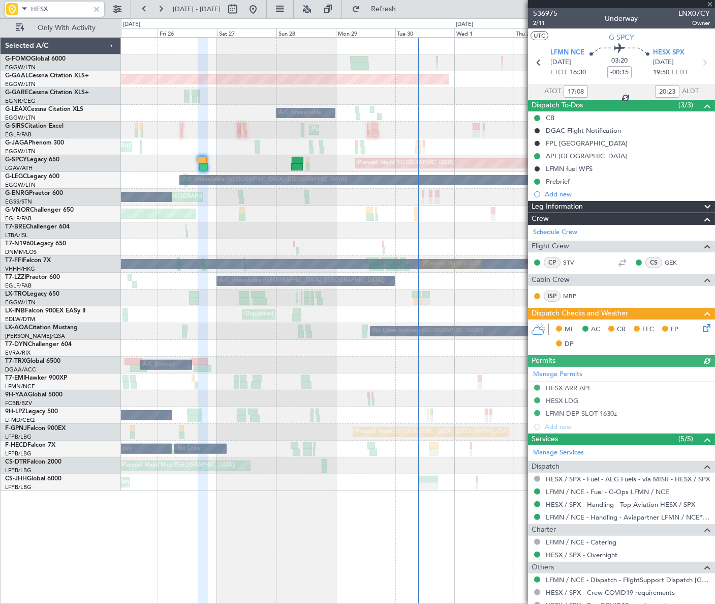
type input "HESX"
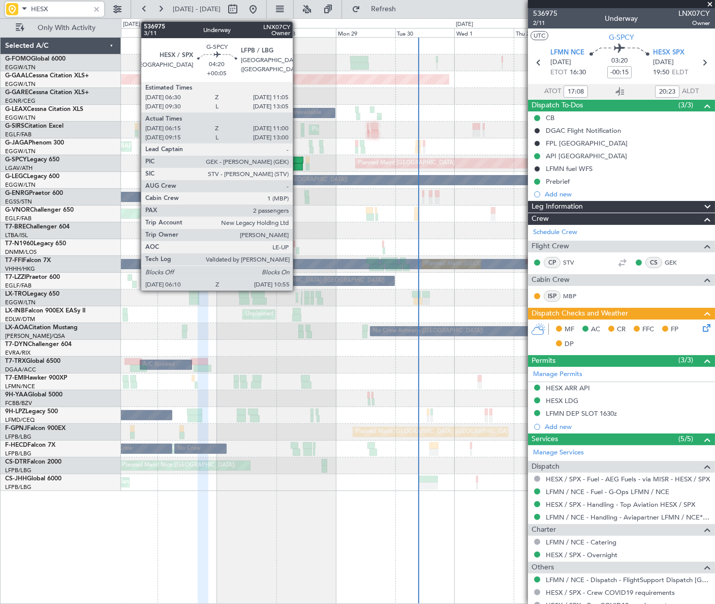
click at [297, 163] on div at bounding box center [297, 166] width 12 height 7
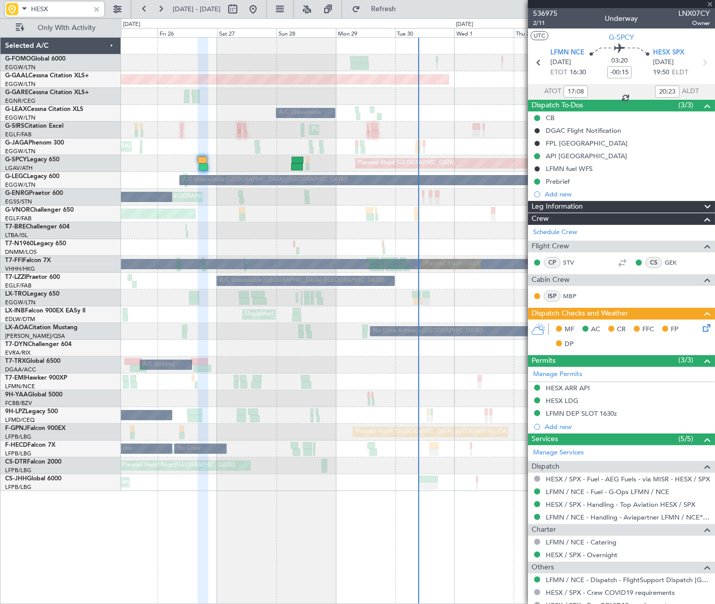
type input "+00:05"
type input "06:15"
type input "10:45"
type input "2"
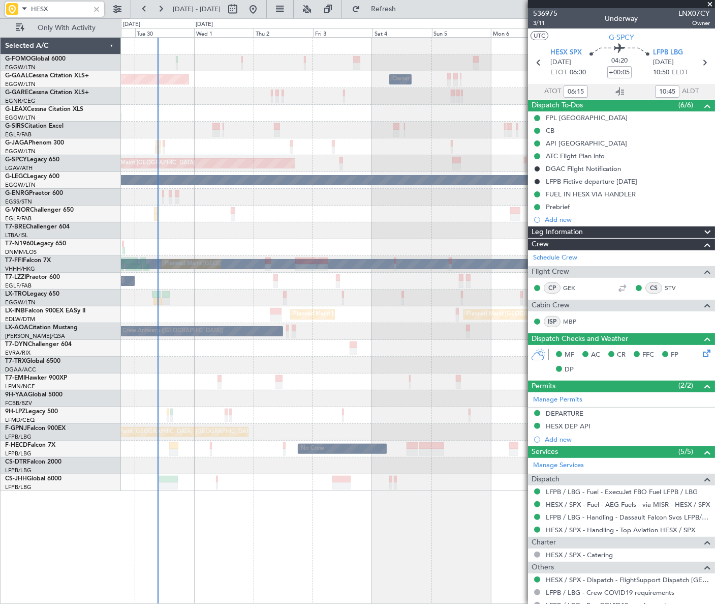
click at [117, 247] on div "Planned Maint Dusseldorf Owner Owner Owner A/C Unavailable Planned Maint [GEOGR…" at bounding box center [357, 310] width 715 height 585
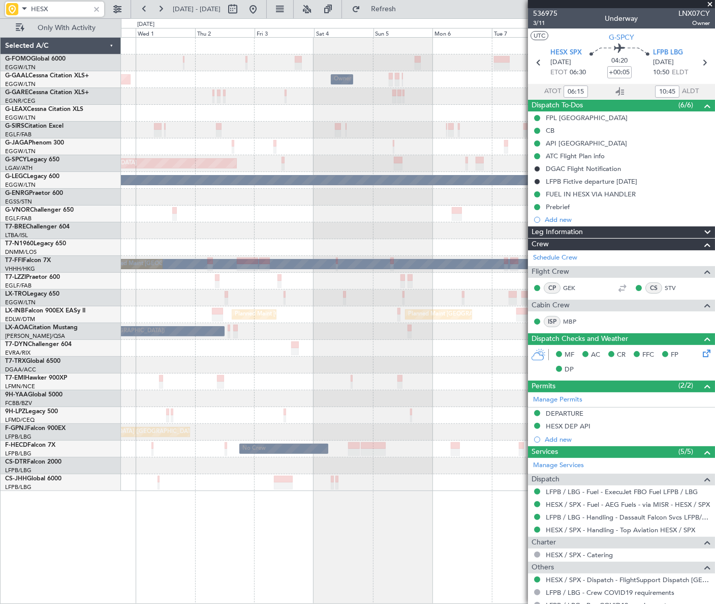
click at [203, 271] on div "Planned Maint Dusseldorf Owner Owner Owner A/C Unavailable Planned Maint [GEOGR…" at bounding box center [417, 264] width 593 height 453
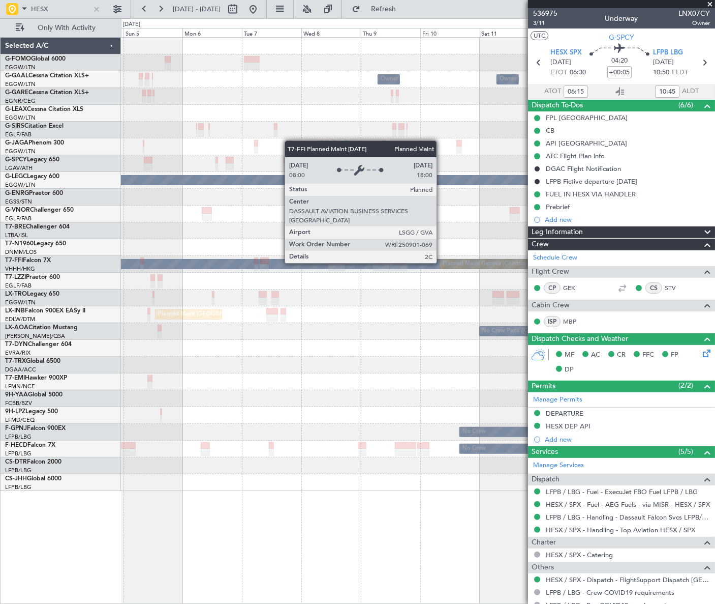
drag, startPoint x: 563, startPoint y: 245, endPoint x: 466, endPoint y: 260, distance: 98.2
click at [448, 262] on fb-app "HESX [DATE] - [DATE] Refresh Quick Links Only With Activity Owner Owner Owner O…" at bounding box center [357, 306] width 715 height 596
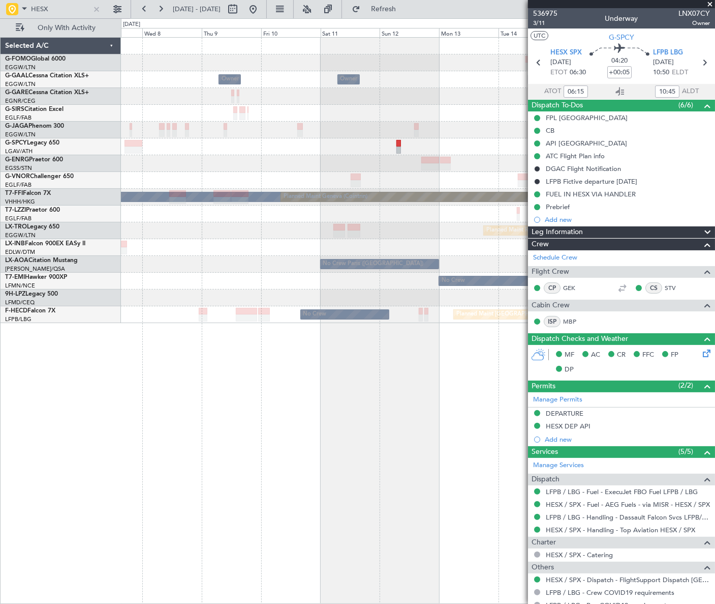
click at [184, 325] on div "Owner Owner Owner Owner No Crew Owner [PERSON_NAME] [PERSON_NAME] Planned Maint…" at bounding box center [418, 320] width 594 height 566
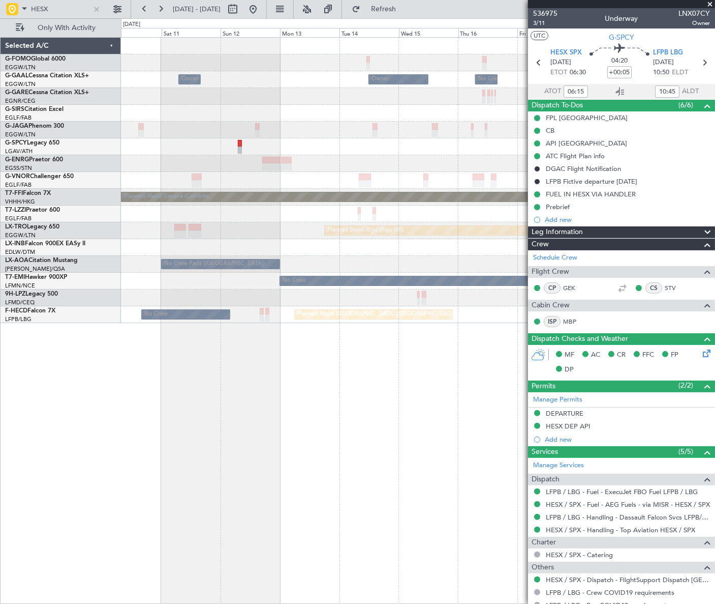
click at [256, 321] on div "Owner Owner Owner No Crew Owner Owner Planned Maint [GEOGRAPHIC_DATA] ([GEOGRAP…" at bounding box center [417, 180] width 593 height 285
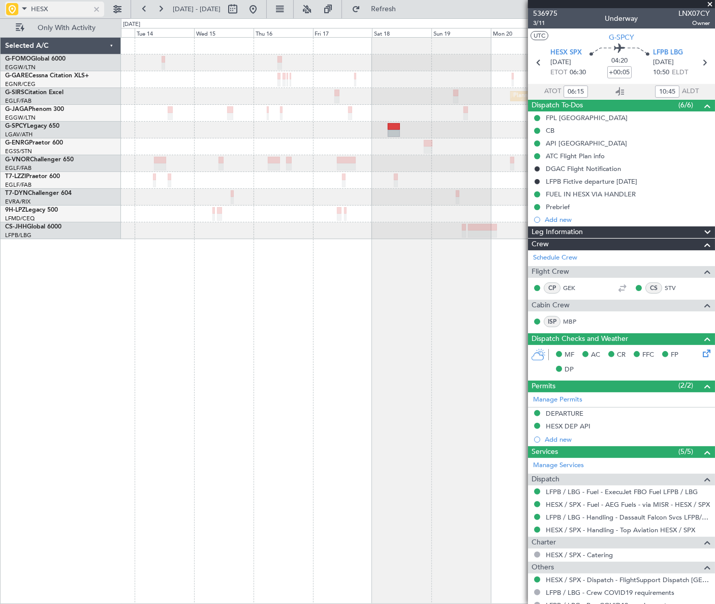
click at [97, 8] on div at bounding box center [96, 9] width 11 height 11
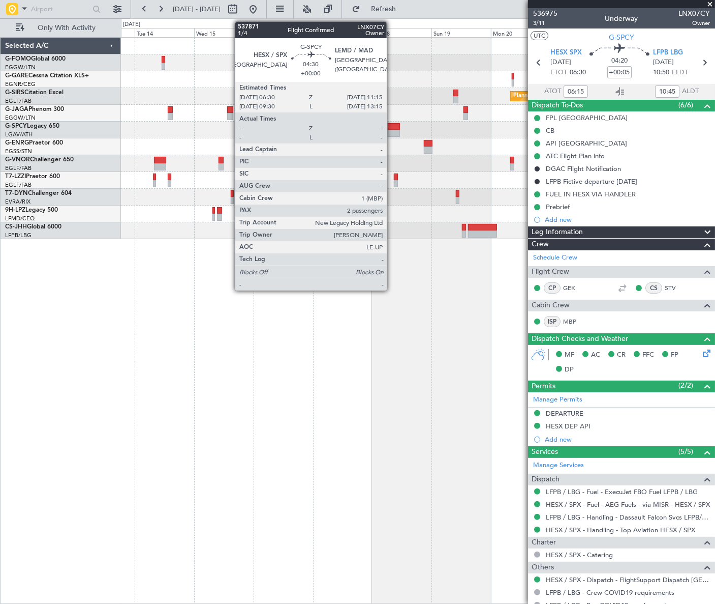
click at [392, 128] on div at bounding box center [394, 126] width 12 height 7
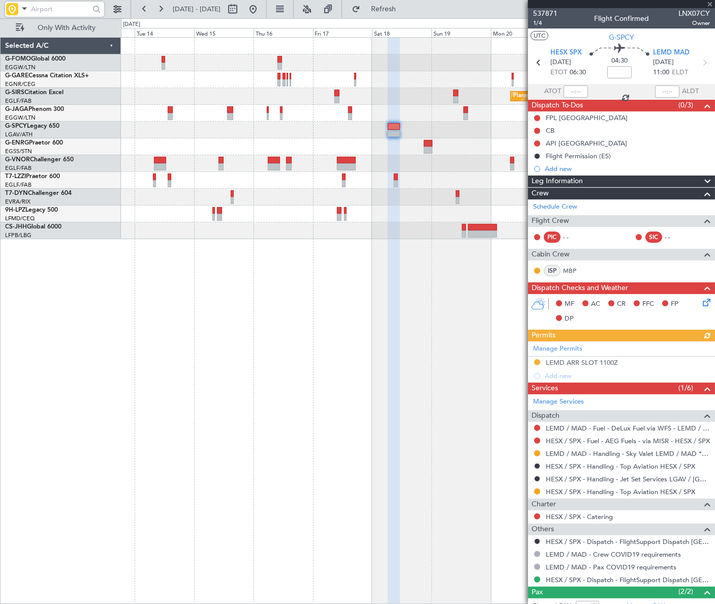
click at [665, 178] on div "Leg Information" at bounding box center [621, 181] width 187 height 12
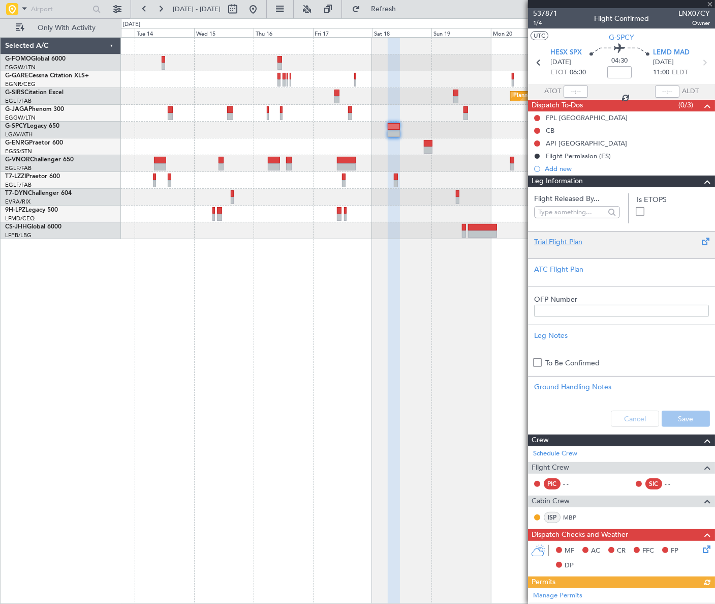
click at [563, 242] on div "Trial Flight Plan" at bounding box center [621, 241] width 175 height 11
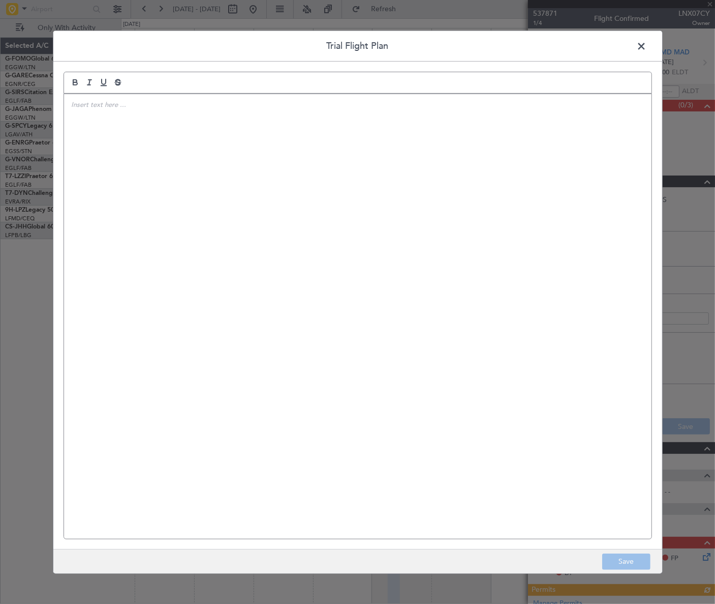
drag, startPoint x: 563, startPoint y: 242, endPoint x: 381, endPoint y: 264, distance: 183.3
click at [383, 264] on div at bounding box center [358, 316] width 588 height 444
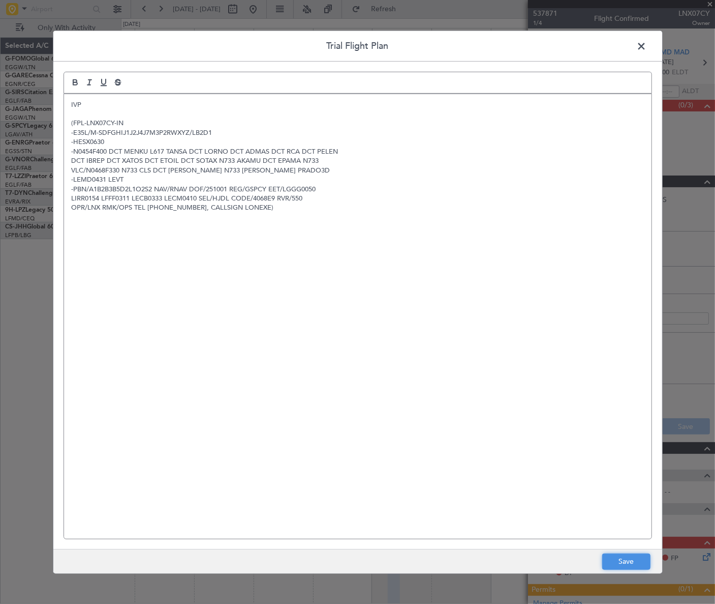
drag, startPoint x: 627, startPoint y: 565, endPoint x: 654, endPoint y: 529, distance: 45.4
click at [628, 564] on button "Save" at bounding box center [627, 561] width 48 height 16
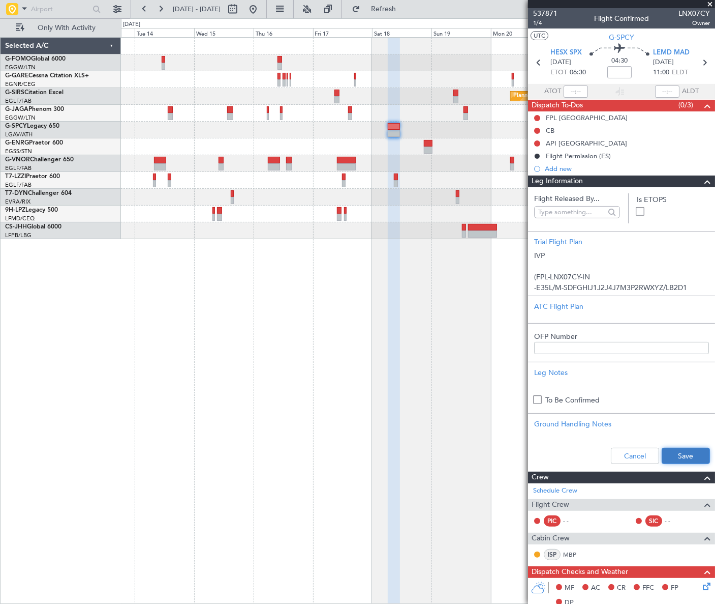
click at [681, 454] on button "Save" at bounding box center [686, 455] width 48 height 16
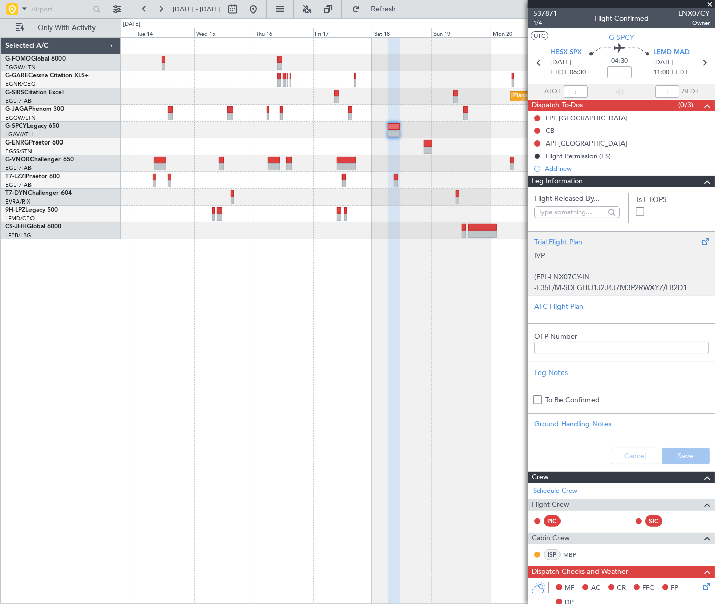
click at [574, 265] on p at bounding box center [621, 266] width 175 height 11
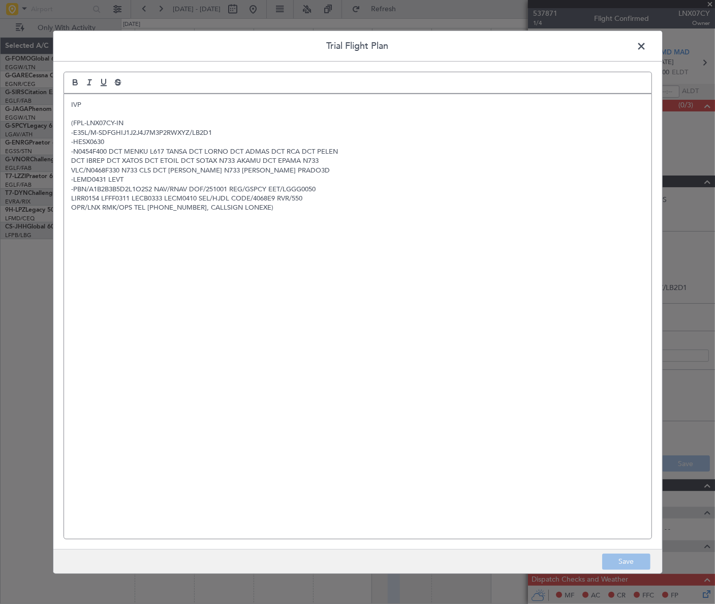
click at [100, 102] on p "IVP" at bounding box center [358, 104] width 573 height 9
click at [130, 120] on p "(FPL-LNX07CY-IN" at bounding box center [358, 122] width 573 height 9
click at [113, 181] on p "-LEMD0431 LEVT" at bounding box center [358, 179] width 573 height 9
click at [640, 559] on button "Save" at bounding box center [627, 561] width 48 height 16
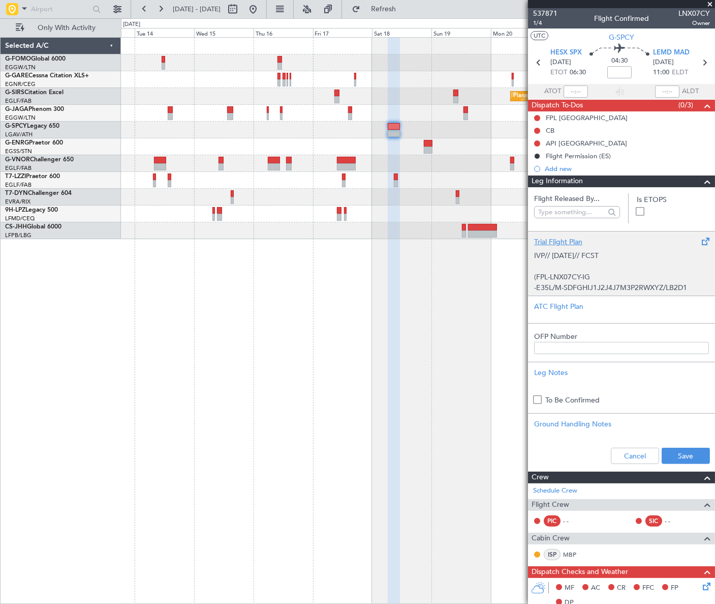
click at [596, 268] on p at bounding box center [621, 266] width 175 height 11
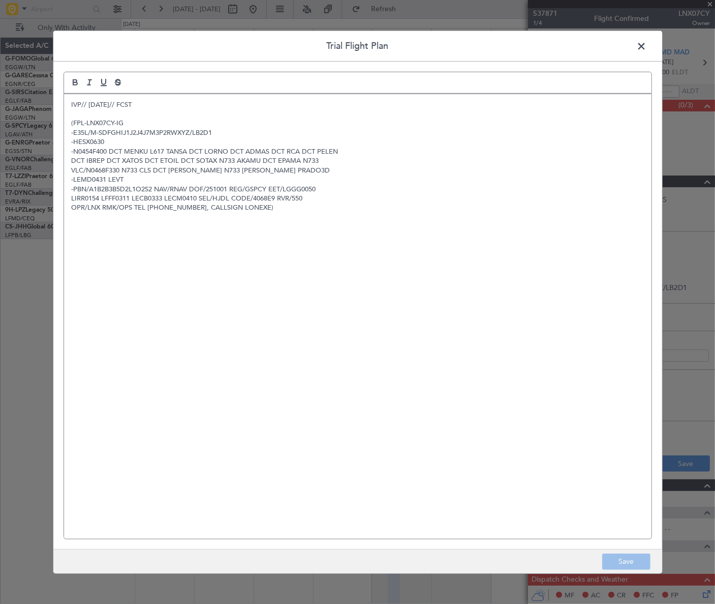
click at [132, 179] on p "-LEMD0431 LEVT" at bounding box center [358, 179] width 573 height 9
click at [619, 554] on button "Save" at bounding box center [627, 561] width 48 height 16
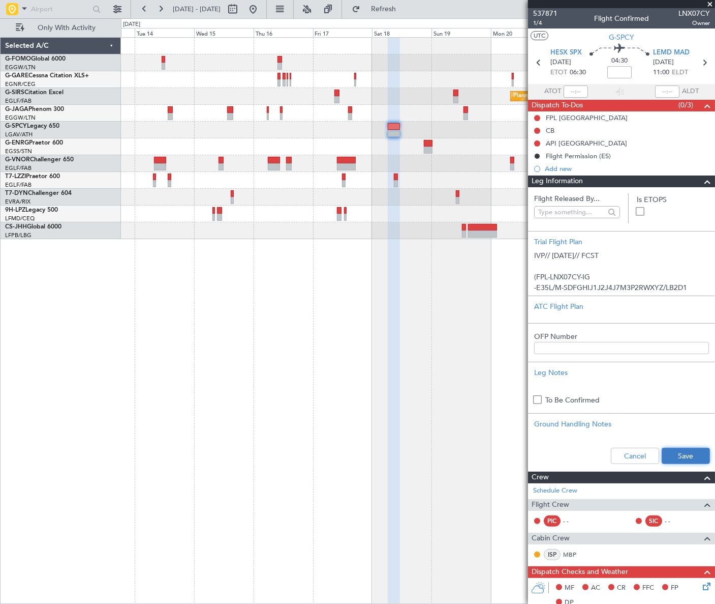
click at [676, 455] on button "Save" at bounding box center [686, 455] width 48 height 16
click at [702, 178] on span at bounding box center [708, 181] width 12 height 12
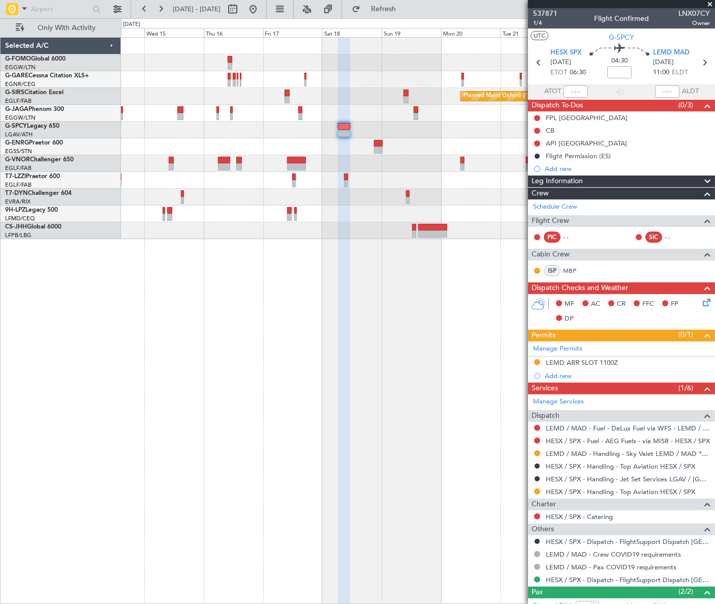
click at [373, 179] on div "Planned Maint Oxford ([GEOGRAPHIC_DATA]) A/C Unavailable [GEOGRAPHIC_DATA] ([GE…" at bounding box center [418, 138] width 594 height 201
click at [641, 449] on link "LEMD / MAD - Handling - Sky Valet LEMD / MAD **MY HANDLING**" at bounding box center [628, 453] width 164 height 9
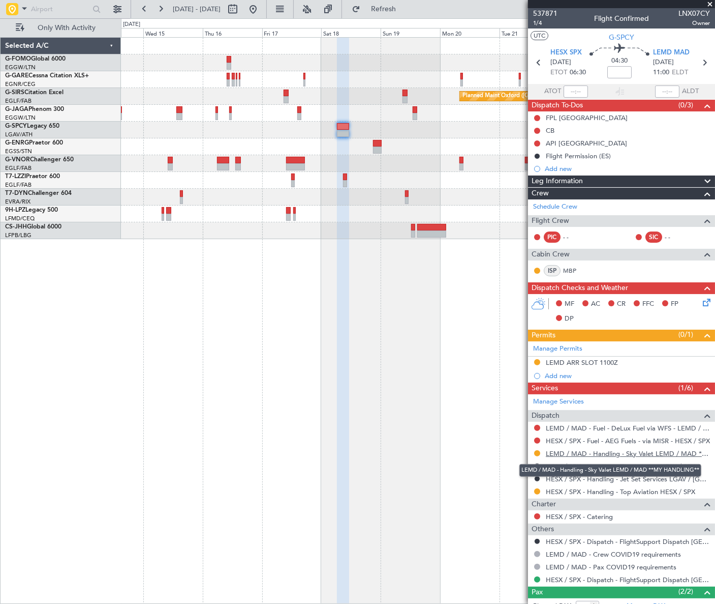
click at [623, 452] on link "LEMD / MAD - Handling - Sky Valet LEMD / MAD **MY HANDLING**" at bounding box center [628, 453] width 164 height 9
click at [610, 180] on mat-tooltip-component "Flight Permission (ES)" at bounding box center [579, 173] width 74 height 27
click at [639, 182] on div "Leg Information" at bounding box center [621, 181] width 187 height 12
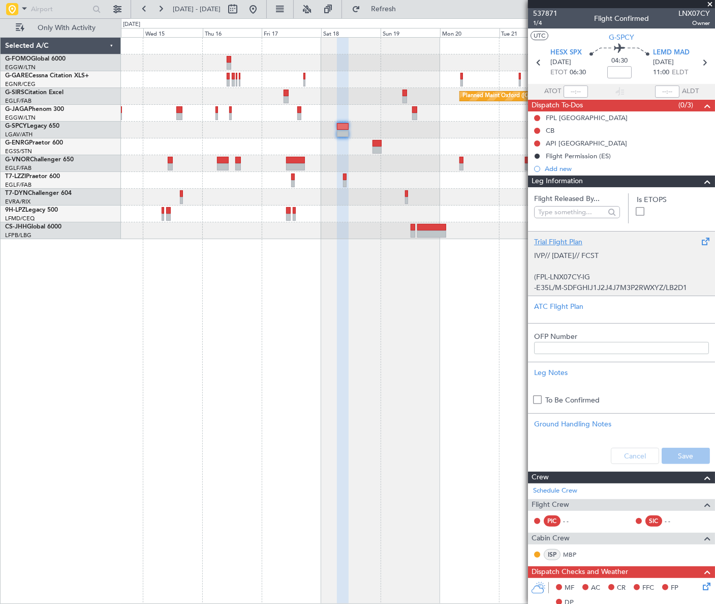
click at [579, 264] on p at bounding box center [621, 266] width 175 height 11
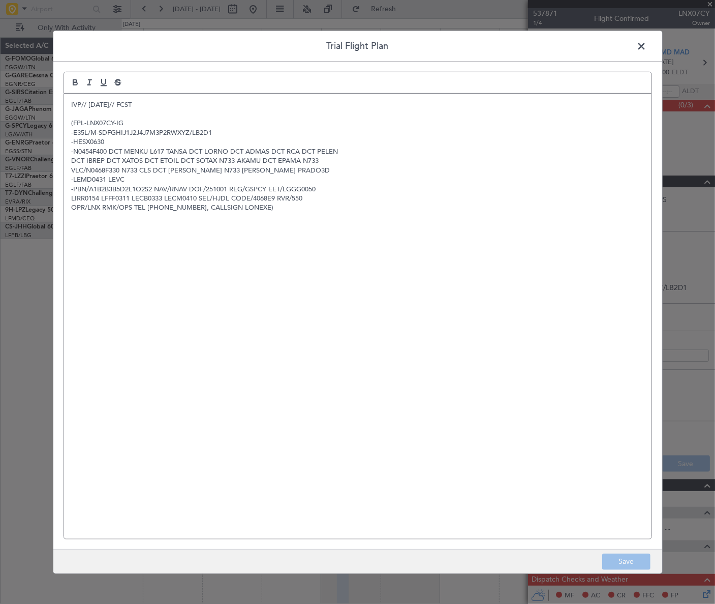
click at [108, 149] on p "-N0454F400 DCT MENKU L617 TANSA DCT LORNO DCT ADMAS DCT RCA DCT PELEN" at bounding box center [358, 151] width 573 height 9
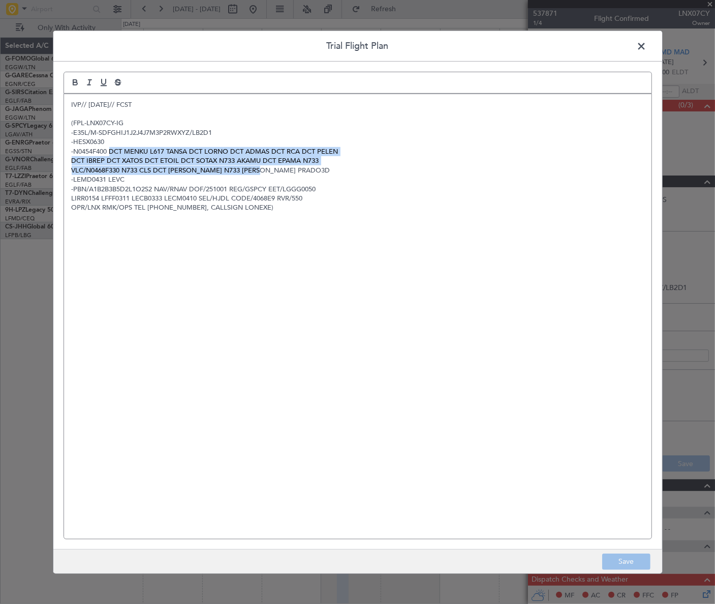
drag, startPoint x: 278, startPoint y: 167, endPoint x: 111, endPoint y: 149, distance: 167.3
click at [111, 149] on div "IVP// 30SEP// FCST (FPL-LNX07CY-IG -E35L/M-SDFGHIJ1J2J4J7M3P2RWXYZ/LB2D1 -HESX0…" at bounding box center [358, 316] width 588 height 444
copy div "DCT MENKU L617 TANSA DCT LORNO DCT ADMAS DCT RCA DCT PELEN DCT IBREP DCT XATOS …"
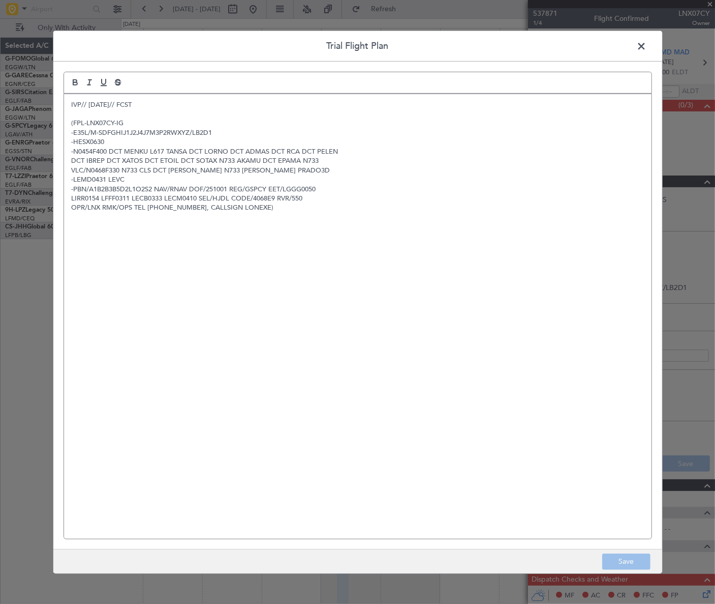
drag, startPoint x: 643, startPoint y: 46, endPoint x: 637, endPoint y: 52, distance: 8.7
click at [647, 46] on span at bounding box center [647, 48] width 0 height 20
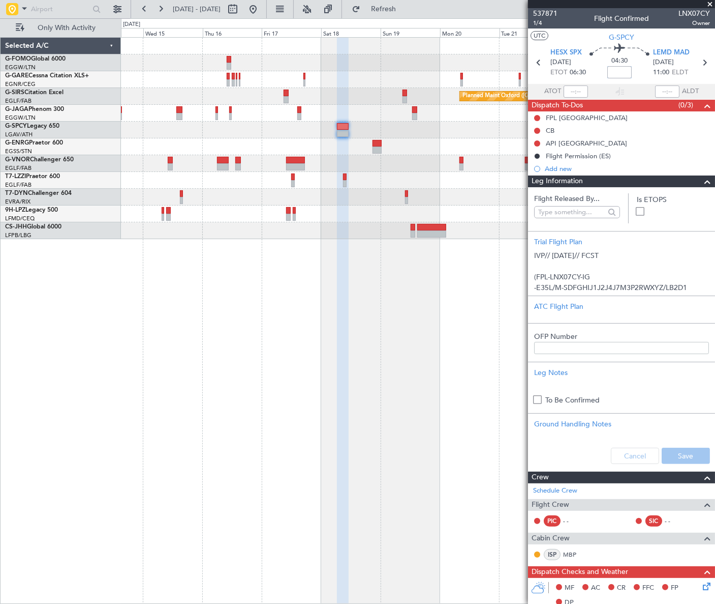
click at [615, 71] on input at bounding box center [620, 72] width 24 height 12
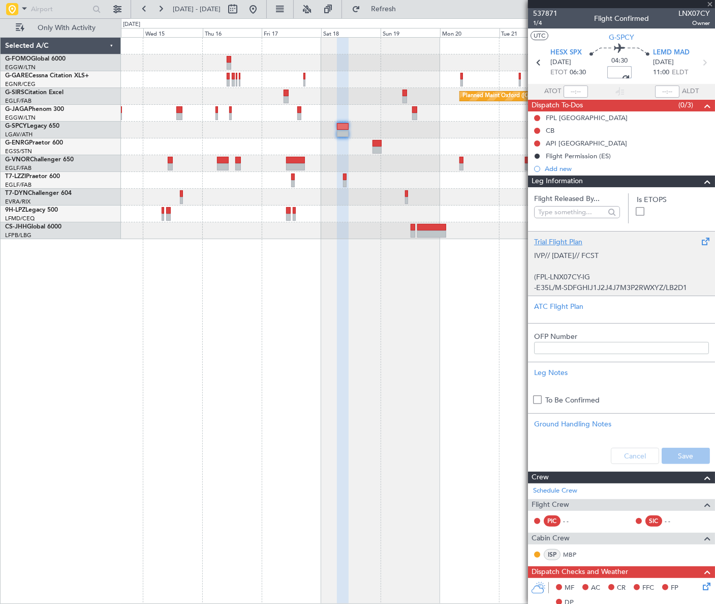
type input "+00:05"
click at [560, 261] on p at bounding box center [621, 266] width 175 height 11
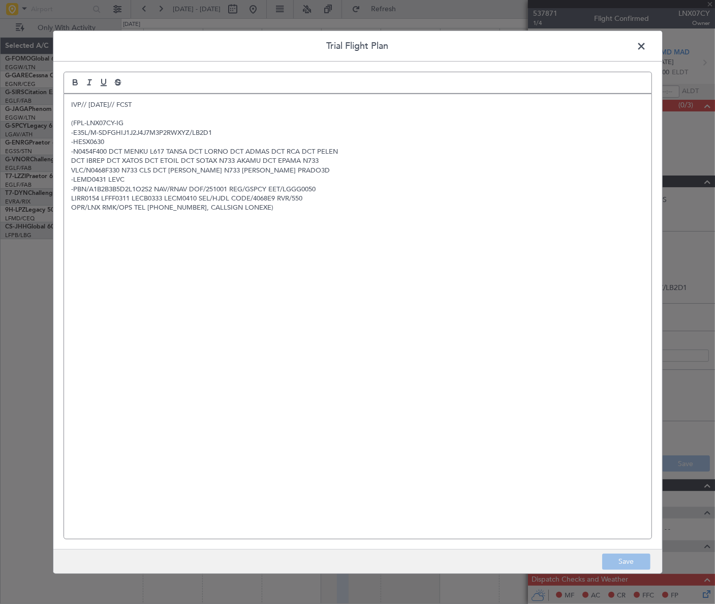
click at [284, 167] on p "VLC/N0468F330 N733 CLS DCT WALLY N733 PRADO PRADO3D" at bounding box center [358, 170] width 573 height 9
click at [389, 220] on div "IVP// 30SEP// FCST (FPL-LNX07CY-IG -E35L/M-SDFGHIJ1J2J4J7M3P2RWXYZ/LB2D1 -HESX0…" at bounding box center [358, 316] width 588 height 444
click at [627, 569] on footer "Save" at bounding box center [357, 561] width 609 height 24
click at [635, 559] on button "Save" at bounding box center [627, 561] width 48 height 16
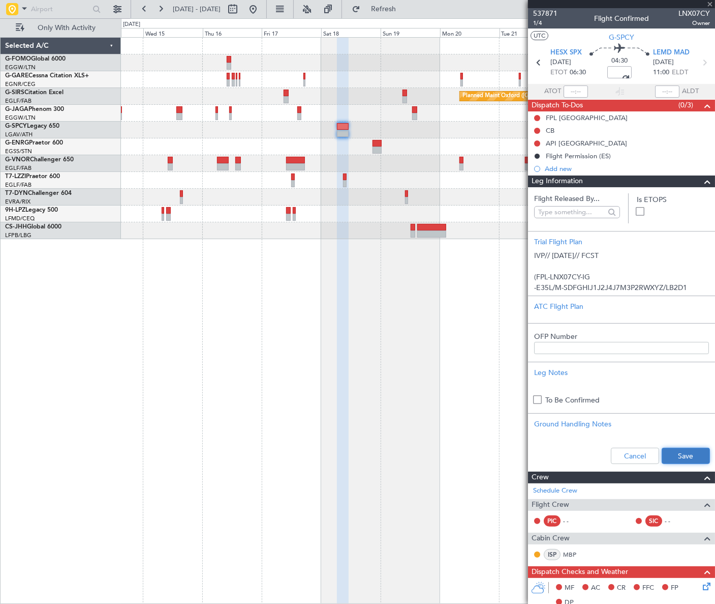
click at [683, 454] on button "Save" at bounding box center [686, 455] width 48 height 16
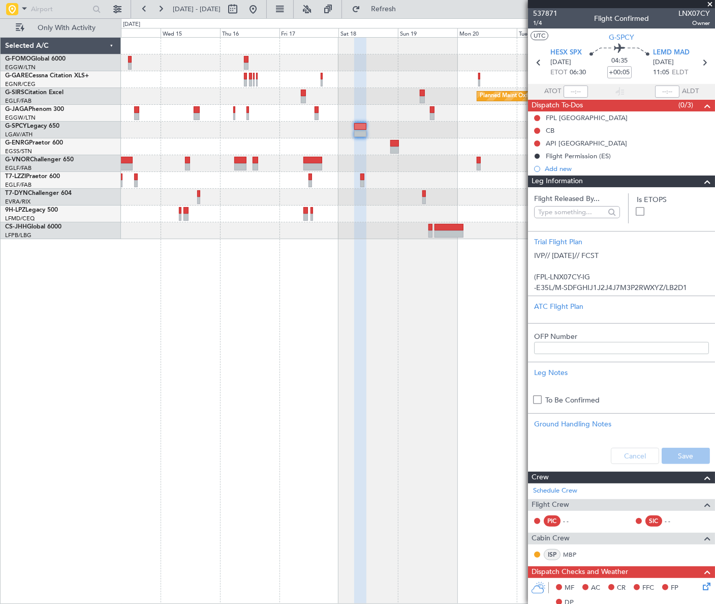
click at [669, 270] on fb-app "14 Oct 2025 - 24 Oct 2025 Refresh Quick Links Only With Activity Planned Maint …" at bounding box center [357, 306] width 715 height 596
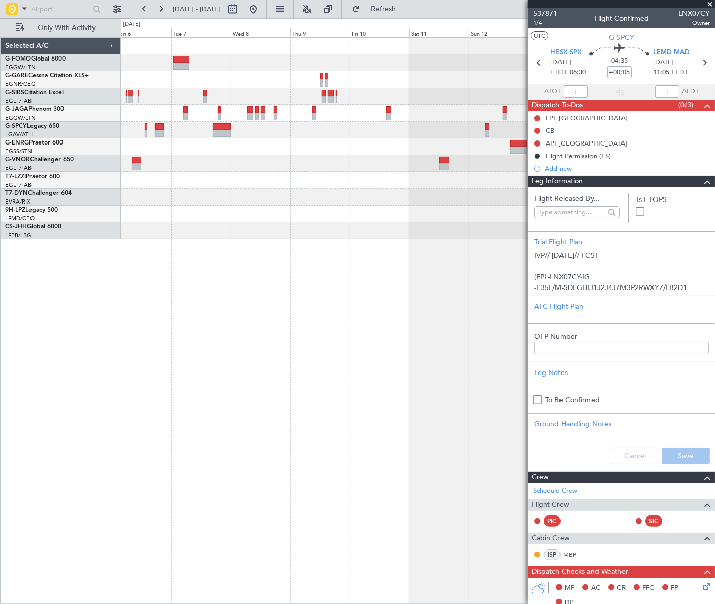
click at [519, 311] on div at bounding box center [418, 320] width 594 height 566
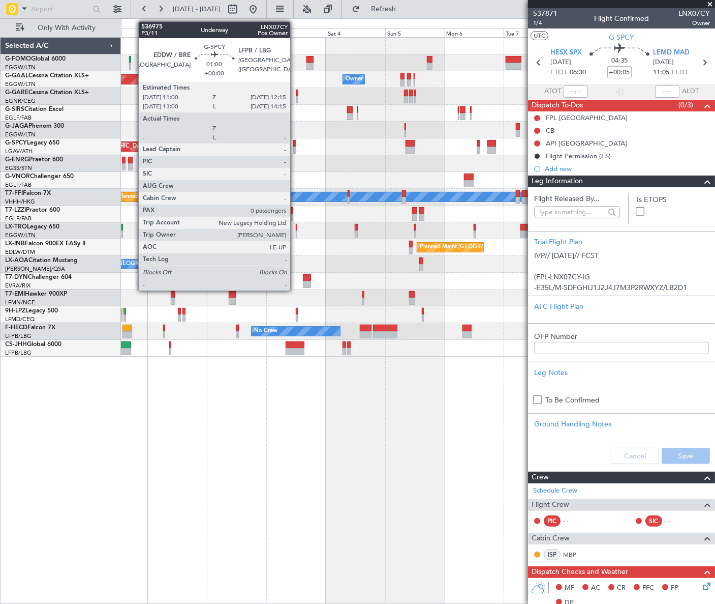
click at [295, 144] on div at bounding box center [295, 143] width 4 height 7
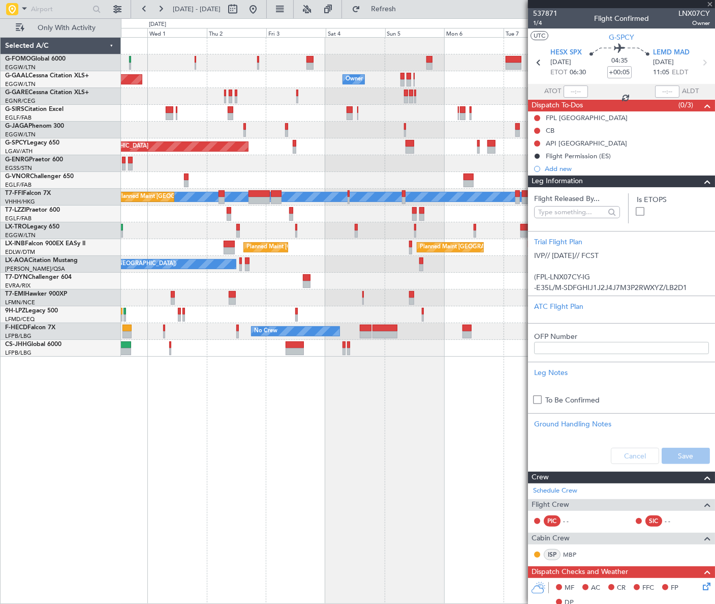
type input "0"
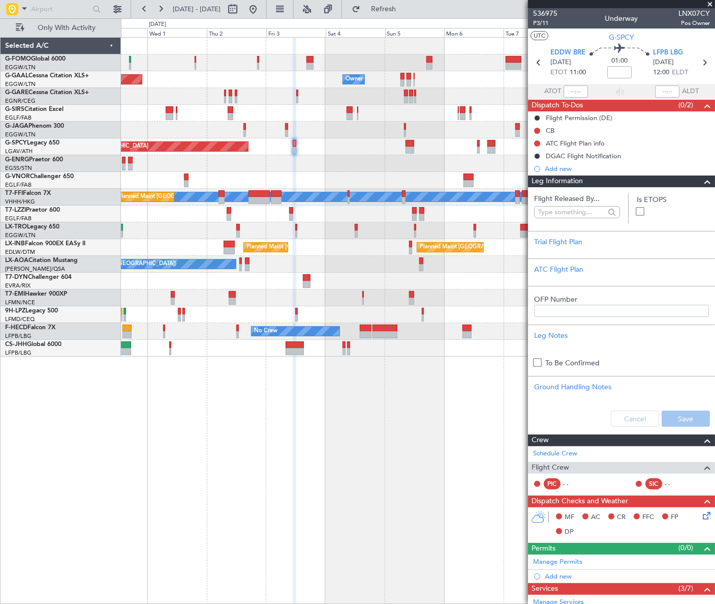
click at [702, 181] on span at bounding box center [708, 181] width 12 height 12
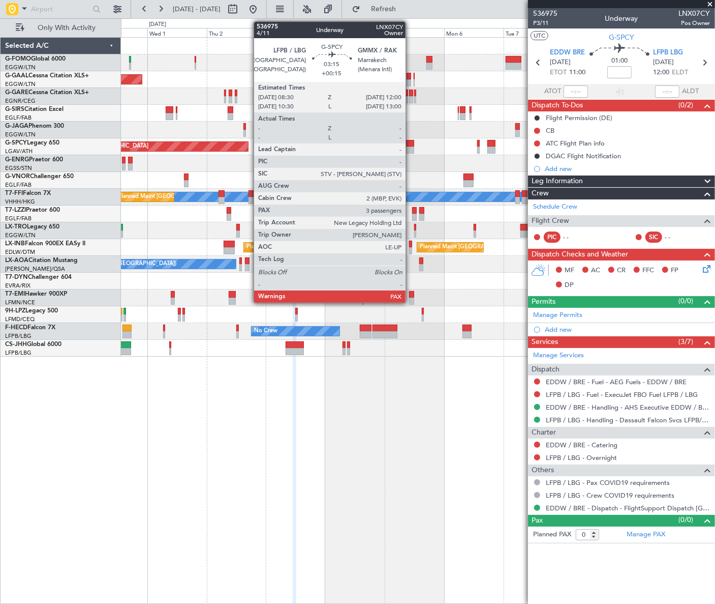
click at [410, 146] on div "Planned Maint [GEOGRAPHIC_DATA]" at bounding box center [417, 146] width 593 height 17
click at [411, 147] on div at bounding box center [410, 149] width 9 height 7
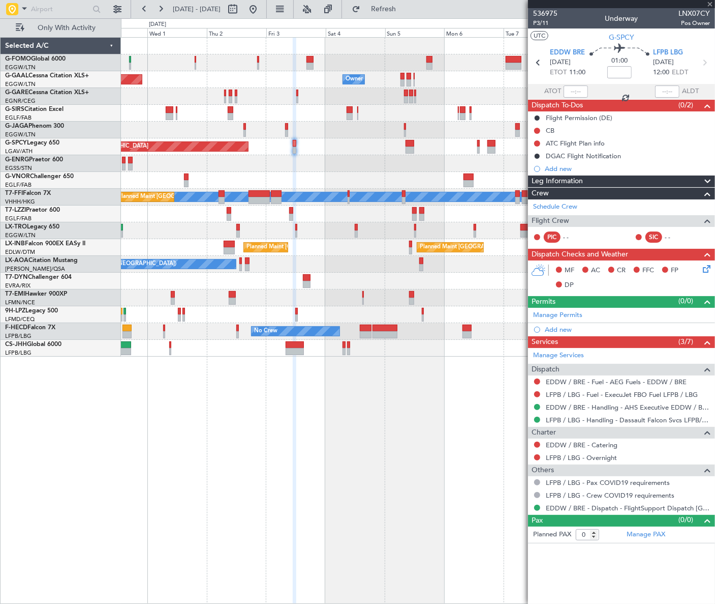
type input "+00:15"
type input "3"
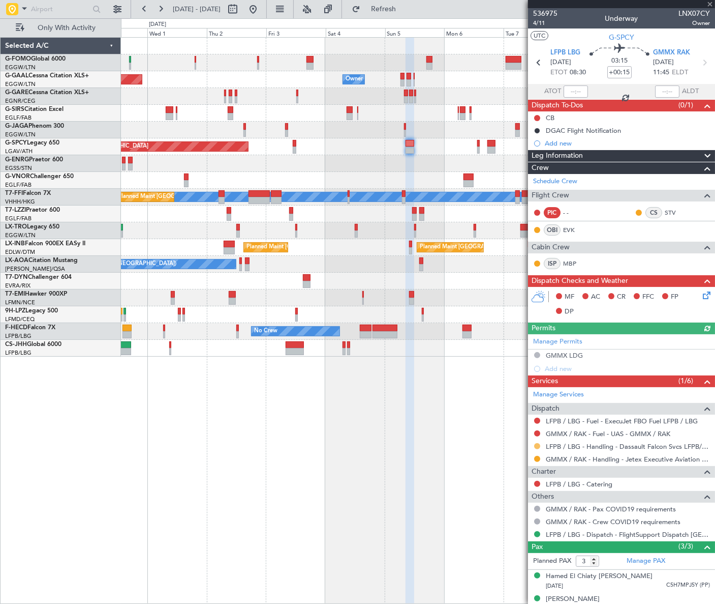
click at [536, 446] on button at bounding box center [537, 446] width 6 height 6
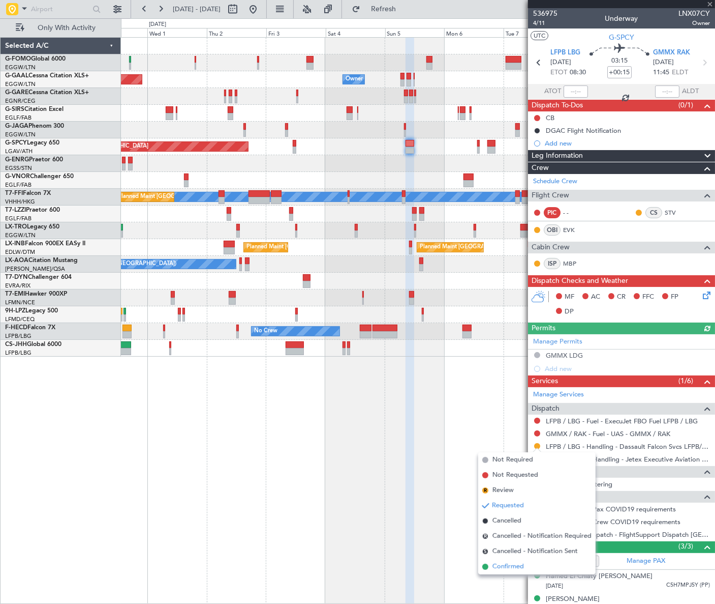
click at [494, 566] on span "Confirmed" at bounding box center [509, 566] width 32 height 10
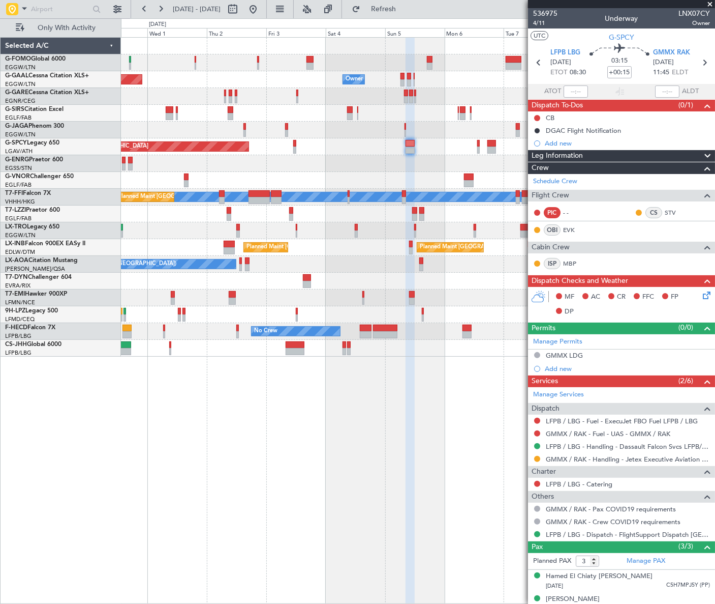
click at [51, 411] on div "Owner Planned Maint Dusseldorf Owner Owner Planned Maint London (Luton) Planned…" at bounding box center [357, 310] width 715 height 585
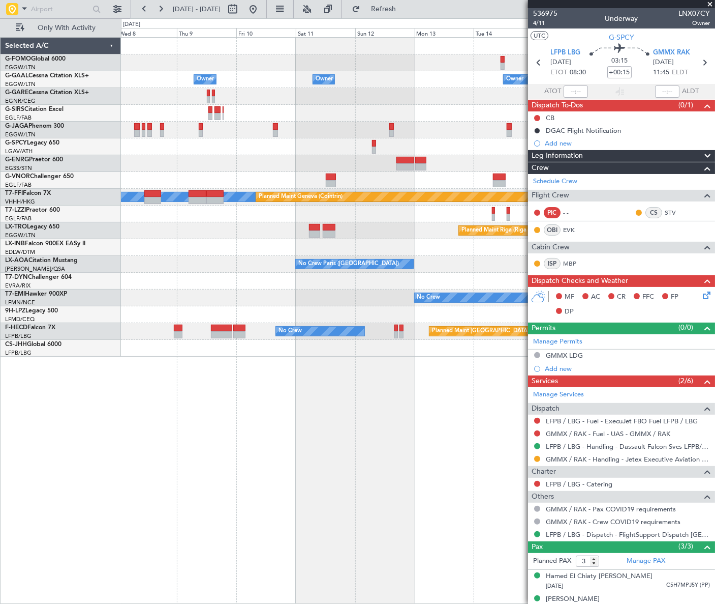
click at [271, 376] on div "Owner Owner Owner Owner No Crew Owner Planned Maint Oxford (Kidlington) MEL MEL…" at bounding box center [418, 320] width 594 height 566
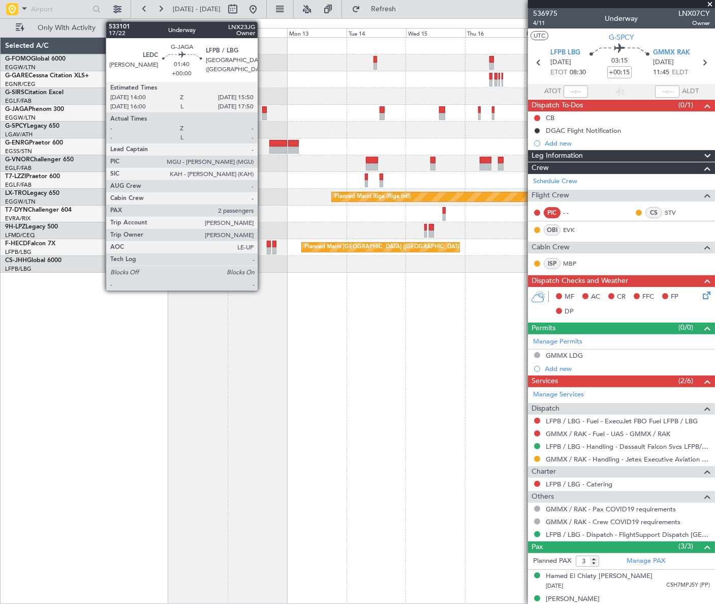
click at [262, 110] on div at bounding box center [264, 109] width 5 height 7
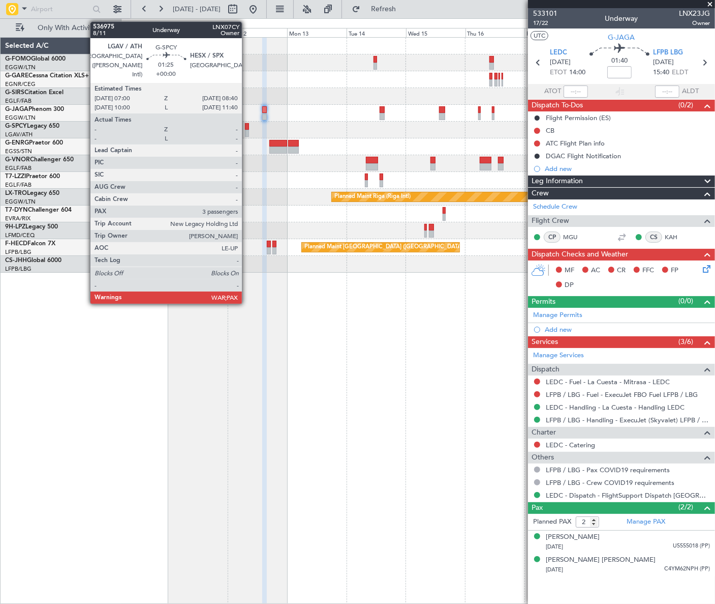
click at [247, 130] on div at bounding box center [247, 133] width 5 height 7
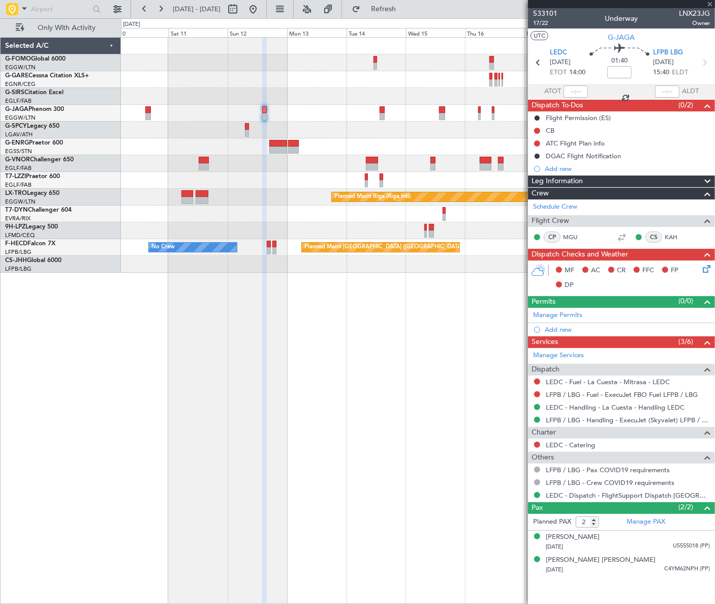
type input "3"
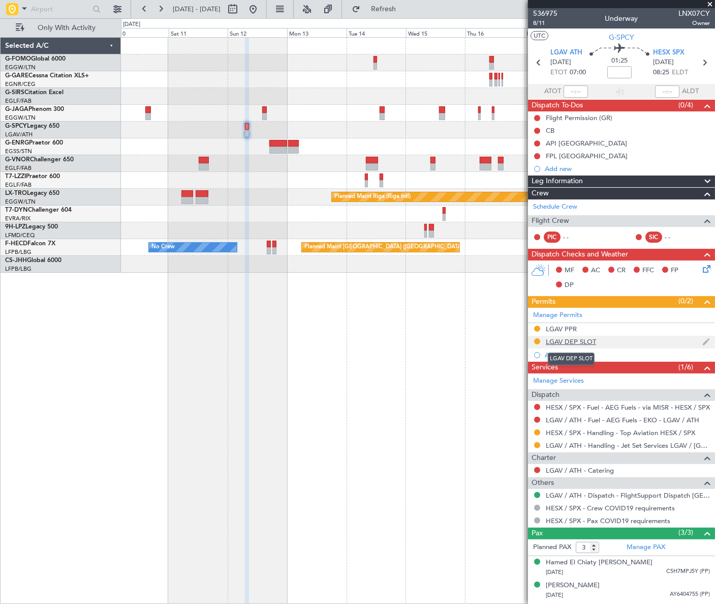
click at [584, 341] on div "LGAV DEP SLOT" at bounding box center [571, 341] width 50 height 9
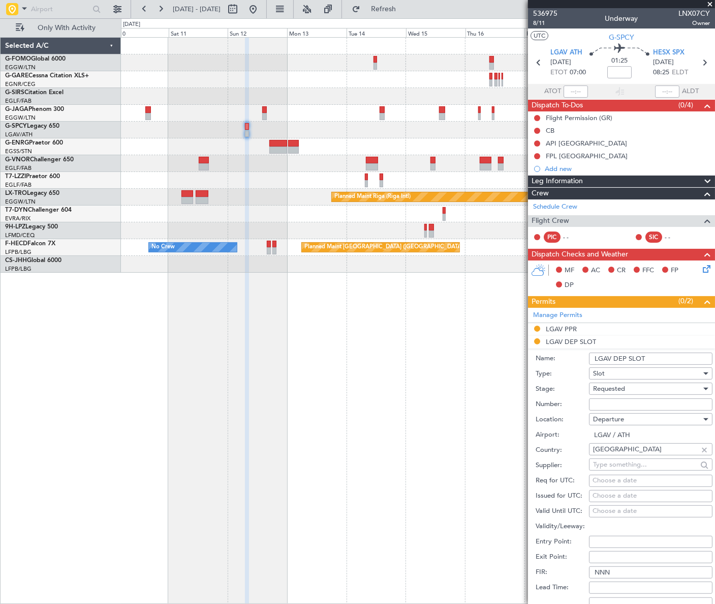
click at [655, 354] on input "LGAV DEP SLOT" at bounding box center [651, 358] width 124 height 12
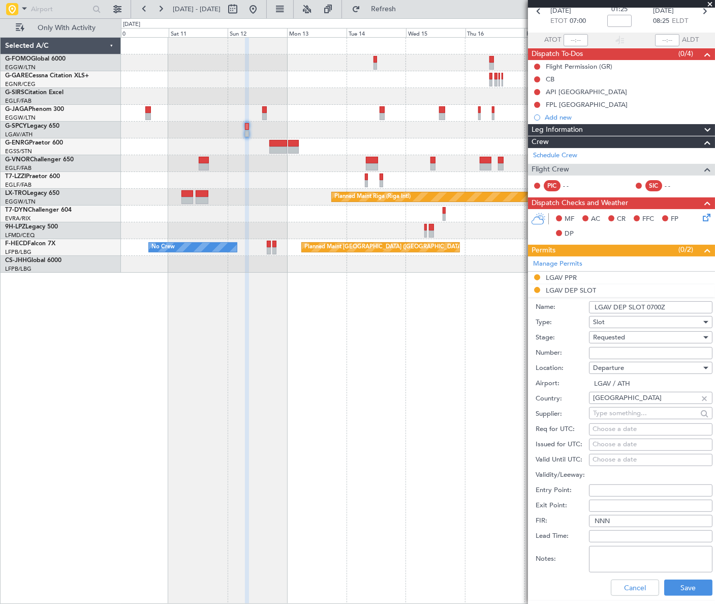
scroll to position [138, 0]
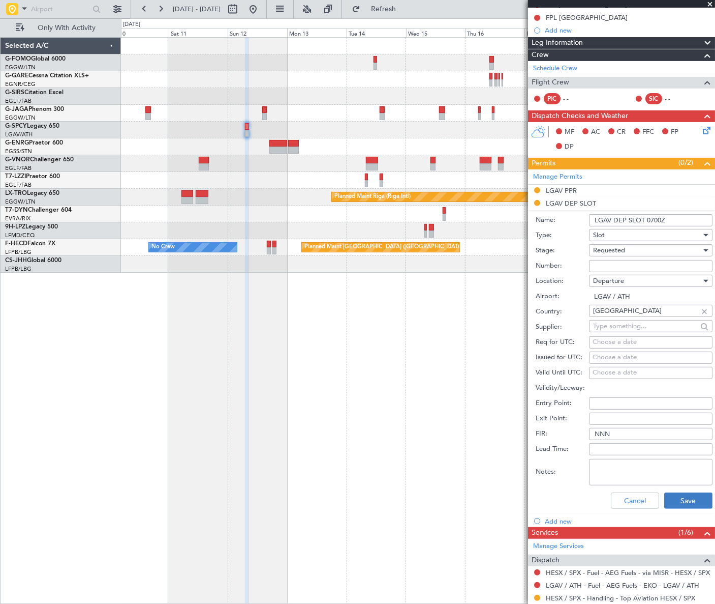
type input "LGAV DEP SLOT 0700Z"
click at [694, 499] on button "Save" at bounding box center [689, 500] width 48 height 16
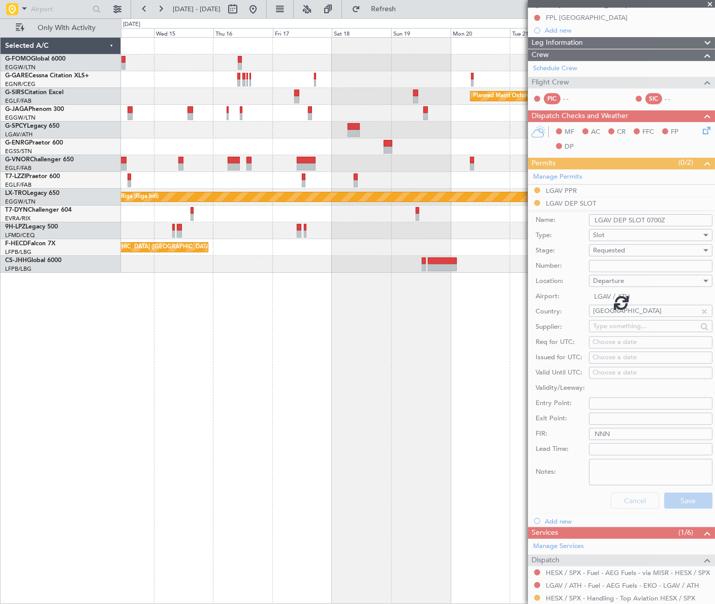
click at [218, 173] on div "Planned Maint Oxford (Kidlington) A/C Unavailable London (Luton) Planned Maint …" at bounding box center [417, 155] width 593 height 235
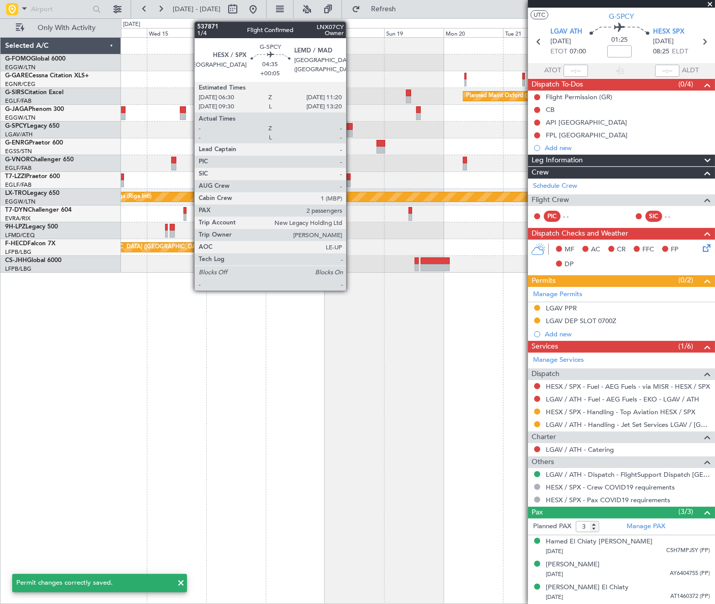
scroll to position [19, 0]
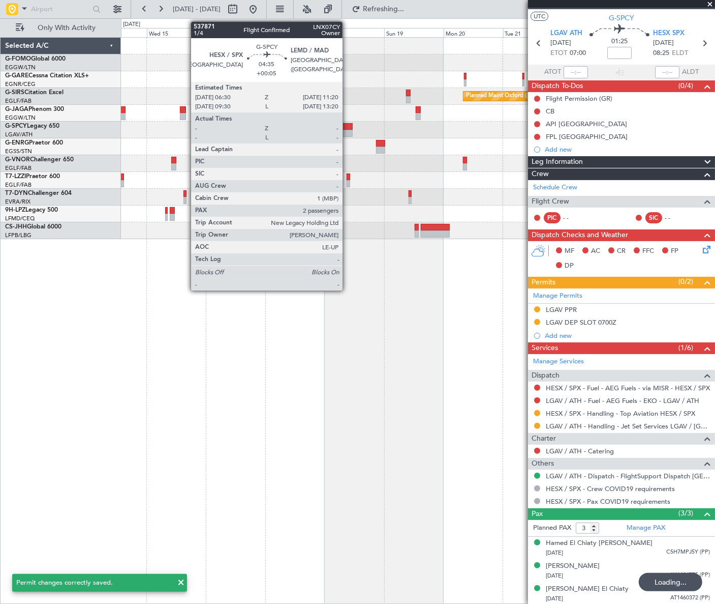
click at [347, 127] on div at bounding box center [347, 126] width 12 height 7
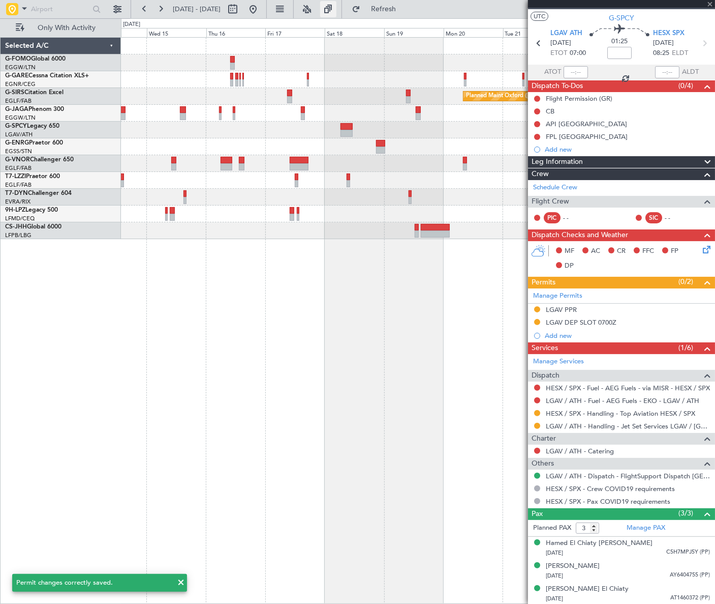
type input "+00:05"
type input "2"
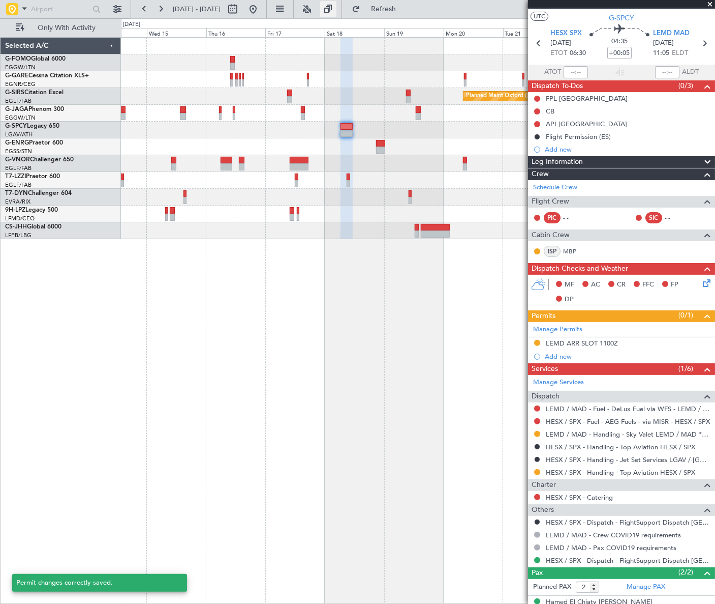
scroll to position [0, 0]
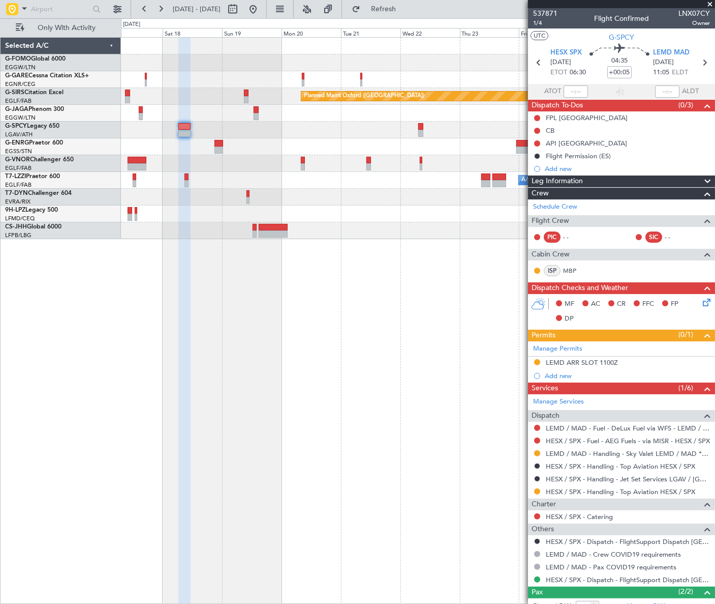
click at [251, 181] on div "Planned Maint Oxford (Kidlington) A/C Unavailable London (Luton)" at bounding box center [418, 138] width 594 height 201
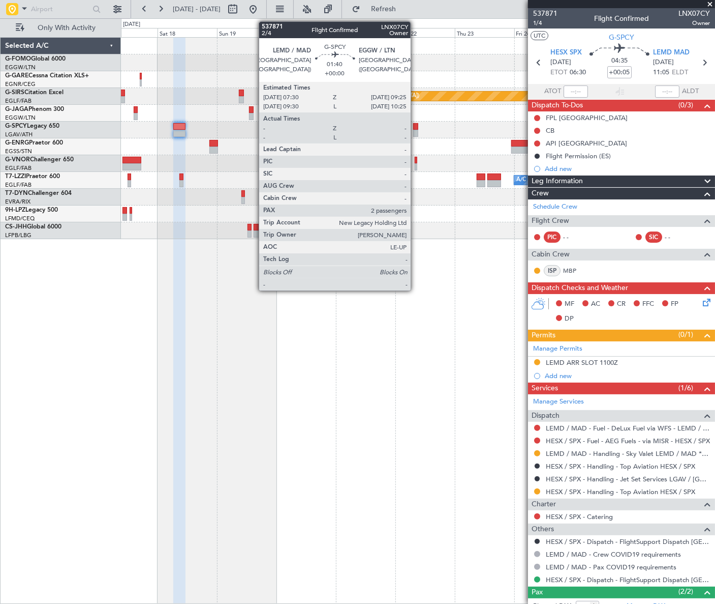
click at [415, 128] on div at bounding box center [415, 126] width 5 height 7
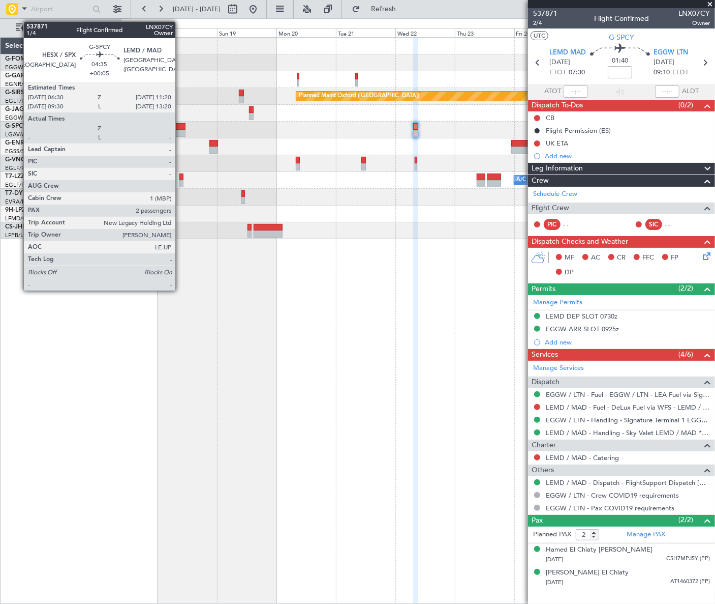
click at [180, 126] on div at bounding box center [179, 126] width 12 height 7
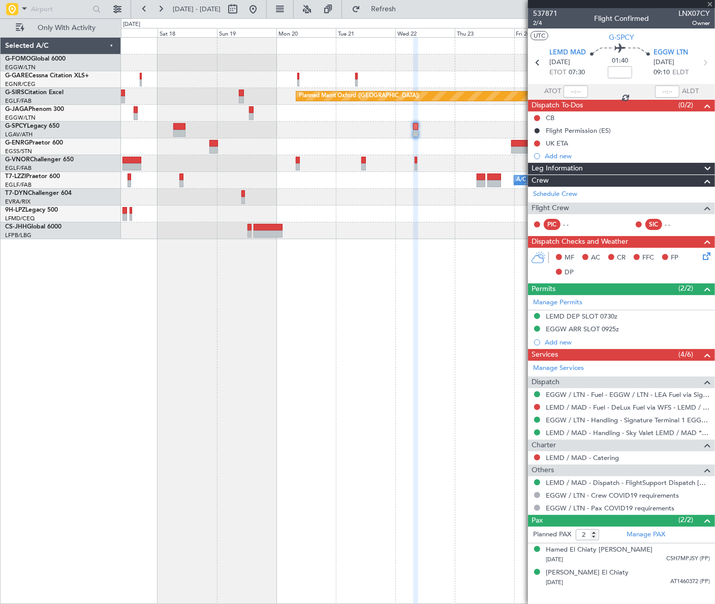
type input "+00:05"
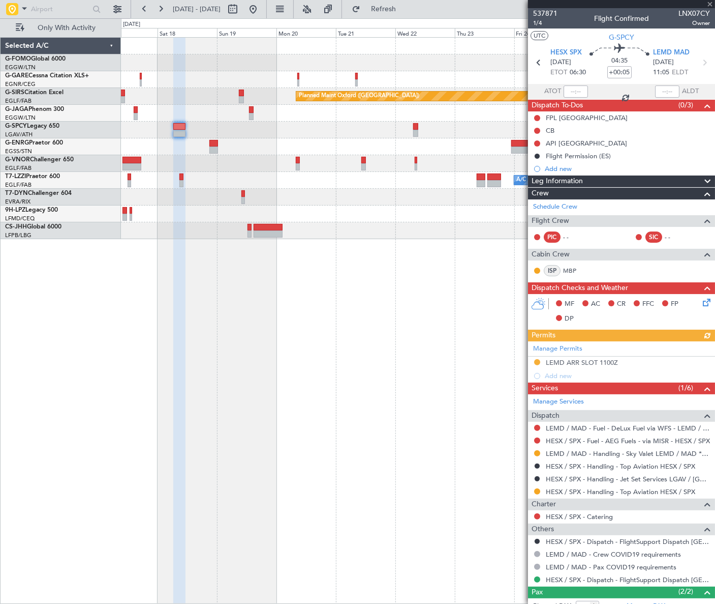
click at [621, 181] on div "Leg Information" at bounding box center [621, 181] width 187 height 12
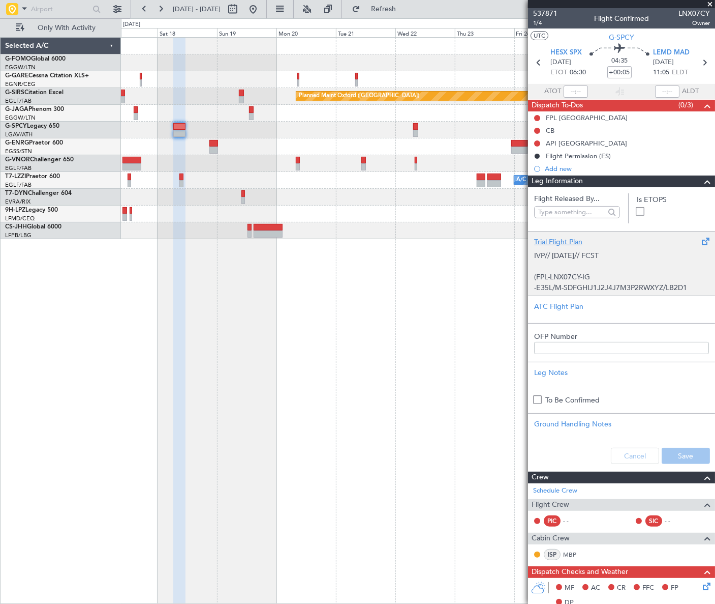
click at [627, 261] on p at bounding box center [621, 266] width 175 height 11
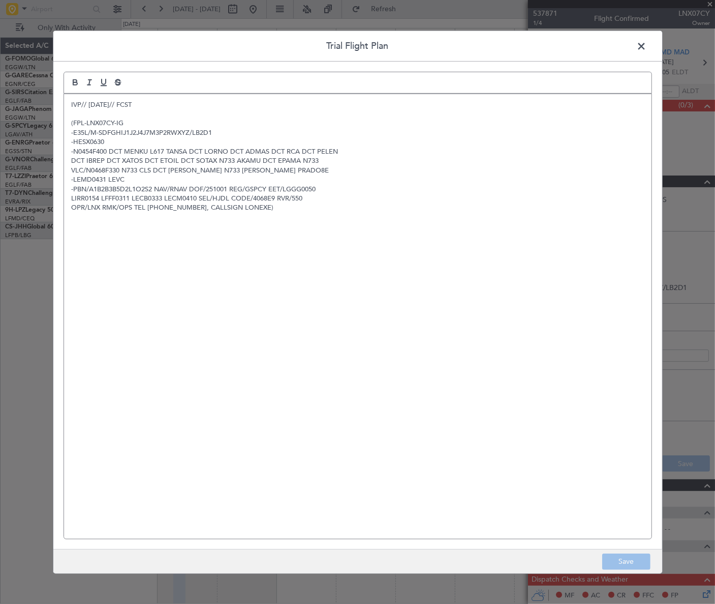
click at [647, 43] on span at bounding box center [647, 48] width 0 height 20
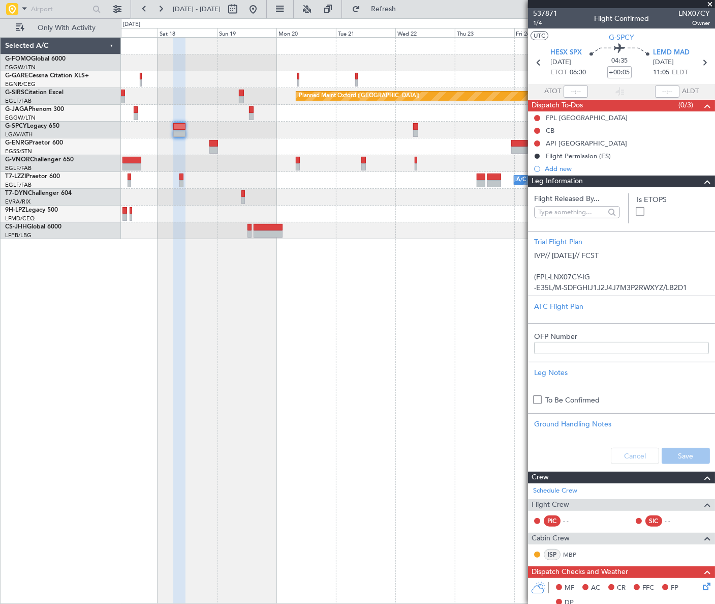
click at [703, 183] on span at bounding box center [708, 181] width 12 height 12
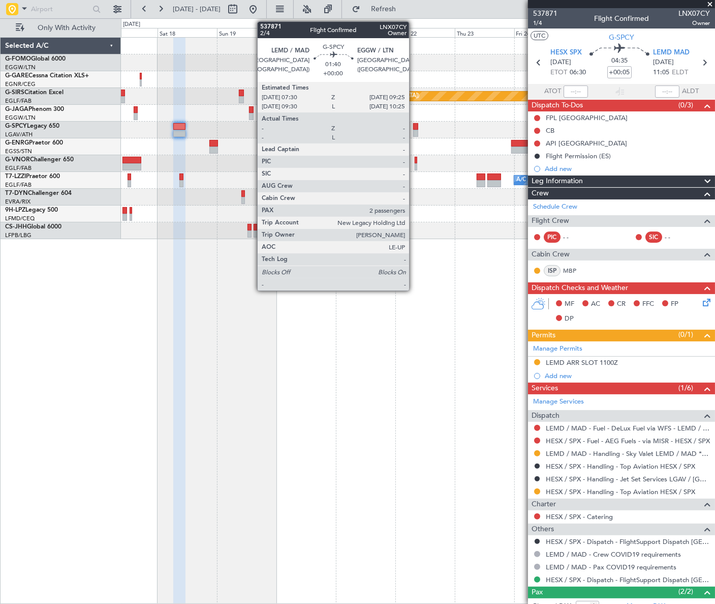
click at [414, 129] on div at bounding box center [415, 126] width 5 height 7
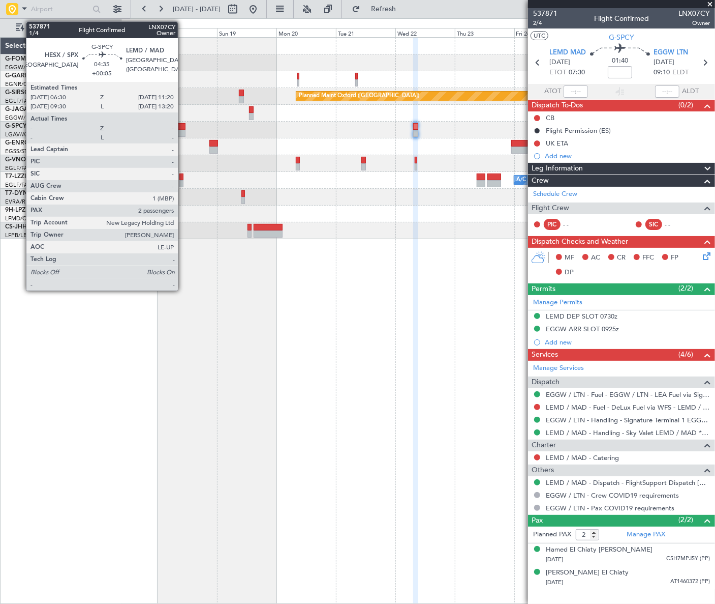
click at [183, 126] on div at bounding box center [179, 126] width 12 height 7
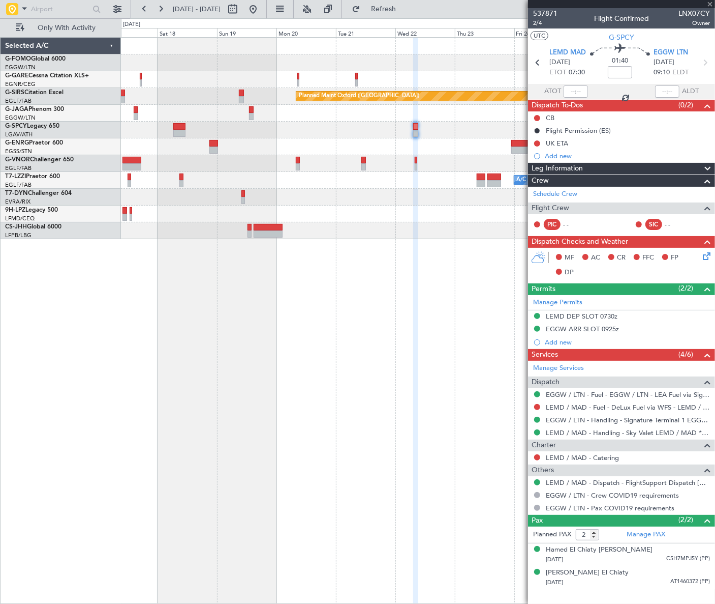
type input "+00:05"
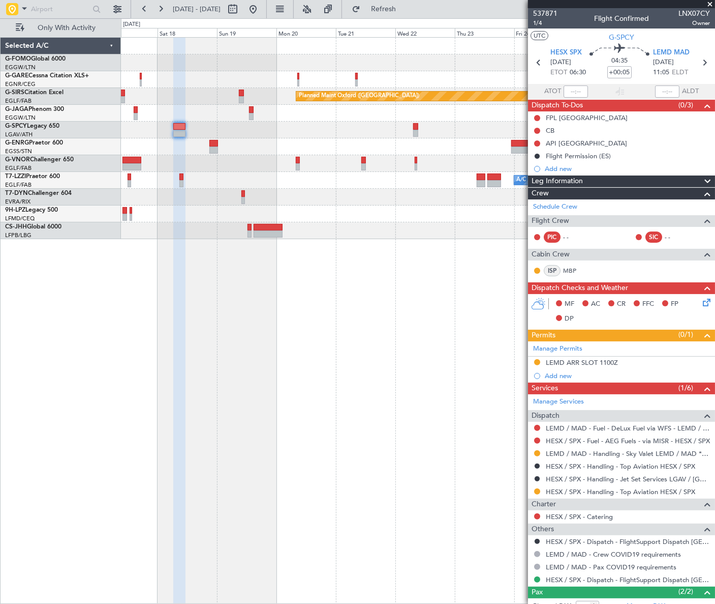
click at [706, 351] on fb-app "17 Oct 2025 - 27 Oct 2025 Refresh Quick Links Only With Activity Planned Maint …" at bounding box center [357, 306] width 715 height 596
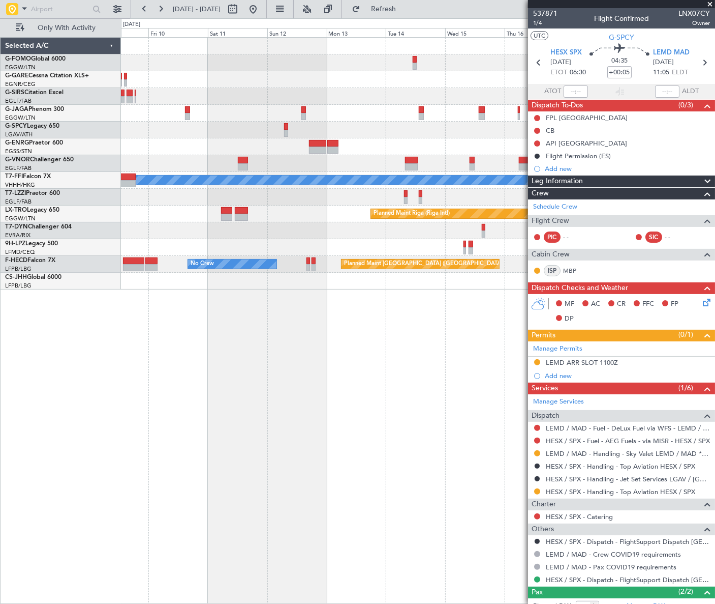
click at [697, 314] on fb-app "09 Oct 2025 - 19 Oct 2025 Refresh Quick Links Only With Activity Planned Maint …" at bounding box center [357, 306] width 715 height 596
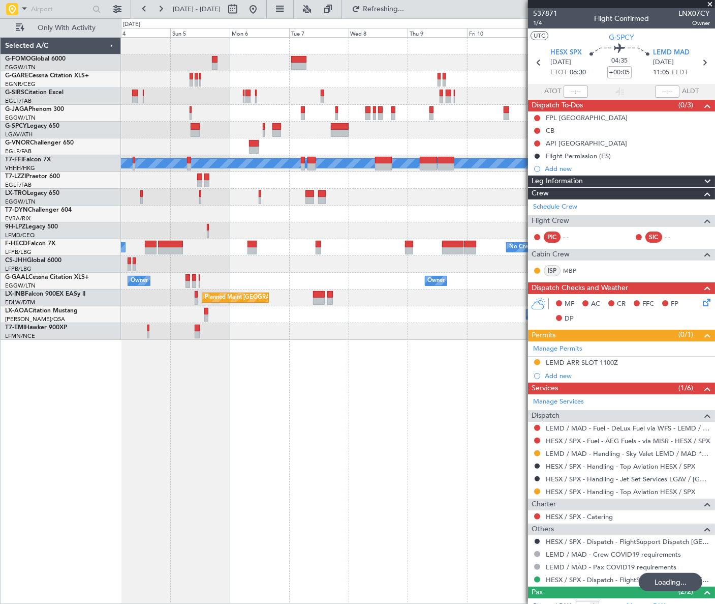
click at [183, 373] on div "Planned Maint Bremen Planned Maint Geneva (Cointrin) MEL MEL Planned Maint Riga…" at bounding box center [418, 320] width 594 height 566
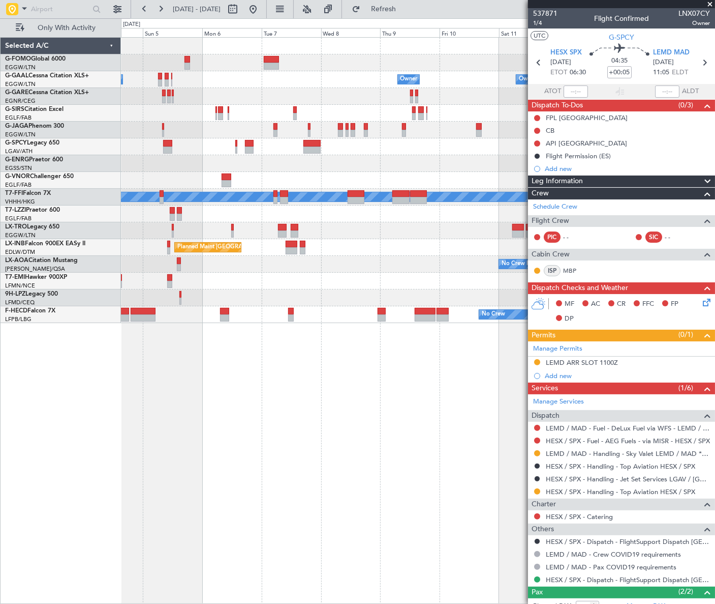
click at [658, 393] on fb-app "04 Oct 2025 - 14 Oct 2025 Refresh Quick Links Only With Activity Owner Owner Ow…" at bounding box center [357, 306] width 715 height 596
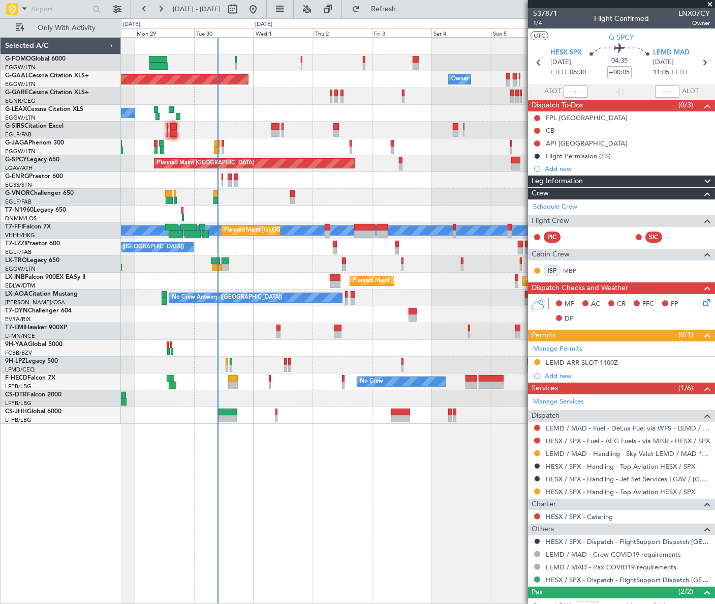
click at [210, 482] on div "Owner Planned Maint Dusseldorf Owner A/C Unavailable Planned Maint London (Luto…" at bounding box center [418, 320] width 594 height 566
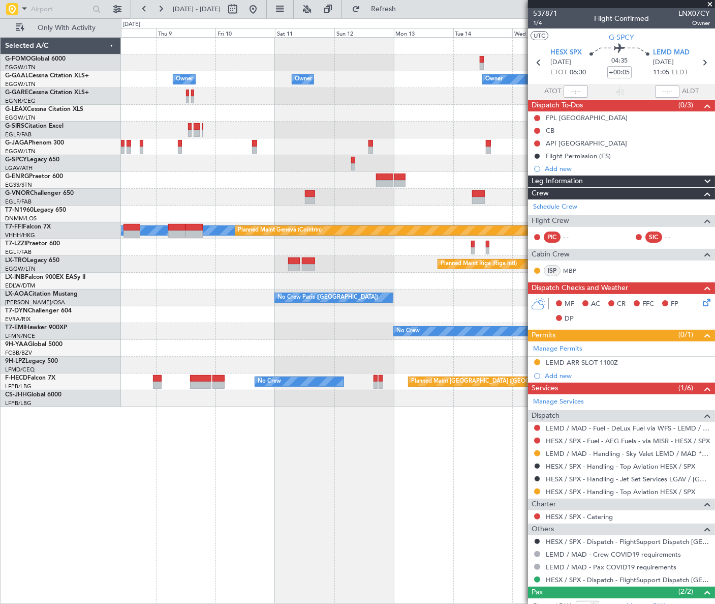
click at [0, 536] on html "29 Sep 2025 - 09 Oct 2025 Refresh Quick Links Only With Activity Owner Owner Ow…" at bounding box center [357, 302] width 715 height 604
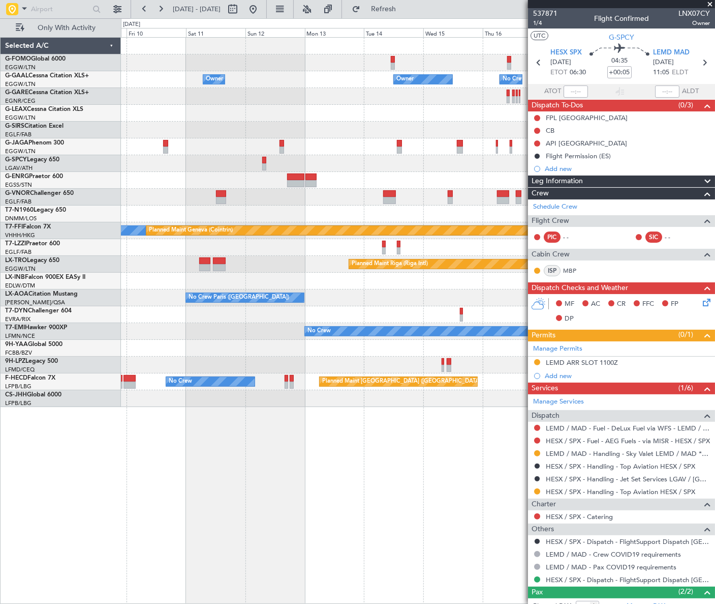
click at [0, 564] on html "09 Oct 2025 - 19 Oct 2025 Refresh Quick Links Only With Activity Owner Owner Ow…" at bounding box center [357, 302] width 715 height 604
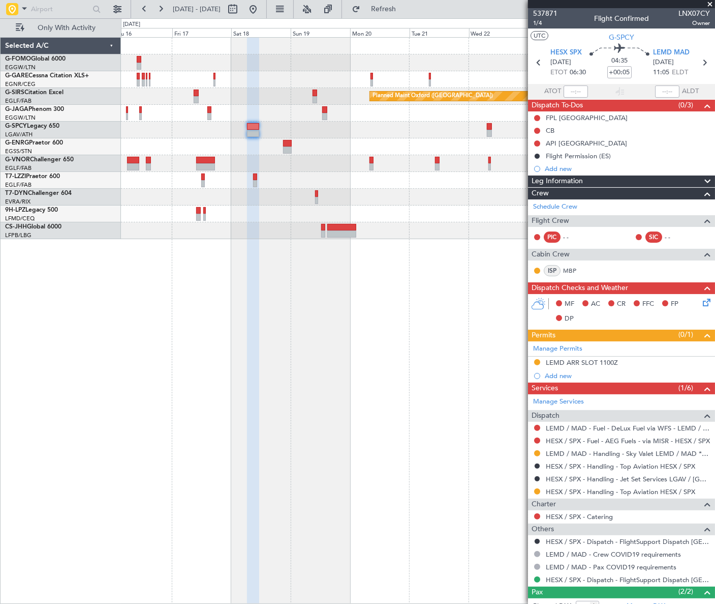
click at [599, 179] on div "Leg Information" at bounding box center [621, 181] width 187 height 12
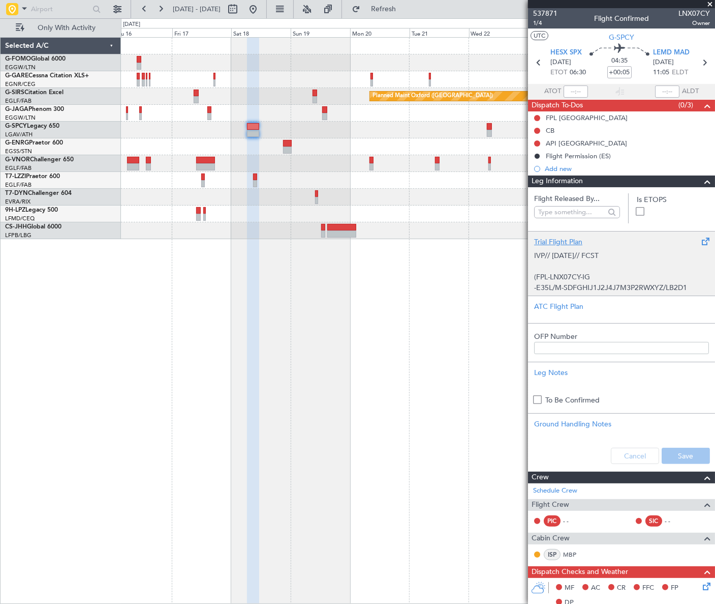
click at [596, 264] on p at bounding box center [621, 266] width 175 height 11
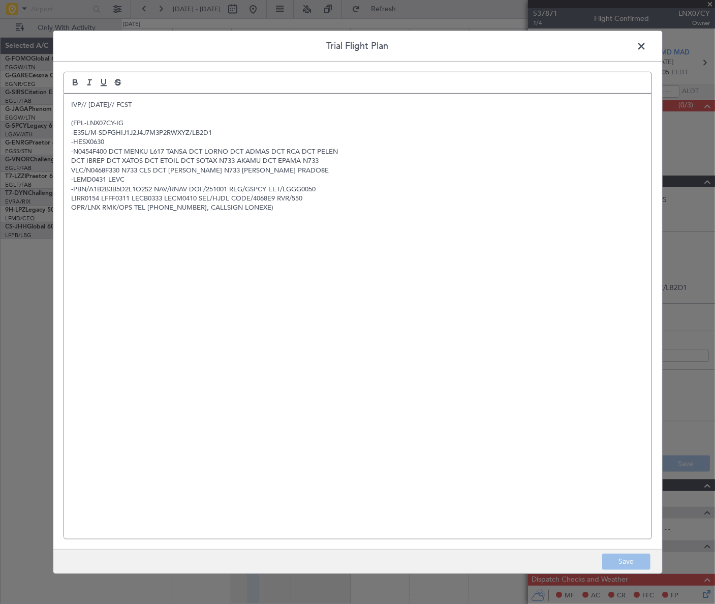
click at [647, 46] on span at bounding box center [647, 48] width 0 height 20
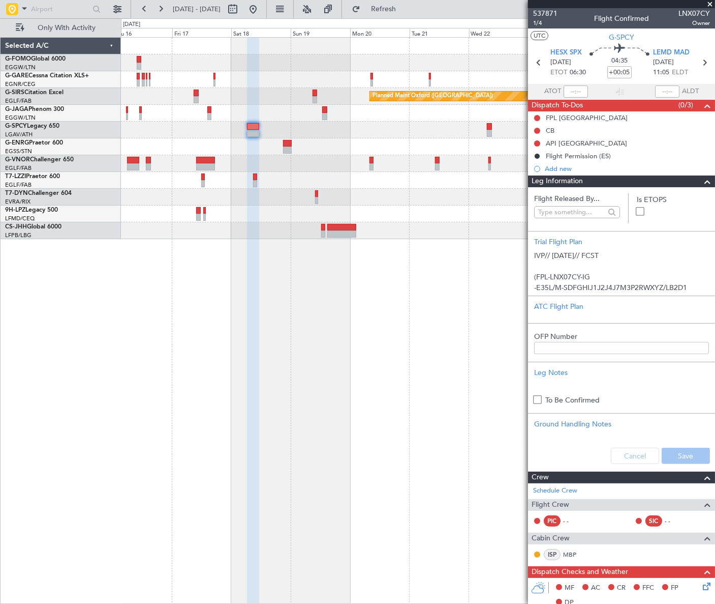
click at [702, 183] on span at bounding box center [708, 181] width 12 height 12
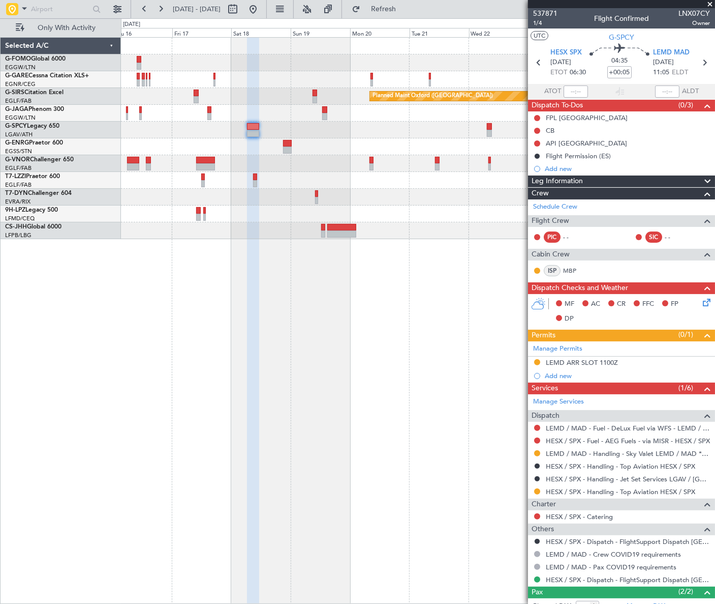
click at [592, 181] on div "Leg Information" at bounding box center [621, 181] width 187 height 12
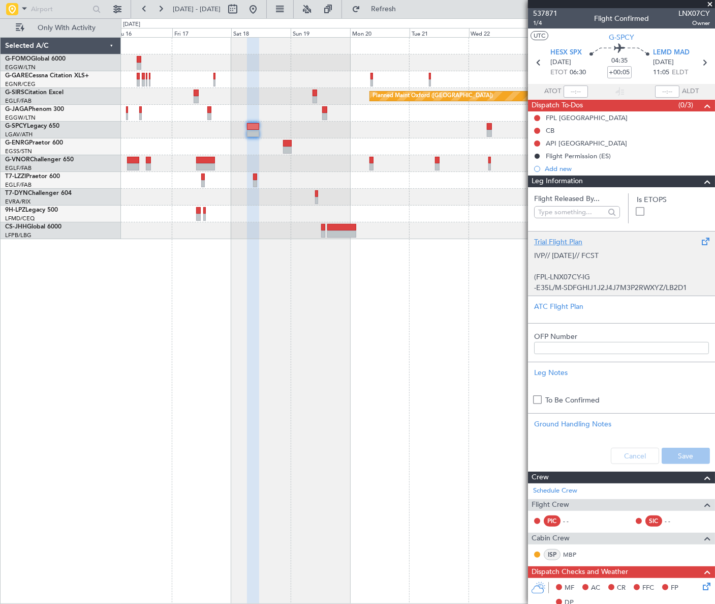
click at [590, 270] on p at bounding box center [621, 266] width 175 height 11
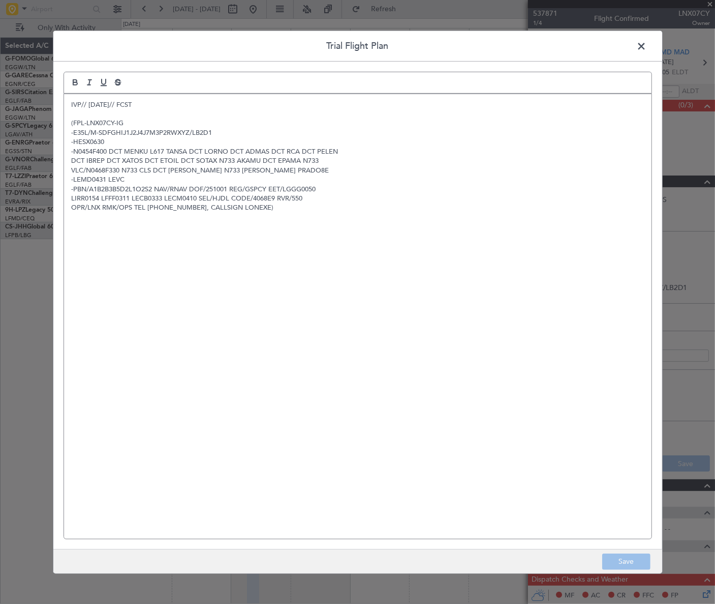
click at [647, 40] on span at bounding box center [647, 48] width 0 height 20
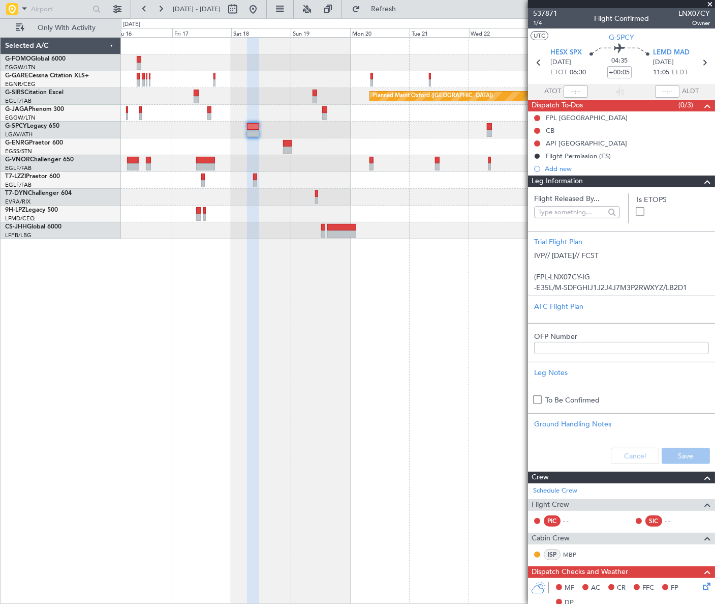
click at [702, 178] on span at bounding box center [708, 181] width 12 height 12
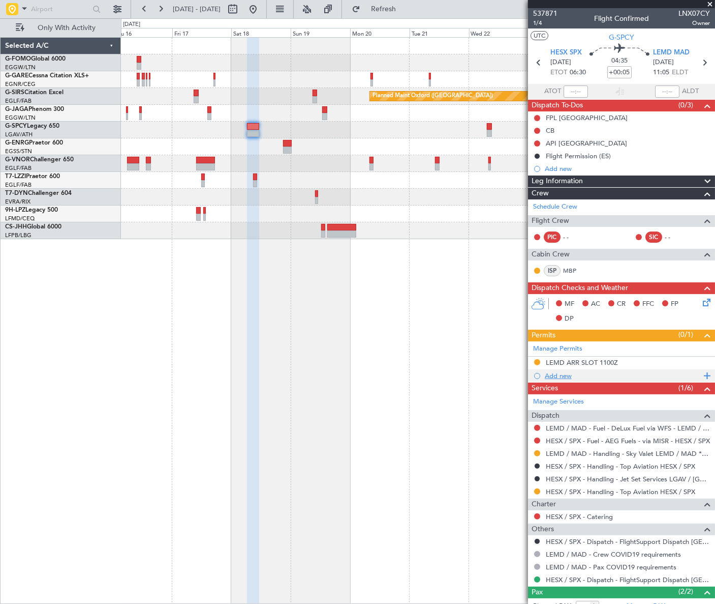
click at [561, 376] on div "Add new" at bounding box center [623, 375] width 156 height 9
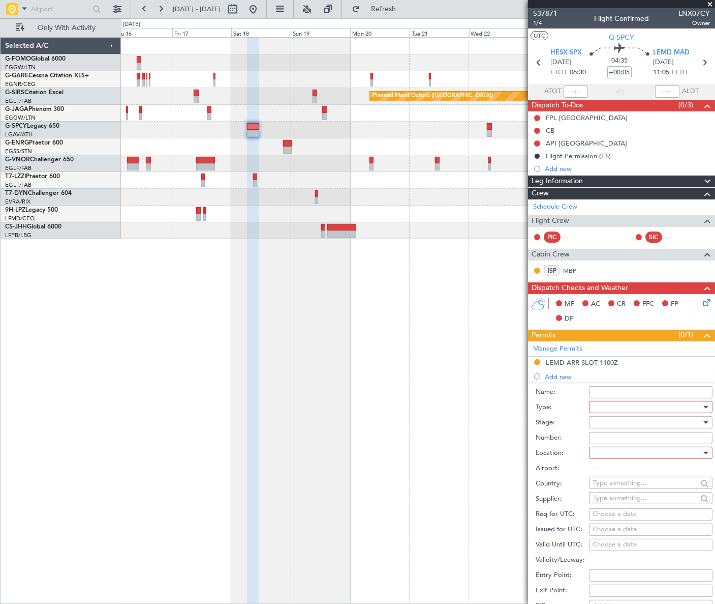
click at [615, 408] on div at bounding box center [647, 406] width 108 height 15
click at [616, 500] on span "Departure" at bounding box center [648, 503] width 108 height 15
click at [675, 422] on div at bounding box center [647, 421] width 108 height 15
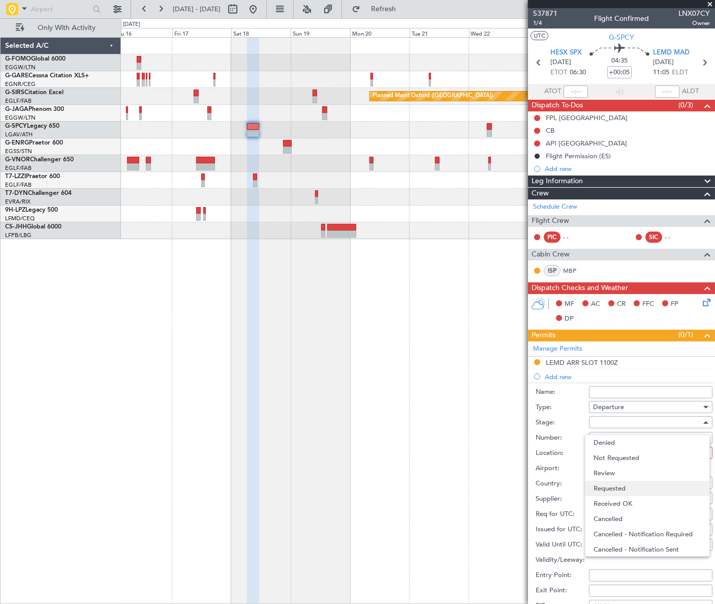
click at [625, 490] on span "Requested" at bounding box center [648, 487] width 108 height 15
click at [660, 449] on div at bounding box center [647, 452] width 108 height 15
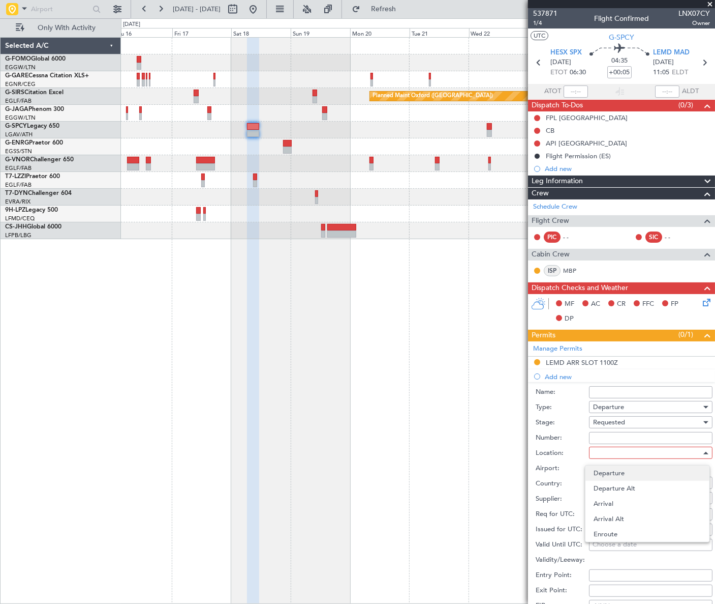
click at [614, 472] on span "Departure" at bounding box center [648, 472] width 108 height 15
type input "HESX / SPX"
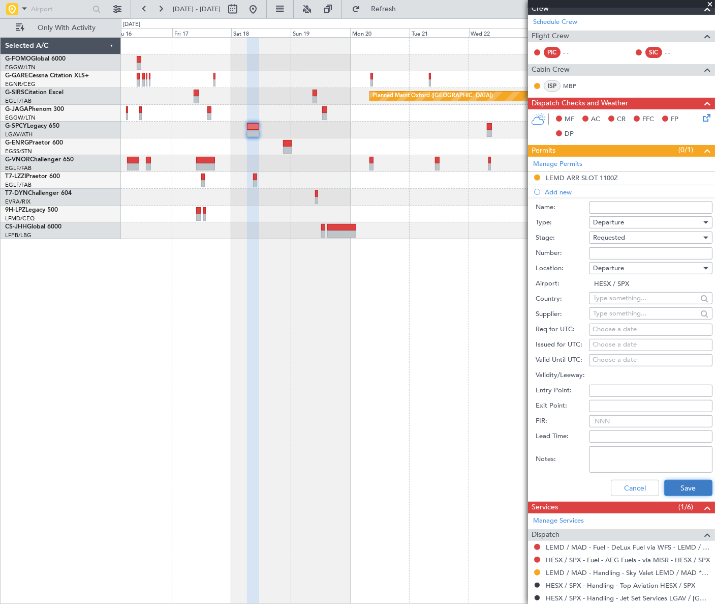
click at [676, 485] on button "Save" at bounding box center [689, 487] width 48 height 16
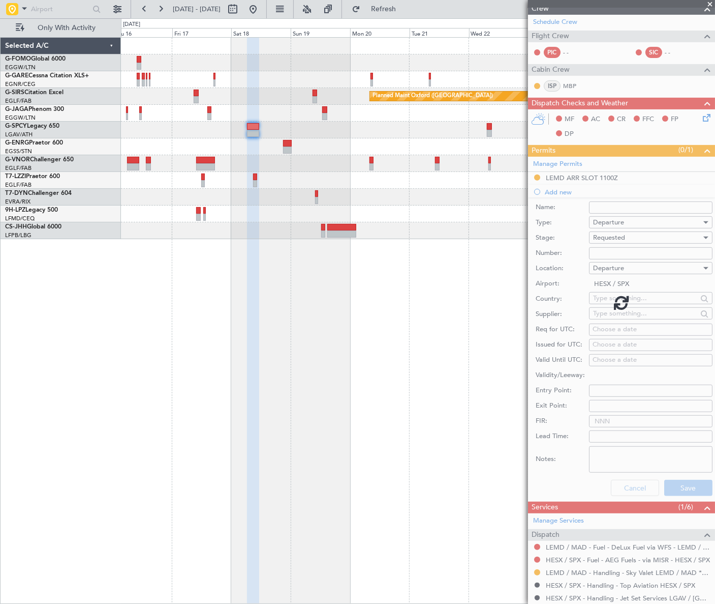
scroll to position [68, 0]
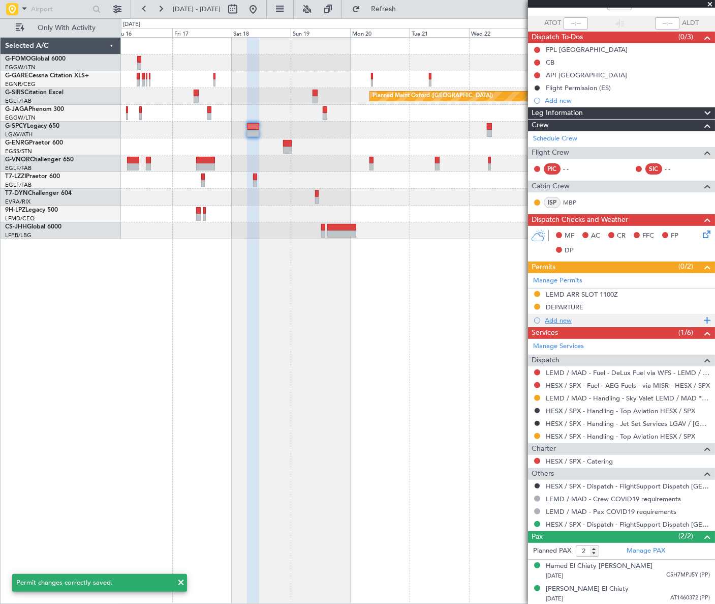
click at [551, 319] on div "Add new" at bounding box center [623, 320] width 156 height 9
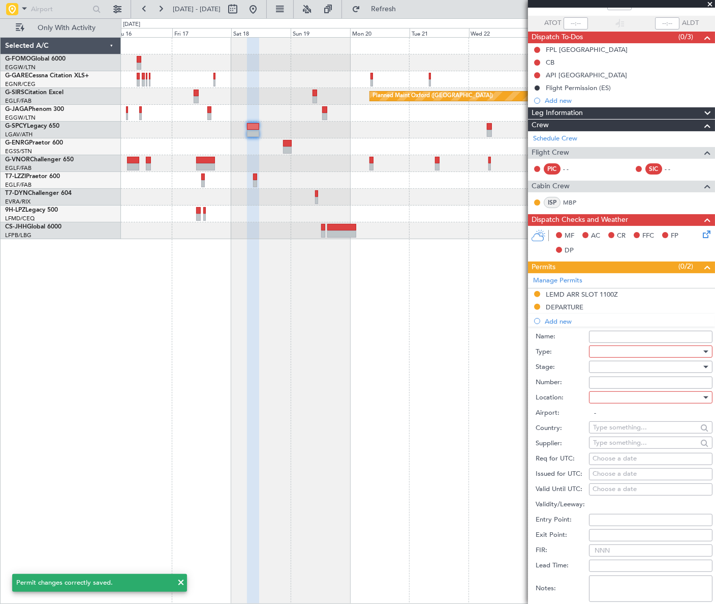
scroll to position [185, 0]
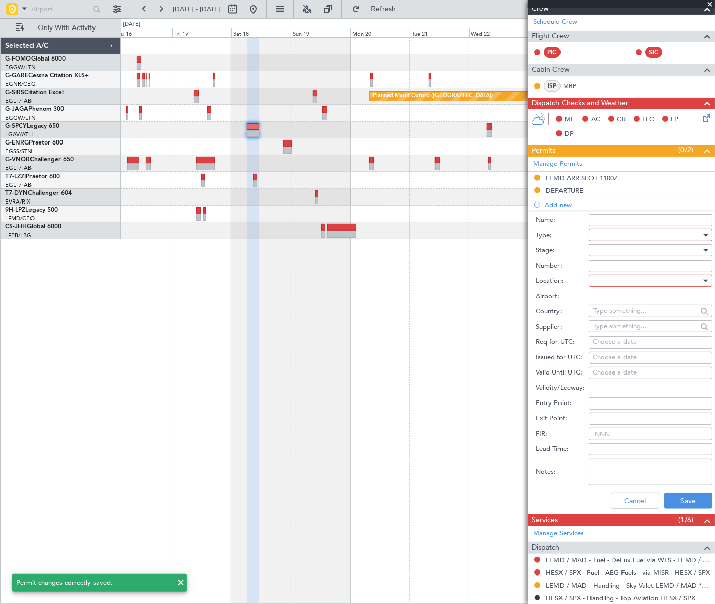
click at [704, 234] on div at bounding box center [706, 235] width 5 height 3
click at [622, 289] on span "API" at bounding box center [648, 285] width 108 height 15
click at [673, 249] on div at bounding box center [647, 250] width 108 height 15
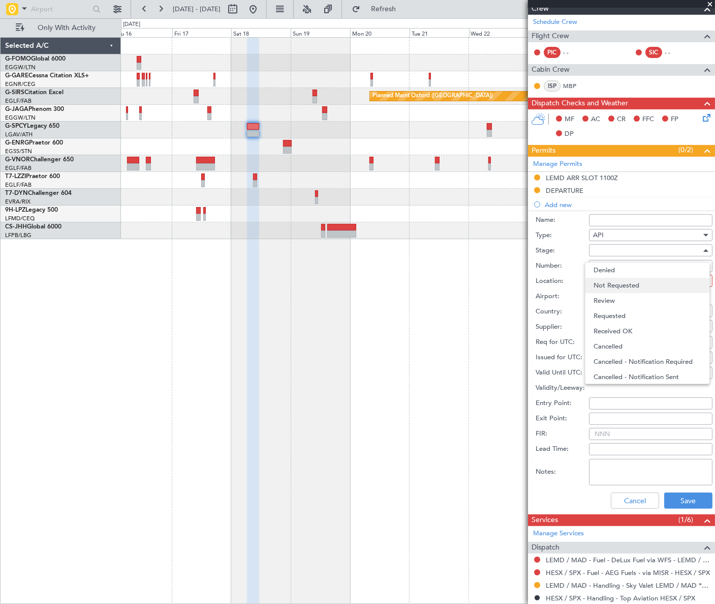
click at [632, 284] on span "Not Requested" at bounding box center [648, 285] width 108 height 15
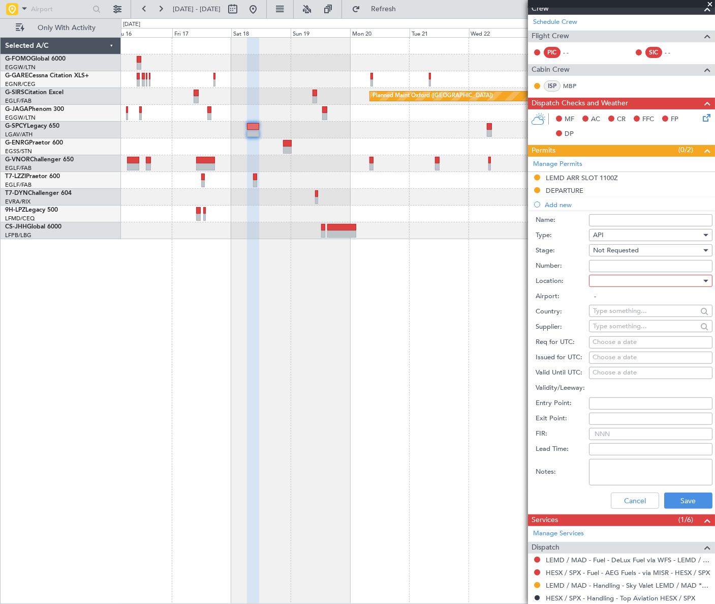
click at [681, 280] on div at bounding box center [647, 280] width 108 height 15
click at [617, 302] on span "Departure" at bounding box center [648, 300] width 108 height 15
type input "HESX / SPX"
click at [691, 503] on button "Save" at bounding box center [689, 500] width 48 height 16
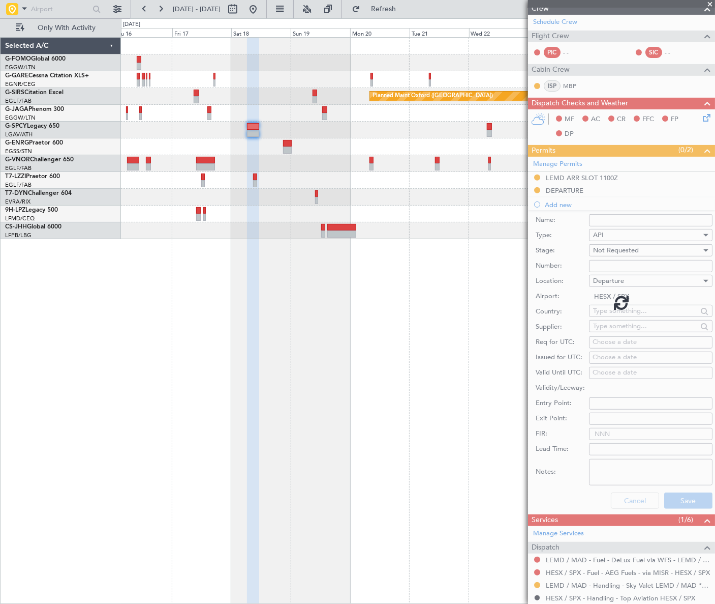
scroll to position [81, 0]
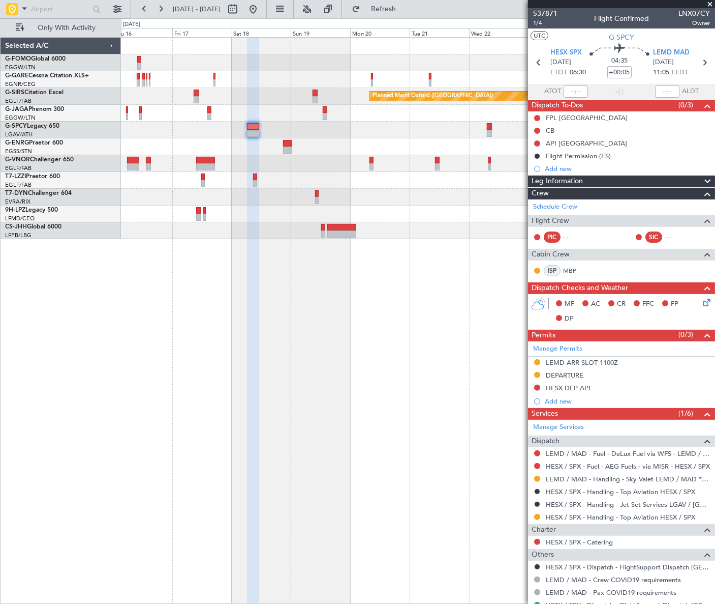
scroll to position [81, 0]
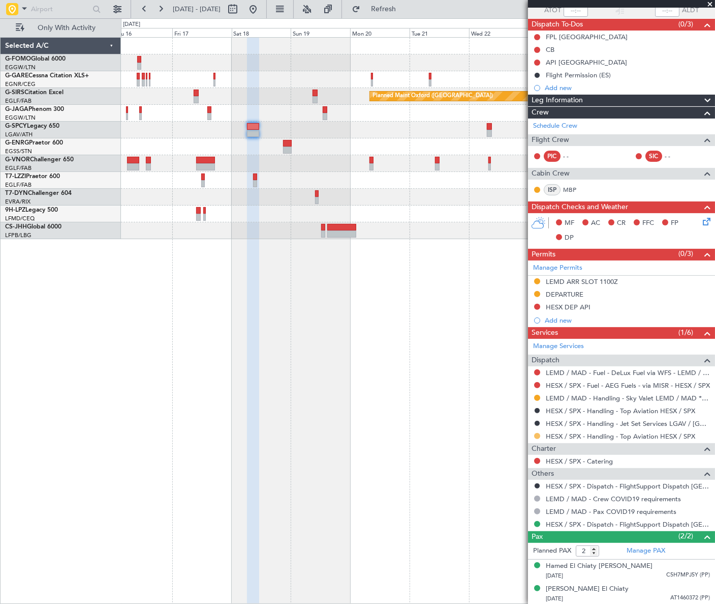
click at [536, 435] on button at bounding box center [537, 436] width 6 height 6
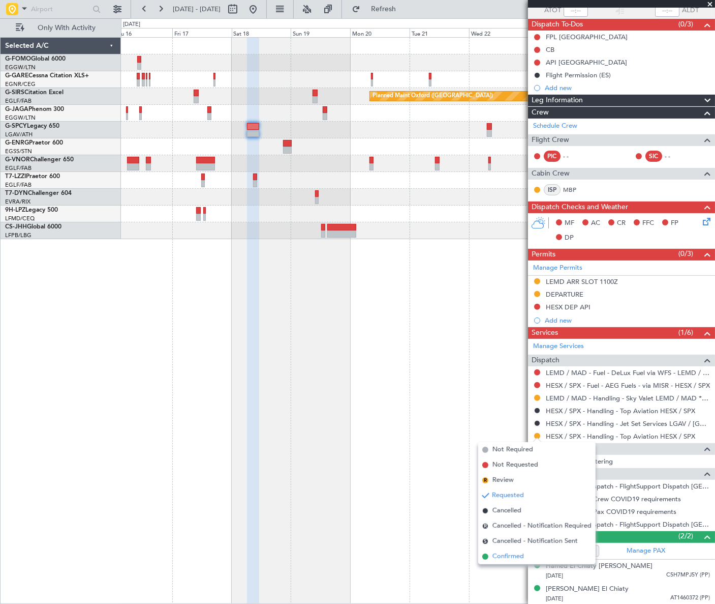
click at [500, 556] on span "Confirmed" at bounding box center [509, 556] width 32 height 10
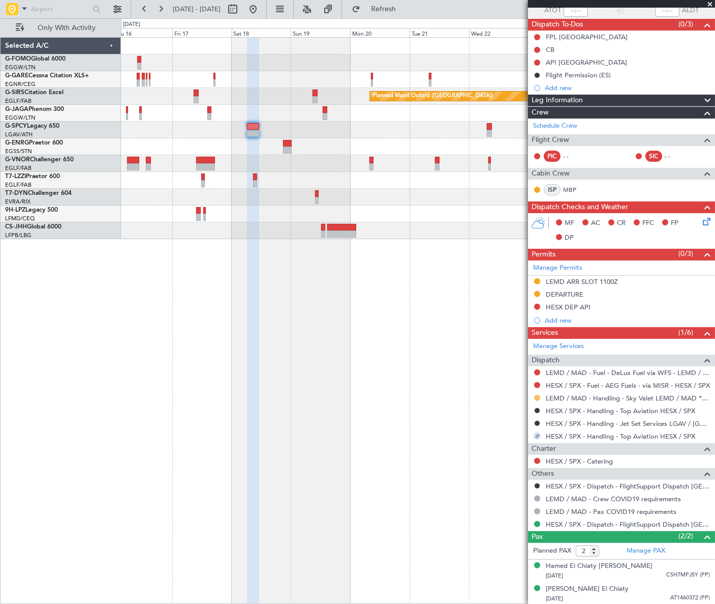
click at [538, 397] on button at bounding box center [537, 398] width 6 height 6
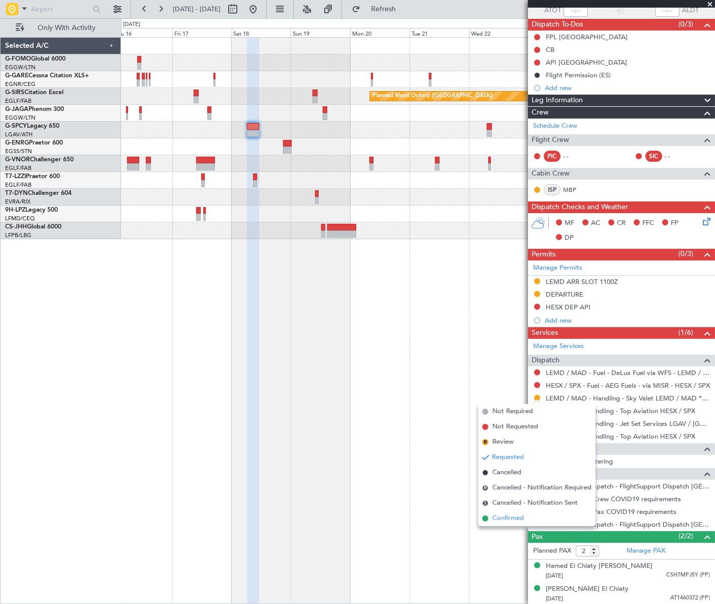
click at [509, 516] on span "Confirmed" at bounding box center [509, 518] width 32 height 10
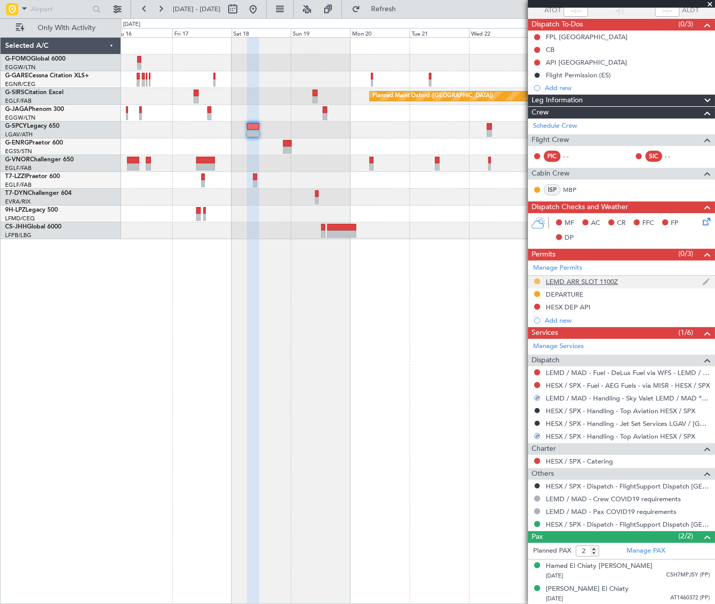
click at [539, 279] on button at bounding box center [537, 281] width 6 height 6
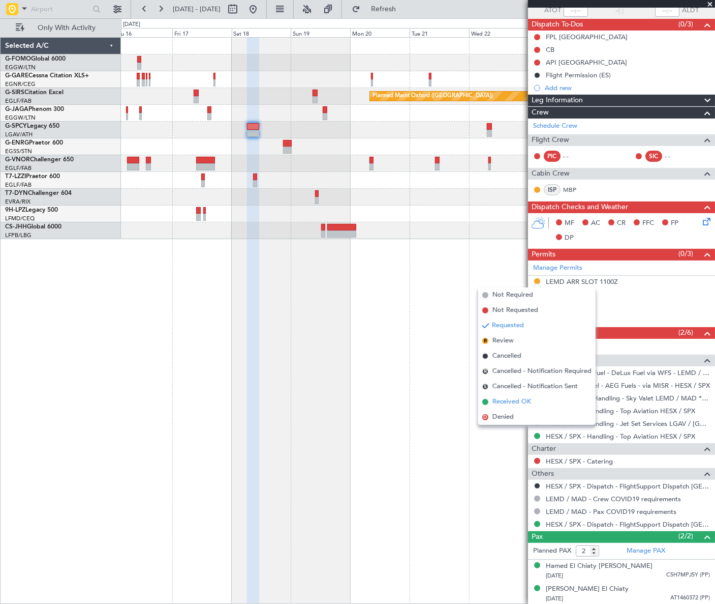
click at [520, 401] on span "Received OK" at bounding box center [512, 402] width 39 height 10
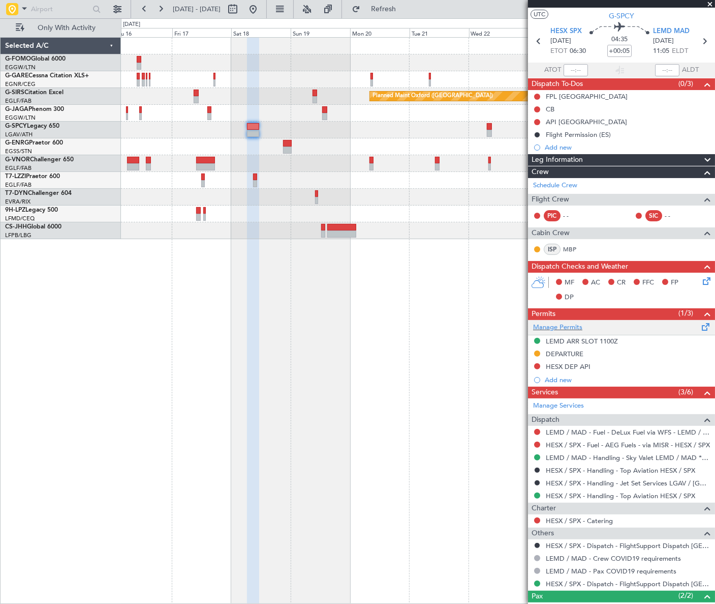
scroll to position [0, 0]
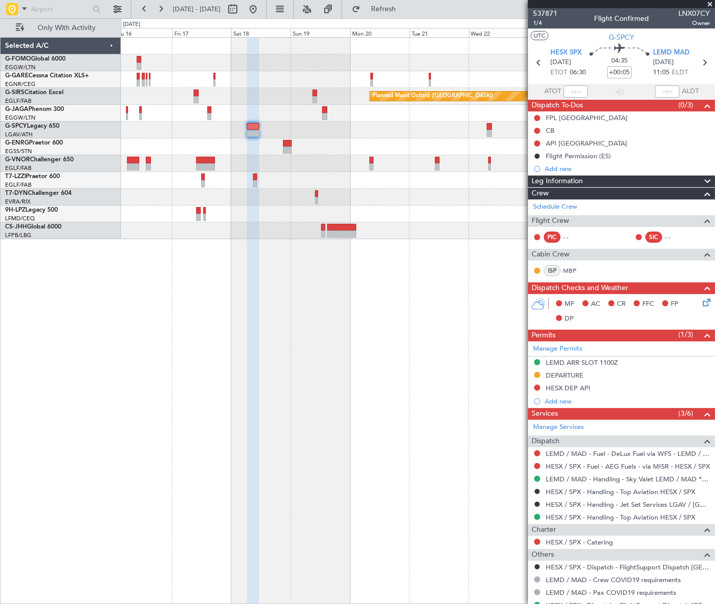
drag, startPoint x: 606, startPoint y: 363, endPoint x: 617, endPoint y: 367, distance: 12.2
click at [606, 363] on div "LEMD ARR SLOT 1100Z" at bounding box center [582, 362] width 72 height 9
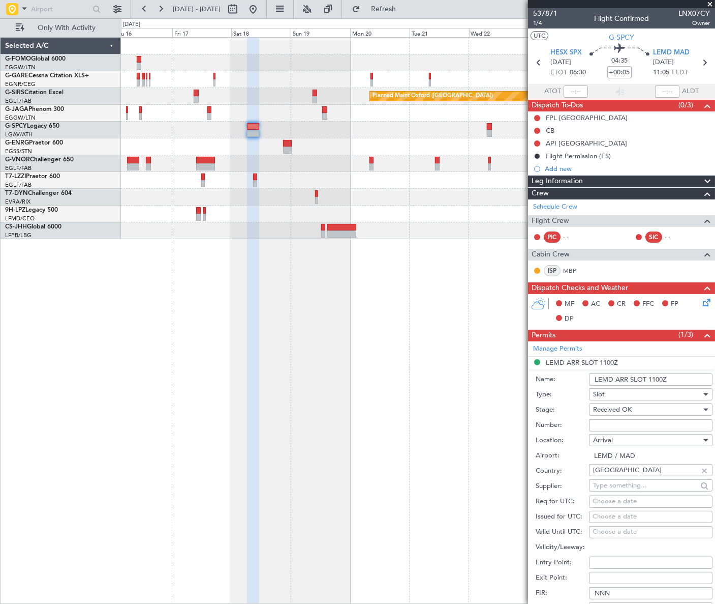
click at [662, 376] on input "LEMD ARR SLOT 1100Z" at bounding box center [651, 379] width 124 height 12
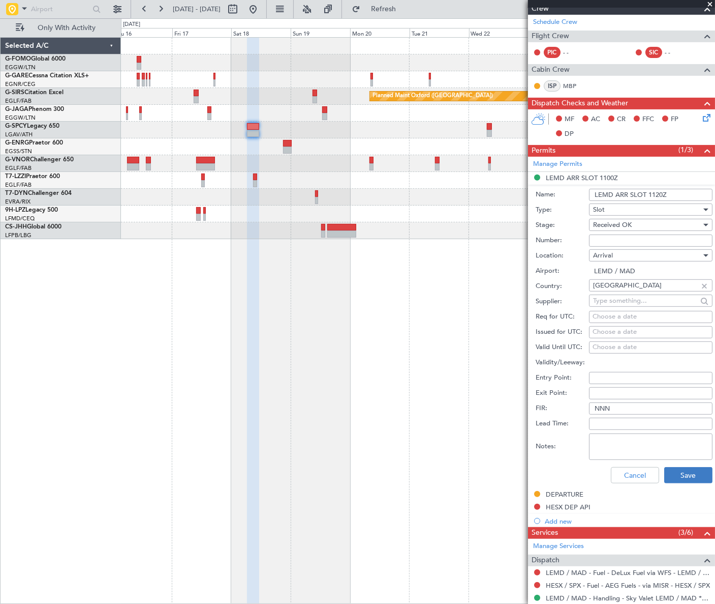
type input "LEMD ARR SLOT 1120Z"
click at [677, 469] on button "Save" at bounding box center [689, 475] width 48 height 16
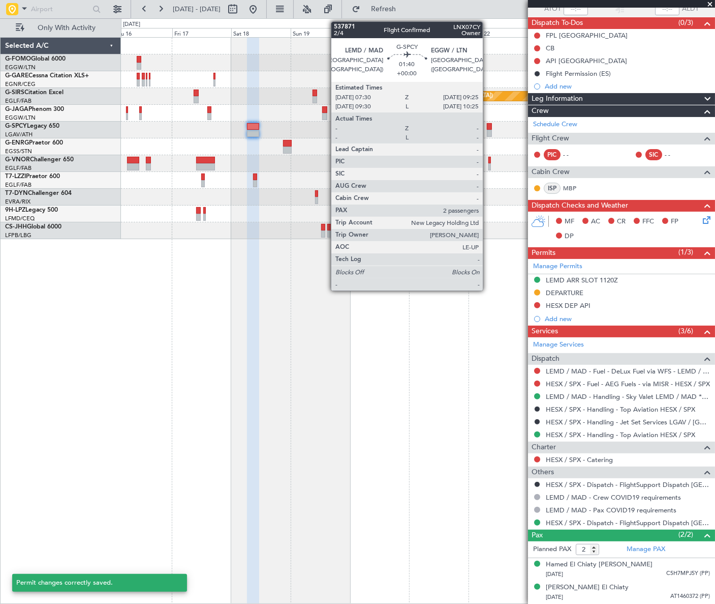
scroll to position [81, 0]
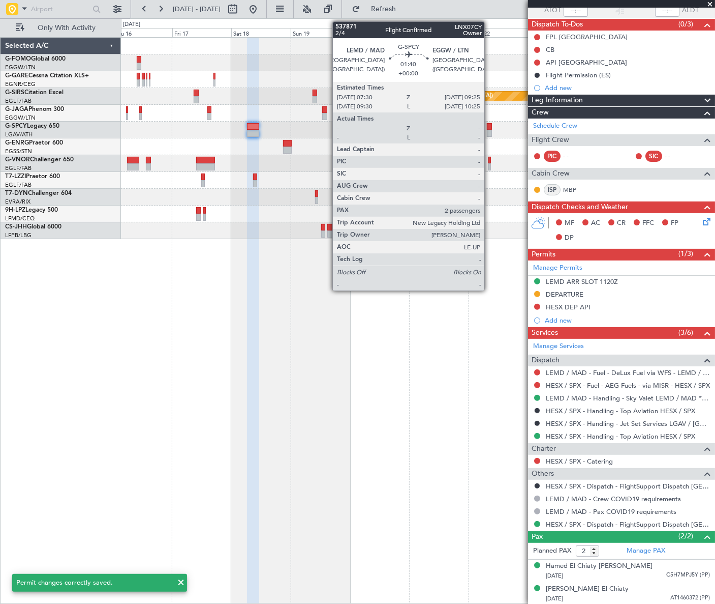
click at [491, 131] on div at bounding box center [489, 133] width 5 height 7
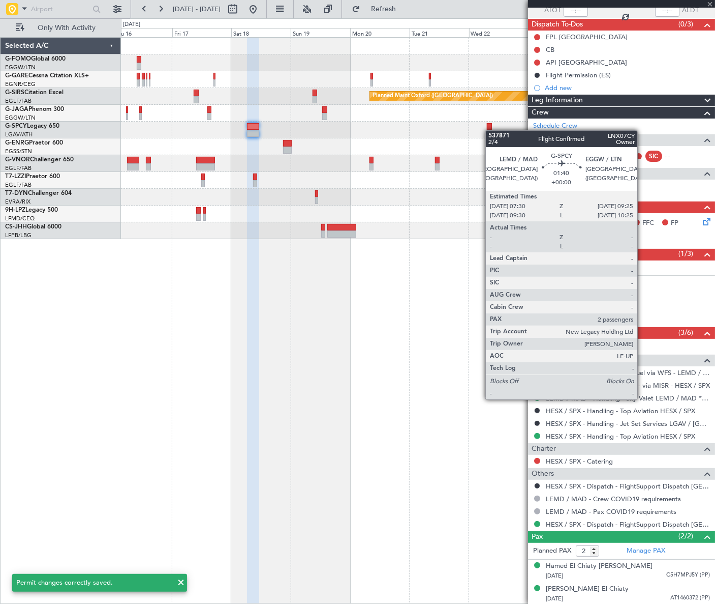
scroll to position [0, 0]
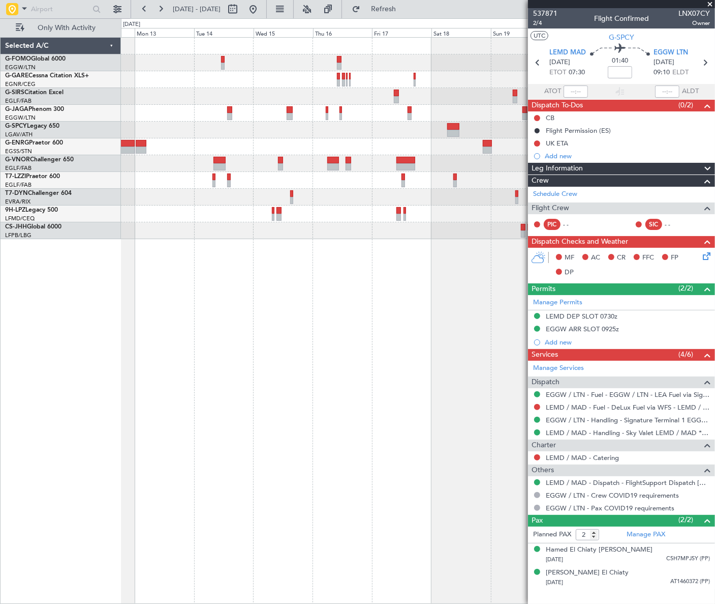
click at [371, 139] on div "Planned Maint Oxford ([GEOGRAPHIC_DATA]) A/C Unavailable [GEOGRAPHIC_DATA] ([GE…" at bounding box center [417, 138] width 593 height 201
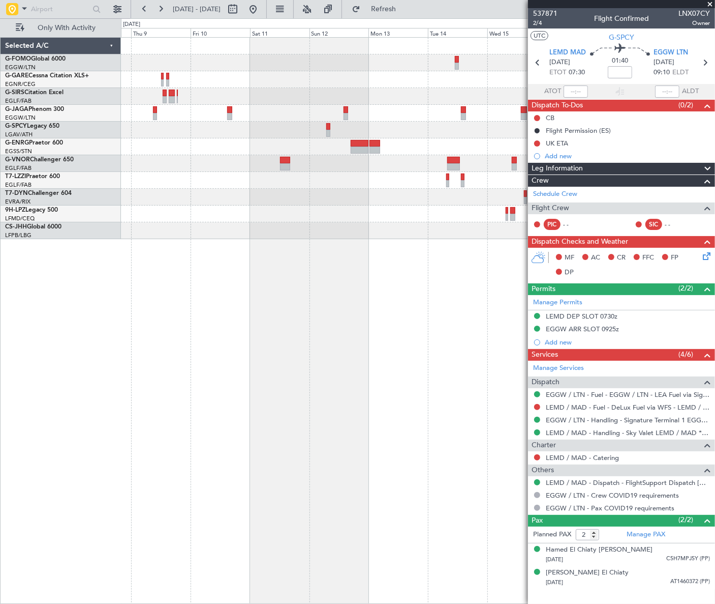
click at [451, 149] on div at bounding box center [418, 146] width 594 height 17
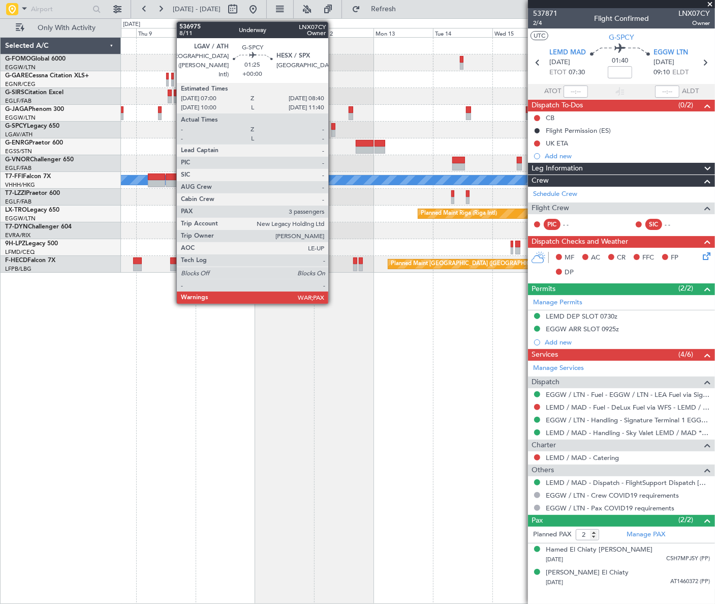
click at [333, 130] on div at bounding box center [334, 133] width 5 height 7
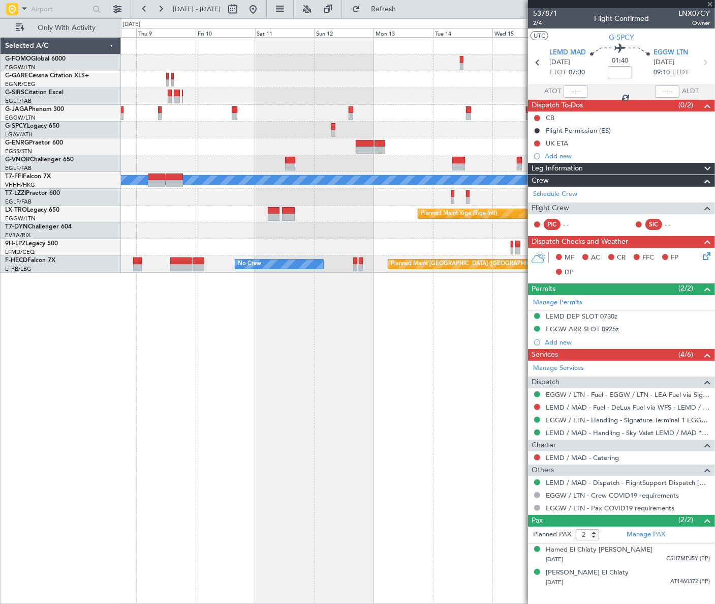
type input "3"
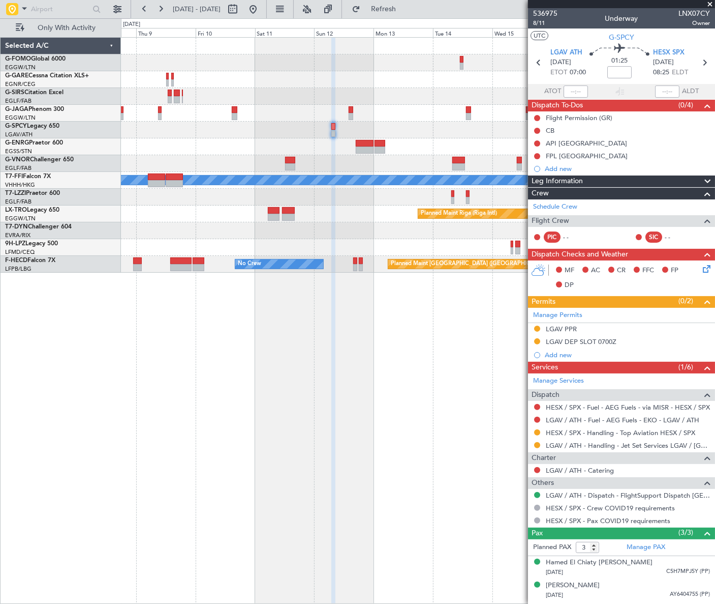
drag, startPoint x: 557, startPoint y: 351, endPoint x: 561, endPoint y: 355, distance: 6.1
click at [557, 351] on div "Add new" at bounding box center [627, 354] width 165 height 9
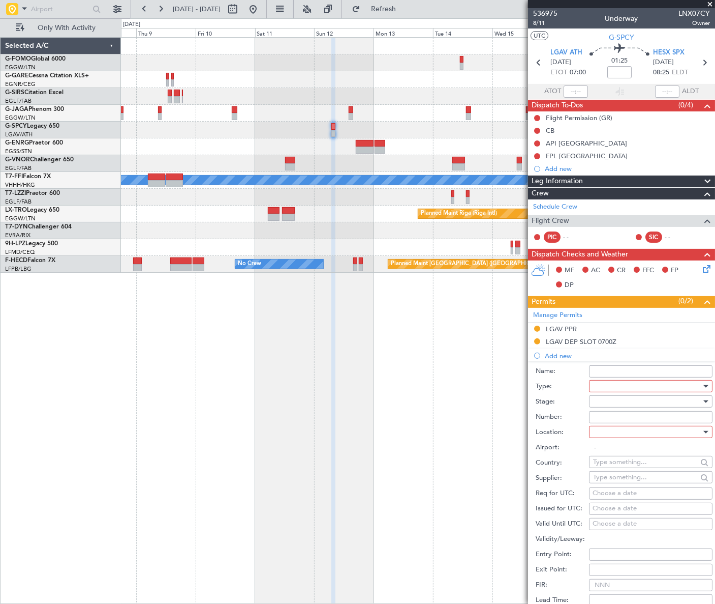
click at [617, 383] on div at bounding box center [647, 385] width 108 height 15
click at [622, 484] on span "Landing" at bounding box center [648, 482] width 108 height 15
click at [661, 400] on div at bounding box center [647, 401] width 108 height 15
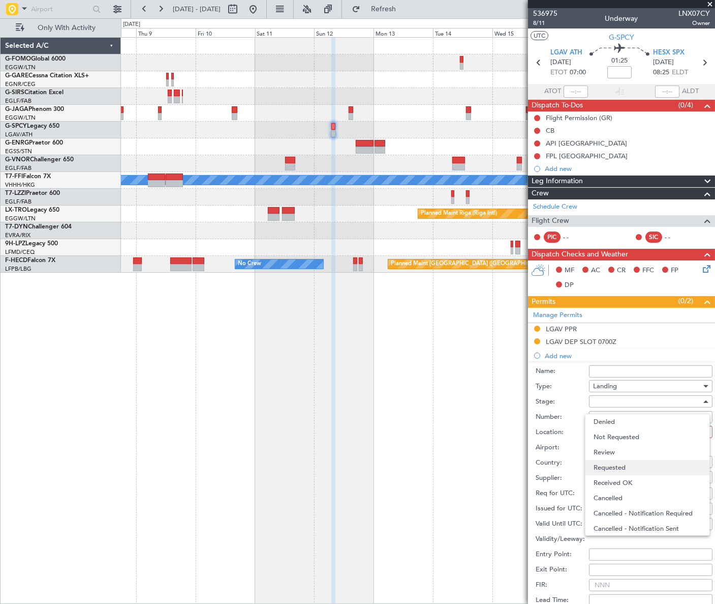
click at [624, 467] on span "Requested" at bounding box center [648, 467] width 108 height 15
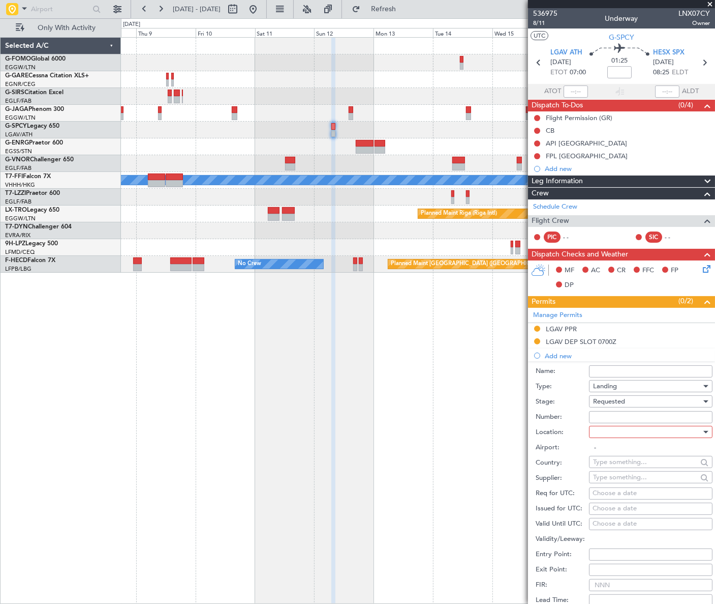
click at [656, 427] on div at bounding box center [647, 431] width 108 height 15
click at [613, 479] on span "Arrival" at bounding box center [648, 482] width 108 height 15
type input "HESX / SPX"
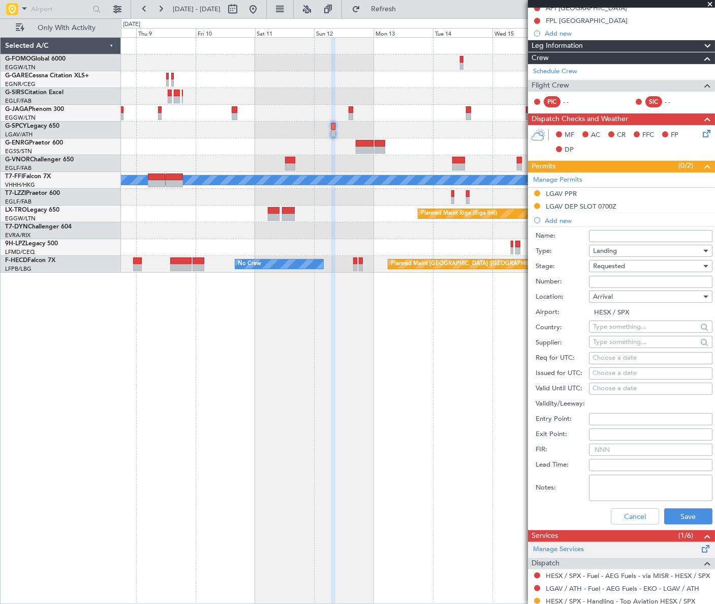
scroll to position [231, 0]
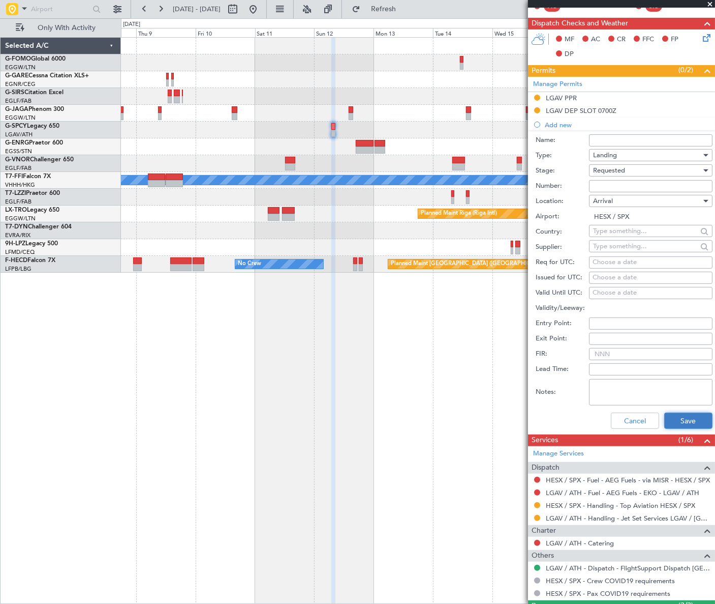
click at [681, 417] on button "Save" at bounding box center [689, 420] width 48 height 16
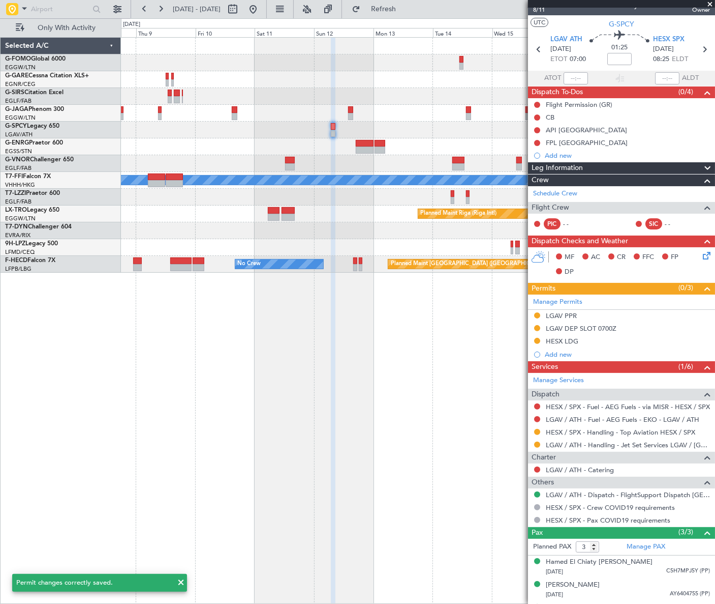
scroll to position [0, 0]
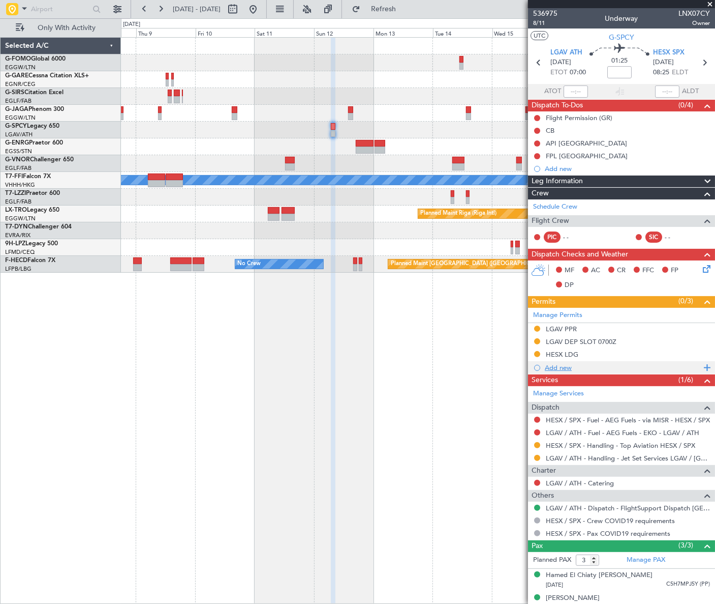
click at [559, 364] on div "Add new" at bounding box center [623, 367] width 156 height 9
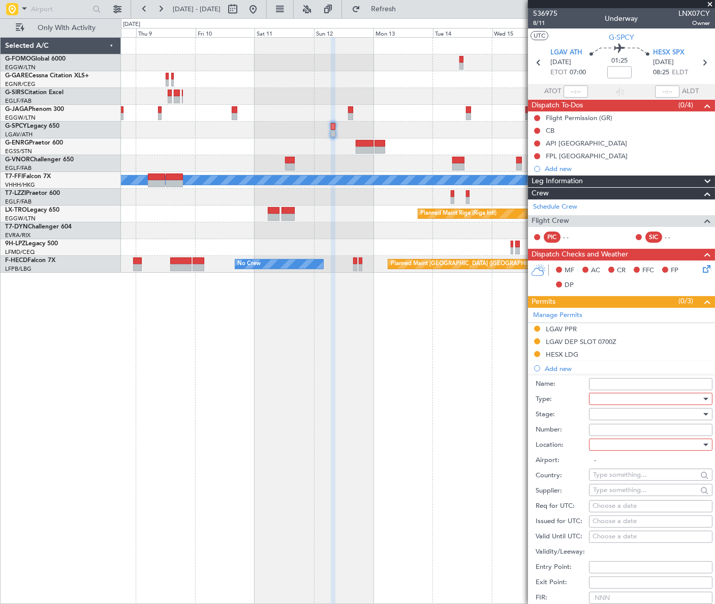
click at [627, 396] on div at bounding box center [647, 398] width 108 height 15
click at [602, 447] on span "API" at bounding box center [648, 449] width 108 height 15
click at [666, 411] on div at bounding box center [647, 413] width 108 height 15
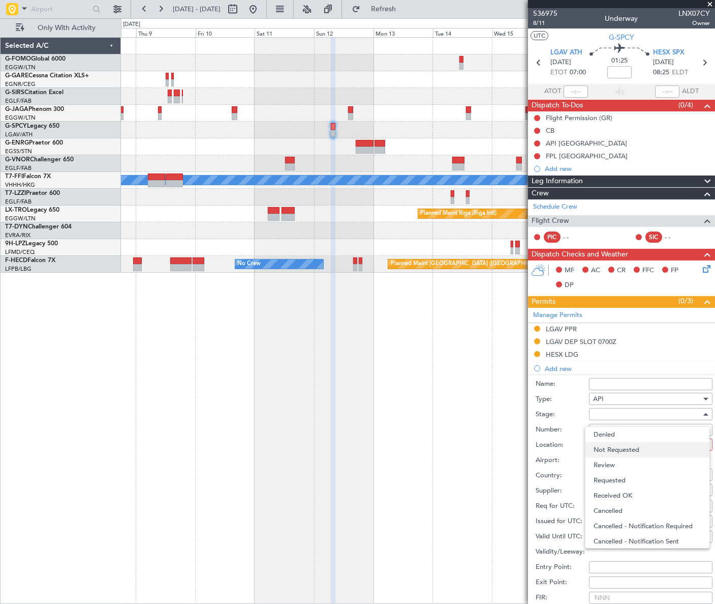
click at [630, 452] on span "Not Requested" at bounding box center [648, 449] width 108 height 15
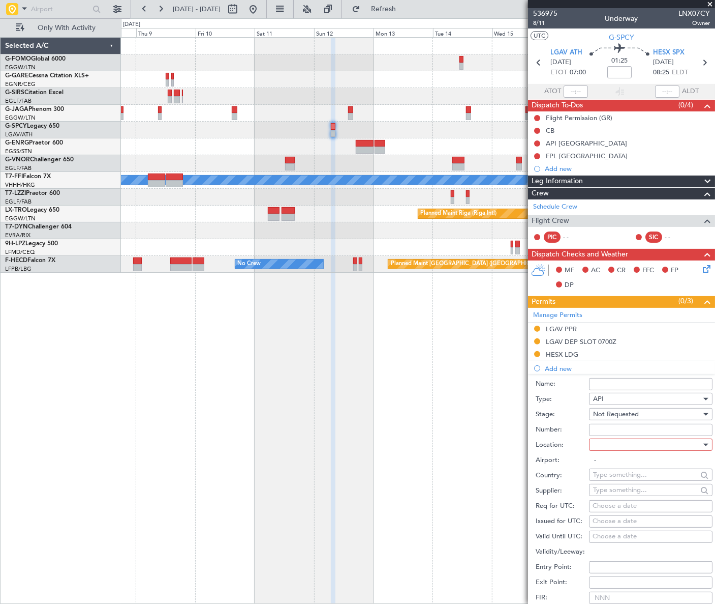
click at [669, 442] on div at bounding box center [647, 444] width 108 height 15
click at [607, 496] on span "Arrival" at bounding box center [648, 495] width 108 height 15
type input "HESX / SPX"
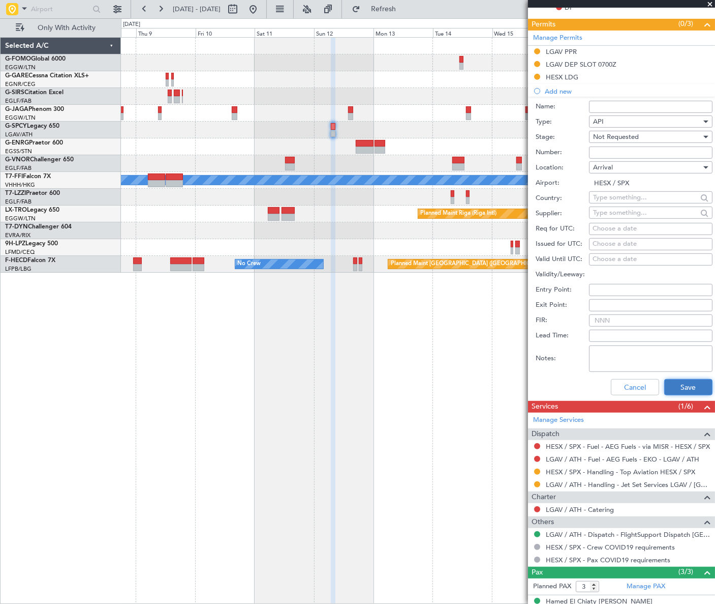
click at [681, 386] on button "Save" at bounding box center [689, 387] width 48 height 16
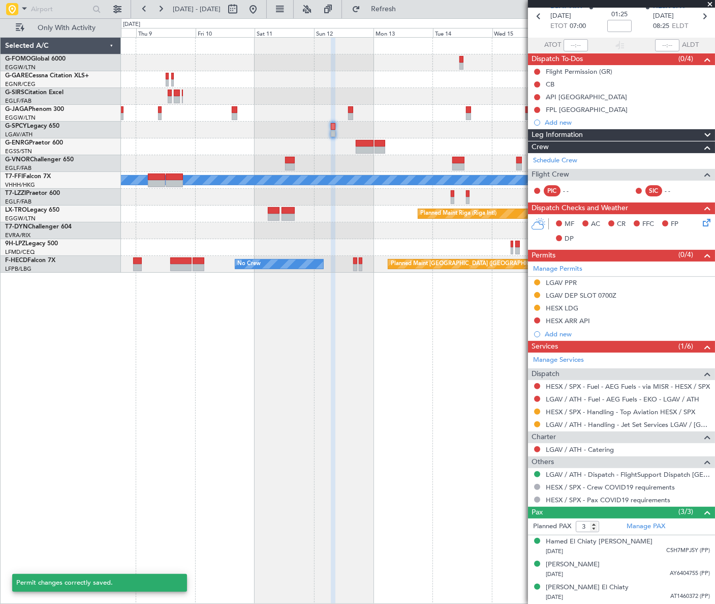
scroll to position [45, 0]
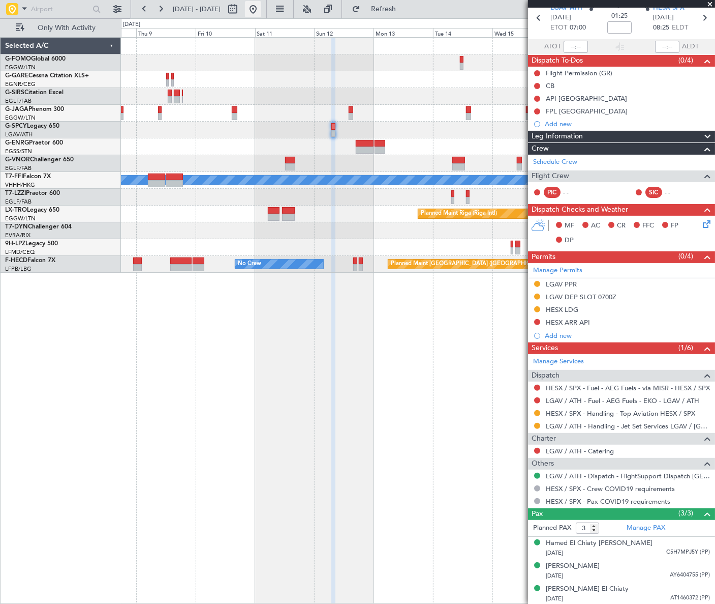
click at [261, 7] on button at bounding box center [253, 9] width 16 height 16
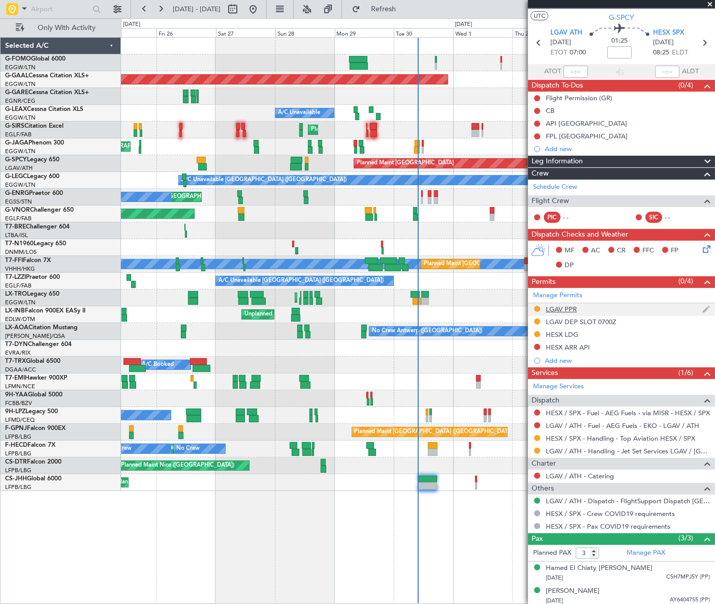
scroll to position [0, 0]
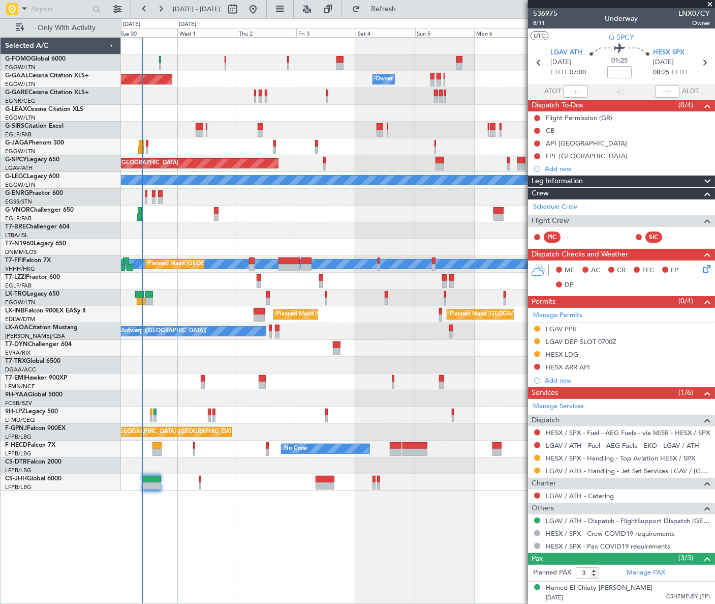
click at [127, 502] on div "Owner Planned Maint Dusseldorf Owner Owner A/C Unavailable Planned Maint London…" at bounding box center [418, 320] width 594 height 566
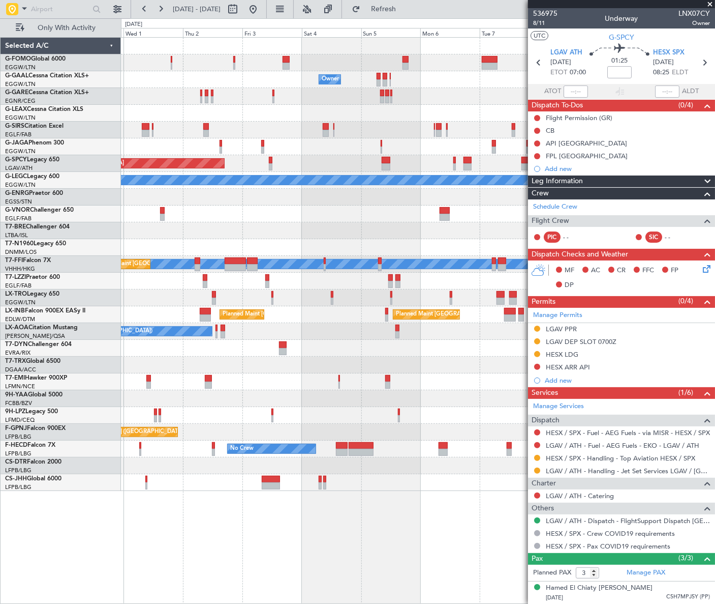
click at [310, 514] on div "Owner Owner Owner Planned Maint Dusseldorf A/C Unavailable Planned Maint London…" at bounding box center [418, 320] width 594 height 566
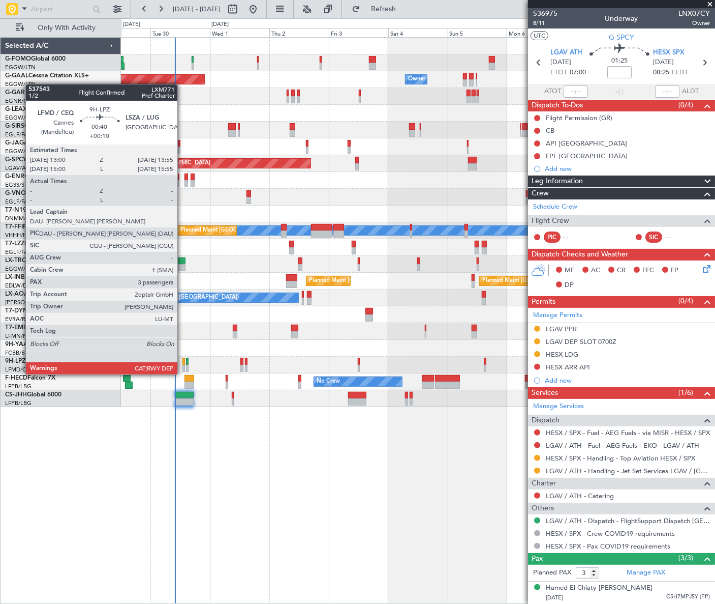
click at [183, 365] on div at bounding box center [184, 368] width 3 height 7
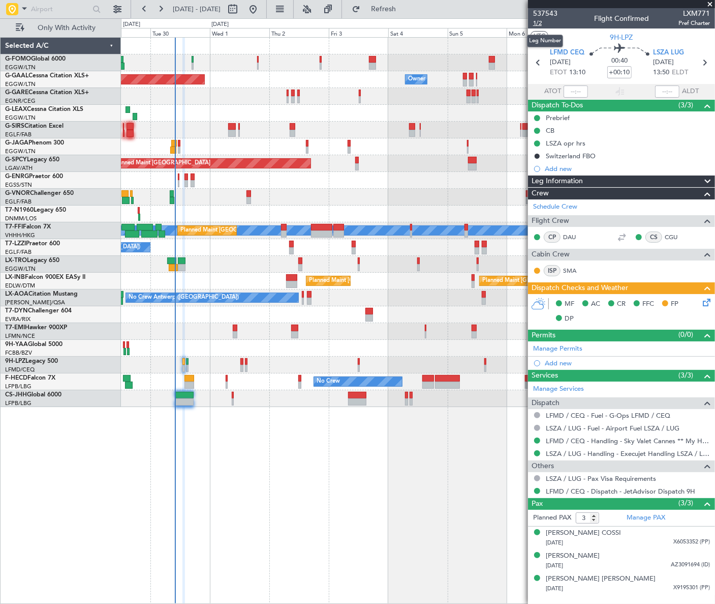
click at [537, 21] on span "1/2" at bounding box center [545, 23] width 24 height 9
click at [709, 296] on icon at bounding box center [705, 300] width 8 height 8
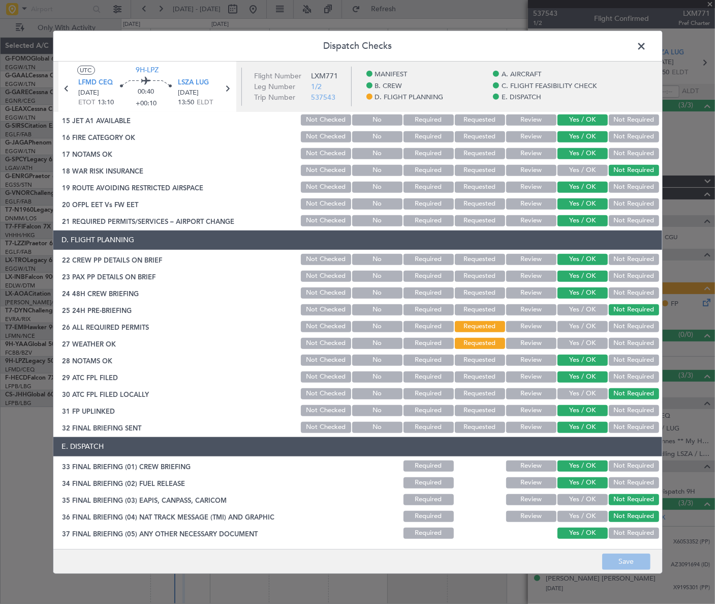
scroll to position [370, 0]
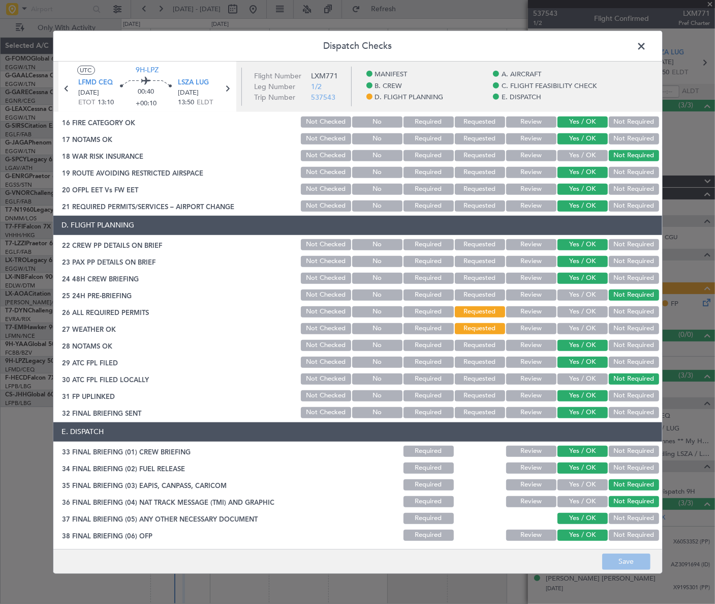
click at [570, 310] on button "Yes / OK" at bounding box center [583, 311] width 50 height 11
click at [582, 331] on button "Yes / OK" at bounding box center [583, 328] width 50 height 11
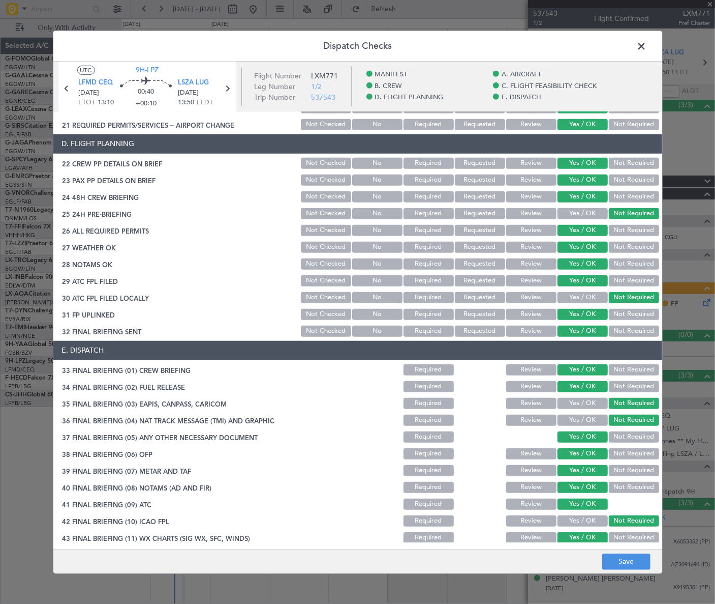
scroll to position [472, 0]
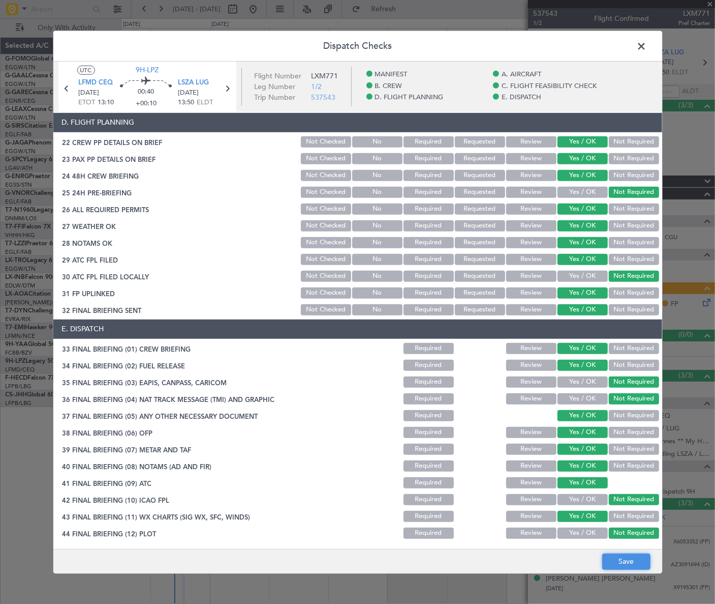
click at [622, 558] on button "Save" at bounding box center [627, 561] width 48 height 16
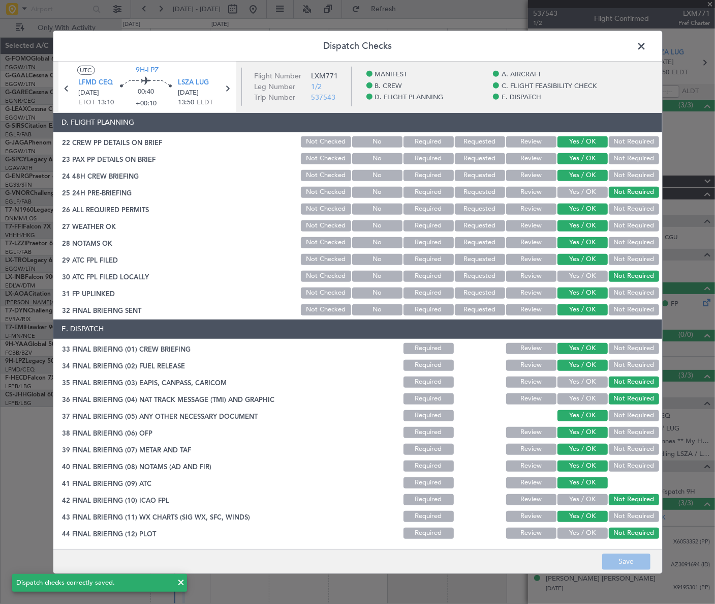
click at [647, 43] on span at bounding box center [647, 48] width 0 height 20
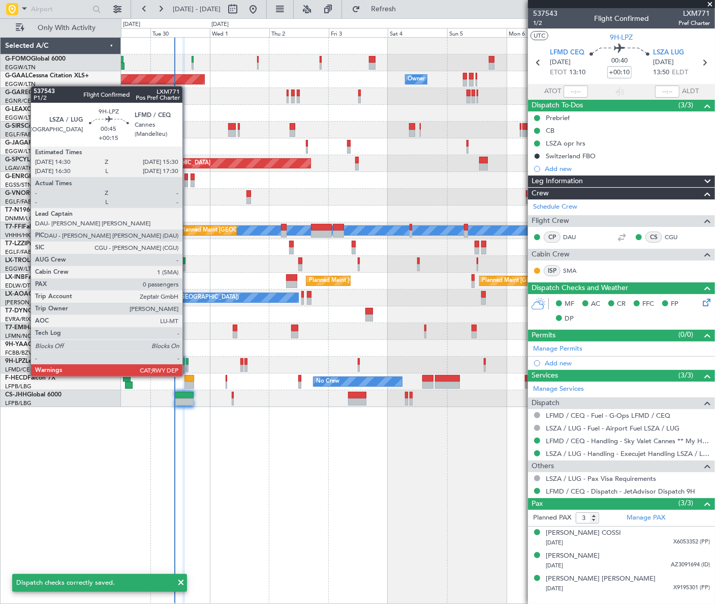
click at [187, 366] on div at bounding box center [187, 368] width 3 height 7
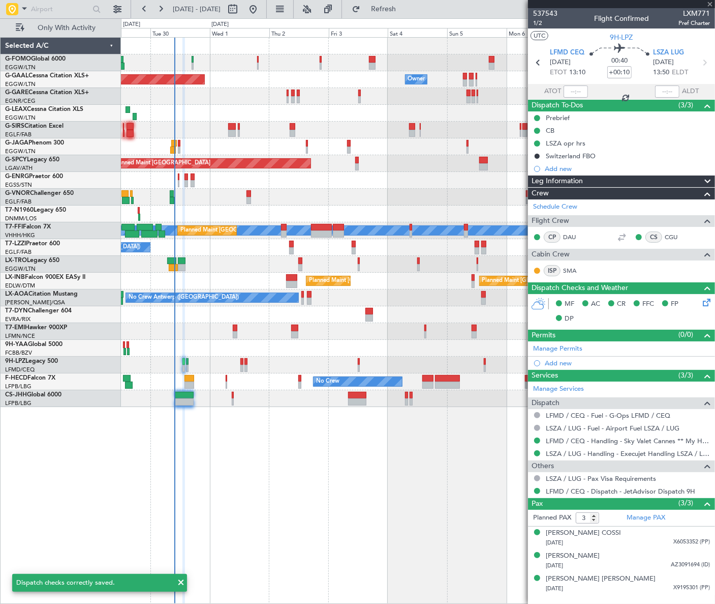
type input "+00:15"
type input "0"
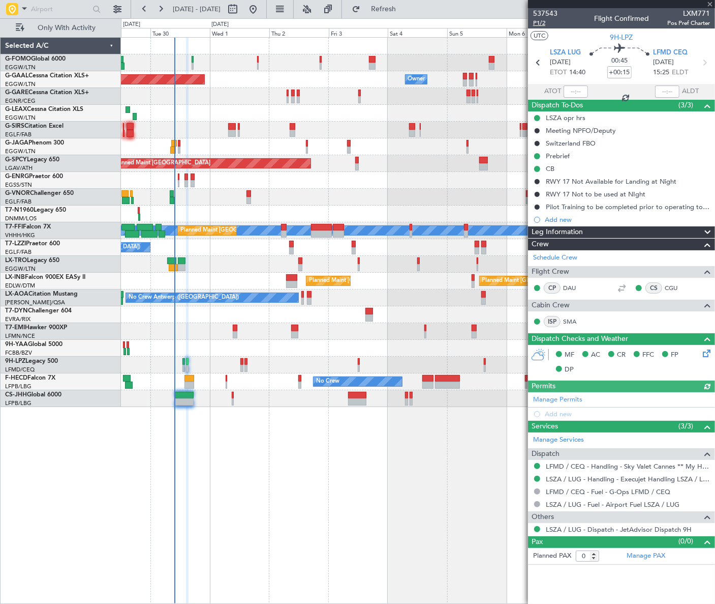
click at [543, 25] on span "P1/2" at bounding box center [545, 23] width 24 height 9
click at [557, 427] on fb-app "29 Sep 2025 - 09 Oct 2025 Refresh Quick Links Only With Activity Owner Planned …" at bounding box center [357, 306] width 715 height 596
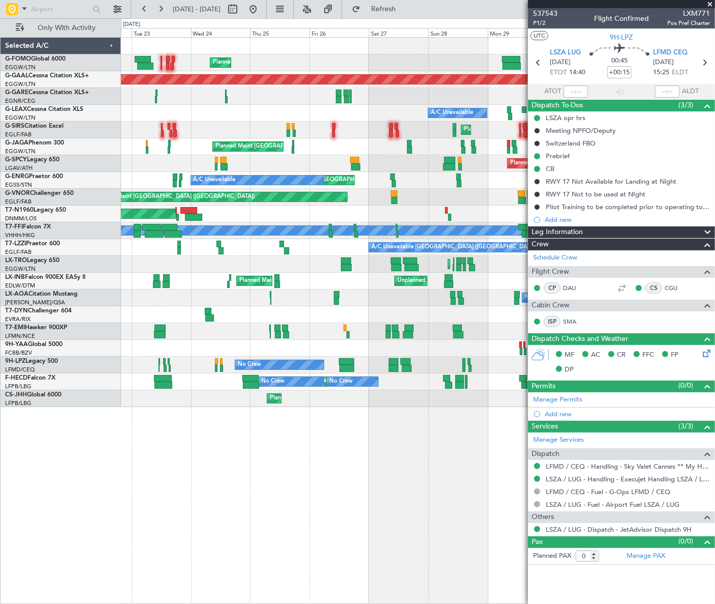
click at [715, 478] on html "29 Sep 2025 - 09 Oct 2025 Refresh Quick Links Only With Activity Planned Maint …" at bounding box center [357, 302] width 715 height 604
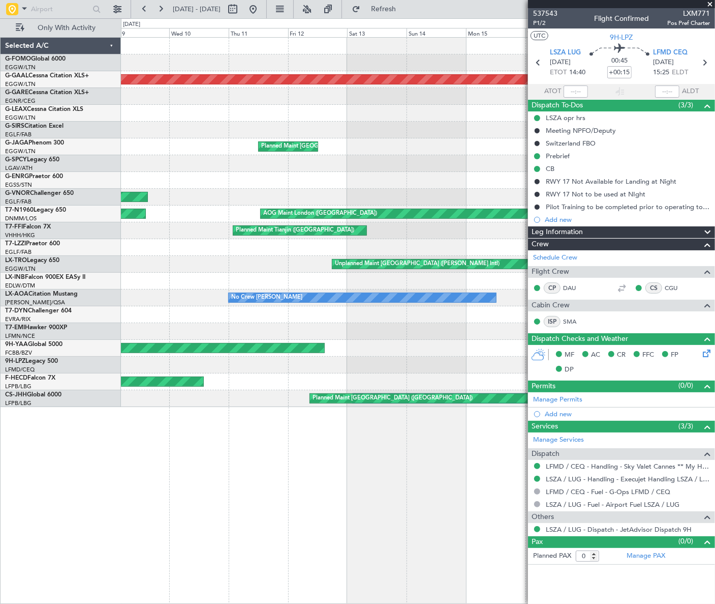
click at [635, 465] on fb-app "29 Sep 2025 - 09 Oct 2025 Refresh Quick Links Only With Activity Planned Maint …" at bounding box center [357, 306] width 715 height 596
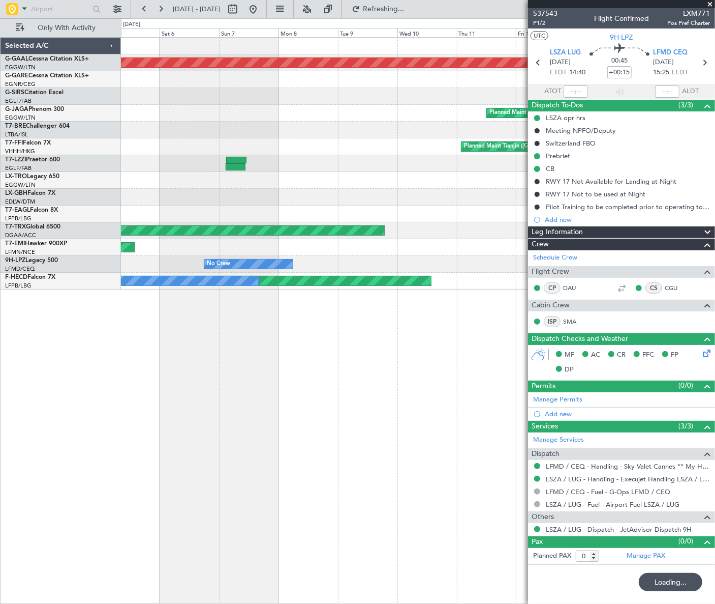
click at [514, 457] on div "Planned Maint Dusseldorf Planned Maint London (Luton) Planned Maint Tianjin (Bi…" at bounding box center [418, 320] width 594 height 566
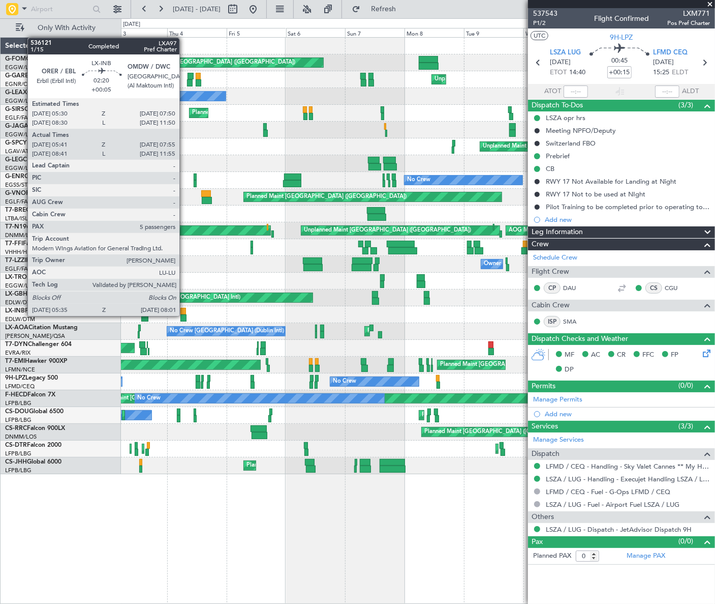
click at [184, 315] on div at bounding box center [184, 317] width 6 height 7
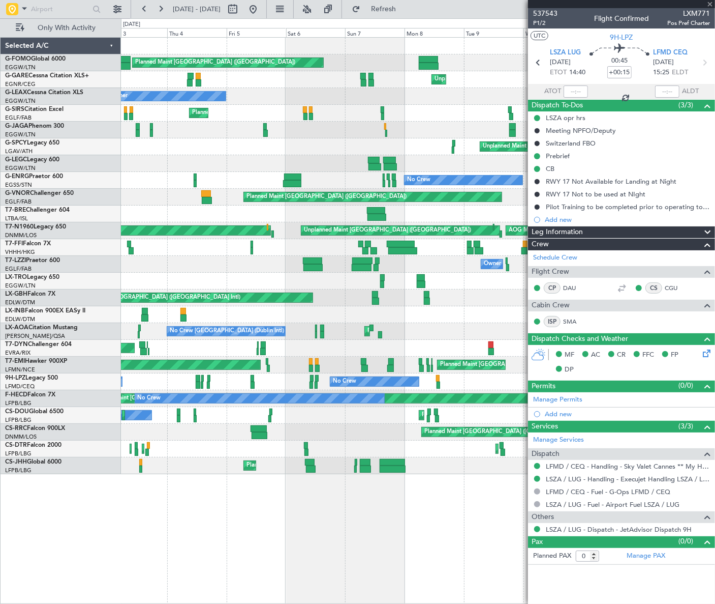
type input "+00:05"
type input "05:41"
type input "07:55"
type input "5"
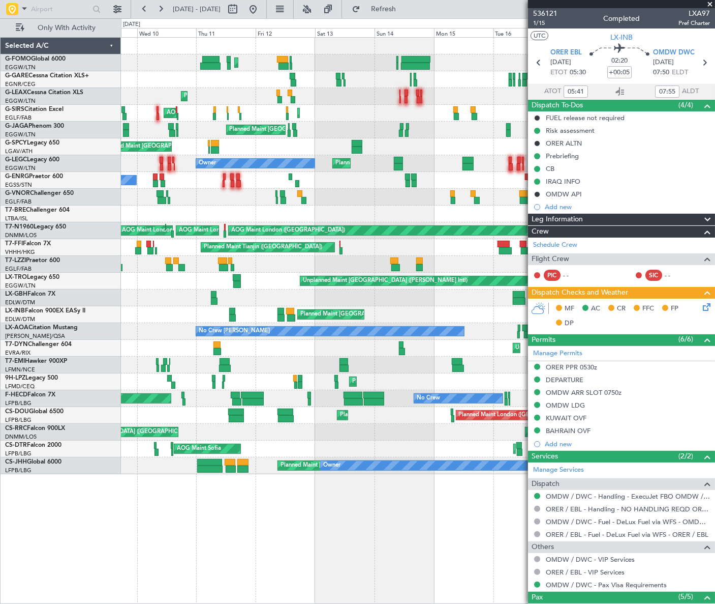
click at [84, 407] on div "Planned Maint London (Luton) Unplanned Maint Chester Planned Maint London (Luto…" at bounding box center [357, 310] width 715 height 585
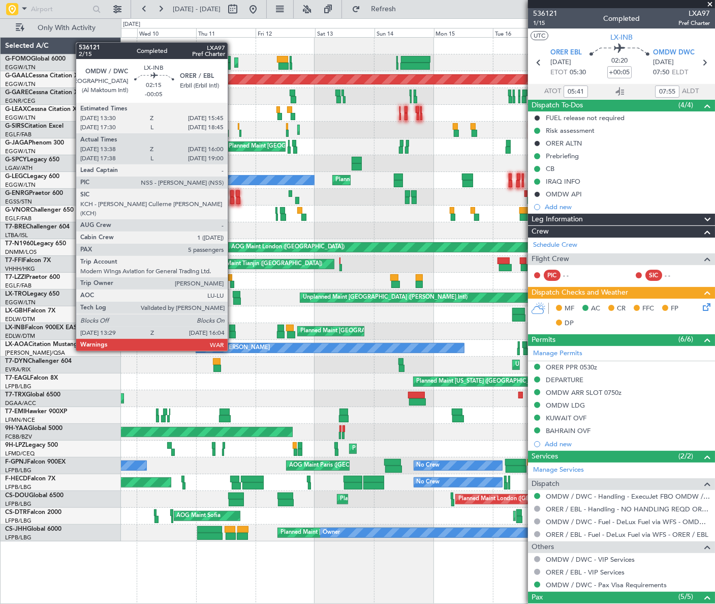
click at [232, 332] on div at bounding box center [232, 334] width 7 height 7
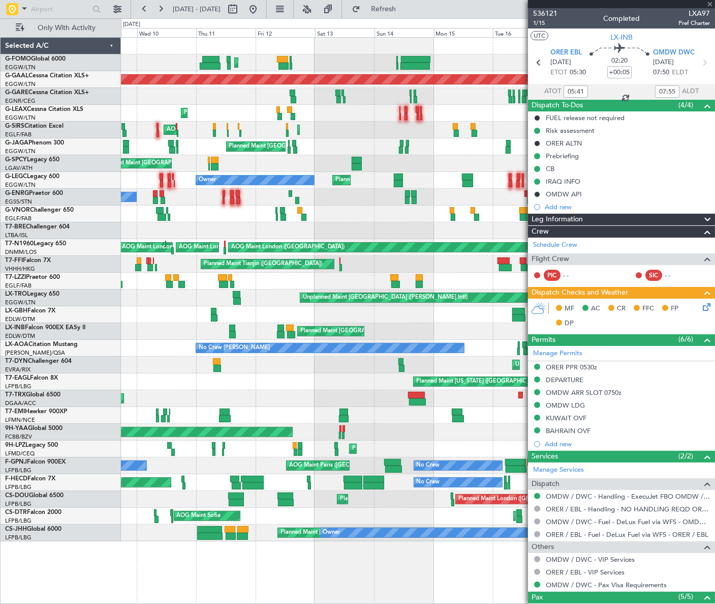
type input "-00:05"
type input "13:38"
type input "16:00"
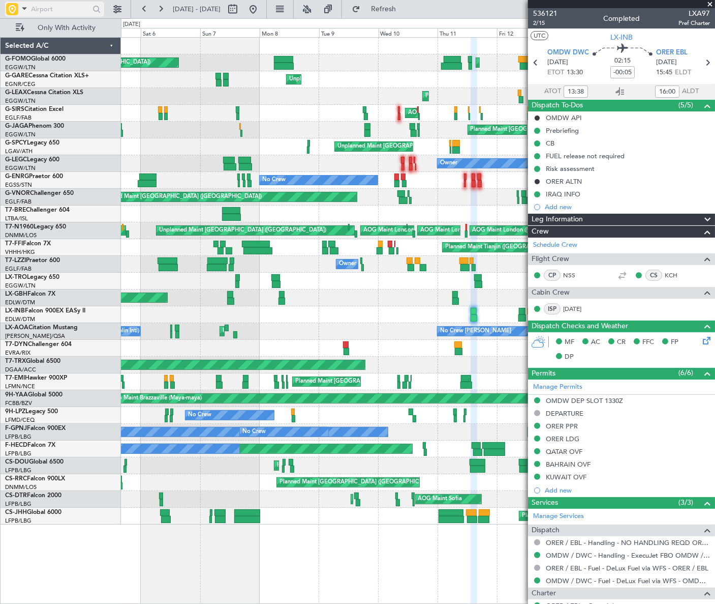
click at [43, 14] on input "text" at bounding box center [60, 9] width 58 height 15
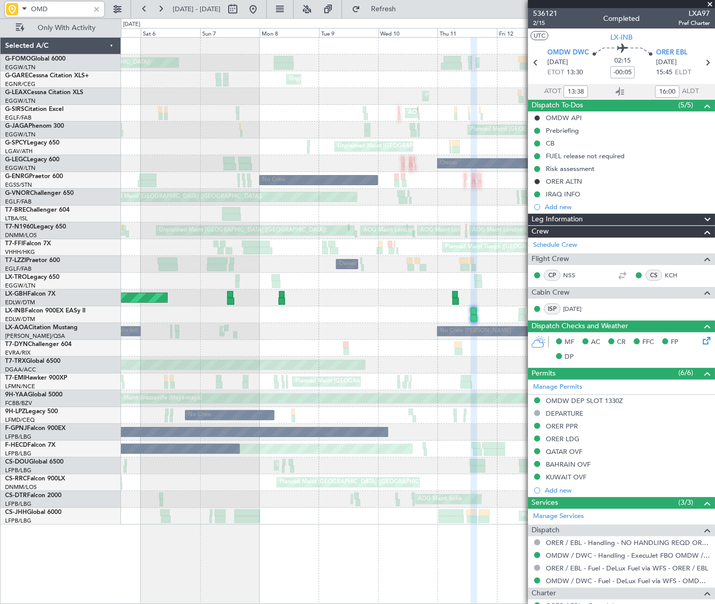
type input "OMDW"
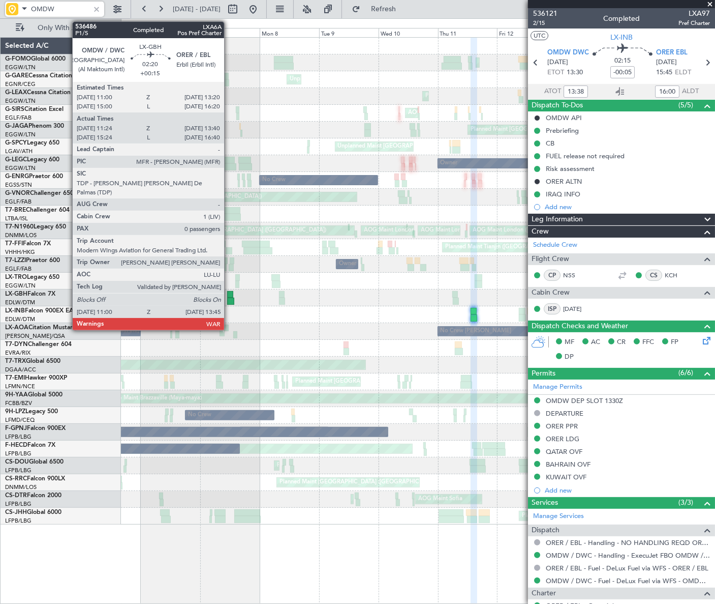
click at [229, 302] on div at bounding box center [230, 300] width 7 height 7
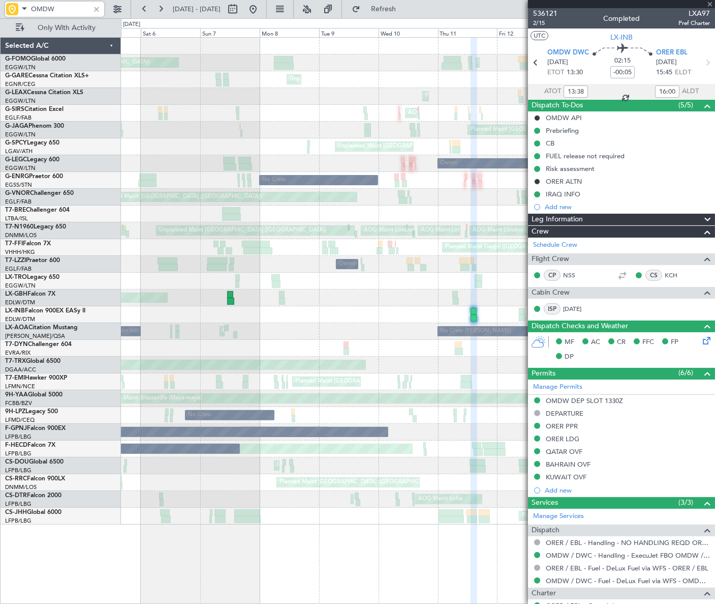
type input "+00:15"
type input "11:24"
type input "13:40"
type input "0"
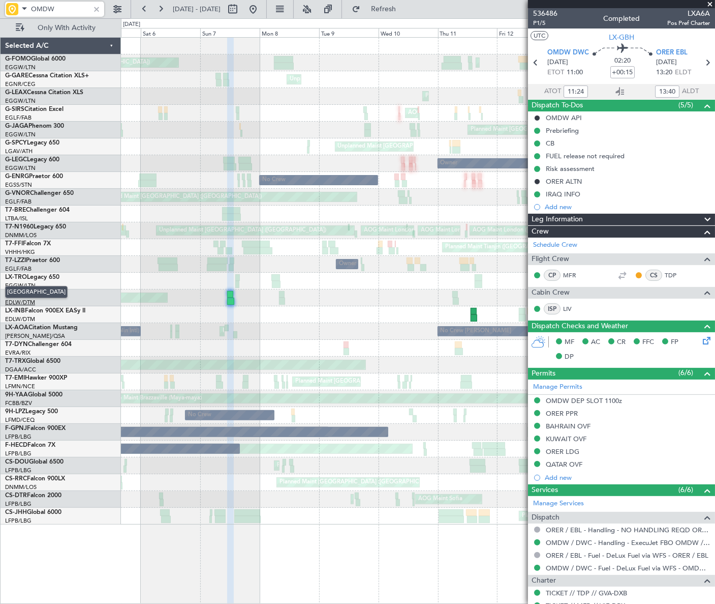
type input "OMDW"
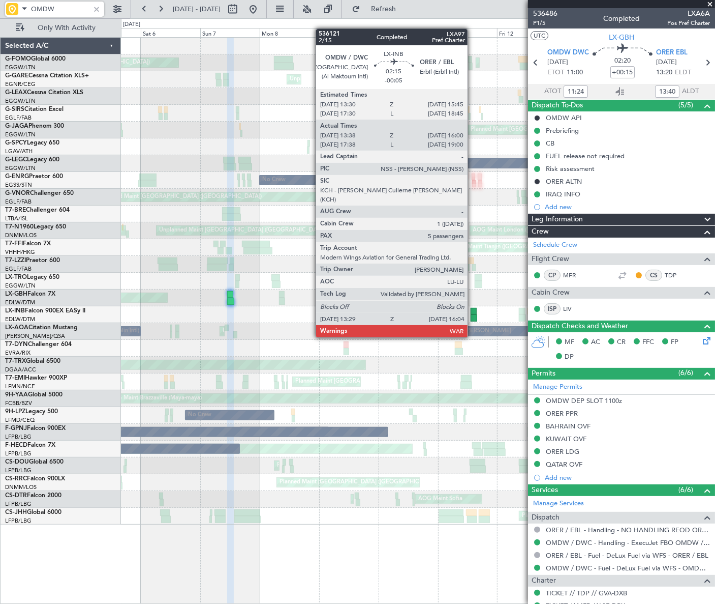
click at [472, 318] on div at bounding box center [474, 317] width 7 height 7
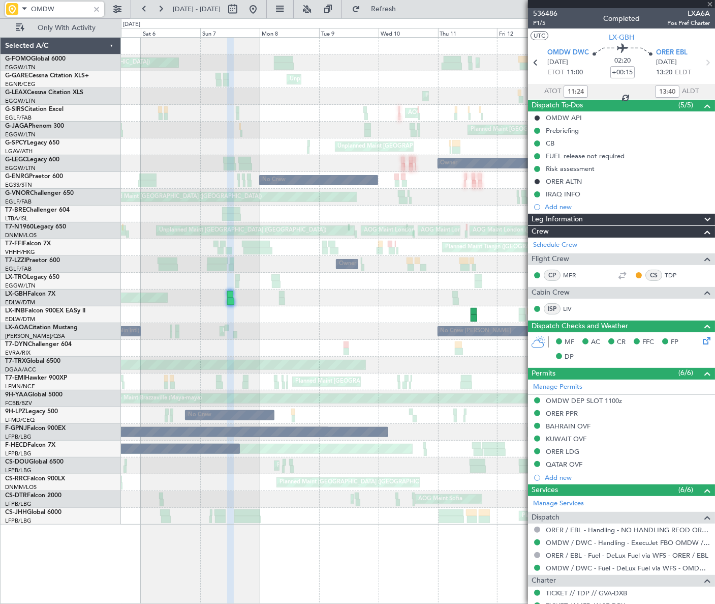
type input "-00:05"
type input "13:38"
type input "16:00"
type input "5"
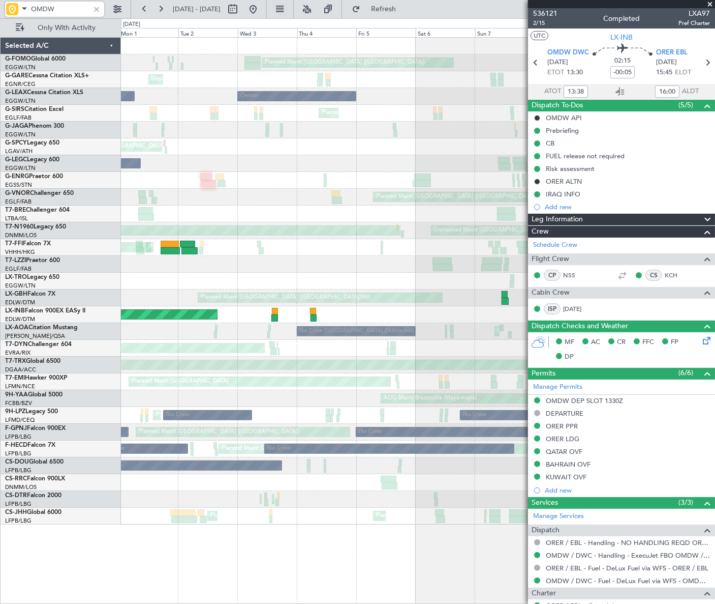
click at [505, 373] on div "Planned Maint London (Luton) Planned Maint London (Luton) Unplanned Maint Chest…" at bounding box center [417, 281] width 593 height 487
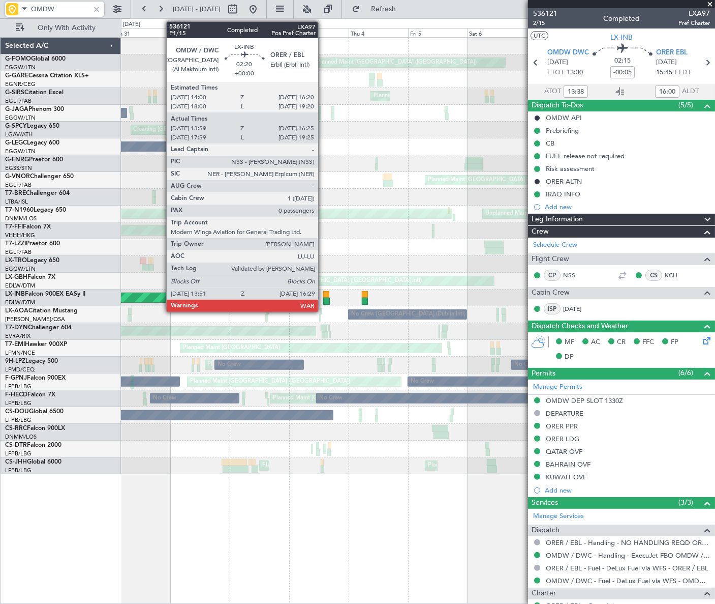
click at [323, 298] on div at bounding box center [326, 300] width 7 height 7
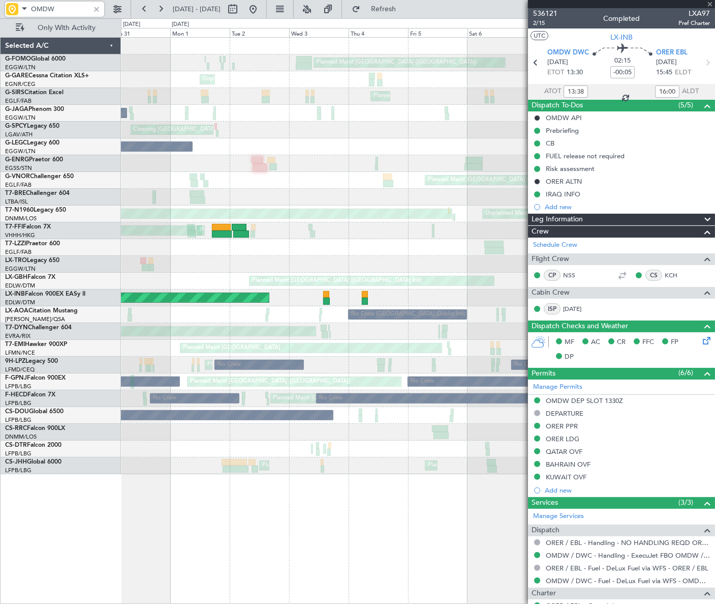
type input "13:59"
type input "16:25"
type input "0"
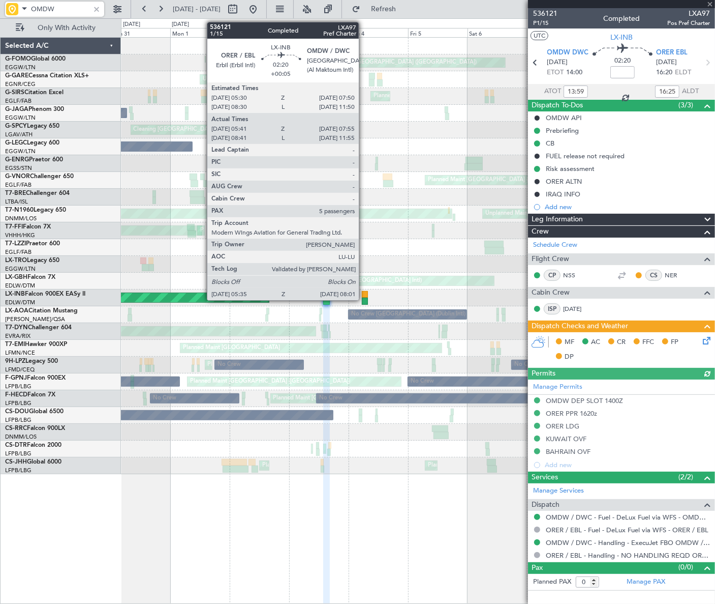
click at [364, 299] on div at bounding box center [365, 300] width 6 height 7
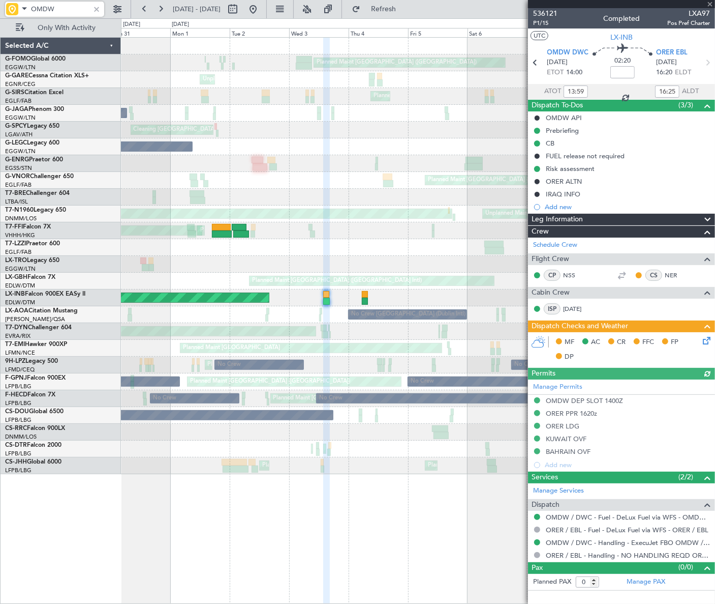
type input "+00:05"
type input "05:41"
type input "07:55"
type input "5"
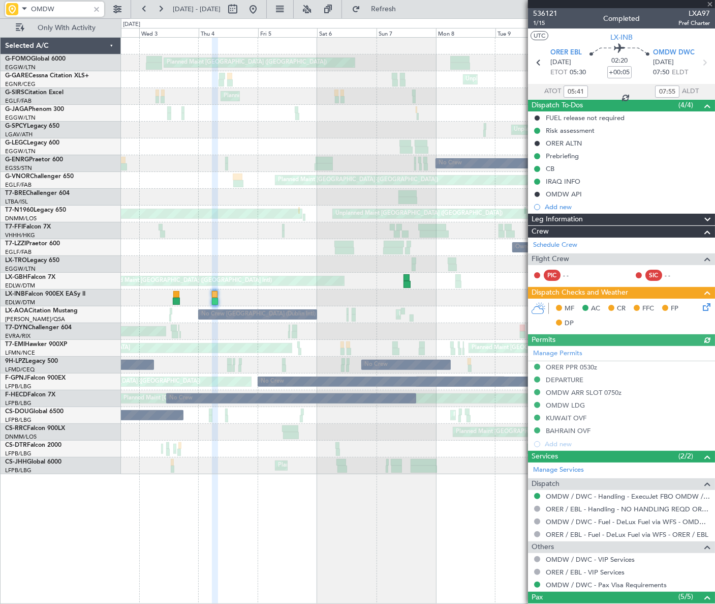
click at [265, 339] on div "AOG Maint Riga (Riga Intl)" at bounding box center [417, 331] width 593 height 17
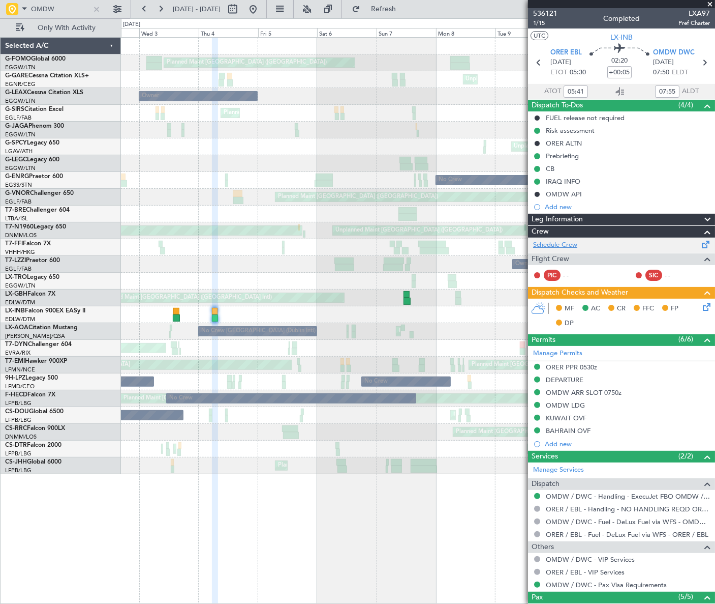
click at [559, 247] on link "Schedule Crew" at bounding box center [555, 245] width 44 height 10
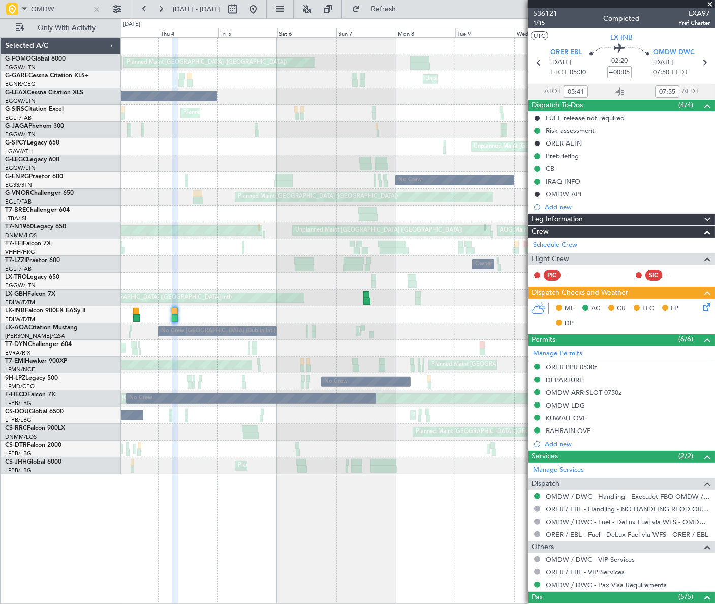
click at [303, 336] on div "Planned Maint London (Luton) Planned Maint London (Luton) Unplanned Maint Chest…" at bounding box center [417, 256] width 593 height 436
click at [261, 10] on button at bounding box center [253, 9] width 16 height 16
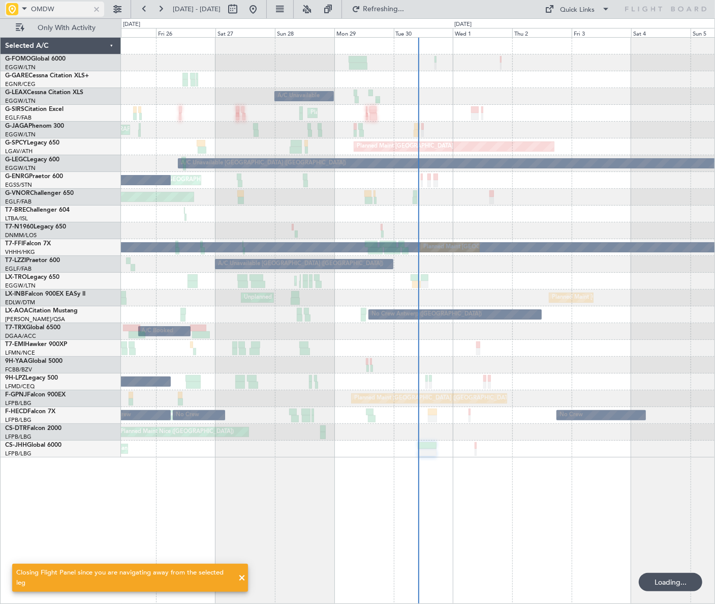
click at [94, 10] on div at bounding box center [96, 9] width 11 height 11
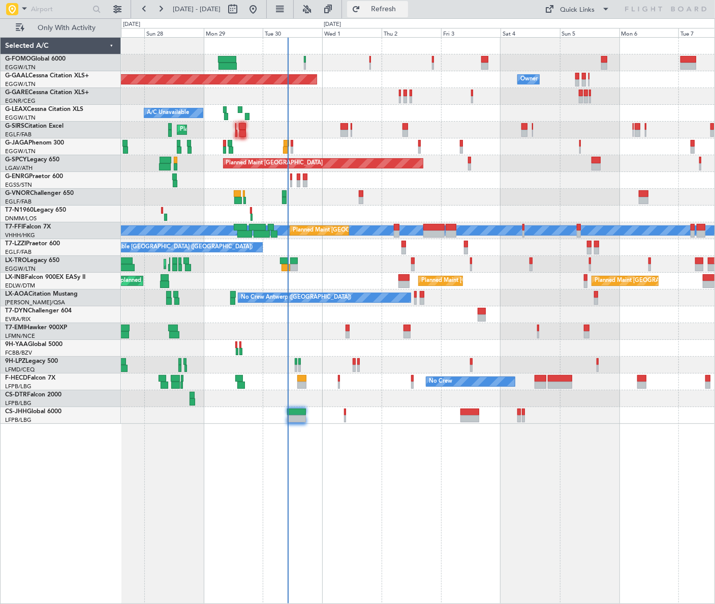
click at [393, 13] on button "Refresh" at bounding box center [377, 9] width 61 height 16
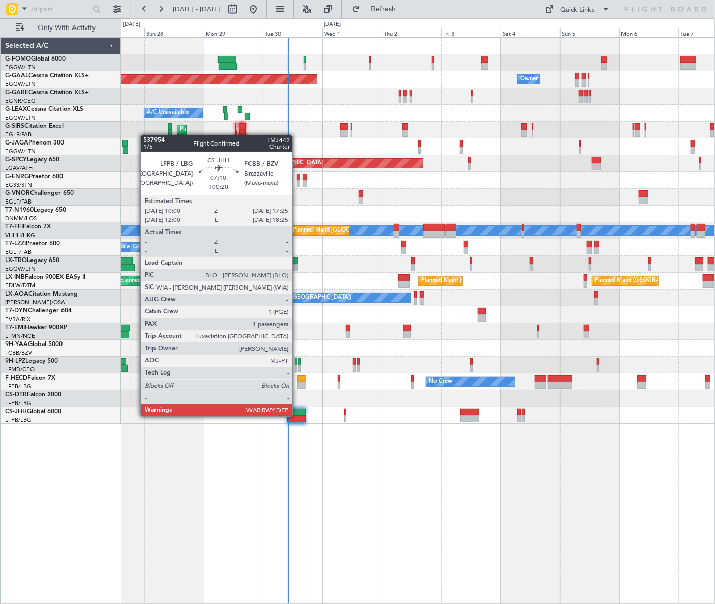
click at [297, 415] on div at bounding box center [296, 418] width 19 height 7
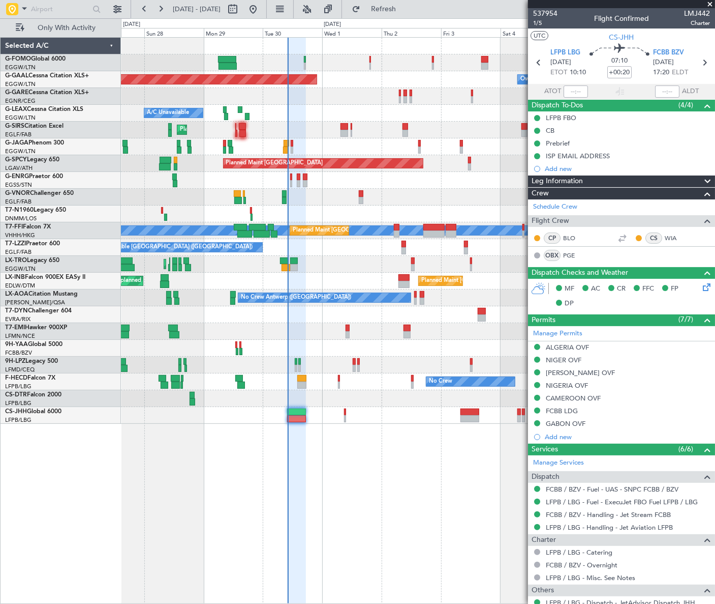
click at [694, 9] on span "LMJ442" at bounding box center [697, 13] width 26 height 11
copy span "LMJ442"
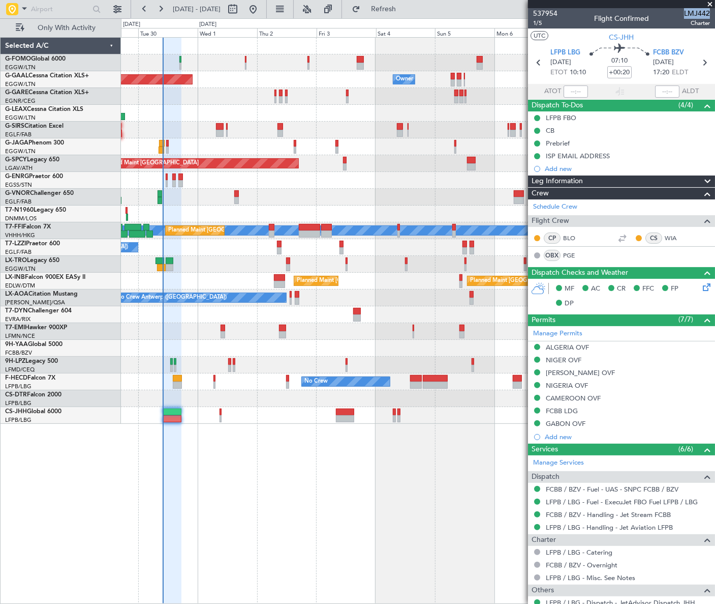
click at [290, 516] on div "Planned Maint Dusseldorf Owner Owner Owner A/C Unavailable Planned Maint [GEOGR…" at bounding box center [418, 320] width 594 height 566
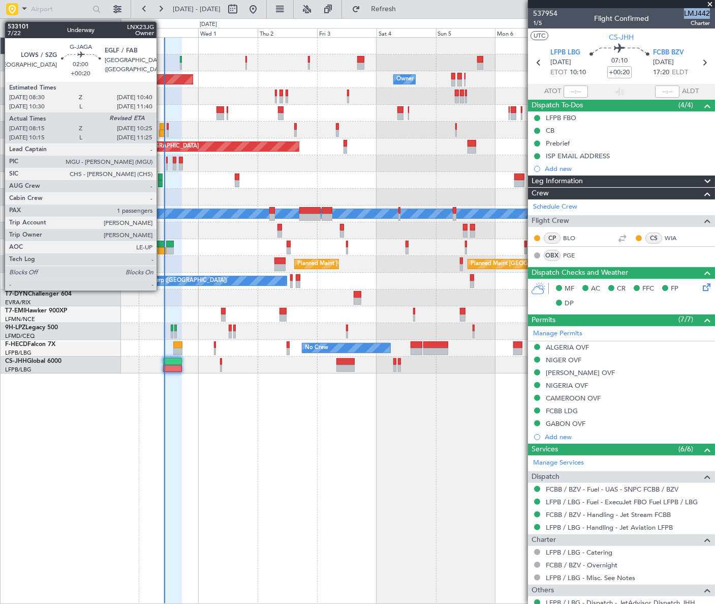
click at [161, 131] on div at bounding box center [162, 133] width 6 height 7
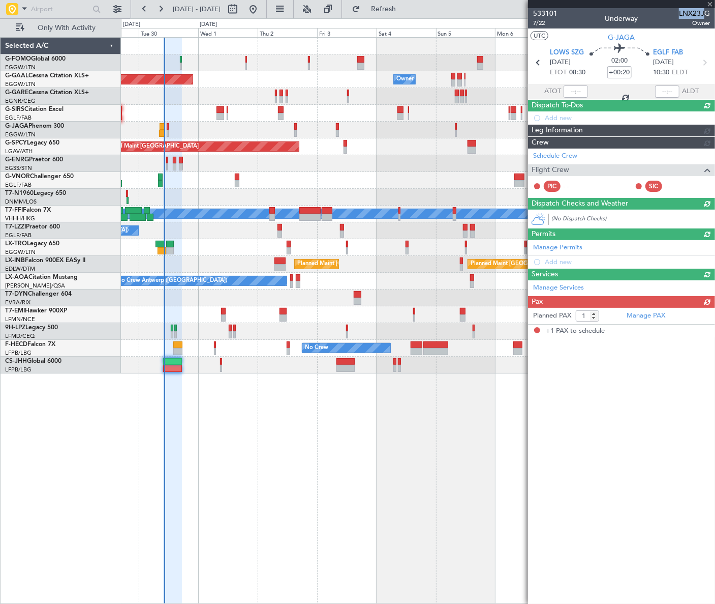
type input "08:15"
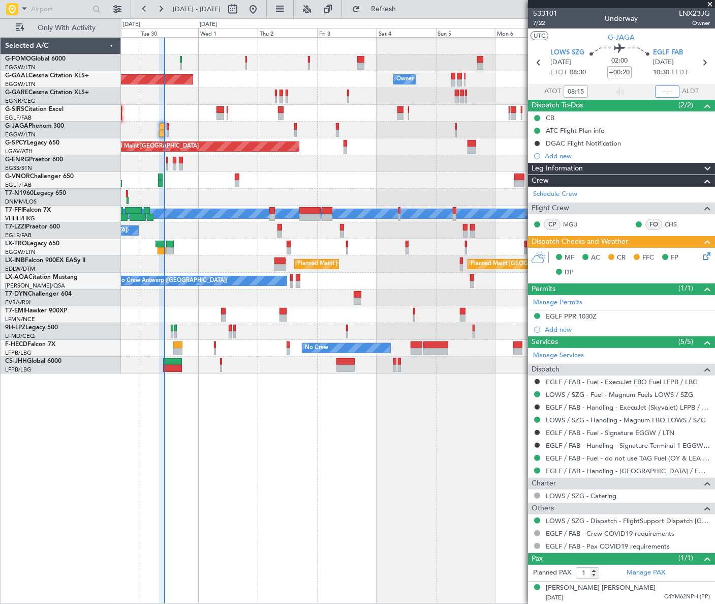
click at [673, 89] on input "text" at bounding box center [667, 91] width 24 height 12
click at [357, 445] on div "Planned Maint Dusseldorf Owner Owner Owner Planned Maint [GEOGRAPHIC_DATA] ([GE…" at bounding box center [418, 320] width 594 height 566
type input "10:11"
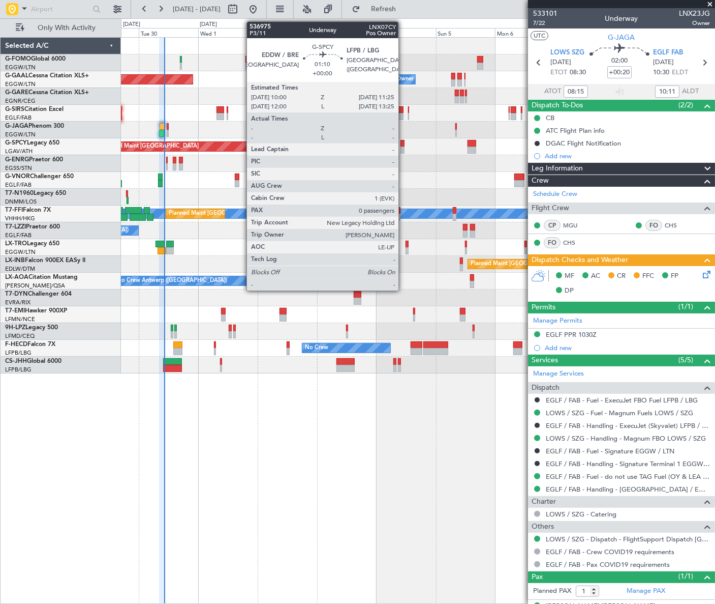
click at [403, 148] on div at bounding box center [403, 149] width 4 height 7
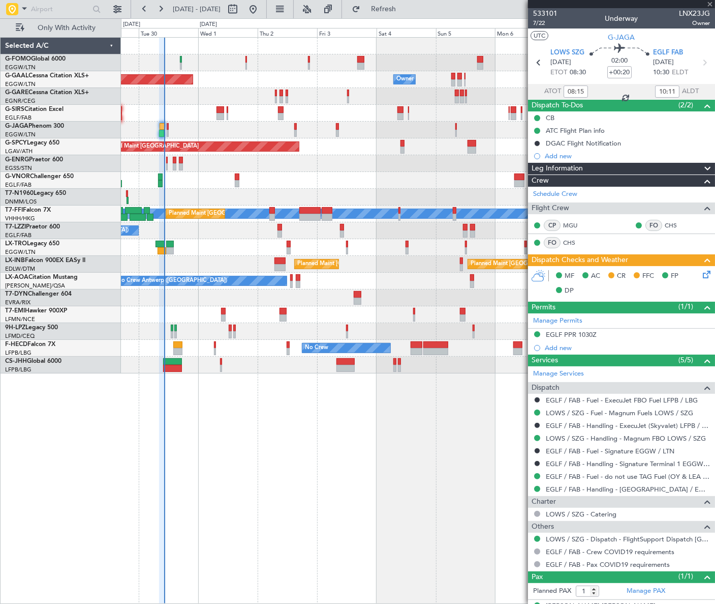
type input "0"
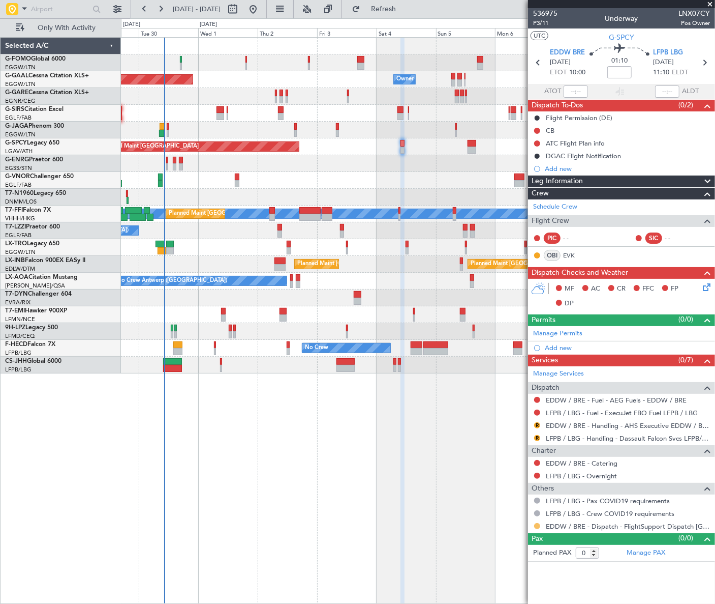
click at [536, 525] on button at bounding box center [537, 526] width 6 height 6
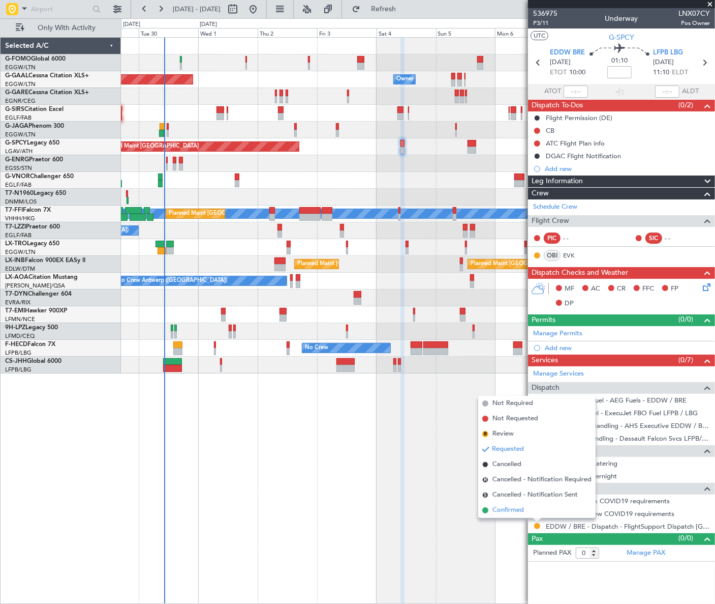
click at [514, 509] on span "Confirmed" at bounding box center [509, 510] width 32 height 10
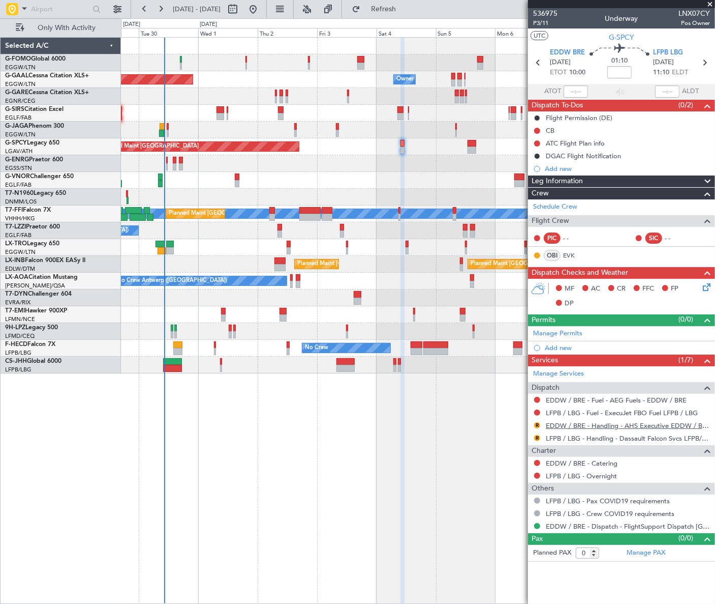
click at [595, 427] on link "EDDW / BRE - Handling - AHS Executive EDDW / BRE" at bounding box center [628, 425] width 164 height 9
click at [624, 440] on link "LFPB / LBG - Handling - Dassault Falcon Svcs LFPB/LBG" at bounding box center [628, 438] width 164 height 9
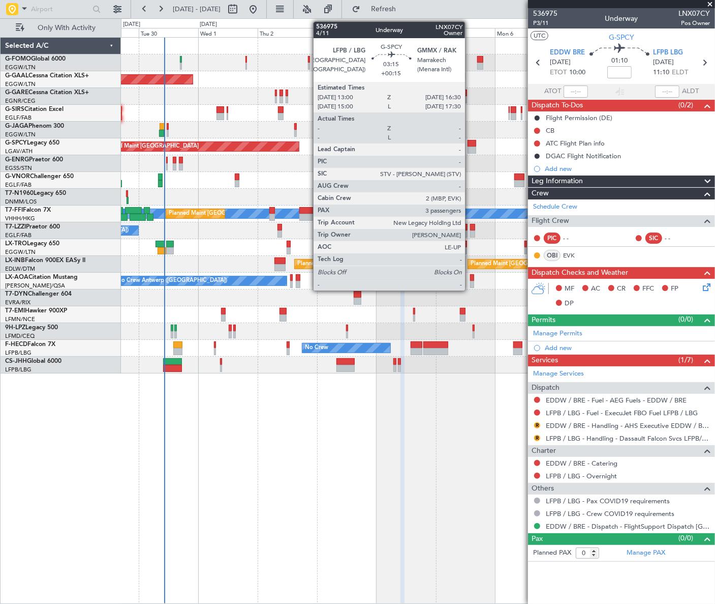
click at [470, 148] on div at bounding box center [472, 149] width 9 height 7
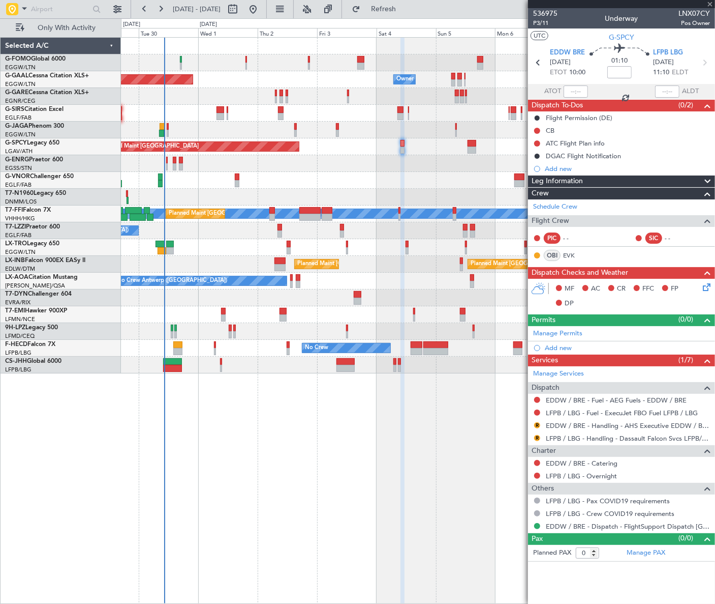
type input "+00:15"
type input "3"
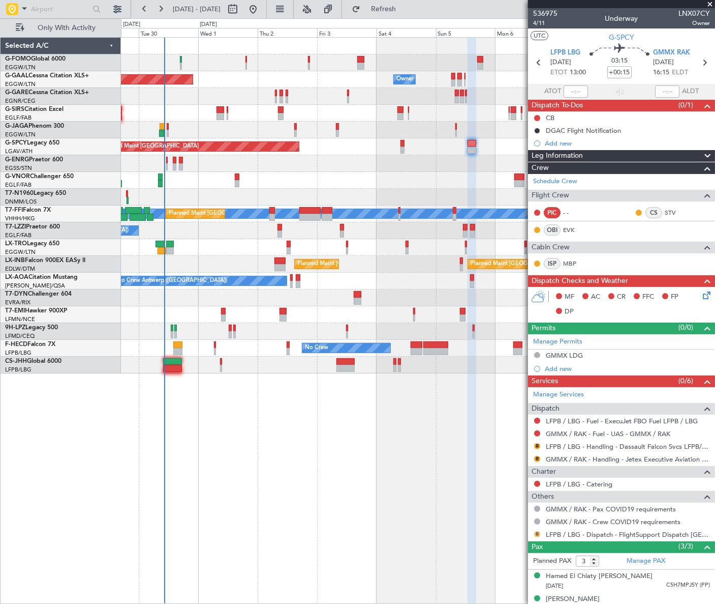
click at [536, 534] on button "R" at bounding box center [537, 534] width 6 height 6
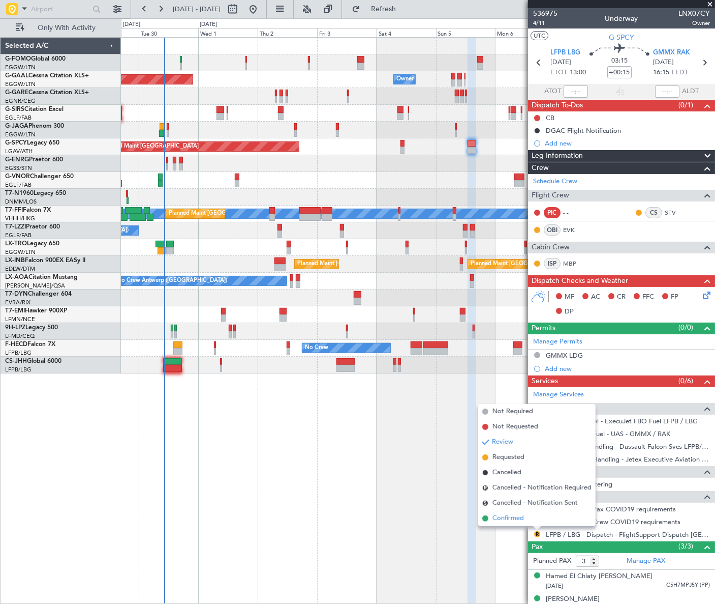
click at [518, 519] on span "Confirmed" at bounding box center [509, 518] width 32 height 10
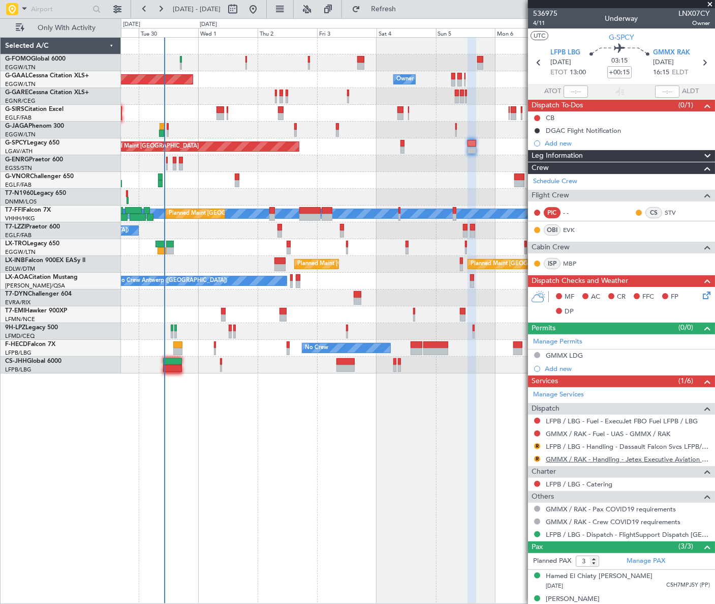
click at [643, 459] on link "GMMX / RAK - Handling - Jetex Executive Aviation GMMX / RAK" at bounding box center [628, 459] width 164 height 9
click at [303, 191] on div "Planned Maint Dusseldorf Owner Owner Owner Planned Maint [GEOGRAPHIC_DATA] ([GE…" at bounding box center [418, 206] width 594 height 336
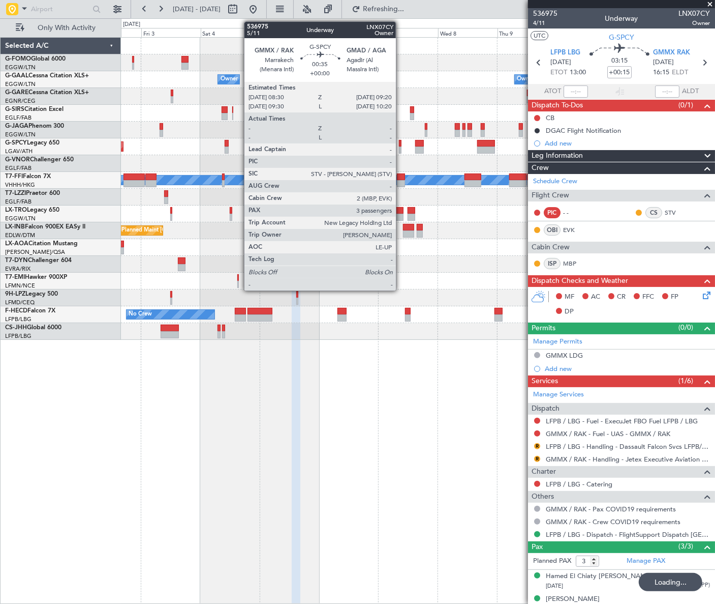
click at [401, 147] on div at bounding box center [400, 149] width 3 height 7
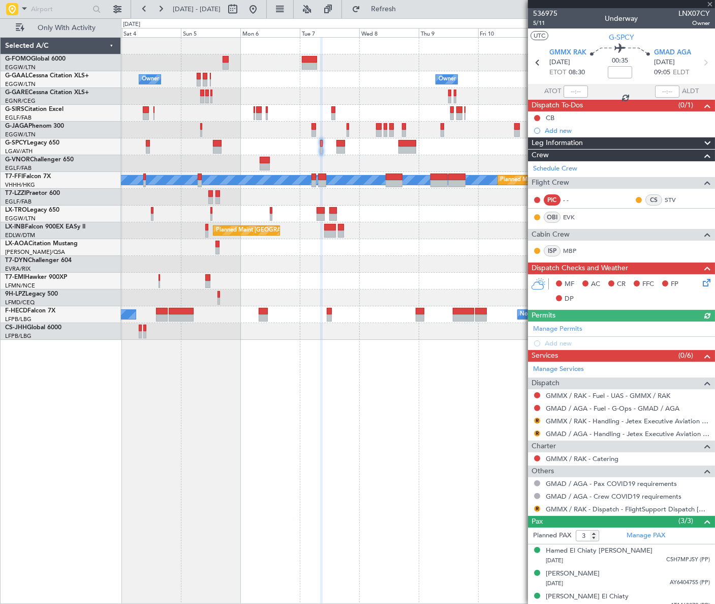
click at [351, 171] on div at bounding box center [418, 163] width 594 height 17
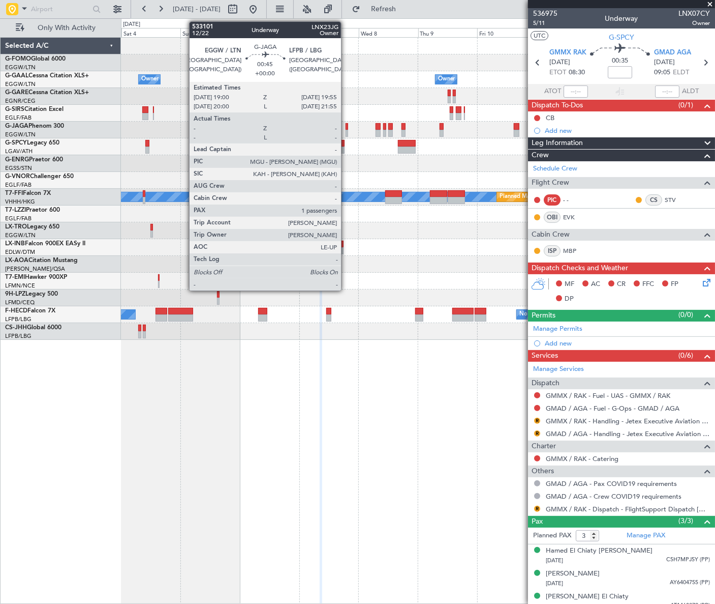
click at [346, 123] on div at bounding box center [347, 126] width 3 height 7
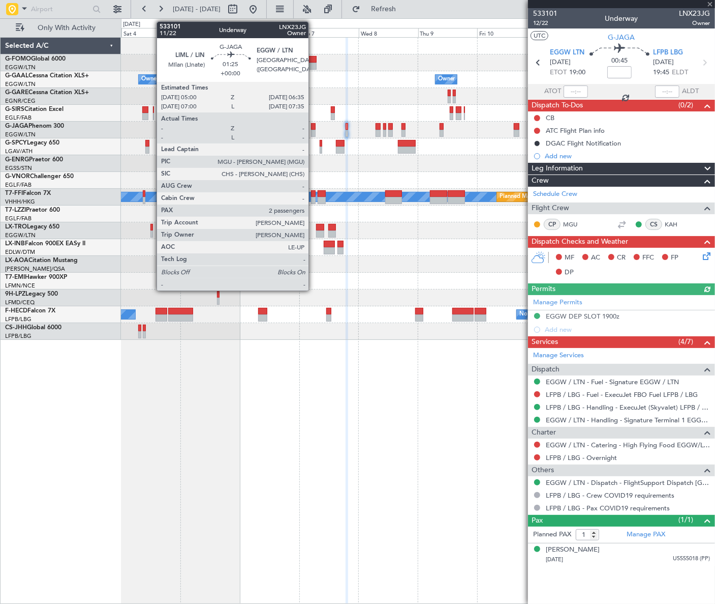
click at [313, 131] on div at bounding box center [313, 133] width 4 height 7
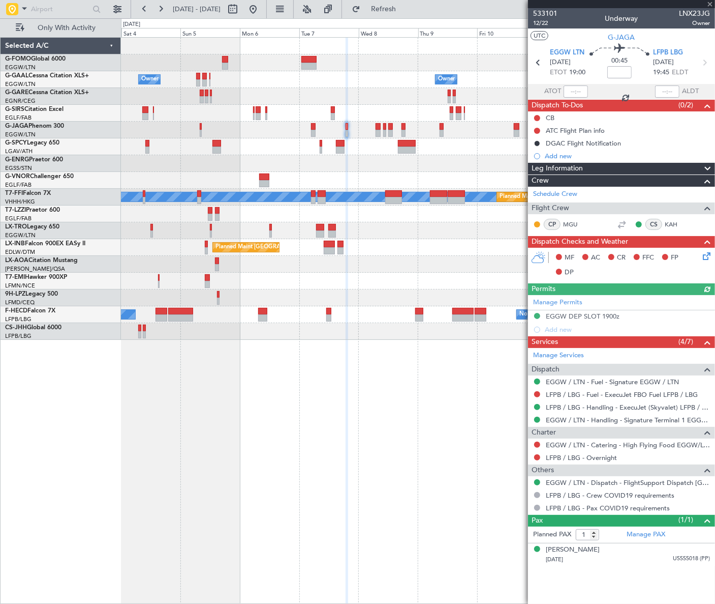
type input "2"
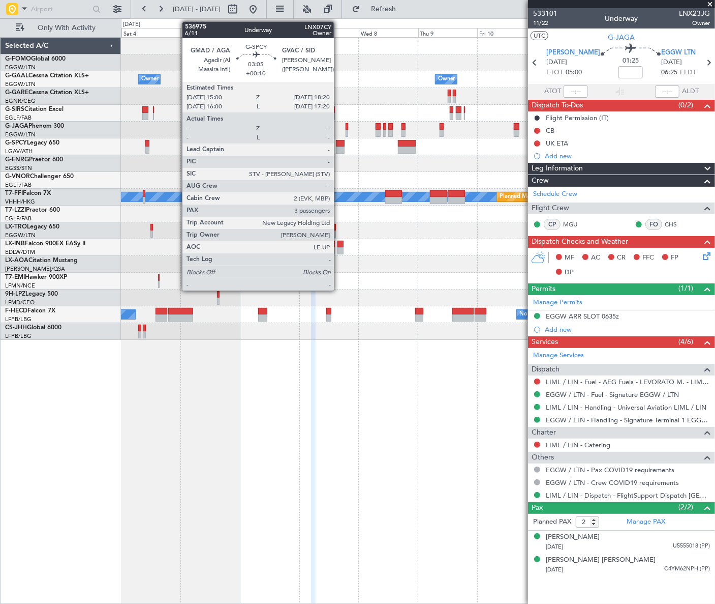
click at [339, 147] on div at bounding box center [340, 149] width 9 height 7
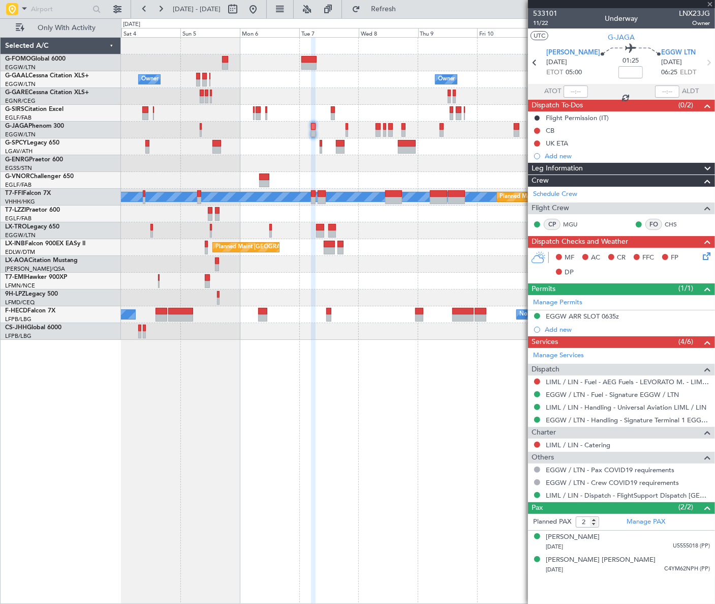
type input "+00:10"
type input "3"
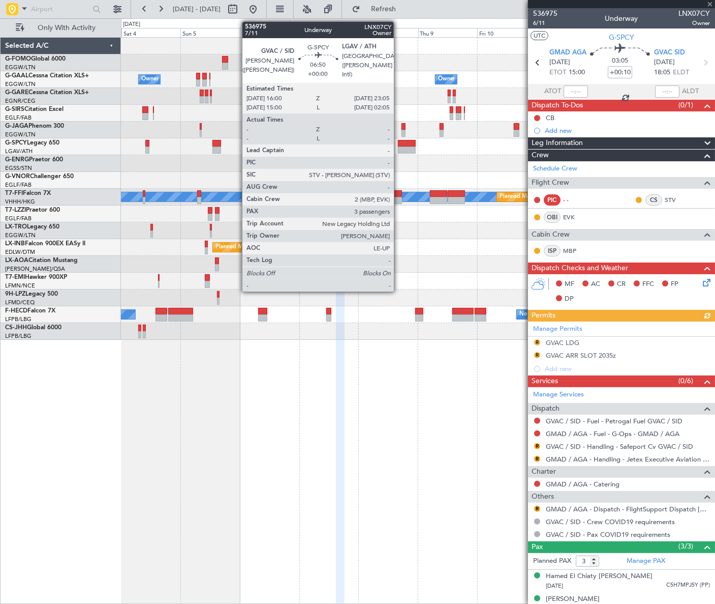
click at [412, 144] on div at bounding box center [407, 143] width 18 height 7
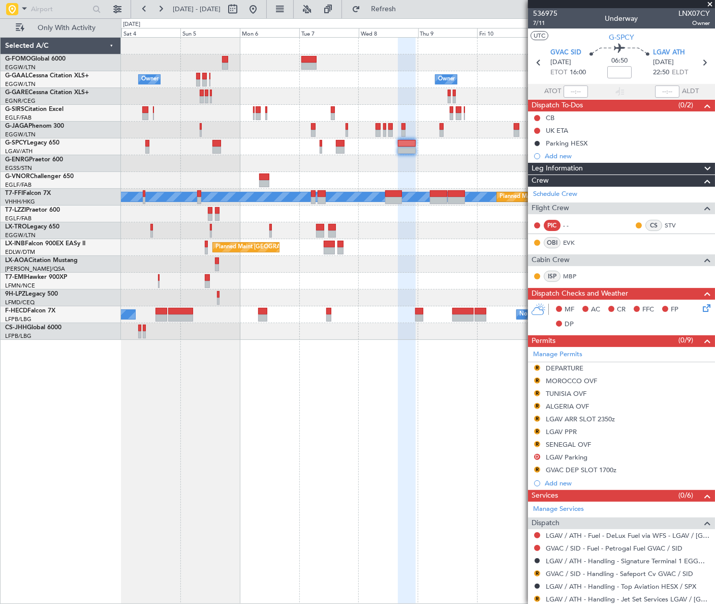
click at [221, 207] on div "Owner Owner Owner Owner Owner No Crew Planned Maint Bremen MEL MEL Planned Main…" at bounding box center [417, 189] width 593 height 302
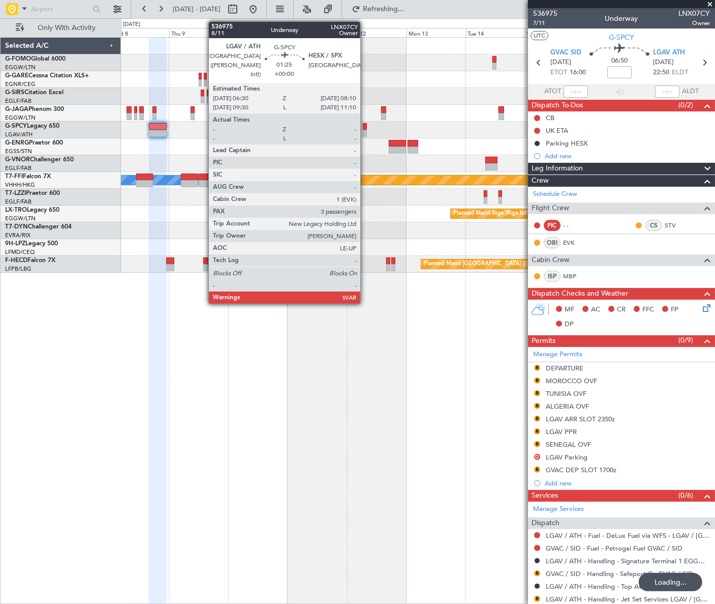
click at [365, 135] on div at bounding box center [365, 133] width 5 height 7
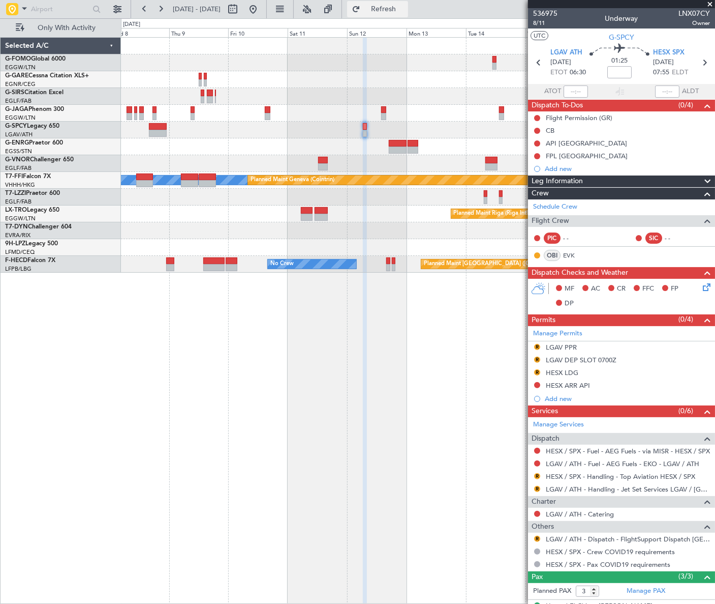
click at [390, 11] on button "Refresh" at bounding box center [377, 9] width 61 height 16
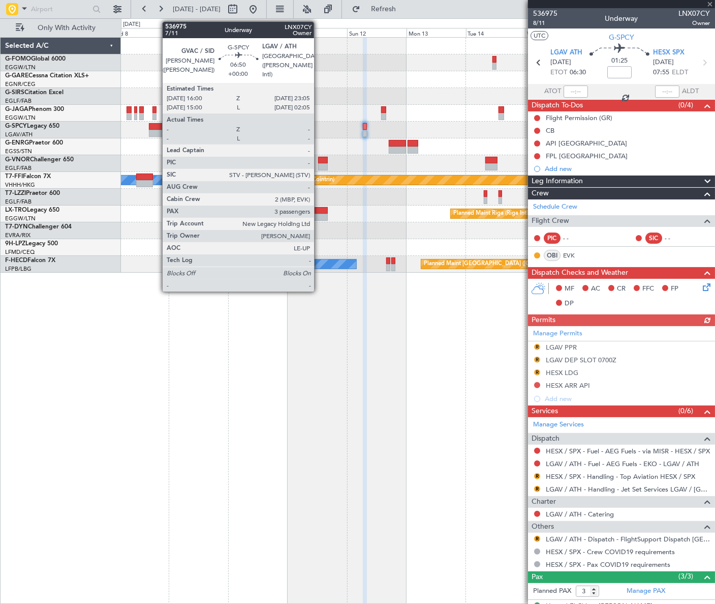
click at [157, 131] on div at bounding box center [158, 133] width 18 height 7
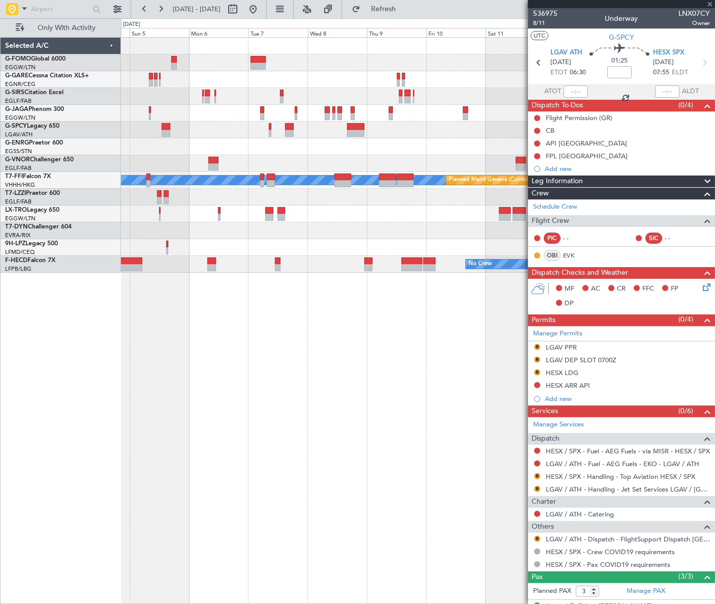
click at [360, 142] on div at bounding box center [417, 146] width 593 height 17
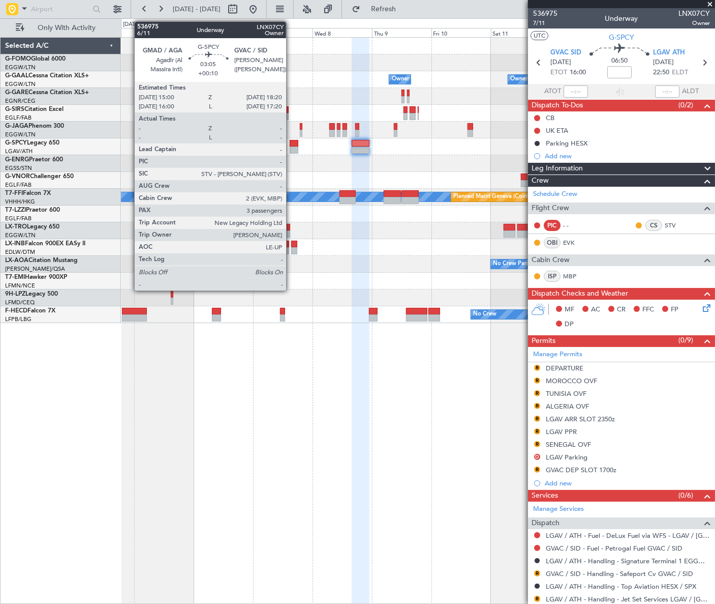
click at [291, 145] on div at bounding box center [294, 143] width 9 height 7
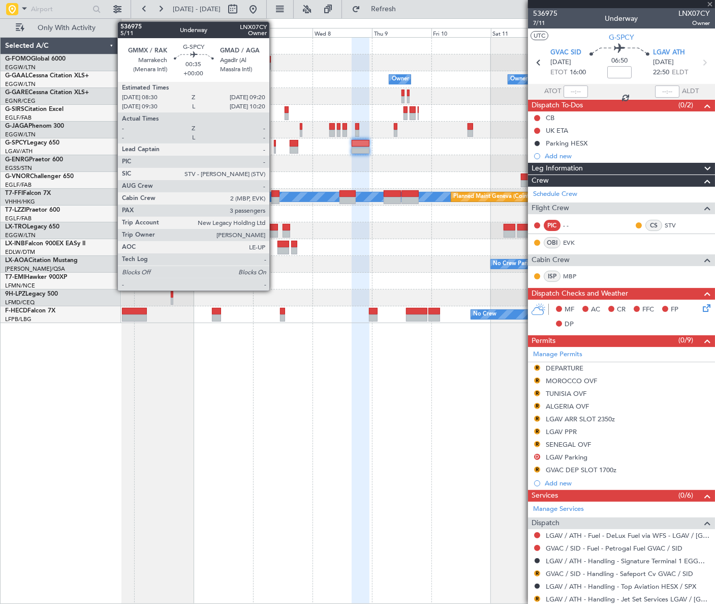
type input "+00:10"
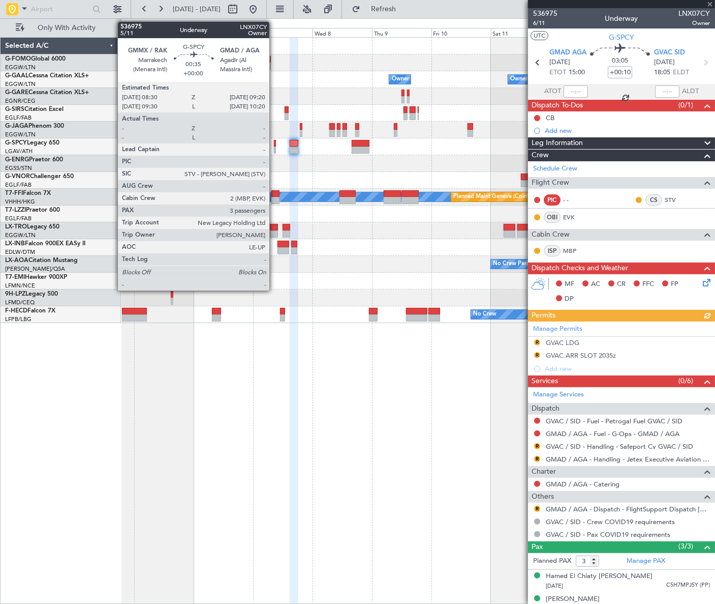
click at [274, 143] on div at bounding box center [275, 143] width 3 height 7
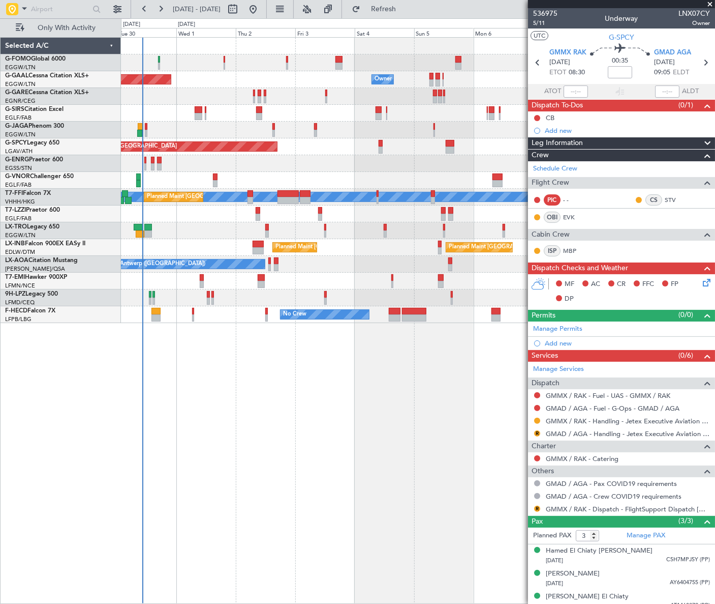
click at [511, 396] on div "Owner Owner Planned Maint Dusseldorf Owner Planned Maint London (Luton) Planned…" at bounding box center [418, 320] width 594 height 566
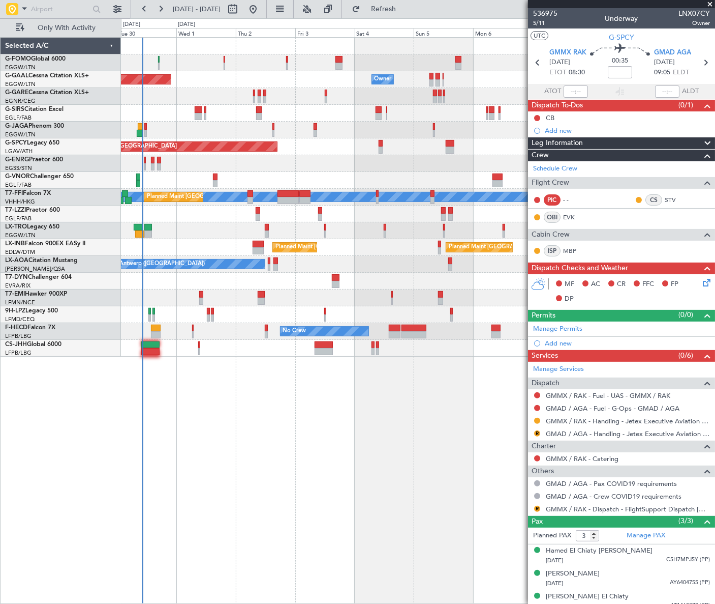
click at [137, 174] on div "Owner Owner Planned Maint Dusseldorf Owner Planned Maint London (Luton) Planned…" at bounding box center [418, 197] width 594 height 319
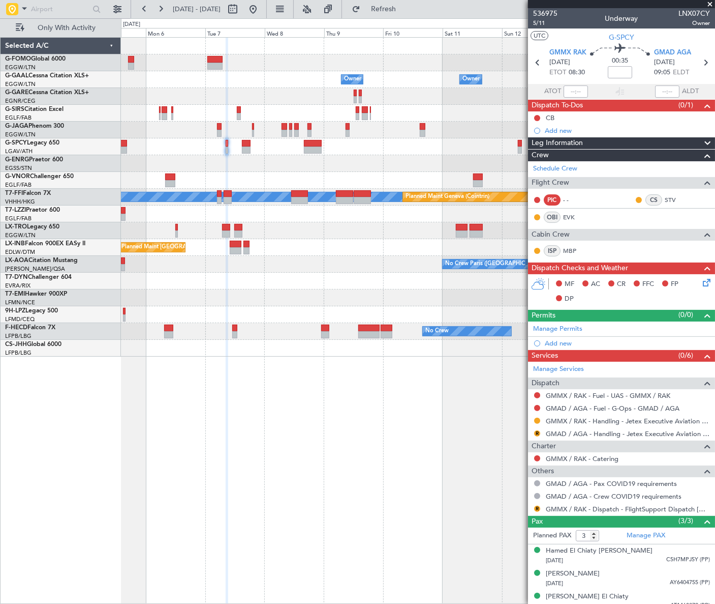
click at [73, 220] on div "Owner Owner Owner Owner Owner No Crew MEL MEL Planned Maint Geneva (Cointrin) P…" at bounding box center [357, 310] width 715 height 585
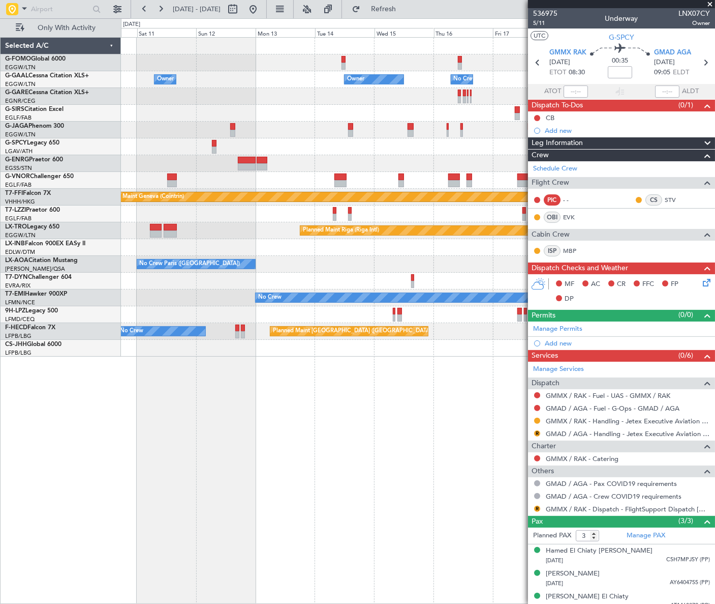
click at [151, 249] on div "Owner Owner Owner No Crew Owner Owner Planned Maint Oxford (Kidlington) MEL MEL…" at bounding box center [417, 197] width 593 height 319
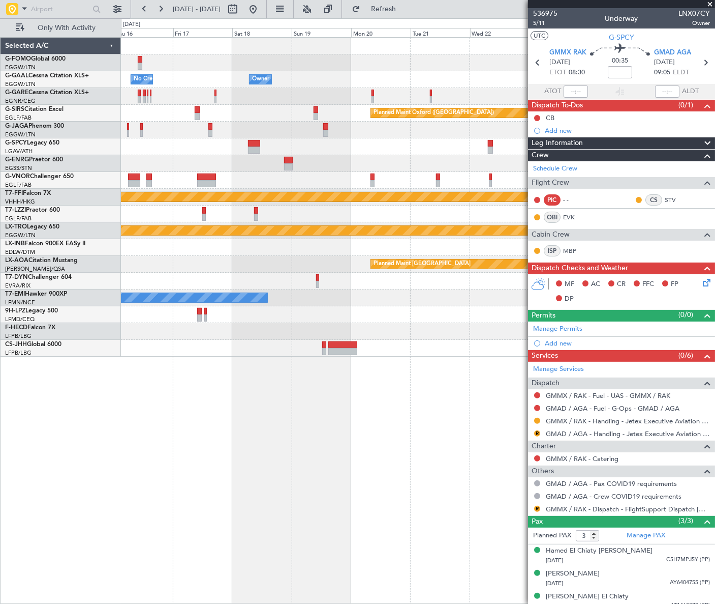
click at [235, 227] on div "Owner No Crew Owner Owner Owner Planned Maint Oxford (Kidlington) MEL MEL Plann…" at bounding box center [417, 197] width 593 height 319
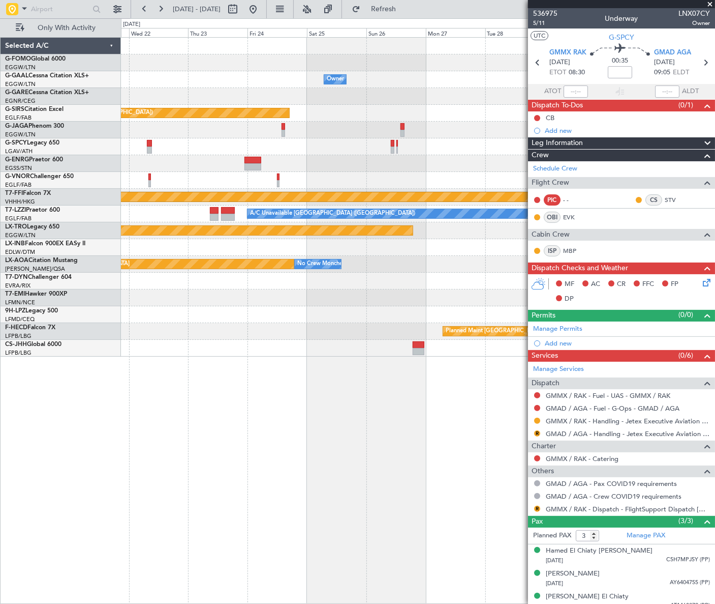
click at [98, 237] on div "Owner Owner Planned Maint Oxford (Kidlington) Planned Maint Bournemouth Planned…" at bounding box center [357, 310] width 715 height 585
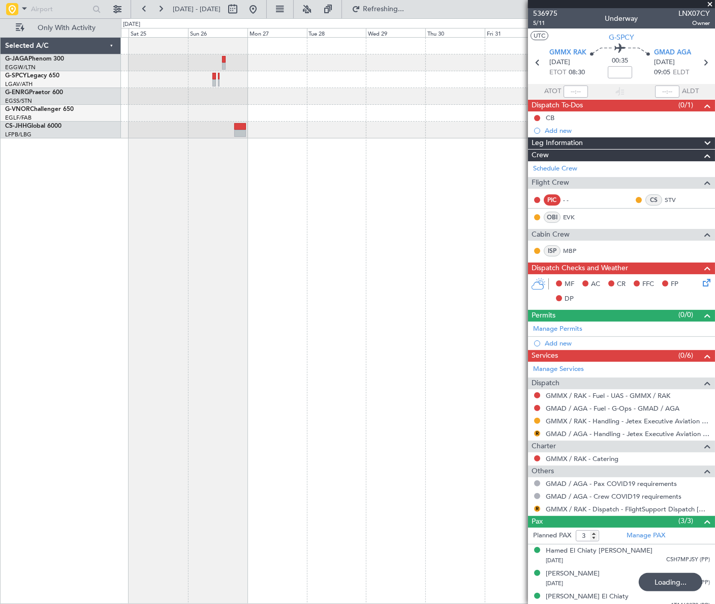
click at [311, 166] on div at bounding box center [418, 320] width 594 height 566
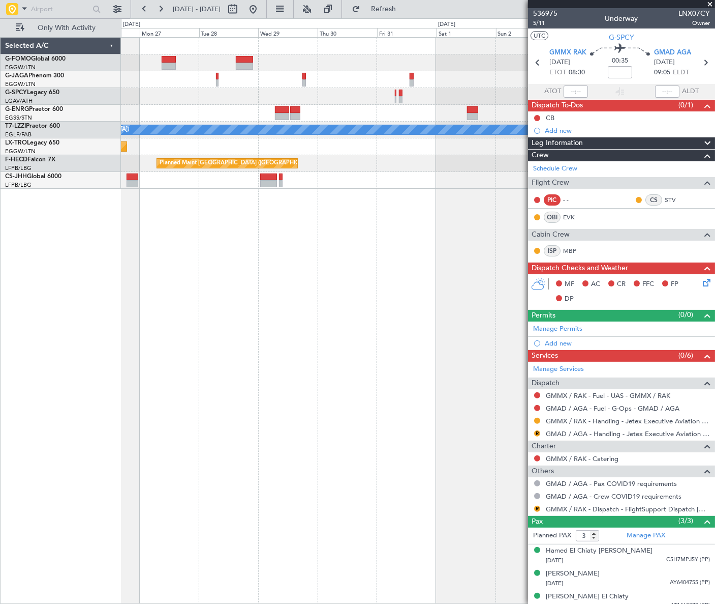
click at [715, 108] on html "26 Oct 2025 - 05 Nov 2025 Refresh Quick Links Only With Activity A/C Unavailabl…" at bounding box center [357, 302] width 715 height 604
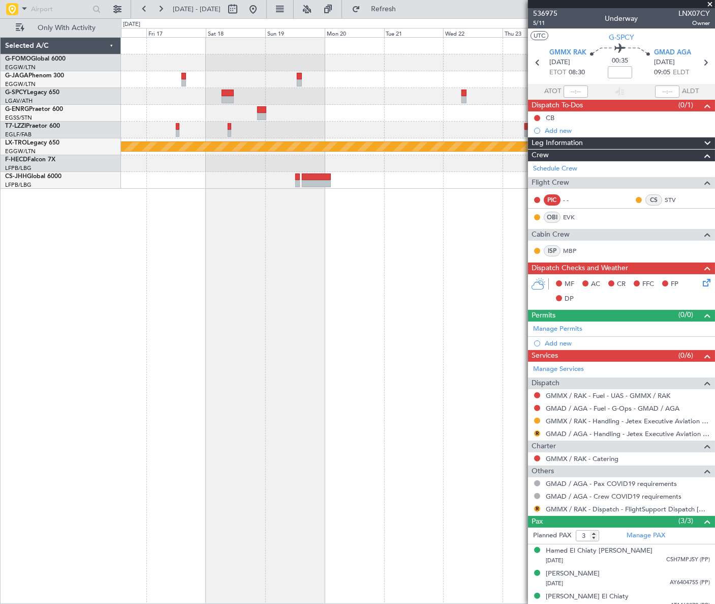
click at [715, 198] on html "26 Oct 2025 - 05 Nov 2025 Refresh Quick Links Only With Activity A/C Unavailabl…" at bounding box center [357, 302] width 715 height 604
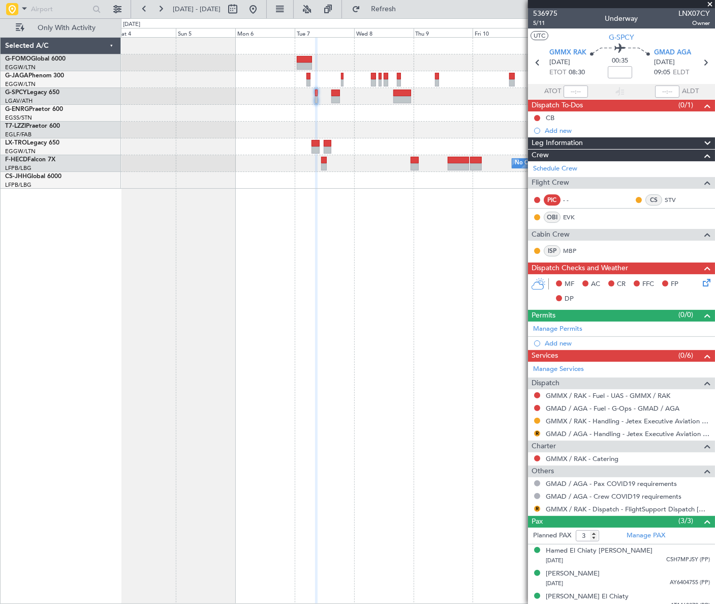
click at [715, 259] on html "26 Oct 2025 - 05 Nov 2025 Refresh Quick Links Only With Activity Planned Maint …" at bounding box center [357, 302] width 715 height 604
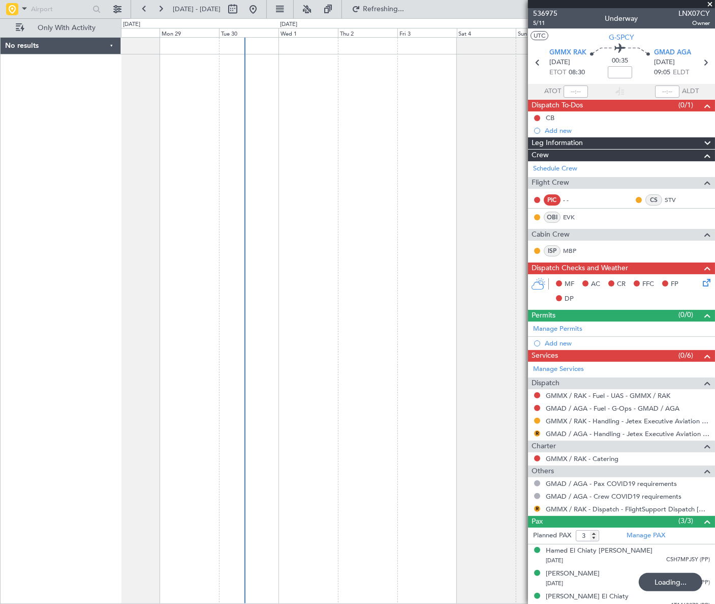
click at [334, 267] on div at bounding box center [418, 320] width 594 height 566
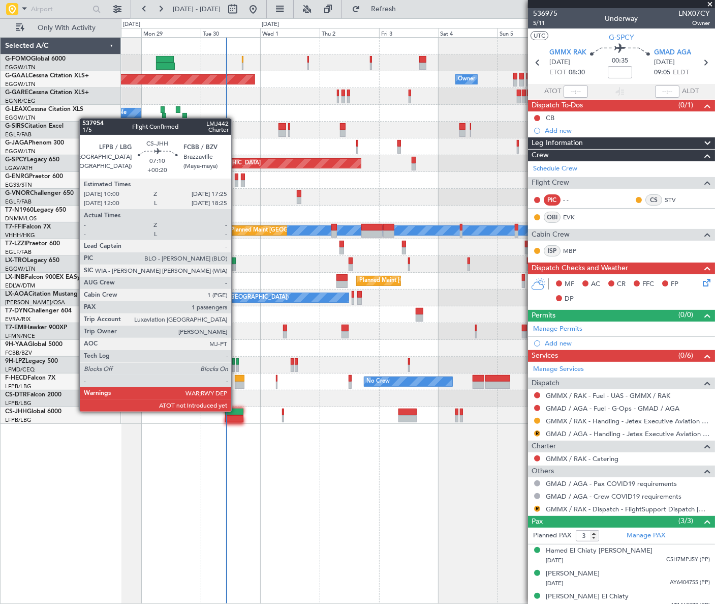
click at [236, 410] on div at bounding box center [234, 411] width 19 height 7
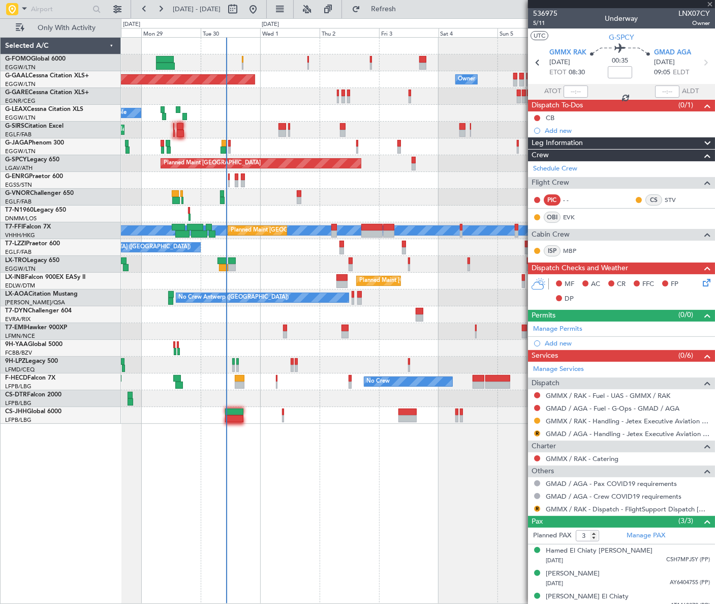
type input "+00:20"
type input "1"
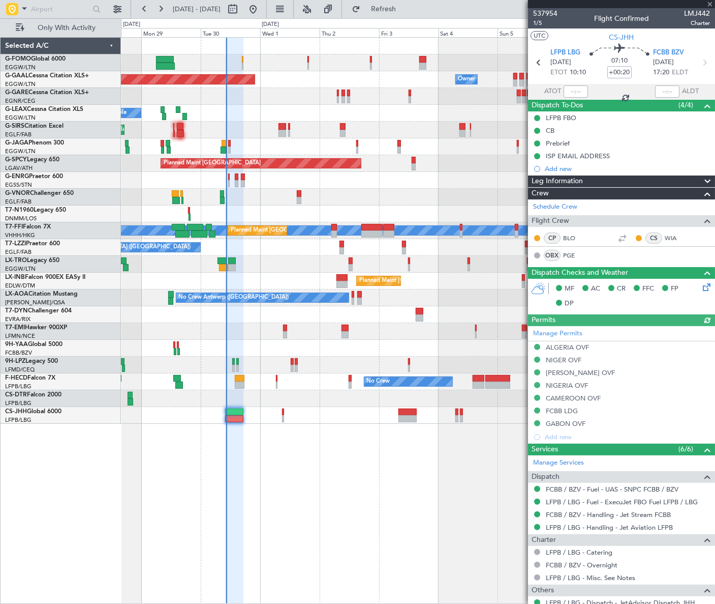
click at [576, 90] on div at bounding box center [576, 91] width 24 height 12
click at [577, 93] on input "text" at bounding box center [576, 91] width 24 height 12
click at [405, 442] on div "Owner Planned Maint Dusseldorf Owner A/C Unavailable Planned Maint London (Luto…" at bounding box center [418, 320] width 594 height 566
type input "10:23"
click at [383, 14] on button "Refresh" at bounding box center [377, 9] width 61 height 16
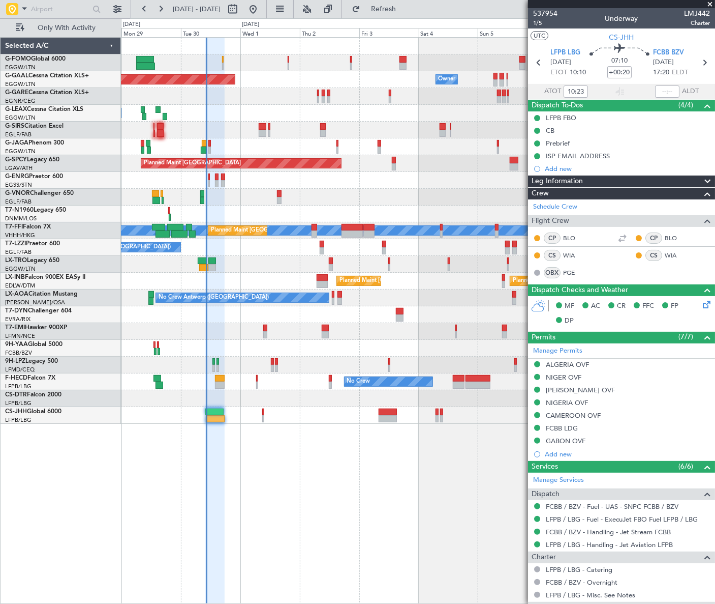
click at [332, 81] on div "Planned Maint Dusseldorf Owner Owner Owner" at bounding box center [418, 79] width 594 height 17
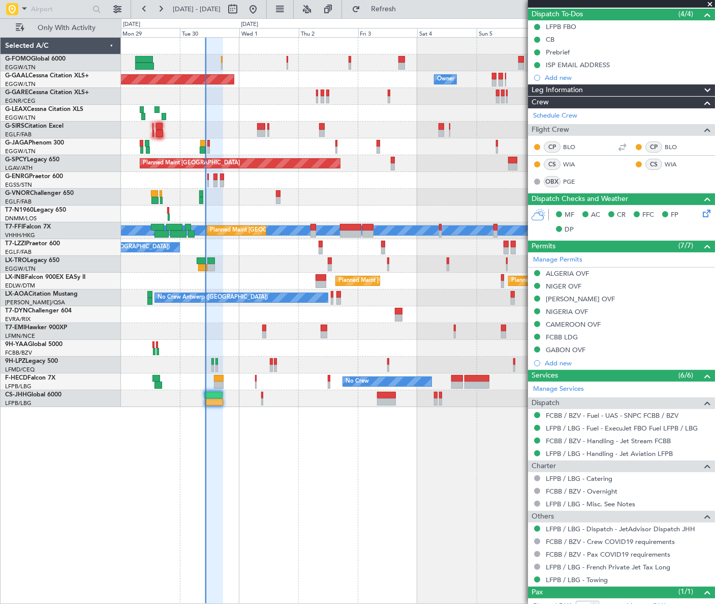
scroll to position [92, 0]
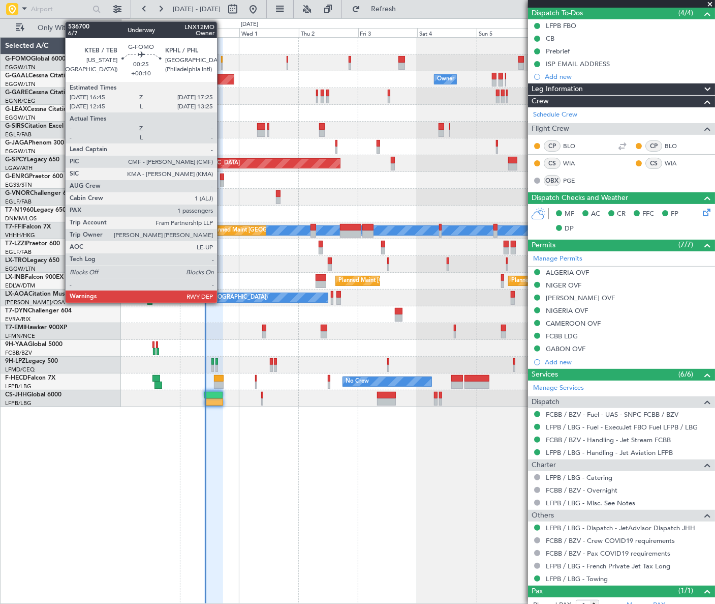
click at [222, 63] on div at bounding box center [222, 66] width 2 height 7
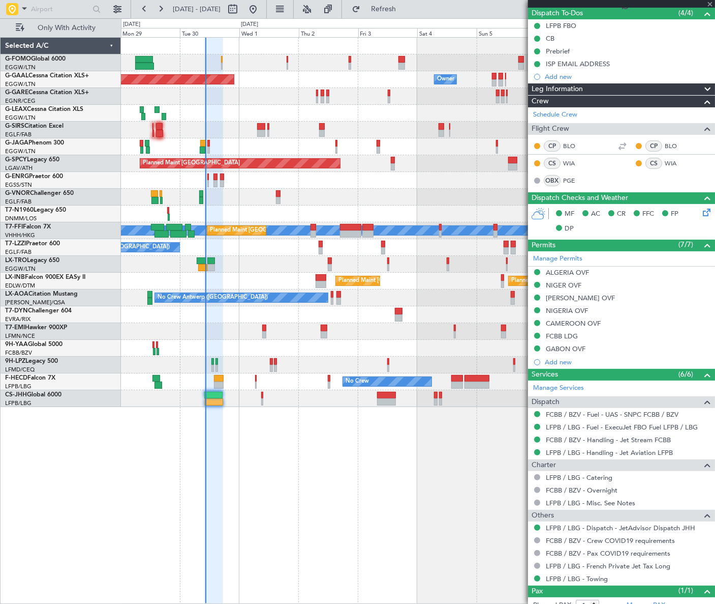
type input "+00:10"
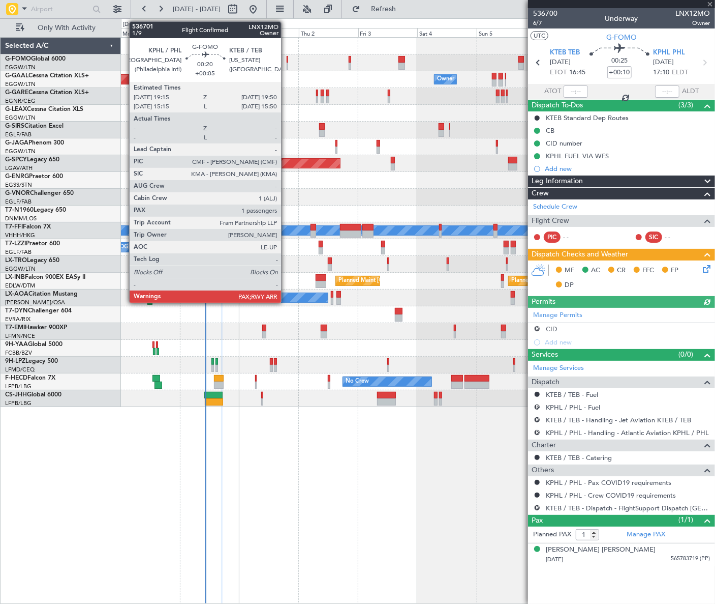
click at [287, 64] on div at bounding box center [288, 66] width 2 height 7
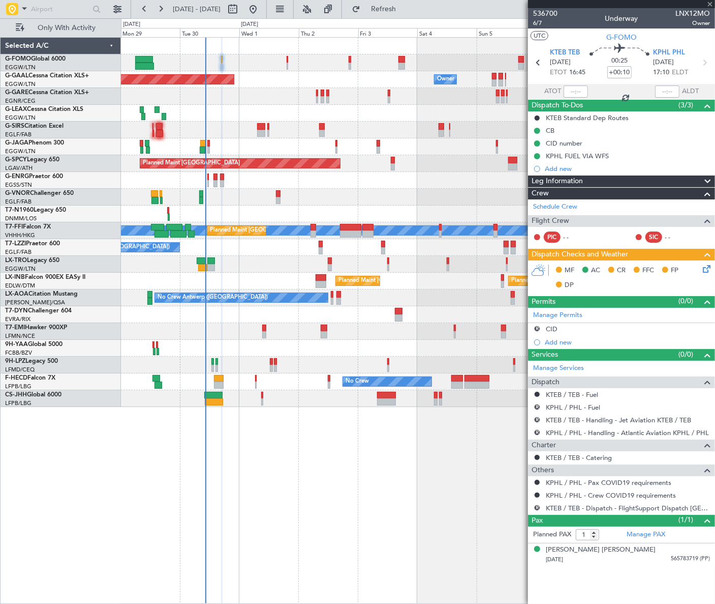
type input "+00:05"
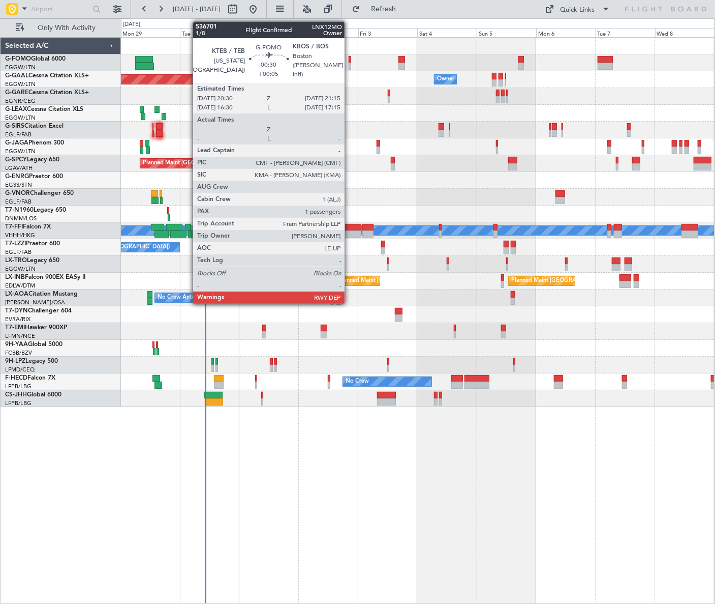
click at [349, 57] on div at bounding box center [350, 59] width 2 height 7
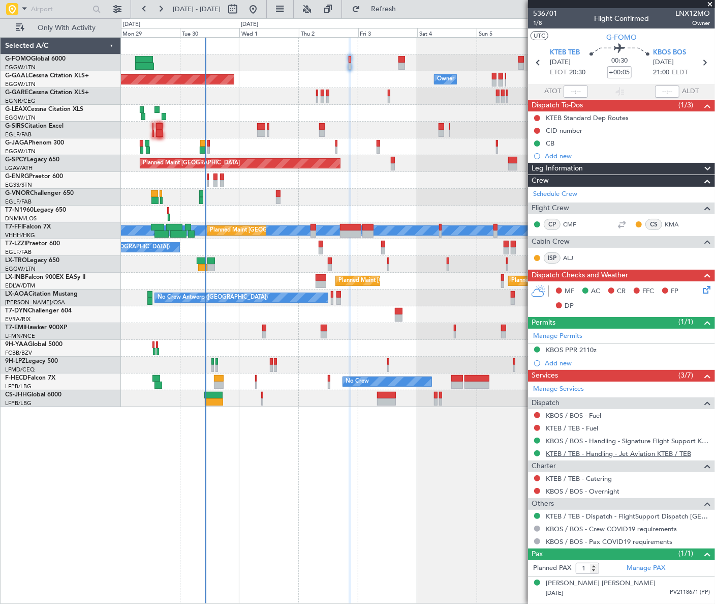
click at [625, 453] on link "KTEB / TEB - Handling - Jet Aviation KTEB / TEB" at bounding box center [618, 453] width 145 height 9
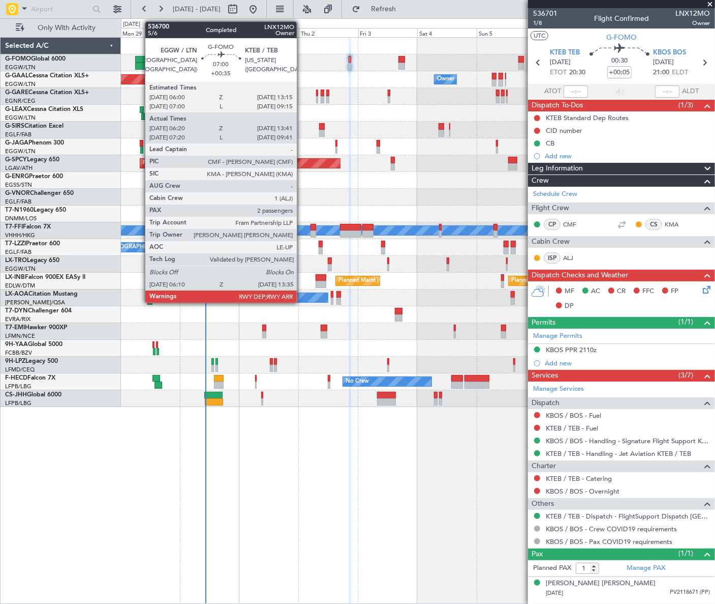
click at [140, 64] on div at bounding box center [144, 66] width 19 height 7
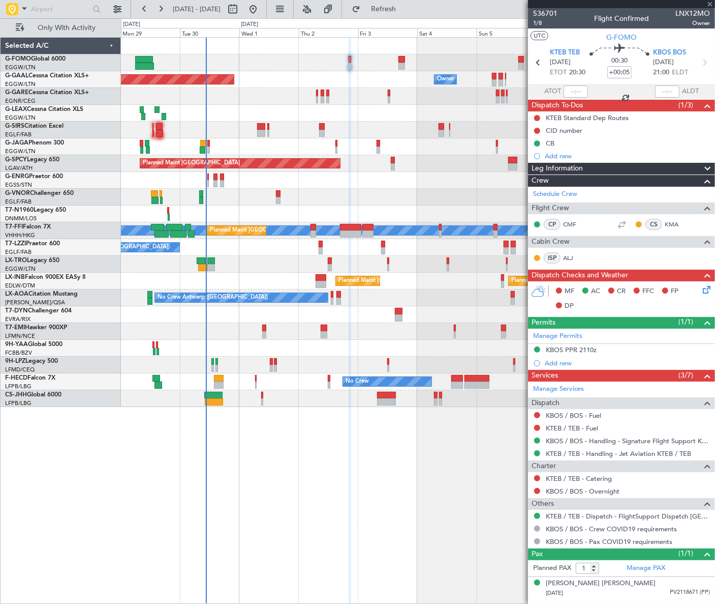
type input "+00:35"
type input "06:20"
type input "13:26"
type input "2"
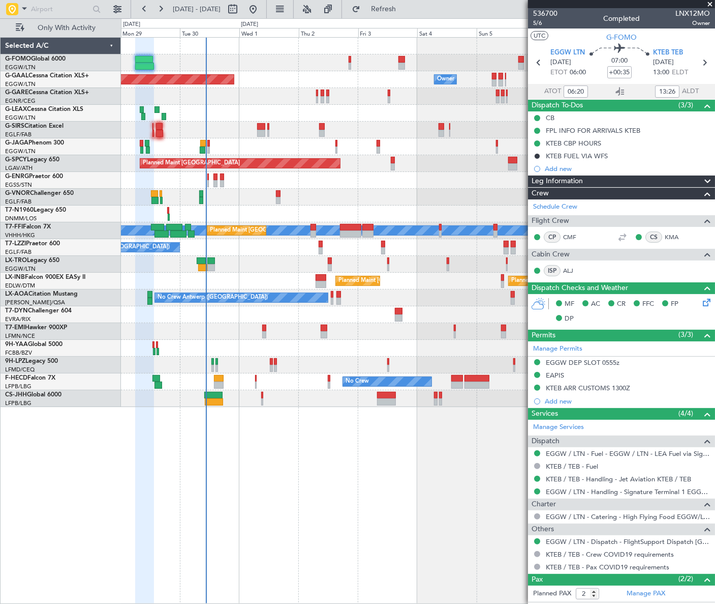
click at [348, 61] on div at bounding box center [417, 62] width 593 height 17
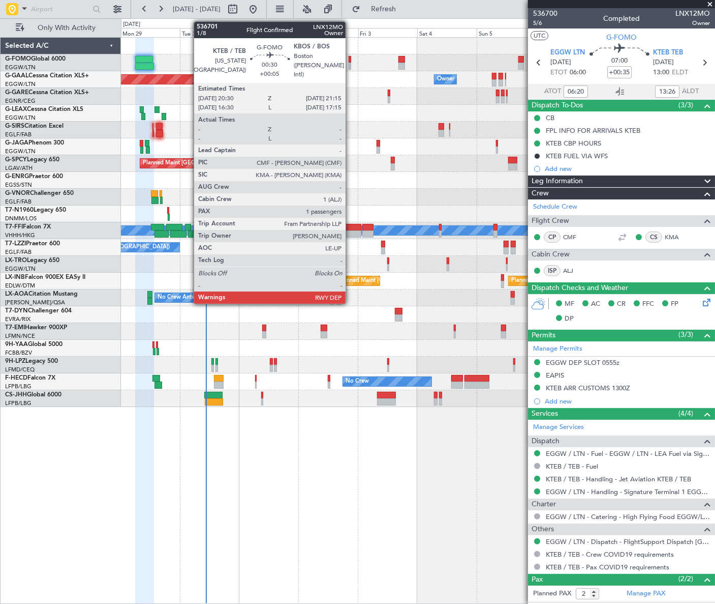
click at [350, 63] on div at bounding box center [350, 66] width 2 height 7
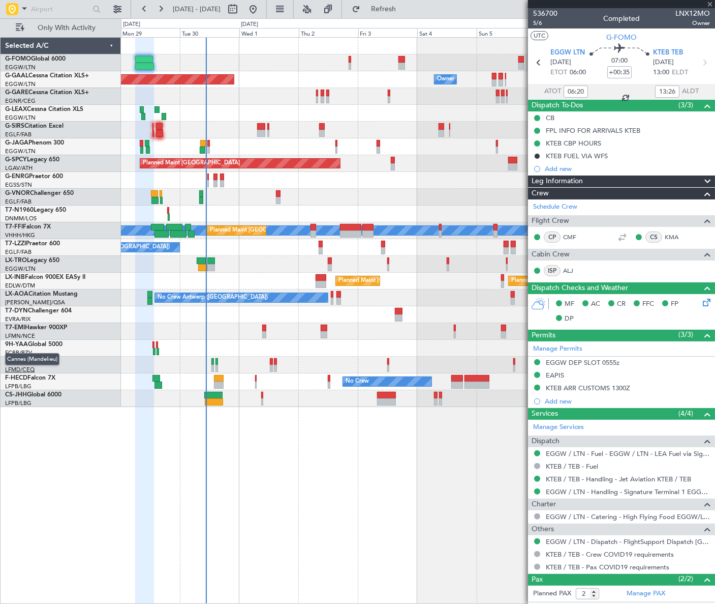
type input "+00:05"
type input "1"
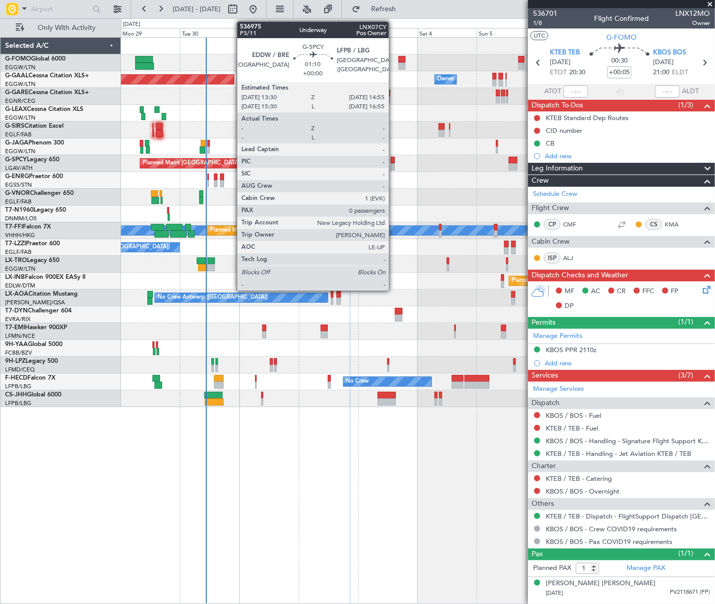
click at [394, 165] on div at bounding box center [393, 166] width 4 height 7
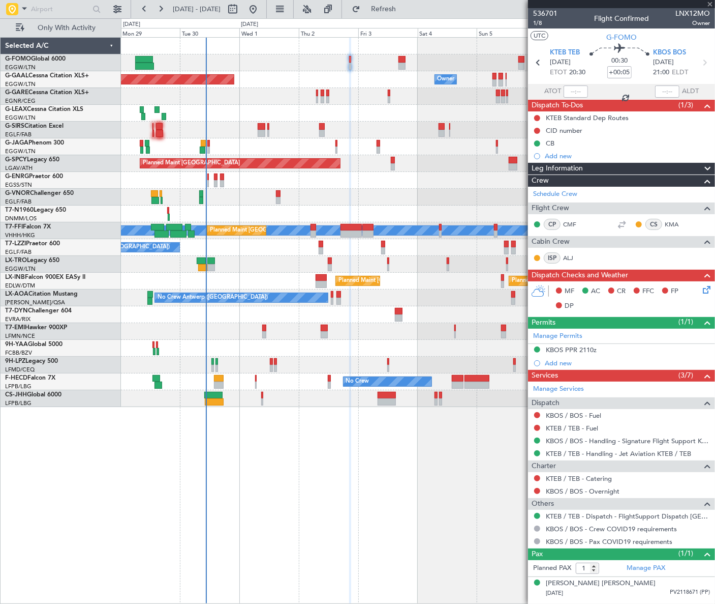
type input "0"
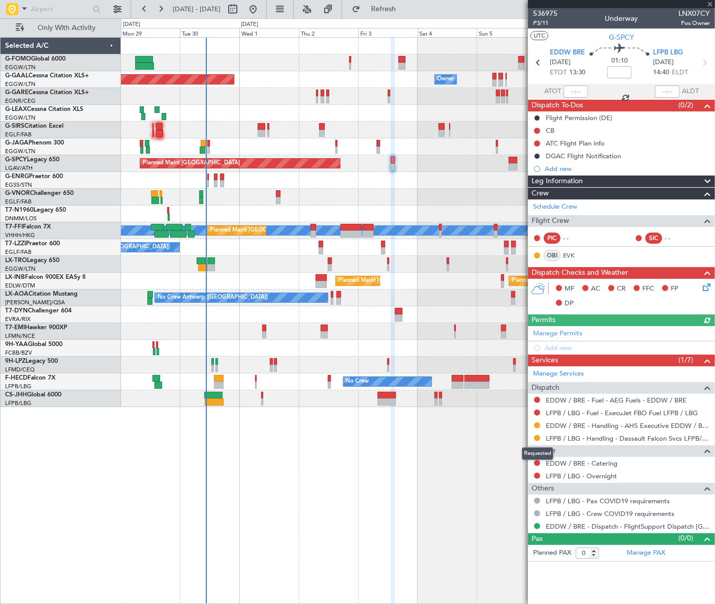
click at [538, 440] on mat-tooltip-component "Requested" at bounding box center [538, 453] width 46 height 27
click at [536, 437] on button at bounding box center [537, 438] width 6 height 6
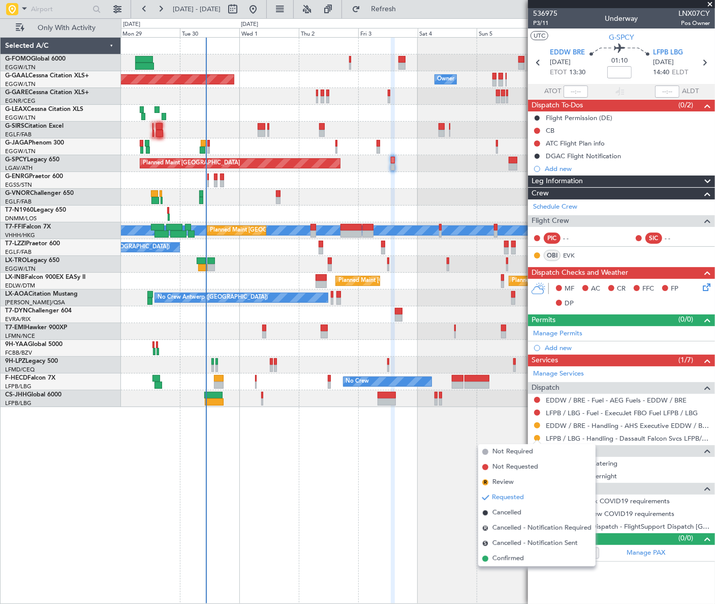
click at [502, 561] on span "Confirmed" at bounding box center [509, 558] width 32 height 10
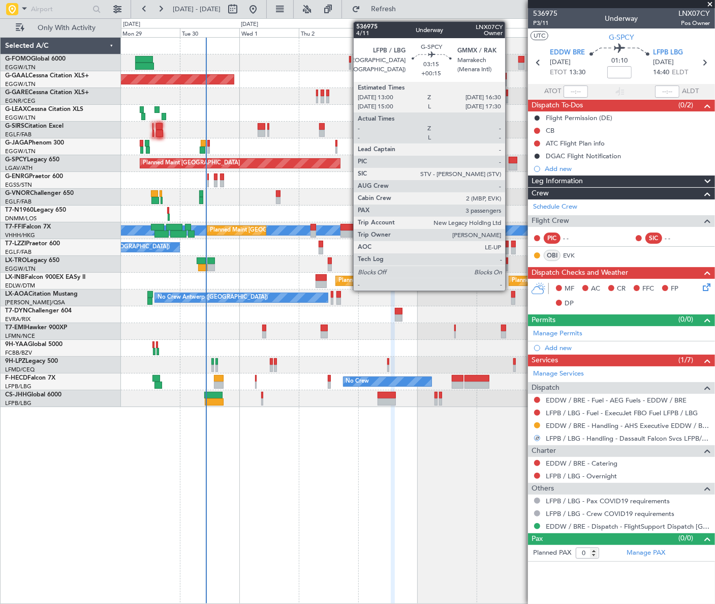
click at [510, 165] on div at bounding box center [513, 166] width 9 height 7
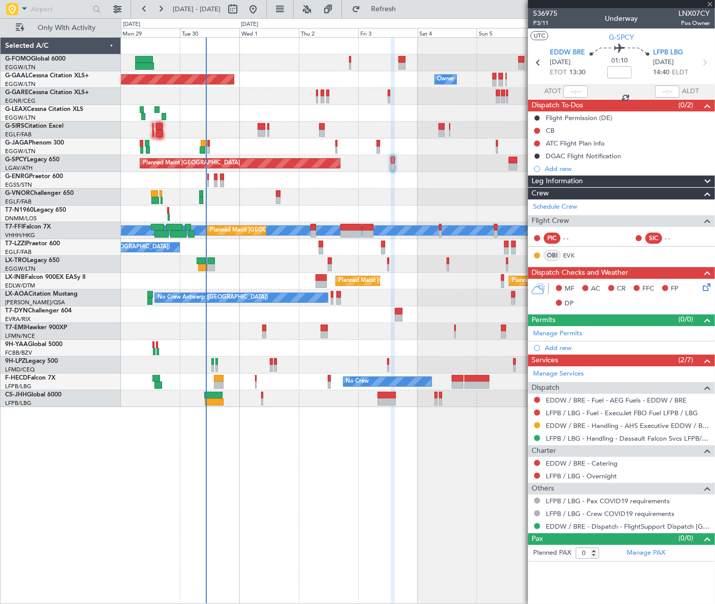
type input "+00:15"
type input "3"
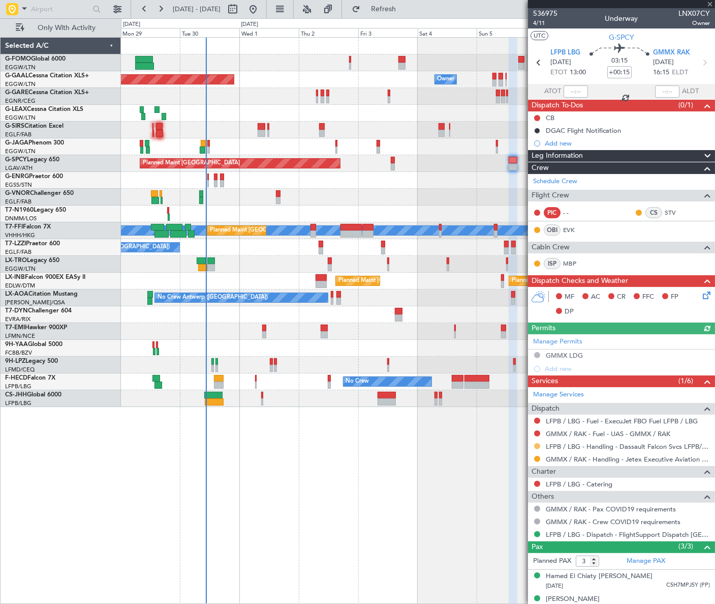
click at [538, 446] on button at bounding box center [537, 446] width 6 height 6
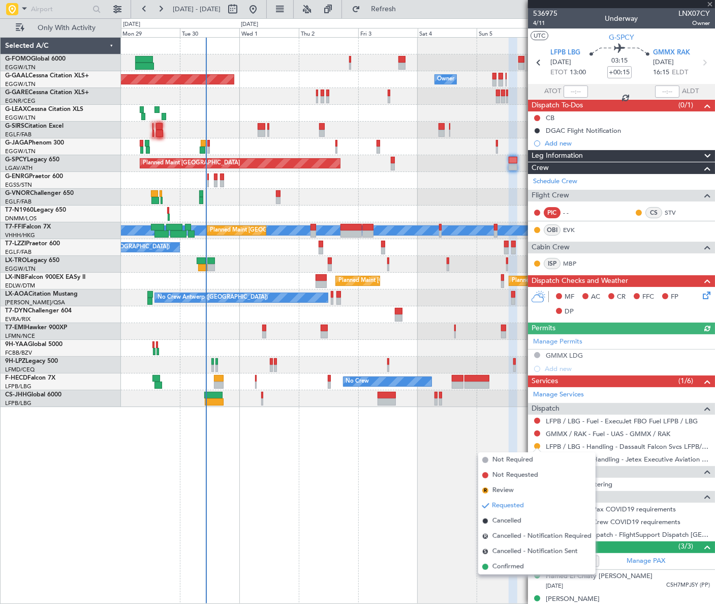
click at [508, 566] on span "Confirmed" at bounding box center [509, 566] width 32 height 10
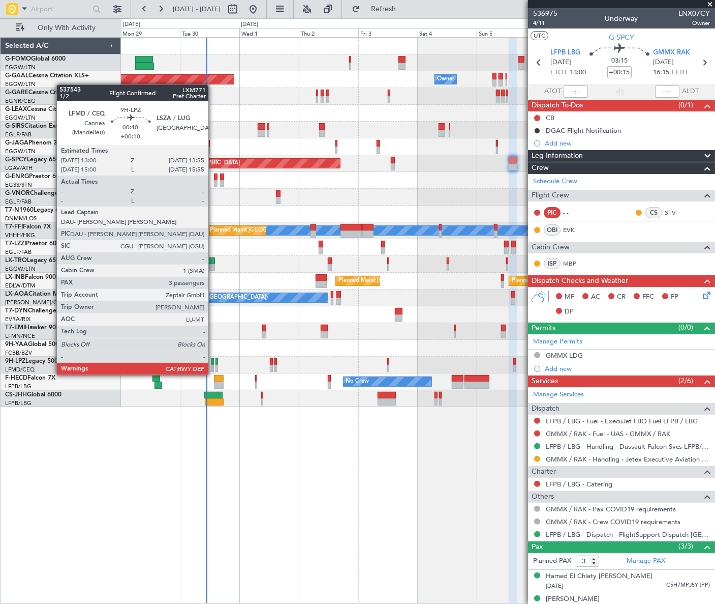
click at [213, 365] on div at bounding box center [213, 368] width 3 height 7
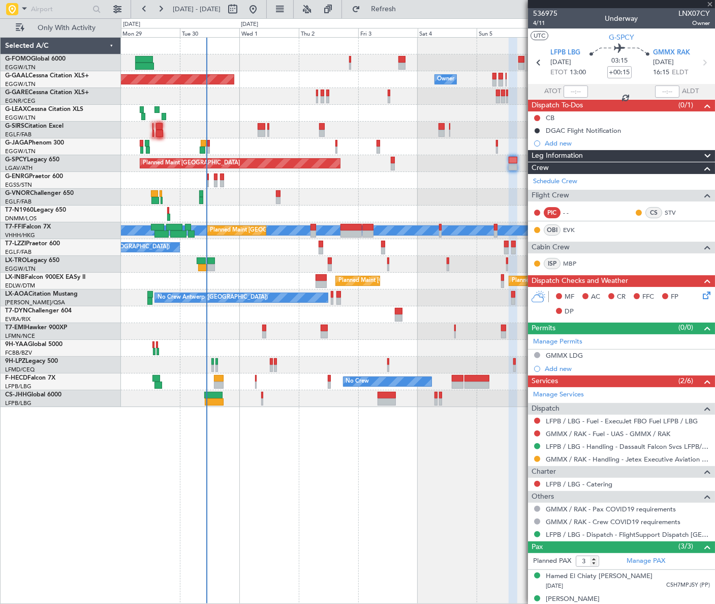
type input "+00:10"
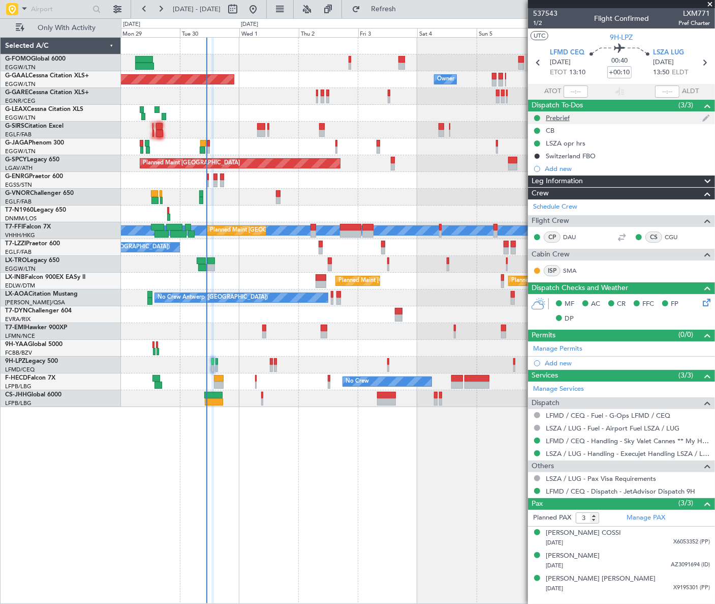
click at [563, 114] on div "Prebrief" at bounding box center [558, 117] width 24 height 9
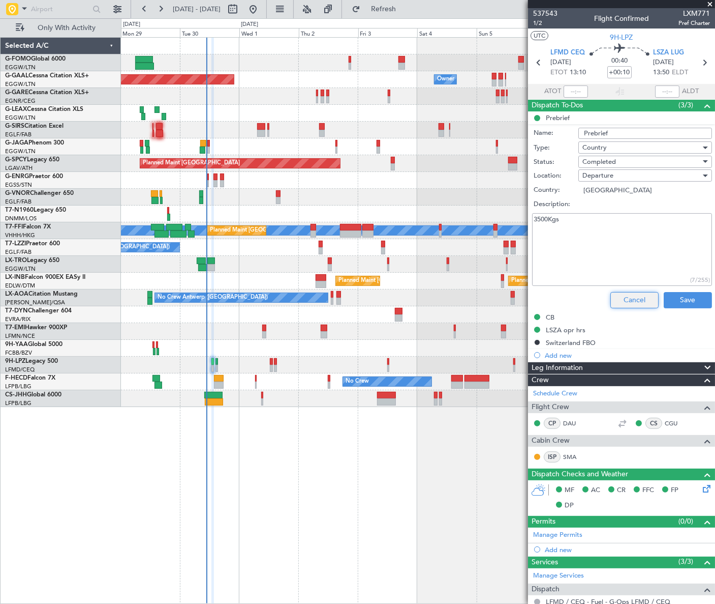
click at [628, 294] on button "Cancel" at bounding box center [635, 300] width 48 height 16
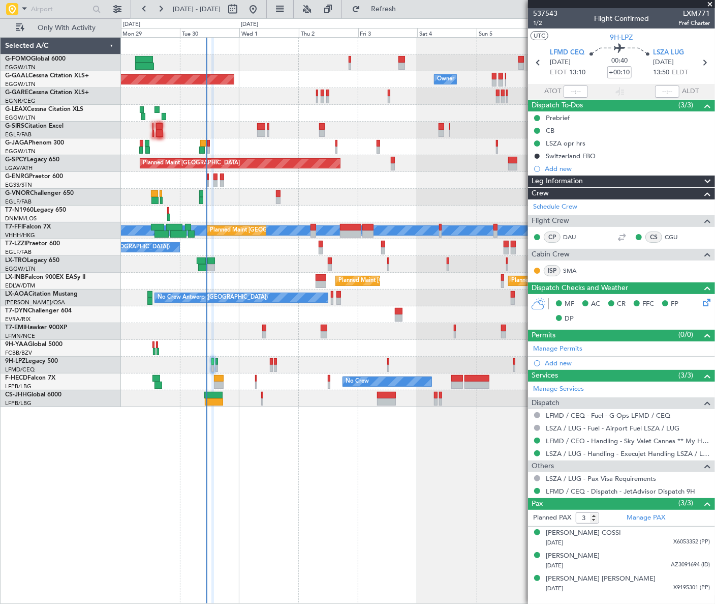
click at [329, 191] on div "Planned Maint Dusseldorf Owner Owner Owner A/C Unavailable Planned Maint [GEOGR…" at bounding box center [417, 222] width 593 height 369
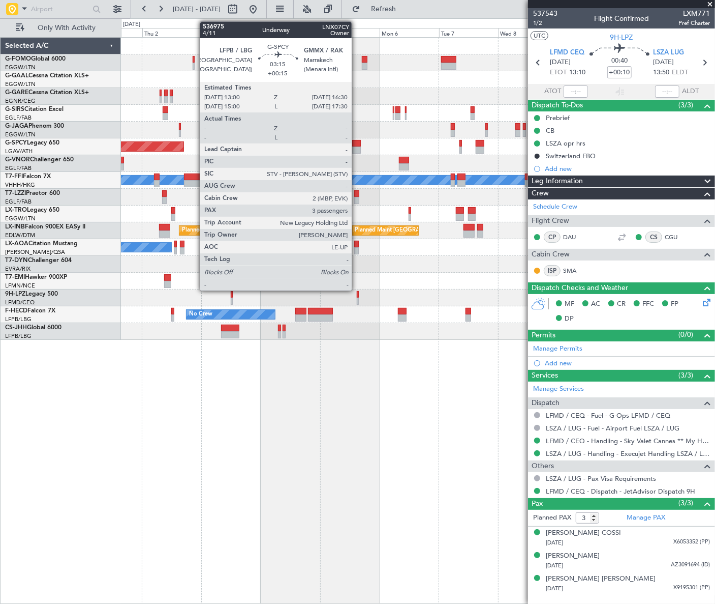
click at [356, 143] on div at bounding box center [356, 143] width 9 height 7
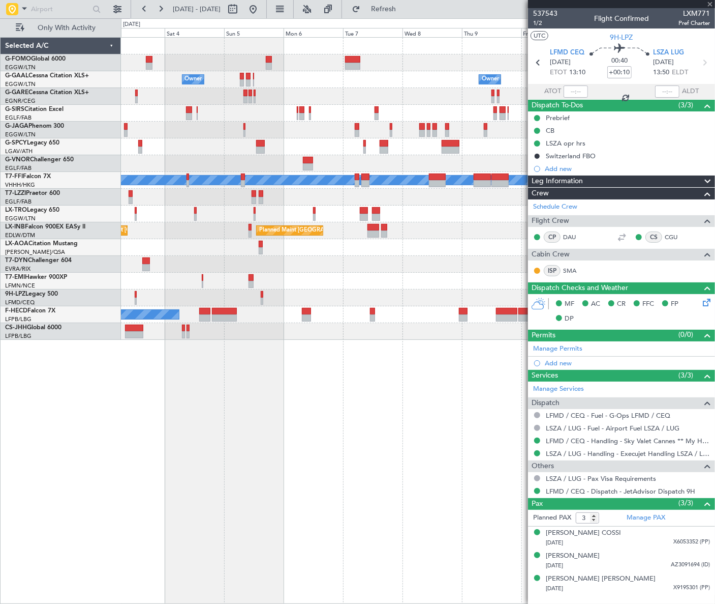
click at [294, 162] on div "Owner Owner Owner Owner Planned [GEOGRAPHIC_DATA] Planned Maint [GEOGRAPHIC_DAT…" at bounding box center [418, 189] width 594 height 302
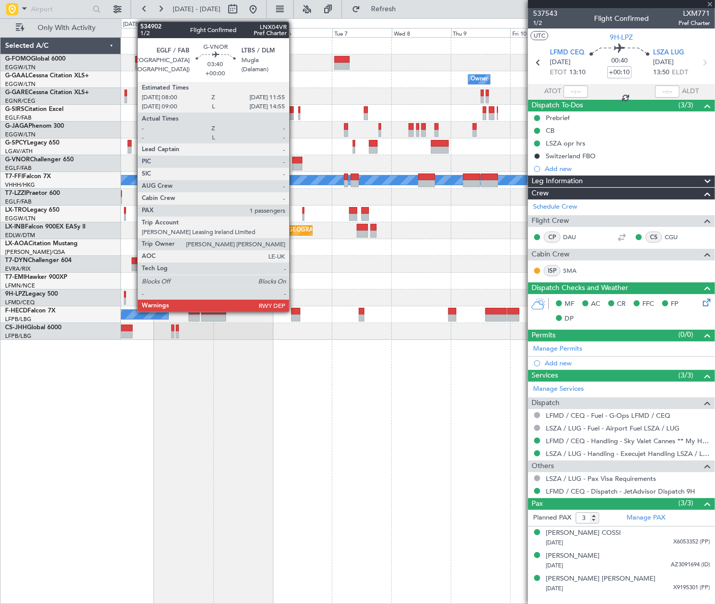
type input "+00:15"
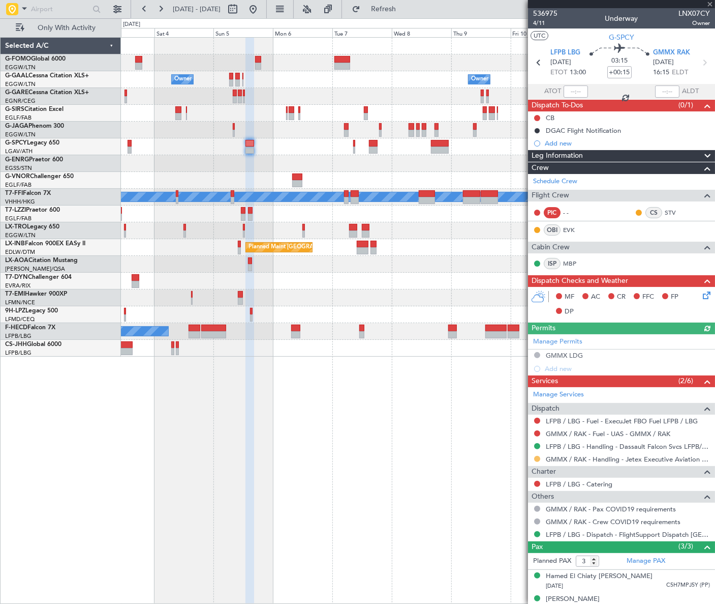
click at [539, 460] on button at bounding box center [537, 459] width 6 height 6
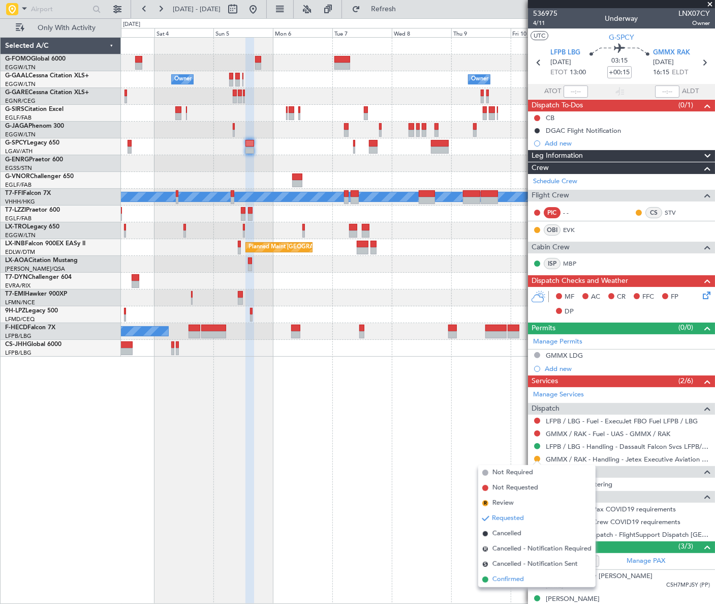
click at [500, 580] on span "Confirmed" at bounding box center [509, 579] width 32 height 10
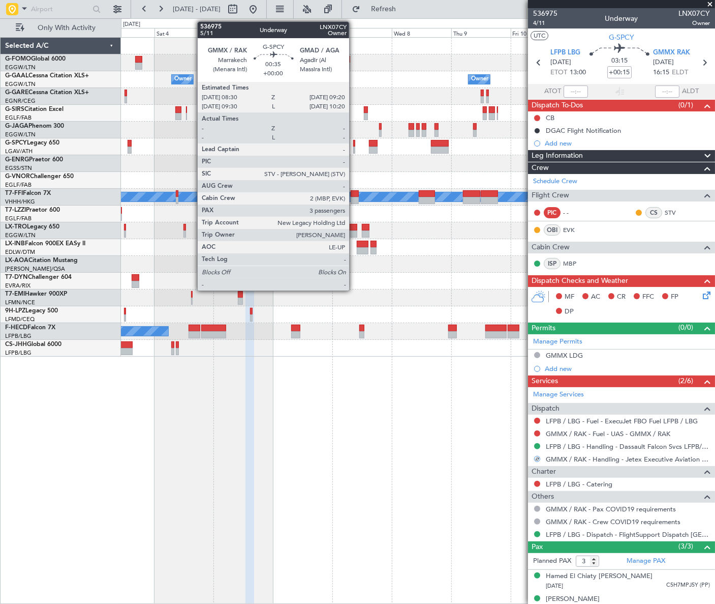
click at [354, 150] on div at bounding box center [354, 149] width 3 height 7
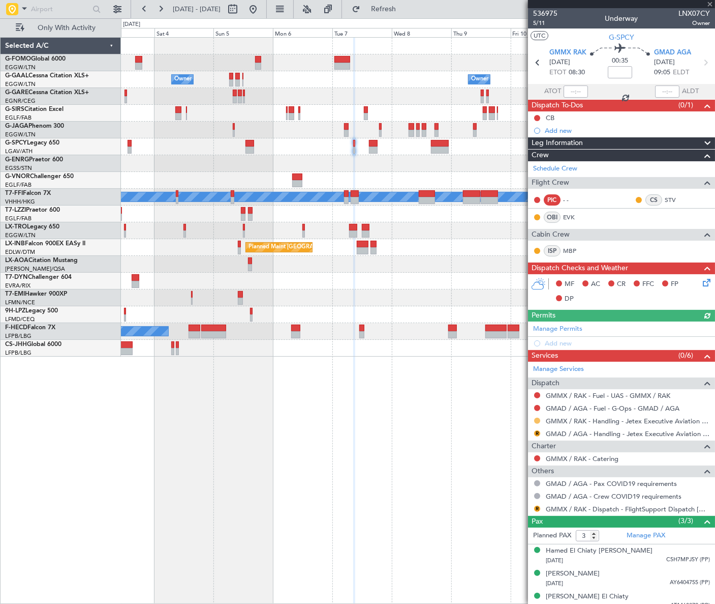
click at [535, 417] on button at bounding box center [537, 420] width 6 height 6
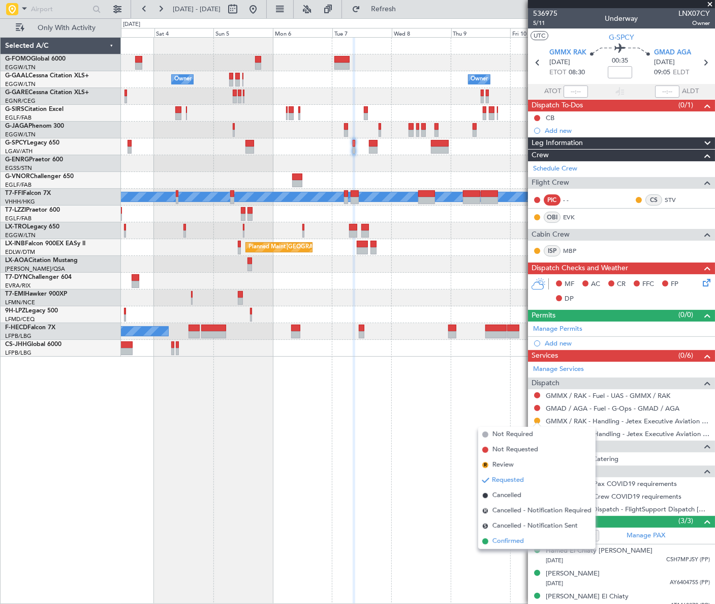
click at [515, 541] on span "Confirmed" at bounding box center [509, 541] width 32 height 10
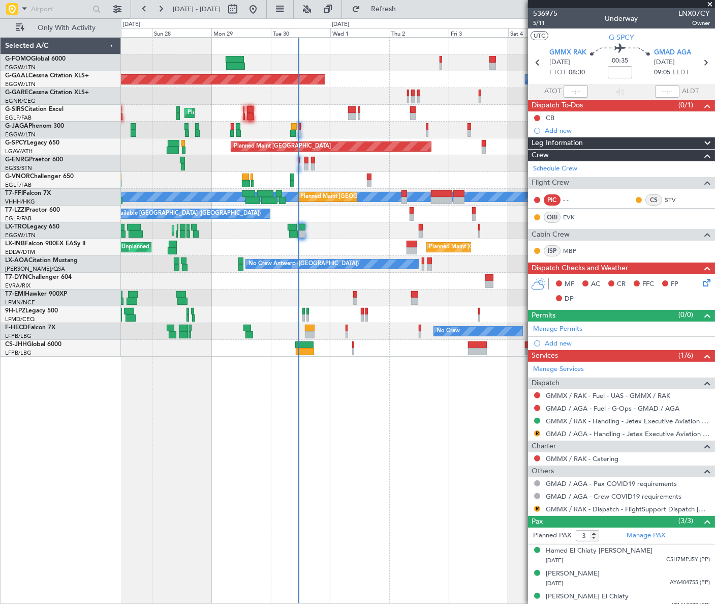
click at [667, 284] on fb-app "[DATE] - [DATE] Refresh Quick Links Only With Activity Owner Planned [GEOGRAPHI…" at bounding box center [357, 306] width 715 height 596
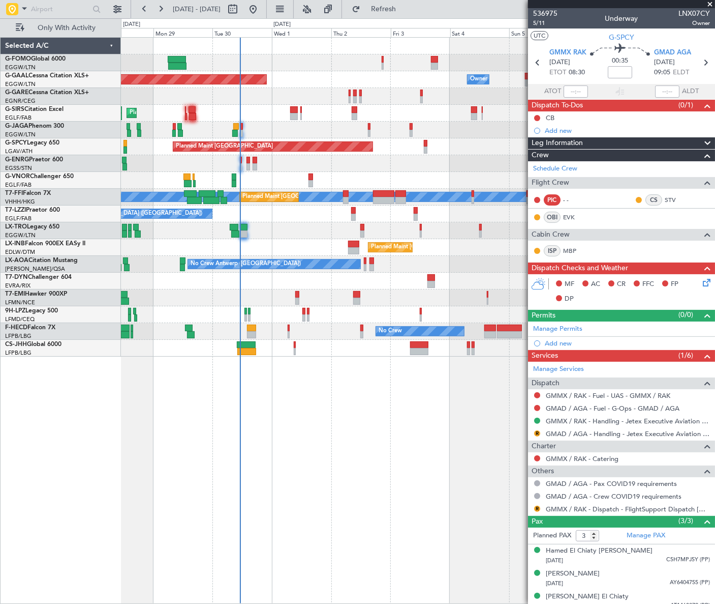
click at [181, 339] on div "Owner Planned [GEOGRAPHIC_DATA] Owner Planned Maint [GEOGRAPHIC_DATA] ([GEOGRAP…" at bounding box center [417, 197] width 593 height 319
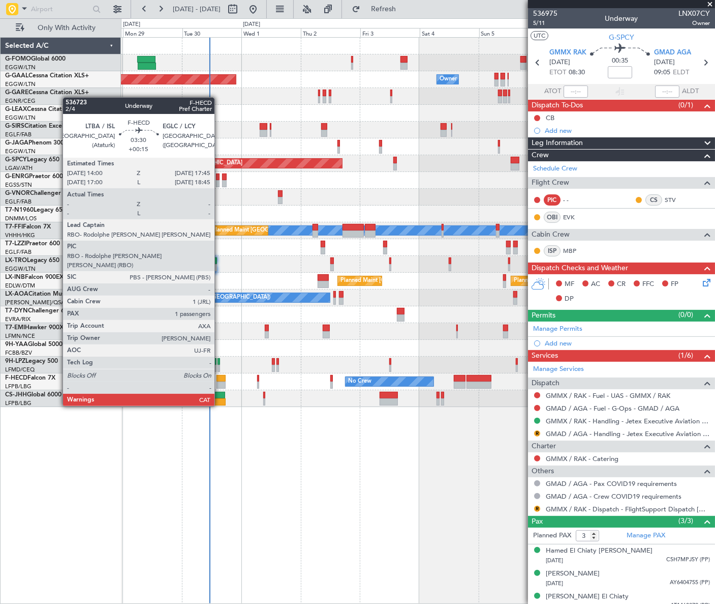
click at [219, 377] on div at bounding box center [222, 378] width 10 height 7
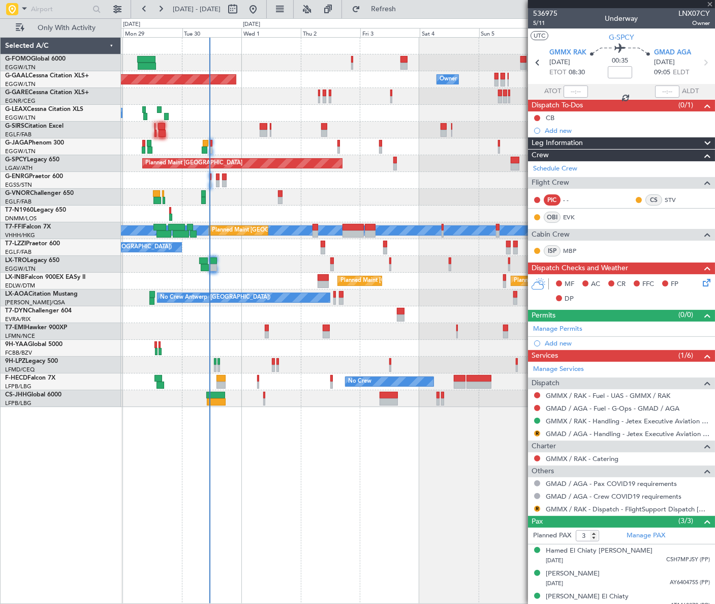
type input "+00:15"
type input "1"
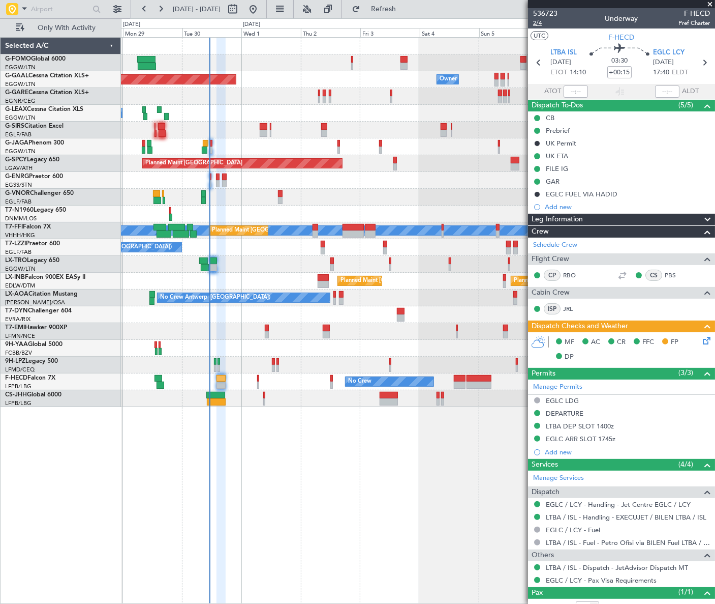
click at [534, 22] on span "2/4" at bounding box center [545, 23] width 24 height 9
click at [701, 339] on icon at bounding box center [705, 339] width 8 height 8
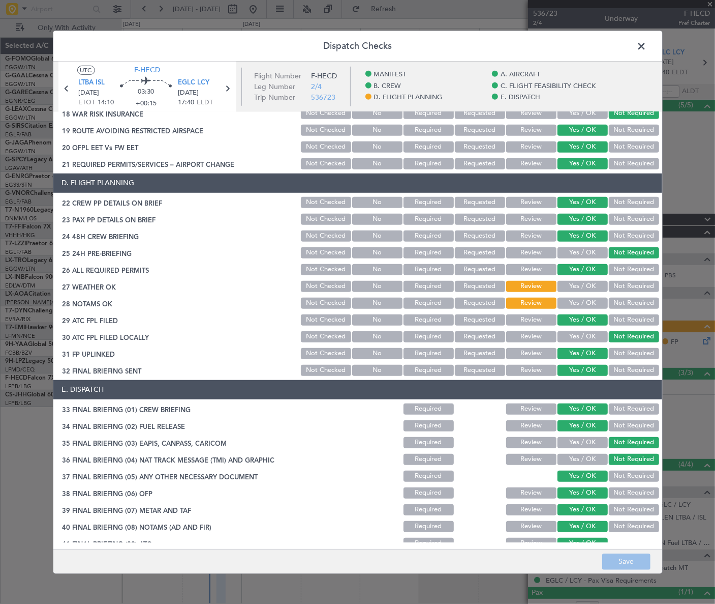
scroll to position [489, 0]
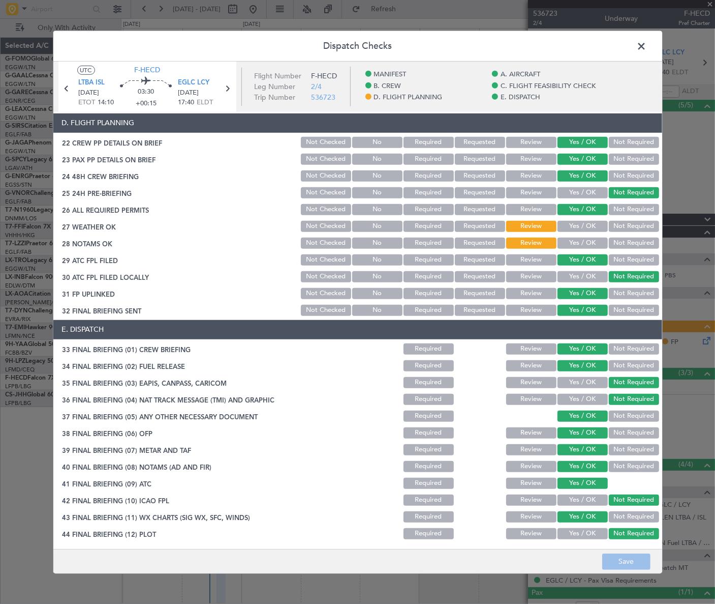
click at [568, 226] on button "Yes / OK" at bounding box center [583, 226] width 50 height 11
click at [570, 239] on button "Yes / OK" at bounding box center [583, 242] width 50 height 11
click at [633, 556] on button "Save" at bounding box center [627, 561] width 48 height 16
click at [647, 45] on span at bounding box center [647, 48] width 0 height 20
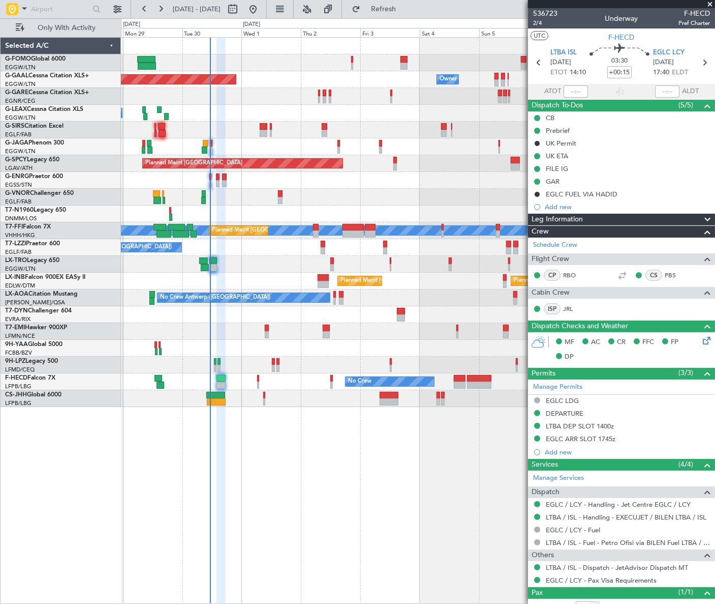
click at [317, 474] on div "Owner Planned [GEOGRAPHIC_DATA] Owner Owner A/C Unavailable Planned Maint [GEOG…" at bounding box center [418, 320] width 594 height 566
